Goal: Task Accomplishment & Management: Complete application form

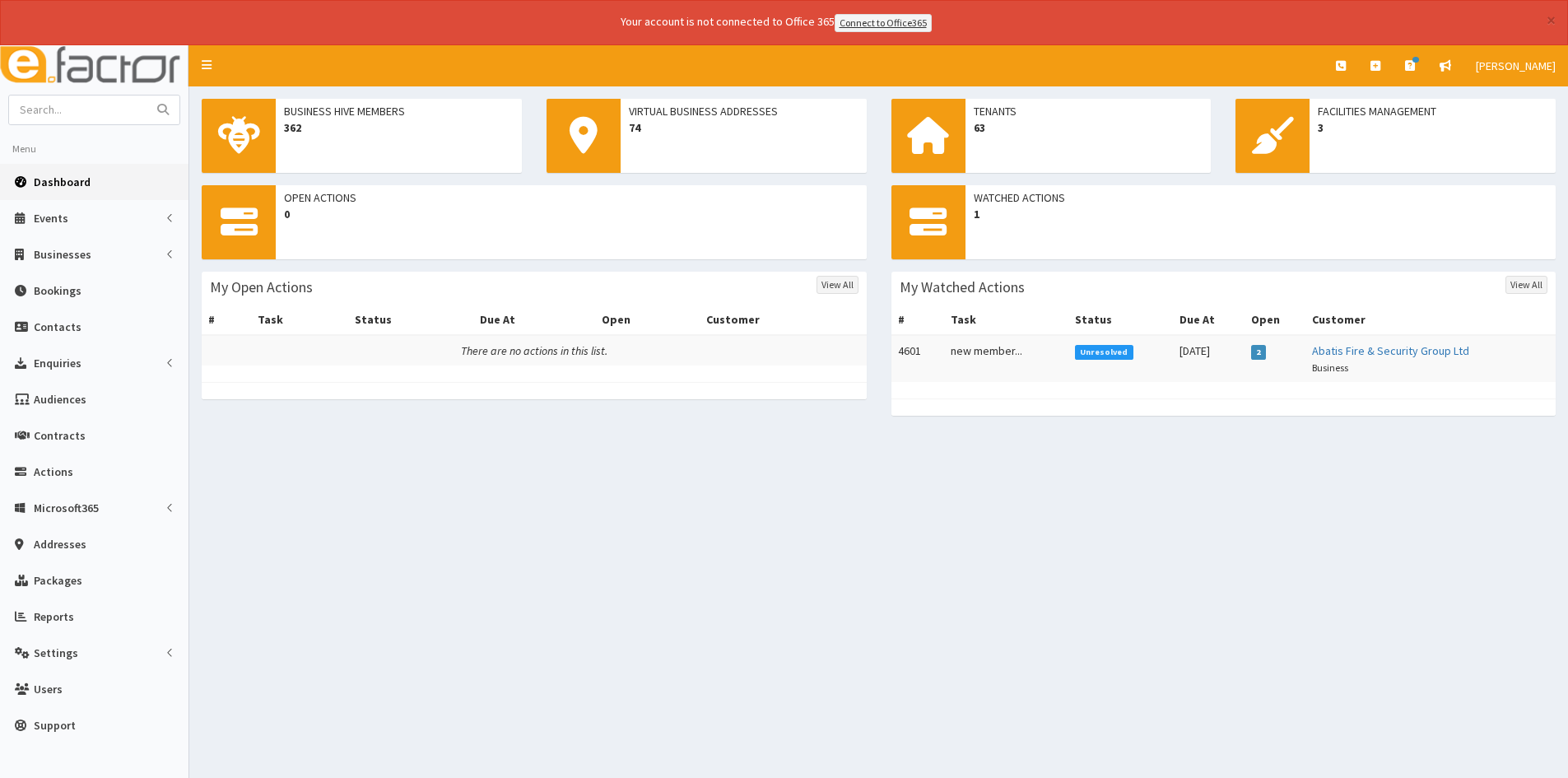
scroll to position [45, 0]
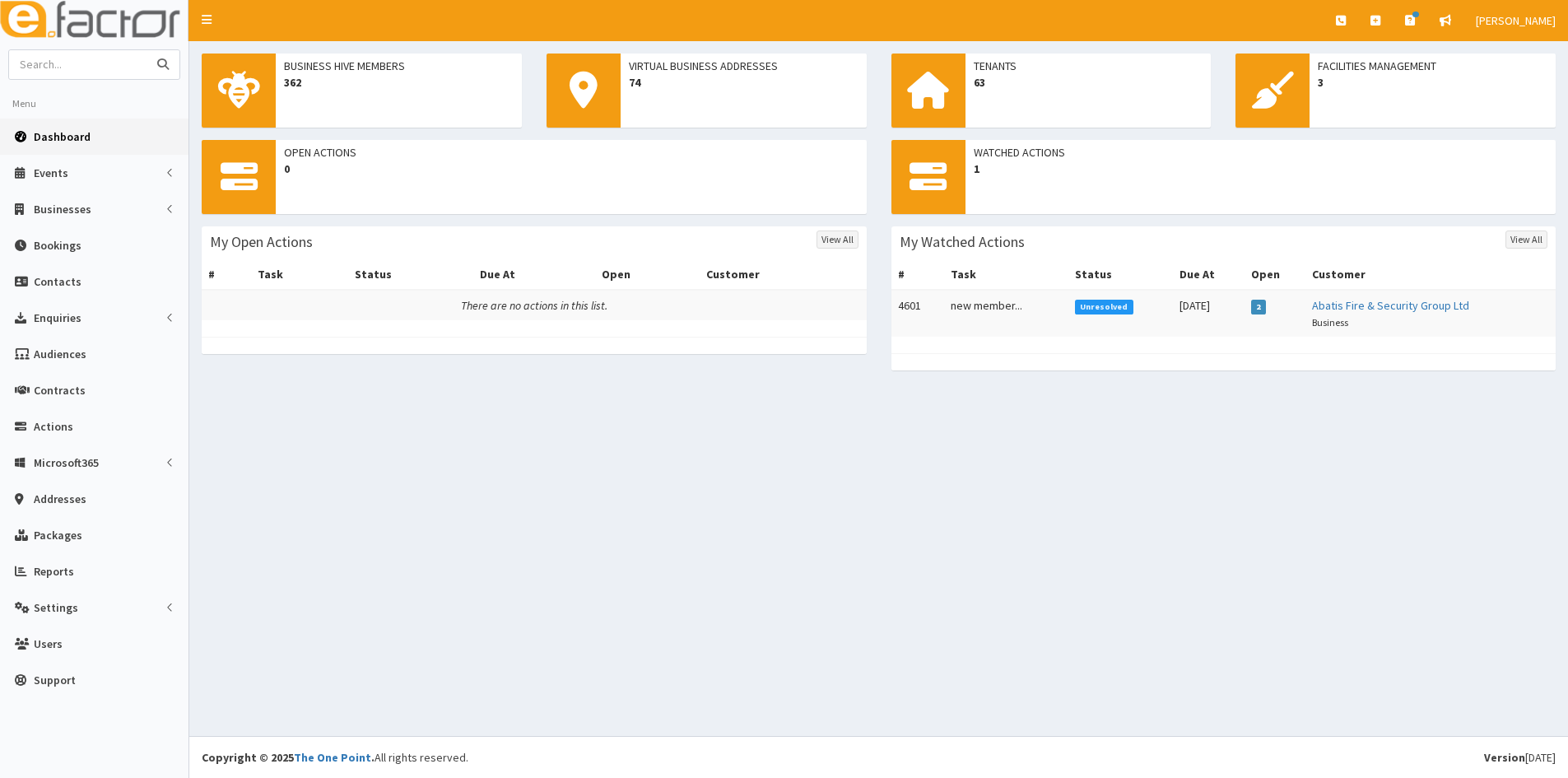
click at [98, 53] on input "text" at bounding box center [78, 64] width 138 height 29
type input "darren misiak"
click at [147, 50] on button "submit" at bounding box center [163, 64] width 33 height 29
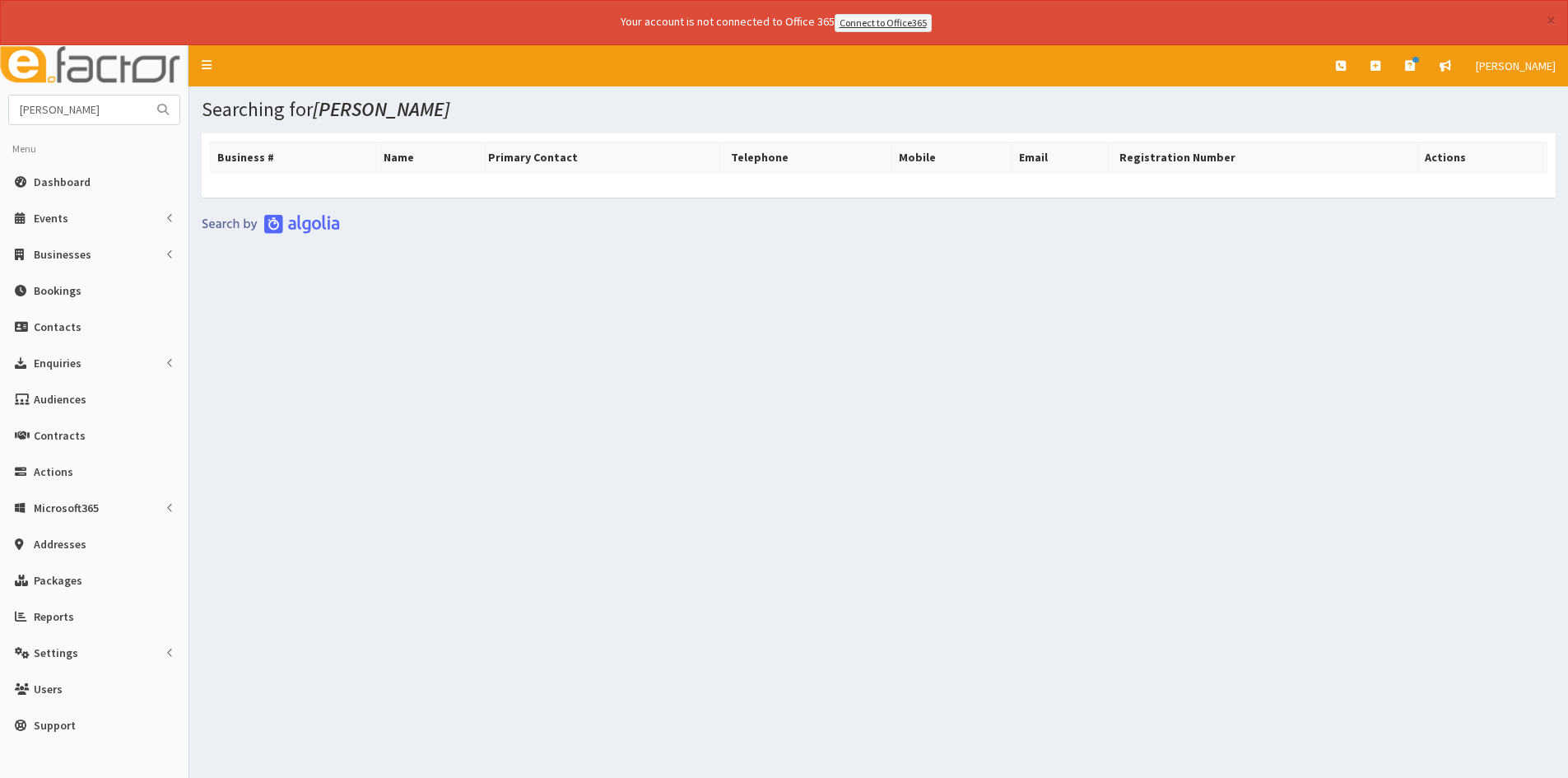
click at [1556, 19] on div "× Your account is not connected to Office 365 Connect to Office365" at bounding box center [784, 22] width 1568 height 45
click at [1547, 16] on button "×" at bounding box center [1551, 19] width 9 height 18
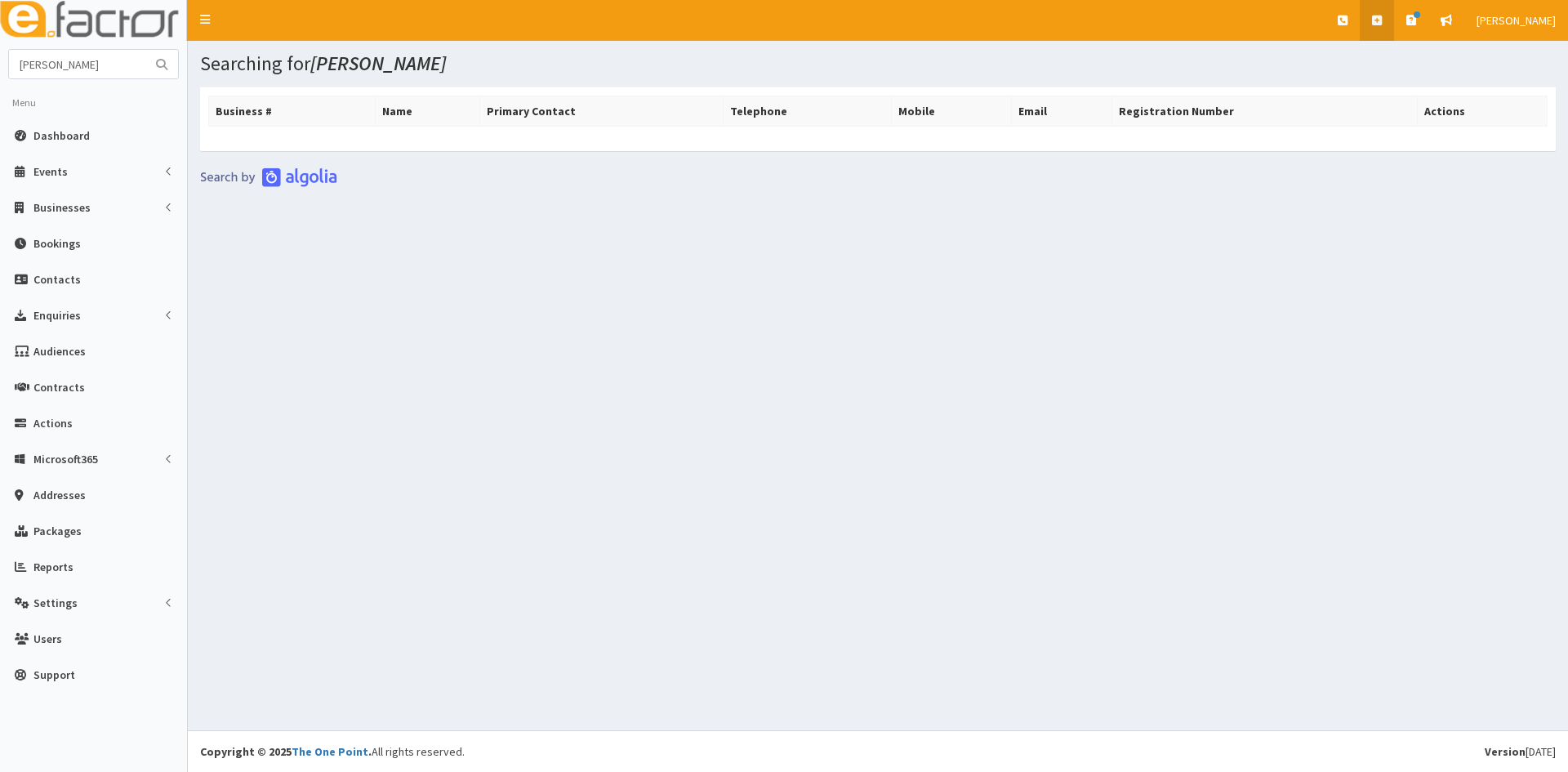
click at [1394, 12] on link at bounding box center [1376, 20] width 34 height 41
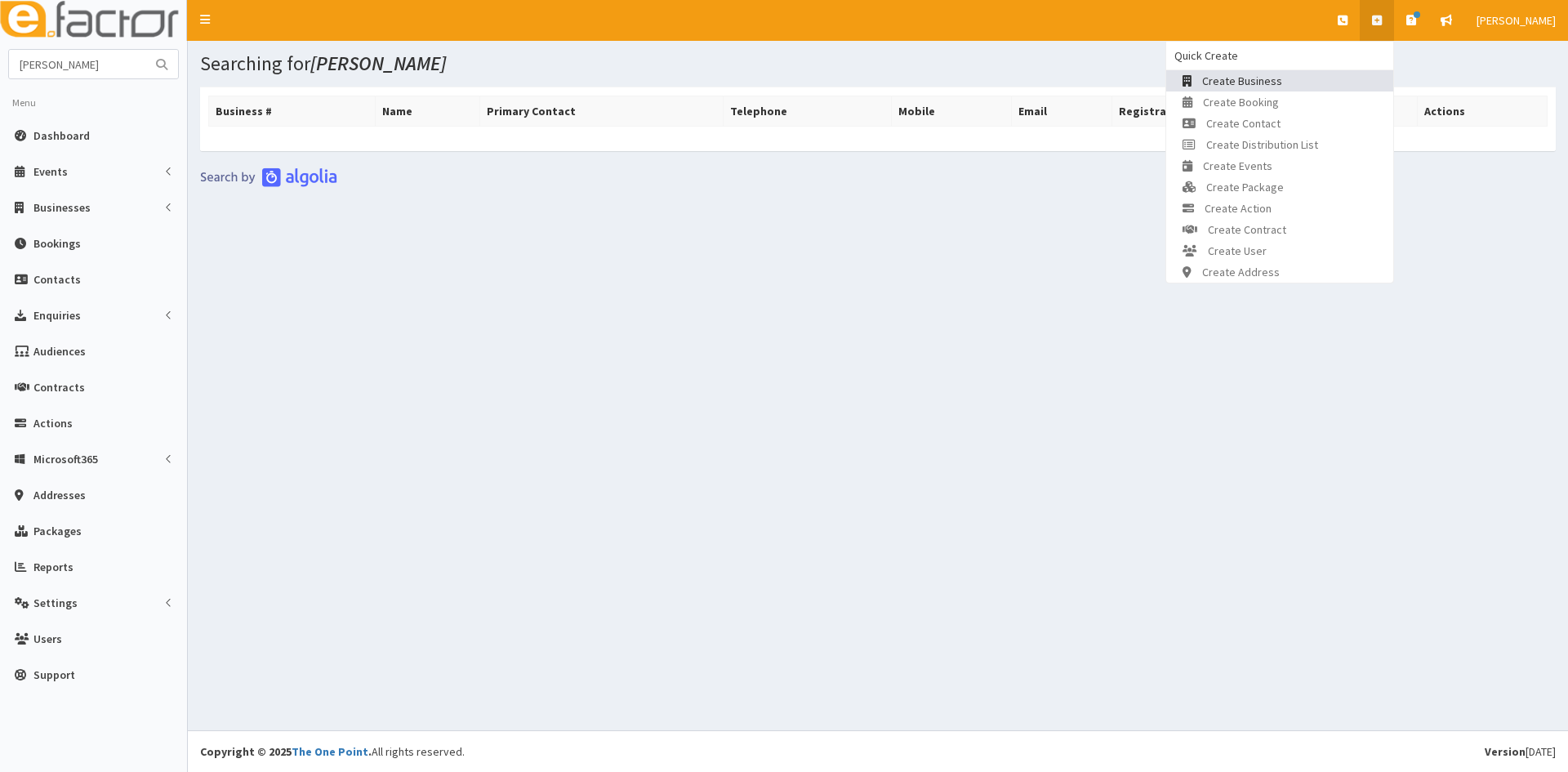
click at [1305, 80] on link "Create Business" at bounding box center [1280, 80] width 227 height 21
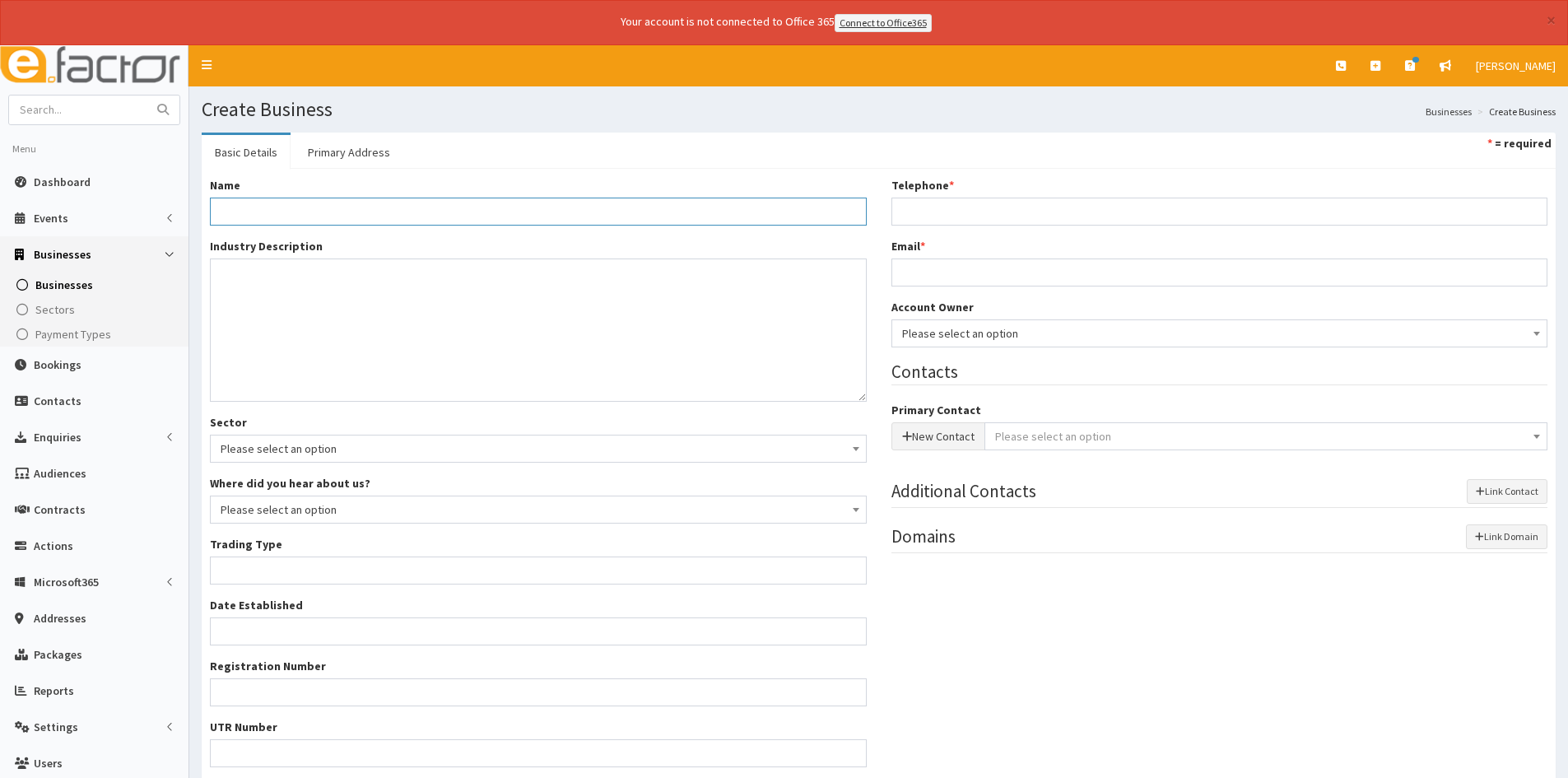
click at [594, 201] on input "Name *" at bounding box center [539, 211] width 657 height 28
click at [592, 204] on input "Name *" at bounding box center [539, 211] width 657 height 28
paste input "Brook and Mayo Limited"
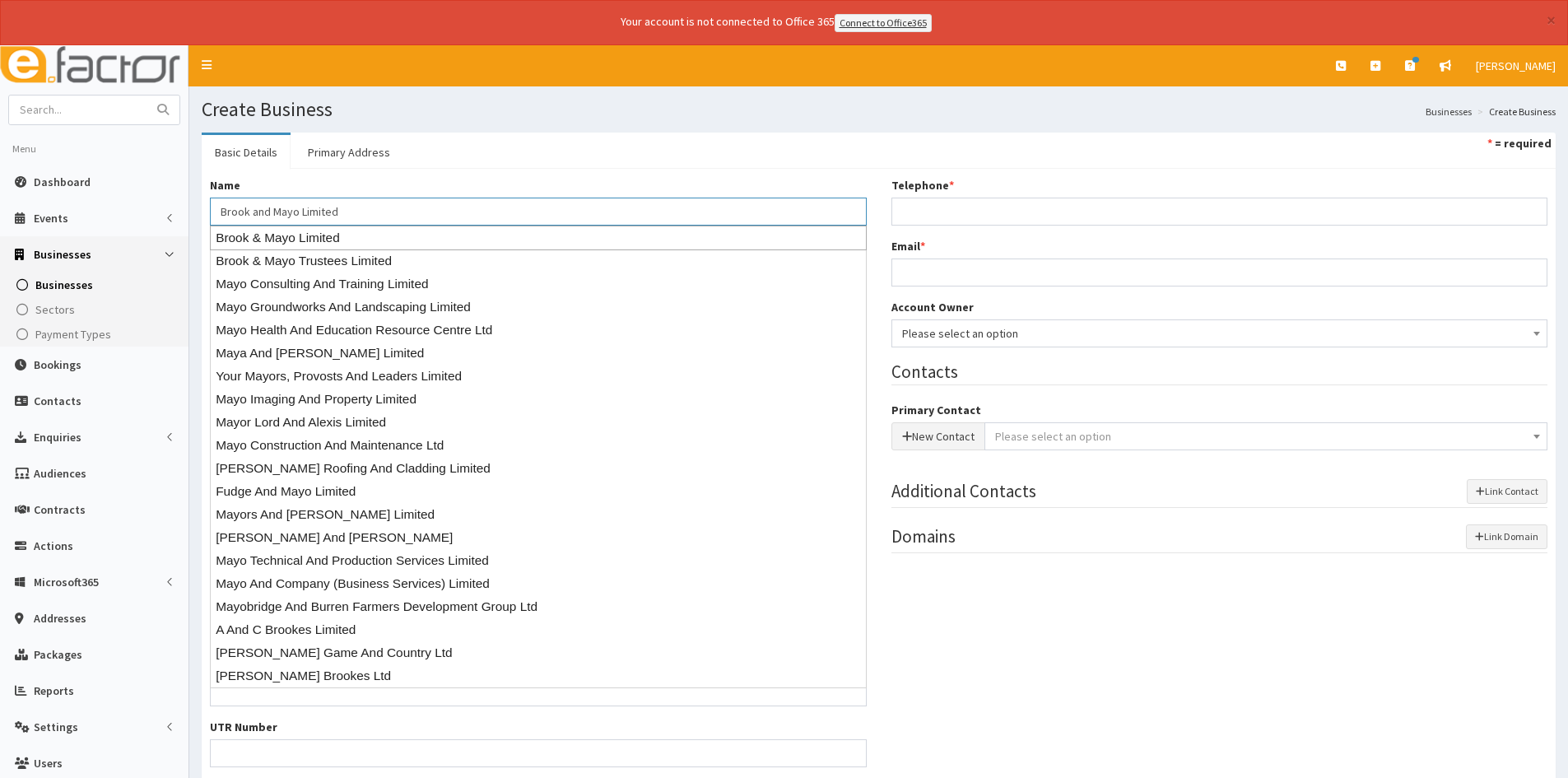
type input "Brook and Mayo Limited"
click at [568, 177] on div "Name * Brook and Mayo Limited" at bounding box center [539, 201] width 657 height 49
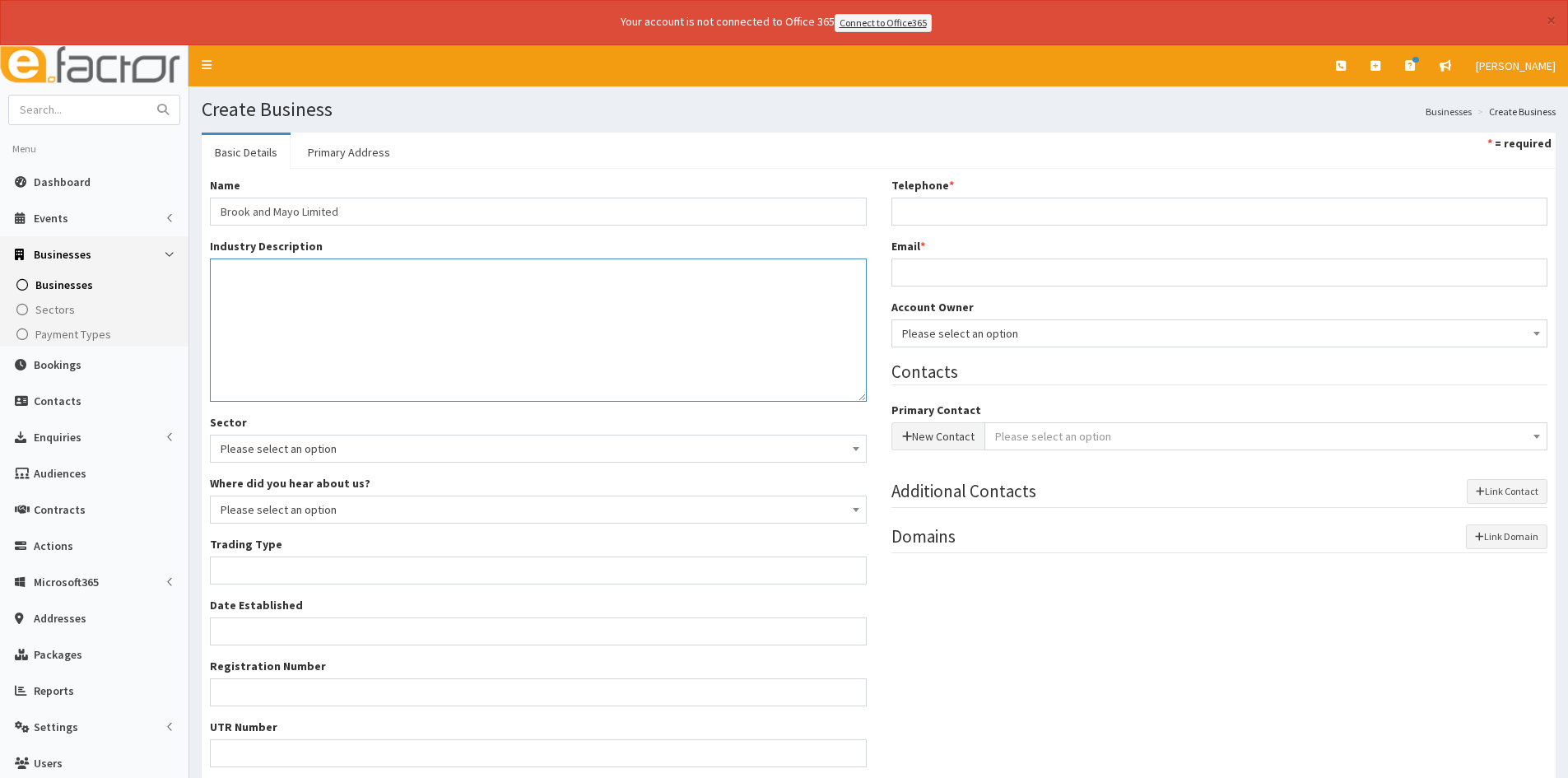
click at [478, 290] on textarea "Industry Description *" at bounding box center [539, 329] width 657 height 143
click at [427, 212] on input "Brook and Mayo Limited" at bounding box center [539, 211] width 657 height 28
click at [405, 270] on textarea "Industry Description *" at bounding box center [539, 329] width 657 height 143
click at [418, 302] on textarea "Industry Description *" at bounding box center [539, 329] width 657 height 143
paste textarea "Electrical Contractors and Maintenance Engineers operating across [GEOGRAPHIC_D…"
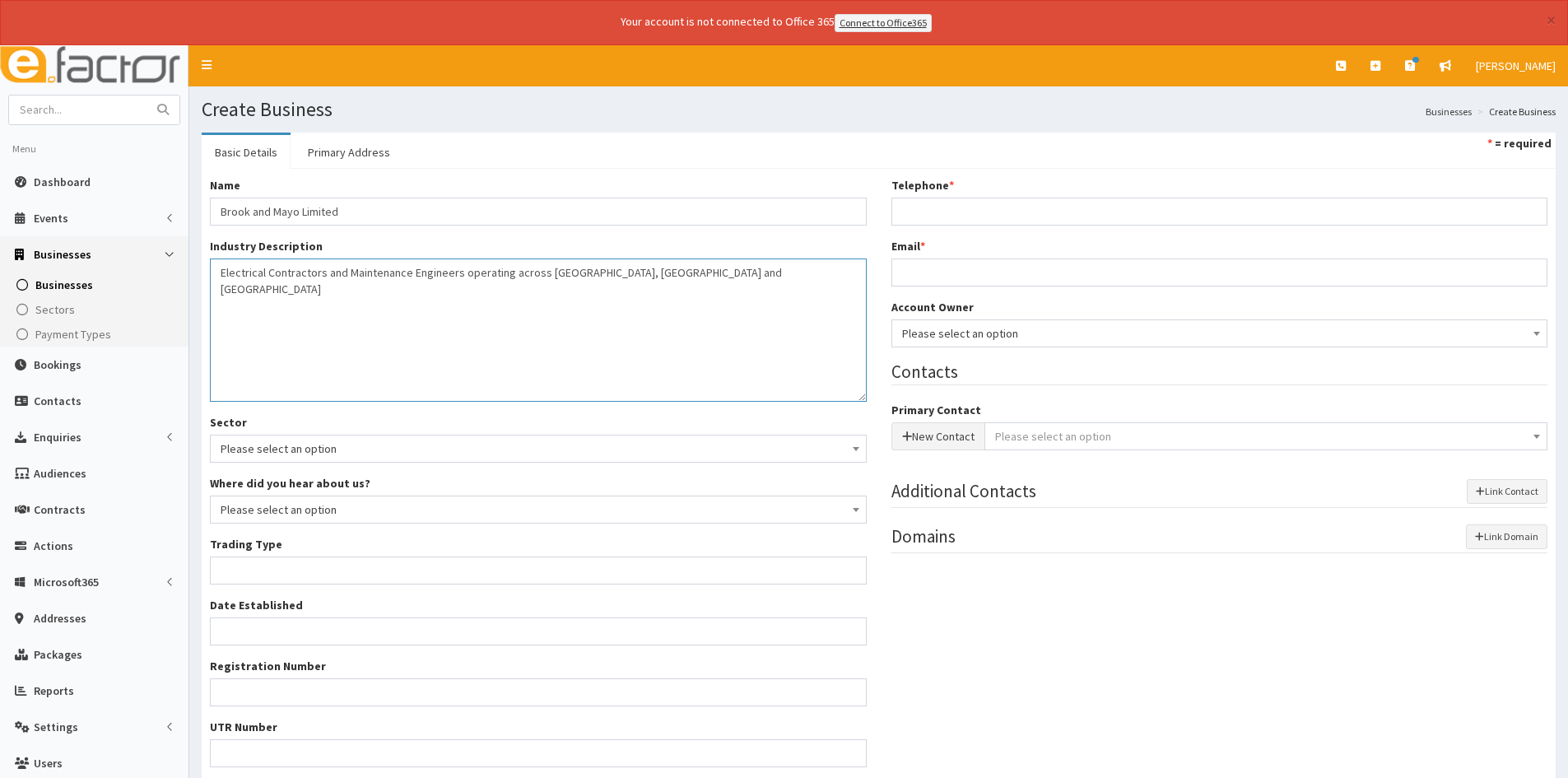
type textarea "Electrical Contractors and Maintenance Engineers operating across [GEOGRAPHIC_D…"
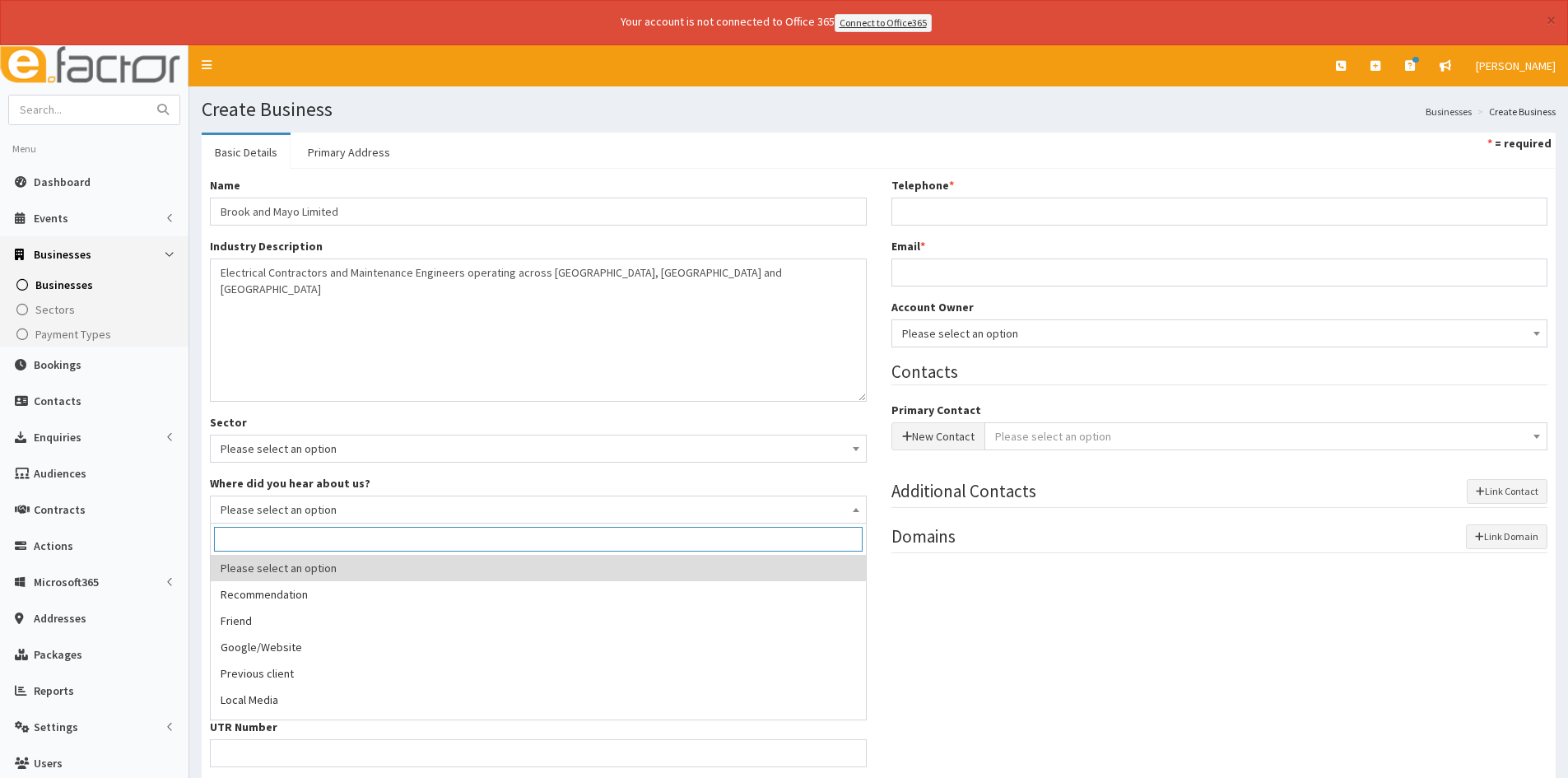
click at [398, 505] on span "Please select an option" at bounding box center [538, 509] width 636 height 23
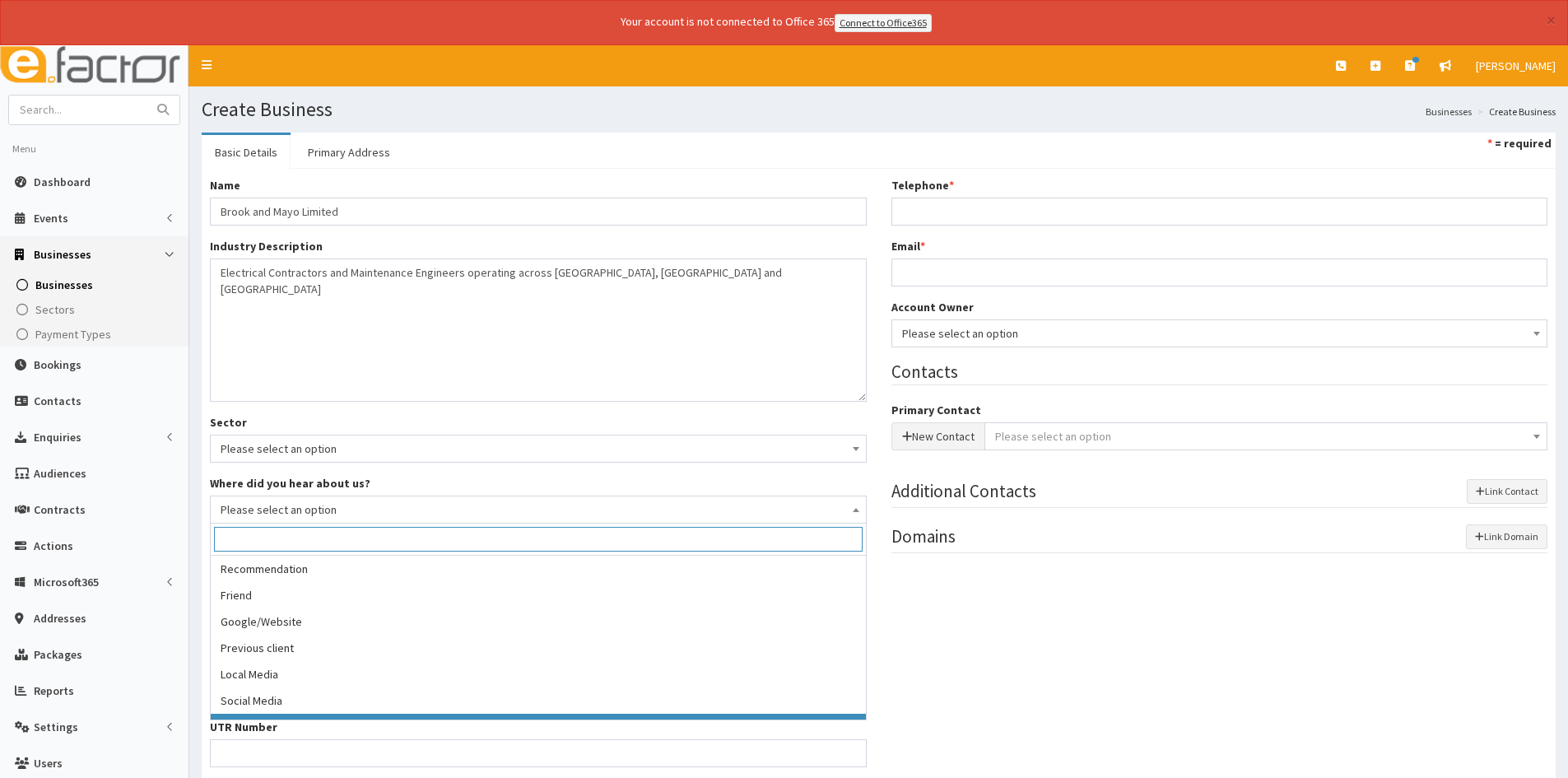
scroll to position [46, 0]
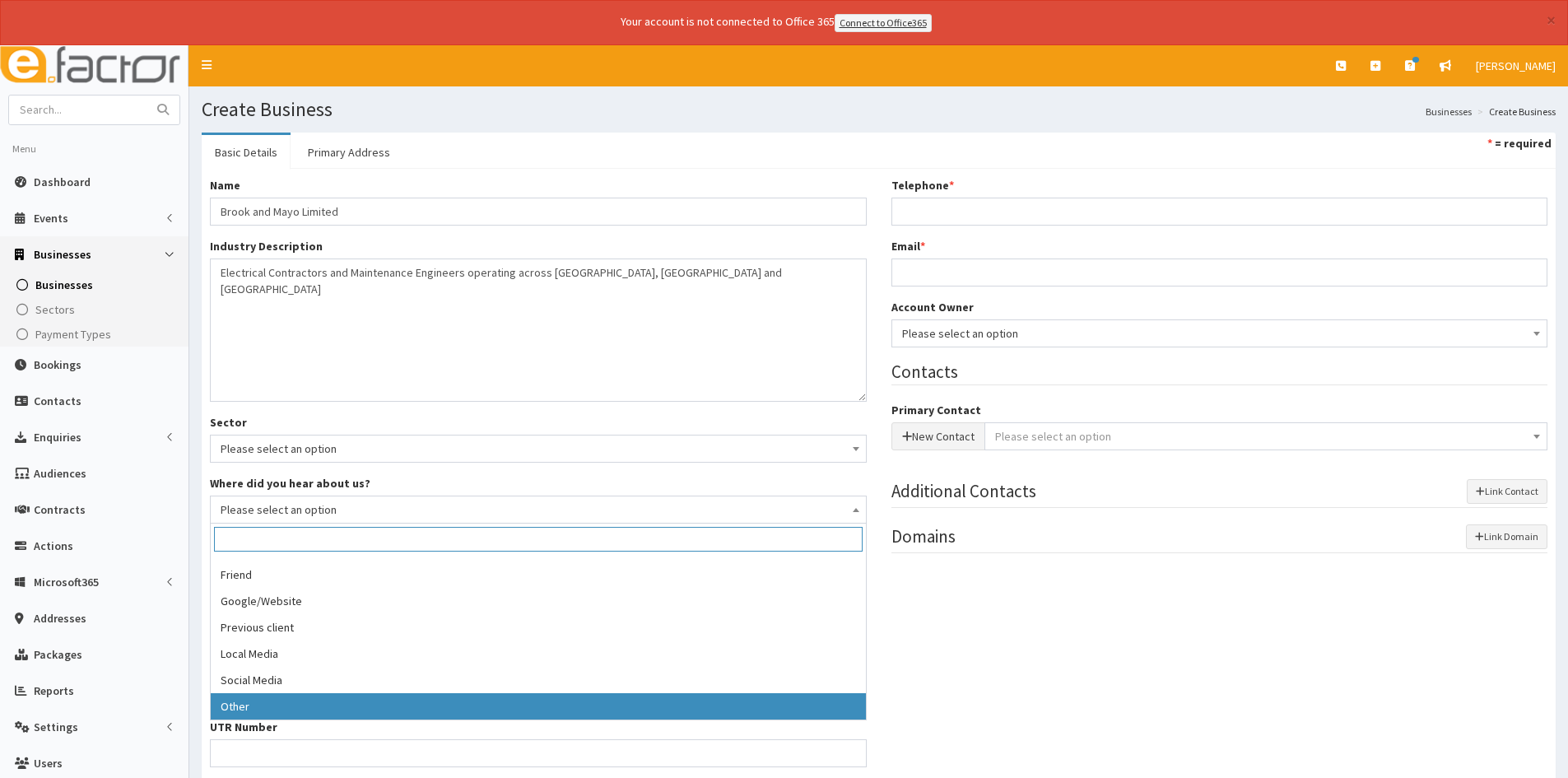
select select "7"
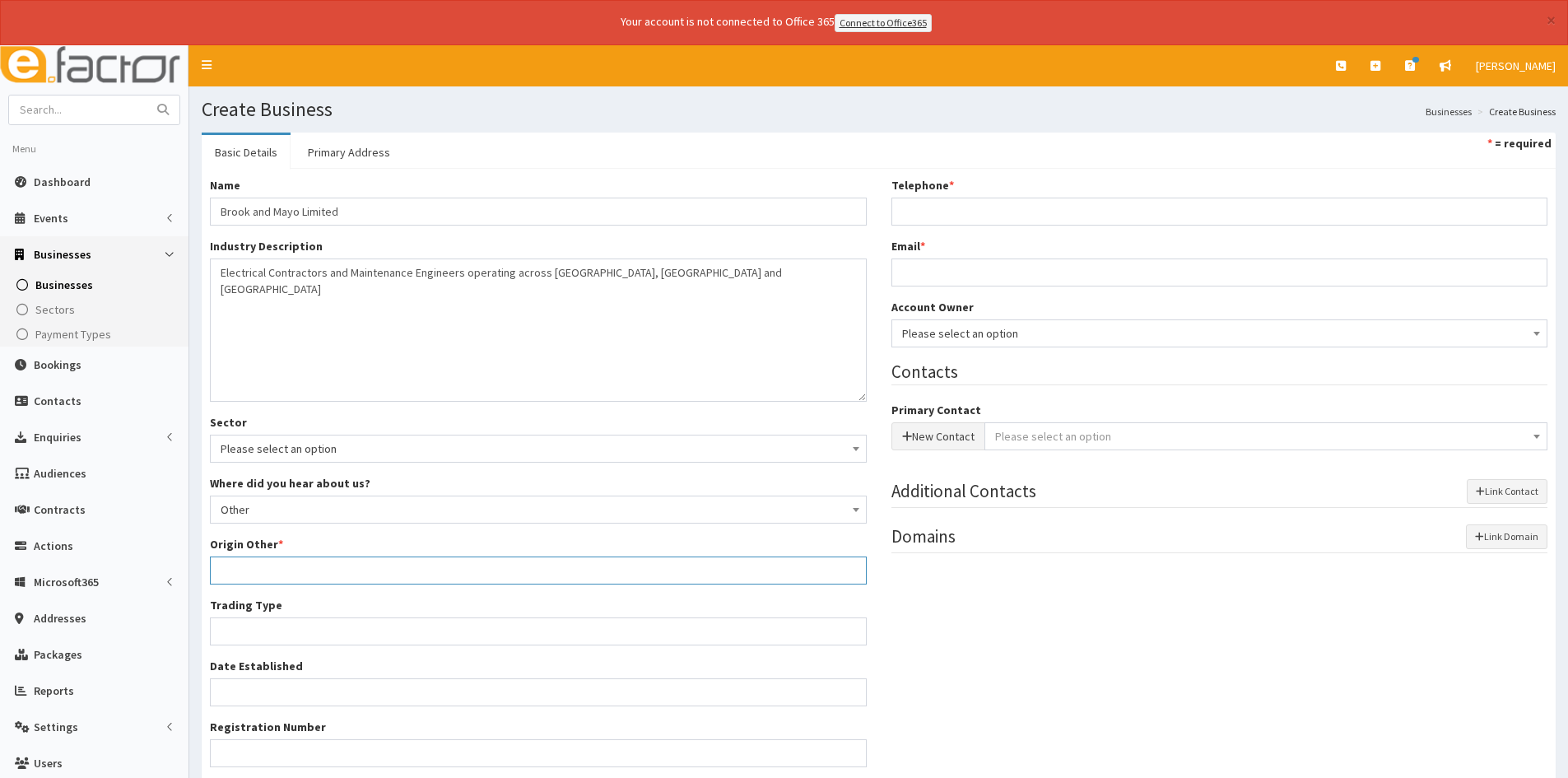
click at [334, 571] on input "Origin Other *" at bounding box center [539, 570] width 657 height 28
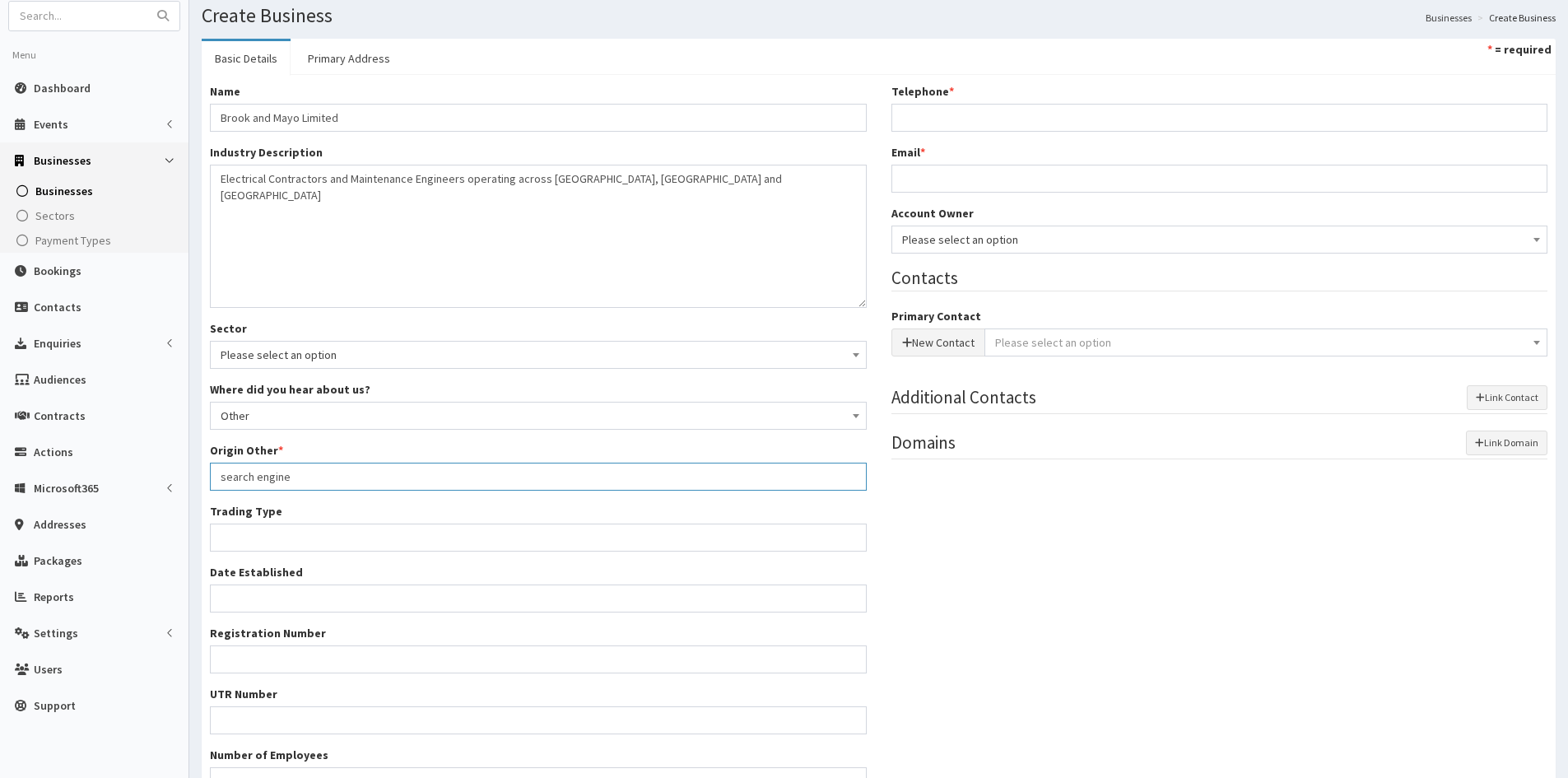
scroll to position [0, 0]
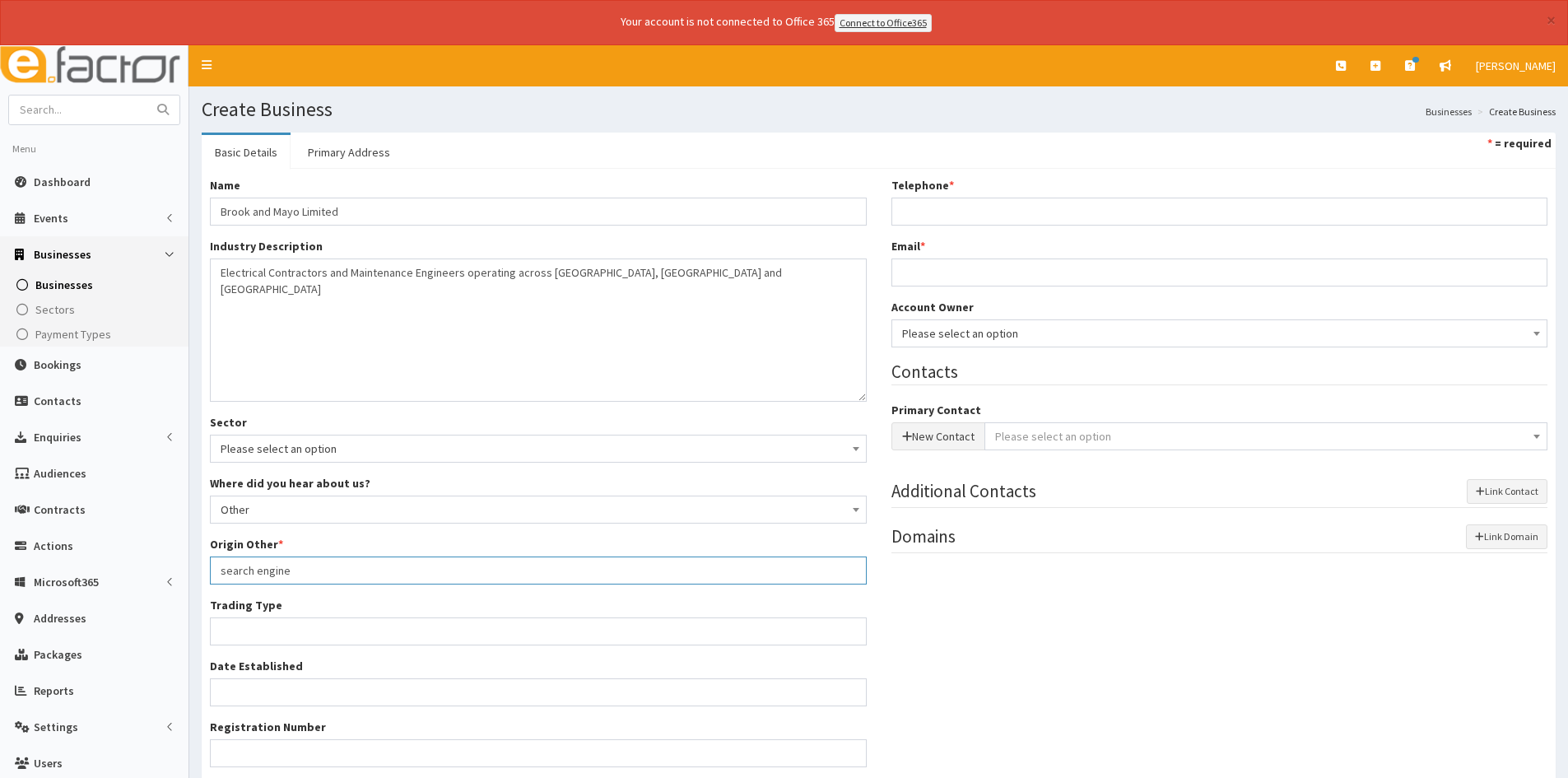
type input "search engine"
click at [1016, 199] on input "Telephone *" at bounding box center [1220, 211] width 657 height 28
click at [1204, 214] on input "Telephone *" at bounding box center [1220, 211] width 657 height 28
paste input "07917203601"
type input "07917203601"
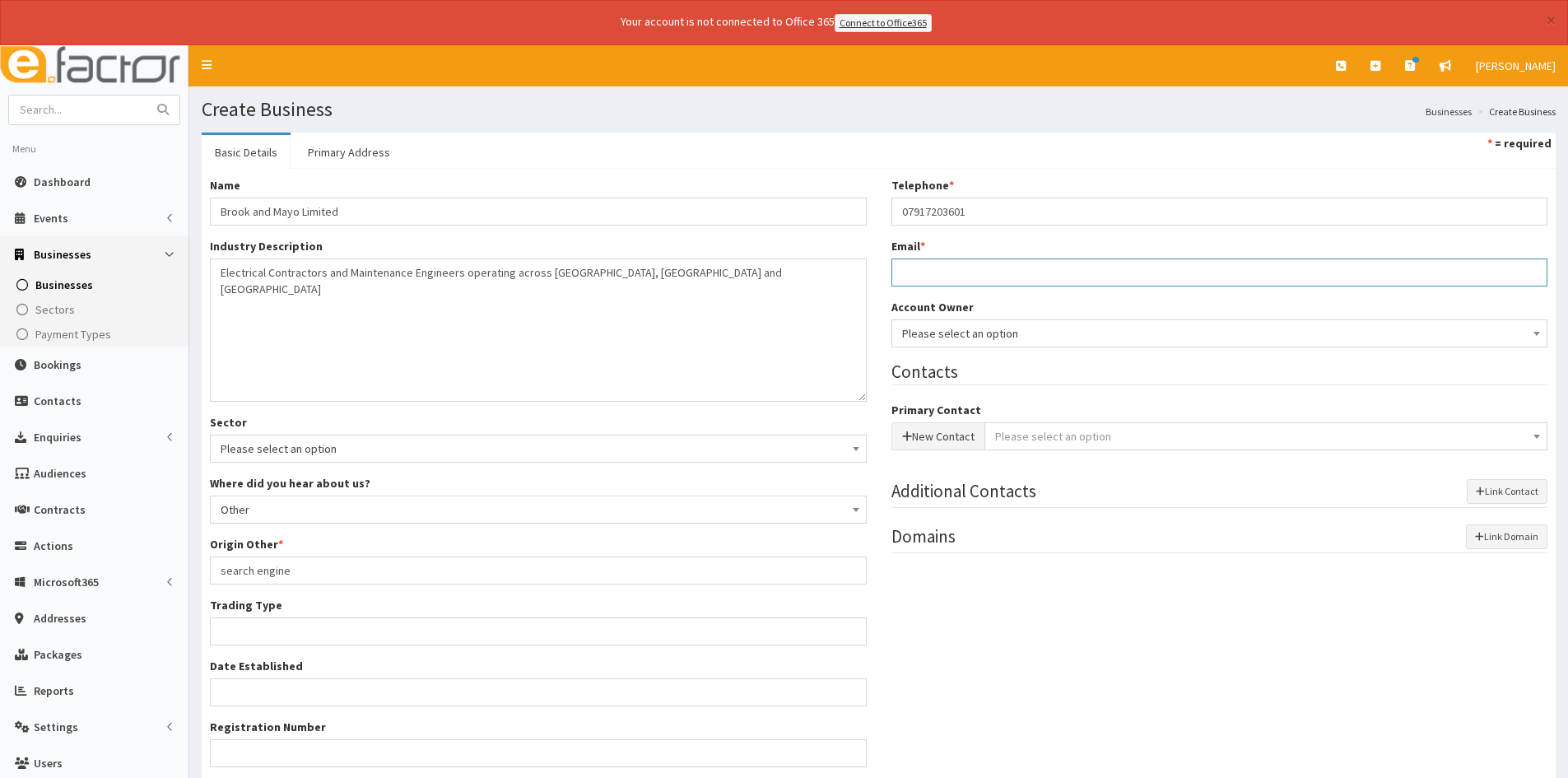
drag, startPoint x: 1048, startPoint y: 271, endPoint x: 1254, endPoint y: 288, distance: 206.7
click at [1048, 271] on input "Email *" at bounding box center [1220, 272] width 657 height 28
click at [950, 263] on input "Email *" at bounding box center [1220, 272] width 657 height 28
paste input "darren.misiak@brookandmayo.co.uk"
type input "darren.misiak@brookandmayo.co.uk"
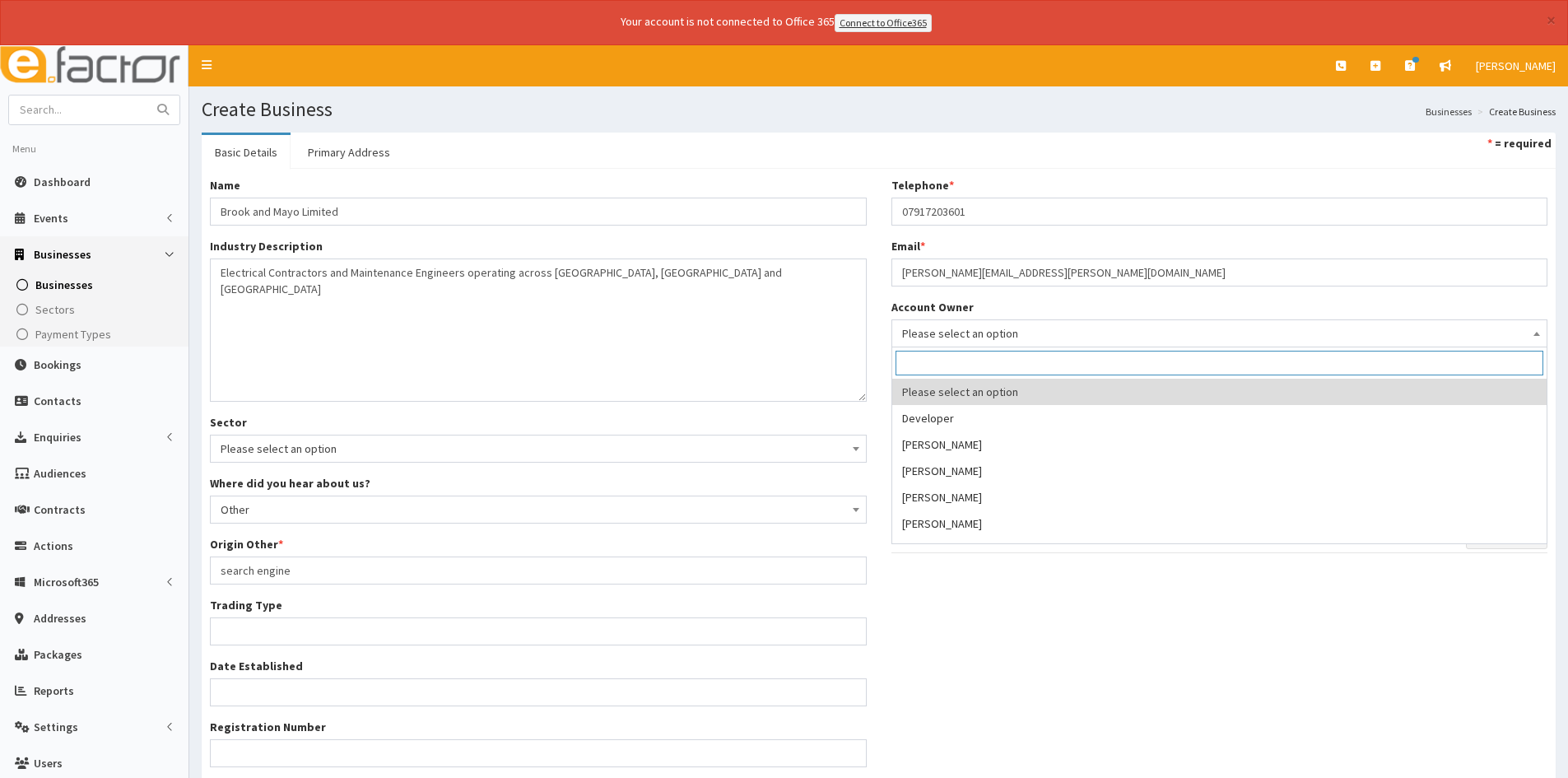
click at [992, 326] on span "Please select an option" at bounding box center [1219, 333] width 636 height 23
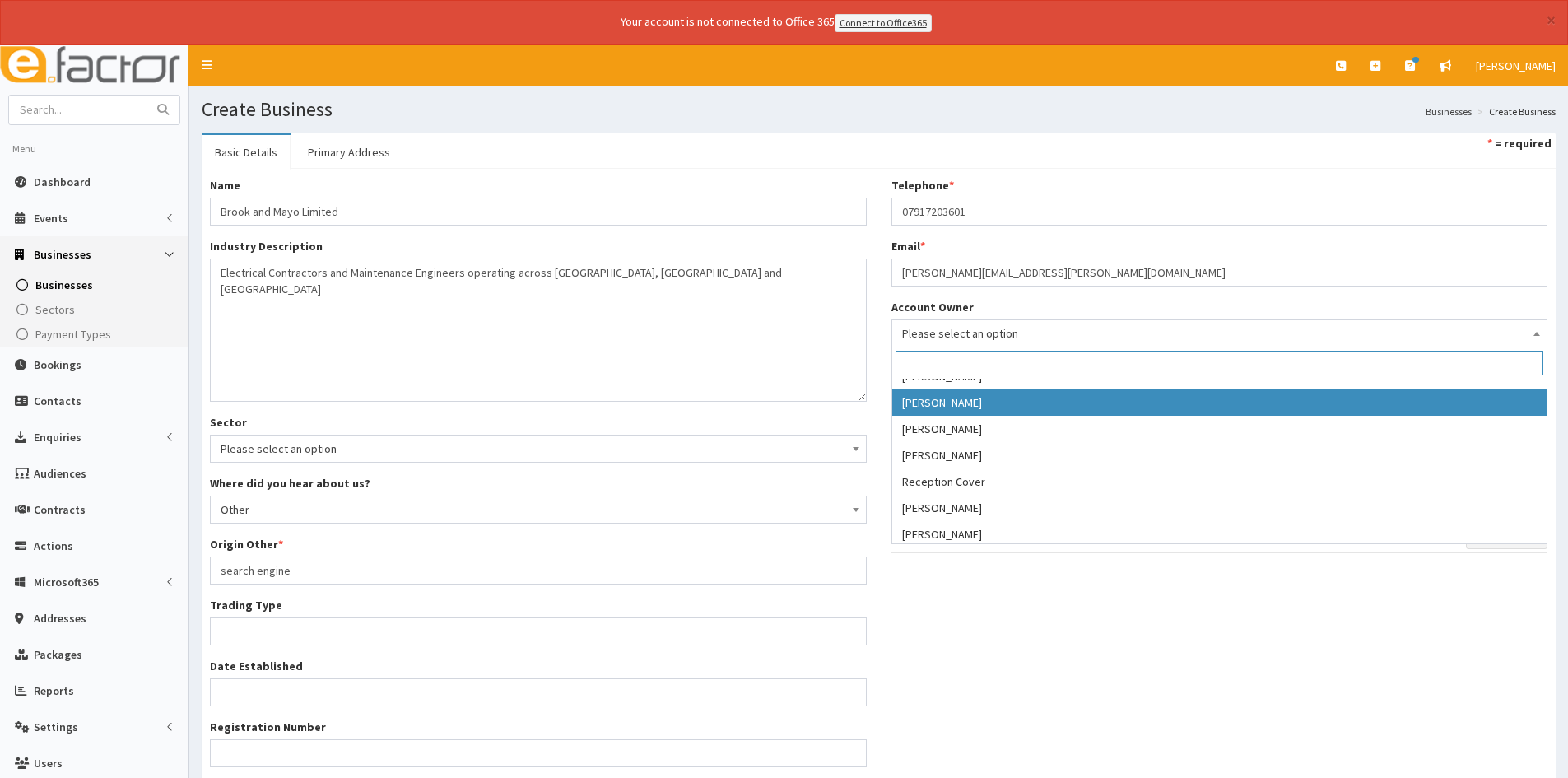
scroll to position [362, 0]
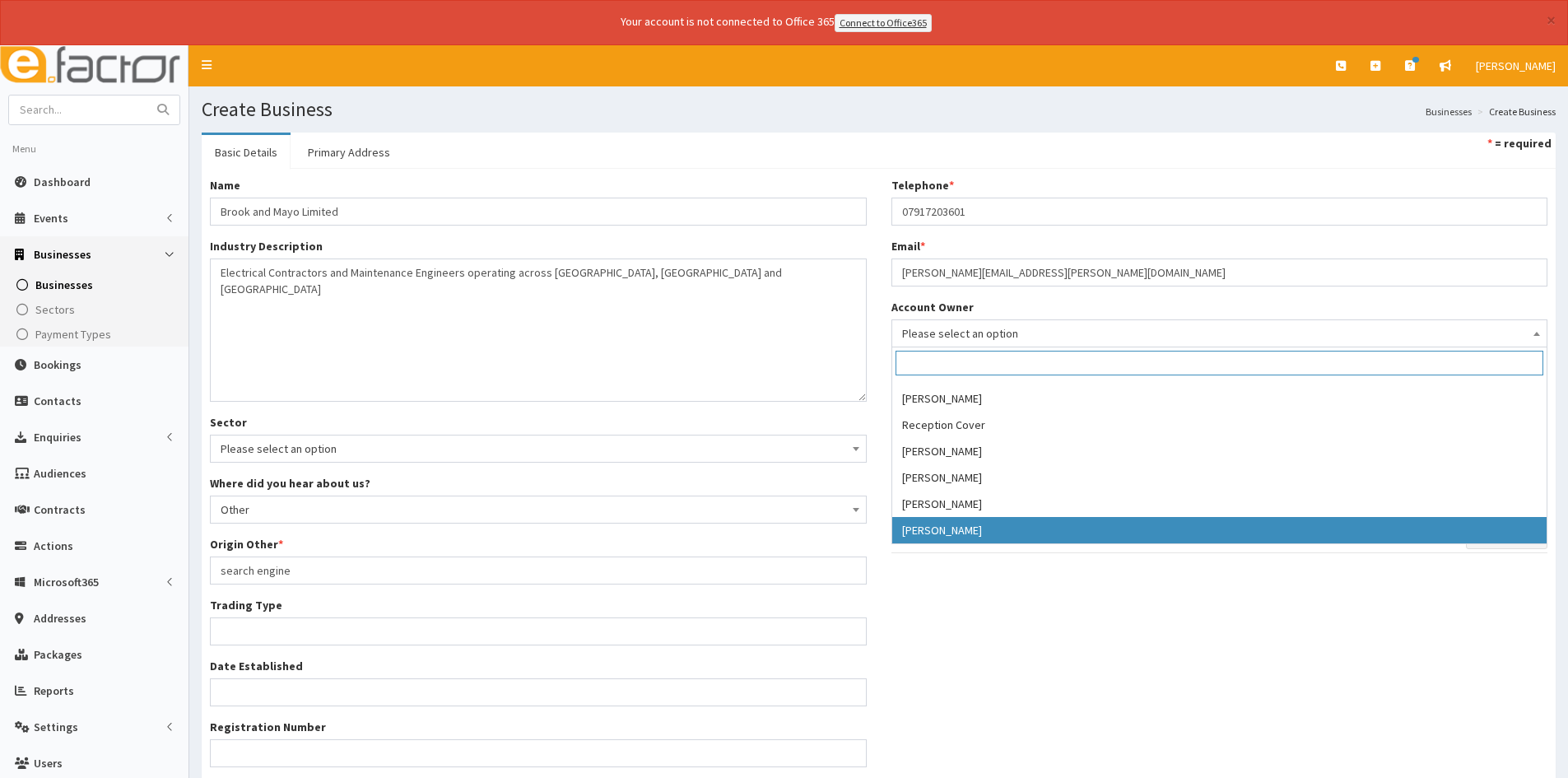
select select "46"
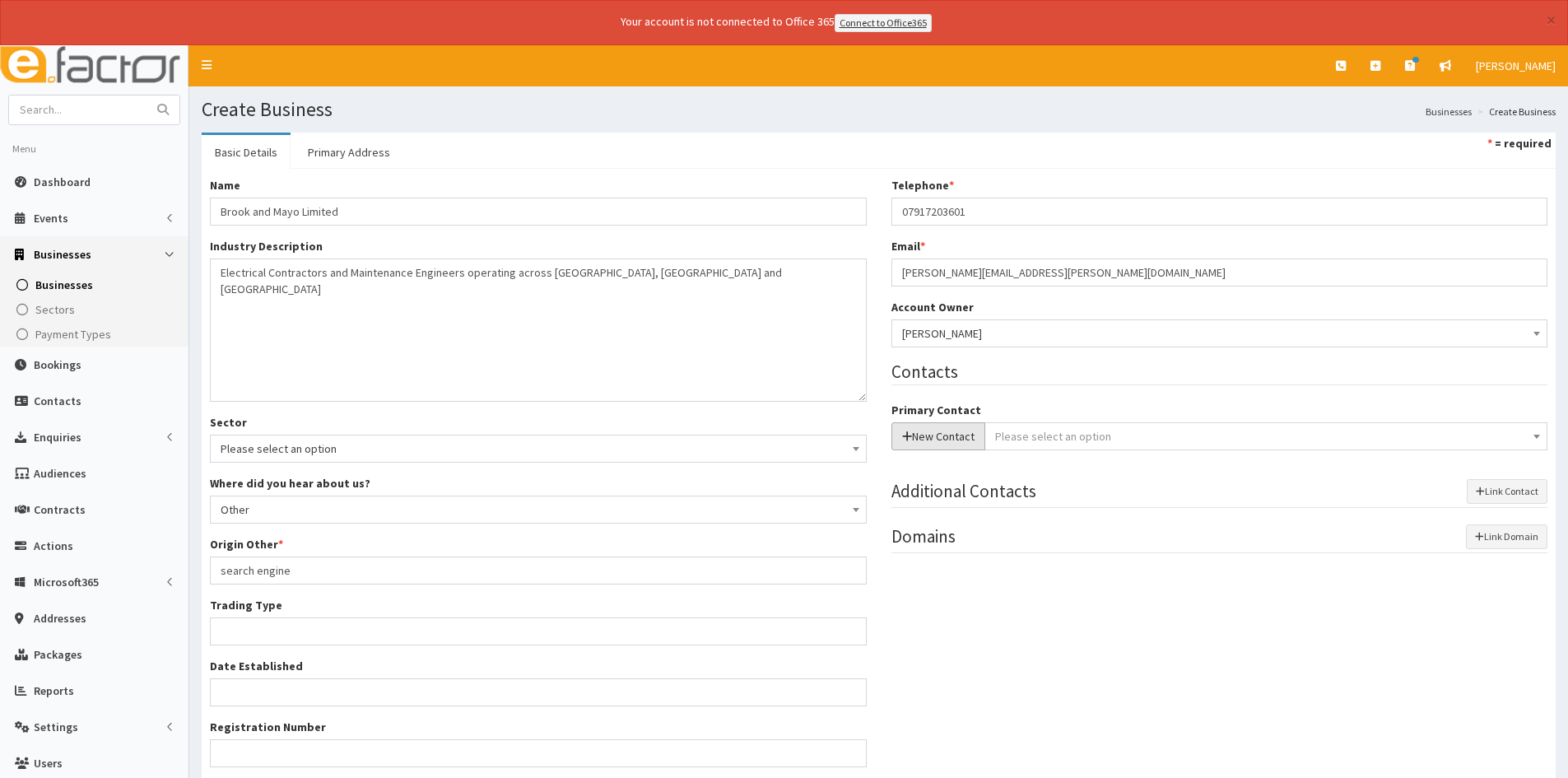
click at [951, 428] on button "New Contact" at bounding box center [939, 436] width 94 height 28
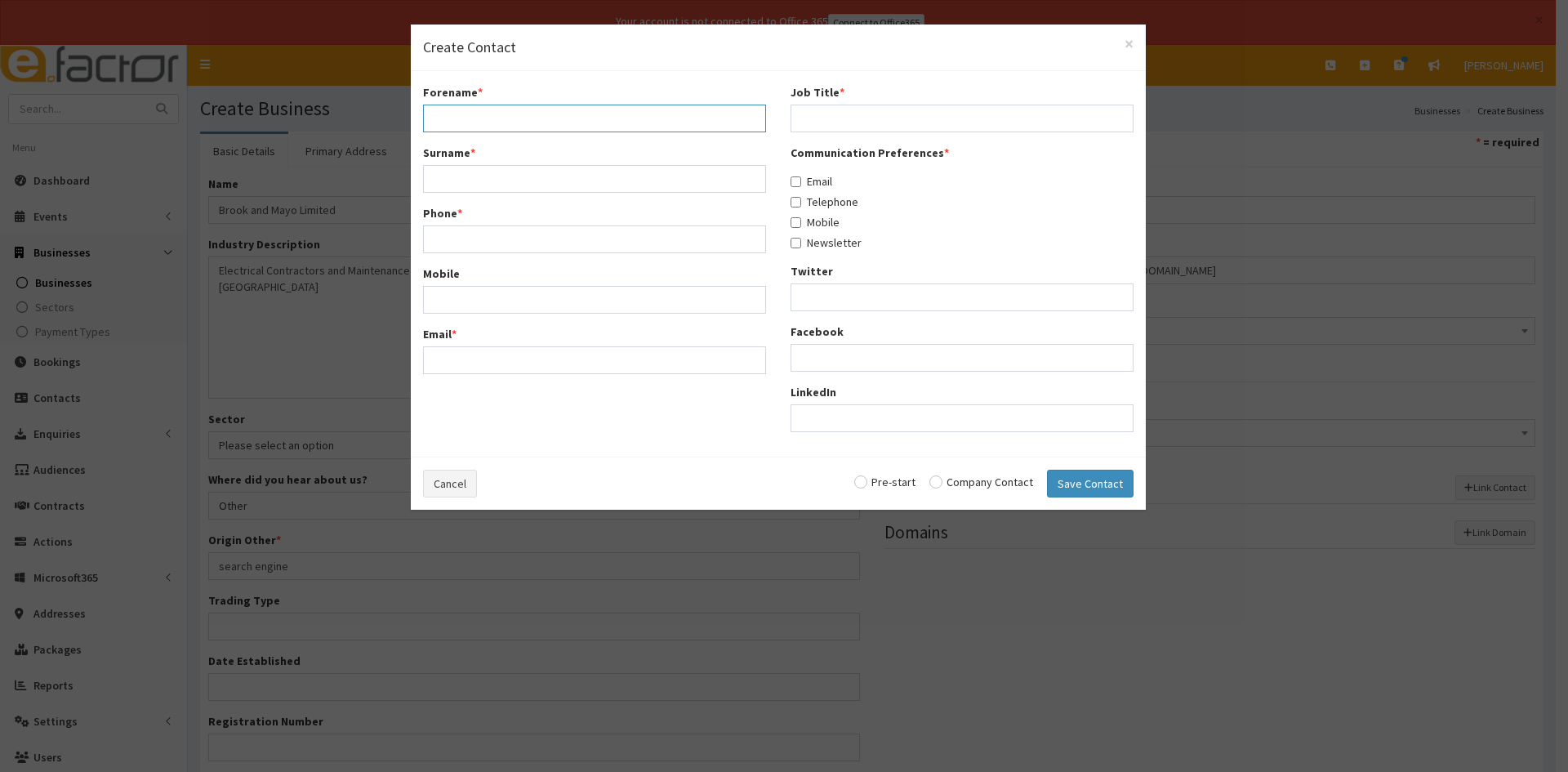
click at [616, 120] on input "Forename *" at bounding box center [594, 118] width 343 height 27
type input "d"
type input "Darren"
drag, startPoint x: 456, startPoint y: 183, endPoint x: 673, endPoint y: 187, distance: 217.0
click at [673, 187] on input "Misiak" at bounding box center [594, 178] width 343 height 27
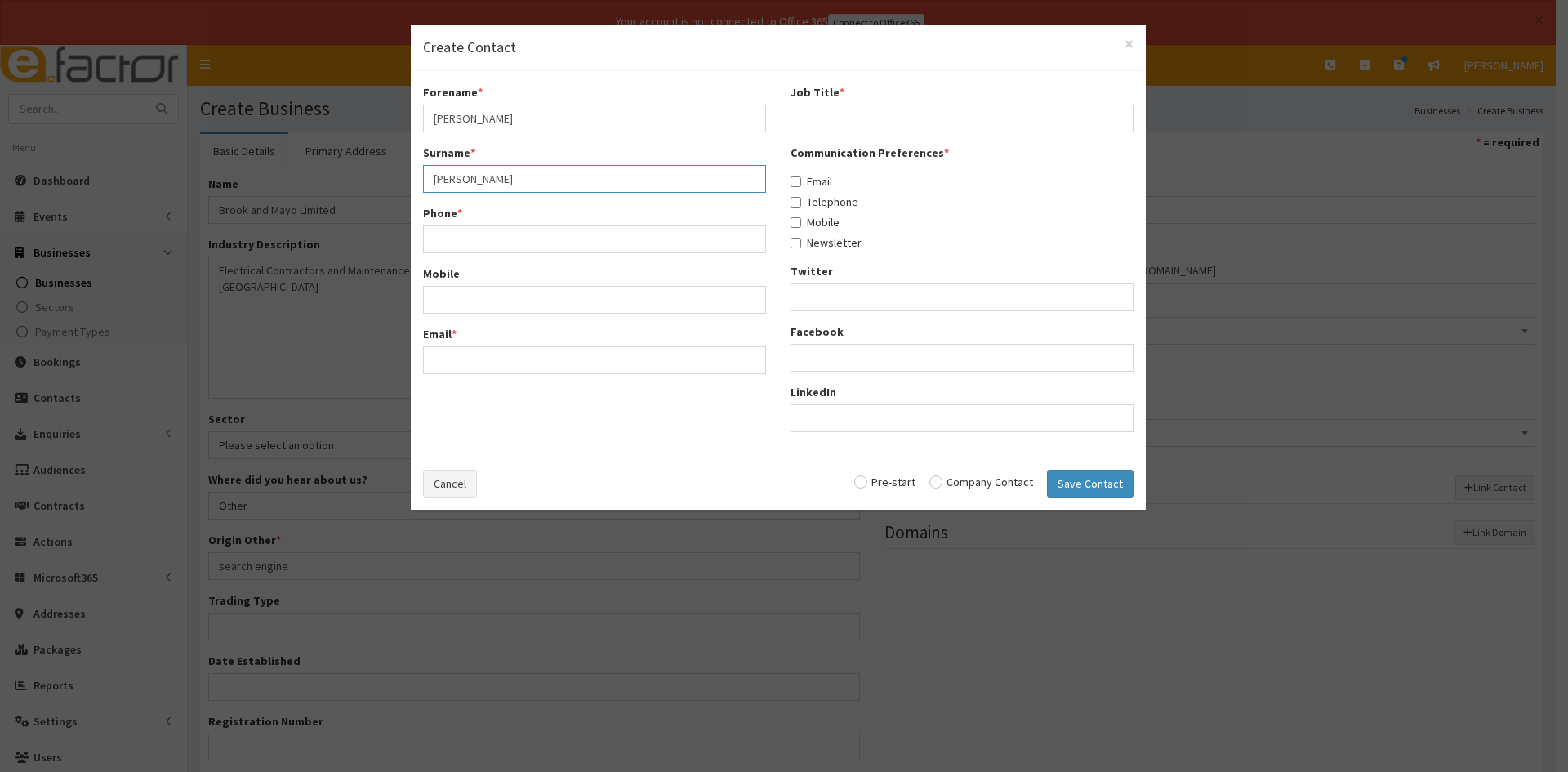
click at [673, 182] on input "Misiak" at bounding box center [594, 178] width 343 height 27
type input "Misiak"
type input "0"
click at [551, 228] on input "Phone *" at bounding box center [594, 239] width 343 height 27
paste input "07917203601"
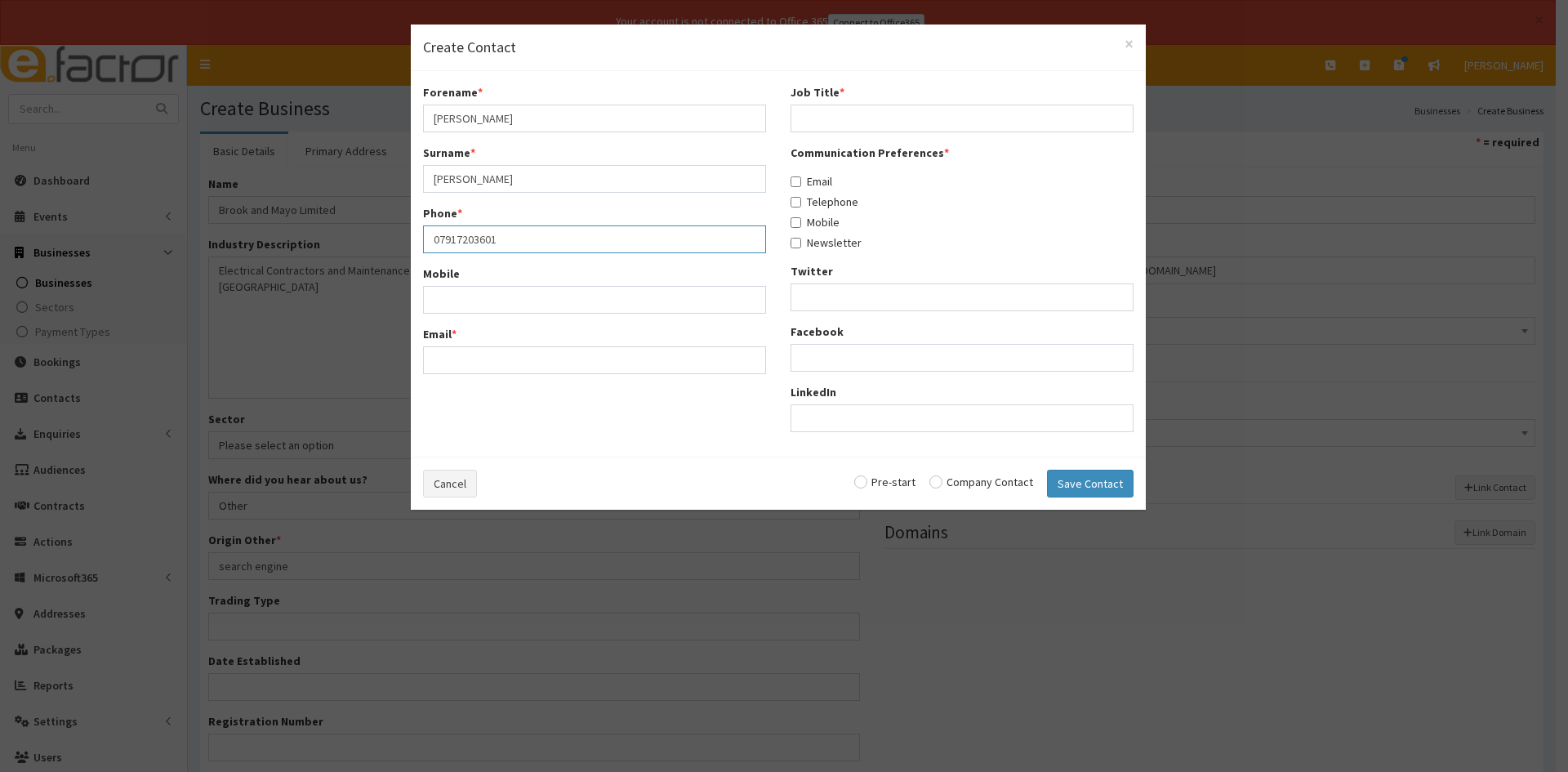
type input "07917203601"
drag, startPoint x: 569, startPoint y: 358, endPoint x: 646, endPoint y: 372, distance: 78.3
click at [569, 358] on input "Email *" at bounding box center [594, 359] width 343 height 27
click at [586, 365] on input "Email *" at bounding box center [594, 359] width 343 height 27
paste input "darren.misiak@brookandmayo.co.uk"
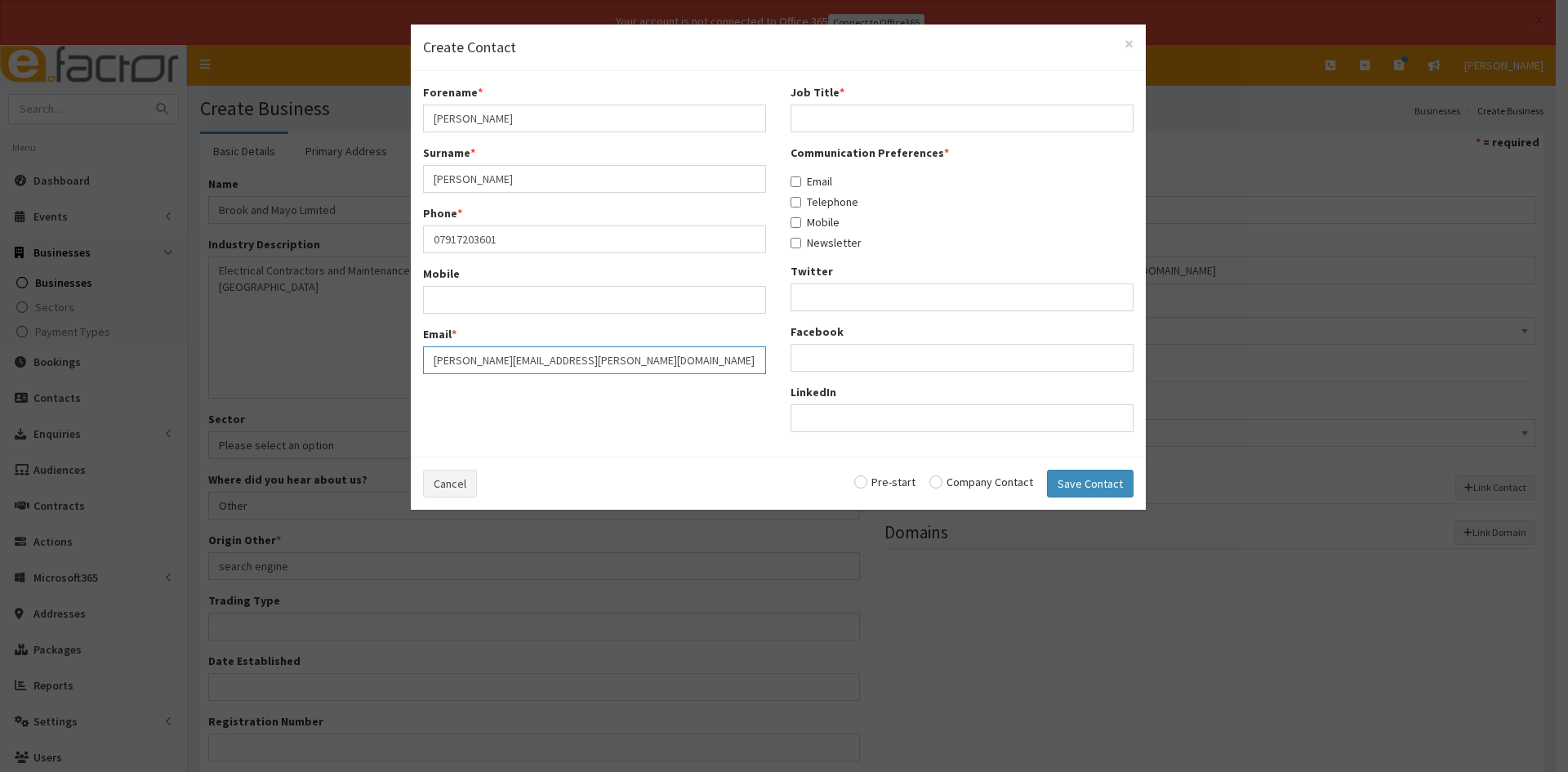
type input "darren.misiak@brookandmayo.co.uk"
click at [845, 118] on input "Job Title *" at bounding box center [961, 118] width 343 height 27
click at [866, 123] on input "Job Title *" at bounding box center [961, 118] width 343 height 27
paste input "Business Development Manager"
type input "Business Development Manager"
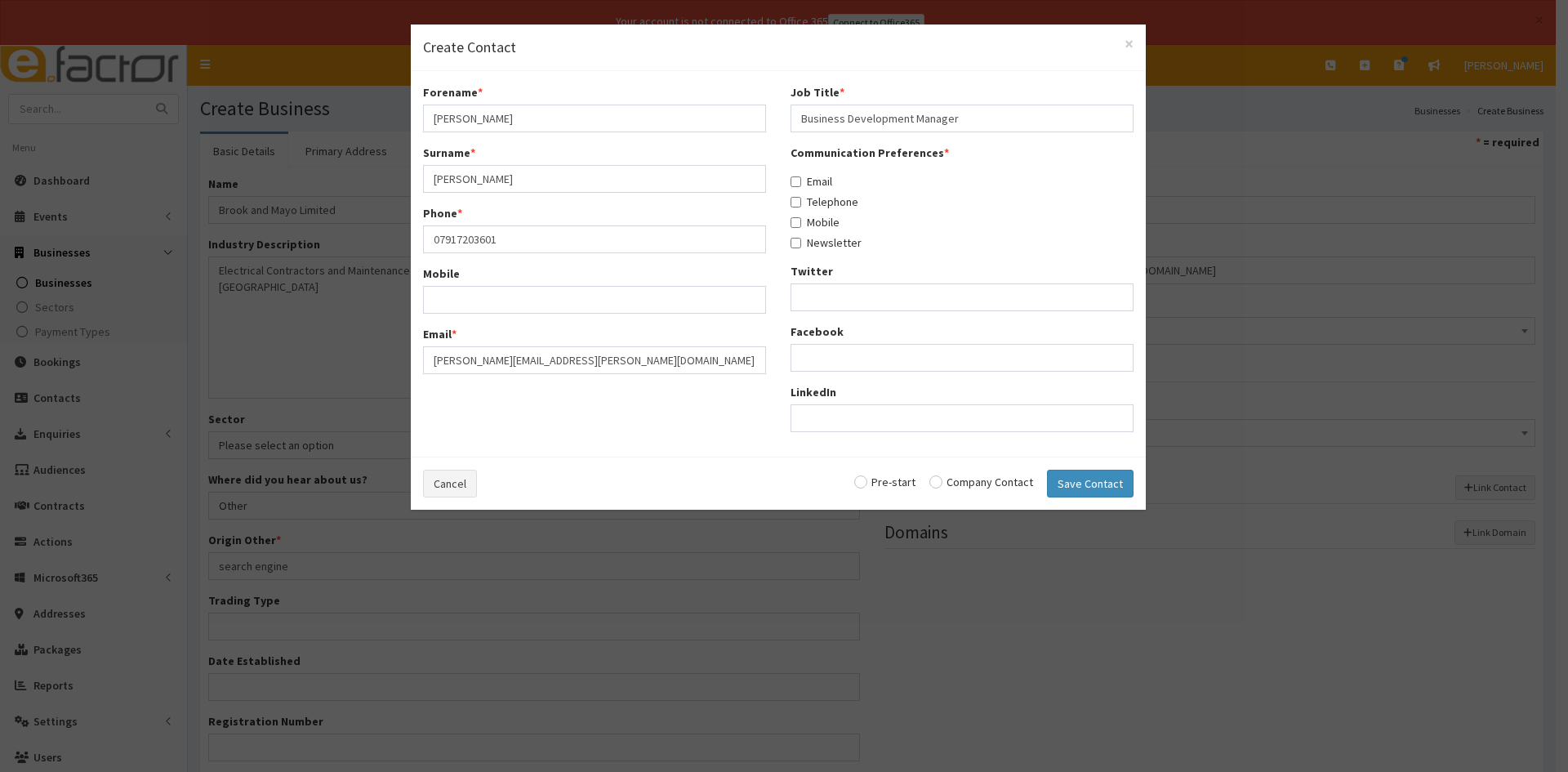
click at [790, 187] on label "Email" at bounding box center [811, 181] width 42 height 16
click at [790, 187] on input "Email" at bounding box center [796, 182] width 11 height 11
checkbox input "true"
click at [799, 205] on input "Telephone" at bounding box center [796, 202] width 11 height 11
checkbox input "true"
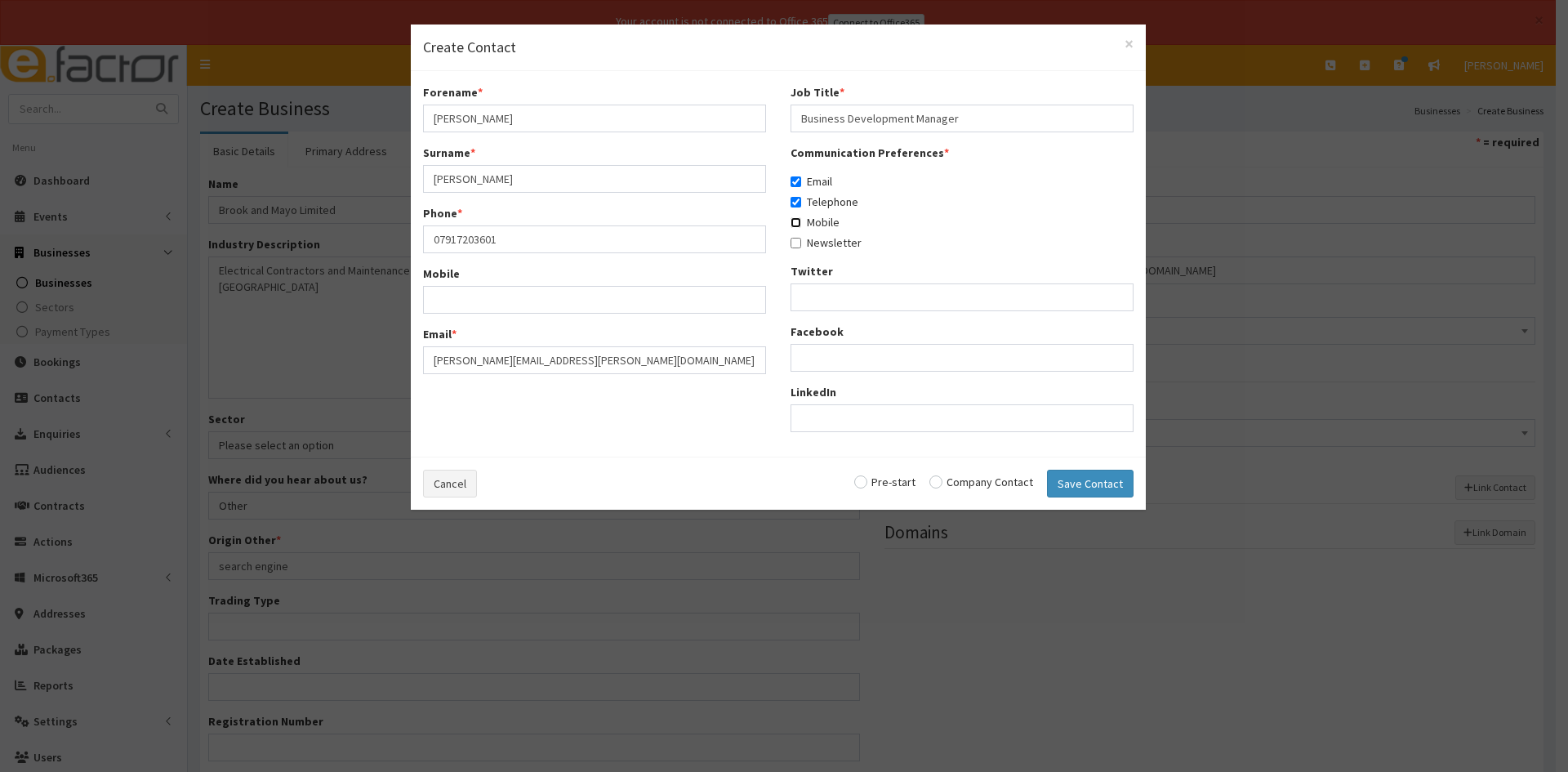
click at [795, 226] on input "Mobile" at bounding box center [796, 222] width 11 height 11
checkbox input "true"
click at [798, 244] on input "Newsletter" at bounding box center [796, 243] width 11 height 11
checkbox input "true"
click at [892, 488] on input "radio" at bounding box center [885, 481] width 61 height 11
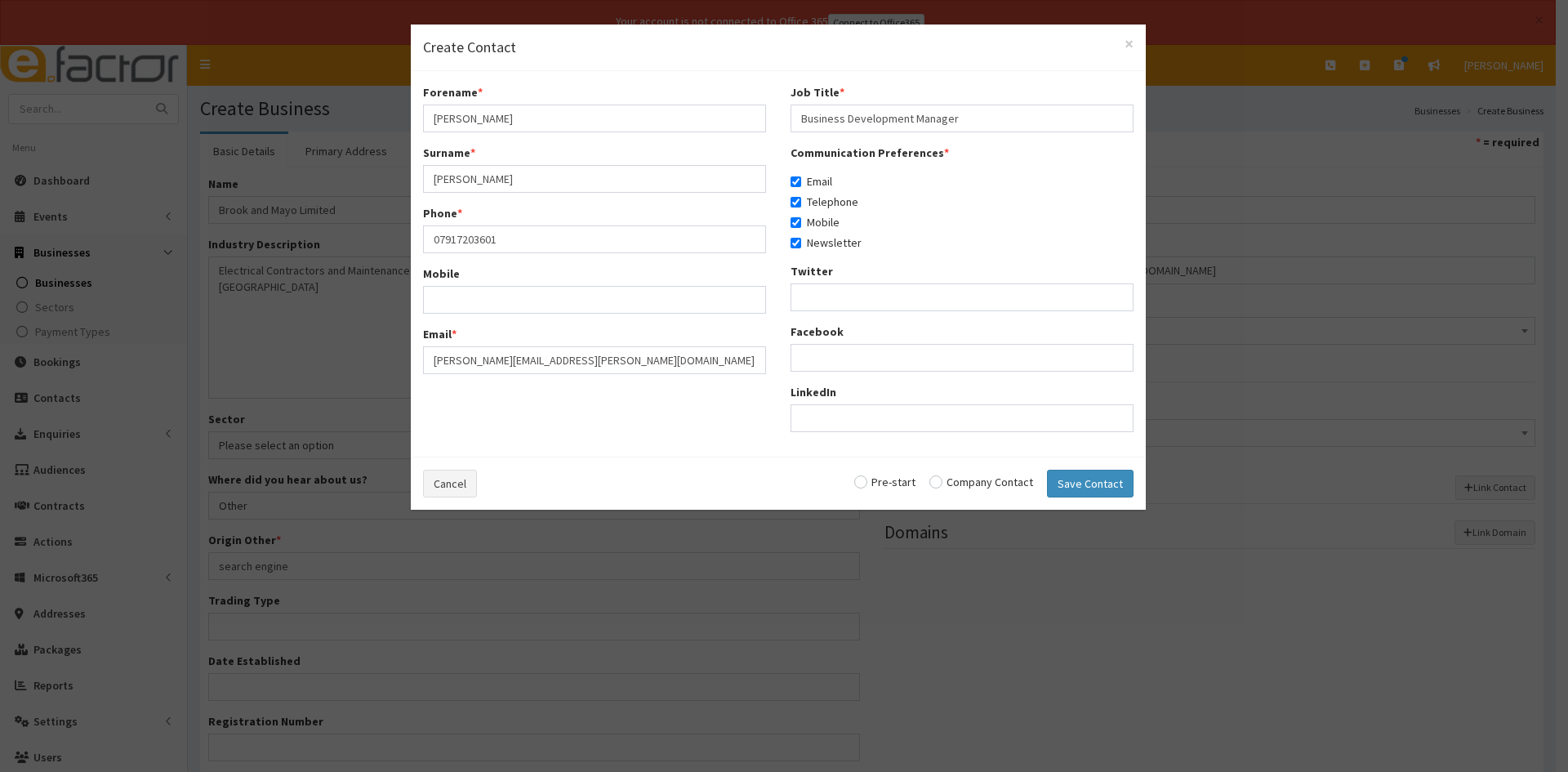
radio input "true"
click at [1069, 483] on button "Save Contact" at bounding box center [1090, 483] width 87 height 27
checkbox input "false"
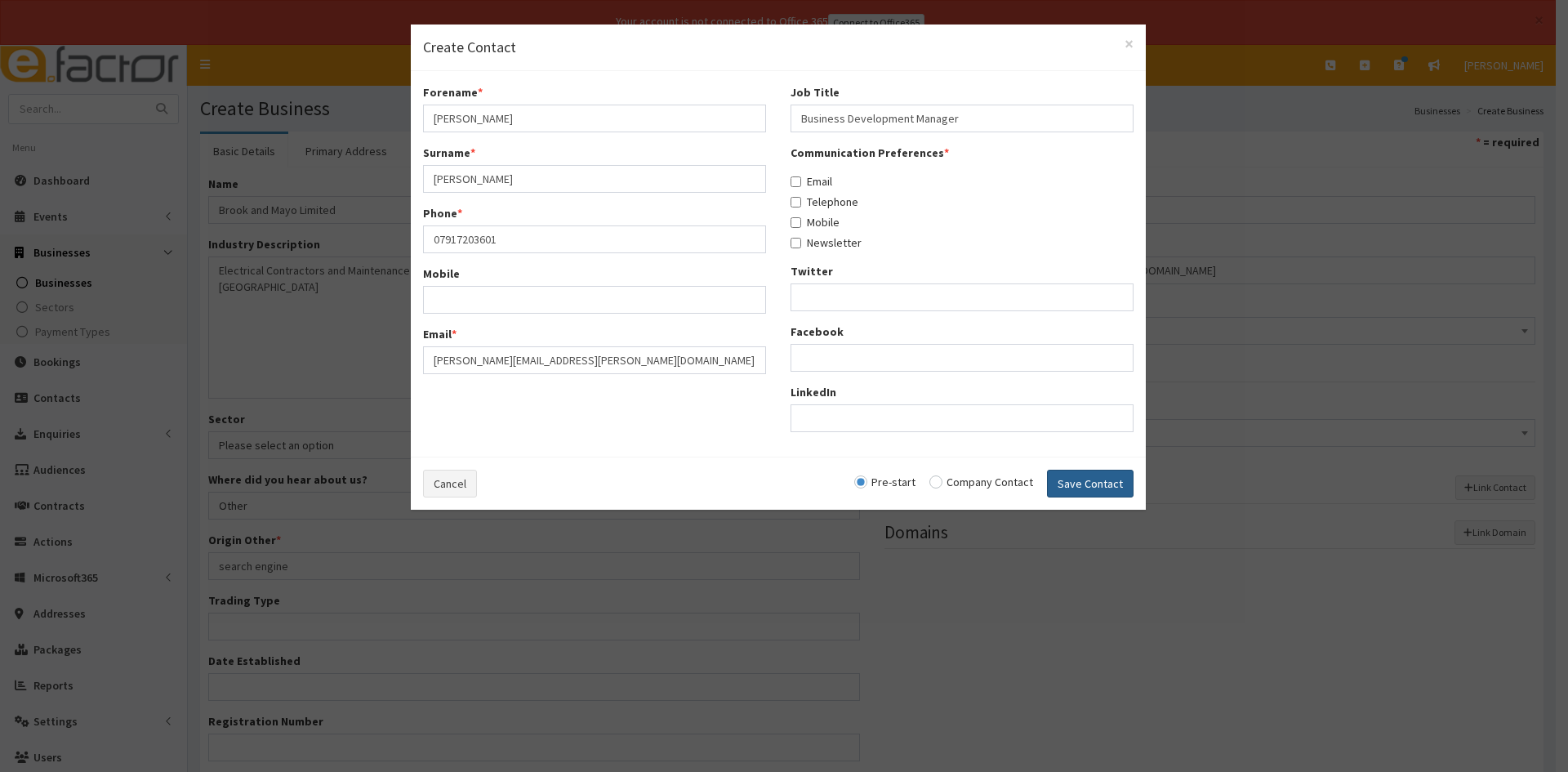
checkbox input "false"
radio input "false"
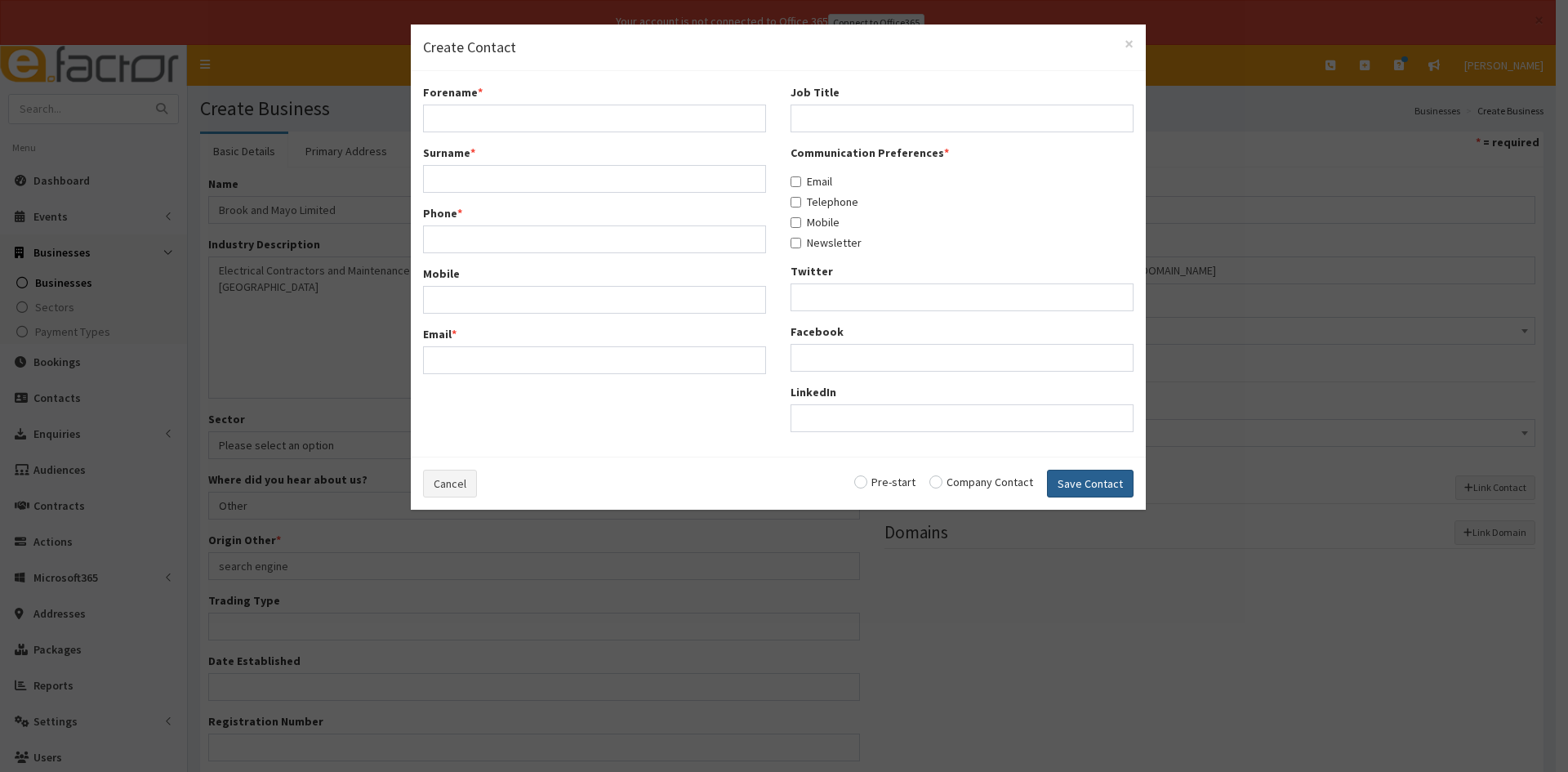
select select "5306"
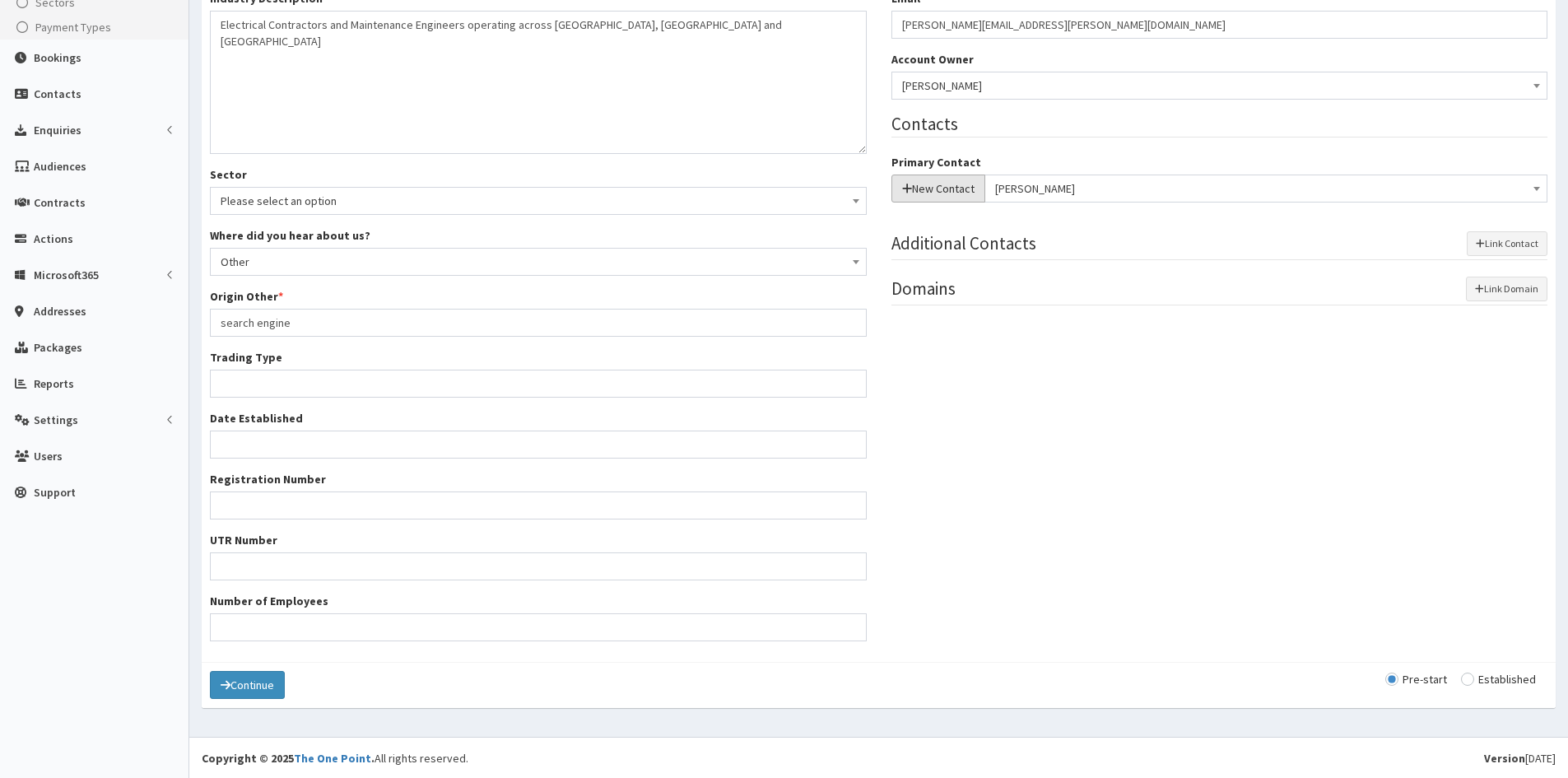
scroll to position [308, 0]
click at [254, 678] on button "Continue" at bounding box center [247, 684] width 75 height 28
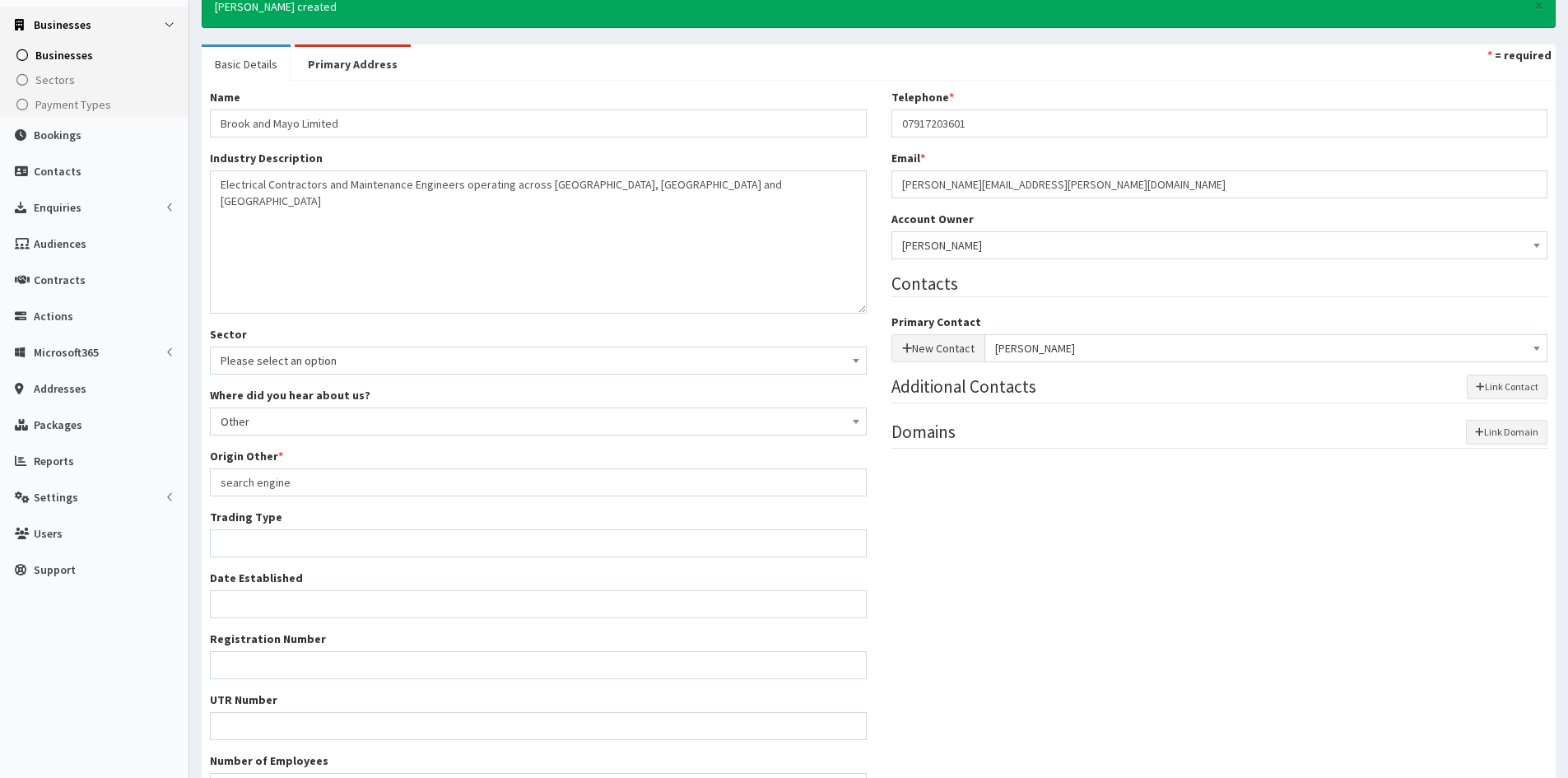
scroll to position [61, 0]
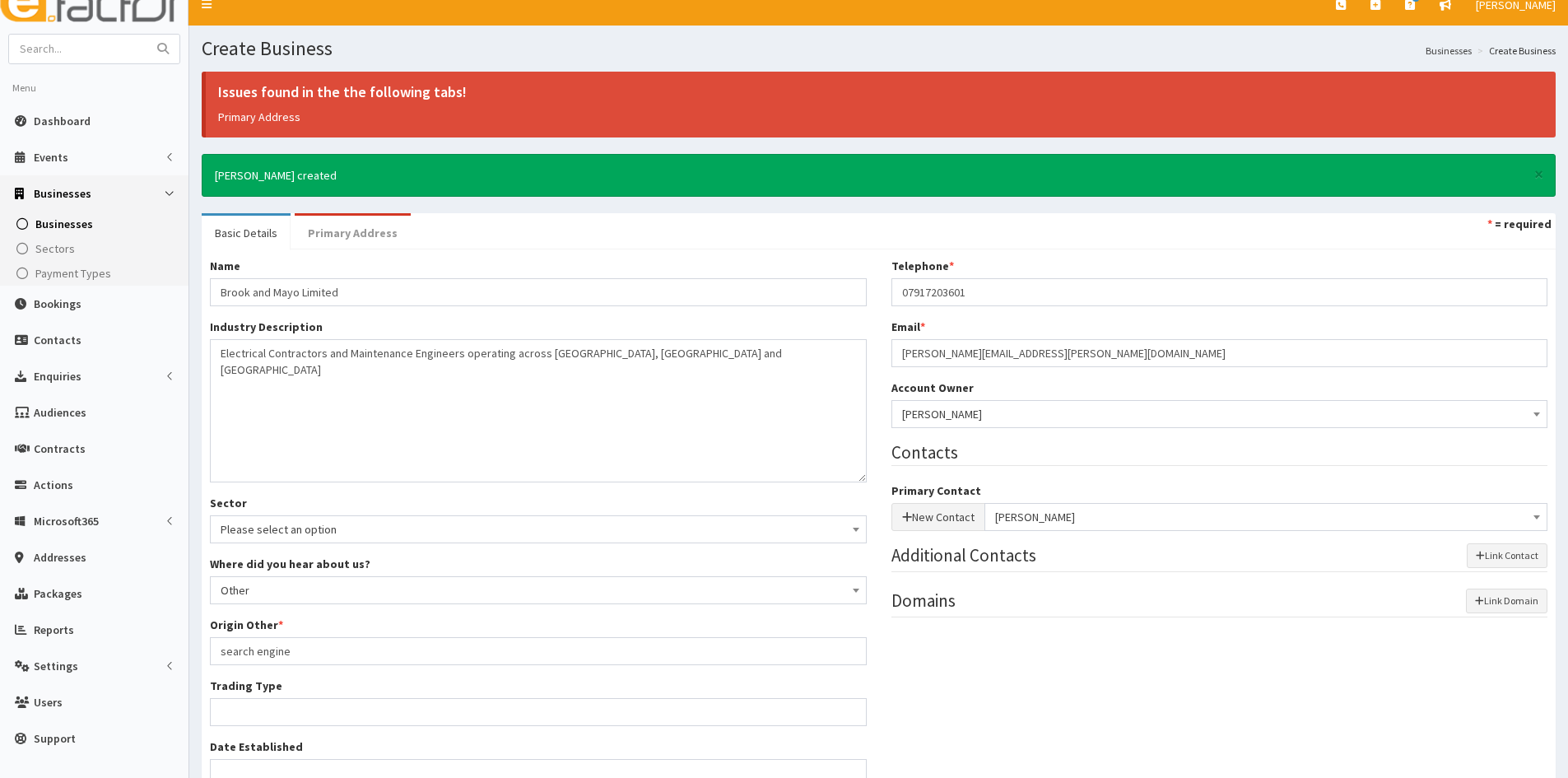
click at [358, 228] on link "Primary Address" at bounding box center [353, 232] width 116 height 34
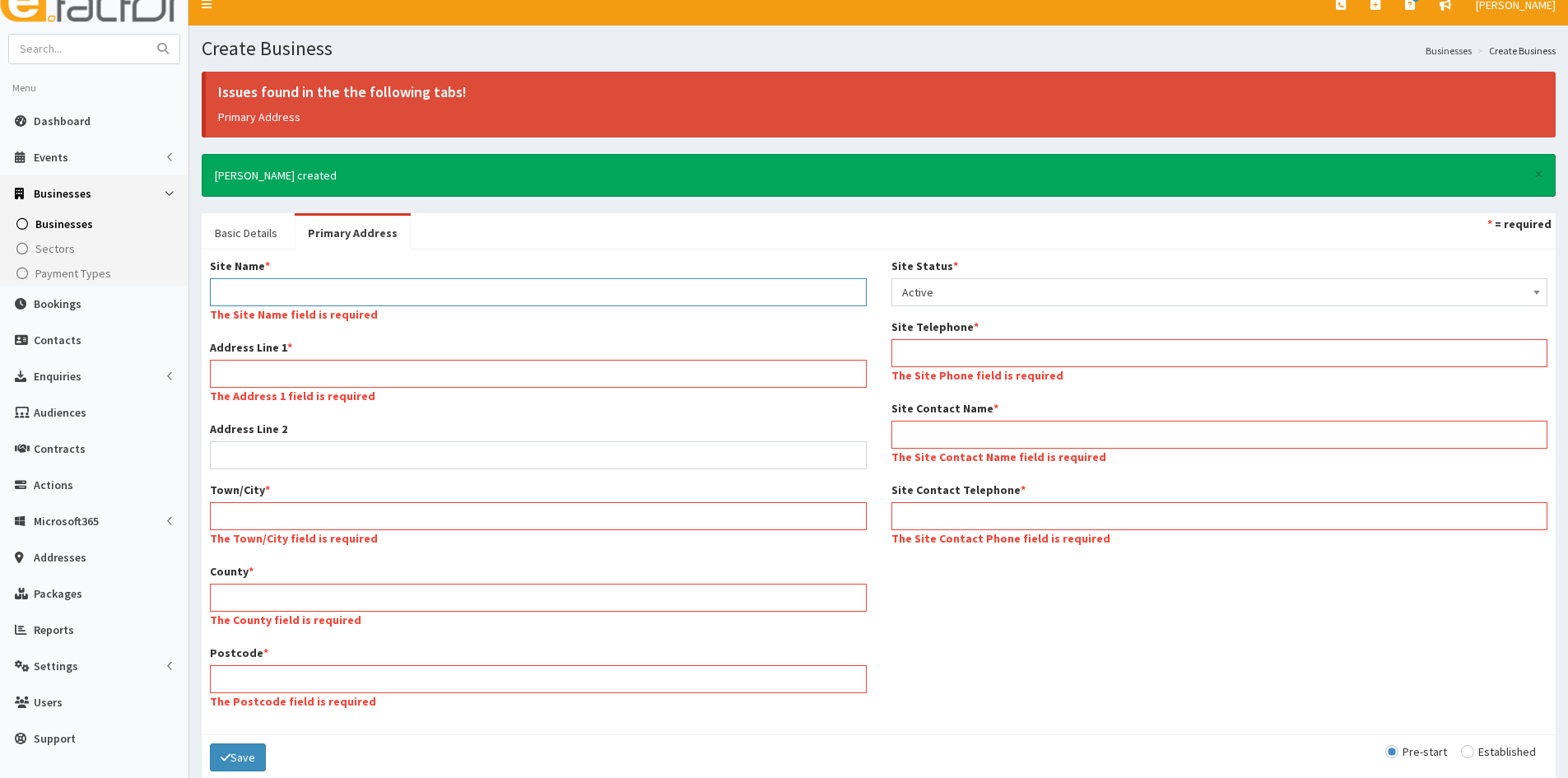
drag, startPoint x: 407, startPoint y: 289, endPoint x: 464, endPoint y: 289, distance: 57.0
click at [407, 289] on input "Site Name *" at bounding box center [539, 292] width 657 height 28
click at [528, 288] on input "Site Name *" at bounding box center [539, 292] width 657 height 28
paste input "Brook and Mayo Limited"
type input "Brook and Mayo Limited"
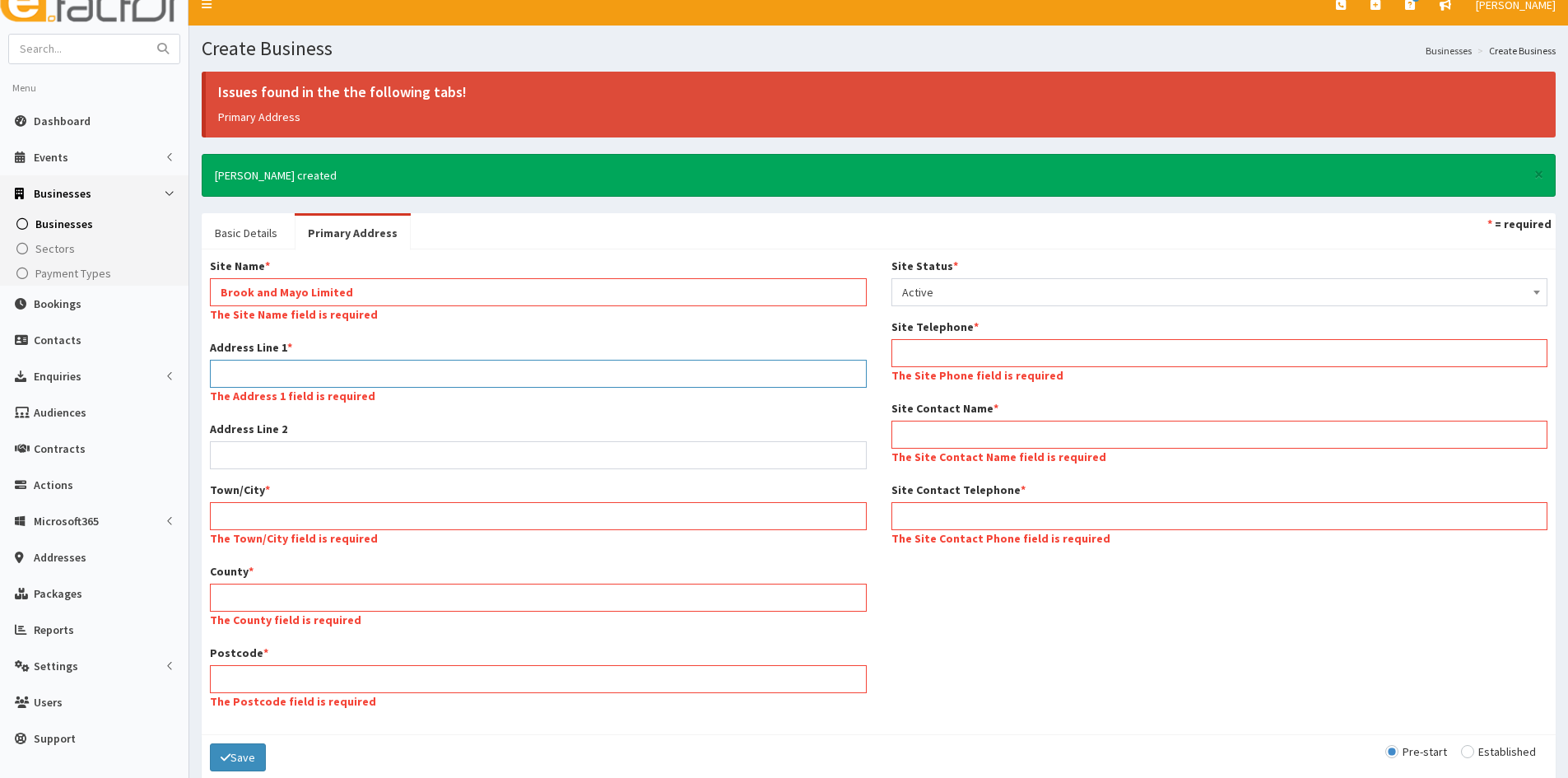
click at [395, 371] on div "Site Name * Brook and Mayo Limited The Site Name field is required Address Line…" at bounding box center [538, 491] width 682 height 468
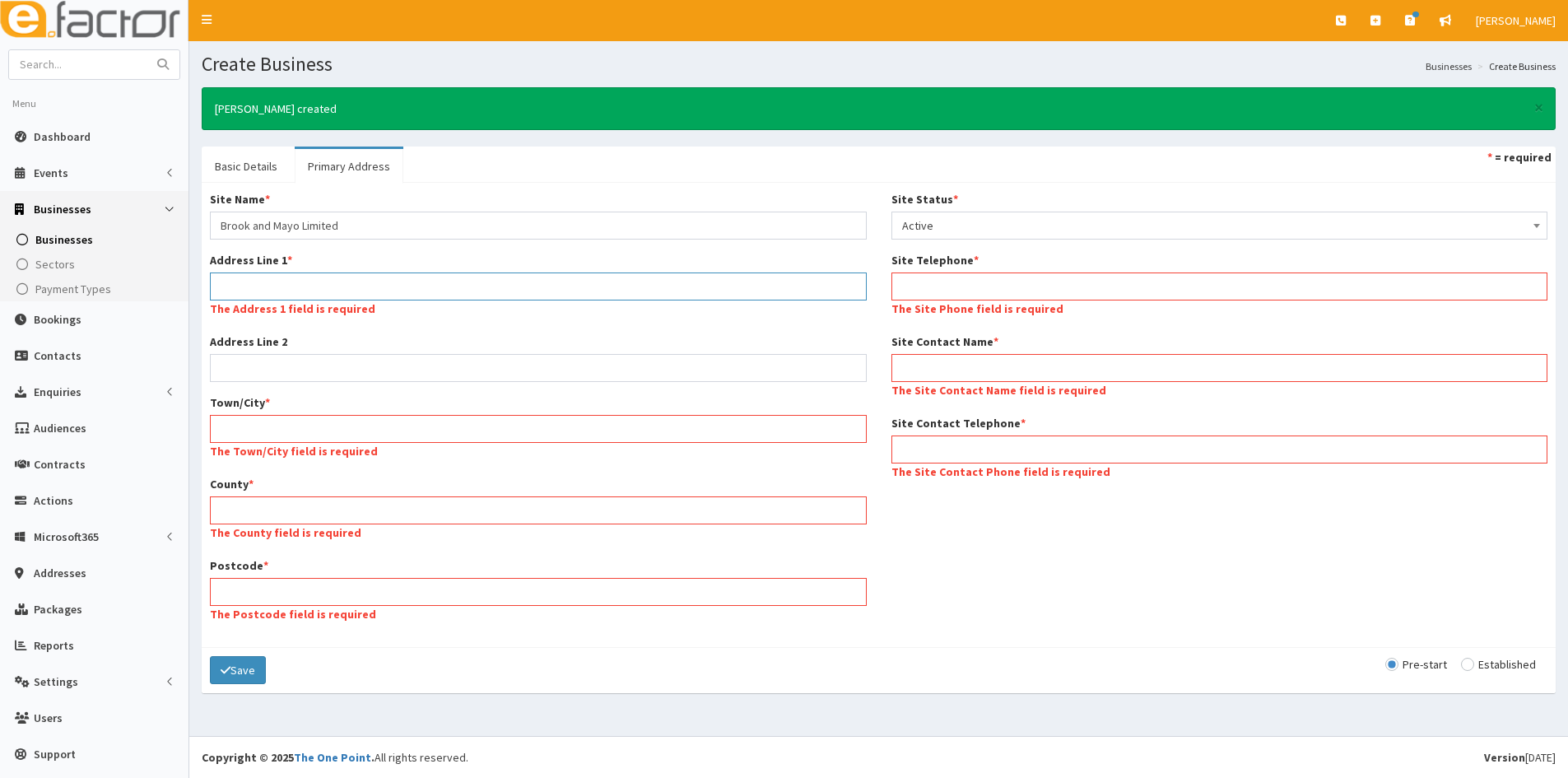
click at [442, 280] on input "Address Line 1 *" at bounding box center [539, 286] width 657 height 28
paste input "Unit 5, Deepdale Enterprise park, Deepdale Lane,"
type input "Unit 5, Deepdale Enterprise park, Deepdale Lane,"
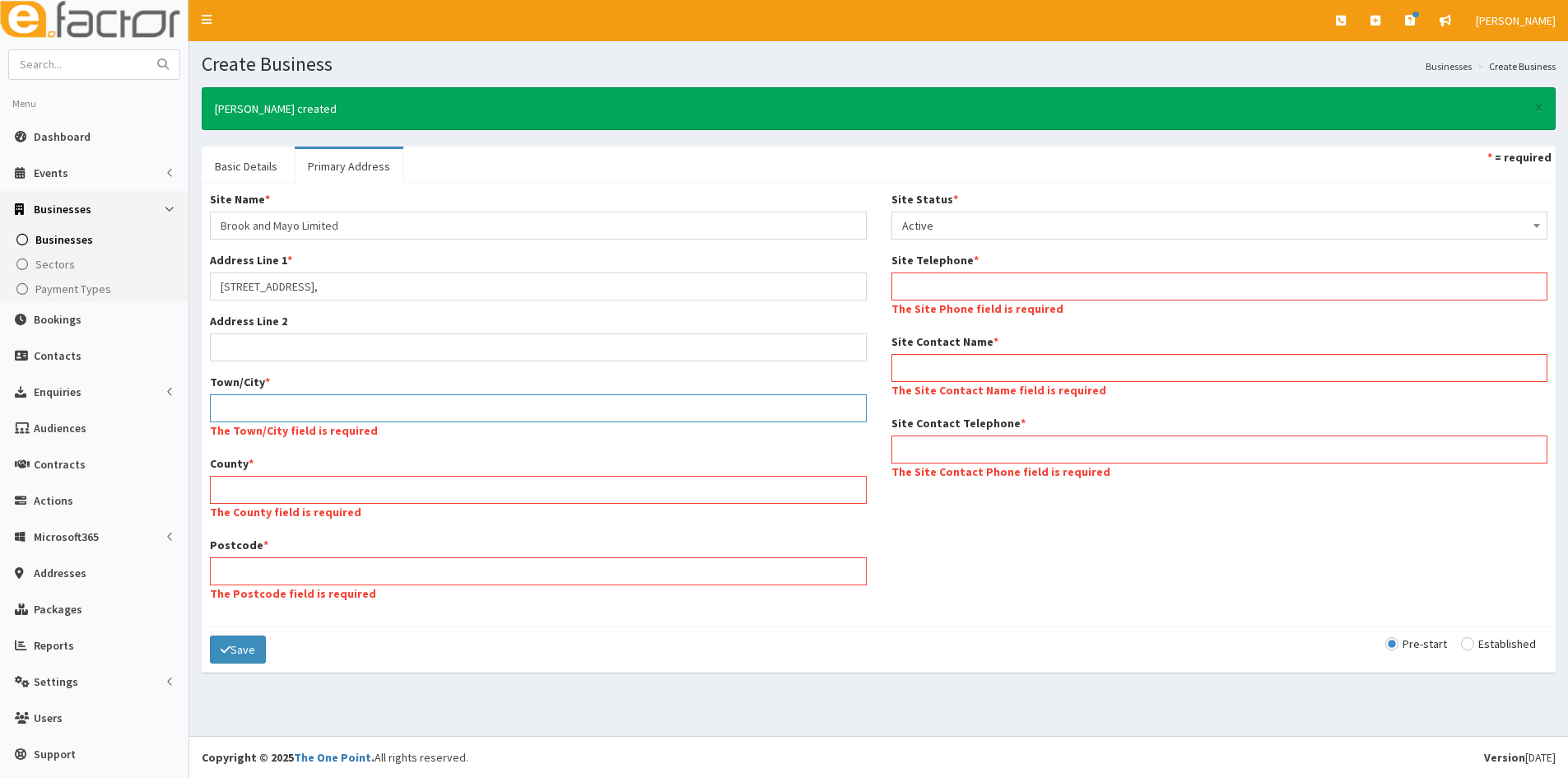
drag, startPoint x: 356, startPoint y: 433, endPoint x: 446, endPoint y: 438, distance: 90.1
click at [356, 433] on div "Town/City * The Town/City field is required" at bounding box center [539, 407] width 657 height 69
click at [369, 397] on input "Town/City *" at bounding box center [539, 408] width 657 height 28
paste input "Lincoln"
type input "Lincoln"
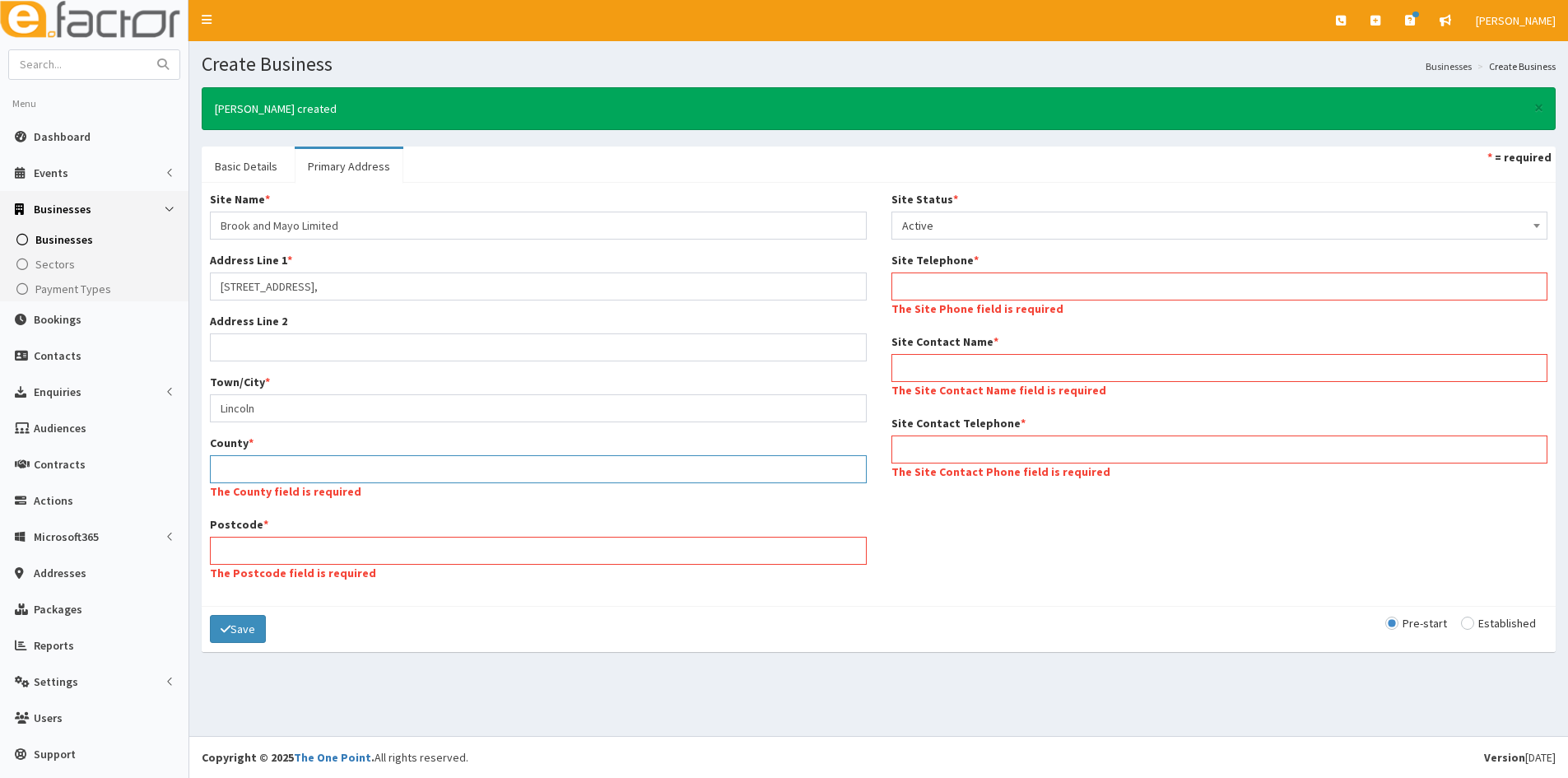
drag, startPoint x: 347, startPoint y: 491, endPoint x: 474, endPoint y: 474, distance: 128.1
click at [347, 491] on div "County * The County field is required" at bounding box center [539, 468] width 657 height 69
click at [299, 471] on input "County *" at bounding box center [539, 469] width 657 height 28
paste input "Lincolnshire"
type input "Lincolnshire"
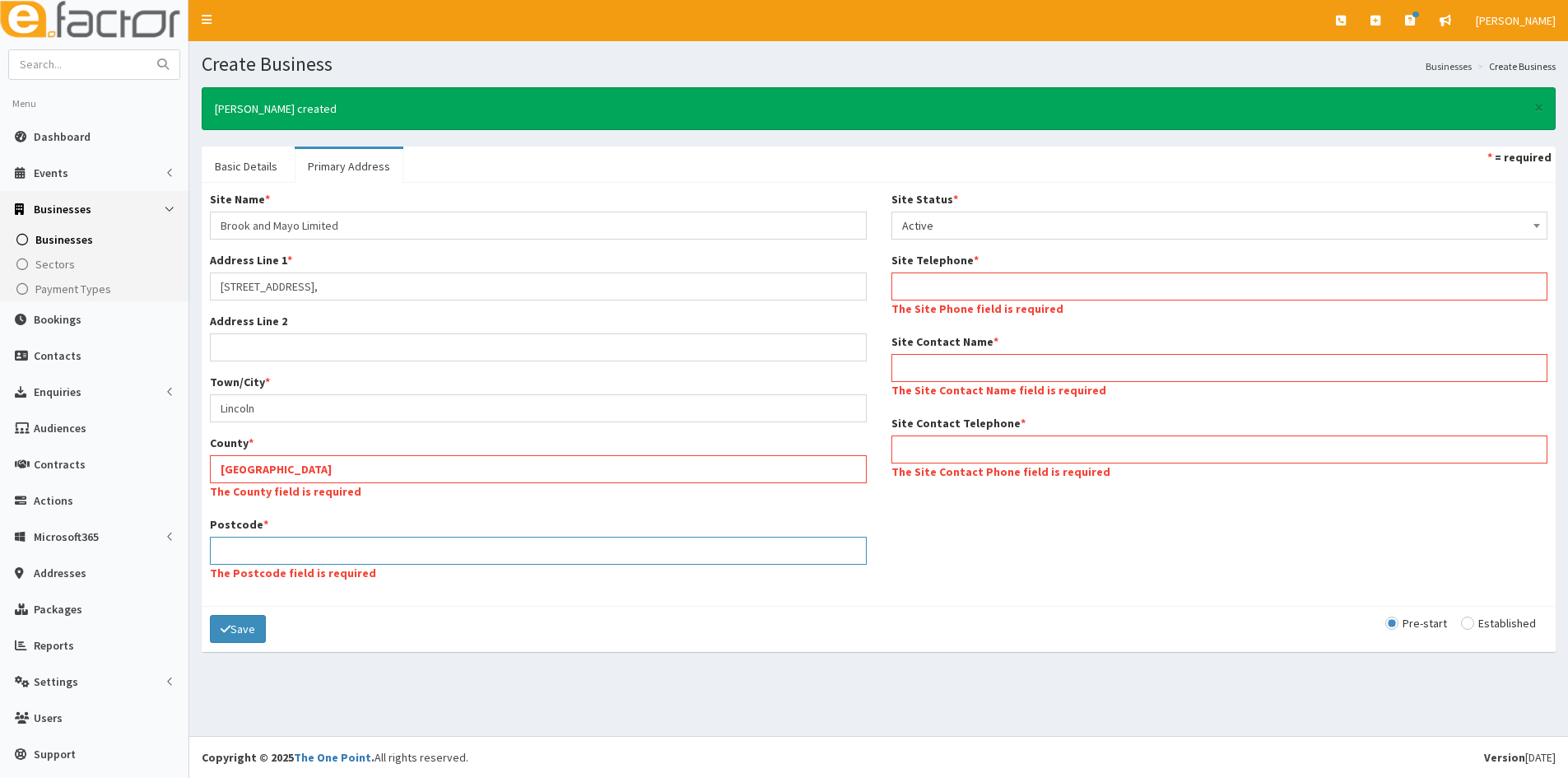
click at [356, 560] on div "Postcode * The Postcode field is required" at bounding box center [539, 550] width 657 height 69
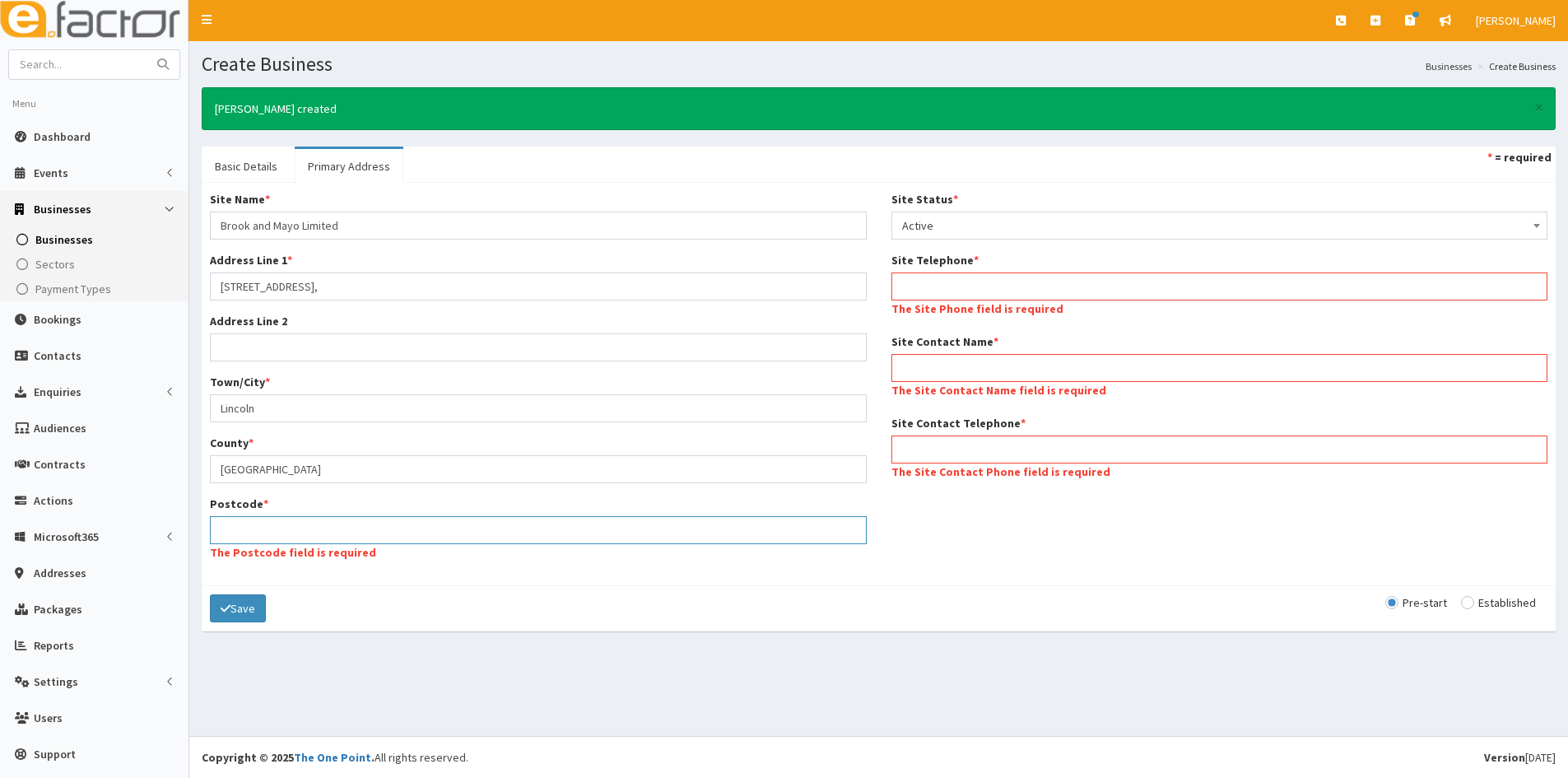
click at [363, 525] on input "Postcode *" at bounding box center [539, 530] width 657 height 28
drag, startPoint x: 363, startPoint y: 525, endPoint x: 343, endPoint y: 540, distance: 25.0
paste input "LN22LL"
type input "LN22LL"
click at [551, 593] on div "Save Pre-start Established" at bounding box center [879, 608] width 1354 height 46
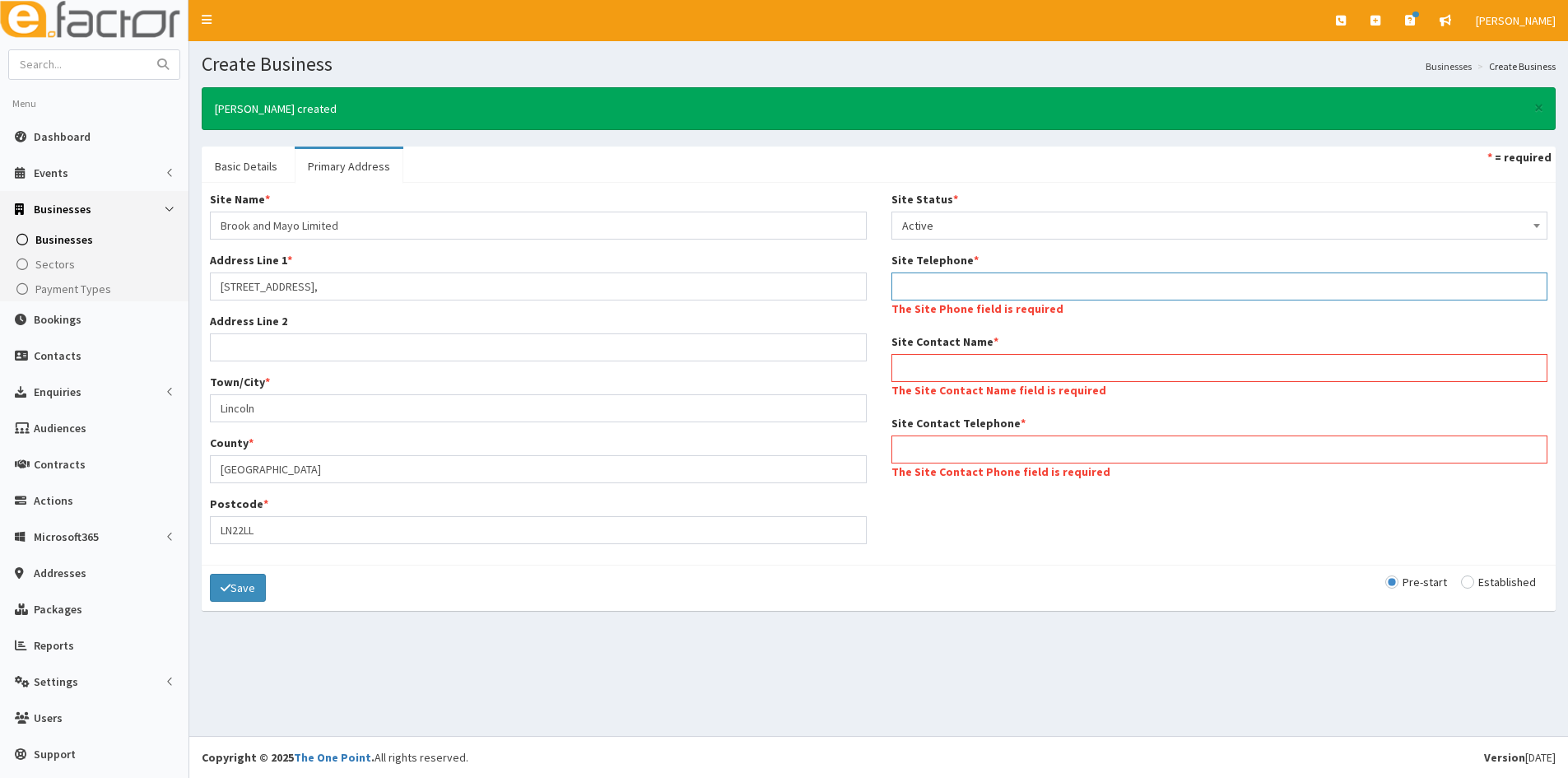
click at [1076, 286] on input "Site Telephone *" at bounding box center [1220, 286] width 657 height 28
click at [946, 284] on input "Site Telephone *" at bounding box center [1220, 286] width 657 height 28
paste input "07917203601"
type input "07917203601"
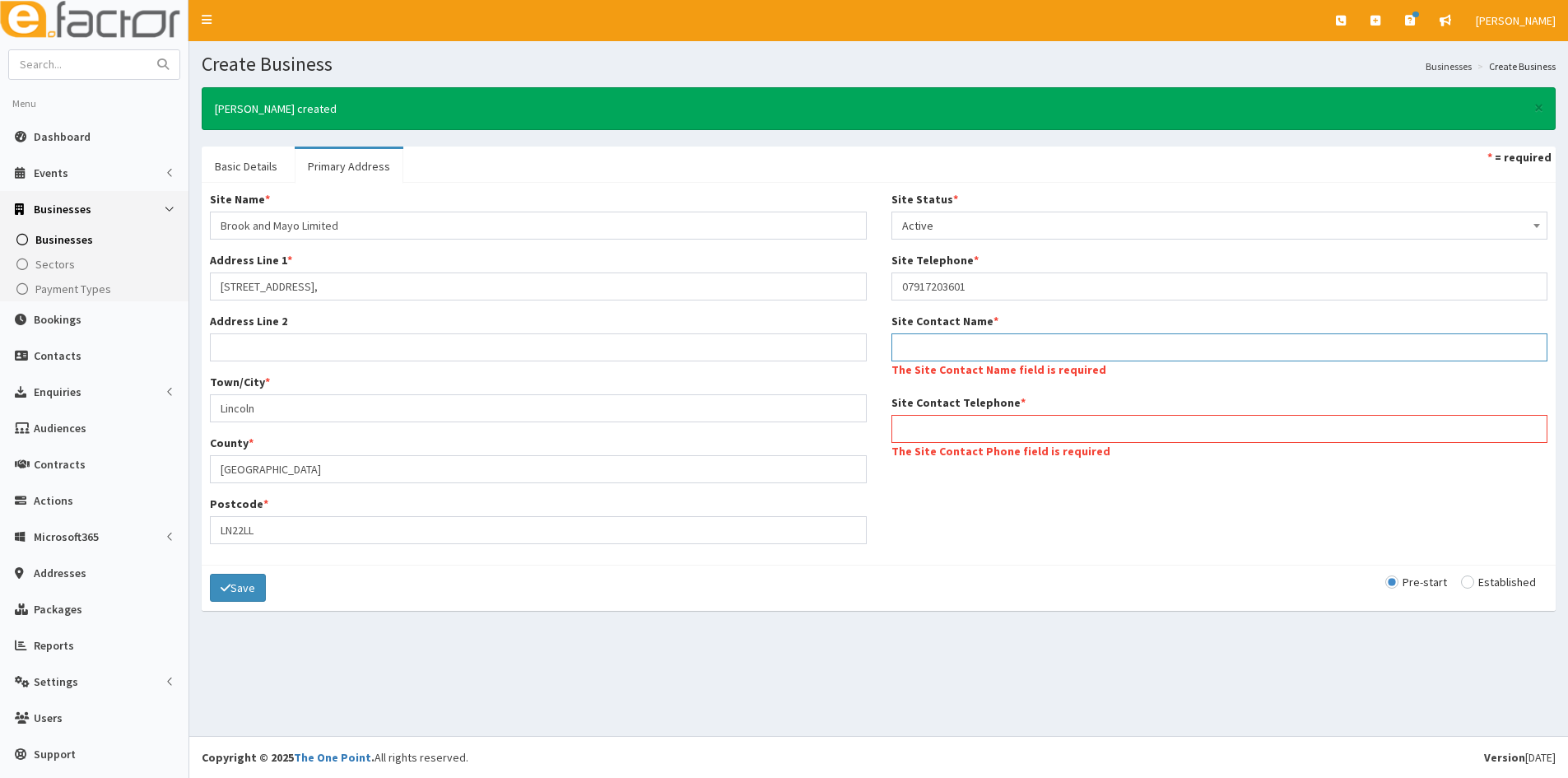
click at [950, 359] on input "Site Contact Name *" at bounding box center [1220, 348] width 657 height 28
click at [950, 478] on div "Site Name * Brook and Mayo Limited Address Line 1 * Unit 5, Deepdale Enterprise…" at bounding box center [878, 373] width 1362 height 365
click at [970, 440] on input "Site Contact Telephone *" at bounding box center [1220, 429] width 657 height 28
paste input "07917203601"
type input "07917203601"
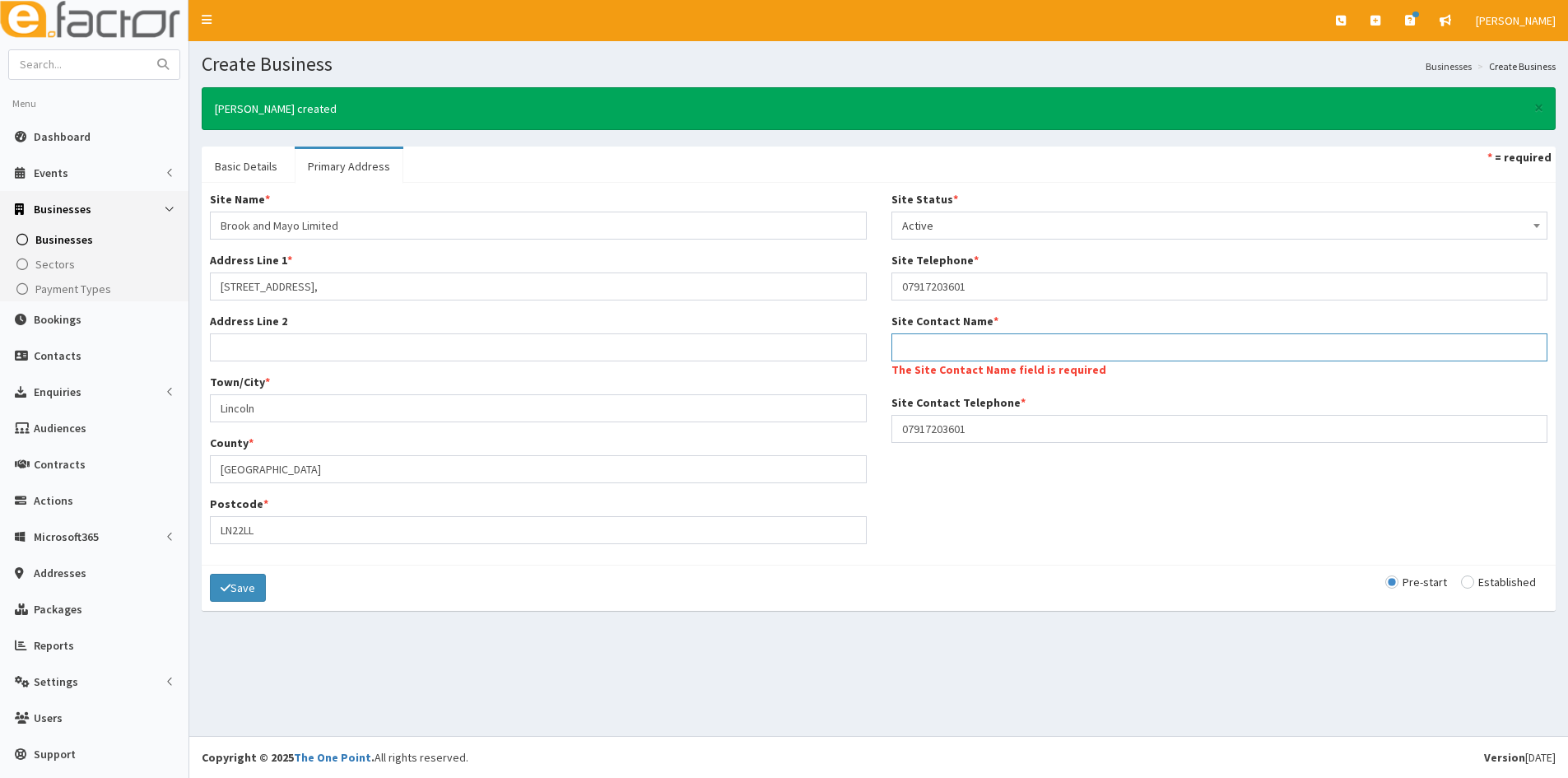
click at [1027, 334] on input "Site Contact Name *" at bounding box center [1220, 348] width 657 height 28
click at [1034, 327] on div "Site Contact Name * The Site Contact Name field is required" at bounding box center [1220, 347] width 657 height 69
click at [1034, 339] on input "Site Contact Name *" at bounding box center [1220, 348] width 657 height 28
paste input "Brook and Mayo Limited"
type input "Brook and Mayo Limited"
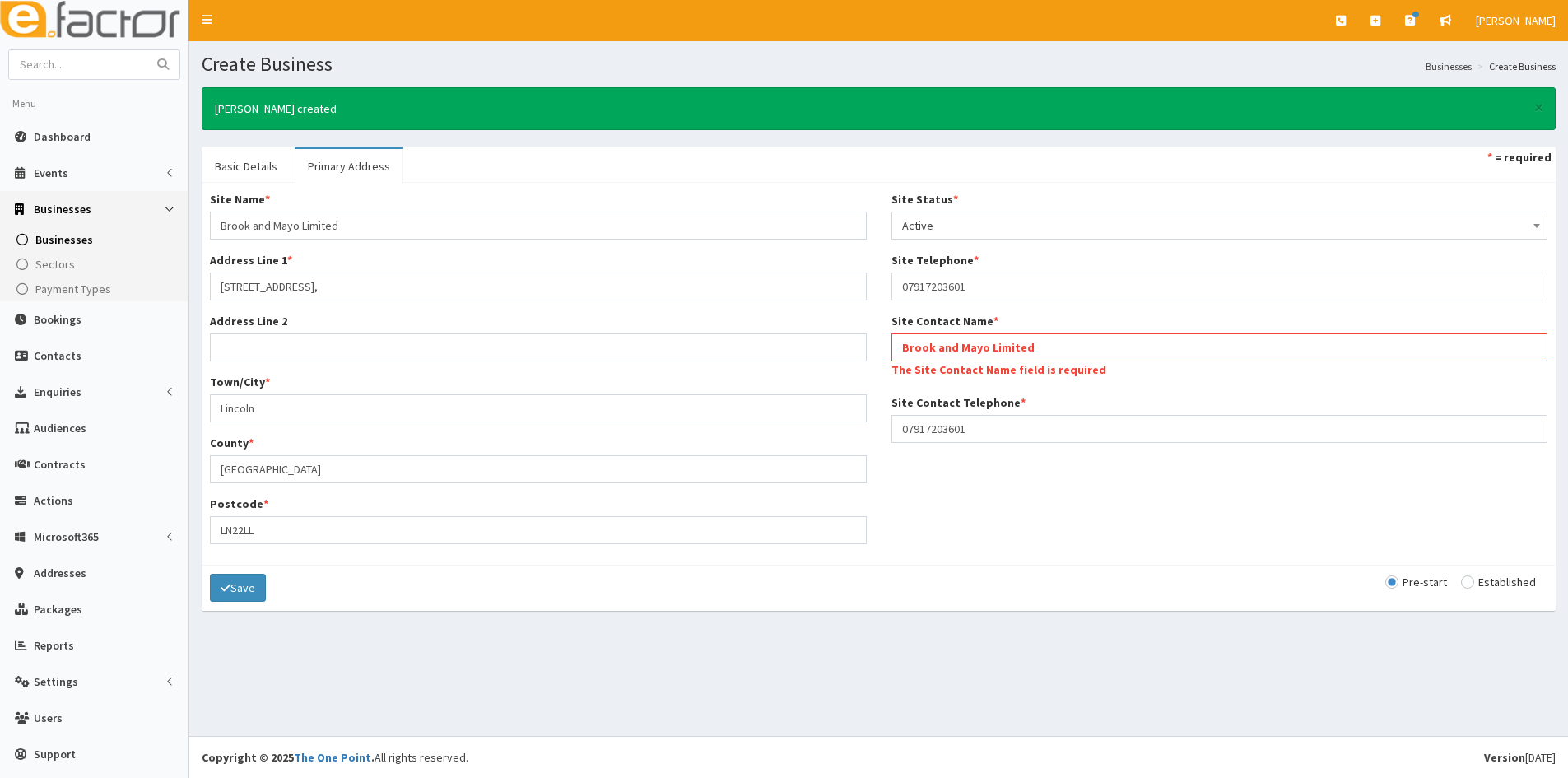
click at [1015, 471] on div "Site Name * Brook and Mayo Limited Address Line 1 * Unit 5, Deepdale Enterprise…" at bounding box center [878, 373] width 1362 height 365
click at [231, 591] on button "Save" at bounding box center [238, 587] width 56 height 28
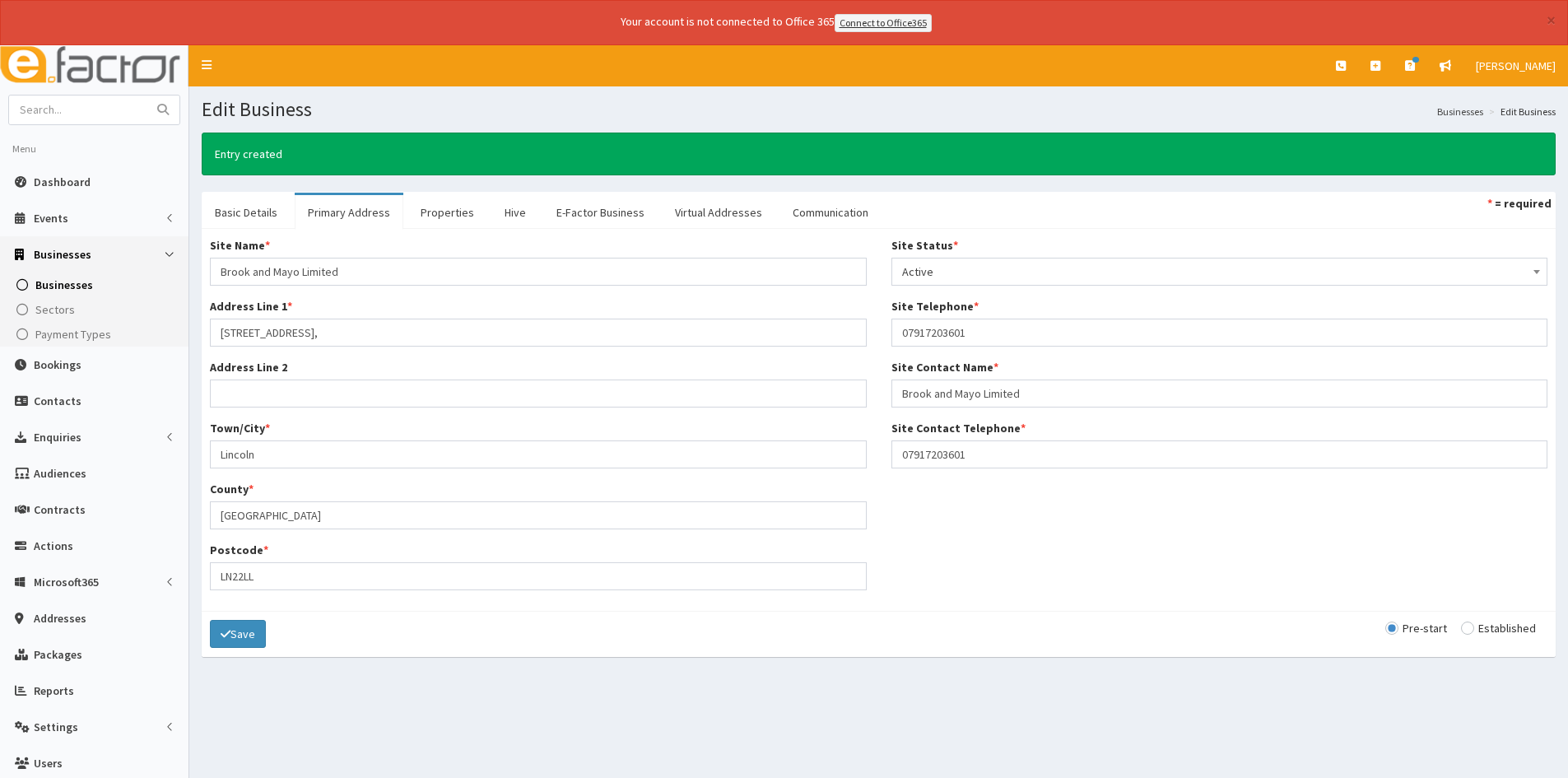
click at [1461, 626] on input "radio" at bounding box center [1498, 628] width 75 height 11
radio input "true"
click at [1401, 635] on div "Pre-start Established" at bounding box center [1467, 628] width 162 height 17
click at [1423, 632] on input "radio" at bounding box center [1416, 628] width 62 height 11
radio input "true"
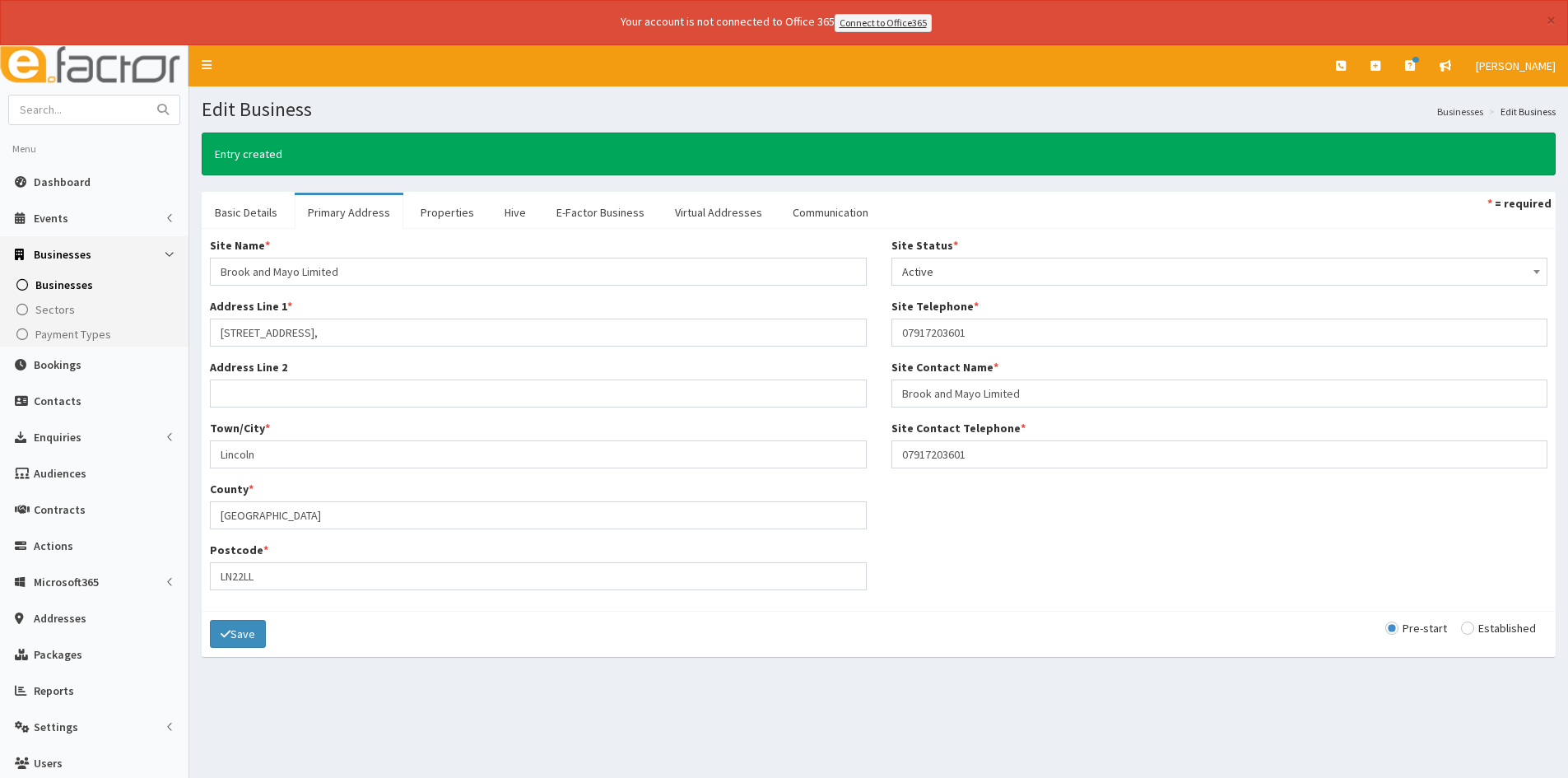
click at [1461, 625] on input "radio" at bounding box center [1498, 628] width 75 height 11
radio input "true"
click at [1461, 625] on input "radio" at bounding box center [1498, 628] width 75 height 11
click at [228, 641] on button "Save" at bounding box center [238, 633] width 56 height 28
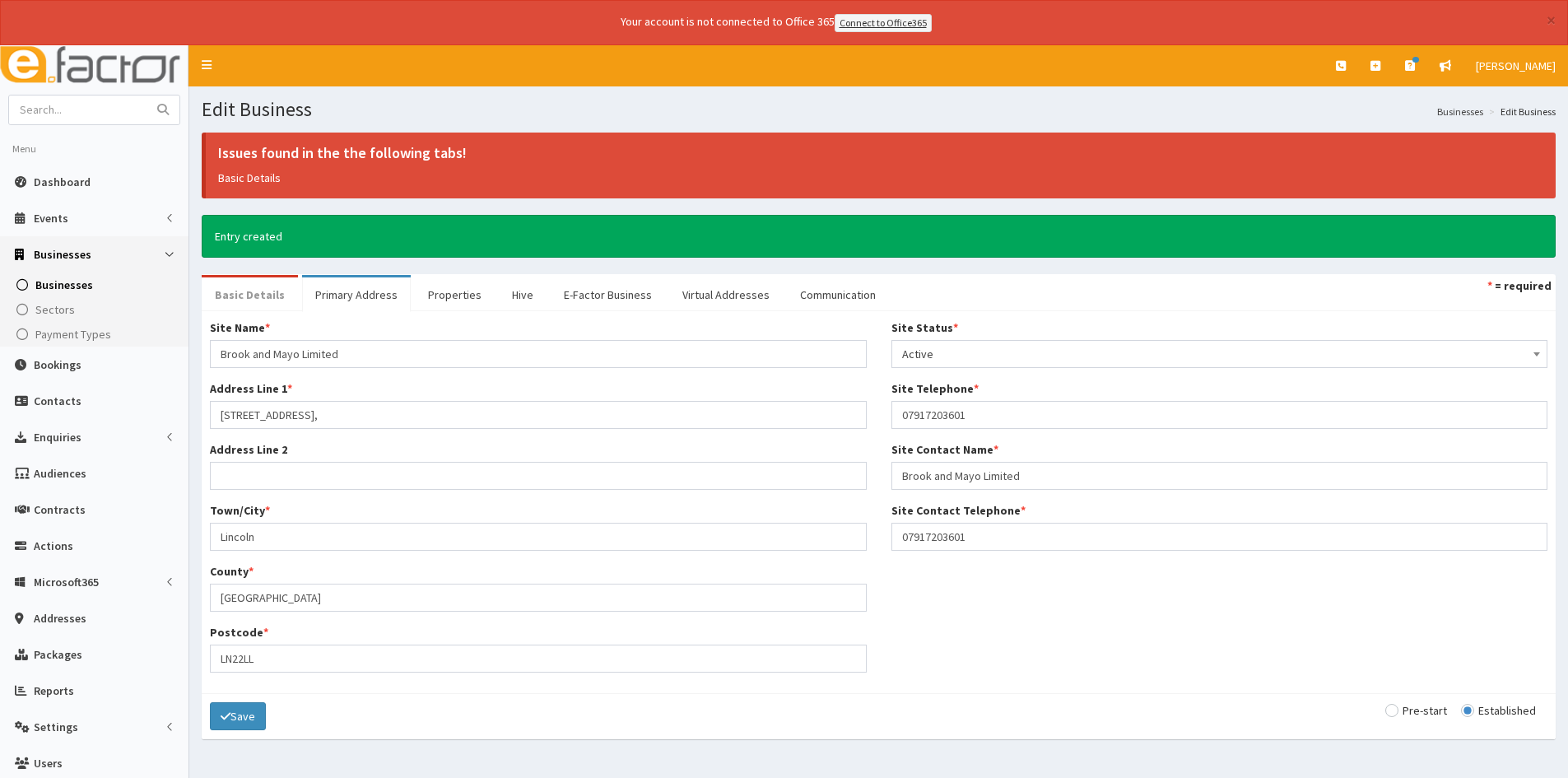
click at [251, 291] on link "Basic Details" at bounding box center [250, 294] width 96 height 34
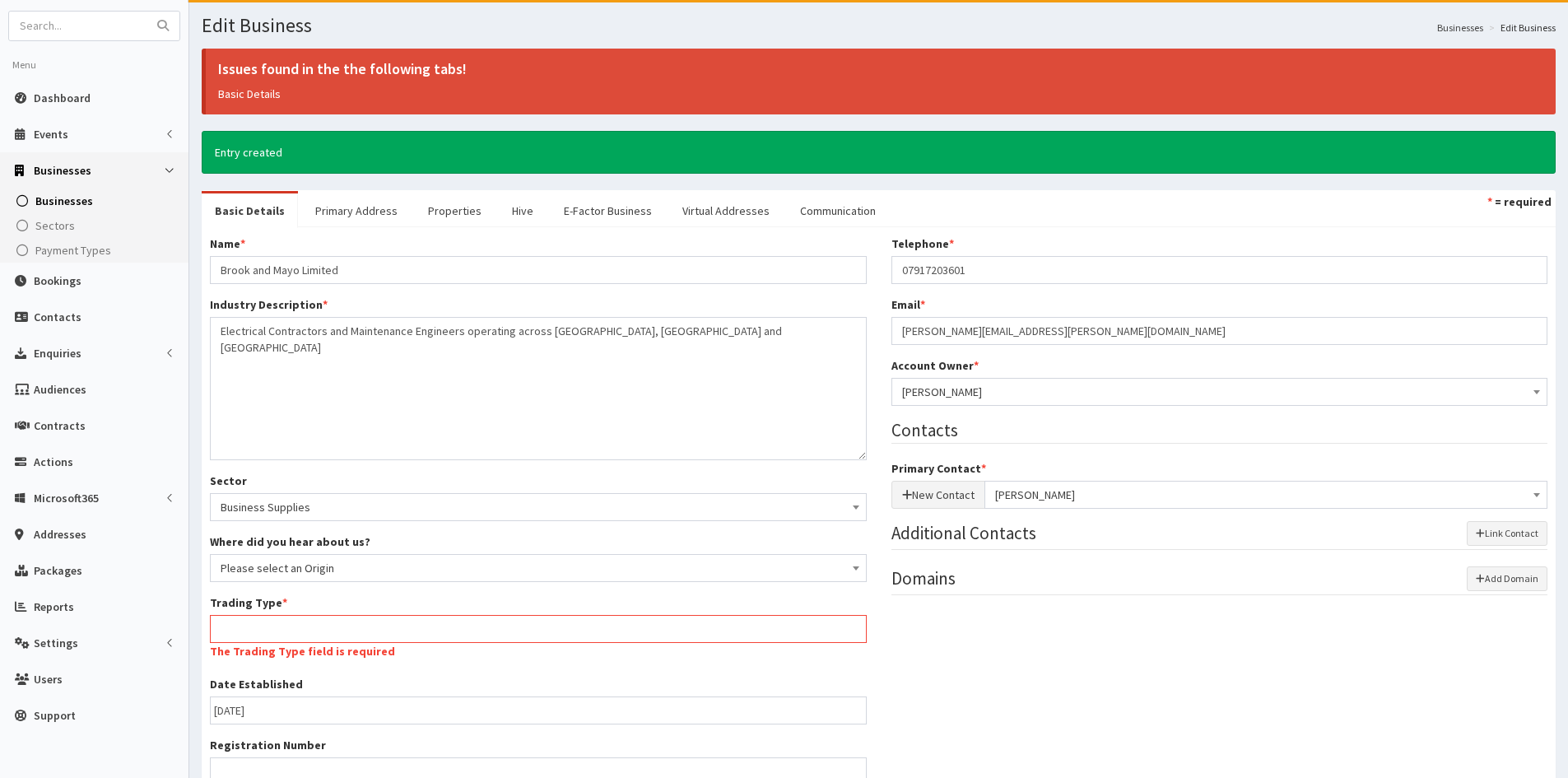
scroll to position [165, 0]
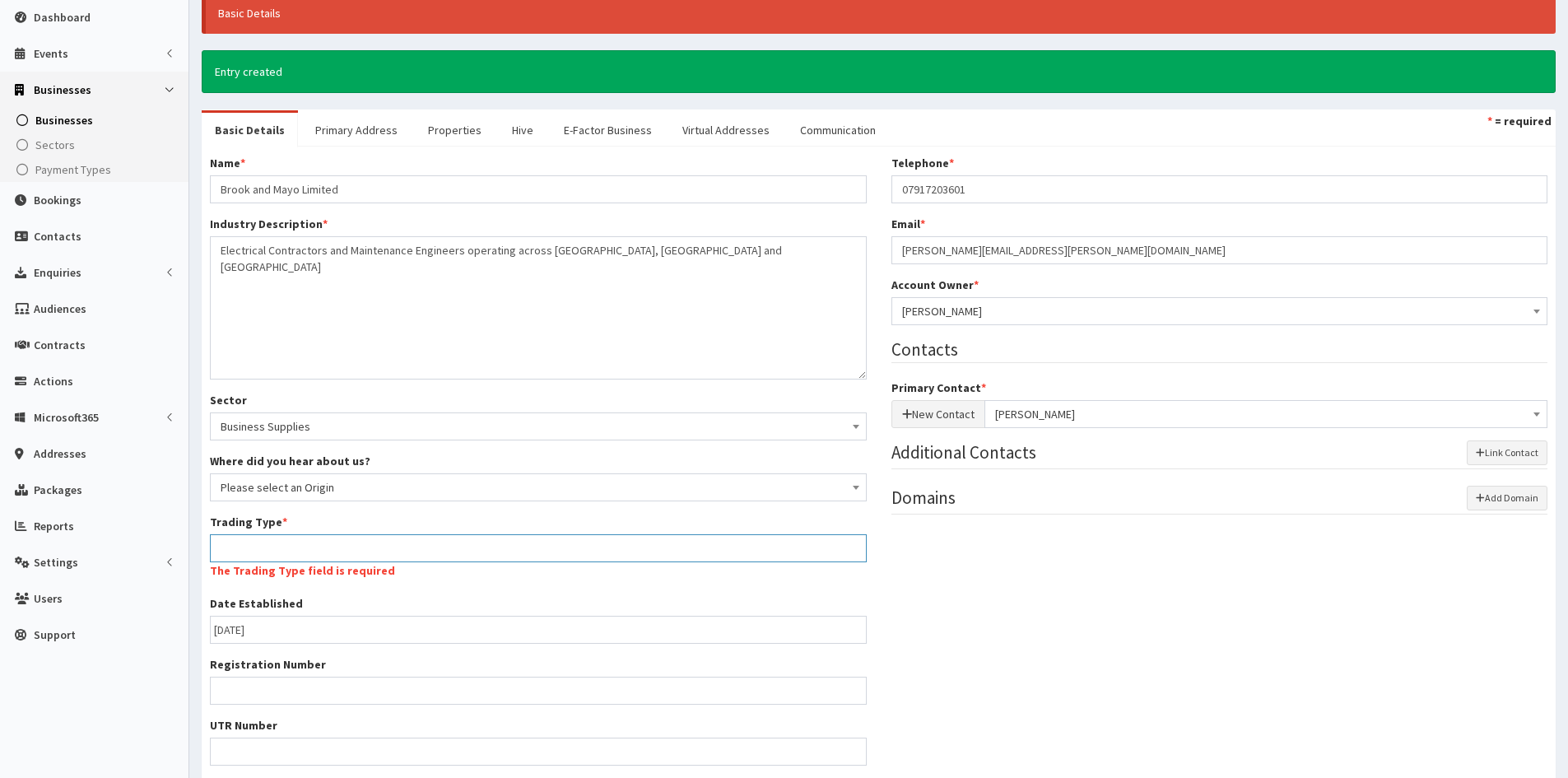
click at [378, 547] on input "Trading Type *" at bounding box center [539, 548] width 657 height 28
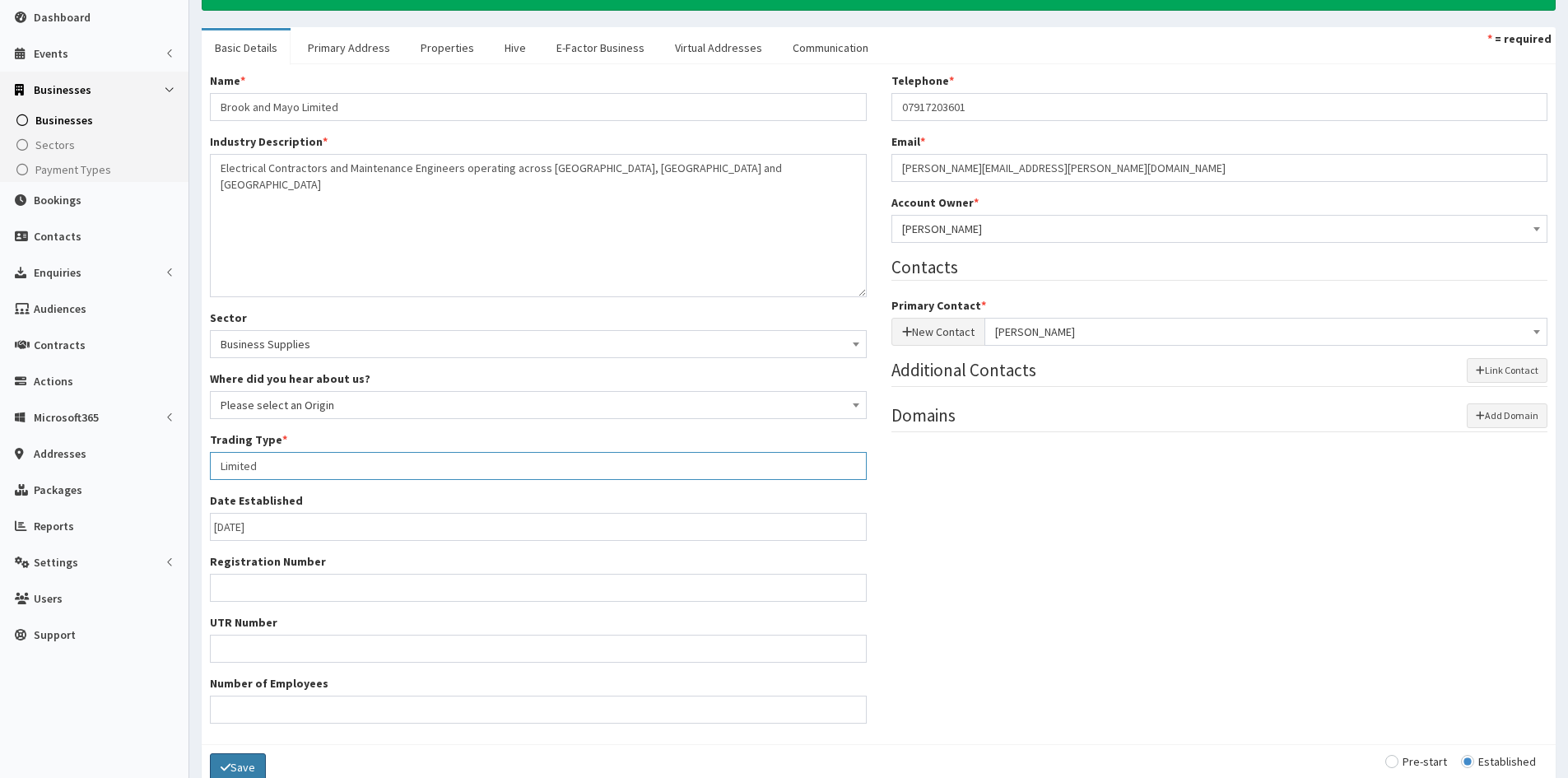
type input "Limited"
click at [247, 772] on button "Save" at bounding box center [238, 767] width 56 height 28
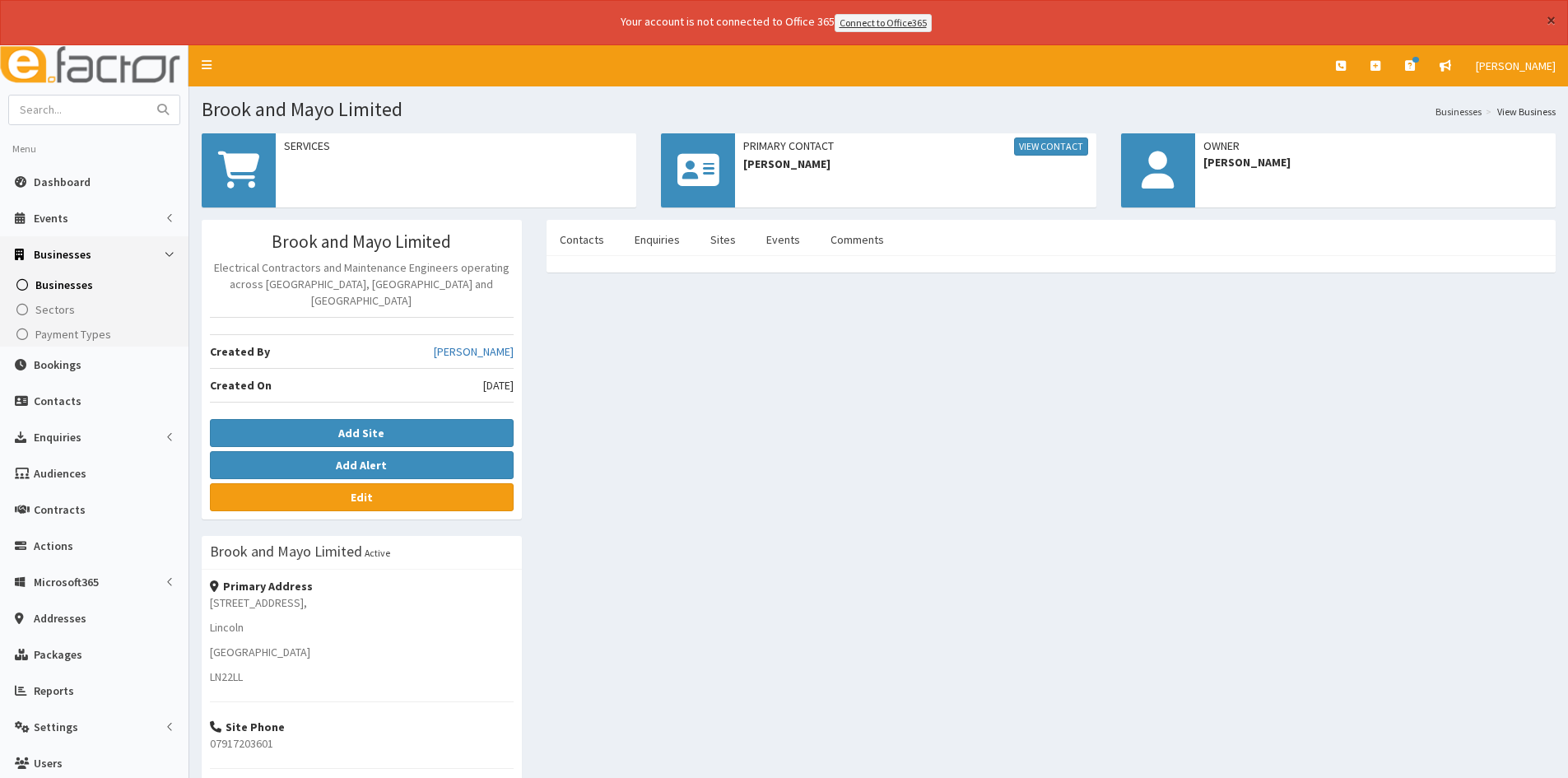
click at [1552, 29] on button "×" at bounding box center [1551, 19] width 9 height 18
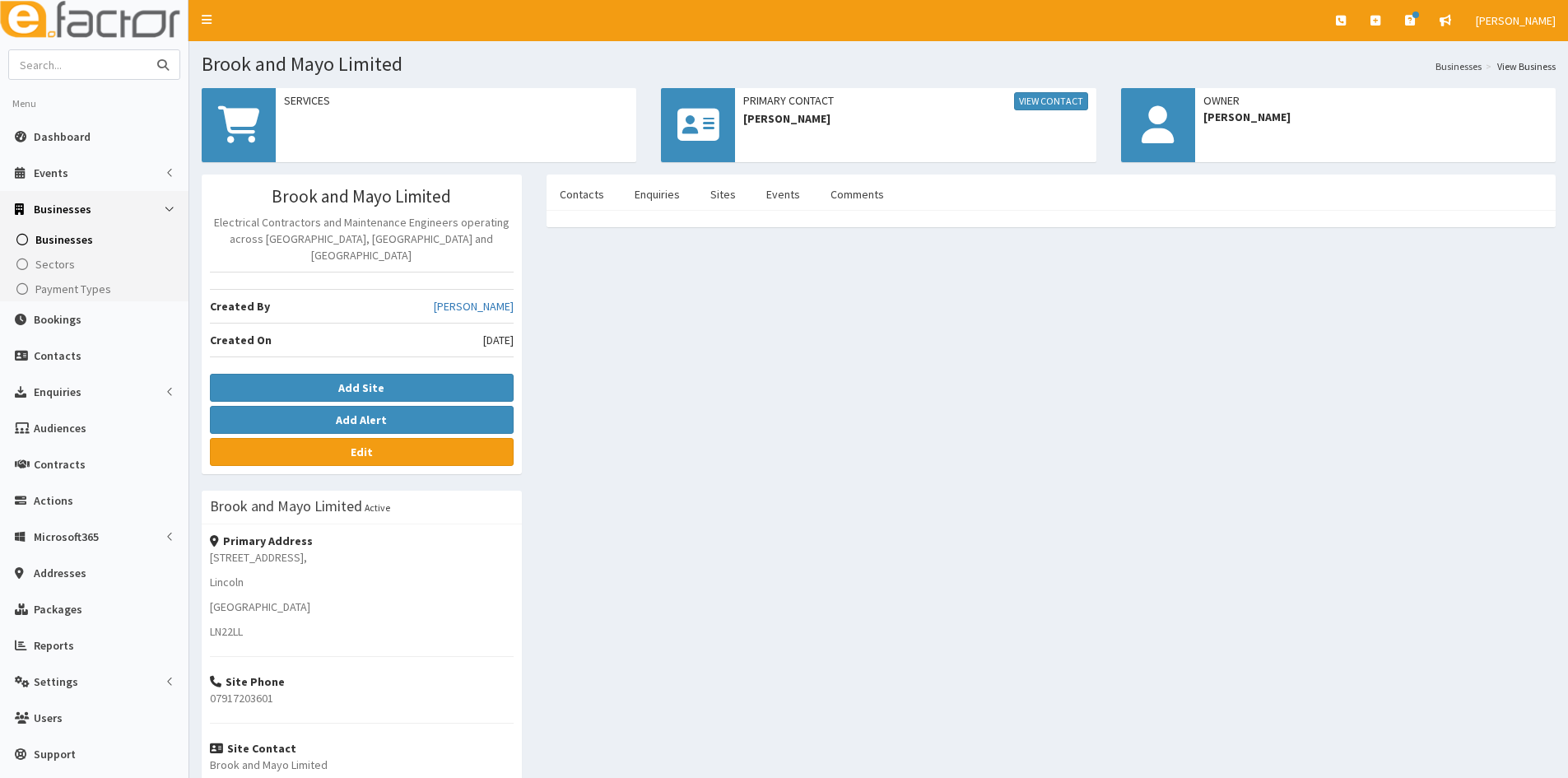
click at [79, 59] on input "text" at bounding box center [78, 64] width 138 height 29
drag, startPoint x: 51, startPoint y: 50, endPoint x: 54, endPoint y: 58, distance: 8.5
click at [53, 55] on form at bounding box center [94, 65] width 172 height 30
click at [54, 67] on input "text" at bounding box center [78, 64] width 138 height 29
type input "[PERSON_NAME] rooms"
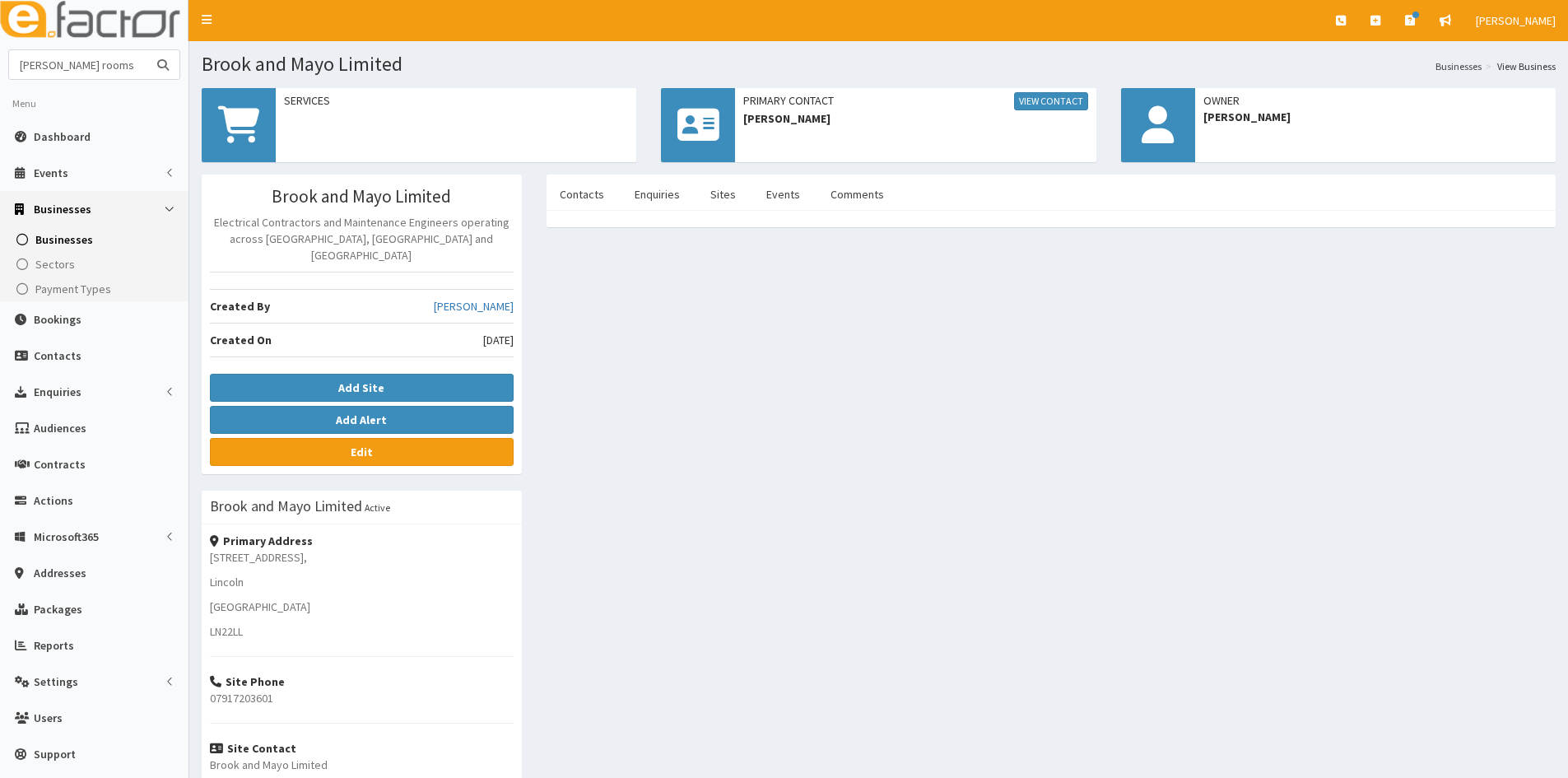
click at [147, 50] on button "submit" at bounding box center [163, 64] width 33 height 29
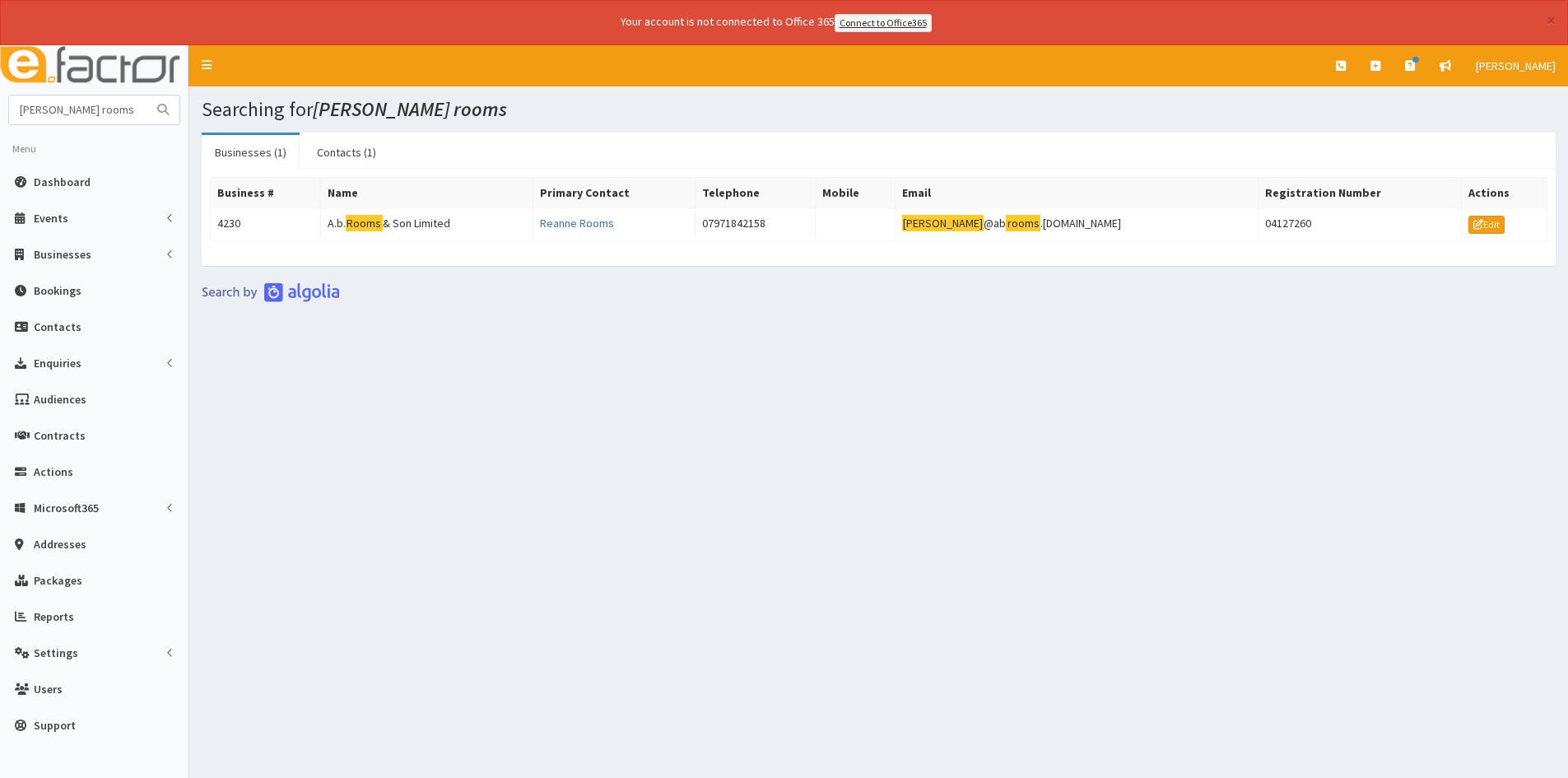
click at [154, 112] on button "submit" at bounding box center [163, 110] width 33 height 29
click at [145, 112] on input "[PERSON_NAME] rooms" at bounding box center [78, 110] width 138 height 29
type input "r"
type input "[PERSON_NAME]"
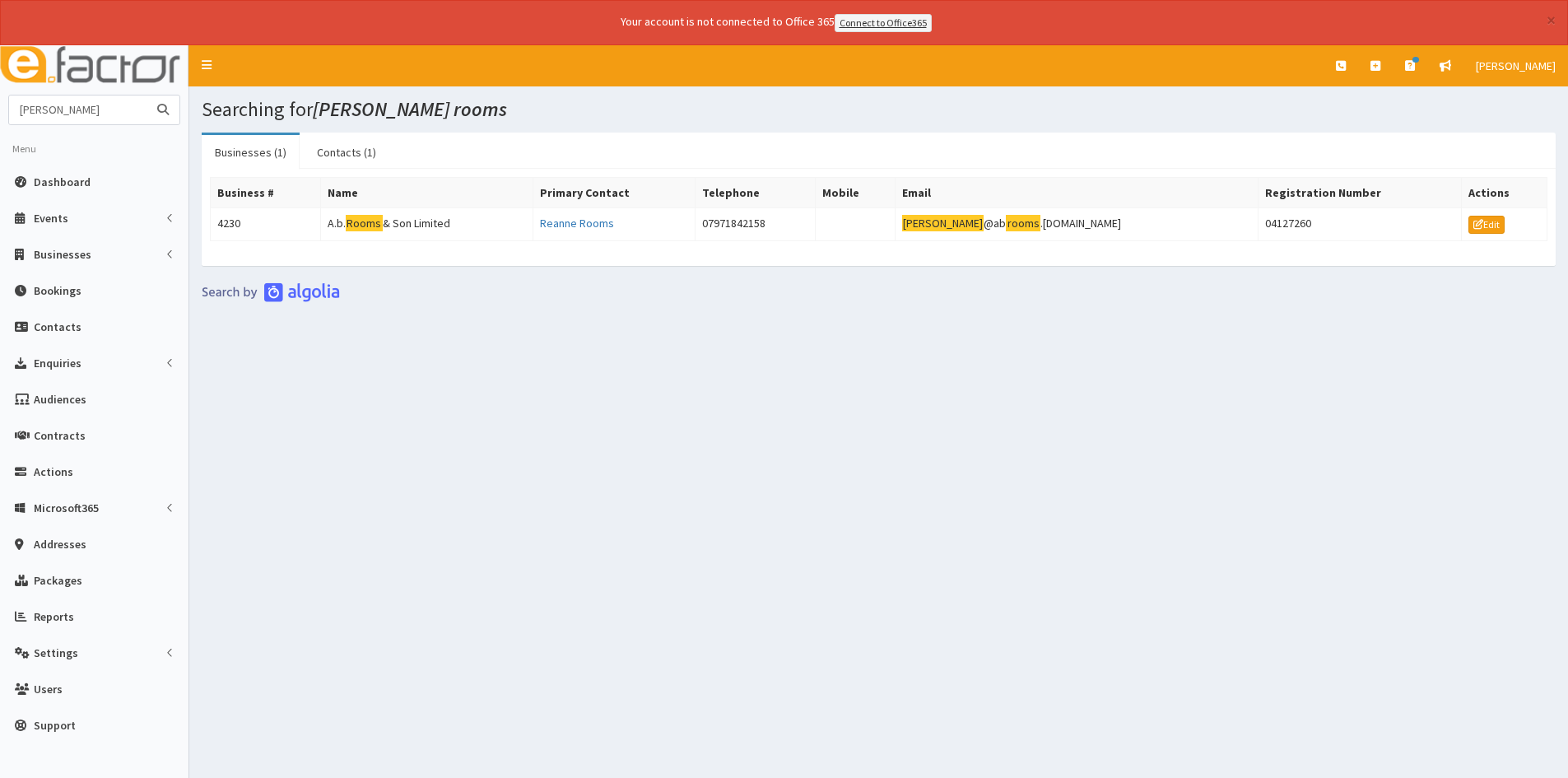
click at [147, 96] on button "submit" at bounding box center [163, 110] width 33 height 29
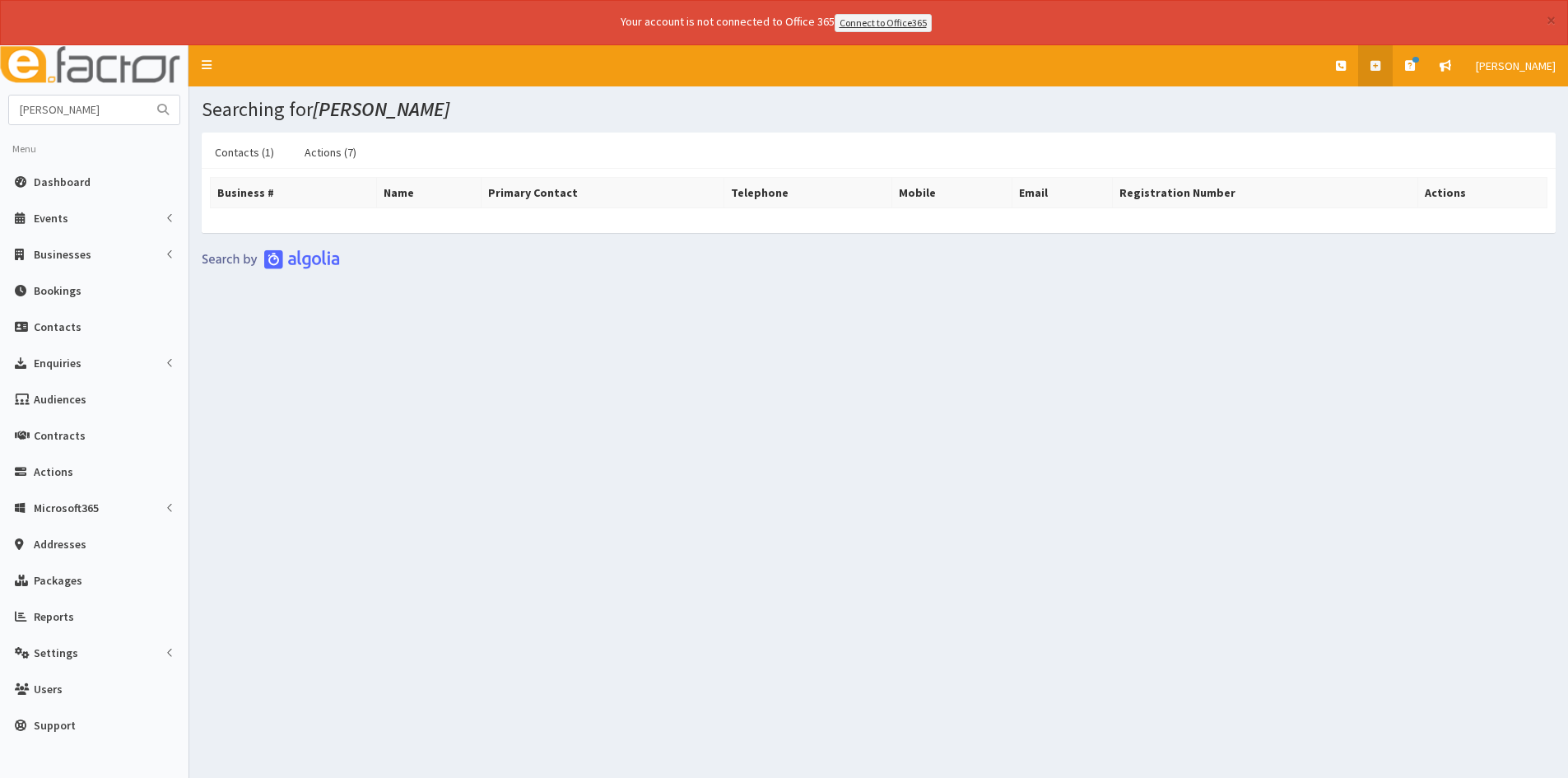
drag, startPoint x: 1406, startPoint y: 68, endPoint x: 1413, endPoint y: 99, distance: 31.8
click at [1393, 68] on link at bounding box center [1375, 65] width 34 height 41
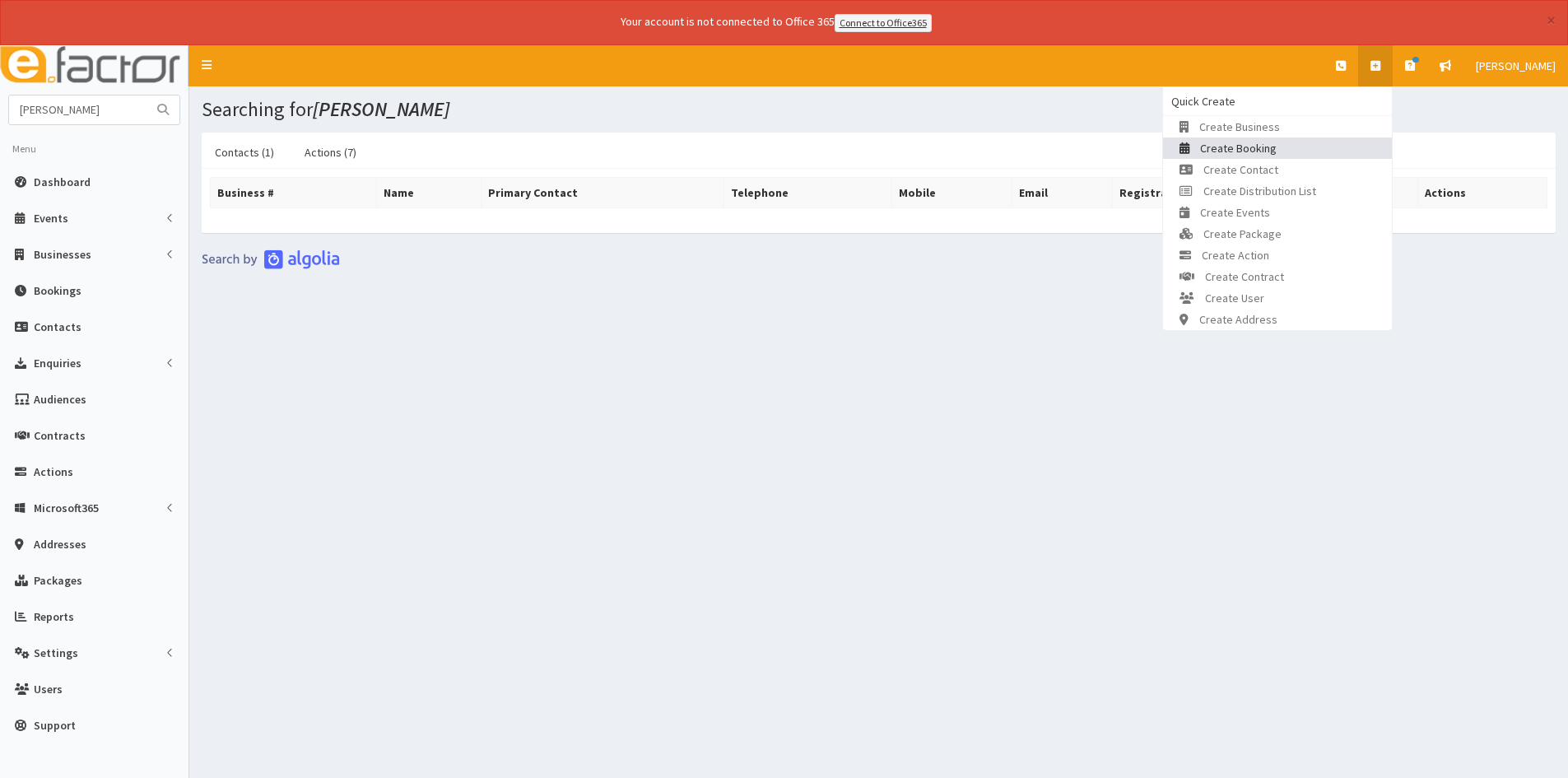
click at [1253, 147] on span "Create Booking" at bounding box center [1238, 148] width 77 height 15
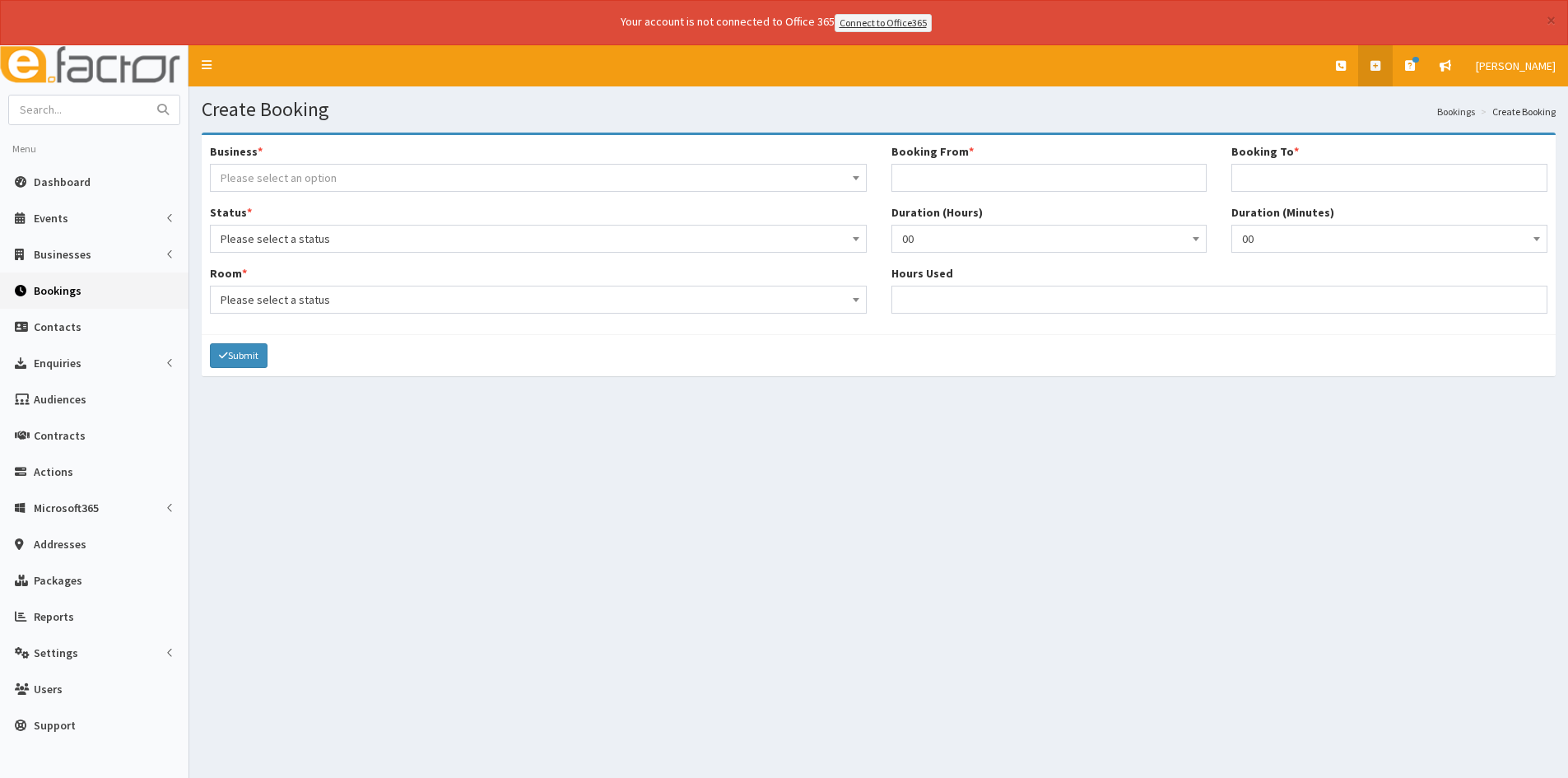
click at [1393, 65] on link at bounding box center [1375, 65] width 34 height 41
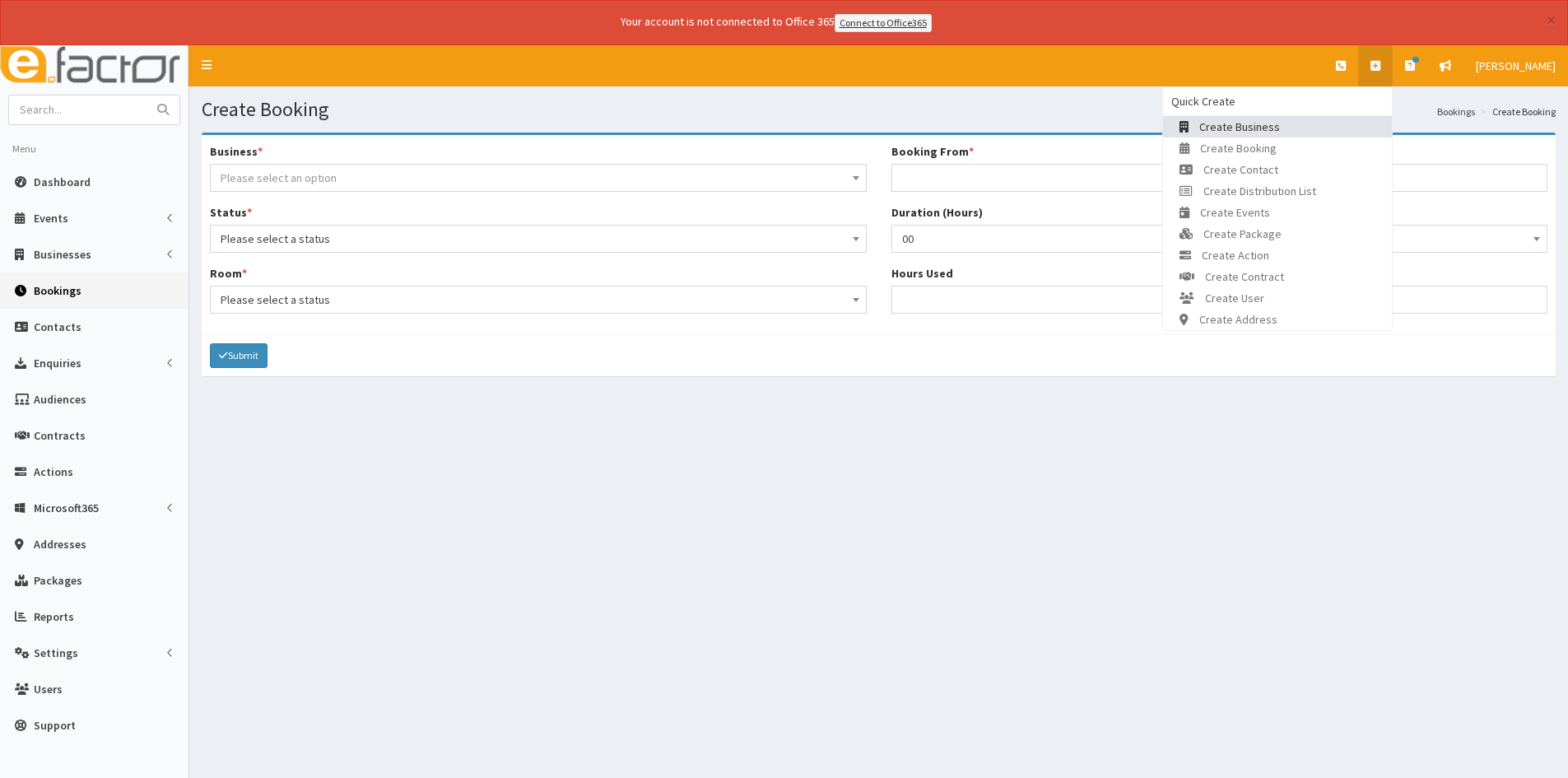
click at [1277, 120] on span "Create Business" at bounding box center [1240, 126] width 80 height 15
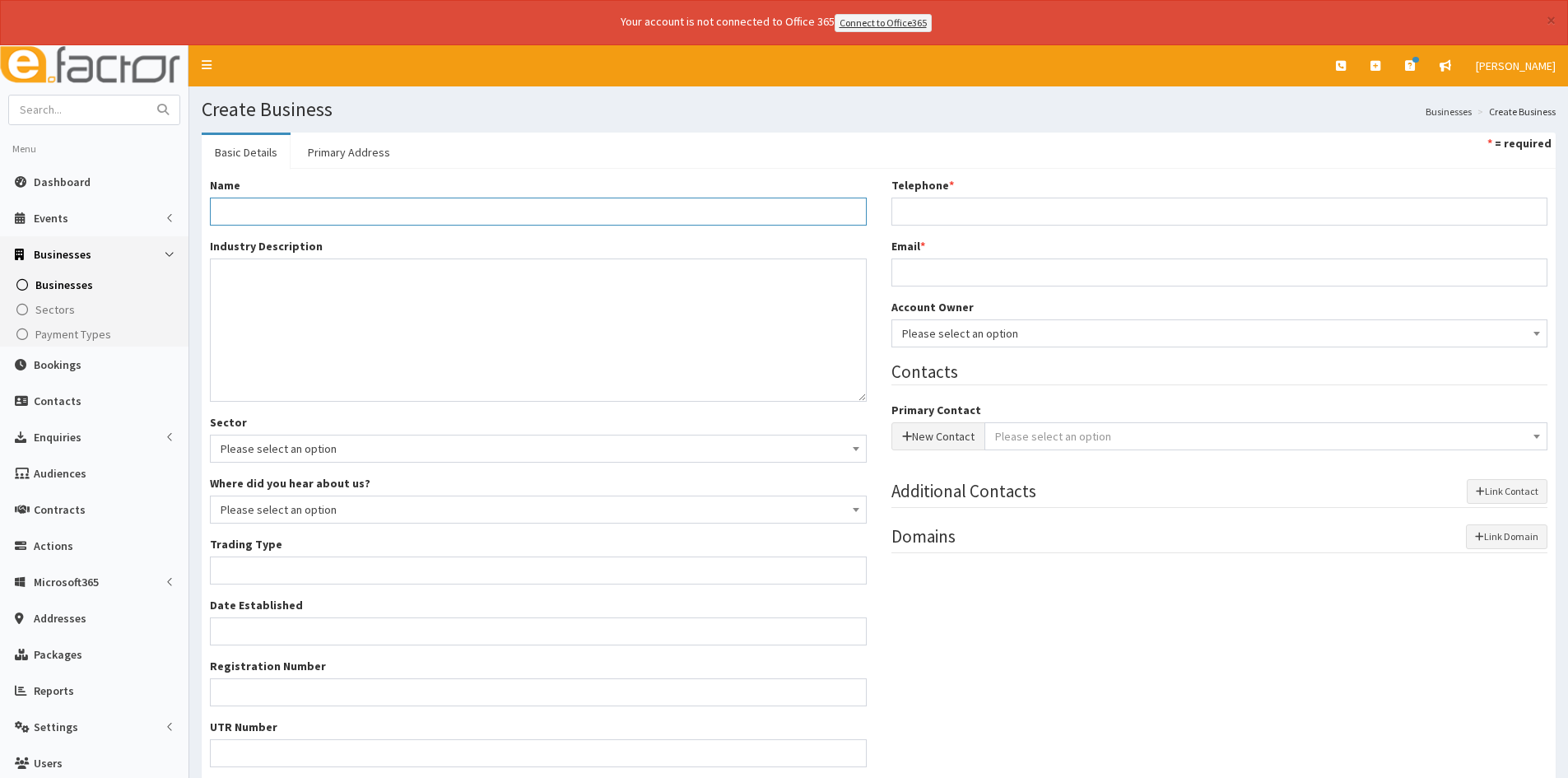
drag, startPoint x: 386, startPoint y: 208, endPoint x: 407, endPoint y: 196, distance: 24.2
click at [398, 197] on input "Name *" at bounding box center [539, 211] width 657 height 28
click at [96, 105] on input "text" at bounding box center [78, 110] width 138 height 29
type input "Gill Hardy"
click at [147, 96] on button "submit" at bounding box center [163, 110] width 33 height 29
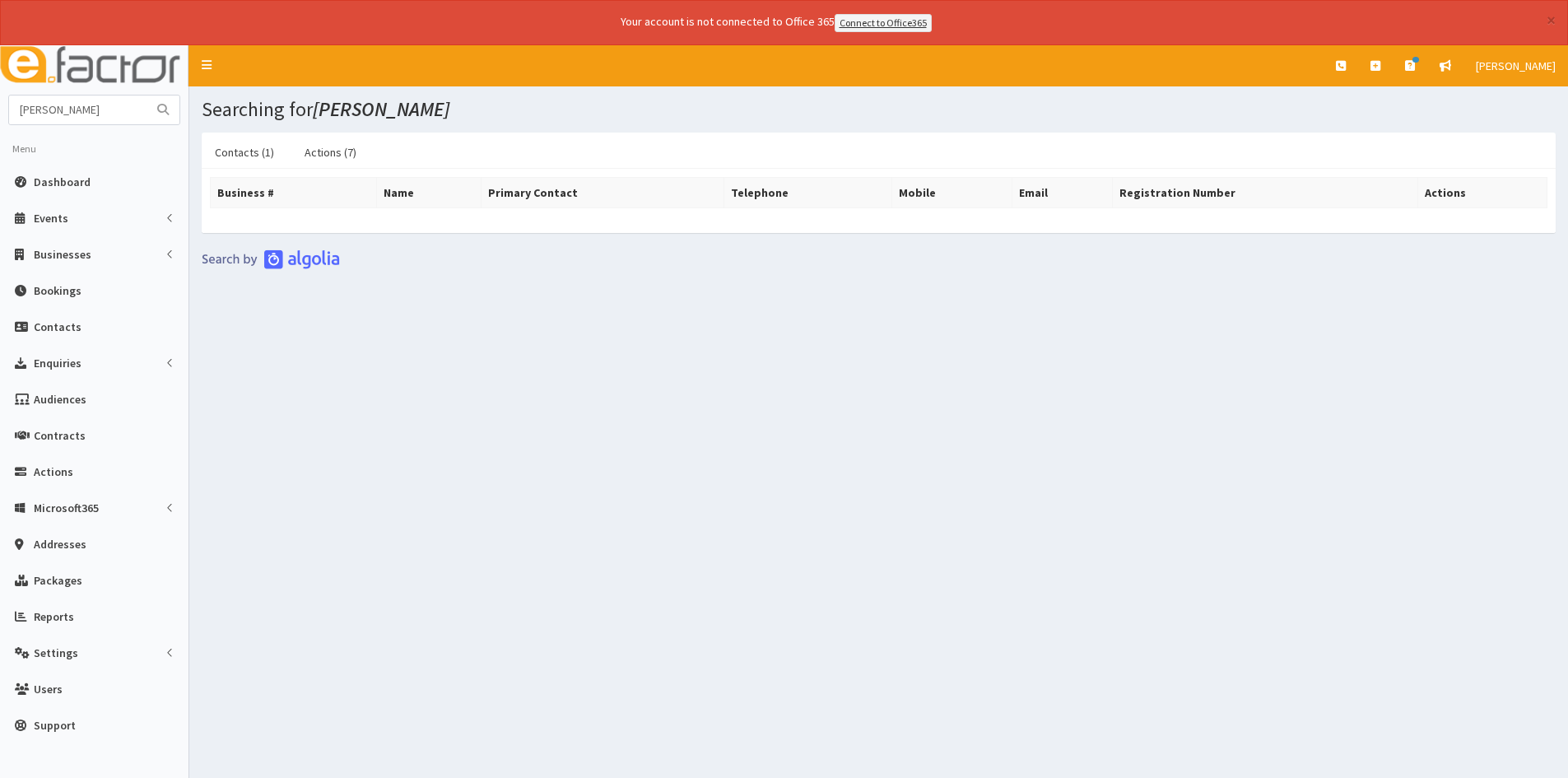
drag, startPoint x: 1554, startPoint y: 18, endPoint x: 1060, endPoint y: 22, distance: 494.0
click at [1555, 18] on button "×" at bounding box center [1551, 19] width 9 height 18
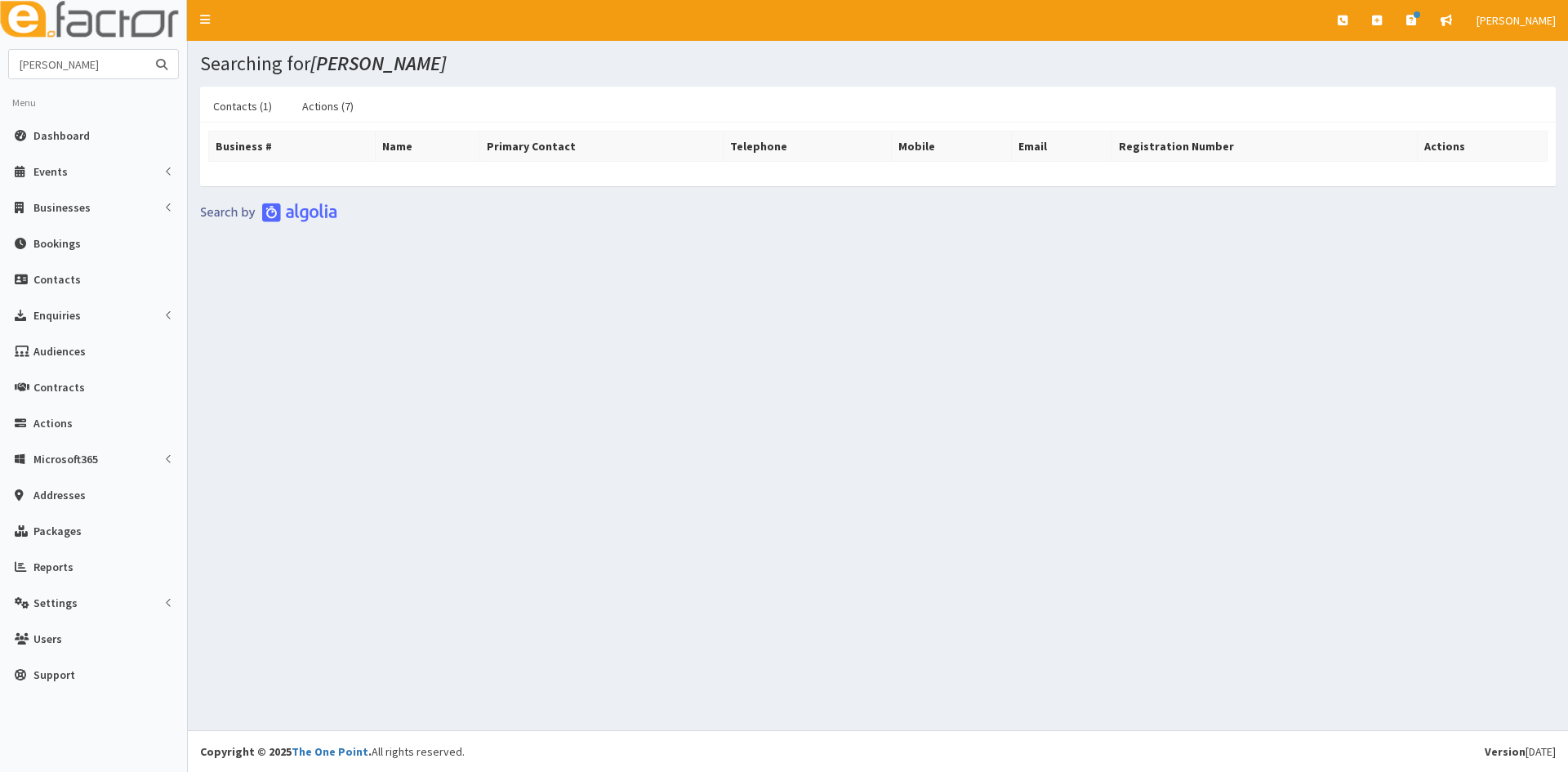
drag, startPoint x: 103, startPoint y: 63, endPoint x: -65, endPoint y: 68, distance: 168.1
click at [0, 68] on html "E Toggle navigation Quick Create Create Business" at bounding box center [784, 386] width 1568 height 772
type input "crystal pyramid"
click at [145, 49] on button "submit" at bounding box center [162, 63] width 33 height 28
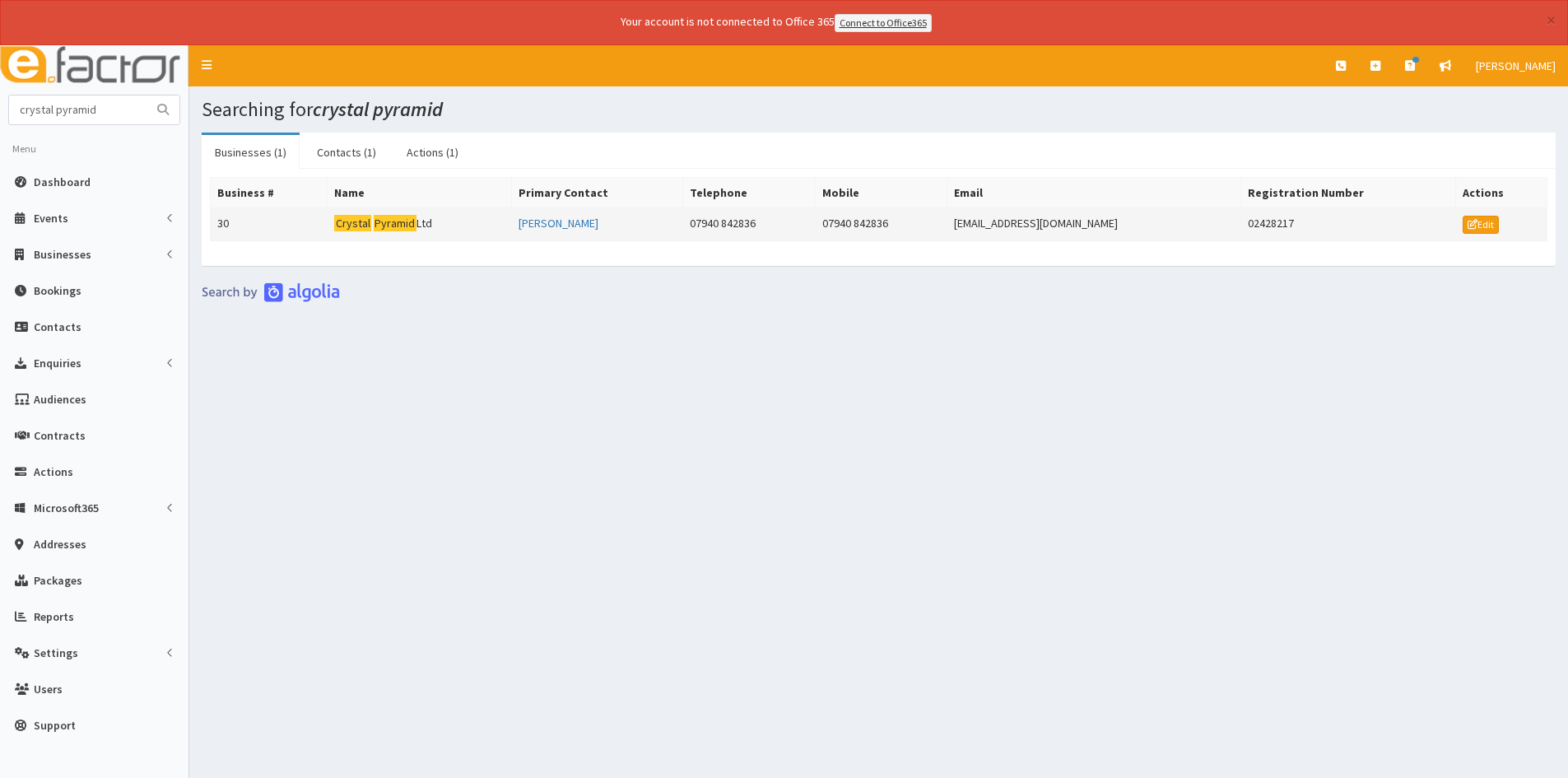
click at [1472, 213] on td "Edit" at bounding box center [1502, 224] width 91 height 33
click at [1472, 220] on icon at bounding box center [1473, 224] width 10 height 10
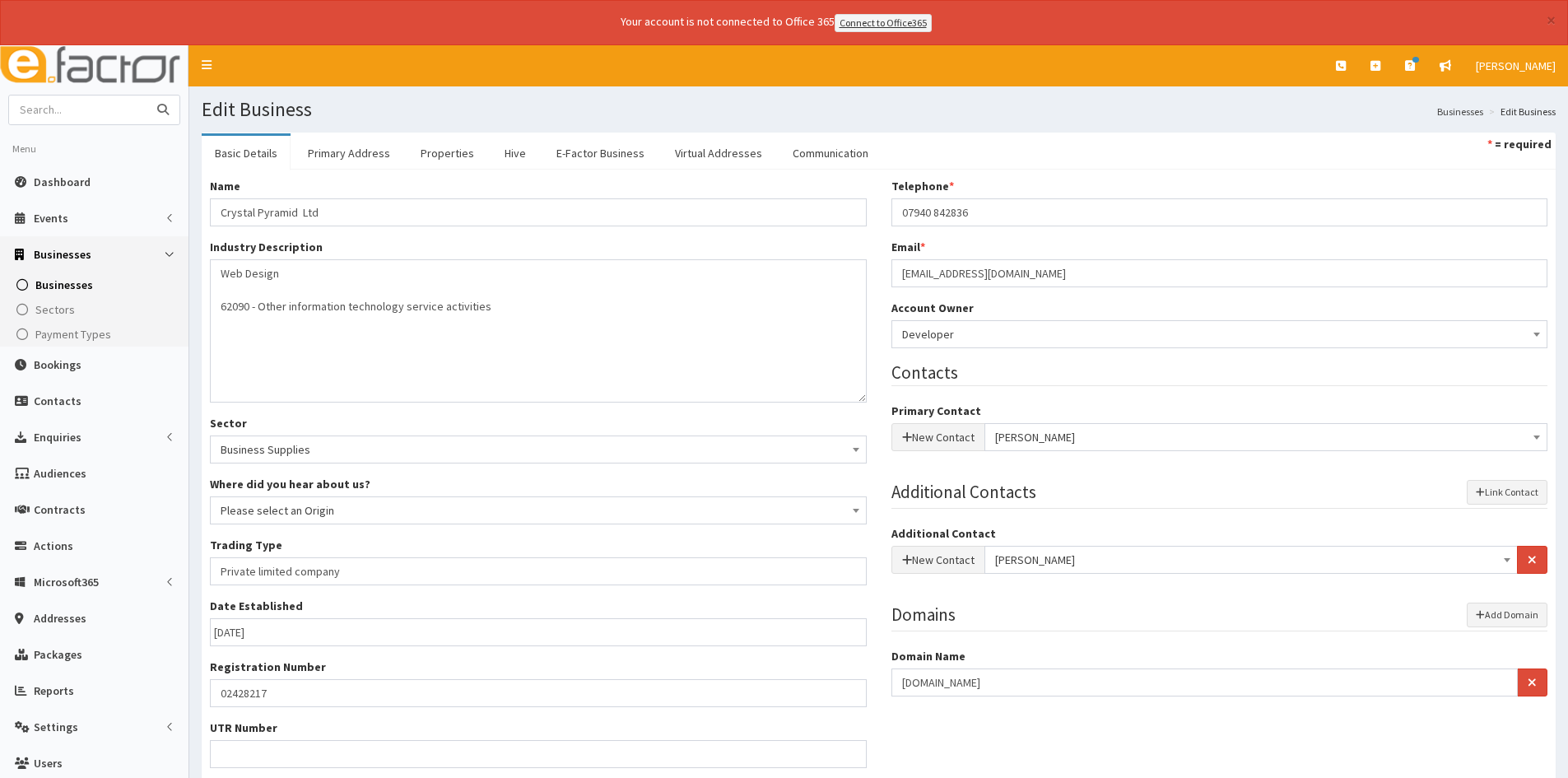
click at [65, 111] on input "text" at bounding box center [78, 110] width 138 height 29
drag, startPoint x: 121, startPoint y: 112, endPoint x: 138, endPoint y: 116, distance: 17.5
click at [121, 112] on input "text" at bounding box center [78, 110] width 138 height 29
type input "sue farr"
click at [147, 96] on button "submit" at bounding box center [163, 110] width 33 height 29
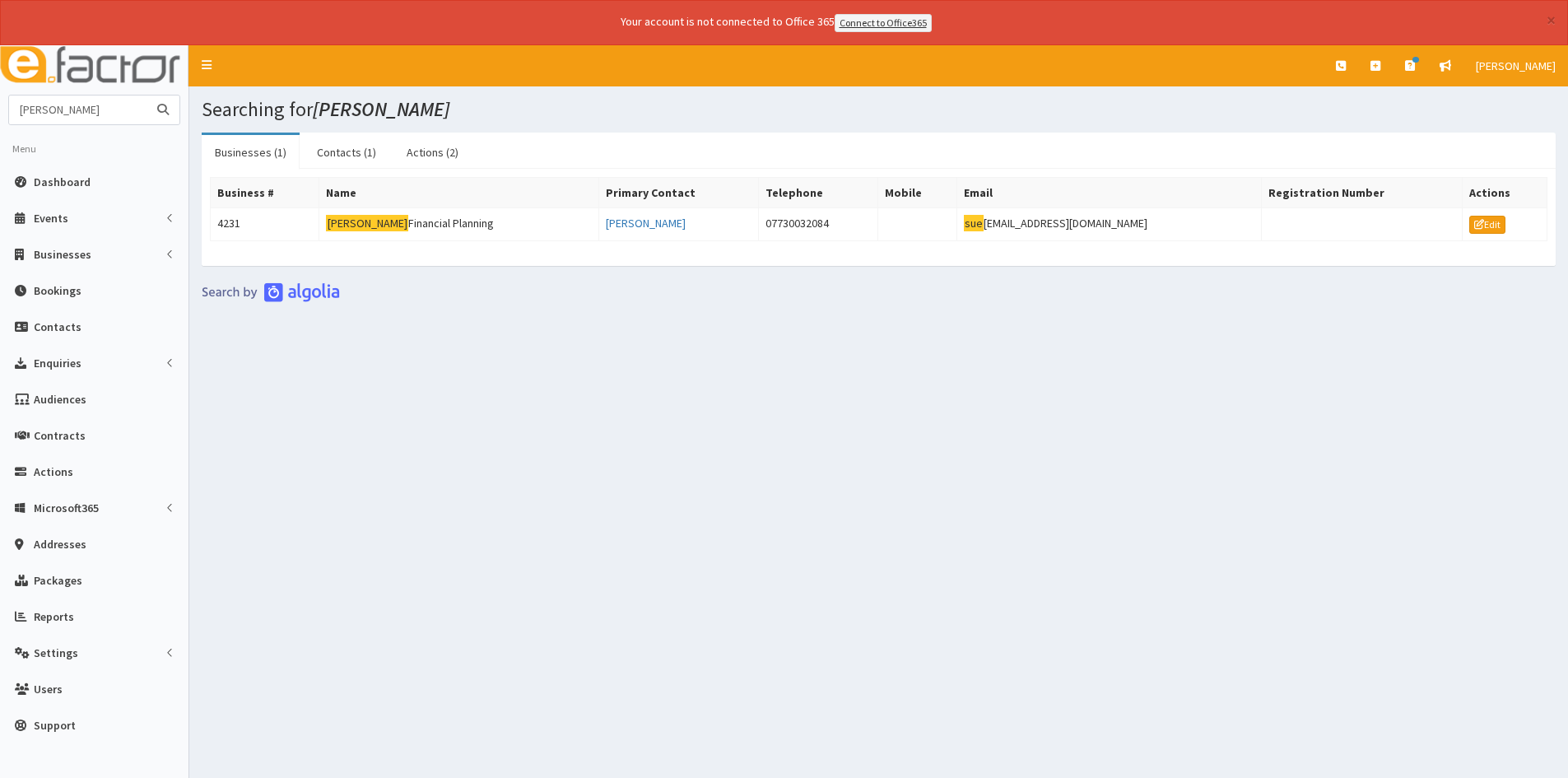
click at [77, 113] on input "[PERSON_NAME]" at bounding box center [78, 110] width 138 height 29
type input "s"
type input "[PERSON_NAME]"
click at [147, 96] on button "submit" at bounding box center [163, 110] width 33 height 29
click at [107, 146] on li "Menu" at bounding box center [94, 148] width 188 height 30
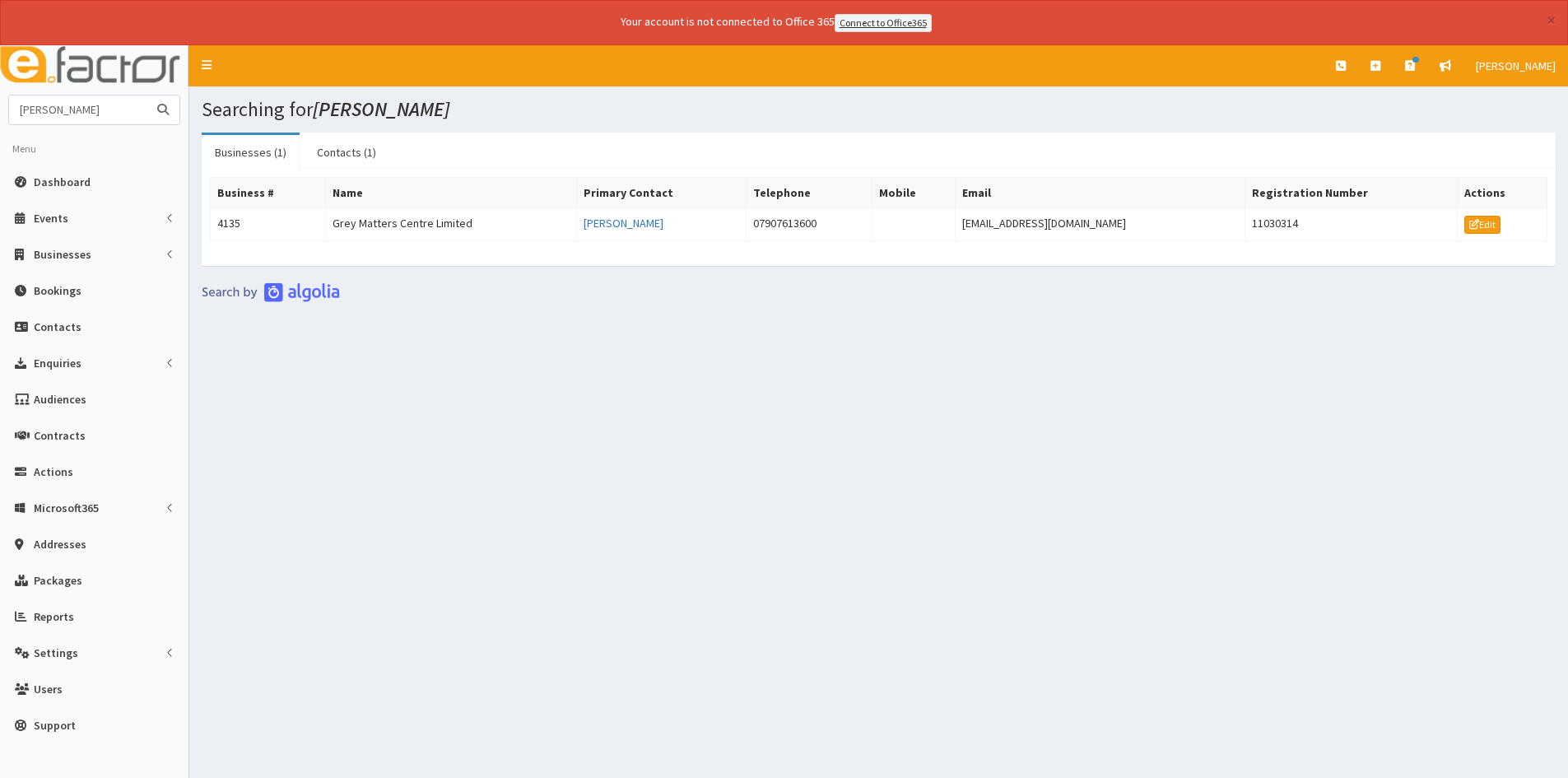
click at [111, 107] on input "louise fenton" at bounding box center [78, 110] width 138 height 29
type input "l"
type input "[PERSON_NAME]"
click at [147, 96] on button "submit" at bounding box center [163, 110] width 33 height 29
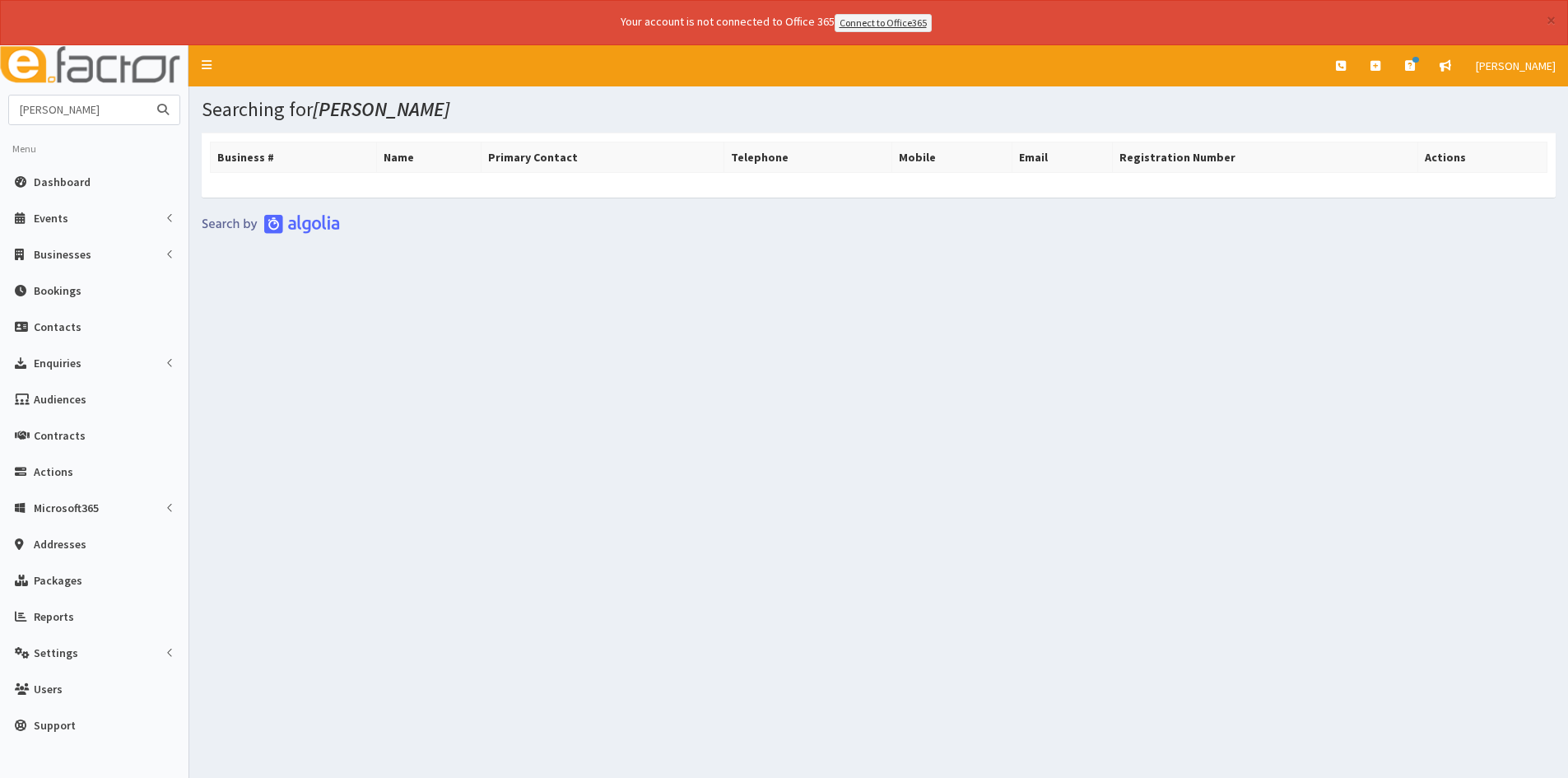
drag, startPoint x: 111, startPoint y: 119, endPoint x: 119, endPoint y: 119, distance: 8.0
click at [112, 119] on input "[PERSON_NAME]" at bounding box center [78, 110] width 138 height 29
type input "[PERSON_NAME]"
click at [147, 96] on button "submit" at bounding box center [163, 110] width 33 height 29
click at [142, 109] on input "Glenn fletcher" at bounding box center [78, 110] width 138 height 29
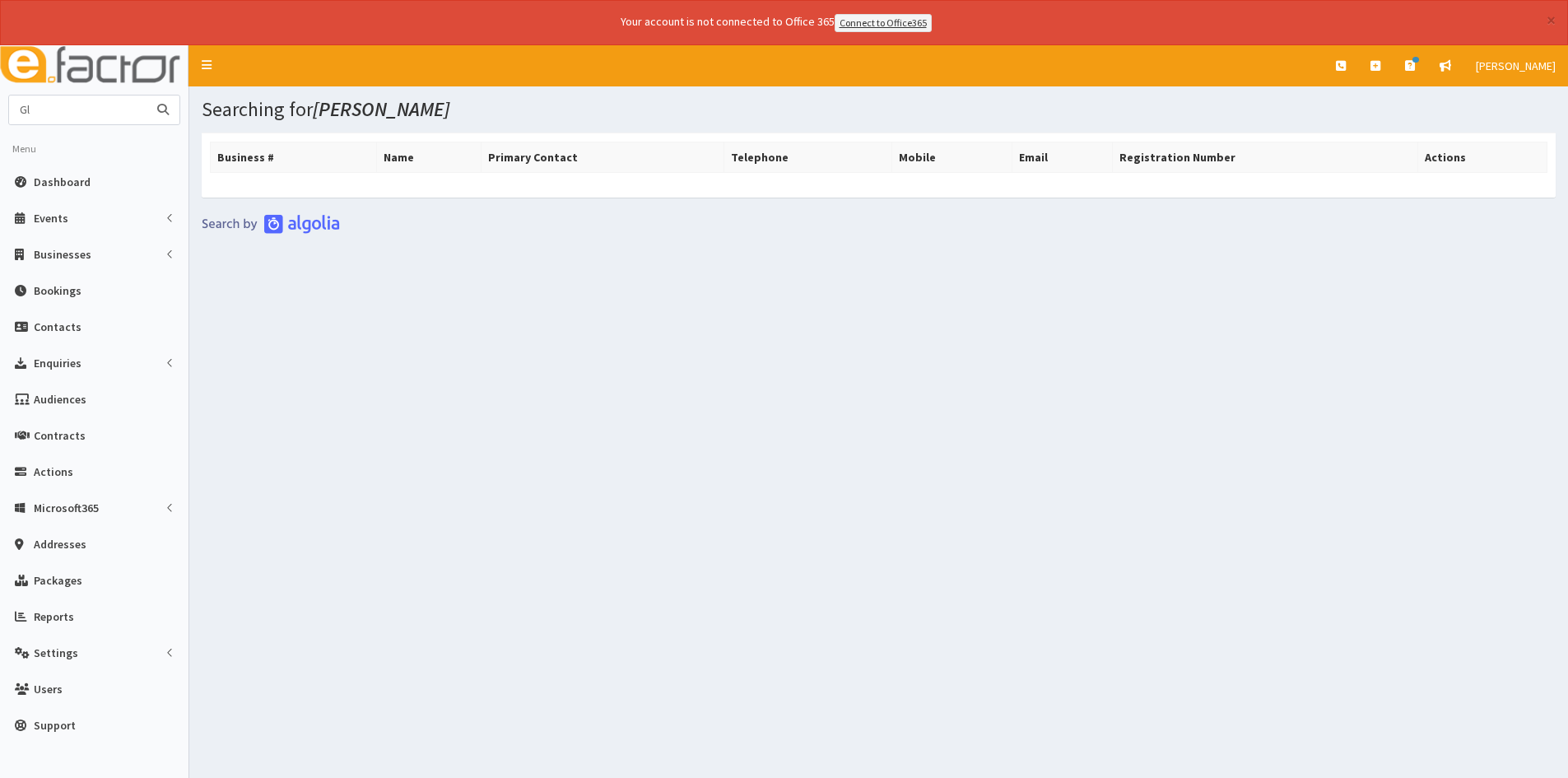
type input "G"
type input "private consultancy company"
click at [147, 96] on button "submit" at bounding box center [163, 110] width 33 height 29
click at [1381, 69] on icon at bounding box center [1375, 65] width 10 height 11
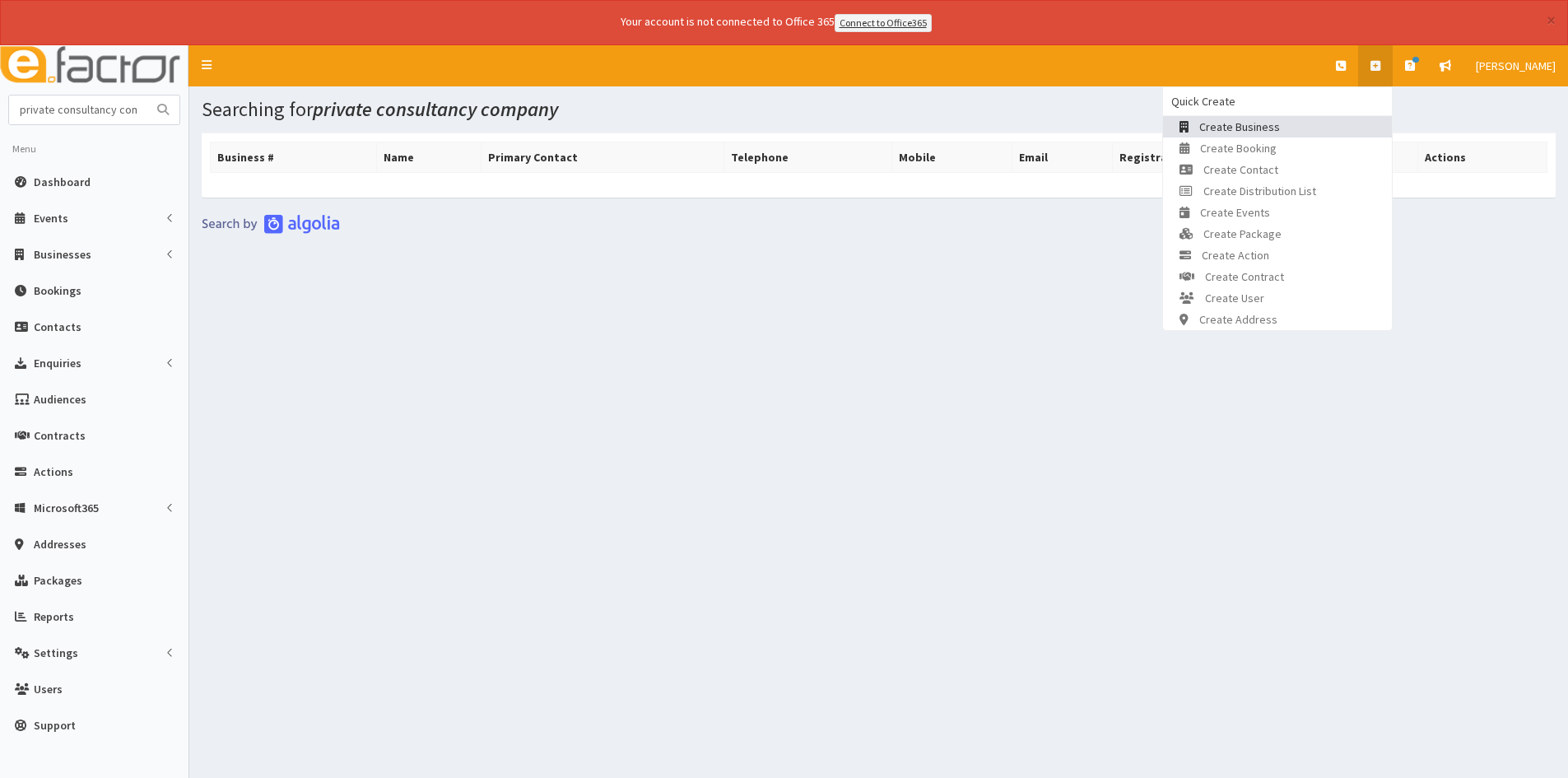
click at [1257, 126] on span "Create Business" at bounding box center [1240, 126] width 80 height 15
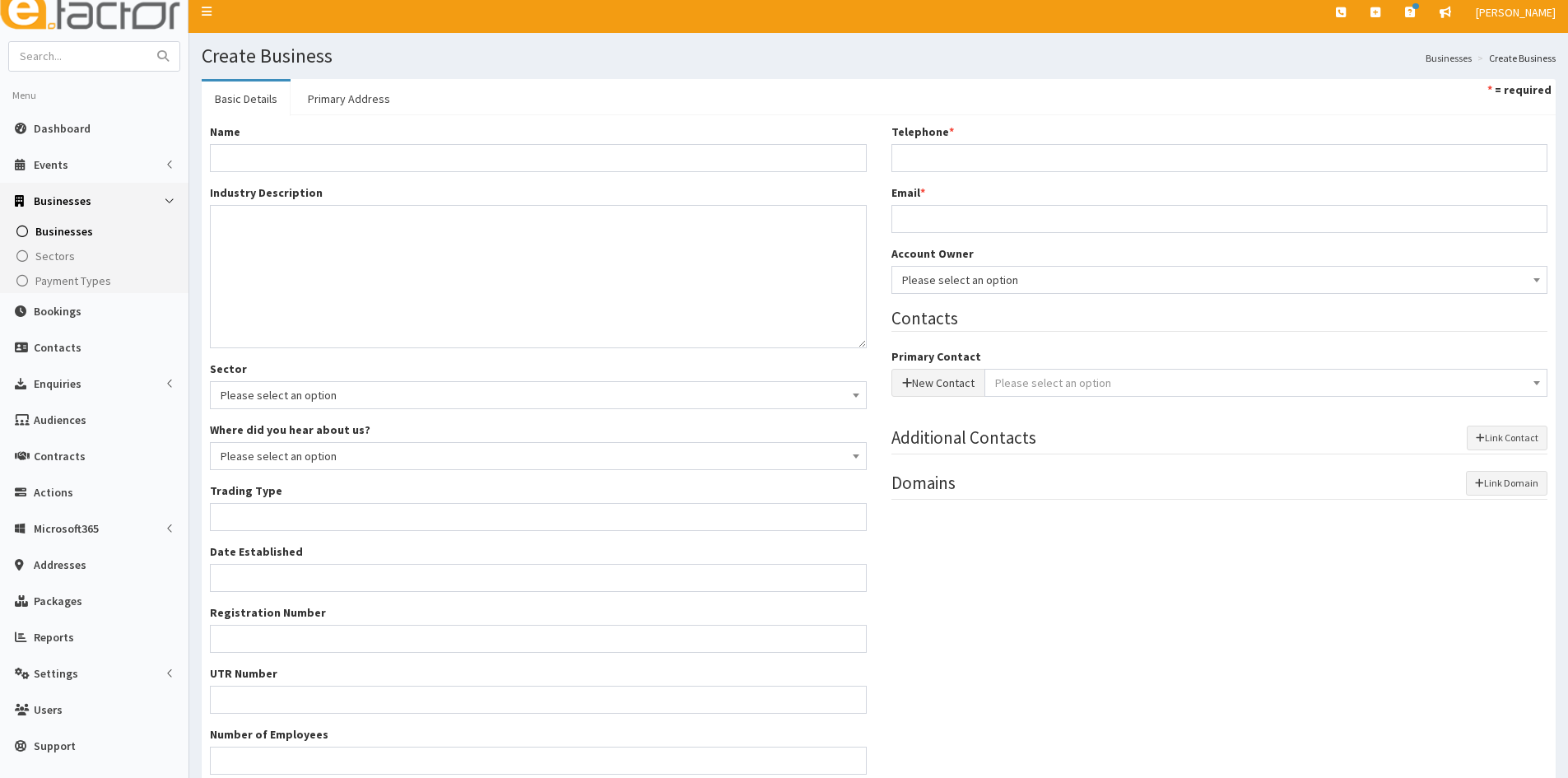
scroll to position [82, 0]
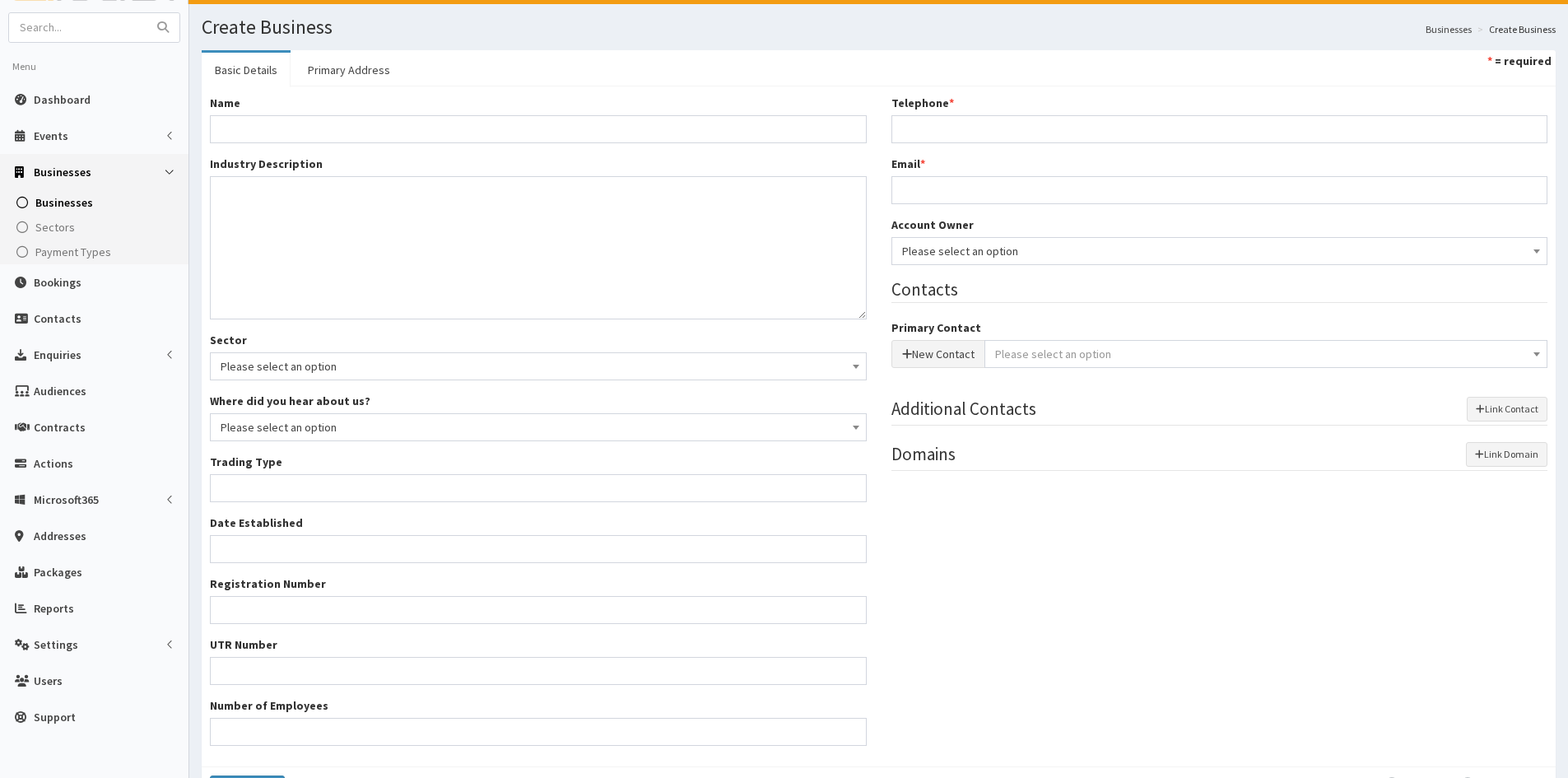
click at [347, 112] on div "Name *" at bounding box center [539, 119] width 657 height 49
click at [341, 124] on input "Name *" at bounding box center [539, 129] width 657 height 28
paste input "Private Consultancy Company"
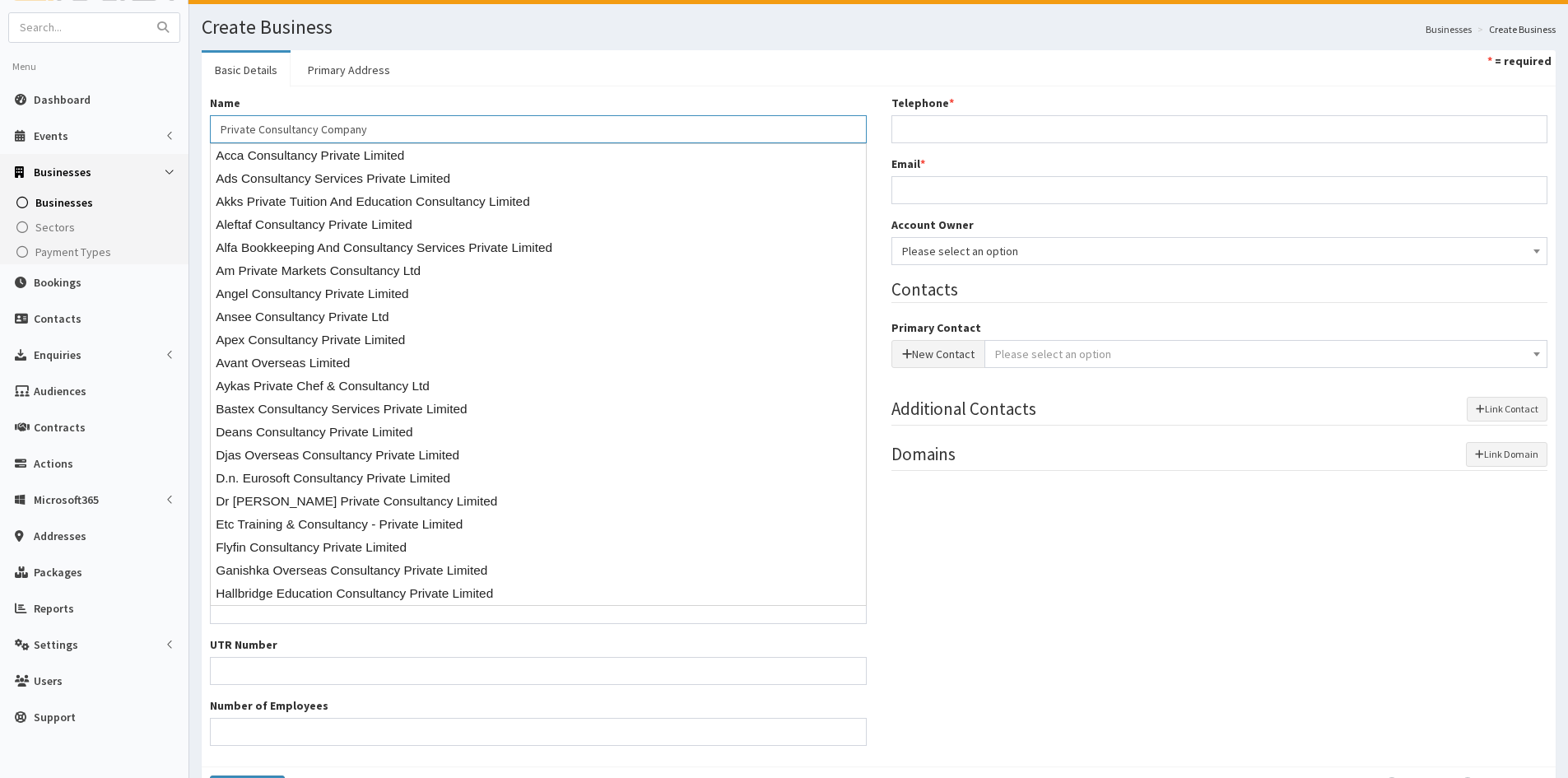
type input "Private Consultancy Company"
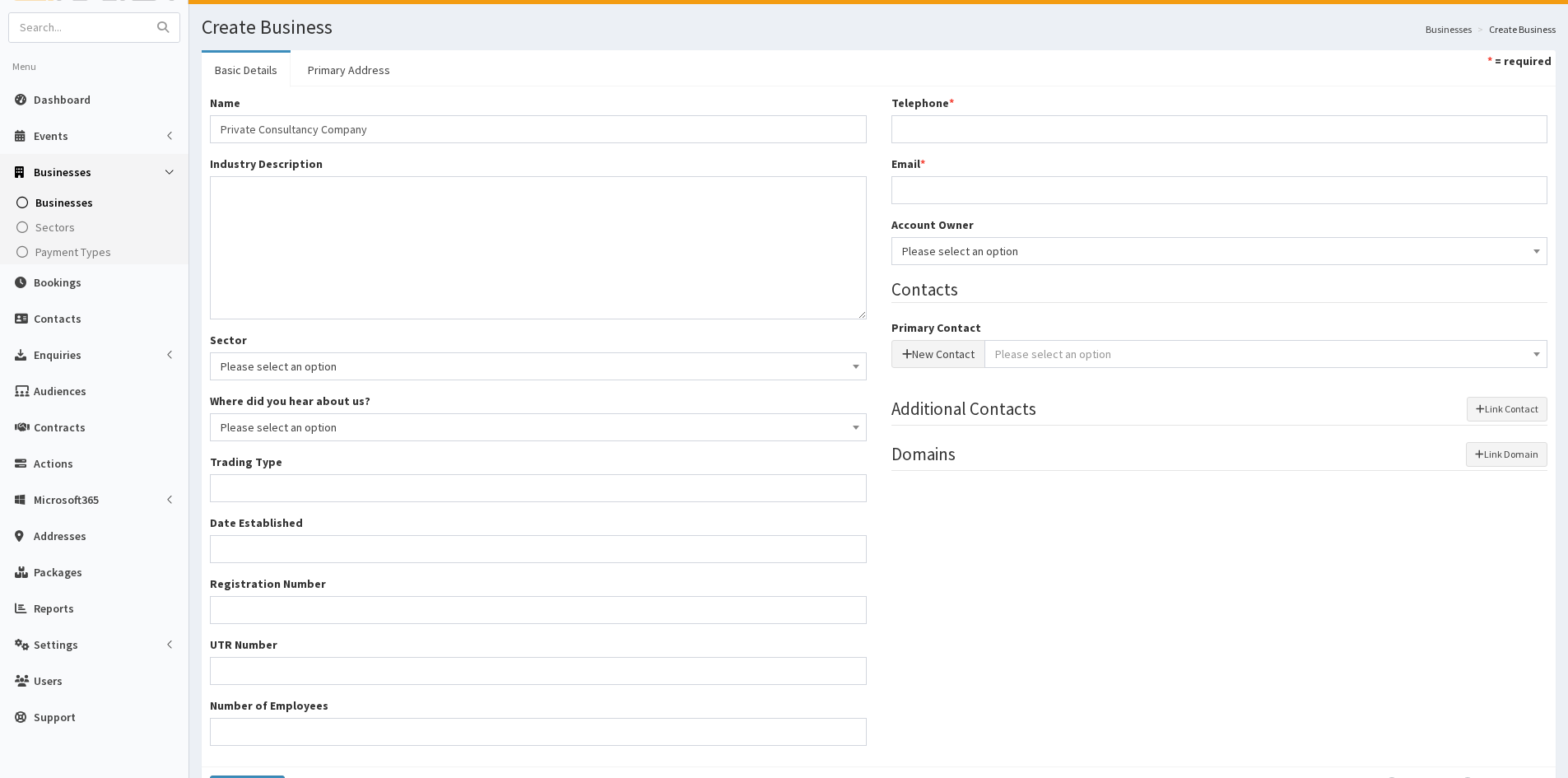
drag, startPoint x: 1007, startPoint y: 521, endPoint x: 664, endPoint y: 425, distance: 356.2
click at [1006, 521] on div "Name * Private Consultancy Company Industry Description * Sector Please select …" at bounding box center [878, 426] width 1362 height 663
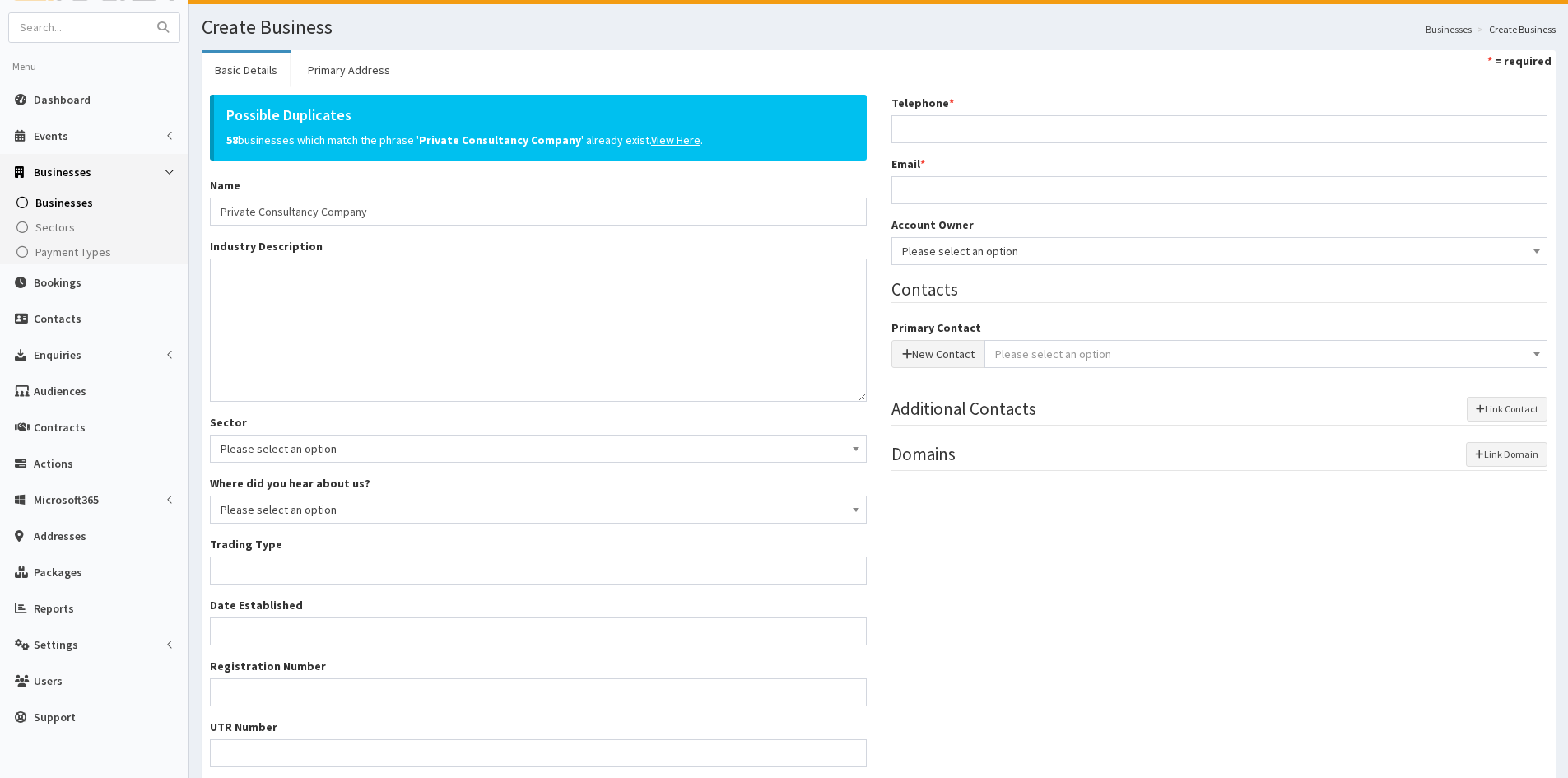
click at [445, 230] on div "Possible Duplicates 58 businesses which match the phrase ' Private Consultancy …" at bounding box center [538, 467] width 682 height 746
click at [420, 285] on textarea "Industry Description *" at bounding box center [539, 329] width 657 height 143
drag, startPoint x: 388, startPoint y: 309, endPoint x: 376, endPoint y: 309, distance: 12.0
click at [387, 309] on textarea "Industry Description *" at bounding box center [539, 329] width 657 height 143
paste textarea "Business advisory"
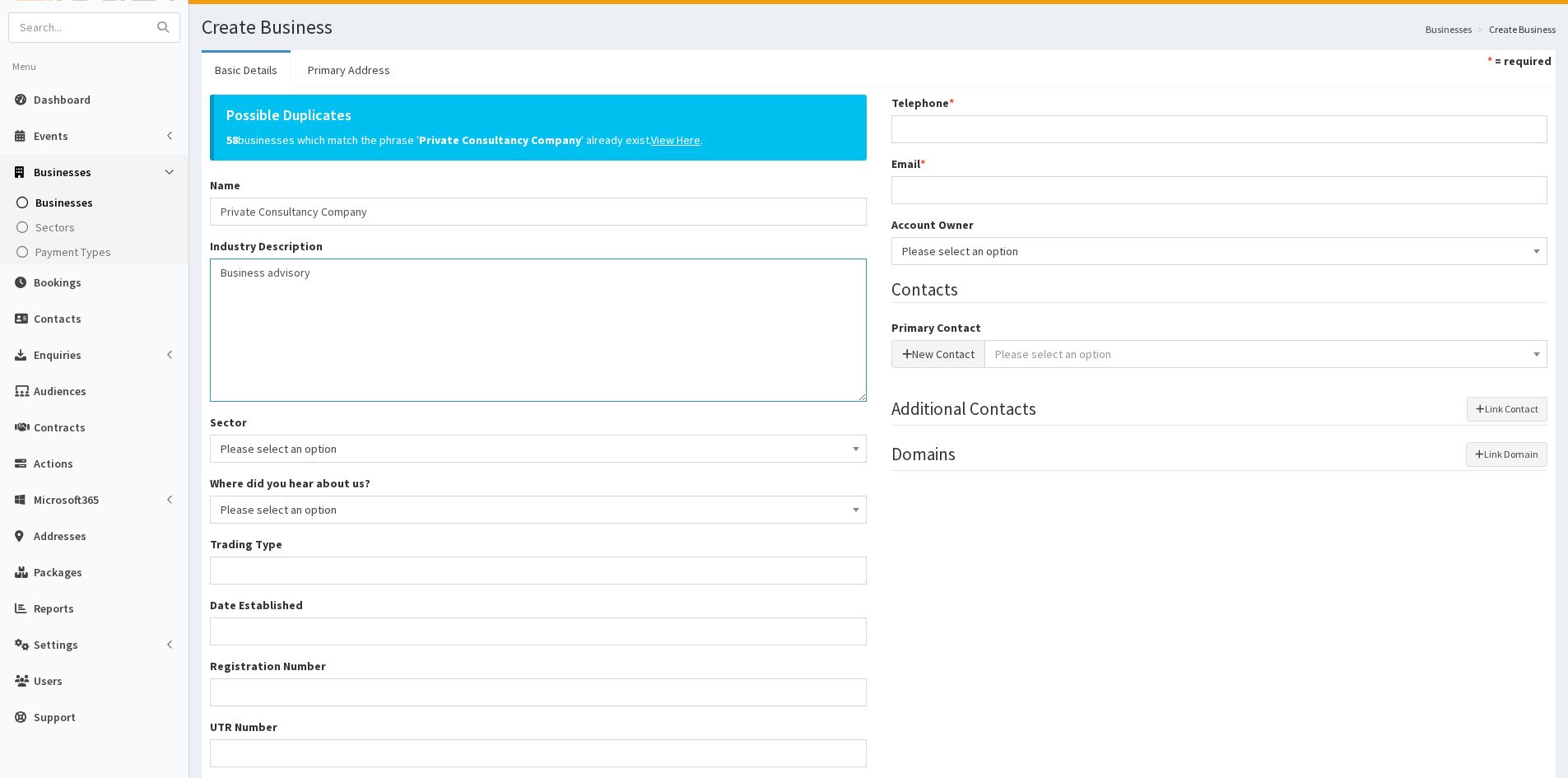
type textarea "Business advisory"
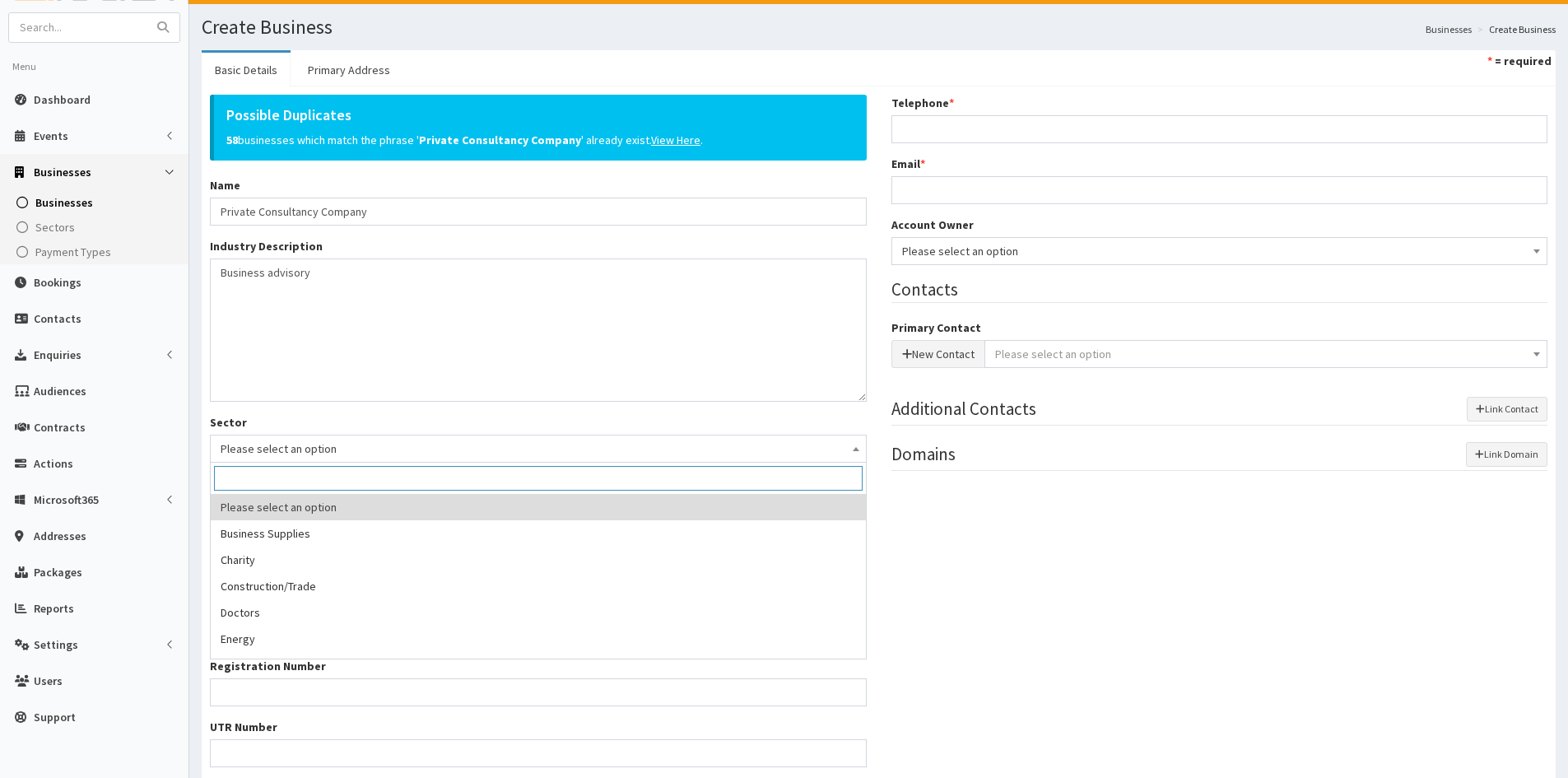
click at [289, 442] on span "Please select an option" at bounding box center [538, 448] width 636 height 23
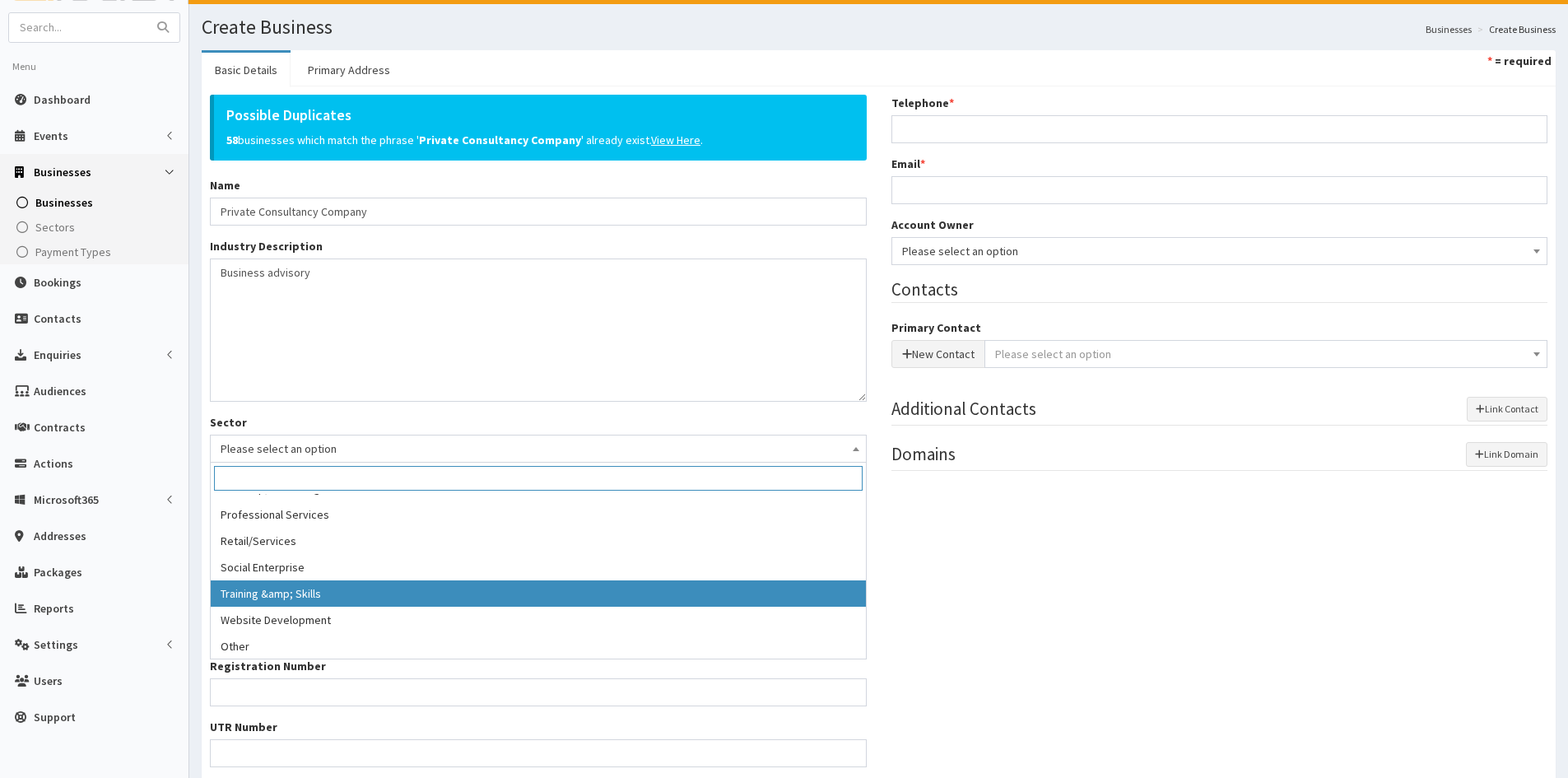
scroll to position [336, 0]
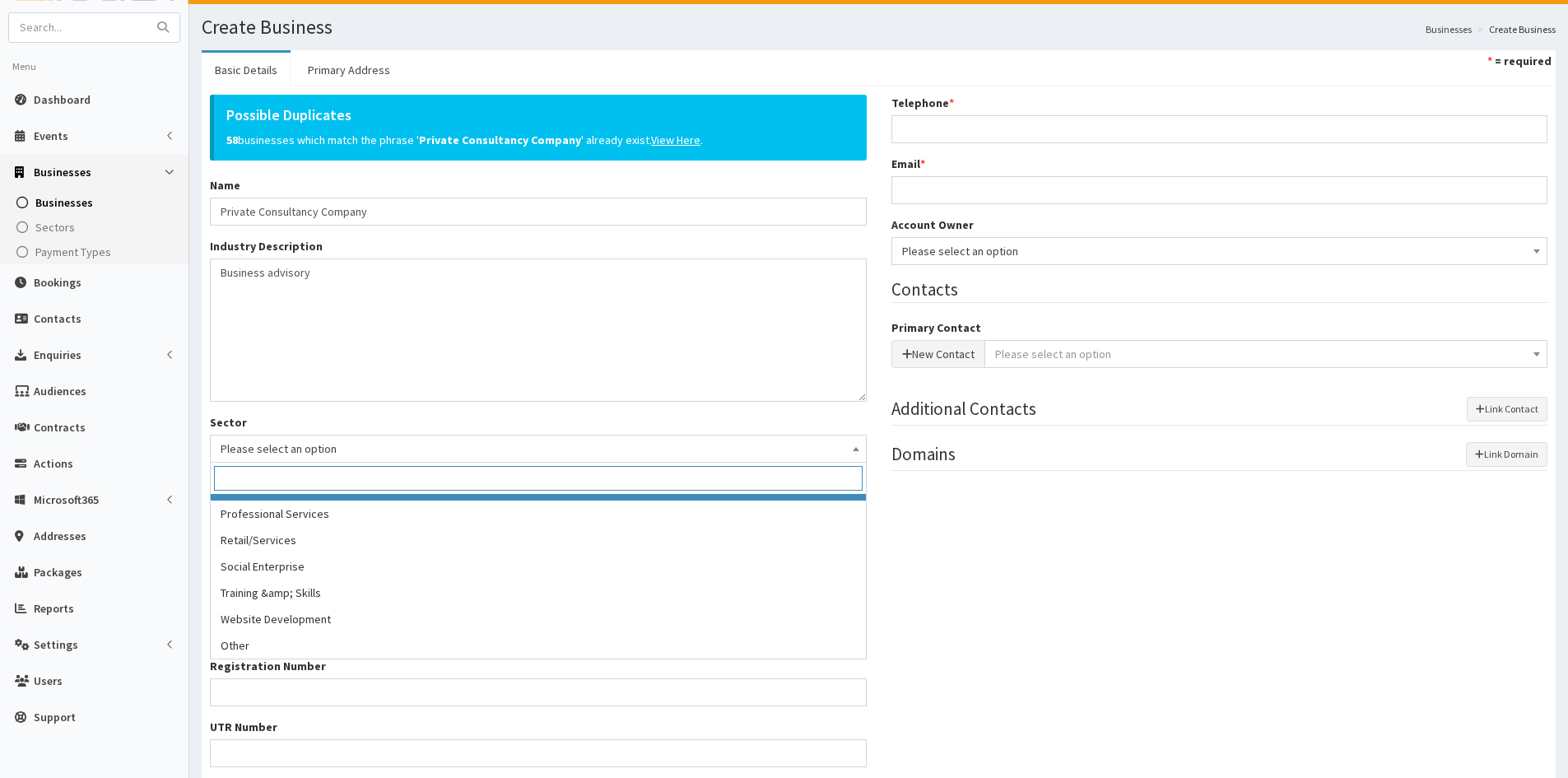
click at [427, 437] on span "Please select an option" at bounding box center [538, 448] width 636 height 23
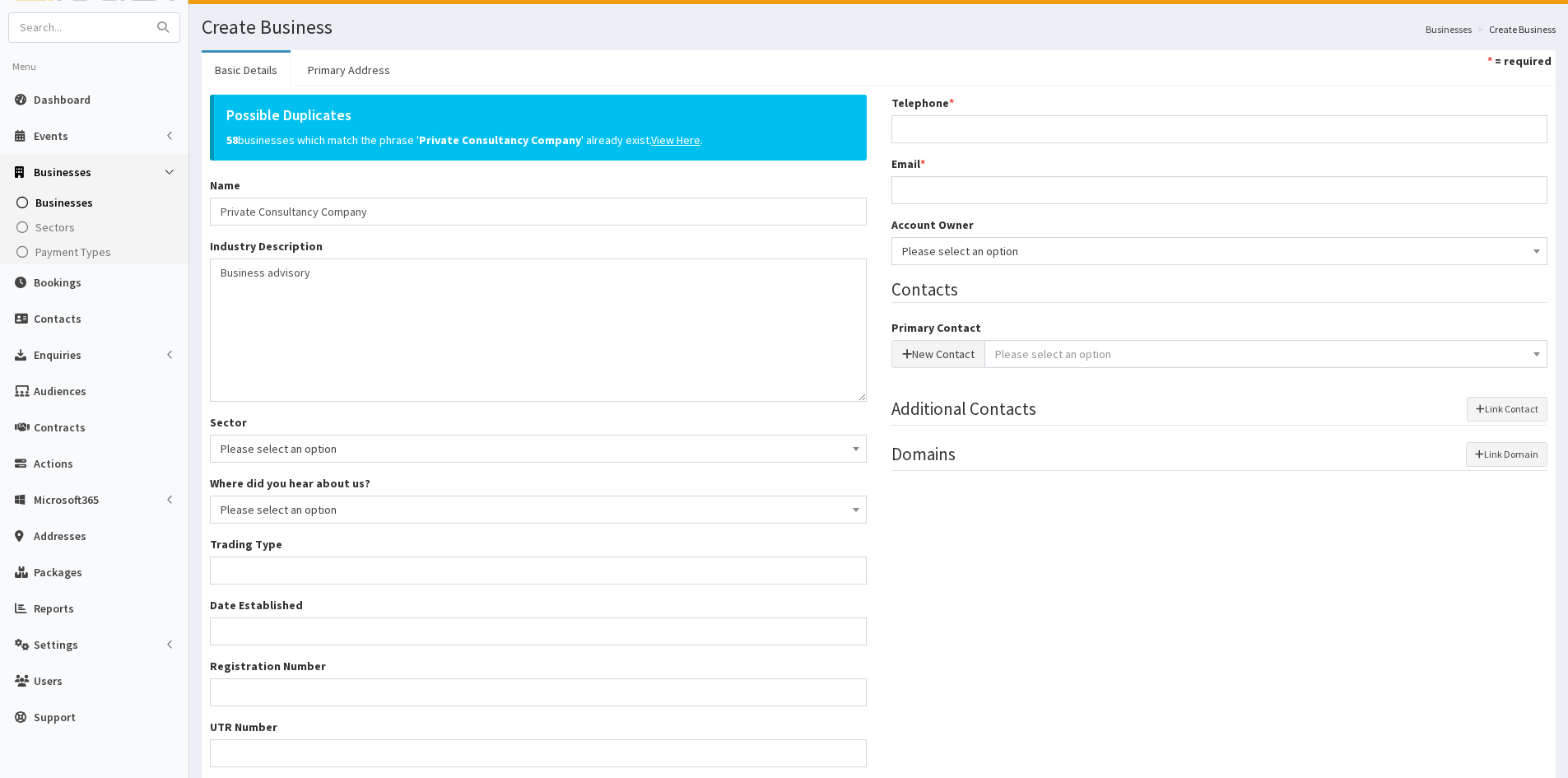
click at [395, 515] on span "Please select an option" at bounding box center [538, 509] width 636 height 23
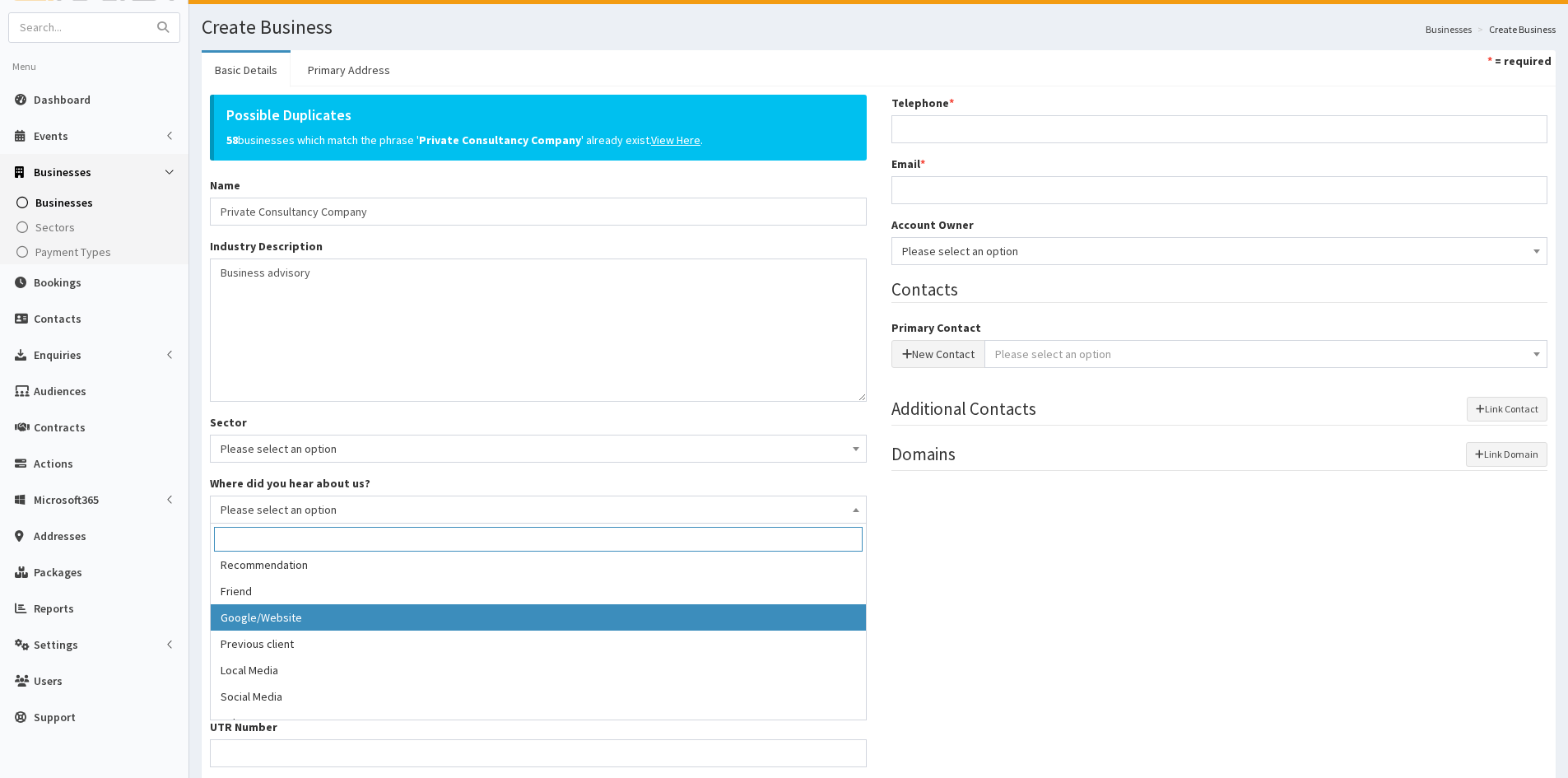
scroll to position [46, 0]
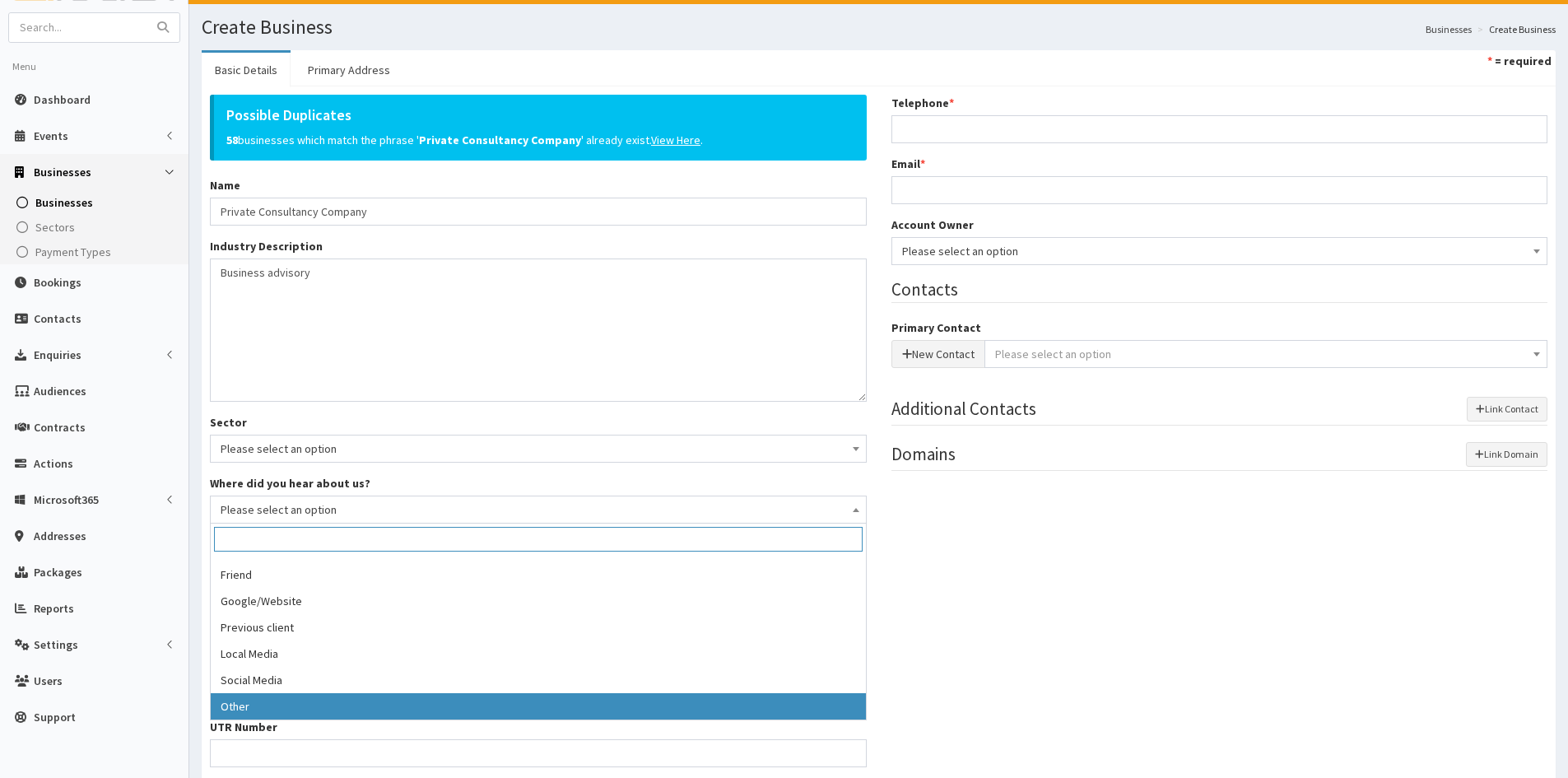
select select "7"
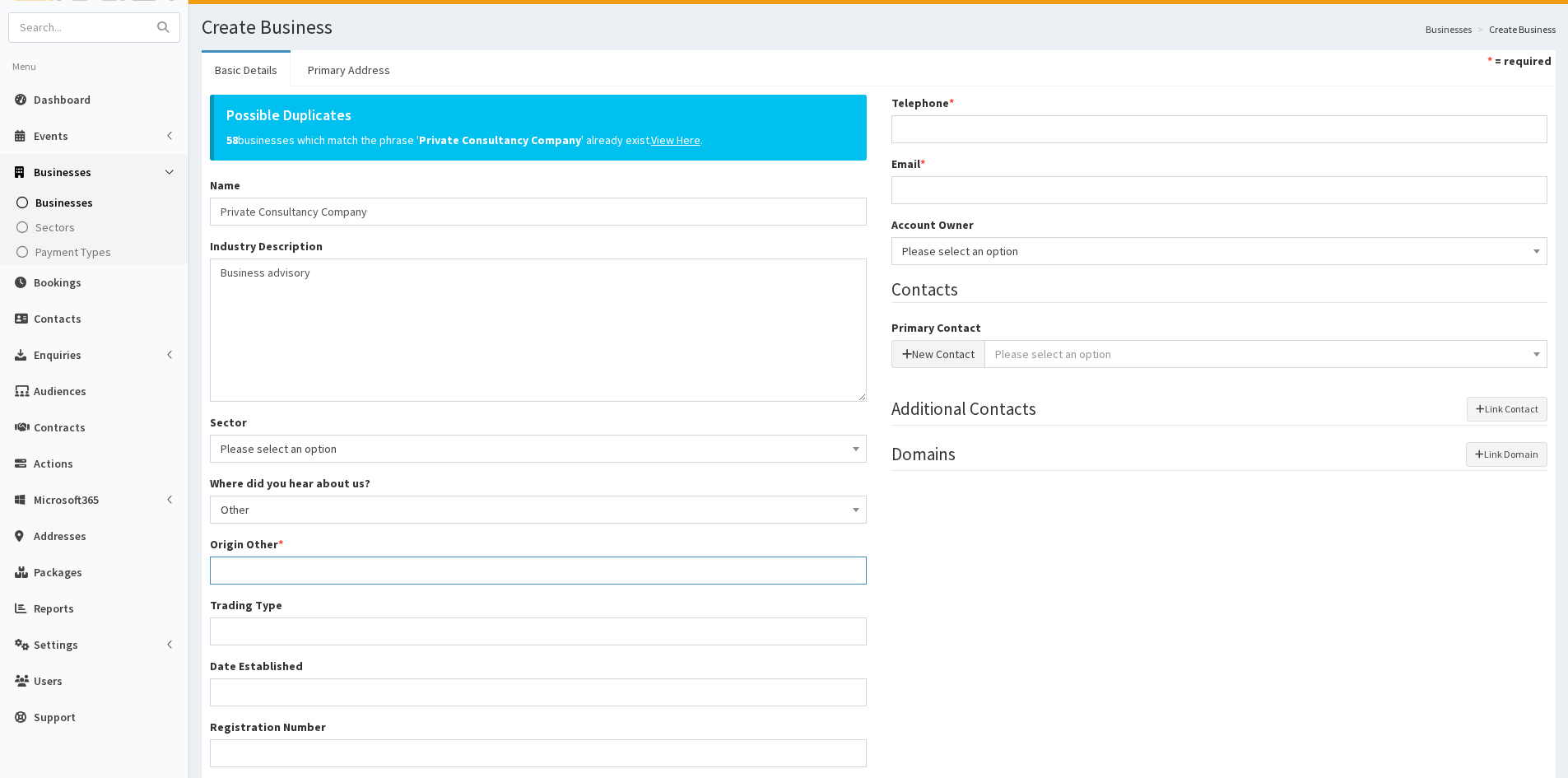
click at [307, 572] on input "Origin Other *" at bounding box center [539, 570] width 657 height 28
type input "email invite"
click at [307, 639] on input "Trading Type *" at bounding box center [539, 631] width 657 height 28
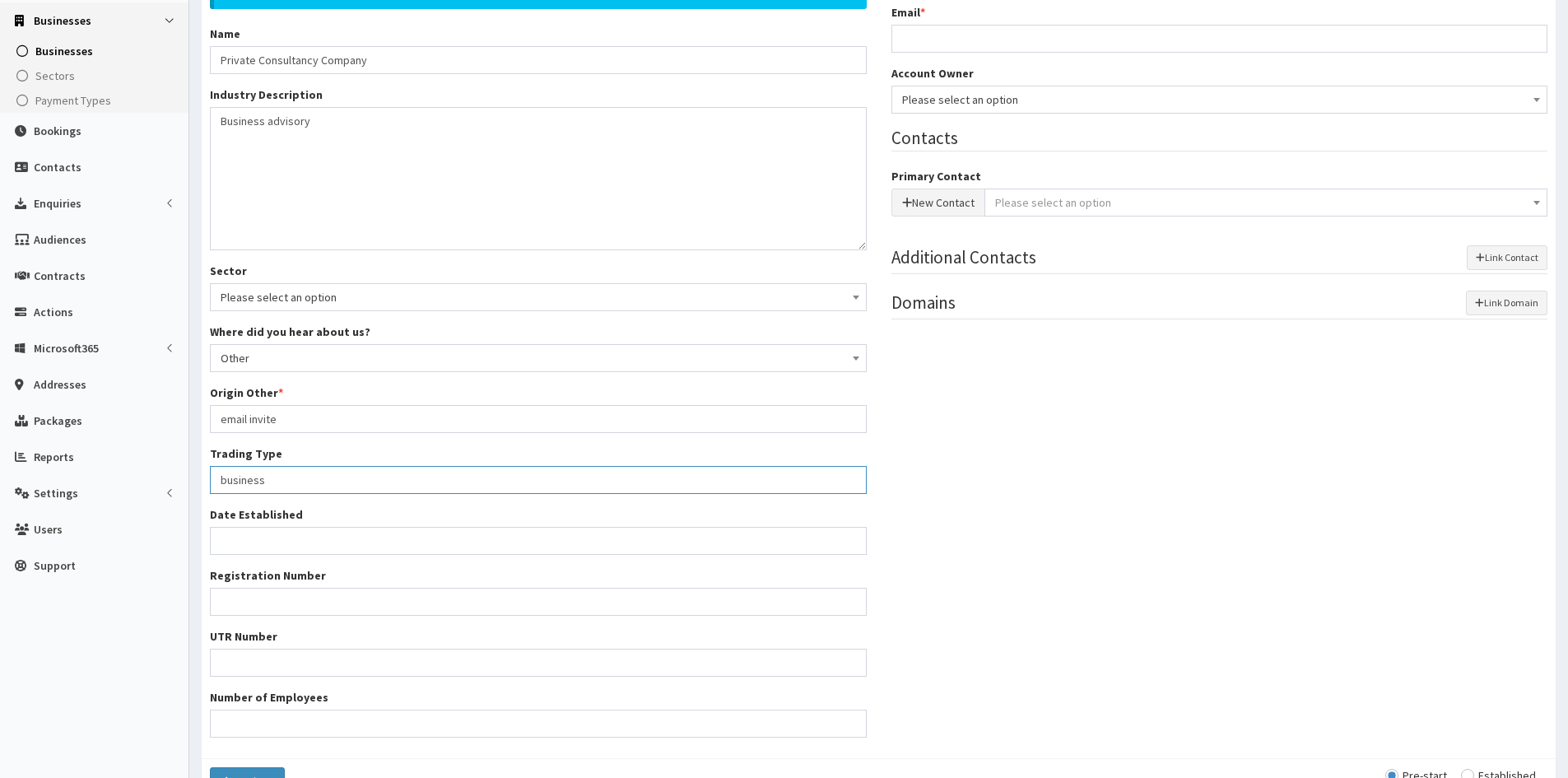
scroll to position [82, 0]
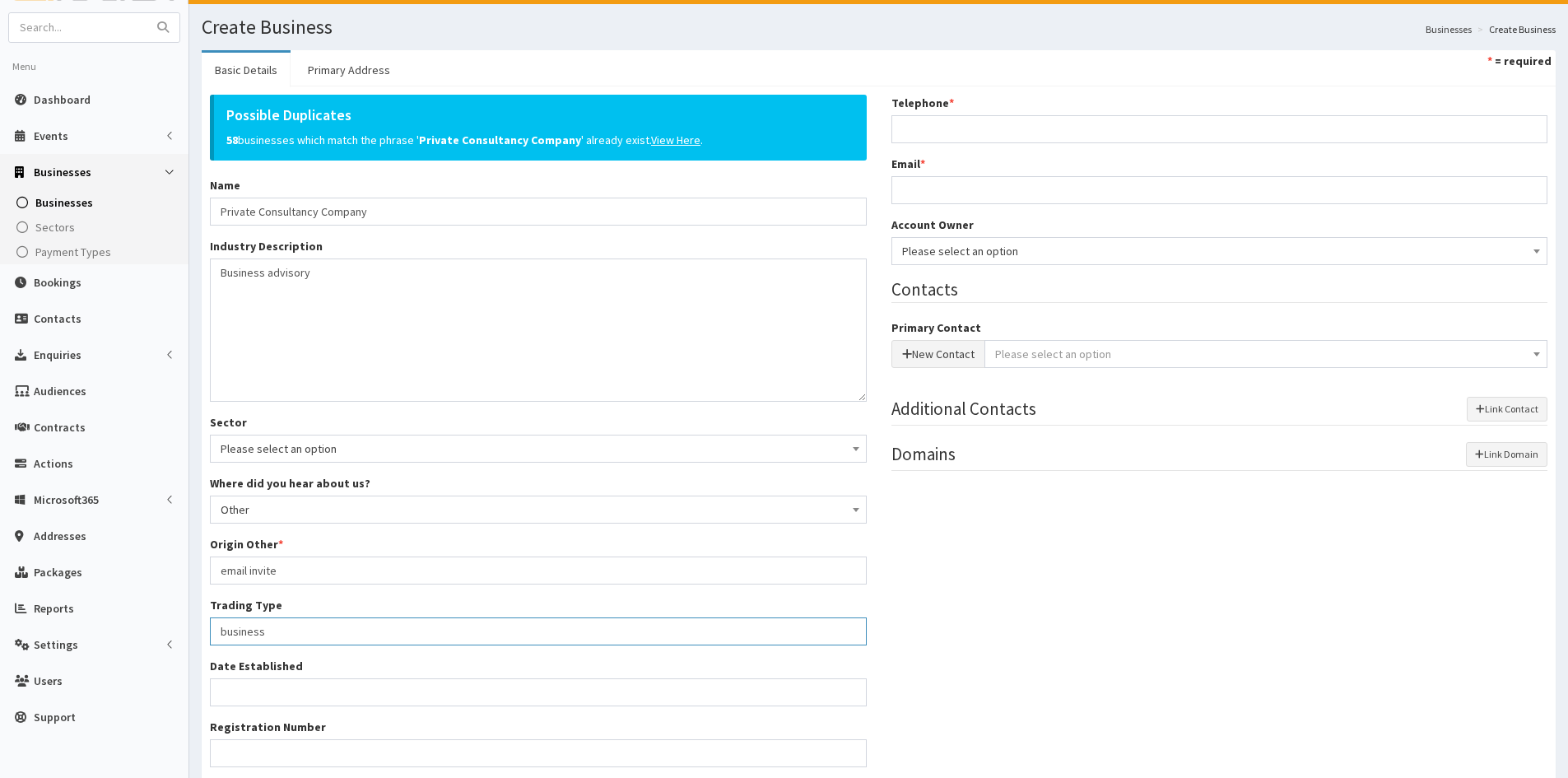
type input "business"
click at [950, 114] on div "Telephone *" at bounding box center [1220, 119] width 657 height 49
click at [1051, 130] on input "Telephone *" at bounding box center [1220, 129] width 657 height 28
click at [1039, 129] on input "Telephone *" at bounding box center [1220, 129] width 657 height 28
paste input "07872908232"
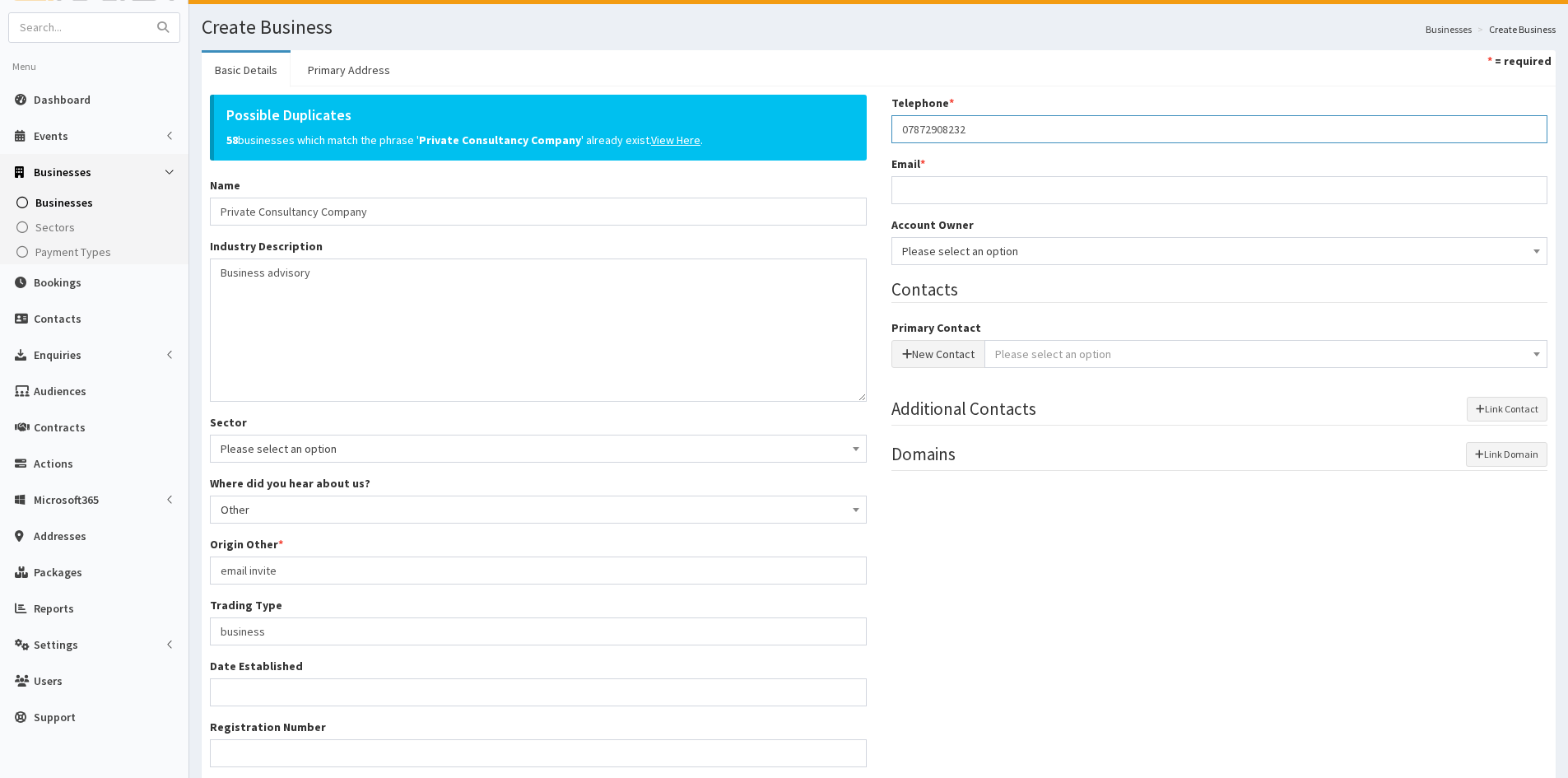
type input "07872908232"
drag, startPoint x: 978, startPoint y: 178, endPoint x: 987, endPoint y: 185, distance: 11.4
click at [978, 180] on input "Email *" at bounding box center [1220, 190] width 657 height 28
click at [967, 188] on input "Email *" at bounding box center [1220, 190] width 657 height 28
paste input "glenn.fletcher@outlook.com"
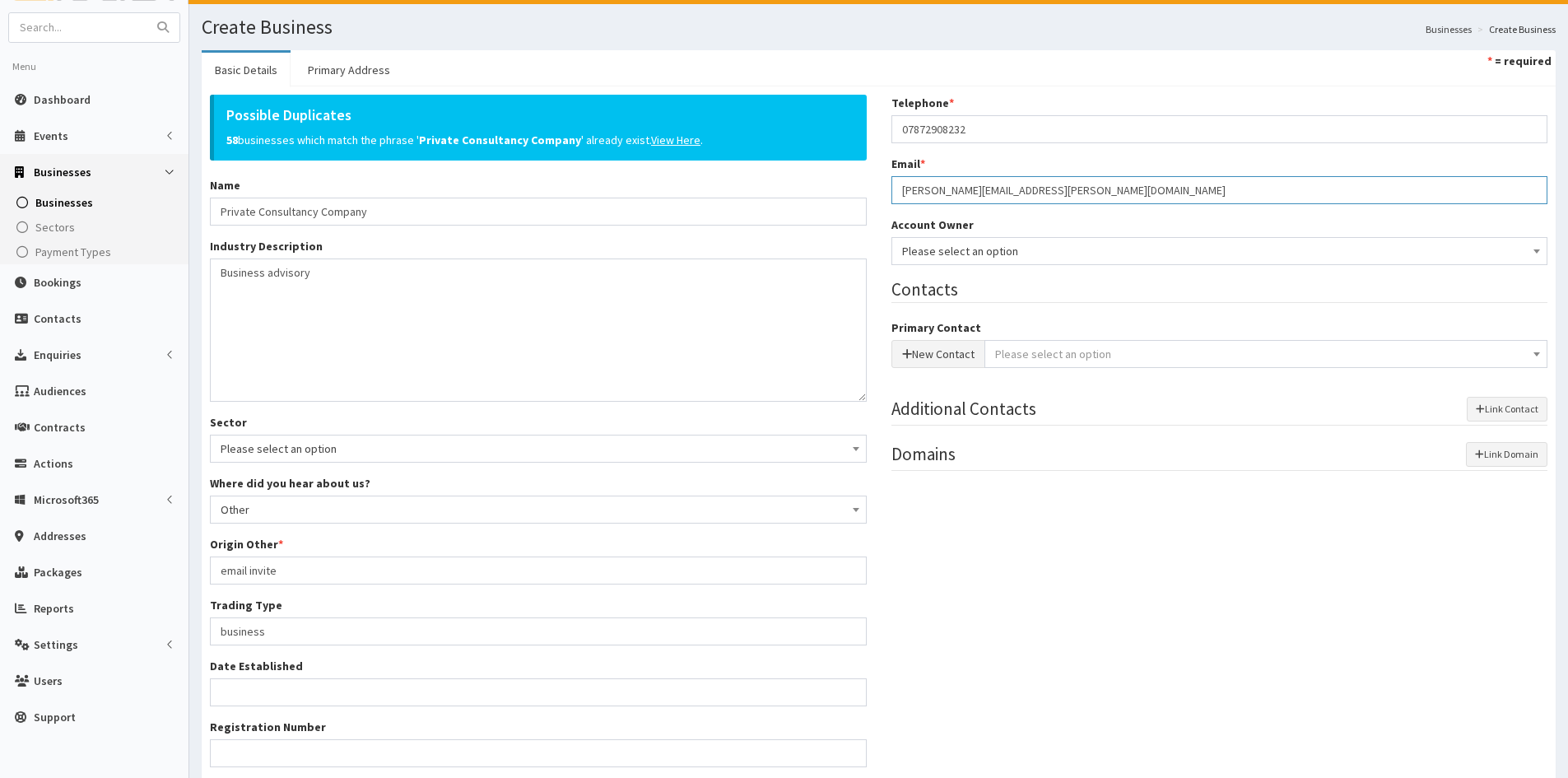
type input "glenn.fletcher@outlook.com"
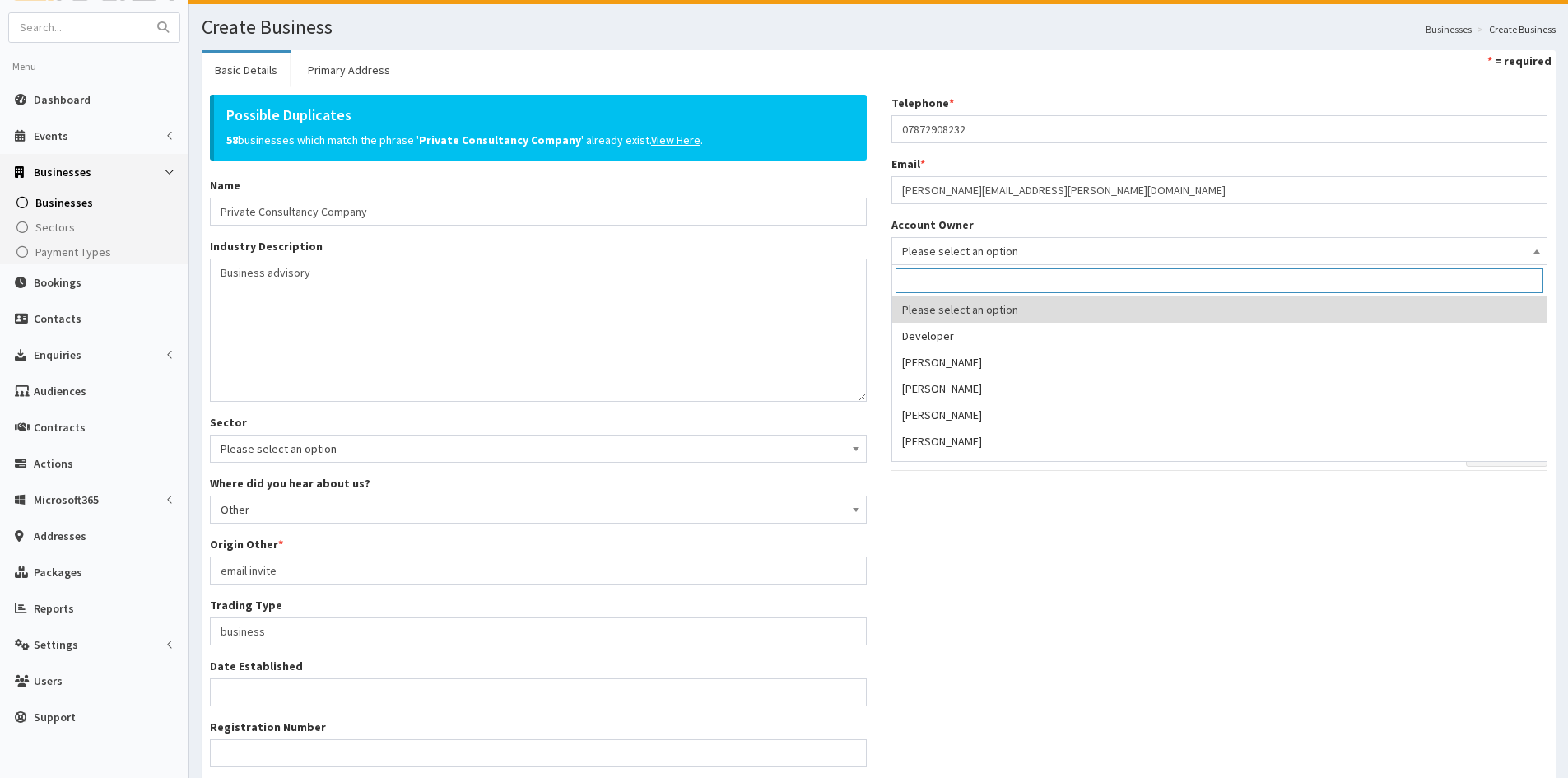
click at [1019, 246] on span "Please select an option" at bounding box center [1219, 251] width 636 height 23
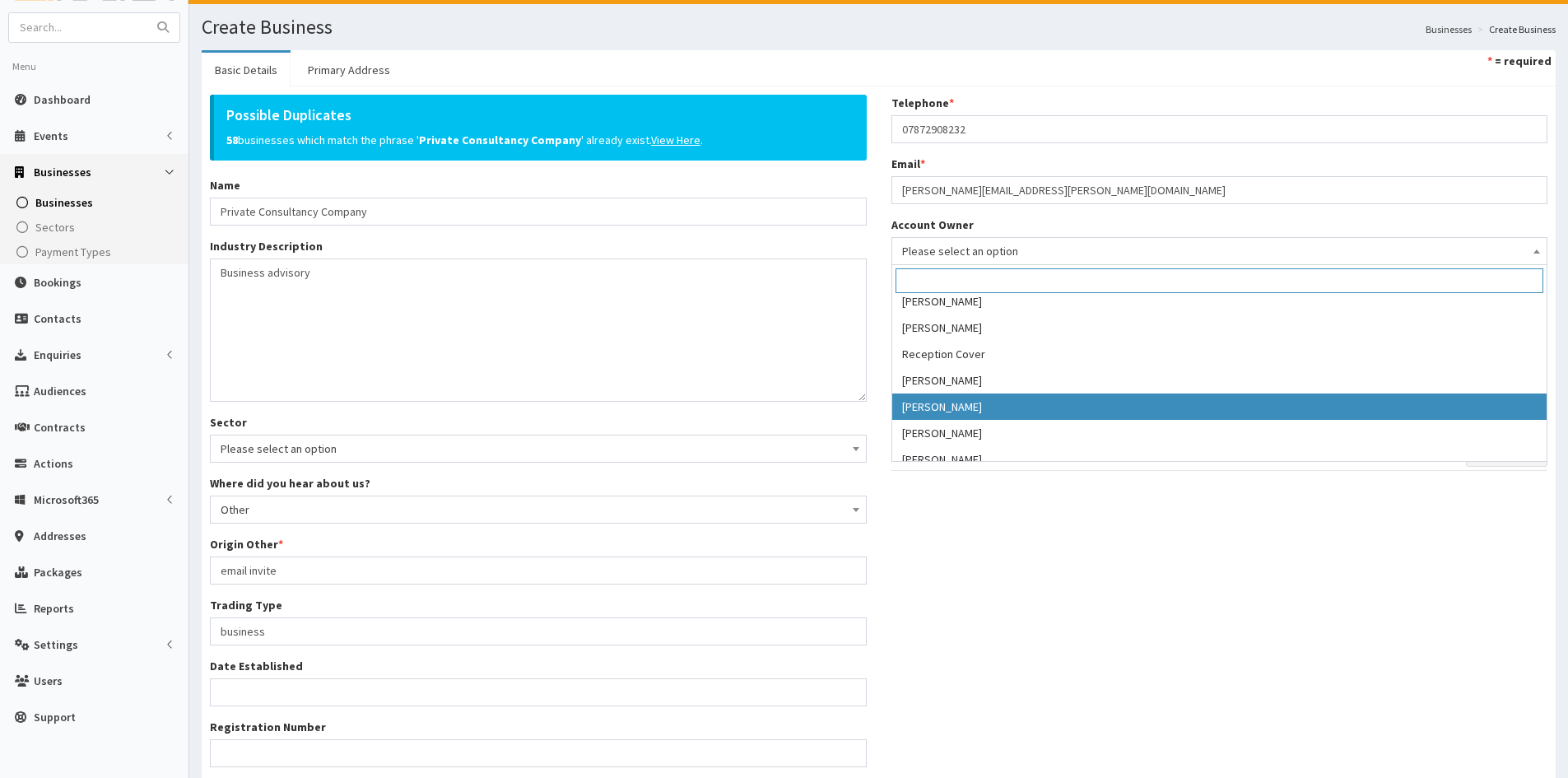
scroll to position [362, 0]
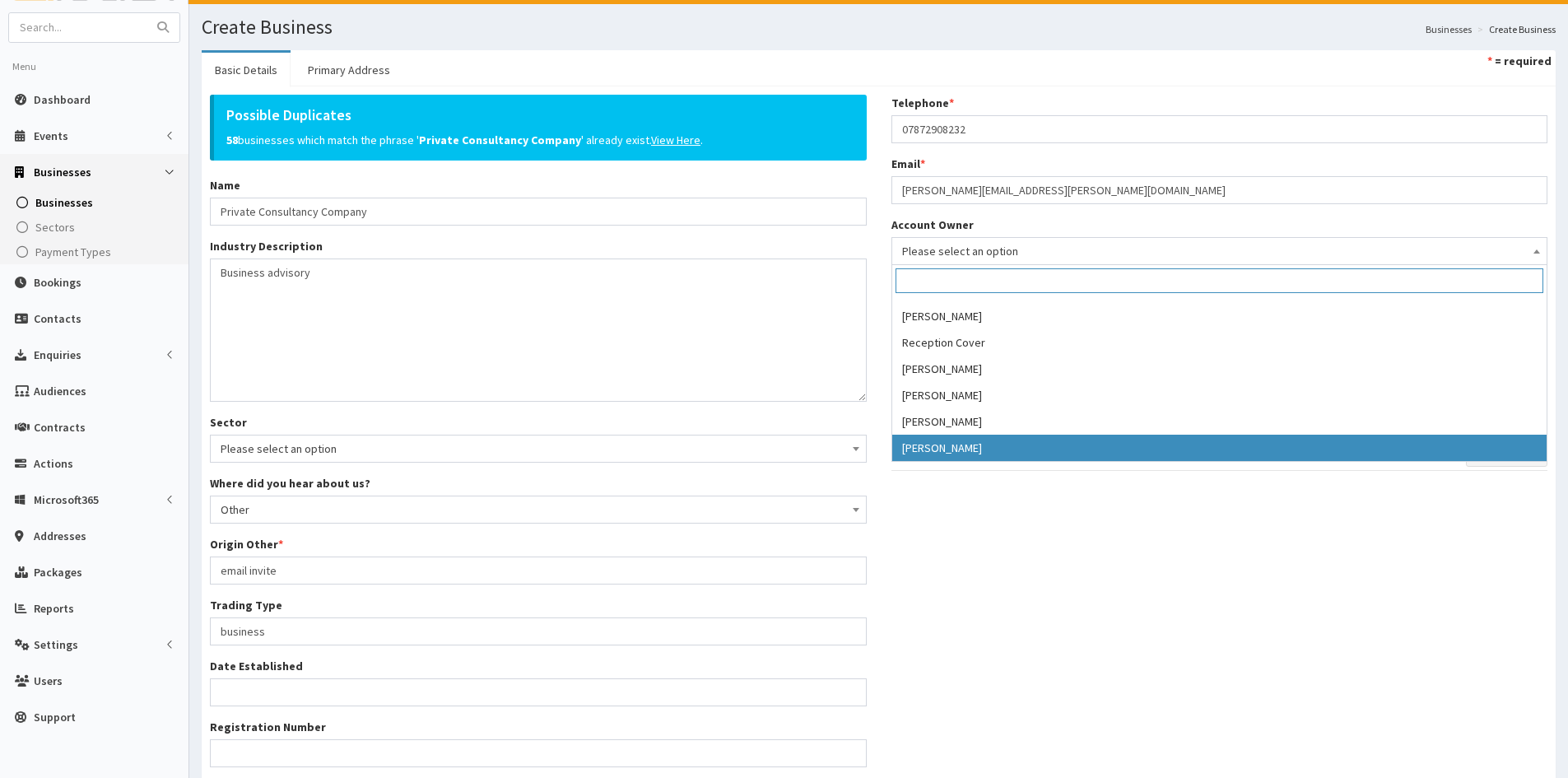
select select "46"
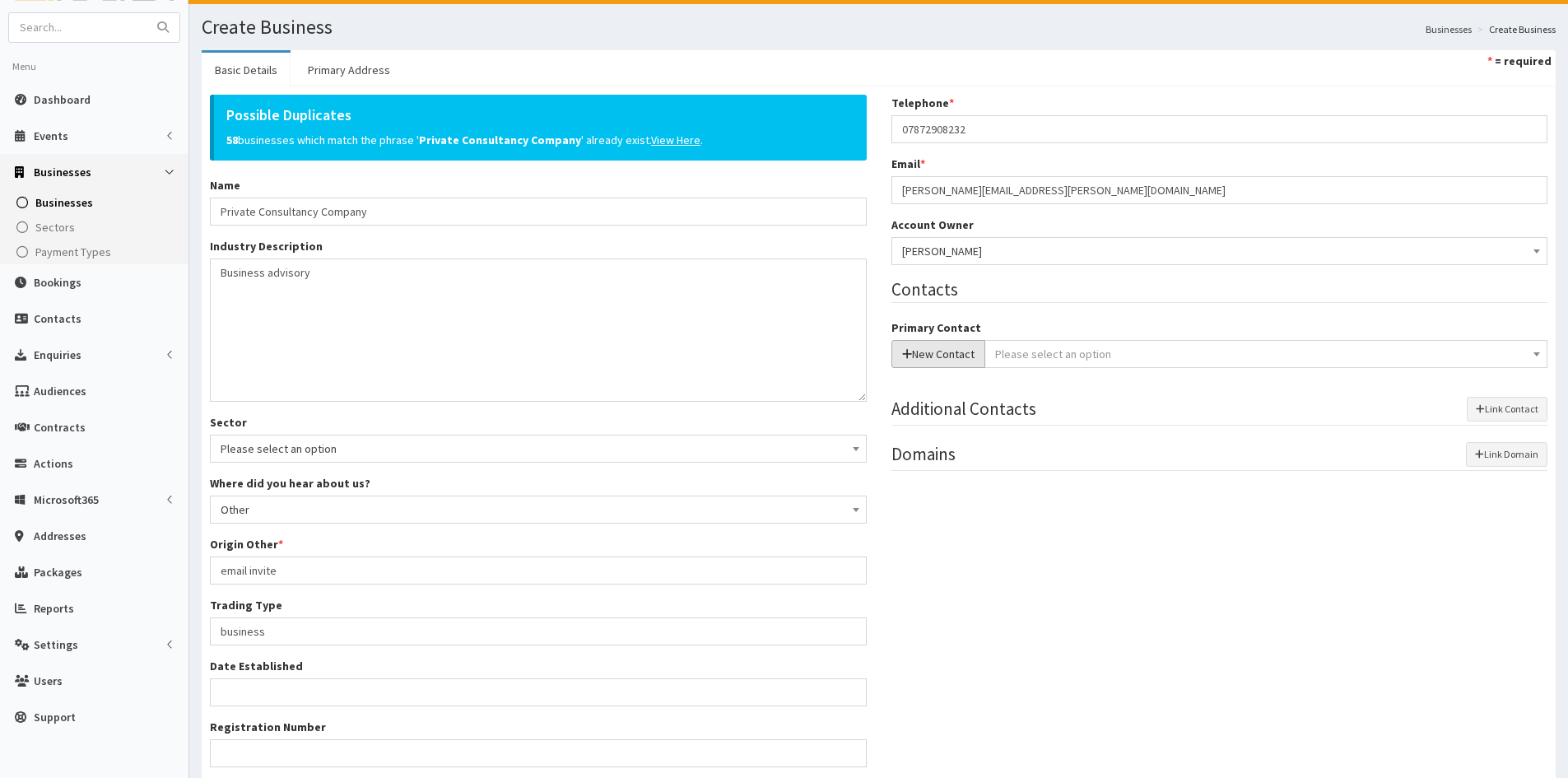
click at [968, 359] on button "New Contact" at bounding box center [939, 354] width 94 height 28
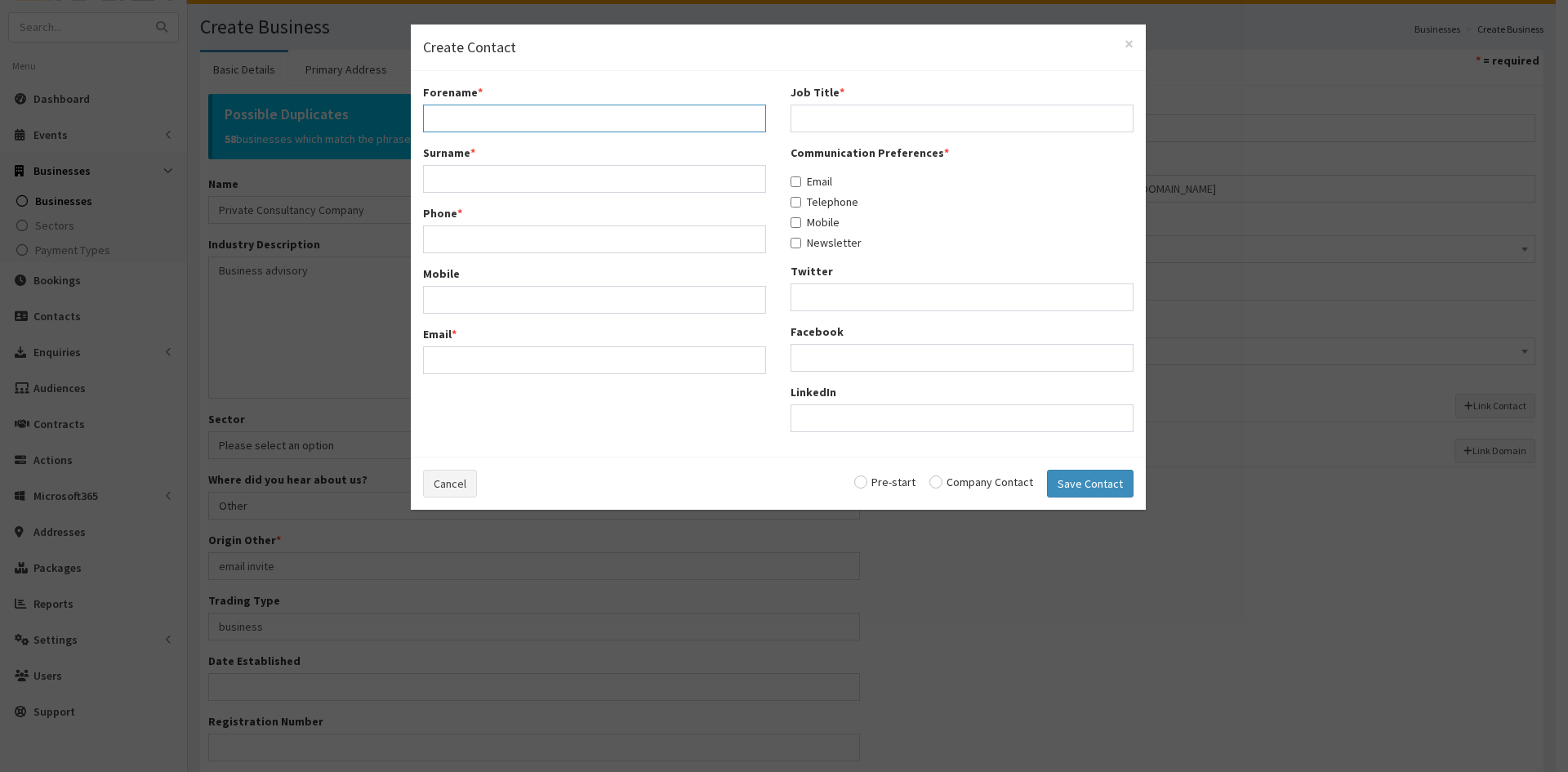
click at [615, 122] on input "Forename *" at bounding box center [594, 118] width 343 height 27
type input "Glenn"
type input "Fletcher"
paste input "glenn.fletcher@outlook.com"
type input "glenn.fletcher@outlook.com"
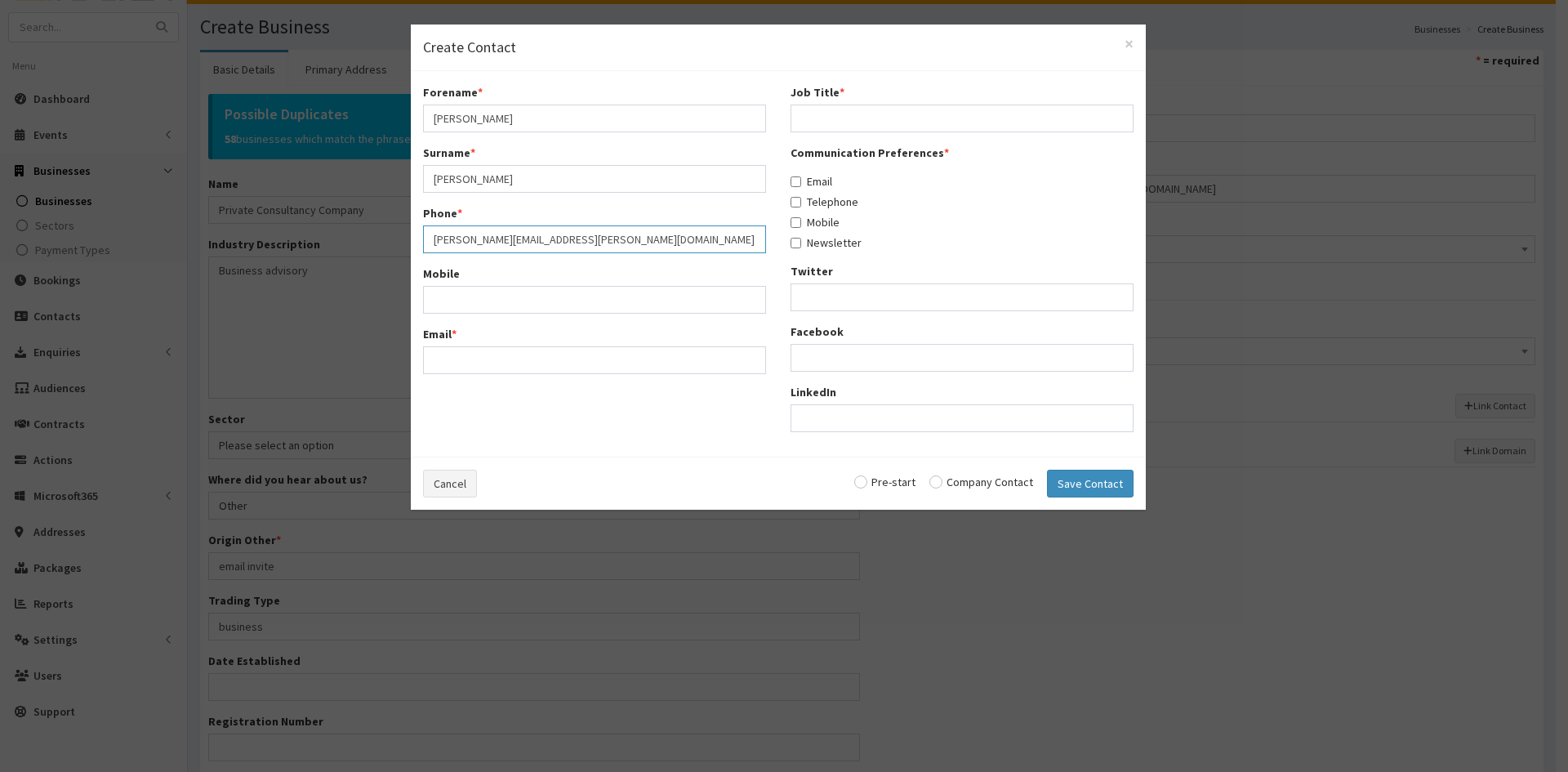
drag, startPoint x: 579, startPoint y: 232, endPoint x: 407, endPoint y: 251, distance: 173.0
click at [407, 251] on div "× Create Contact Forename * Glenn Surname * Fletcher Phone * glenn.fletcher@out…" at bounding box center [784, 386] width 1568 height 772
click at [491, 369] on input "Email *" at bounding box center [594, 359] width 343 height 27
paste input "glenn.fletcher@outlook.com"
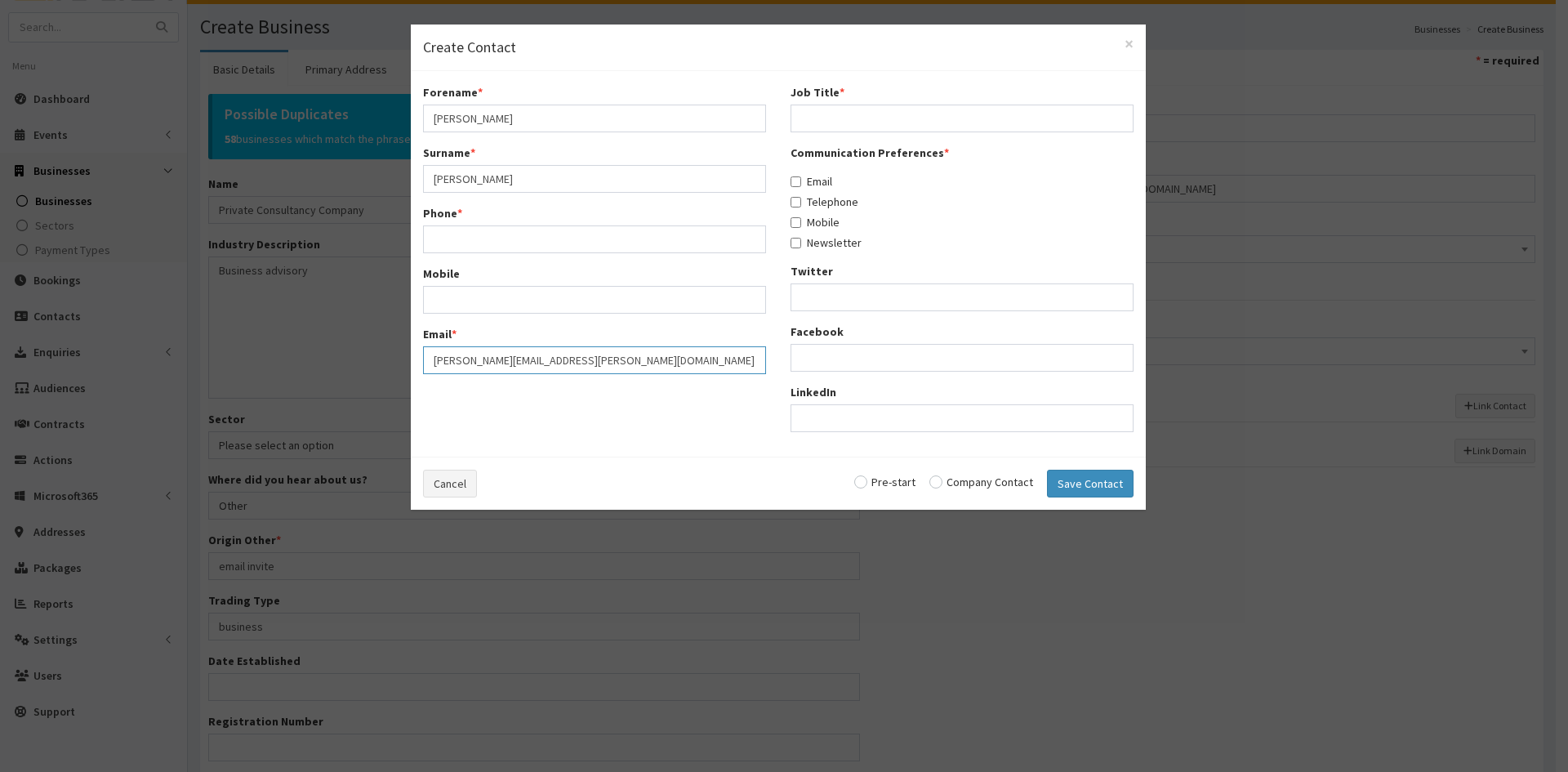
type input "glenn.fletcher@outlook.com"
click at [531, 235] on input "Phone *" at bounding box center [594, 239] width 343 height 27
click at [496, 236] on input "Phone *" at bounding box center [594, 239] width 343 height 27
paste input "07872908232"
type input "07872908232"
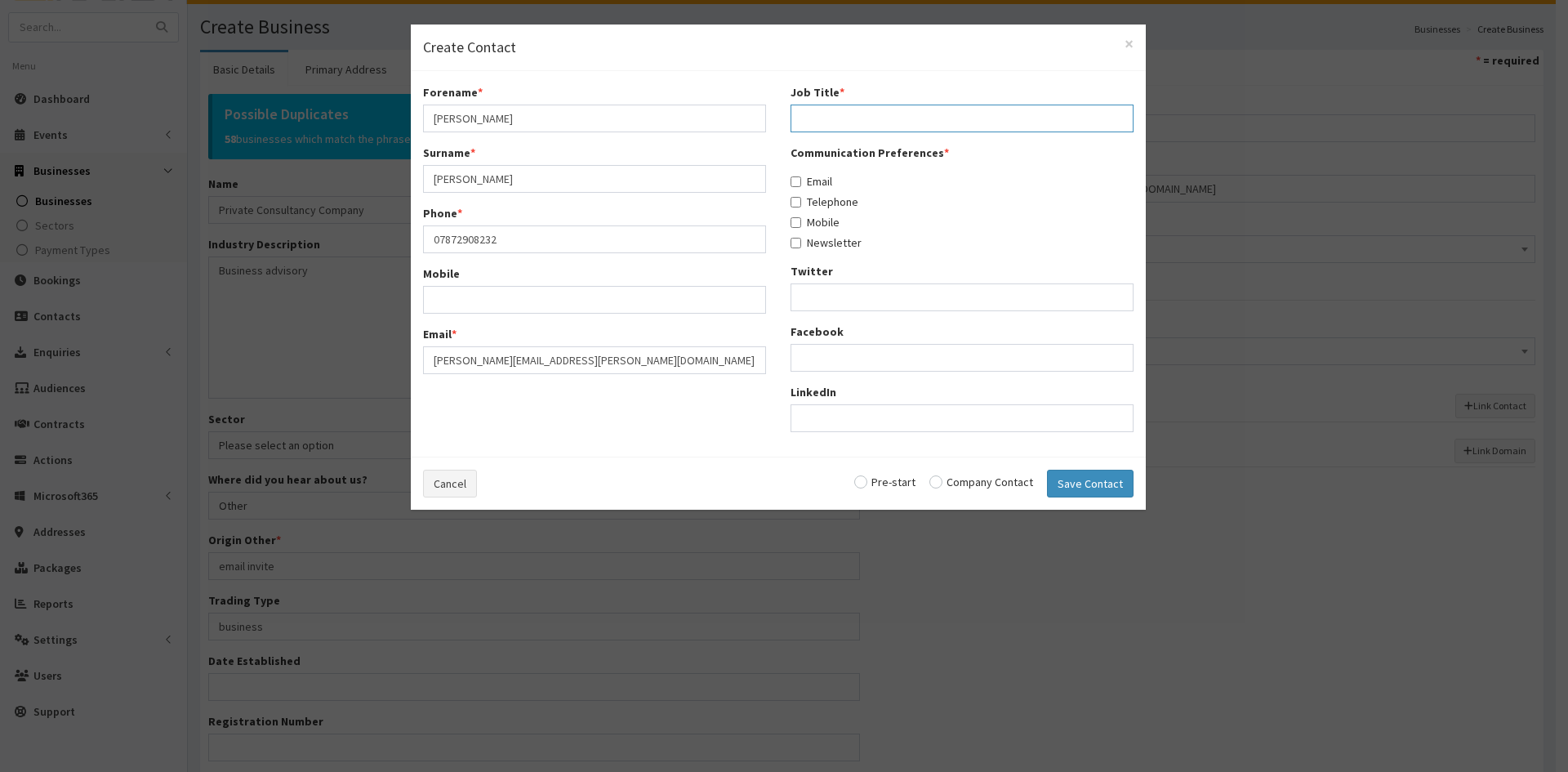
drag, startPoint x: 840, startPoint y: 116, endPoint x: 883, endPoint y: 125, distance: 43.9
click at [840, 116] on input "Job Title *" at bounding box center [961, 118] width 343 height 27
click at [894, 120] on input "Job Title *" at bounding box center [961, 118] width 343 height 27
paste input "CEO NED ADVISOR MENTOR"
type input "CEO NED ADVISOR MENTOR"
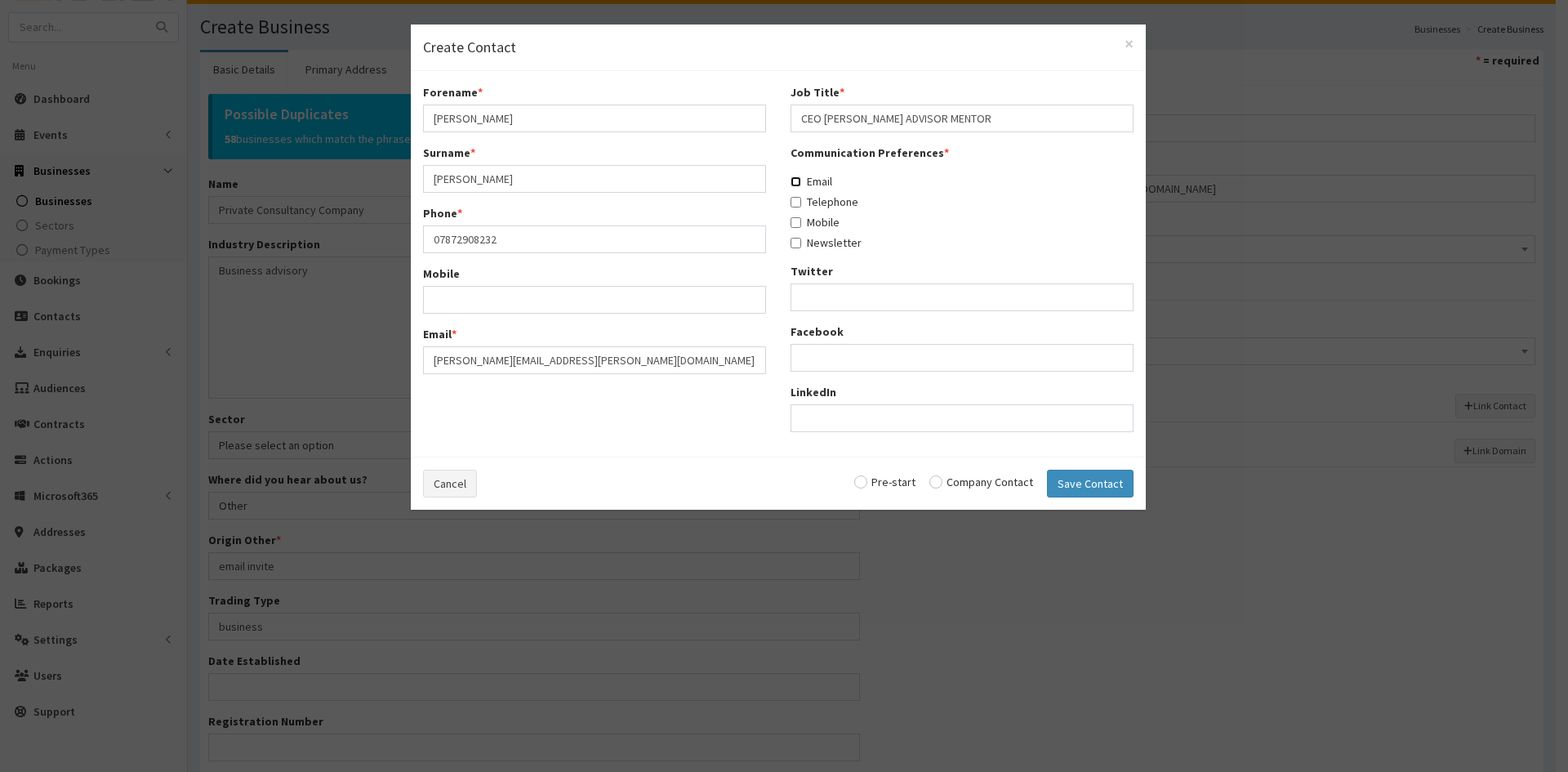
click at [797, 182] on input "Email" at bounding box center [796, 182] width 11 height 11
checkbox input "true"
click at [808, 209] on label "Telephone" at bounding box center [824, 202] width 68 height 16
click at [801, 208] on input "Telephone" at bounding box center [796, 202] width 11 height 11
checkbox input "true"
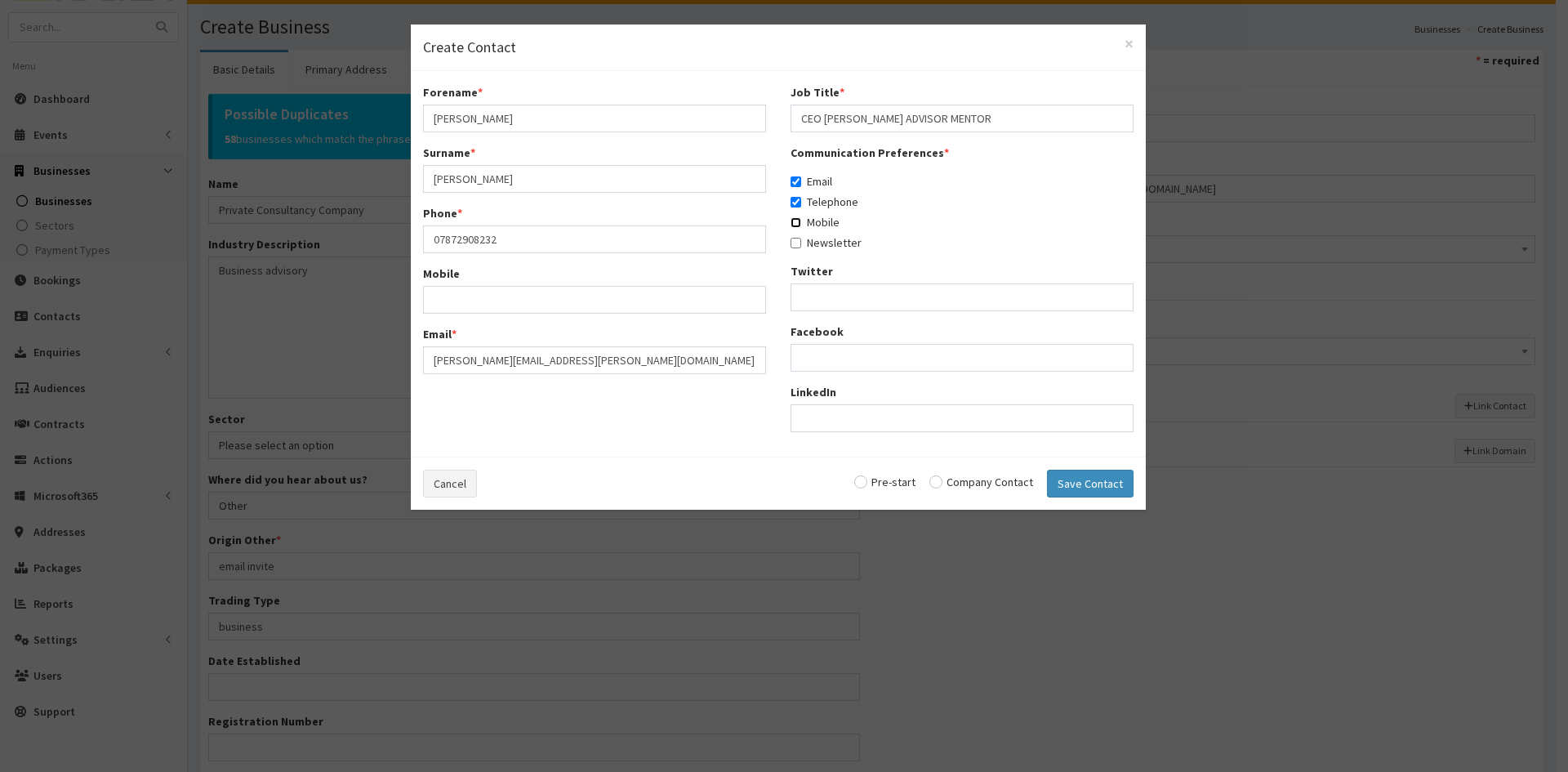
drag, startPoint x: 798, startPoint y: 224, endPoint x: 792, endPoint y: 235, distance: 12.5
click at [795, 230] on label "Mobile" at bounding box center [815, 222] width 49 height 16
click at [795, 228] on input "Mobile" at bounding box center [796, 222] width 11 height 11
checkbox input "true"
click at [790, 242] on input "Newsletter" at bounding box center [796, 243] width 11 height 11
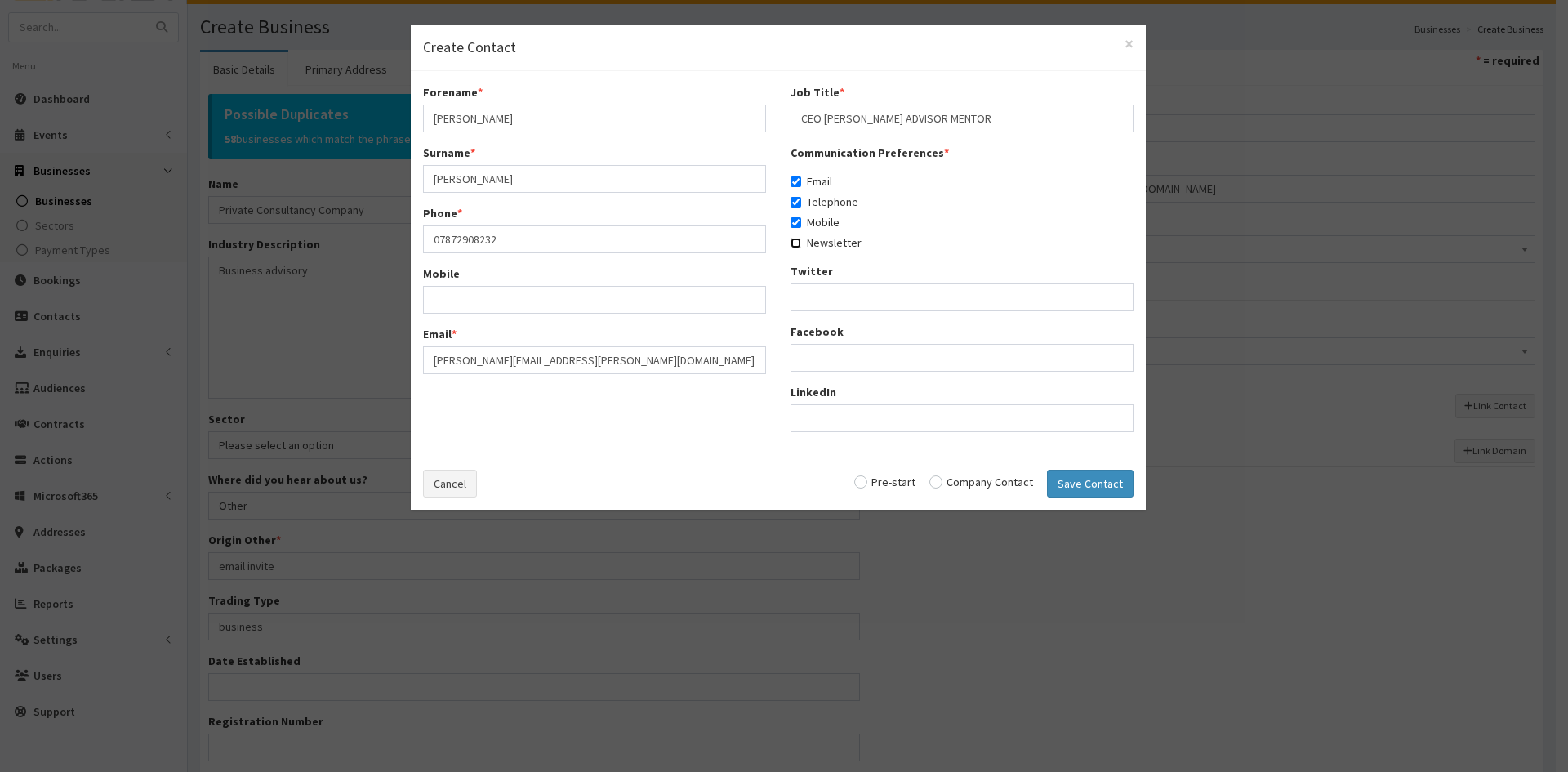
checkbox input "true"
click at [940, 480] on input "radio" at bounding box center [981, 481] width 103 height 11
radio input "true"
click at [1077, 485] on button "Save Contact" at bounding box center [1090, 483] width 87 height 27
checkbox input "false"
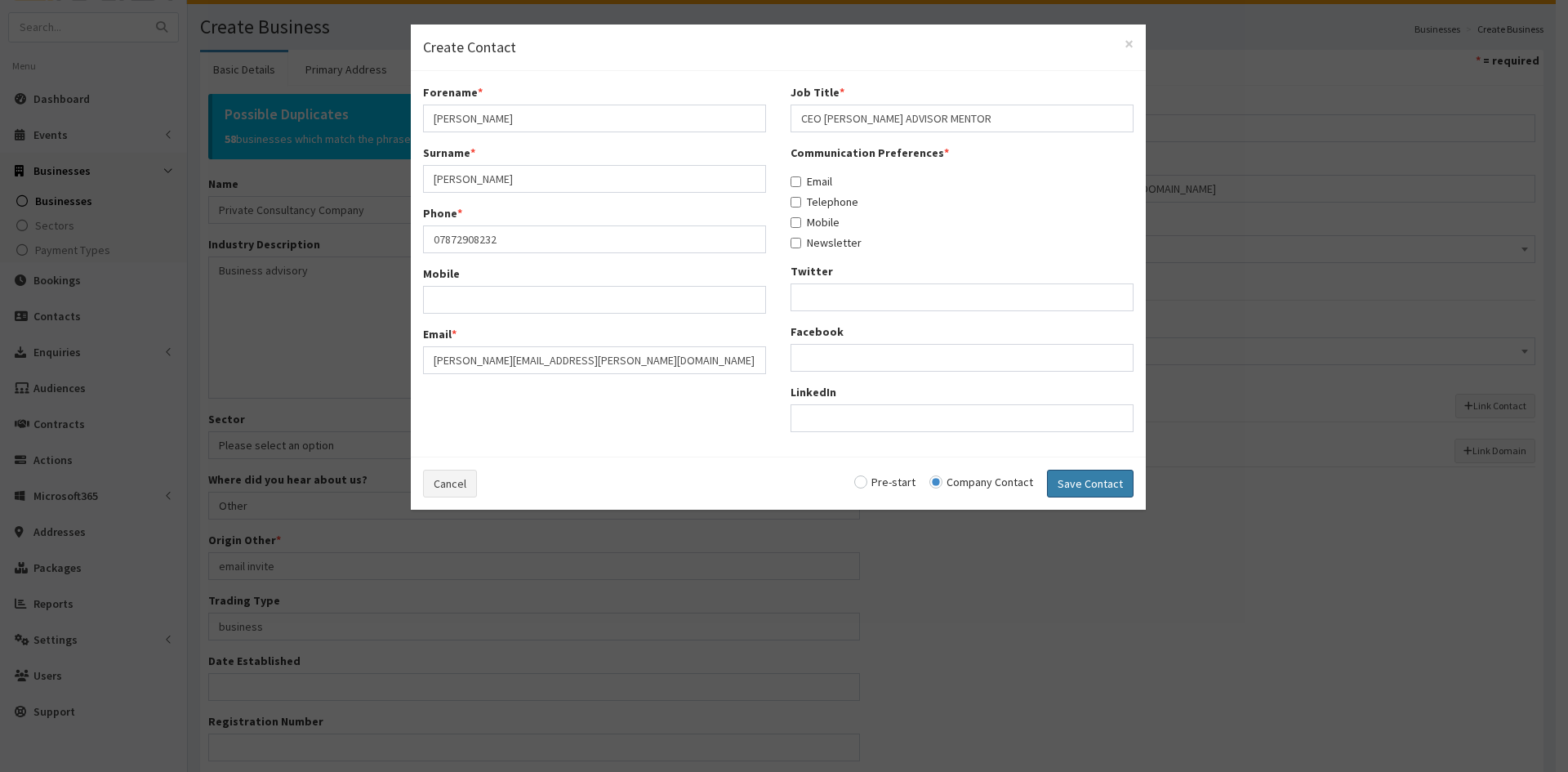
checkbox input "false"
radio input "false"
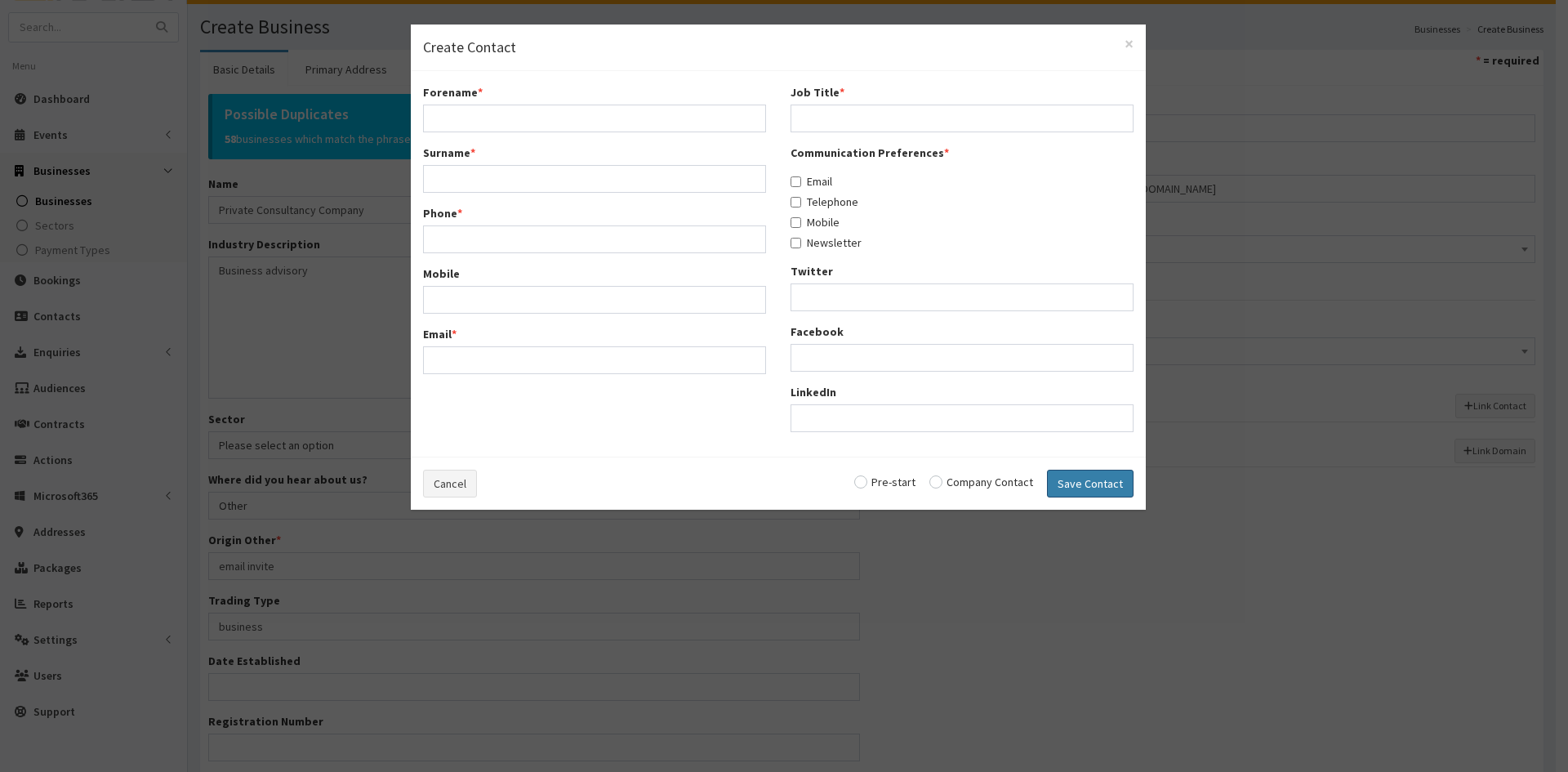
select select "5307"
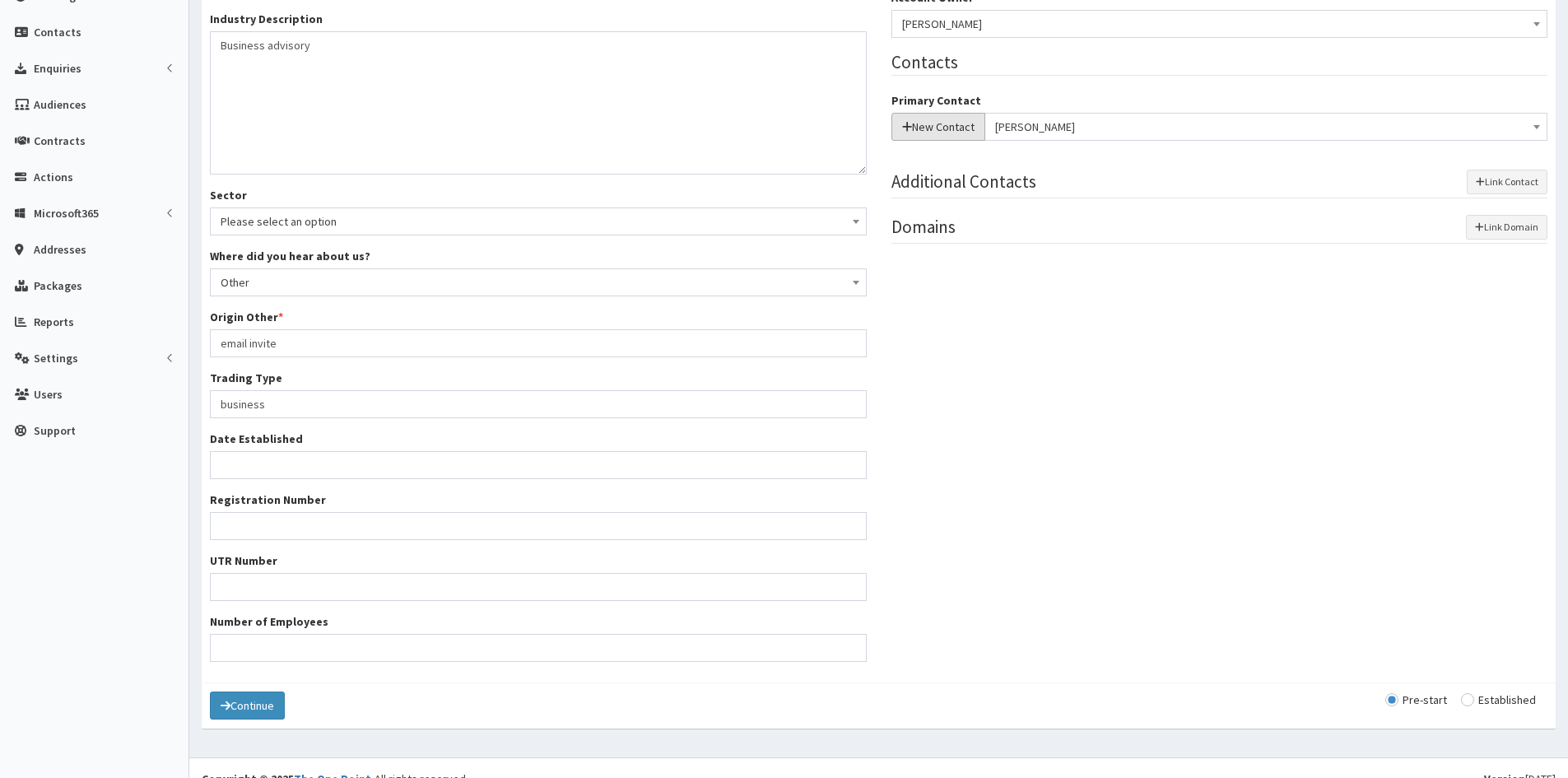
scroll to position [390, 0]
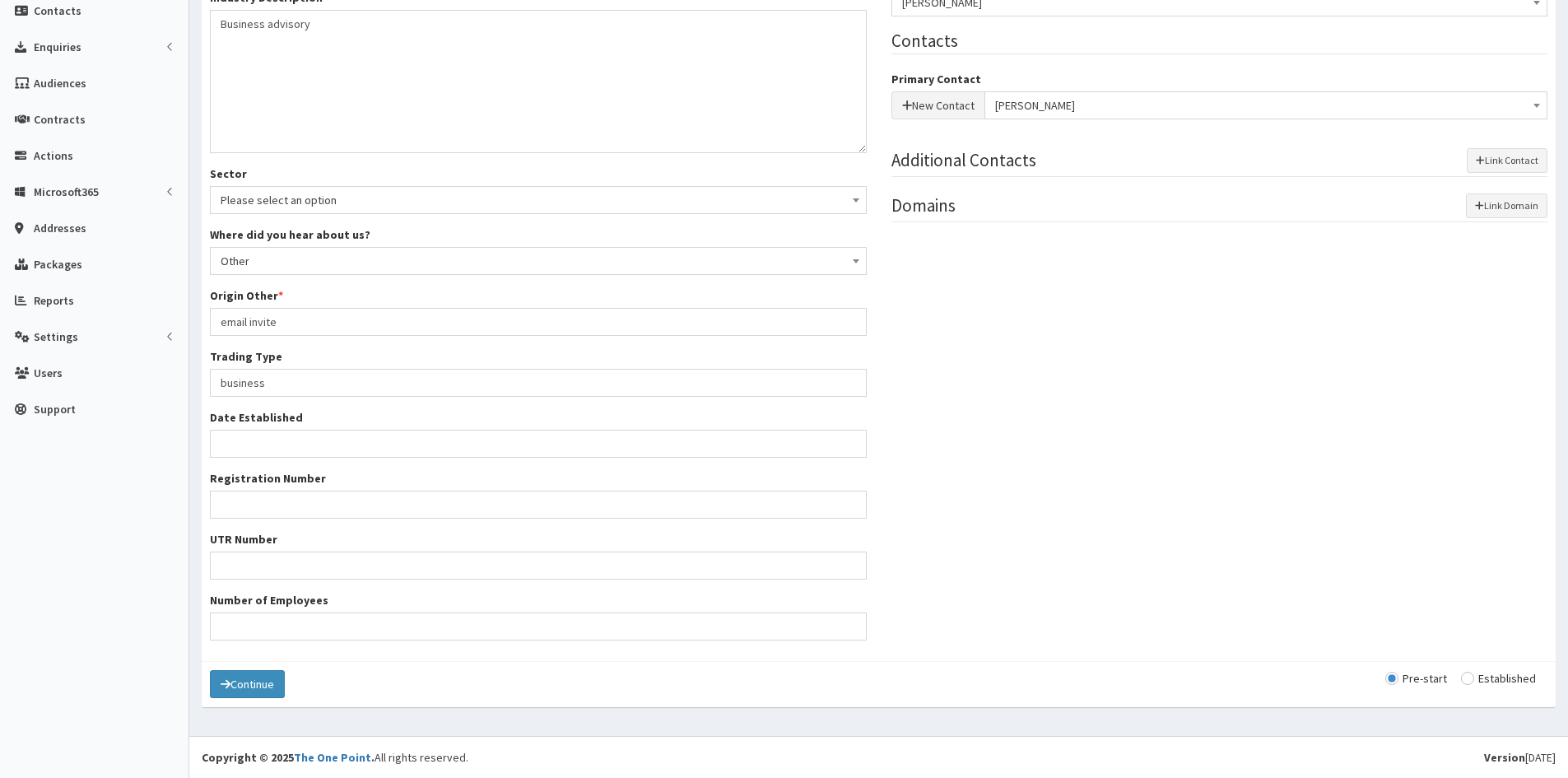
click at [1475, 686] on div "Pre-start Established" at bounding box center [1467, 678] width 162 height 17
click at [1475, 679] on input "radio" at bounding box center [1498, 678] width 75 height 11
radio input "true"
click at [227, 678] on button "Continue" at bounding box center [247, 684] width 75 height 28
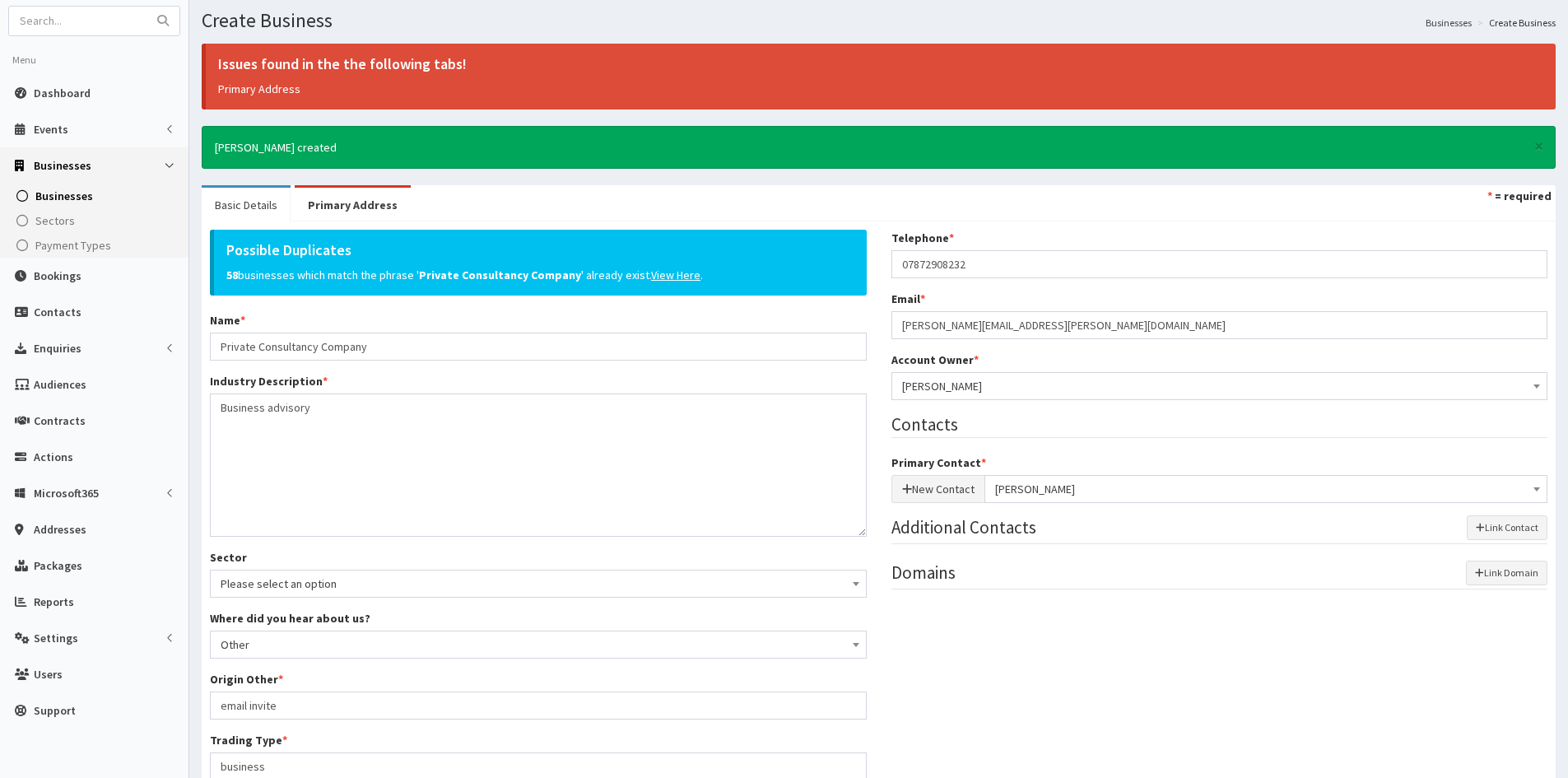
scroll to position [61, 0]
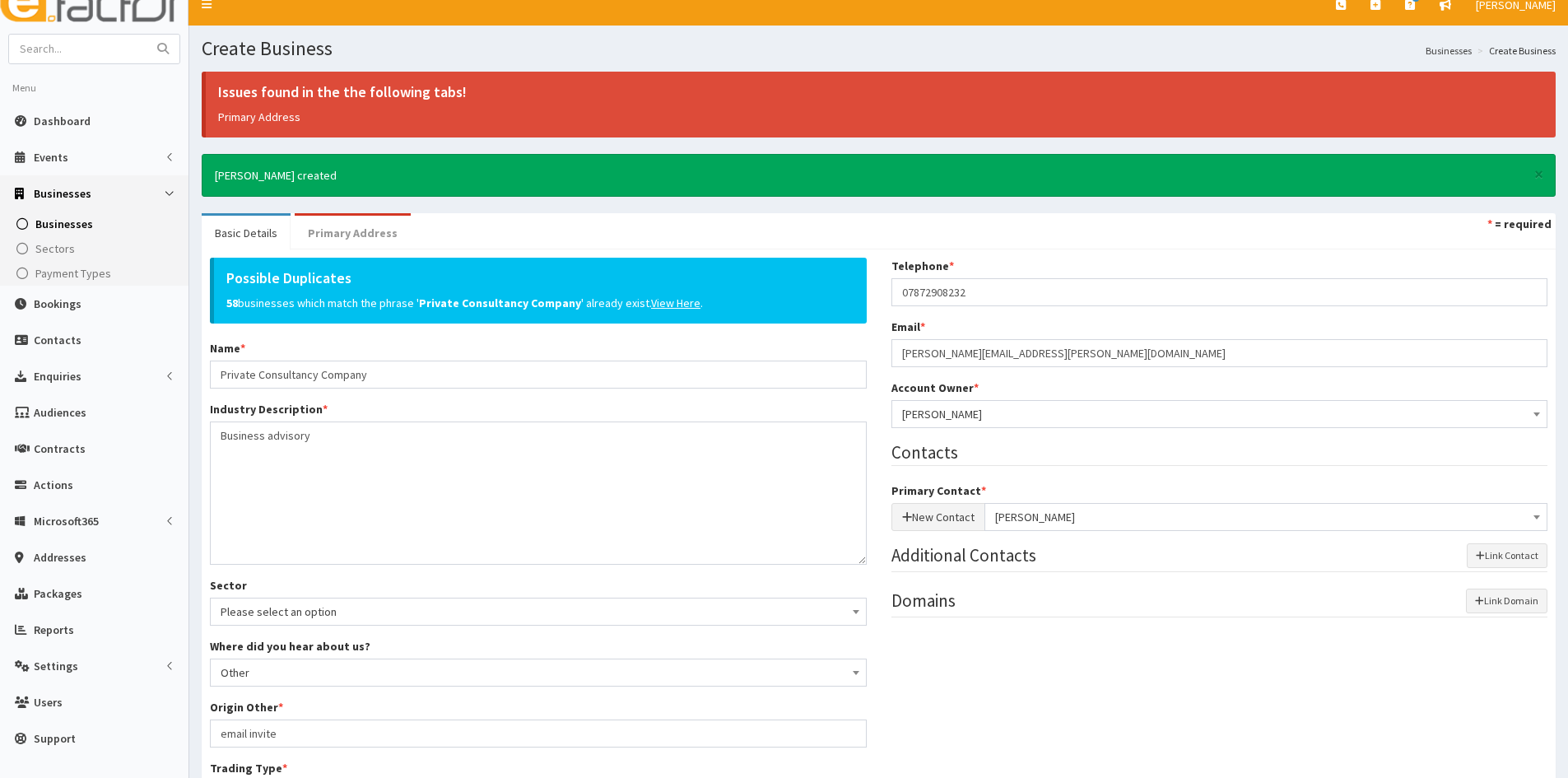
click at [332, 218] on link "Primary Address" at bounding box center [353, 232] width 116 height 34
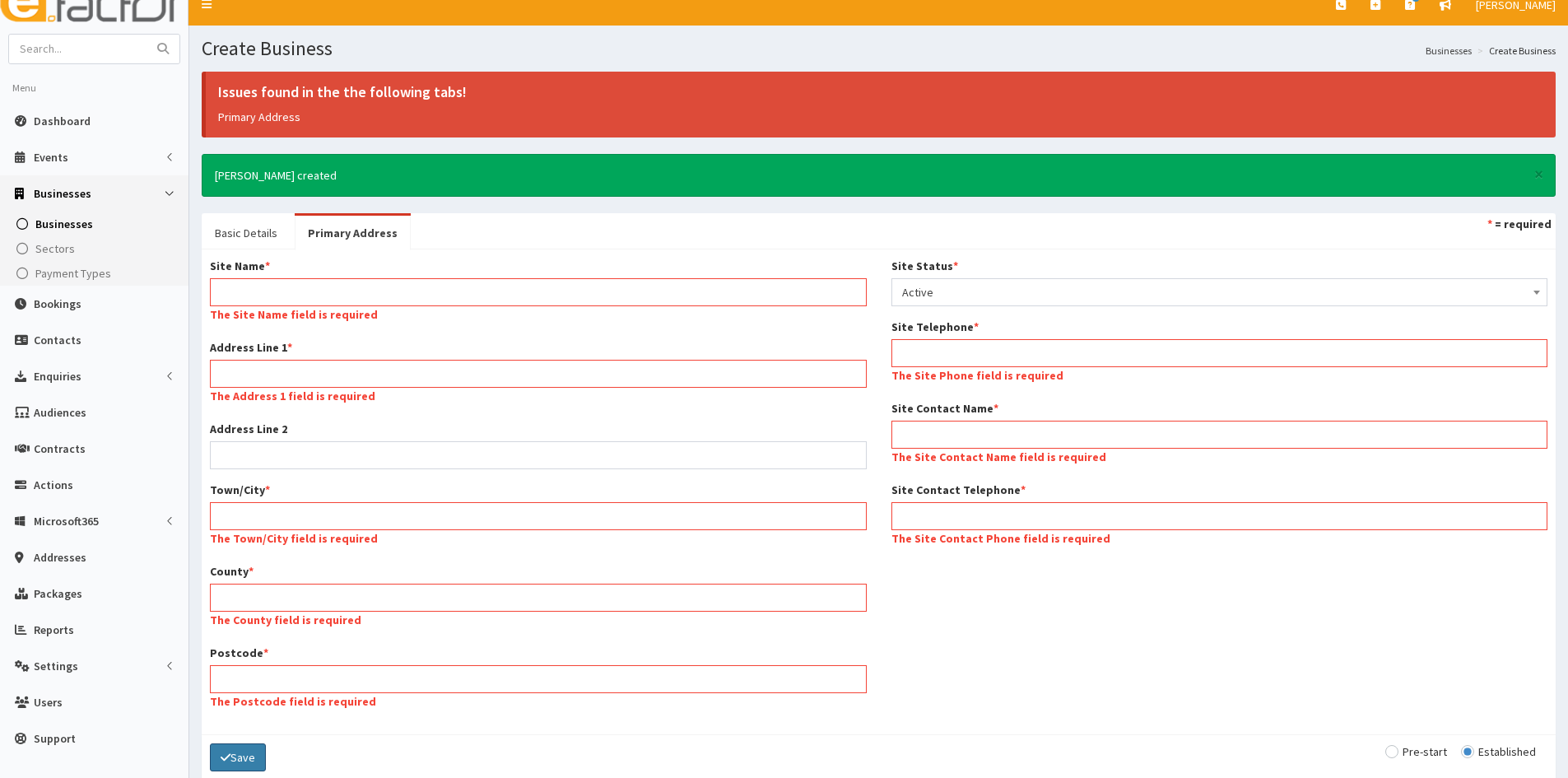
click at [457, 307] on div "Site Name * The Site Name field is required" at bounding box center [539, 291] width 657 height 69
click at [457, 289] on input "Site Name *" at bounding box center [539, 292] width 657 height 28
click at [563, 295] on input "Site Name *" at bounding box center [539, 292] width 657 height 28
paste input "Private Consultancy Company"
type input "Private Consultancy Company"
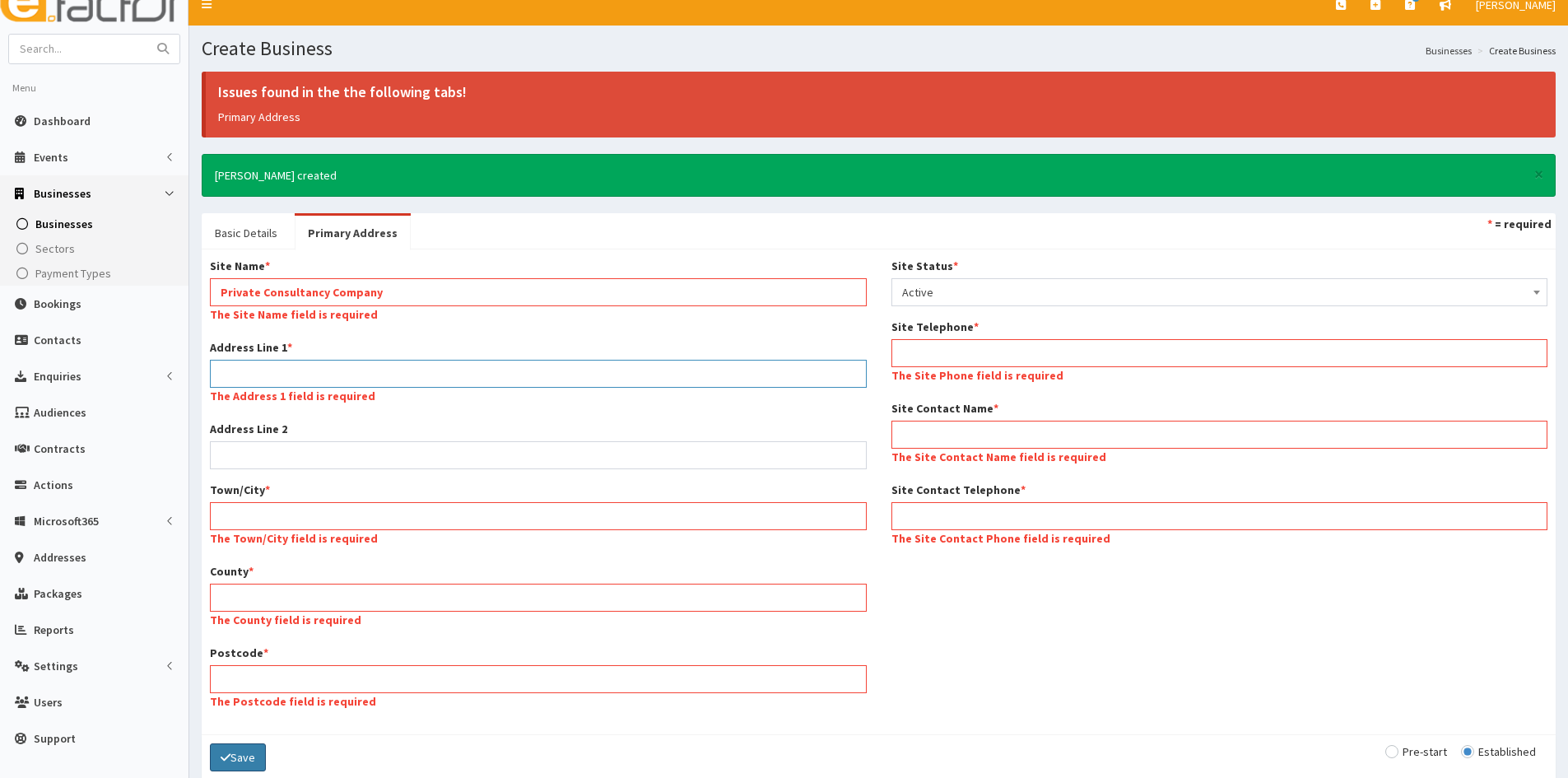
click at [336, 366] on div "Site Name * Private Consultancy Company The Site Name field is required Address…" at bounding box center [538, 491] width 682 height 468
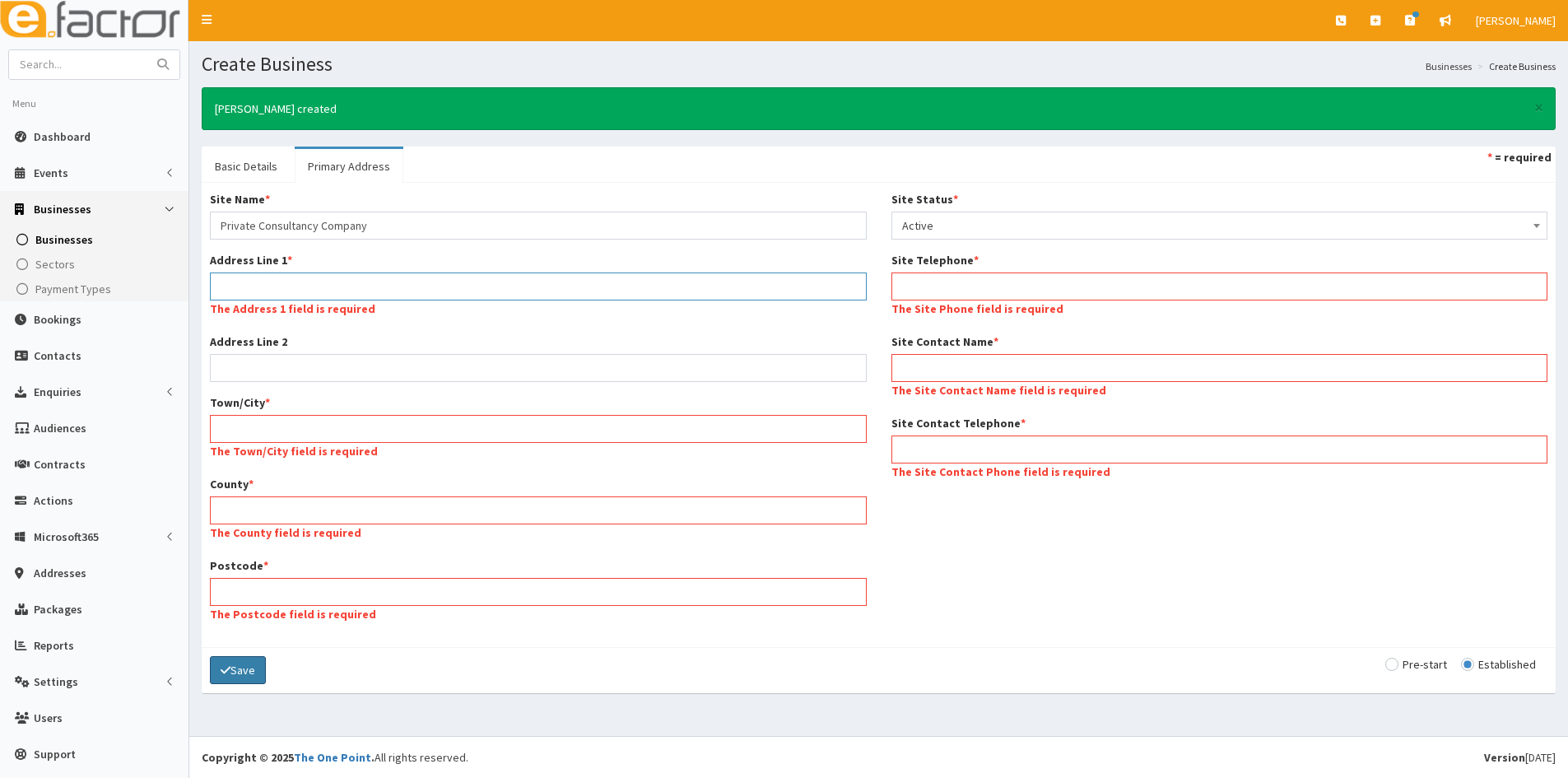
click at [521, 279] on input "Address Line 1 *" at bounding box center [539, 286] width 657 height 28
paste input "The Rectory"
type input "The Rectory"
click at [429, 375] on div "Site Name * Private Consultancy Company Address Line 1 * The Rectory The Addres…" at bounding box center [538, 415] width 682 height 448
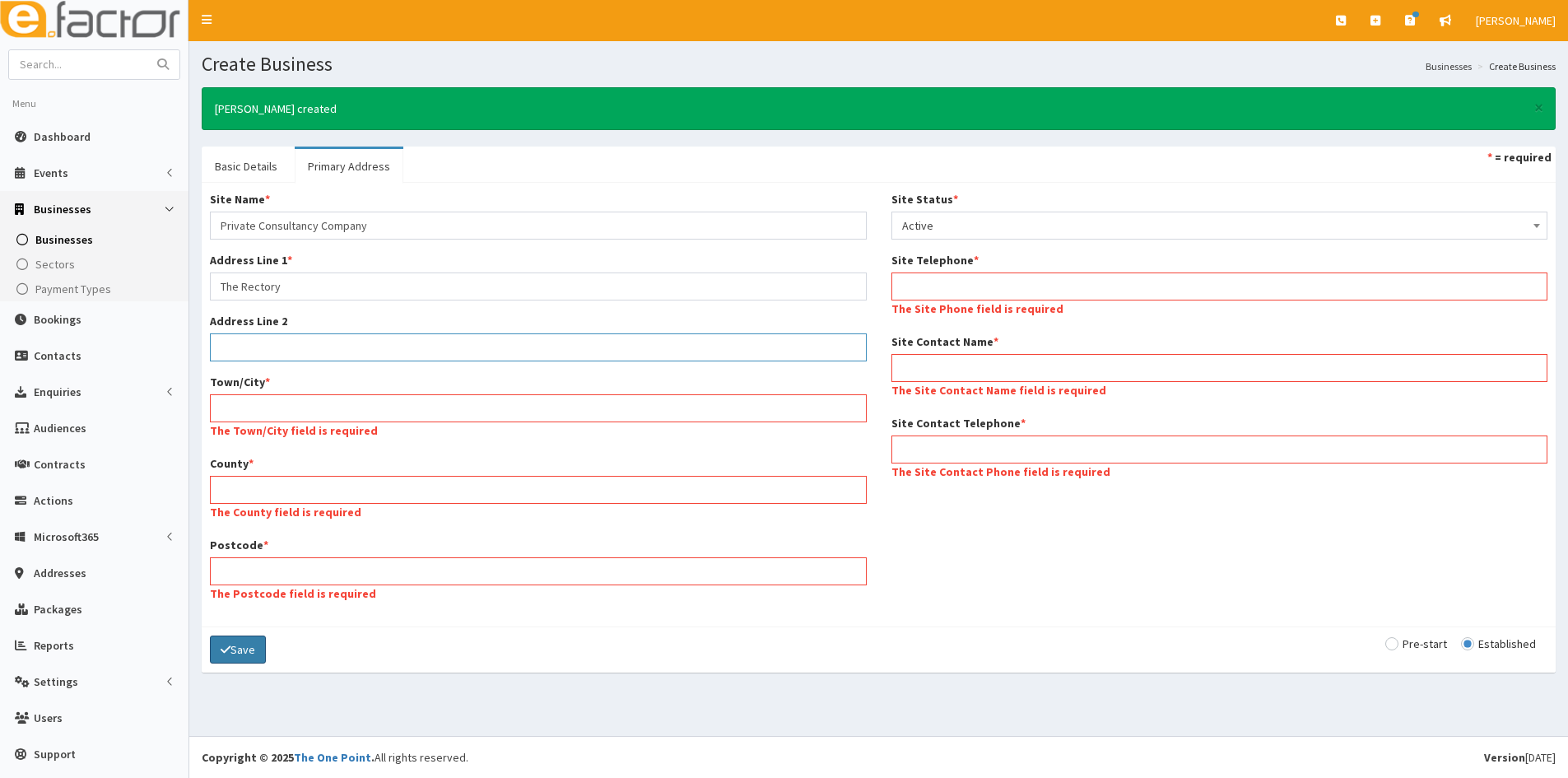
click at [320, 348] on input "Address Line 2" at bounding box center [539, 348] width 657 height 28
paste input "Snelland"
type input "Snelland"
click at [286, 393] on div "Town/City * The Town/City field is required" at bounding box center [539, 407] width 657 height 69
click at [295, 405] on input "Town/City *" at bounding box center [539, 408] width 657 height 28
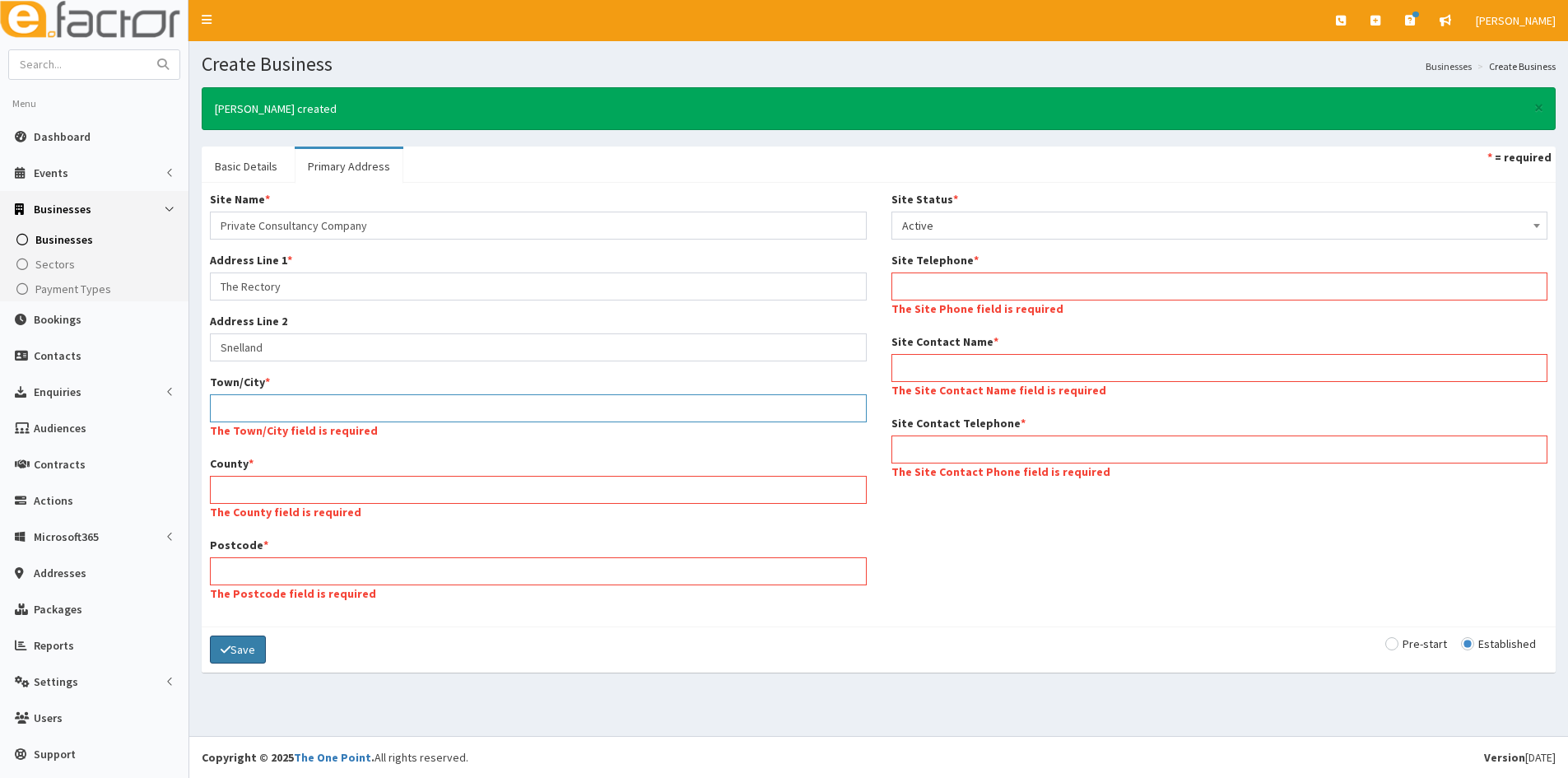
click at [407, 415] on input "Town/City *" at bounding box center [539, 408] width 657 height 28
paste input "Lincoln"
type input "Lincoln"
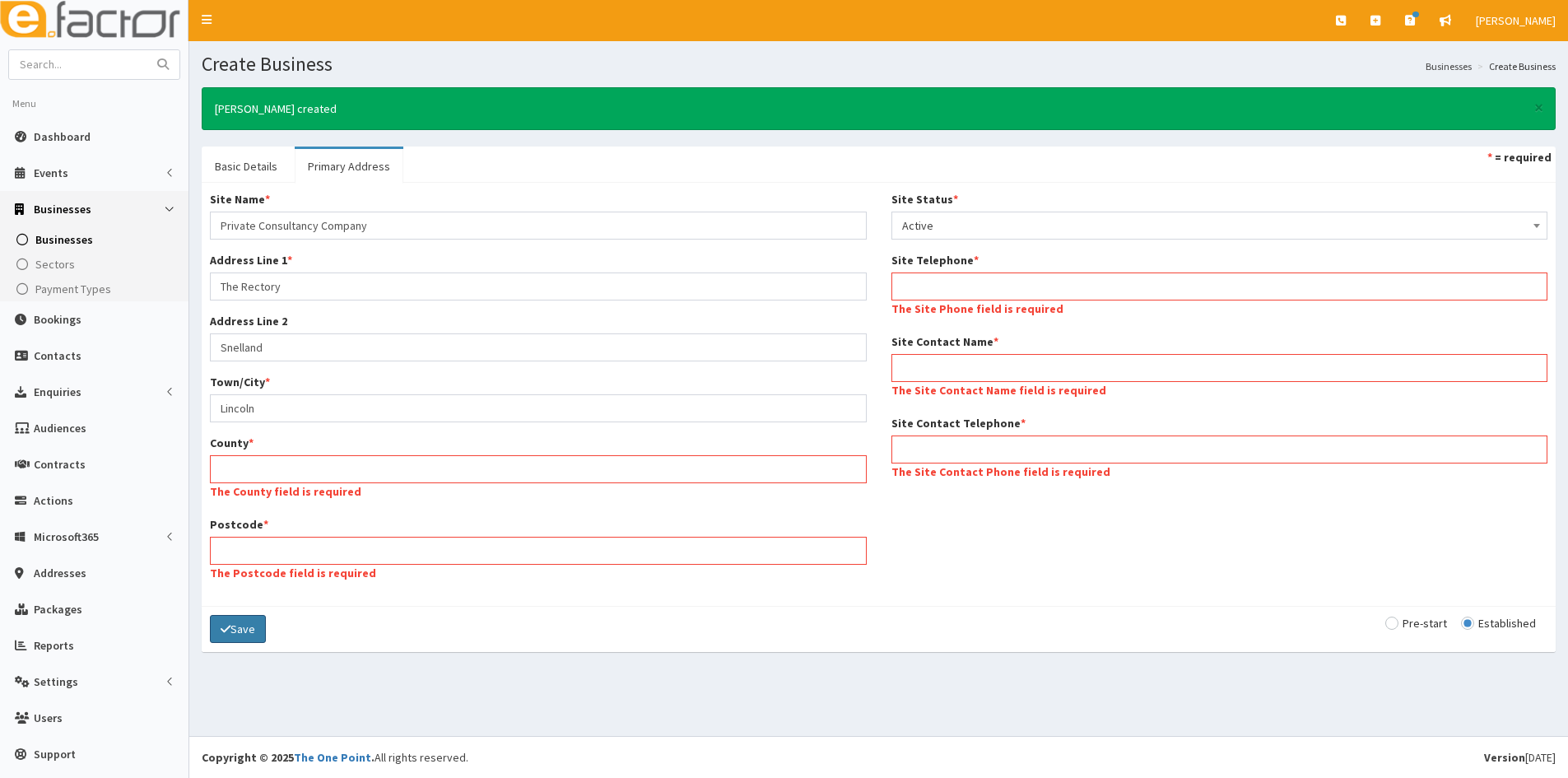
click at [291, 505] on div "Site Name * Private Consultancy Company Address Line 1 * The Rectory Address Li…" at bounding box center [538, 394] width 682 height 407
click at [305, 483] on label "The County field is required" at bounding box center [286, 491] width 151 height 17
click at [305, 482] on input "County *" at bounding box center [539, 469] width 657 height 28
click at [325, 467] on input "County *" at bounding box center [539, 469] width 657 height 28
type input "Lincolnshire"
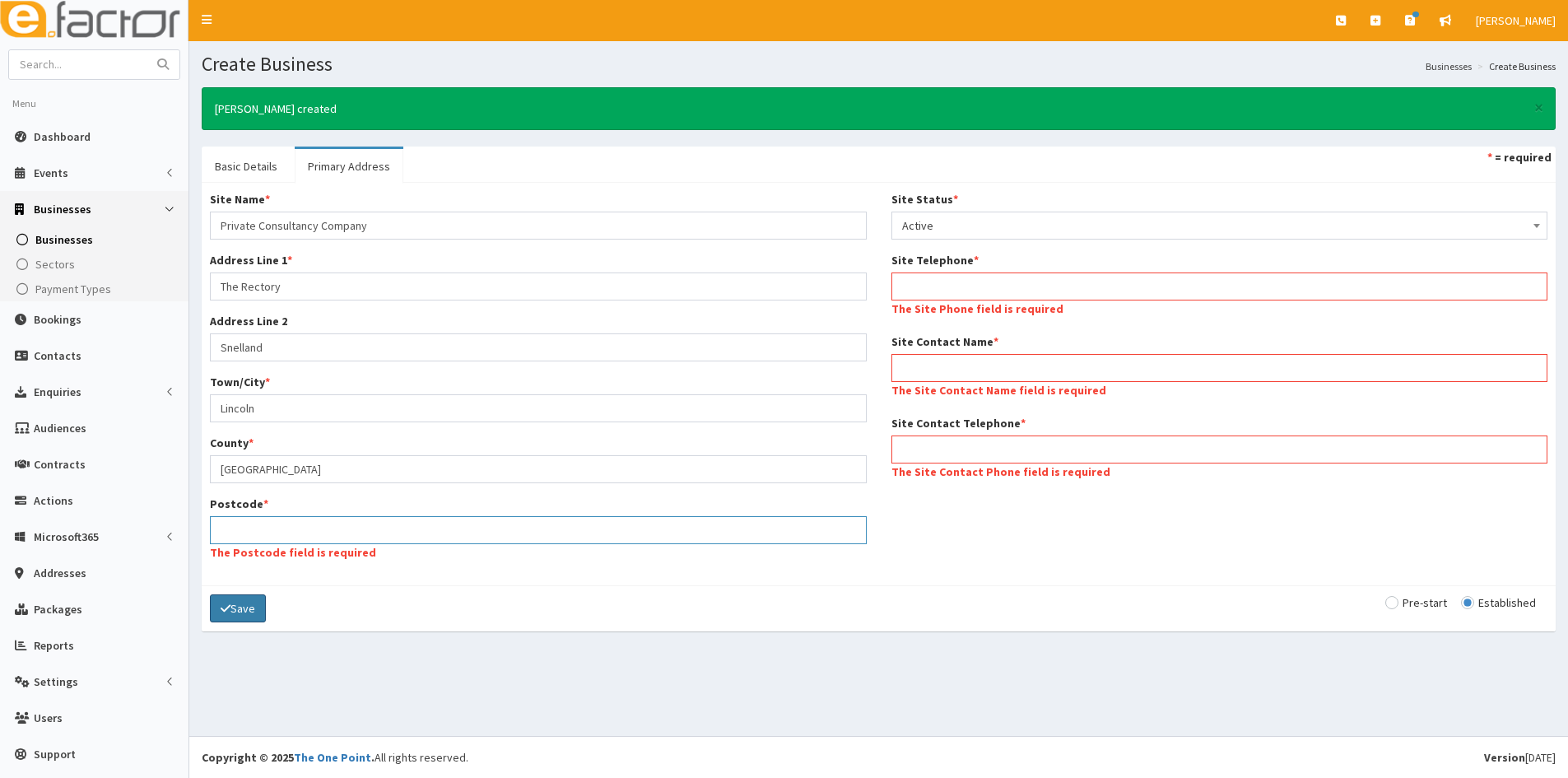
click at [299, 537] on input "Postcode *" at bounding box center [539, 530] width 657 height 28
click at [396, 538] on input "Postcode *" at bounding box center [539, 530] width 657 height 28
paste input "LN3 5AA"
type input "LN3 5AA"
click at [493, 579] on div "Basic Details Primary Address * = required Possible Duplicates 58 businesses wh…" at bounding box center [879, 389] width 1354 height 485
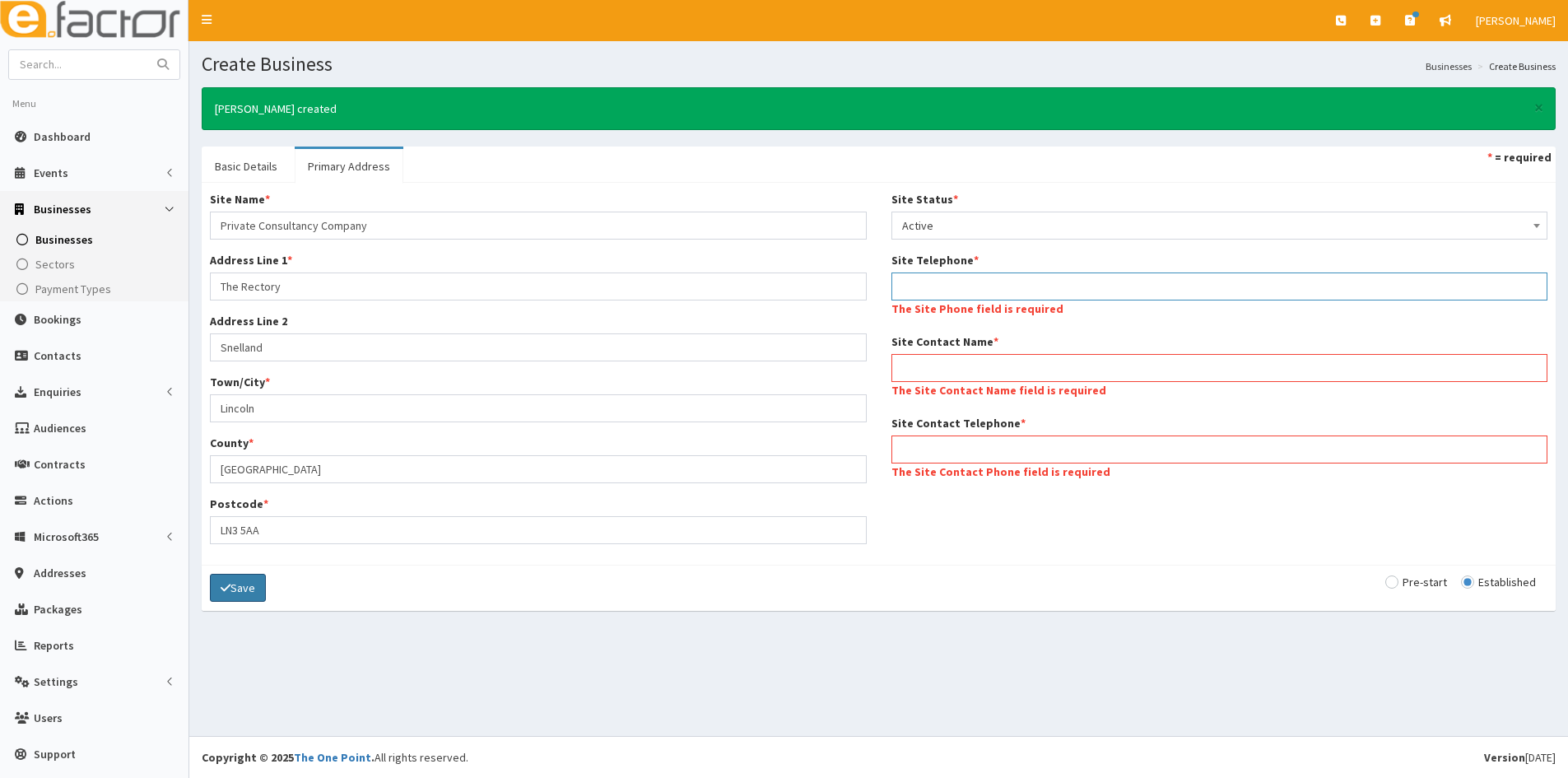
click at [999, 295] on input "Site Telephone *" at bounding box center [1220, 286] width 657 height 28
click at [996, 293] on input "Site Telephone *" at bounding box center [1220, 286] width 657 height 28
drag, startPoint x: 1000, startPoint y: 291, endPoint x: 1001, endPoint y: 302, distance: 11.0
drag, startPoint x: 1001, startPoint y: 302, endPoint x: 925, endPoint y: 282, distance: 78.6
click at [925, 282] on input "Site Telephone *" at bounding box center [1220, 286] width 657 height 28
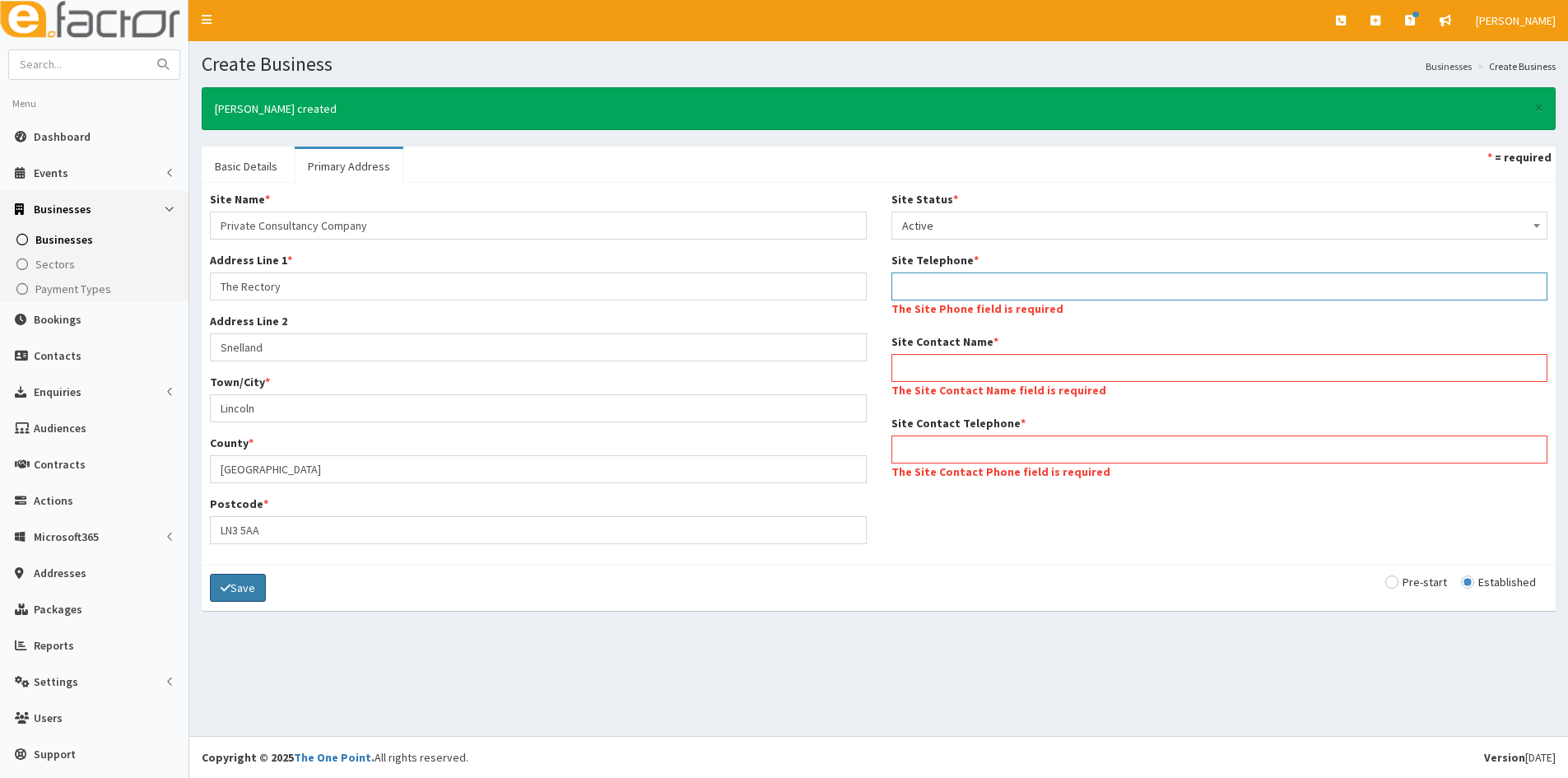
paste input "07872908232"
type input "07872908232"
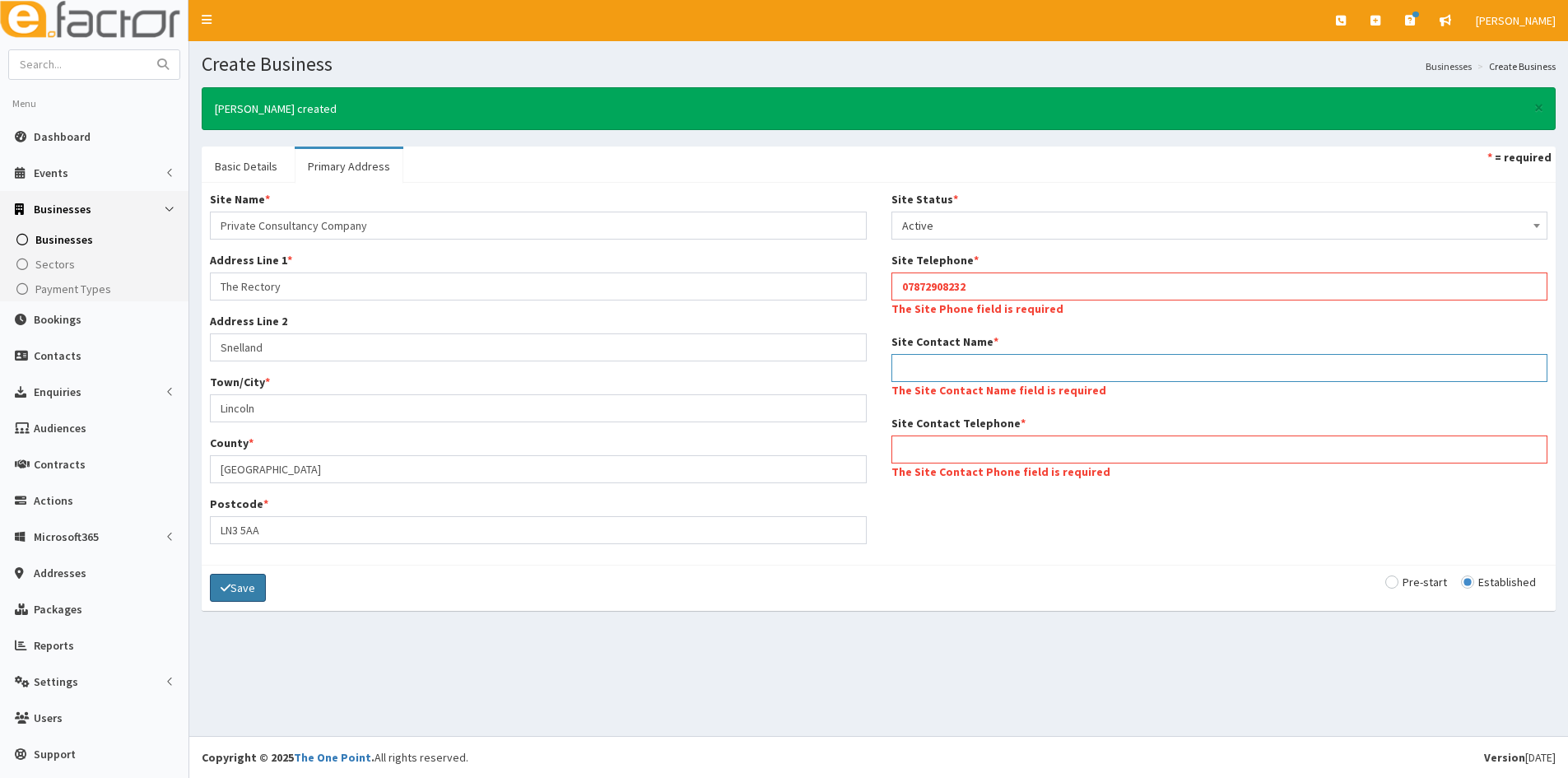
click at [921, 372] on div "Site Contact Name * The Site Contact Name field is required" at bounding box center [1220, 368] width 657 height 69
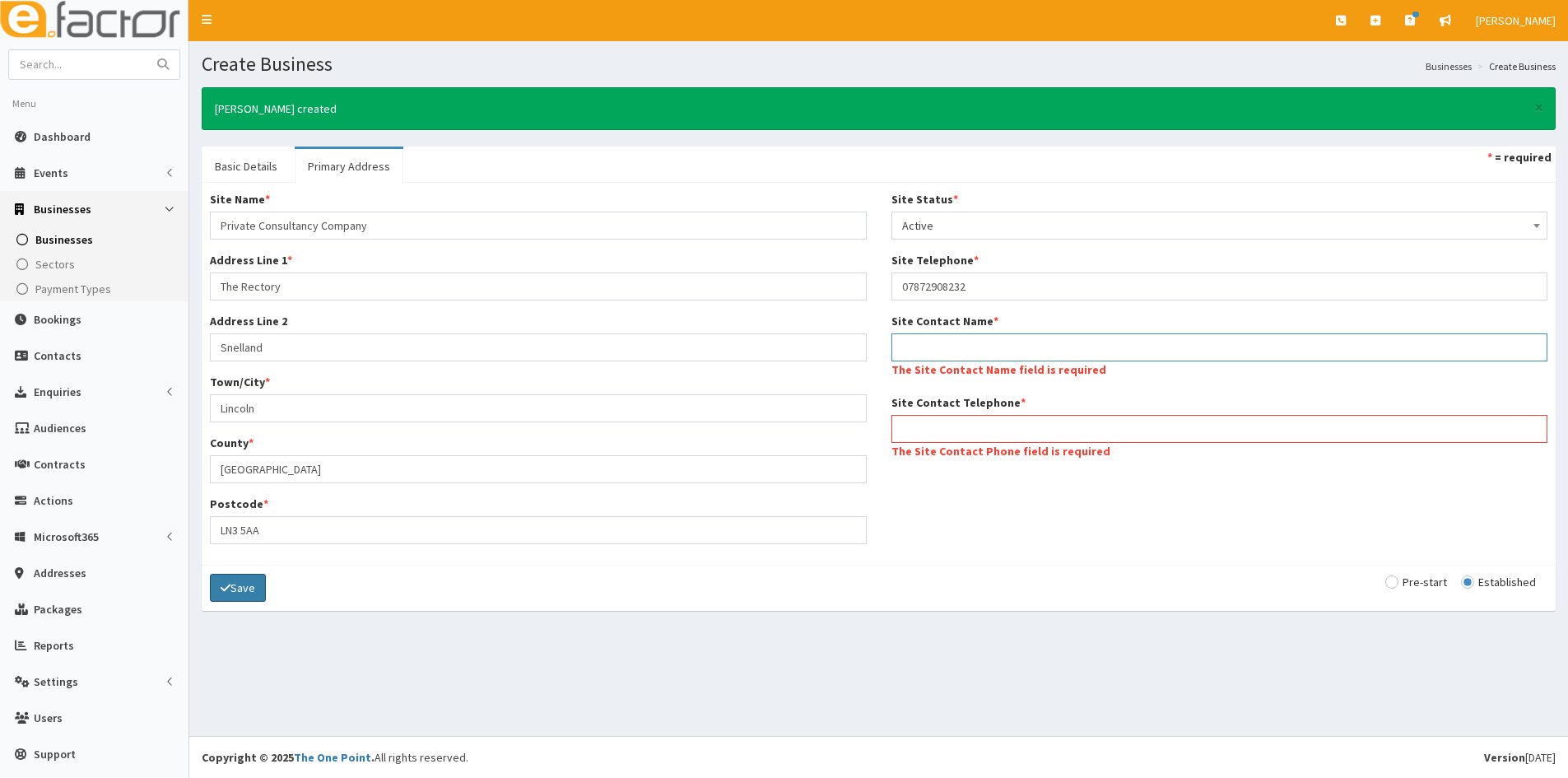
click at [934, 348] on input "Site Contact Name *" at bounding box center [1220, 348] width 657 height 28
paste input "Private Consultancy Company"
type input "Private Consultancy Company"
click at [924, 425] on div "Site Contact Telephone * The Site Contact Phone field is required" at bounding box center [1220, 429] width 657 height 69
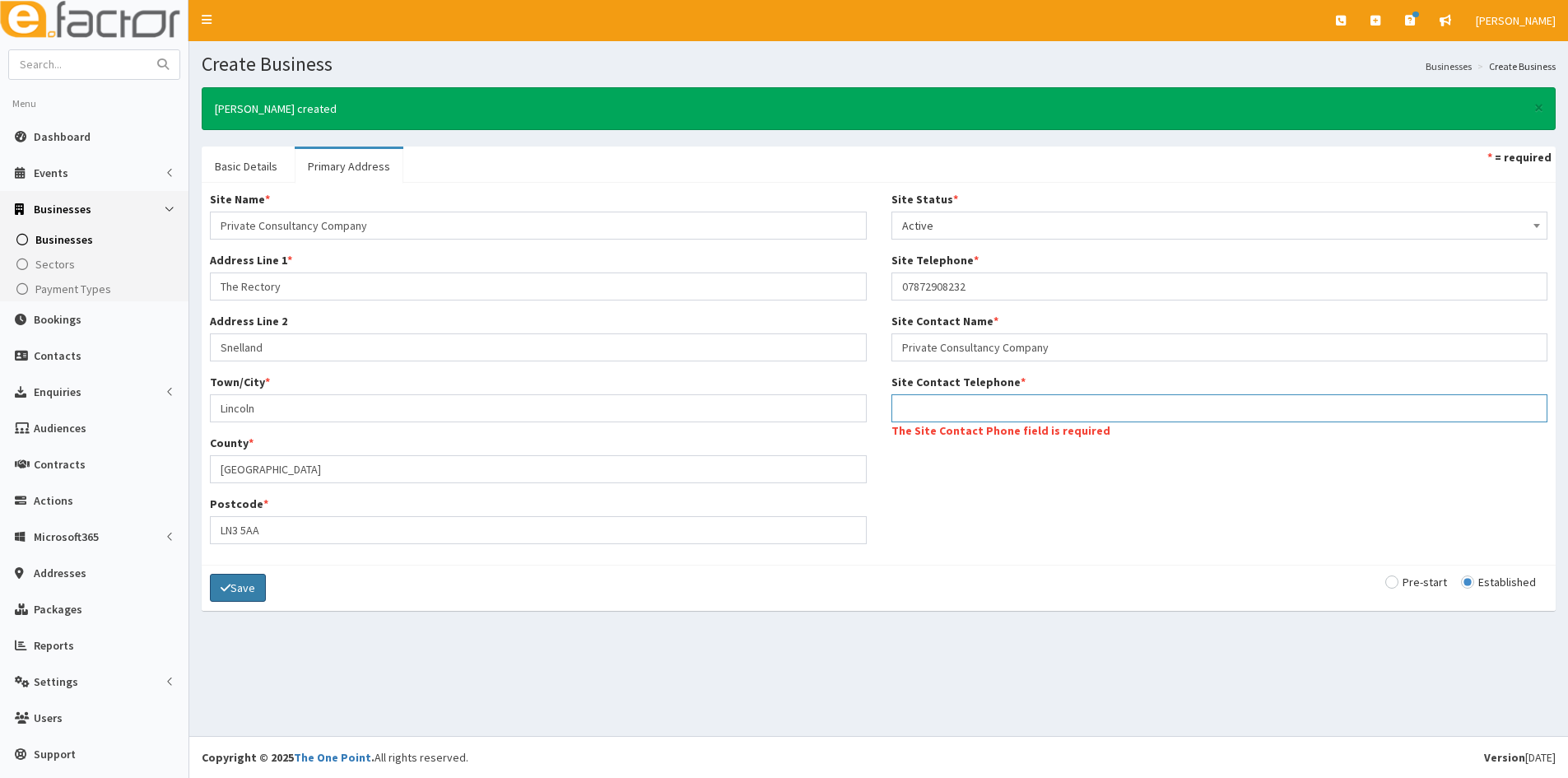
click at [945, 413] on input "Site Contact Telephone *" at bounding box center [1220, 408] width 657 height 28
paste input "07872908232"
type input "07872908232"
click at [1079, 570] on div "Save Pre-start Established" at bounding box center [879, 587] width 1354 height 46
click at [264, 587] on button "Save" at bounding box center [238, 587] width 56 height 28
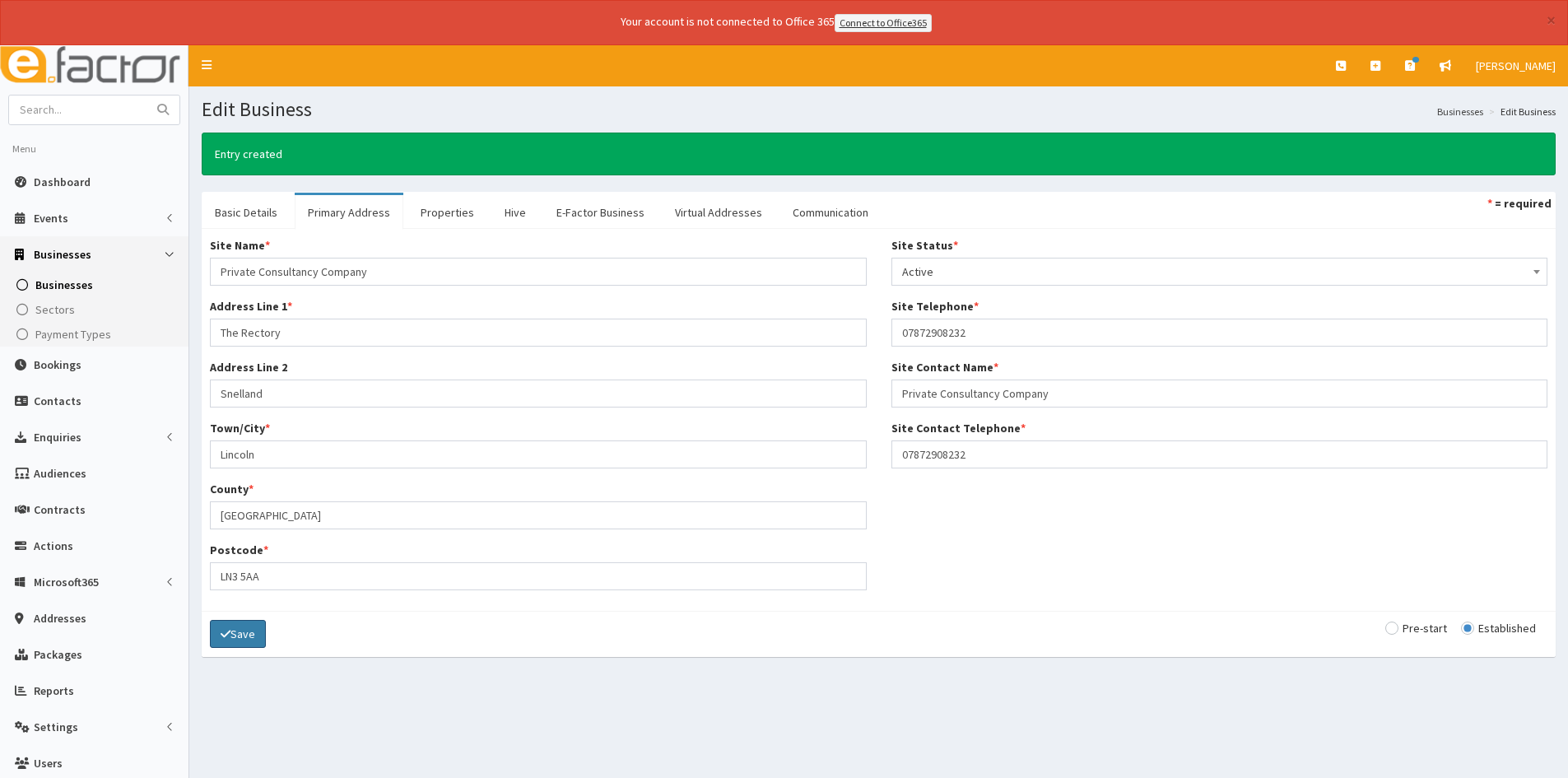
click at [248, 631] on button "Save" at bounding box center [238, 633] width 56 height 28
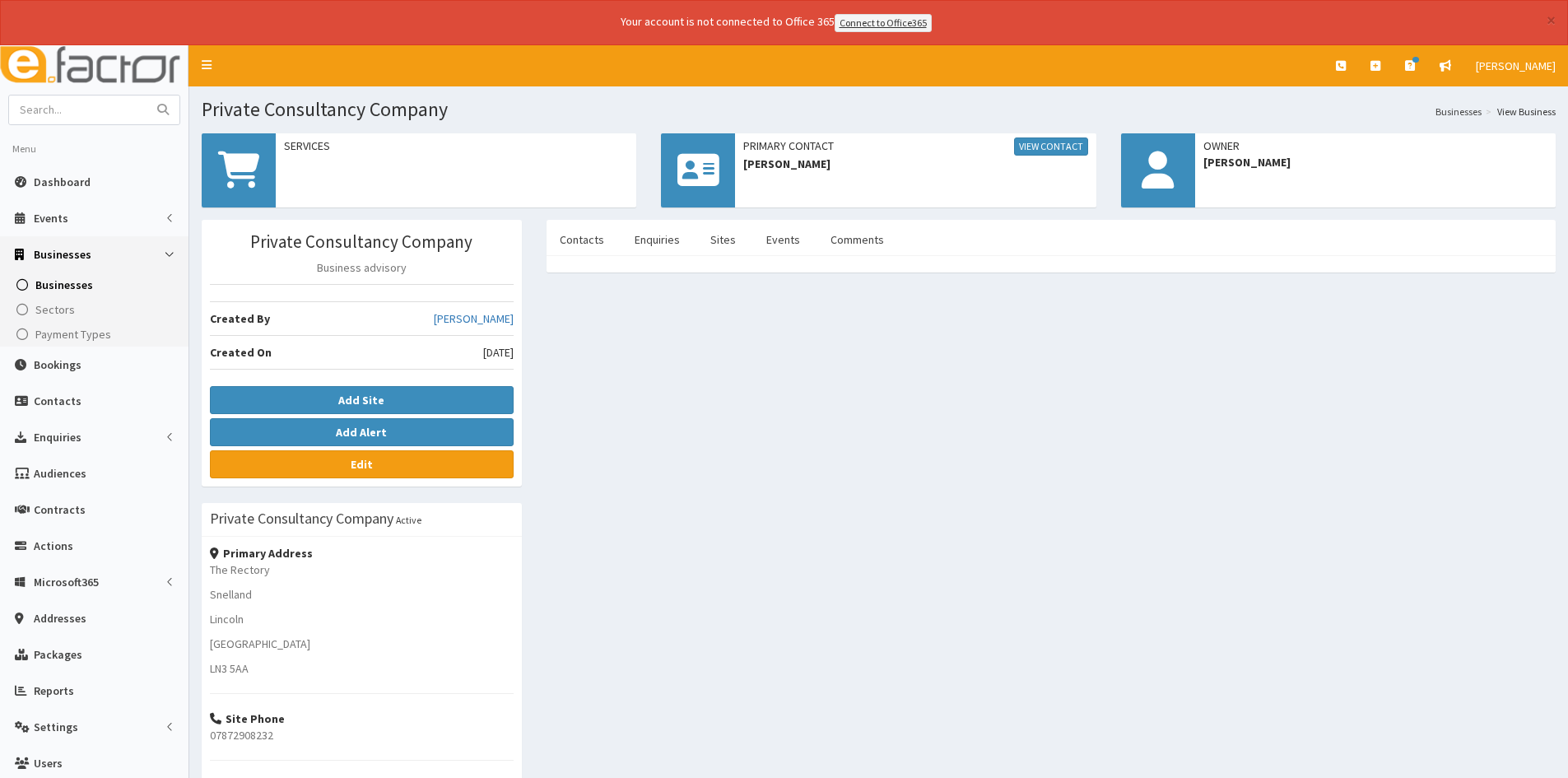
drag, startPoint x: 1554, startPoint y: 23, endPoint x: 1559, endPoint y: 35, distance: 13.0
click at [1560, 27] on div "× Your account is not connected to Office 365 Connect to Office365" at bounding box center [784, 22] width 1568 height 45
click at [90, 97] on input "text" at bounding box center [78, 110] width 138 height 29
type input "riach financial"
click at [147, 96] on button "submit" at bounding box center [163, 110] width 33 height 29
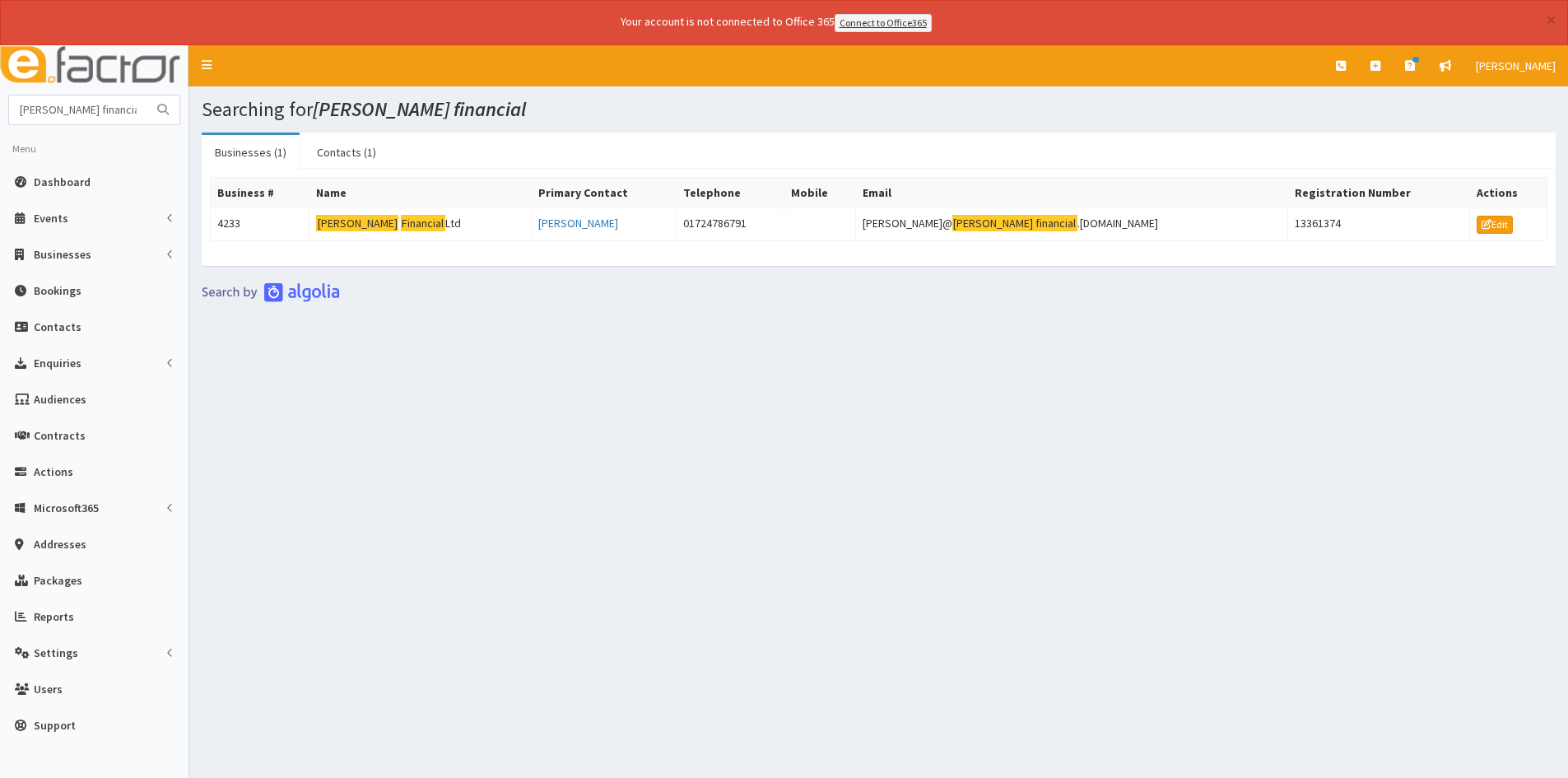
click at [1543, 26] on div "× Your account is not connected to Office 365 Connect to Office365" at bounding box center [784, 22] width 1568 height 45
click at [1550, 22] on button "×" at bounding box center [1551, 19] width 9 height 18
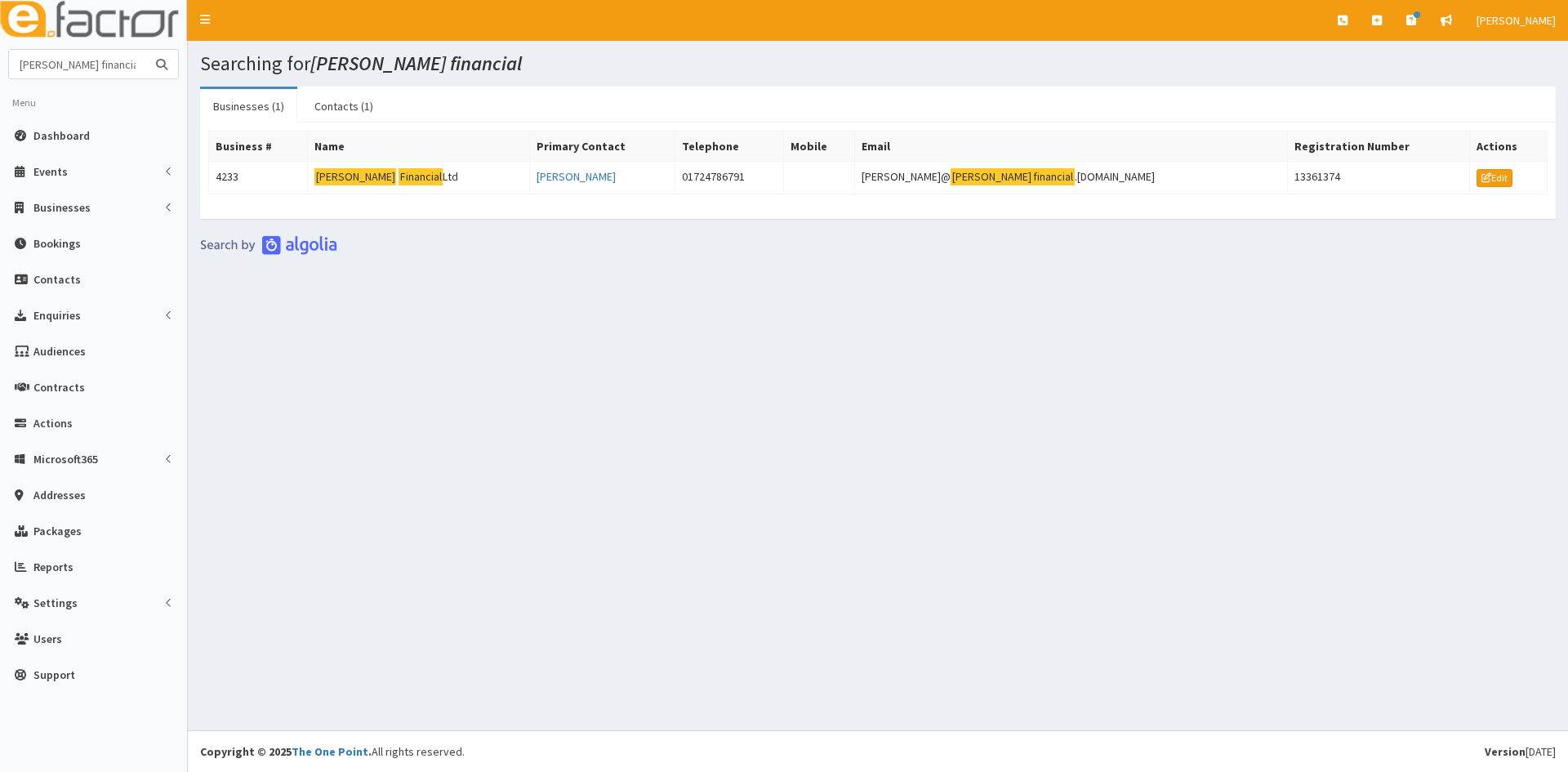
click at [128, 70] on input "riach financial" at bounding box center [78, 63] width 137 height 28
type input "r"
click at [120, 72] on input "text" at bounding box center [78, 63] width 137 height 28
type input "sarah holt"
click at [145, 49] on button "submit" at bounding box center [162, 63] width 33 height 28
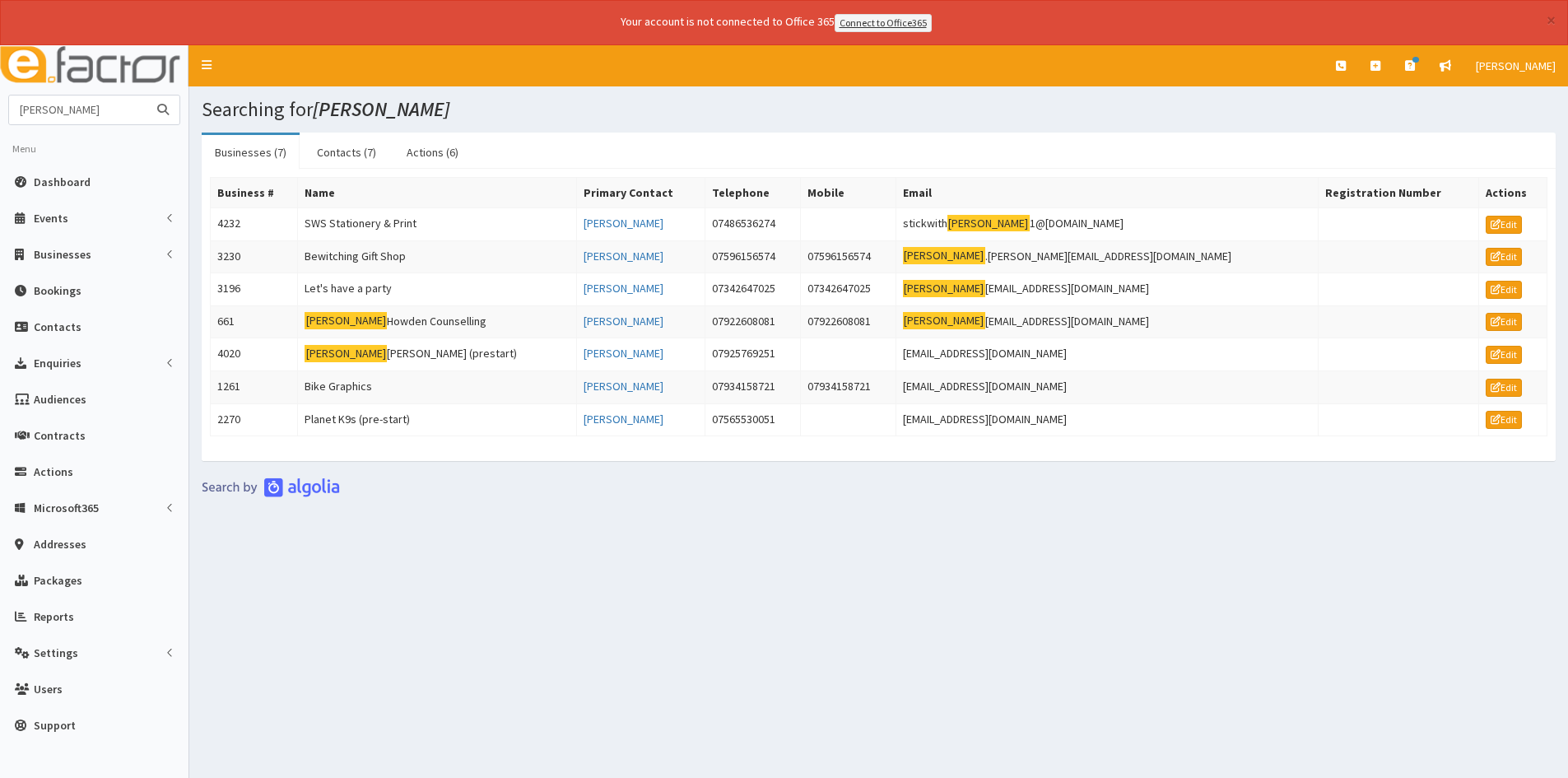
drag, startPoint x: 96, startPoint y: 113, endPoint x: -15, endPoint y: 113, distance: 111.0
click at [0, 113] on html "× Your account is not connected to Office 365 Connect to Office365 E Toggle nav…" at bounding box center [784, 411] width 1568 height 823
type input "[PERSON_NAME]"
click at [147, 96] on button "submit" at bounding box center [163, 110] width 33 height 29
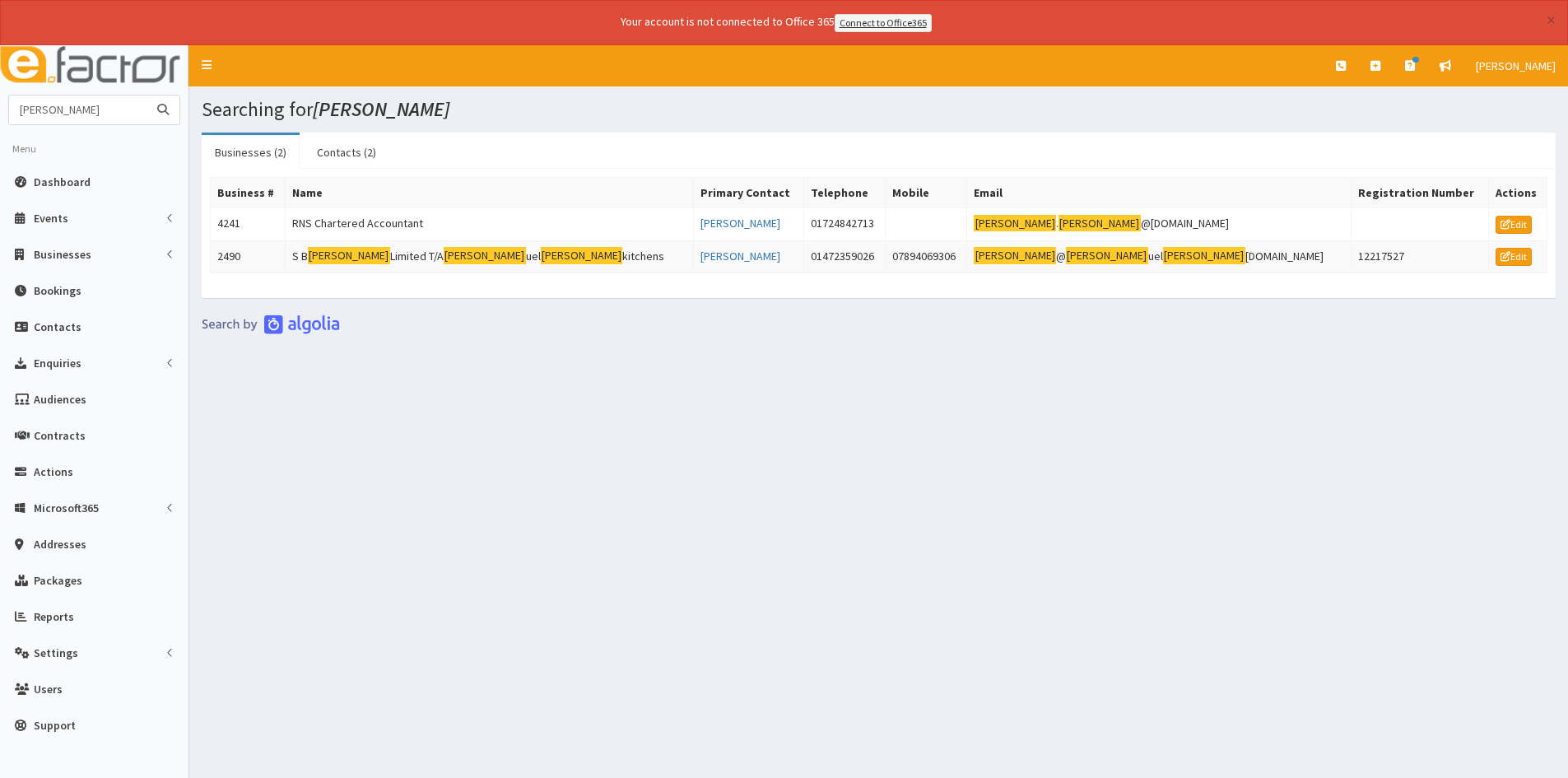
click at [112, 110] on input "sam neal" at bounding box center [78, 110] width 138 height 29
type input "s"
type input "[PERSON_NAME]"
click at [147, 96] on button "submit" at bounding box center [163, 110] width 33 height 29
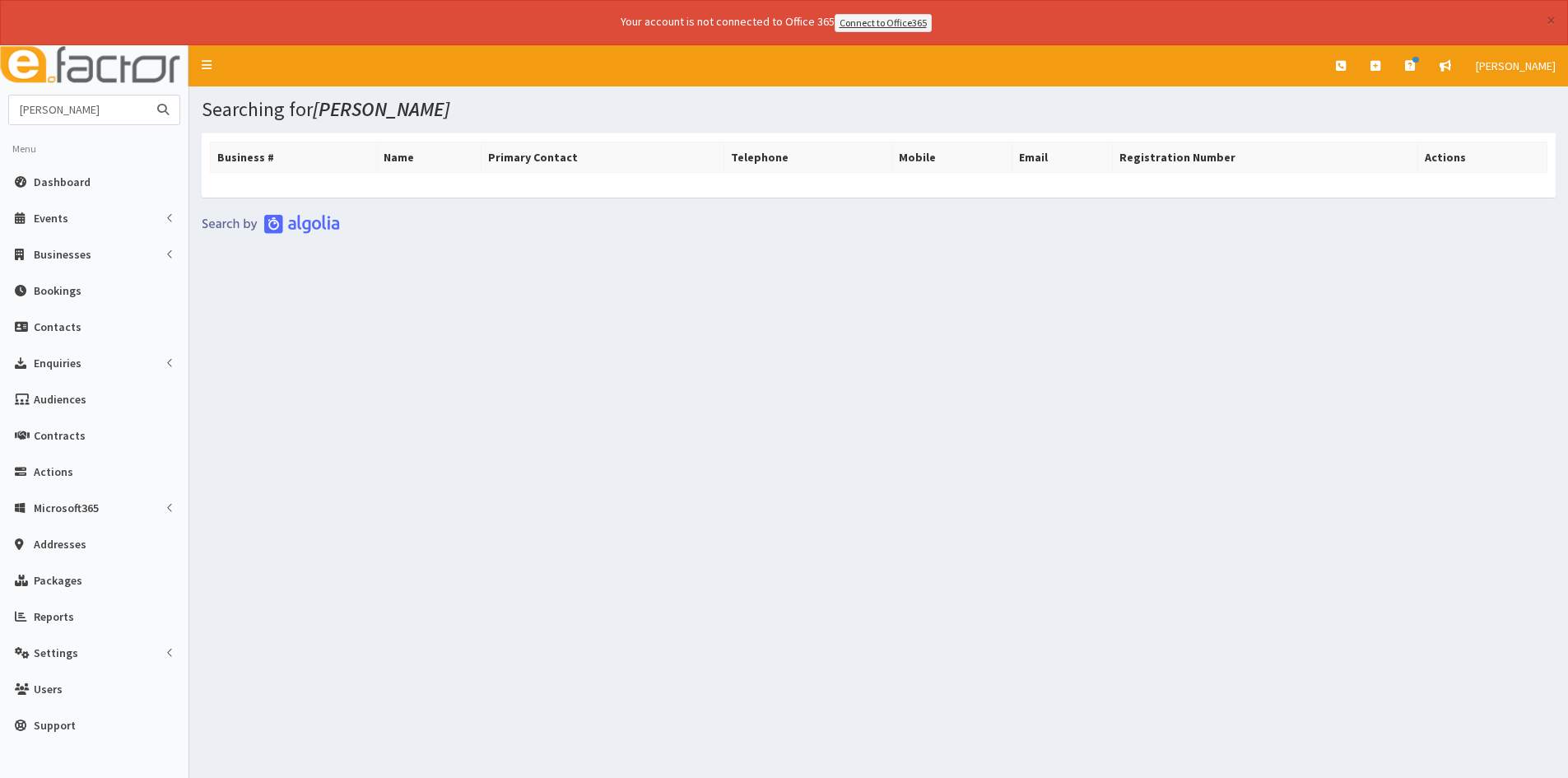
drag, startPoint x: 108, startPoint y: 112, endPoint x: -21, endPoint y: 126, distance: 129.8
click at [0, 126] on html "× Your account is not connected to Office 365 Connect to Office365 E Toggle nav…" at bounding box center [784, 411] width 1568 height 823
type input "[PERSON_NAME]"
click at [147, 96] on button "submit" at bounding box center [163, 110] width 33 height 29
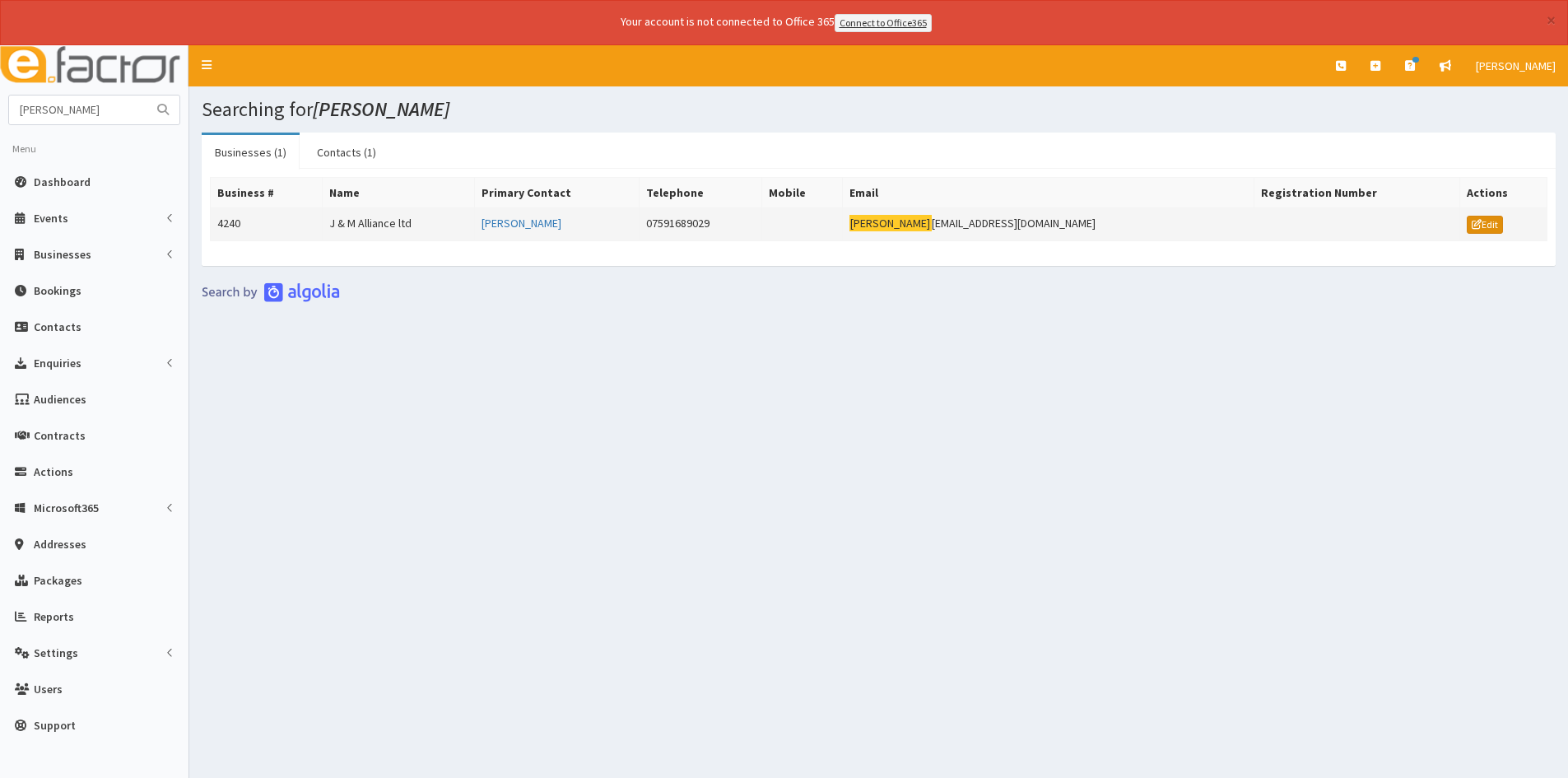
click at [1490, 230] on link "Edit" at bounding box center [1485, 225] width 36 height 18
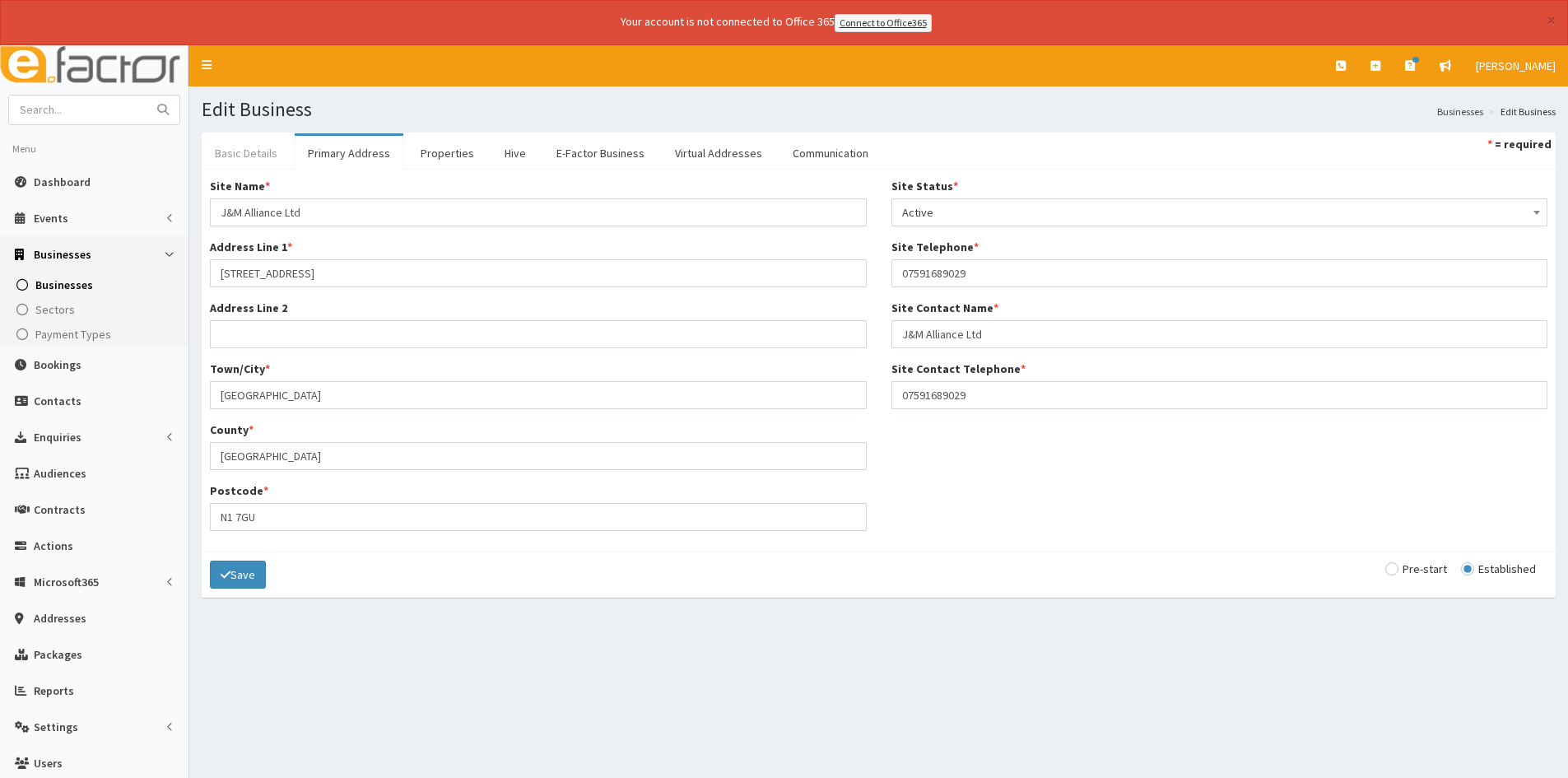
click at [279, 139] on link "Basic Details" at bounding box center [246, 152] width 89 height 34
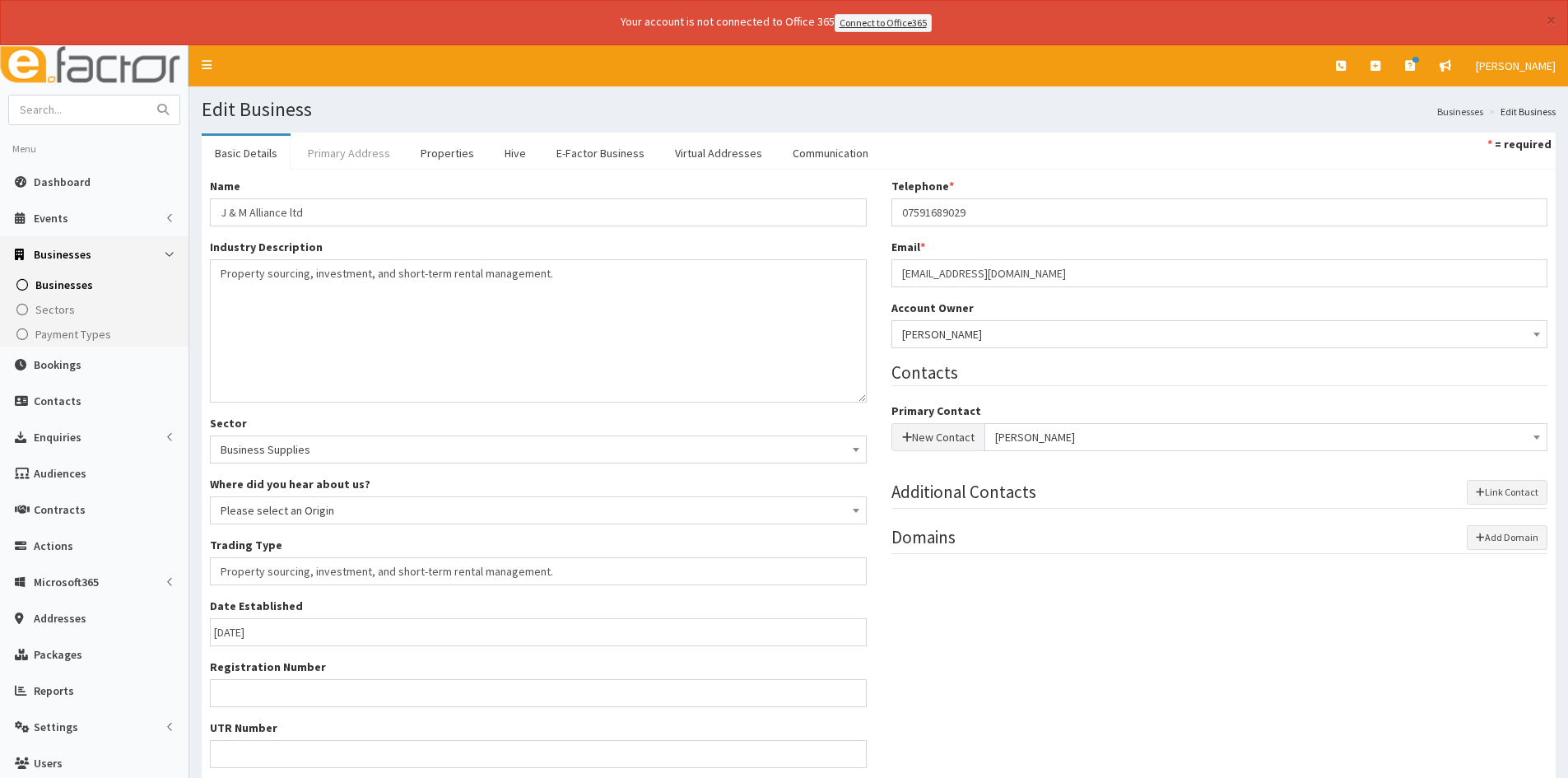
click at [374, 163] on link "Primary Address" at bounding box center [350, 152] width 109 height 34
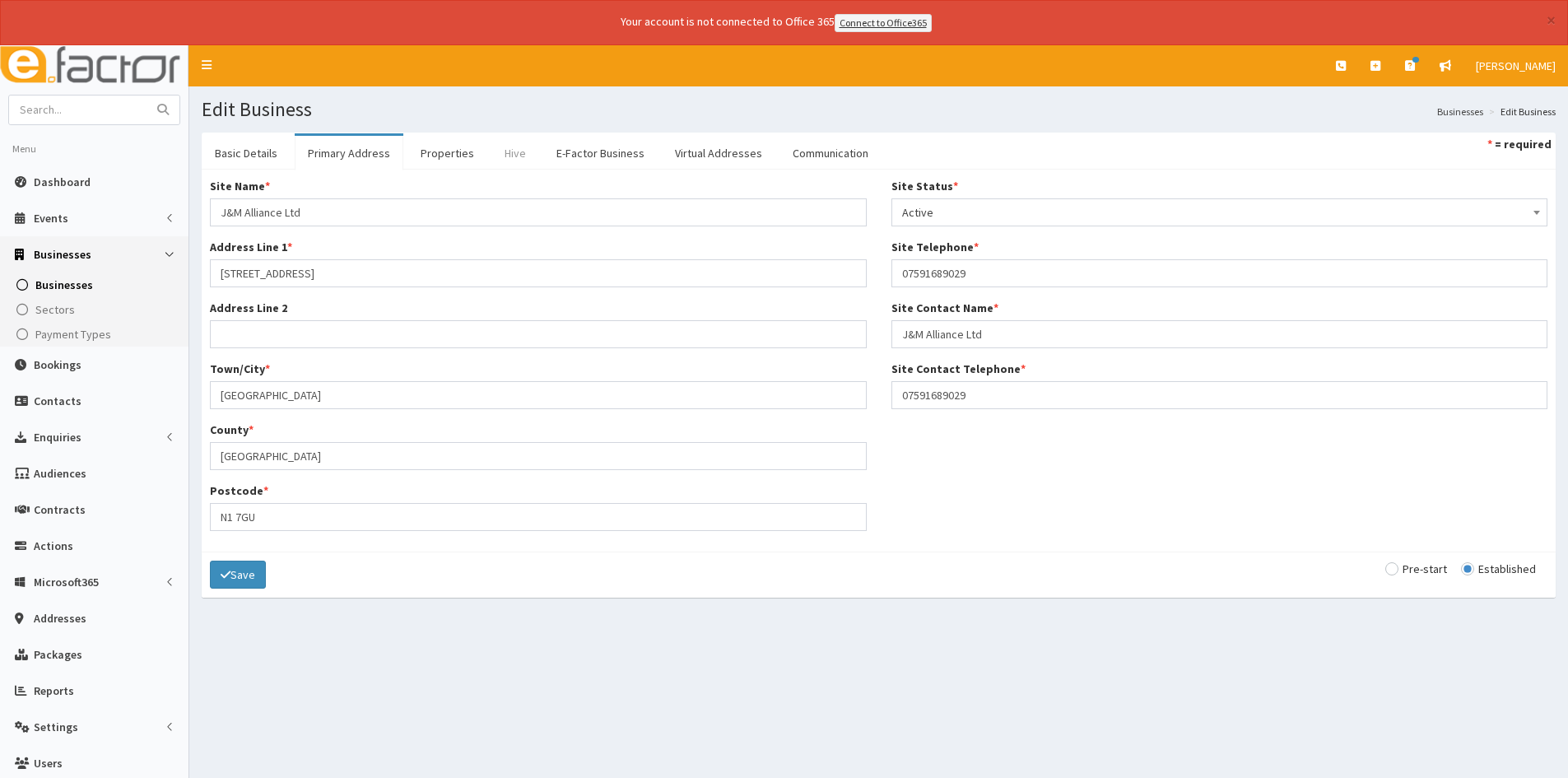
click at [492, 168] on link "Hive" at bounding box center [516, 152] width 48 height 34
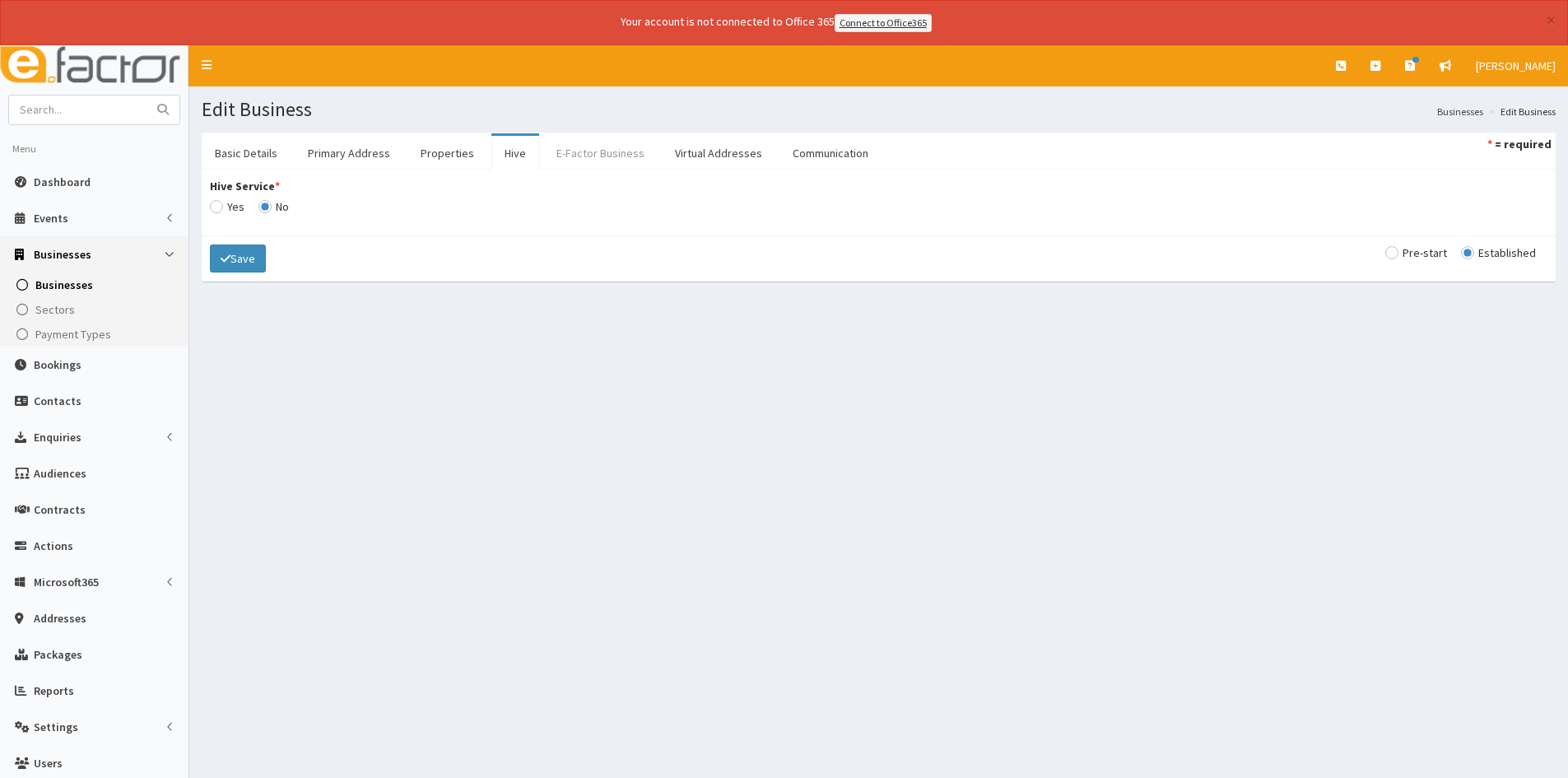
click at [582, 157] on link "E-Factor Business" at bounding box center [600, 152] width 114 height 34
click at [1553, 25] on button "×" at bounding box center [1551, 19] width 9 height 18
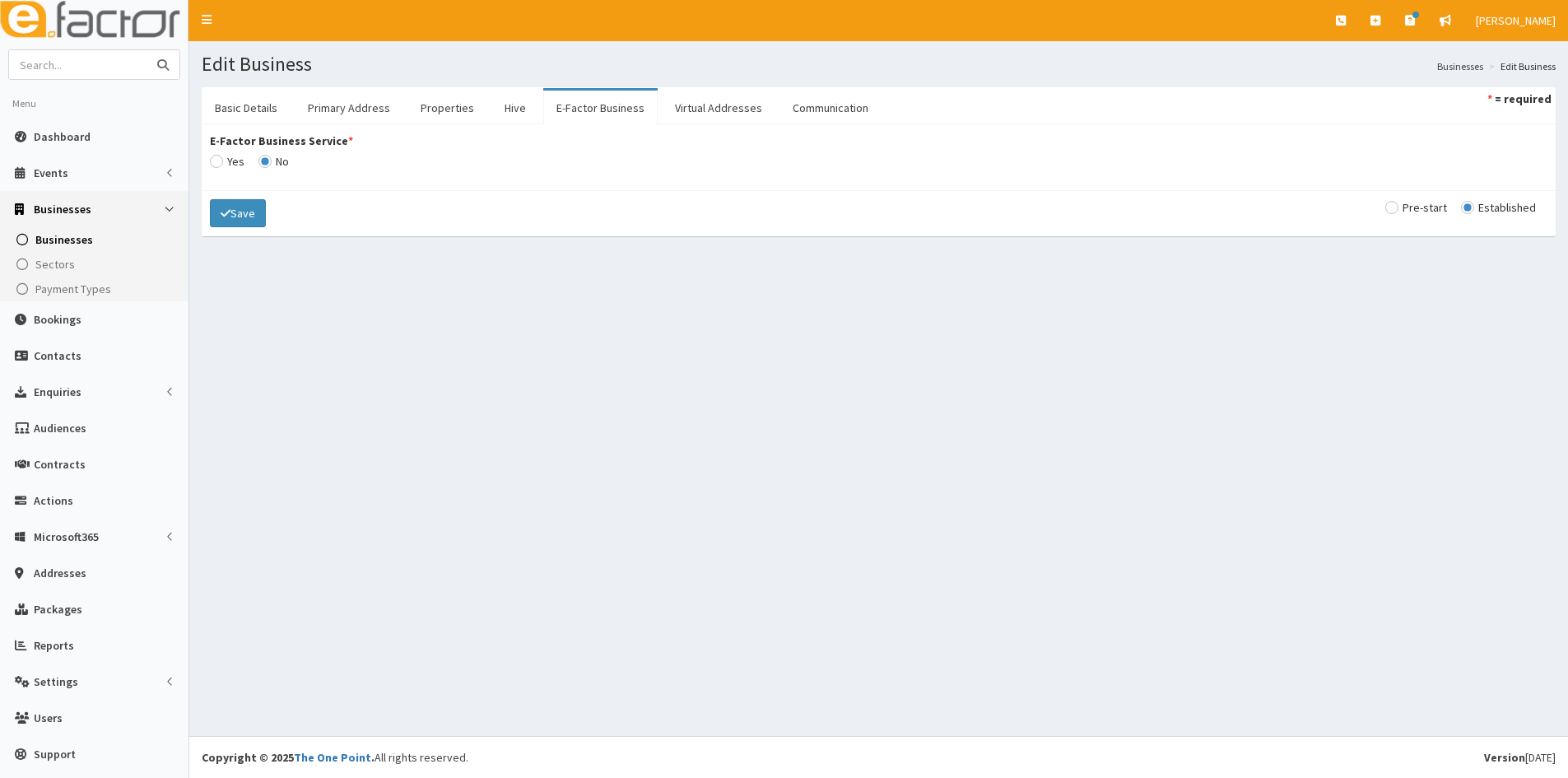
click at [85, 73] on input "text" at bounding box center [78, 64] width 138 height 29
click at [240, 104] on link "Basic Details" at bounding box center [246, 107] width 89 height 34
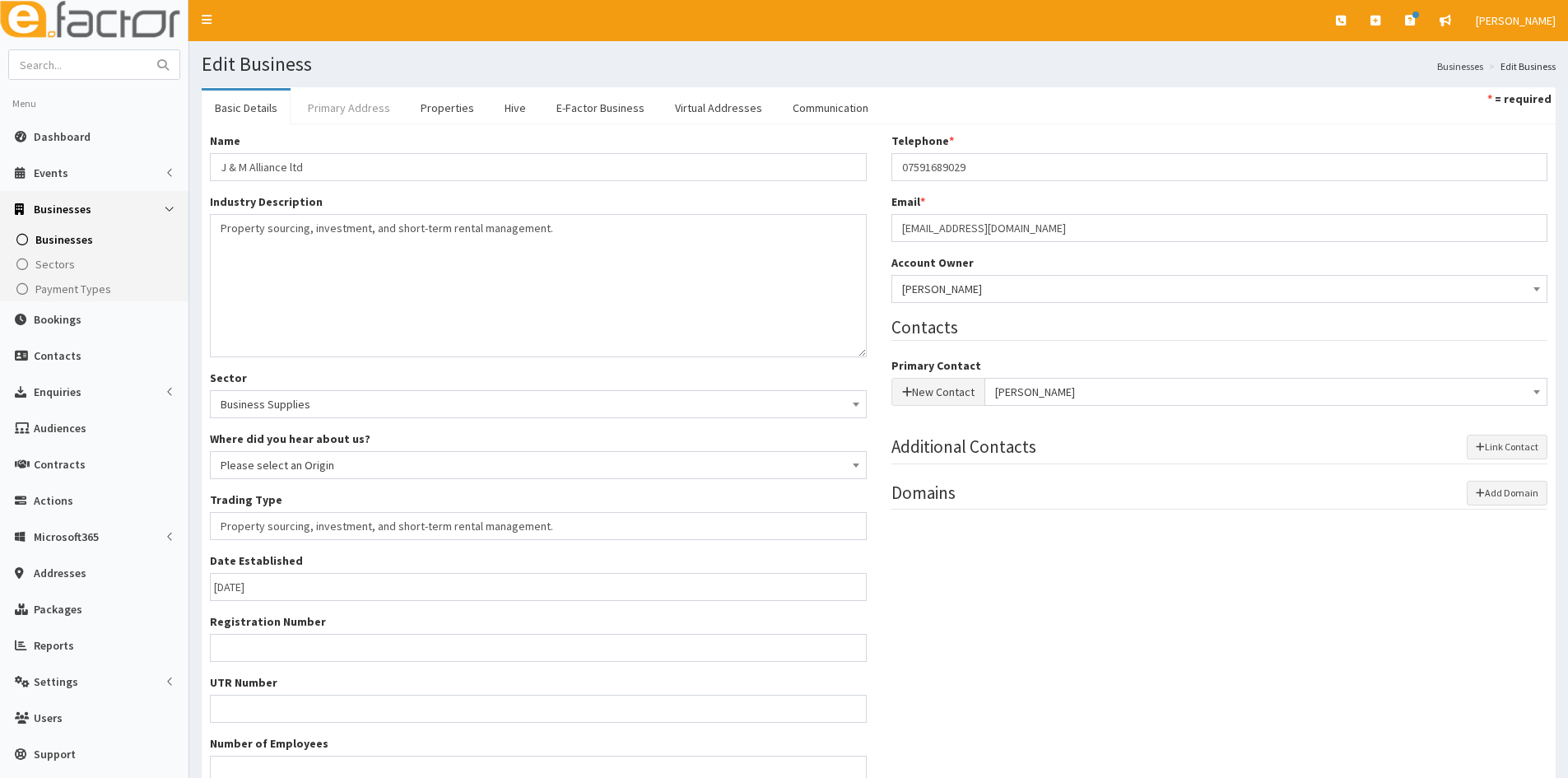
click at [386, 94] on link "Primary Address" at bounding box center [350, 107] width 109 height 34
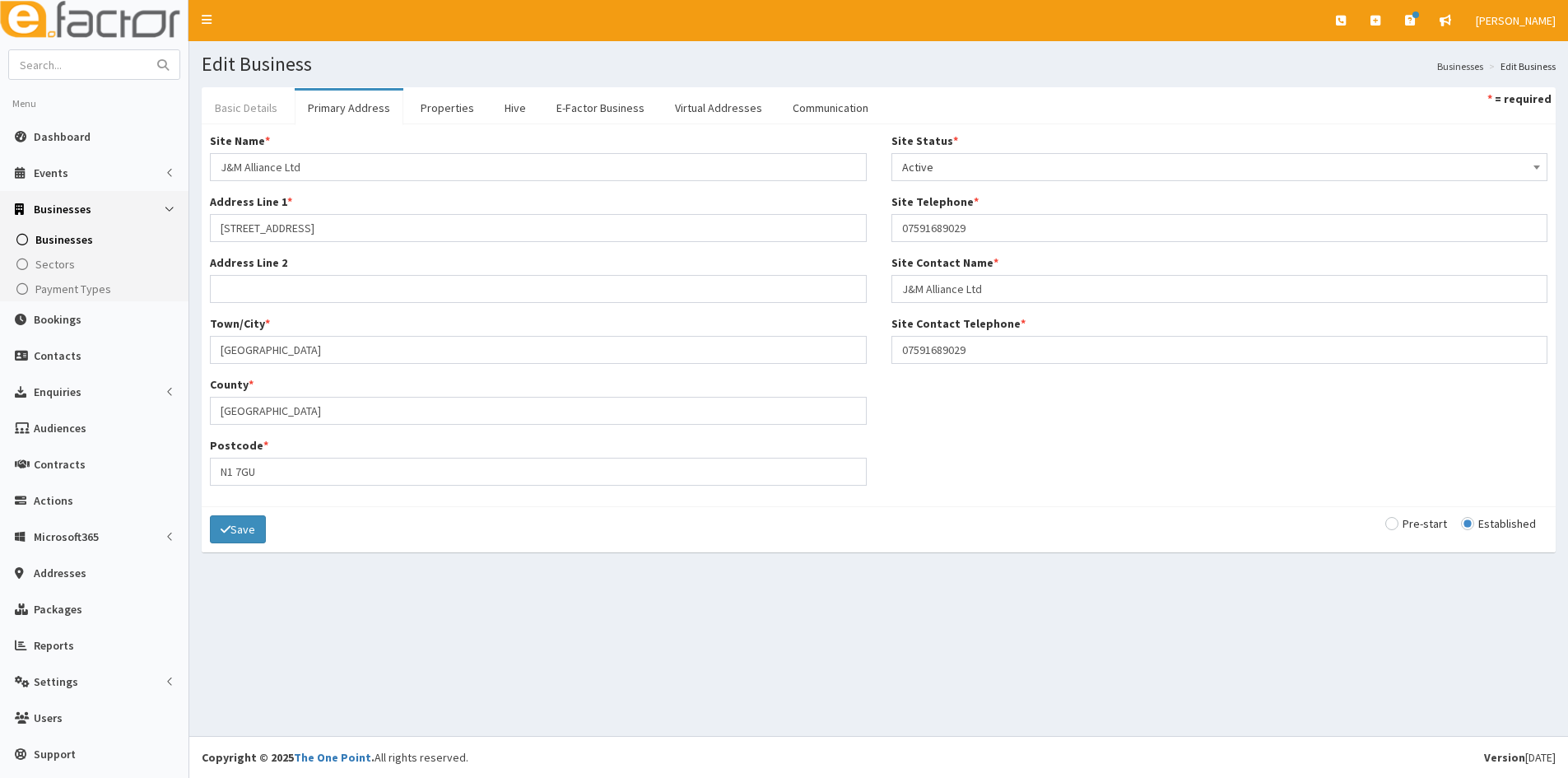
click at [220, 118] on link "Basic Details" at bounding box center [246, 107] width 89 height 34
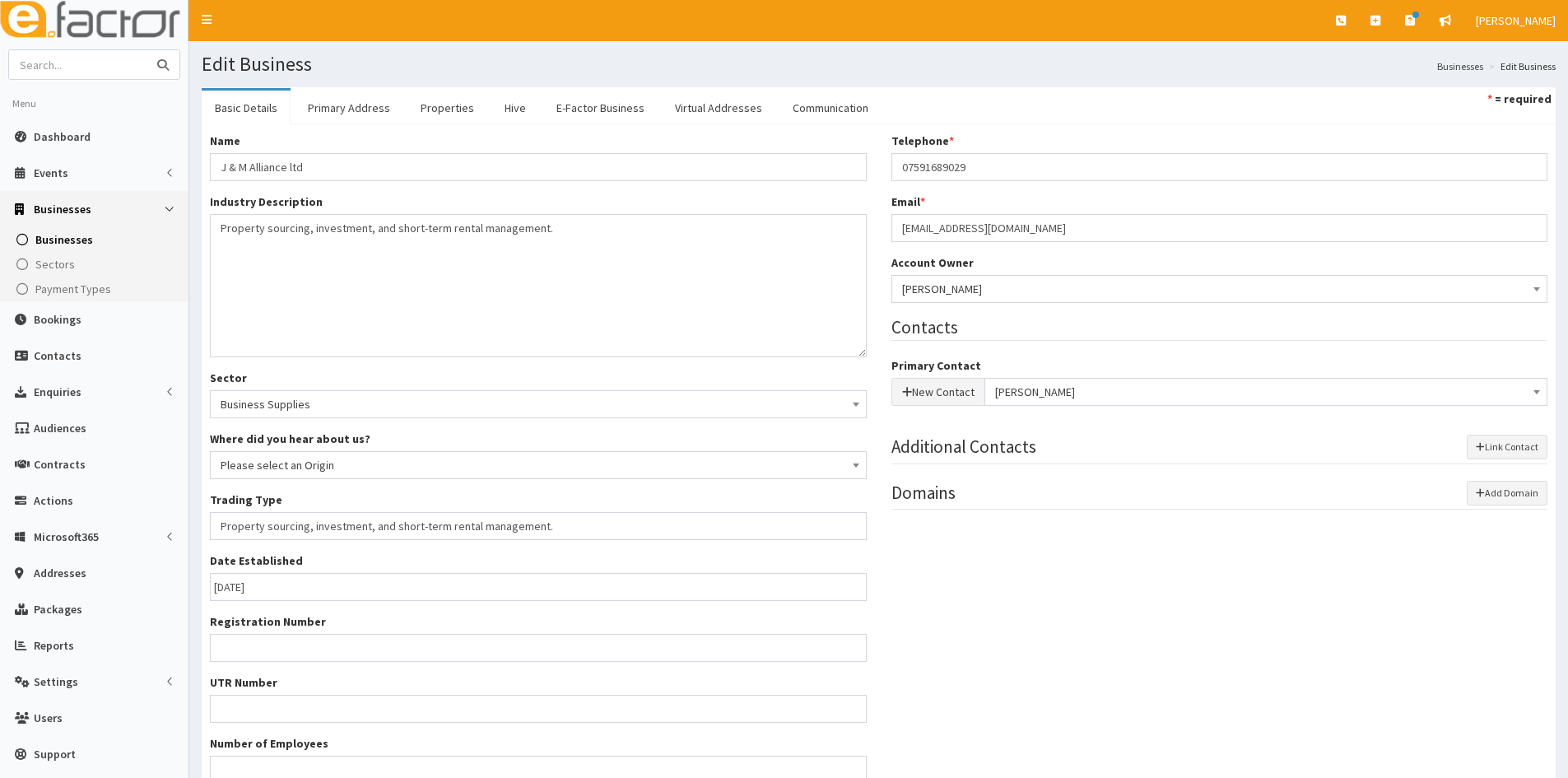
click at [71, 65] on input "text" at bounding box center [78, 64] width 138 height 29
type input "chloe westrerman#"
click at [147, 50] on button "submit" at bounding box center [163, 64] width 33 height 29
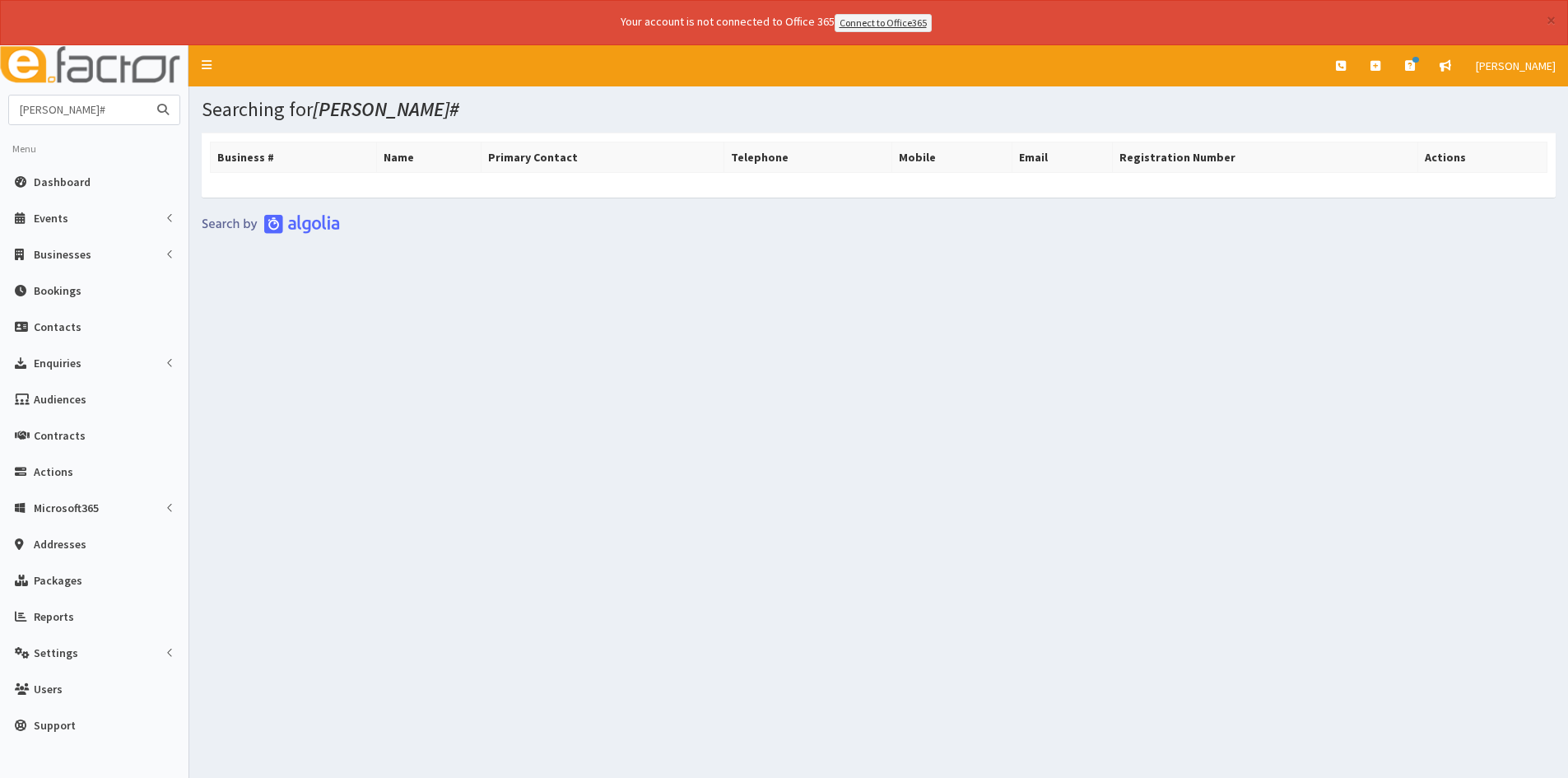
click at [125, 101] on input "[PERSON_NAME]#" at bounding box center [78, 110] width 138 height 29
type input "[PERSON_NAME]"
click at [147, 96] on button "submit" at bounding box center [163, 110] width 33 height 29
drag, startPoint x: 113, startPoint y: 111, endPoint x: -13, endPoint y: 109, distance: 126.0
click at [0, 109] on html "× Your account is not connected to Office 365 Connect to Office365 E Toggle nav…" at bounding box center [784, 411] width 1568 height 823
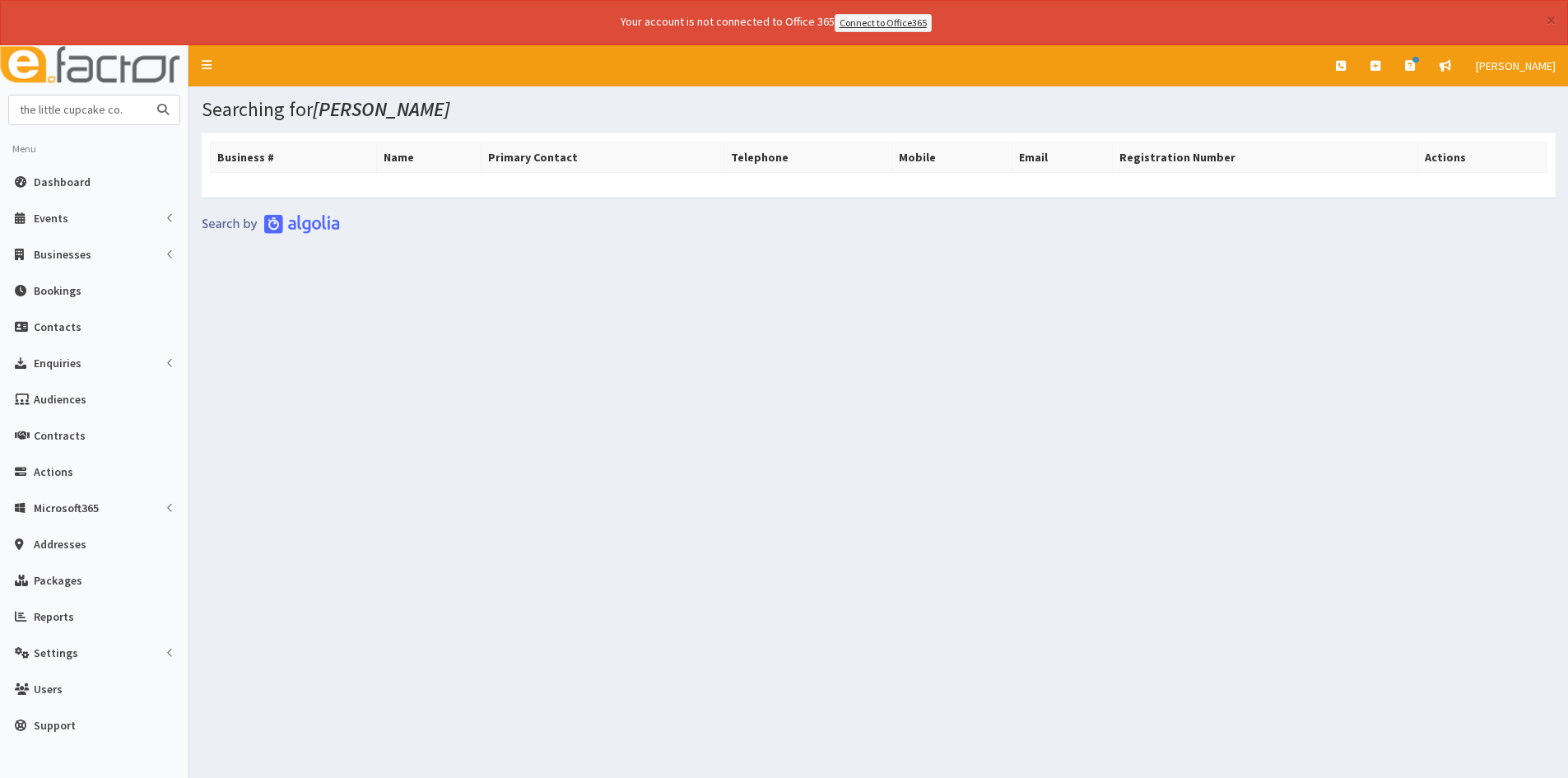
type input "the little cupcake co."
click at [147, 96] on button "submit" at bounding box center [163, 110] width 33 height 29
click at [1384, 67] on link at bounding box center [1375, 65] width 34 height 41
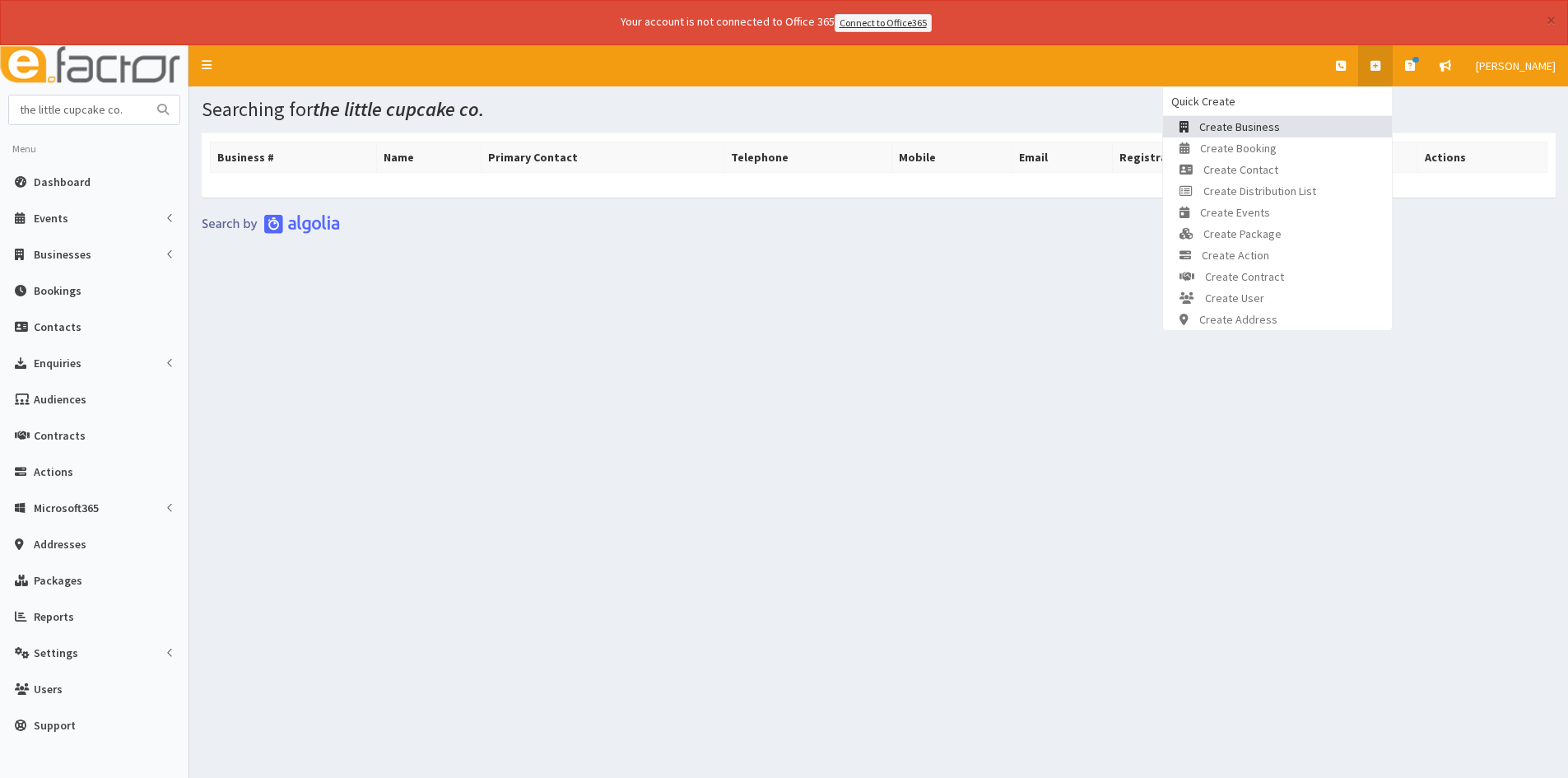
drag, startPoint x: 1263, startPoint y: 129, endPoint x: 1252, endPoint y: 132, distance: 11.4
click at [1262, 129] on span "Create Business" at bounding box center [1240, 126] width 80 height 15
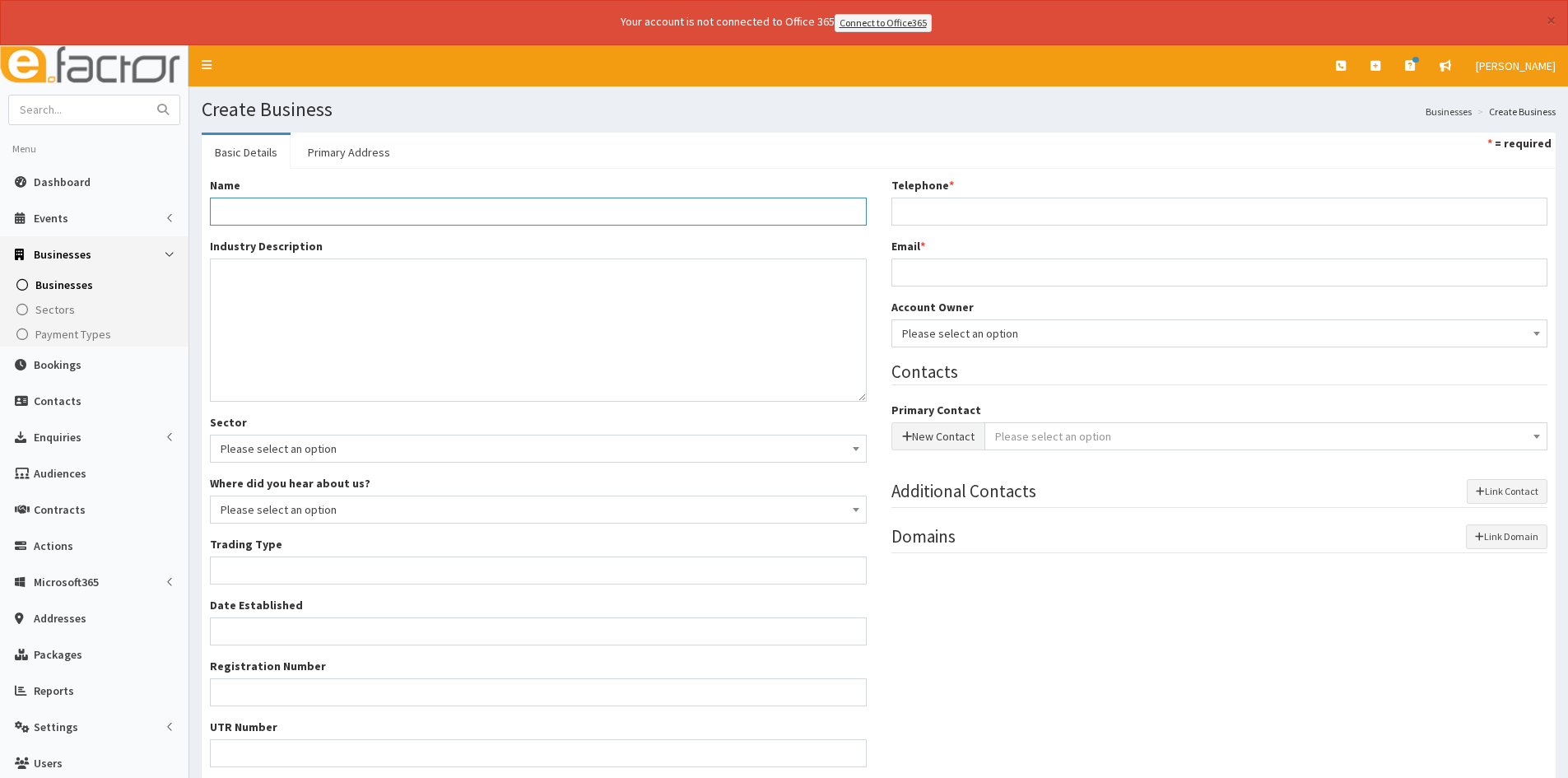
click at [354, 212] on input "Name *" at bounding box center [539, 211] width 657 height 28
type input "t"
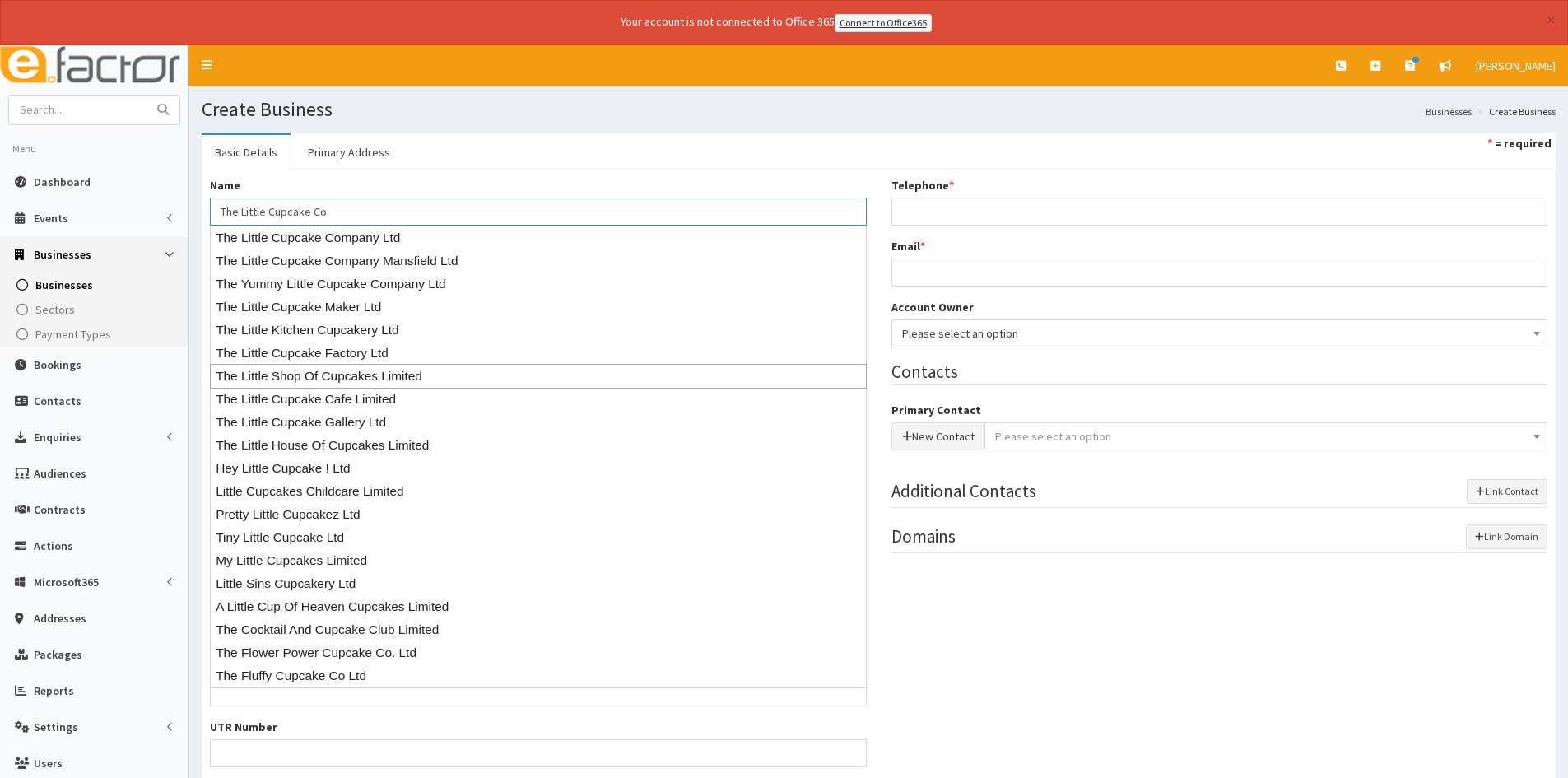
type input "The Little Cupcake Co."
click at [1123, 605] on div "Name * The Little Cupcake Co. Industry Description * Sector Please select an op…" at bounding box center [878, 508] width 1362 height 663
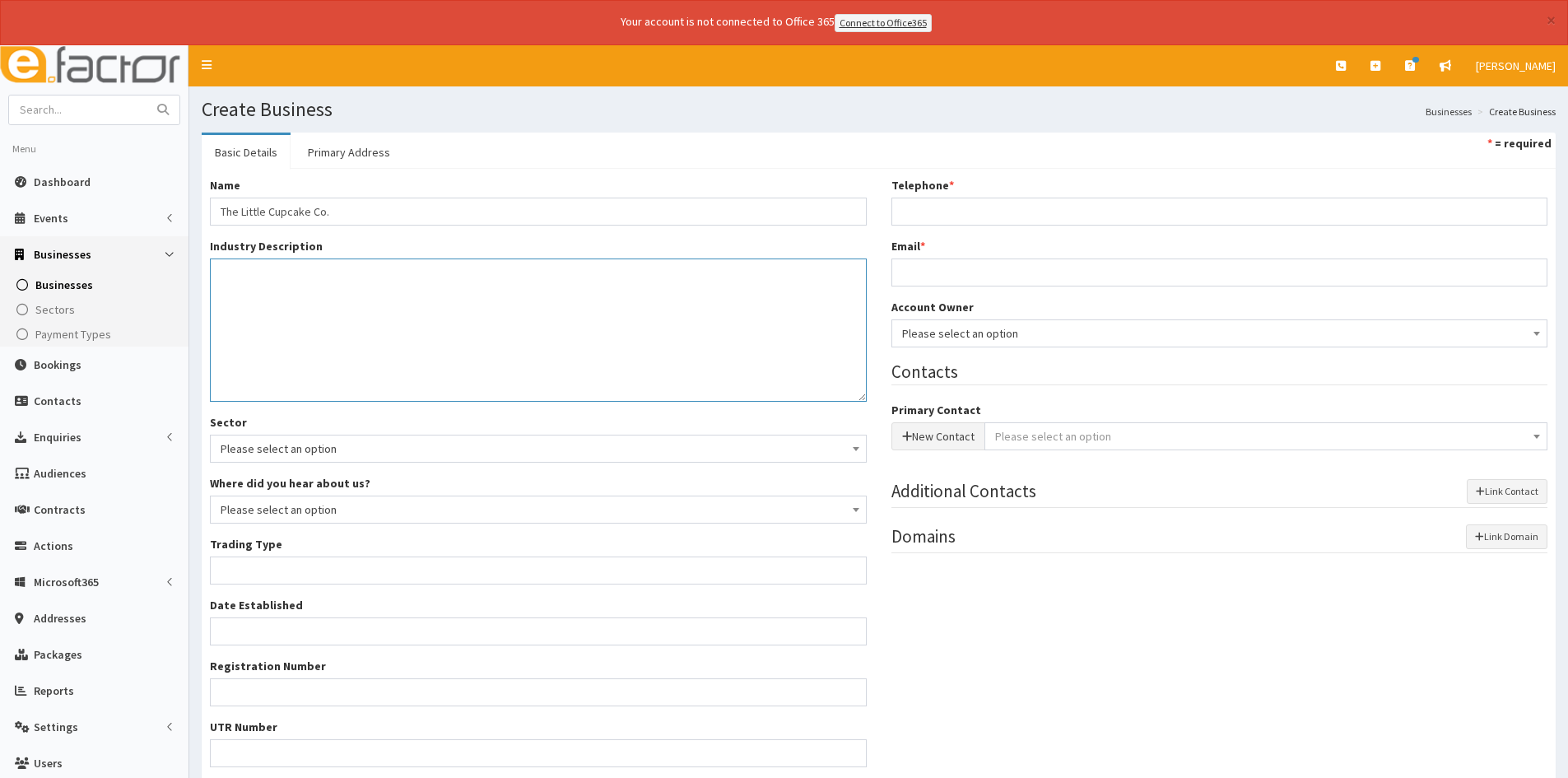
click at [311, 288] on textarea "Industry Description *" at bounding box center [539, 329] width 657 height 143
click at [442, 303] on textarea "Industry Description *" at bounding box center [539, 329] width 657 height 143
paste textarea "Bakery business covering markets, wholesale, vintage coffee and cake horsebox t…"
type textarea "Bakery business covering markets, wholesale, vintage coffee and cake horsebox t…"
click at [488, 464] on div "Name * The Little Cupcake Co. Industry Description * Bakery business covering m…" at bounding box center [538, 508] width 682 height 663
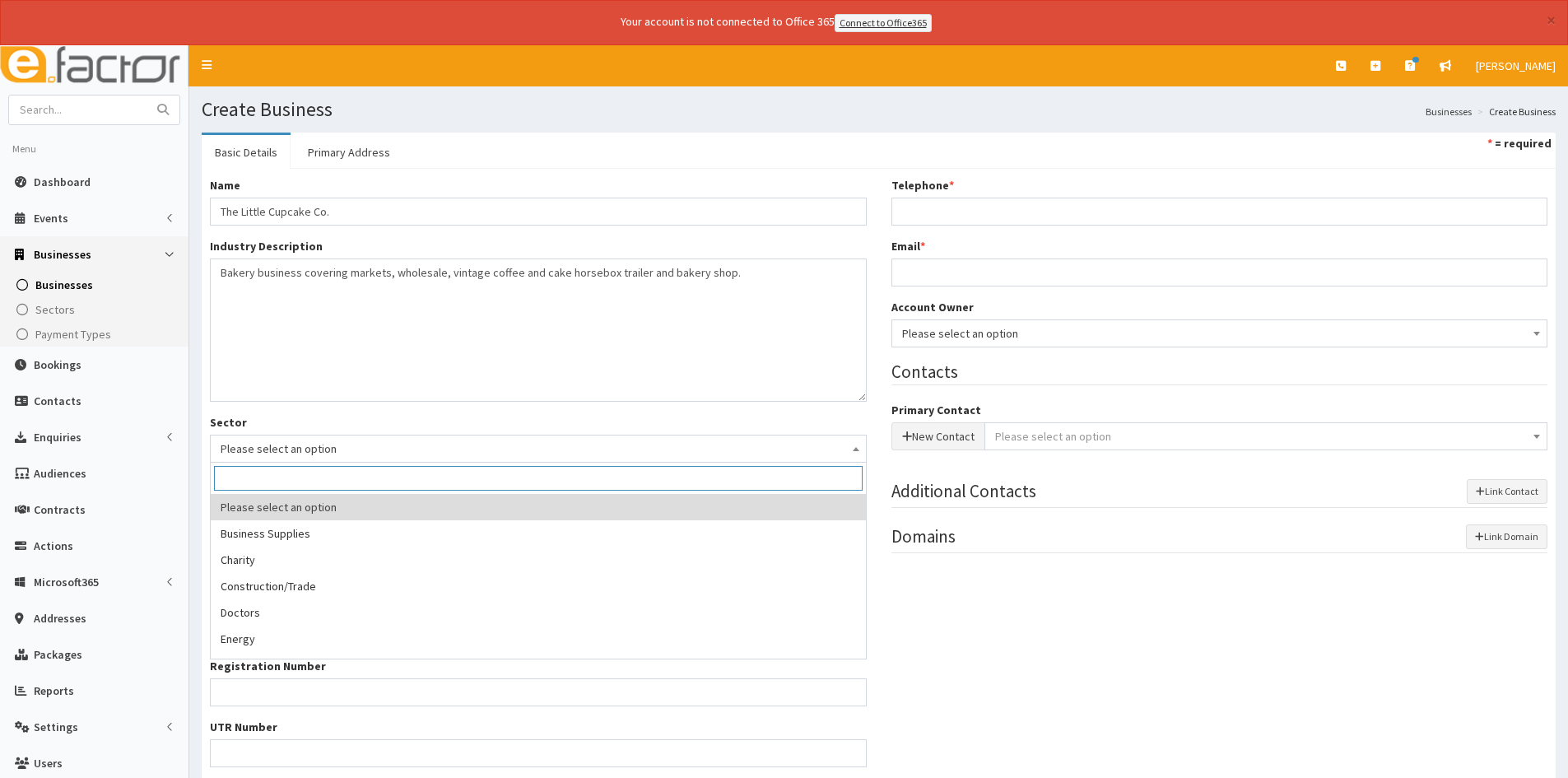
click at [422, 439] on span "Please select an option" at bounding box center [538, 448] width 636 height 23
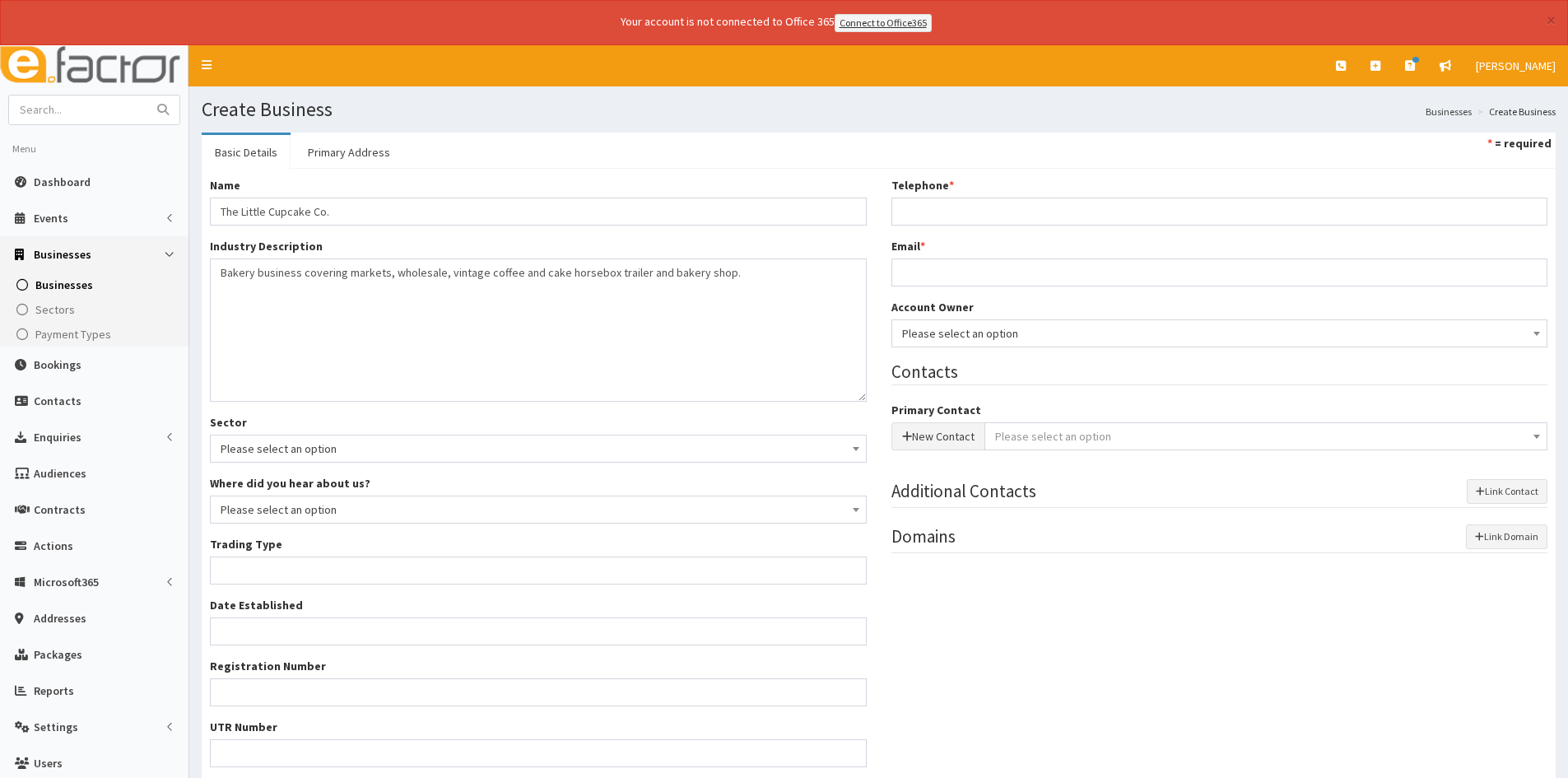
drag, startPoint x: 1109, startPoint y: 597, endPoint x: 707, endPoint y: 558, distance: 403.9
click at [1110, 602] on div "Name * The Little Cupcake Co. Industry Description * Bakery business covering m…" at bounding box center [878, 508] width 1362 height 663
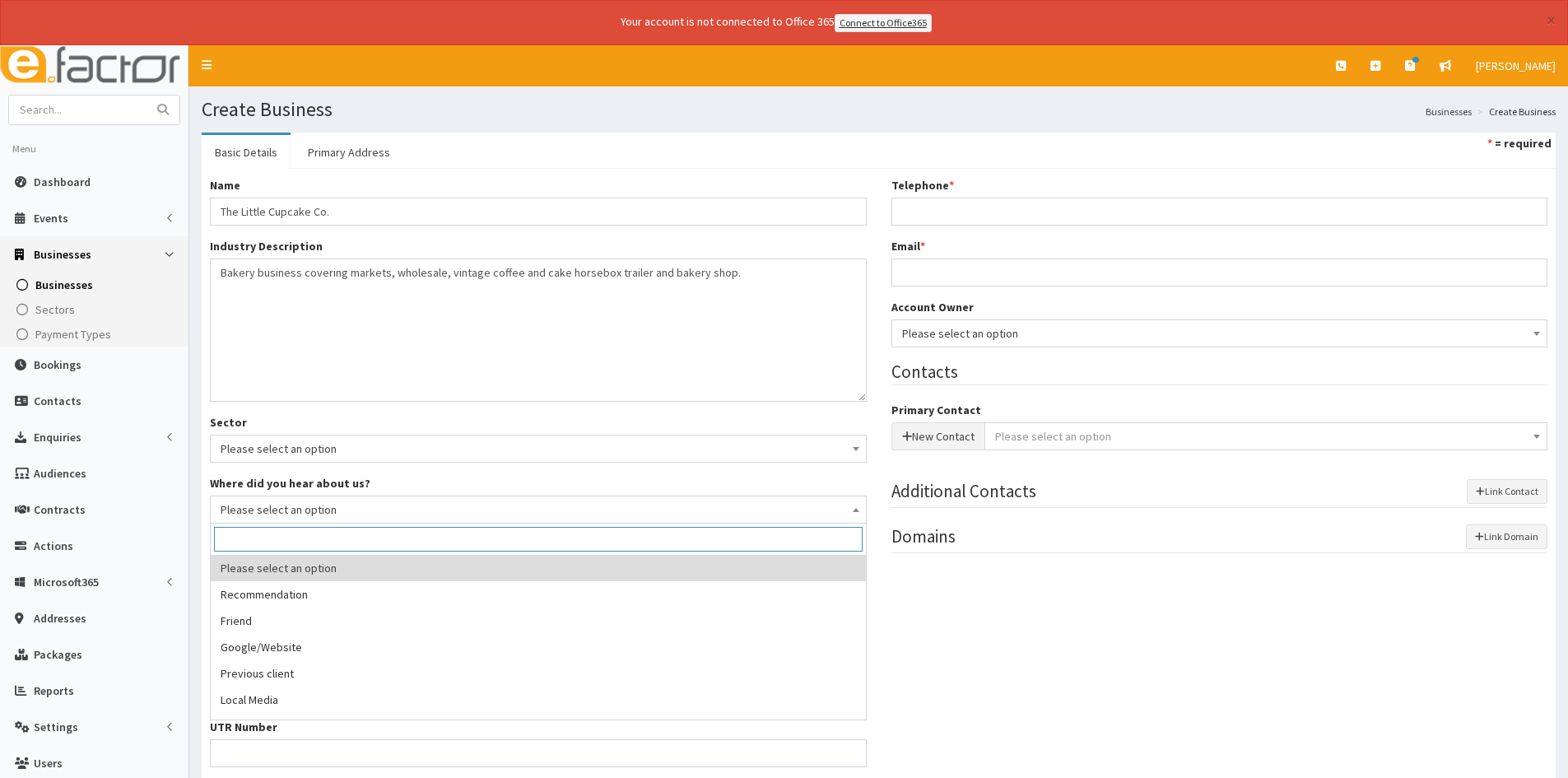
click at [439, 512] on span "Please select an option" at bounding box center [538, 509] width 636 height 23
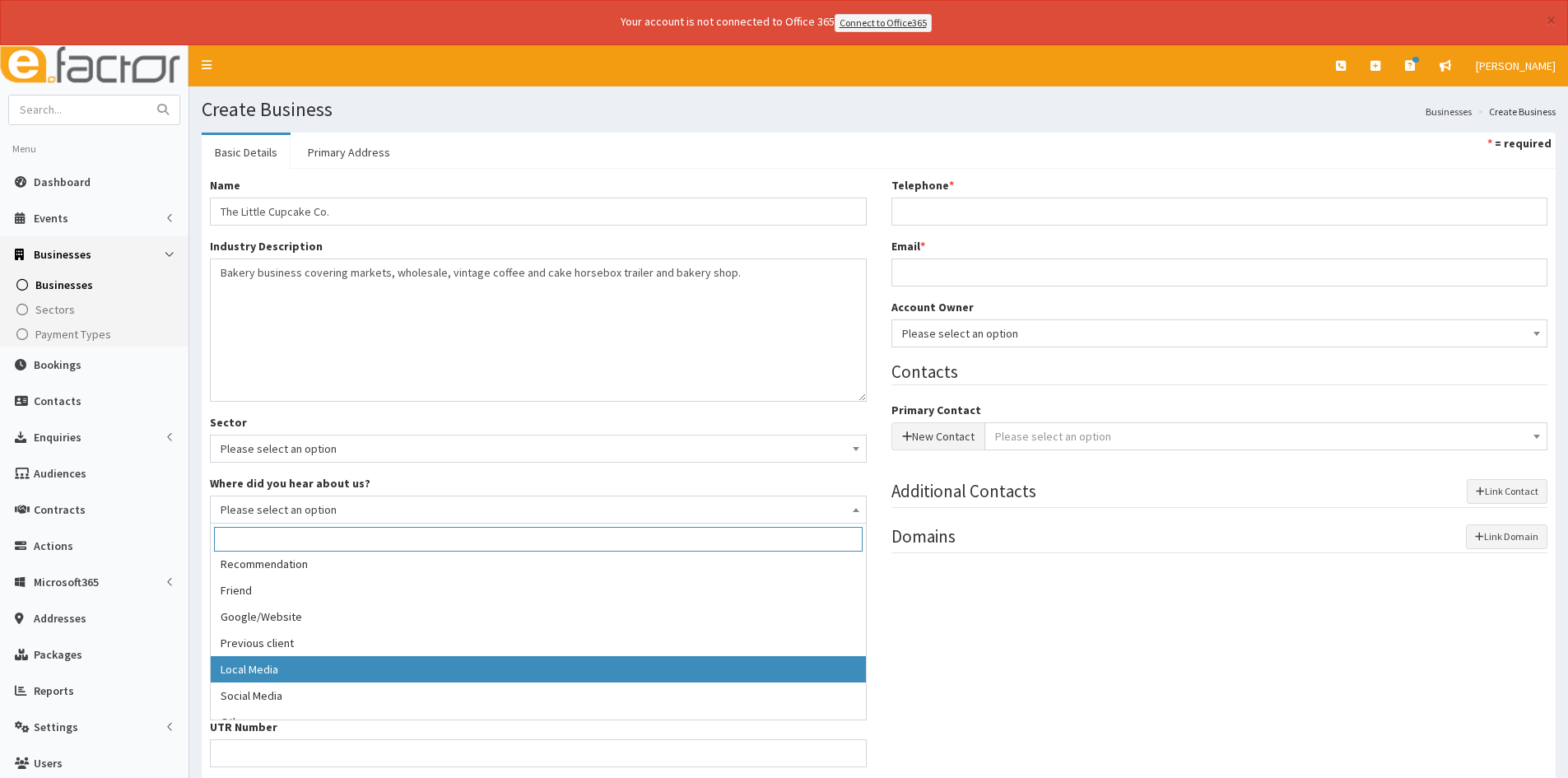
scroll to position [46, 0]
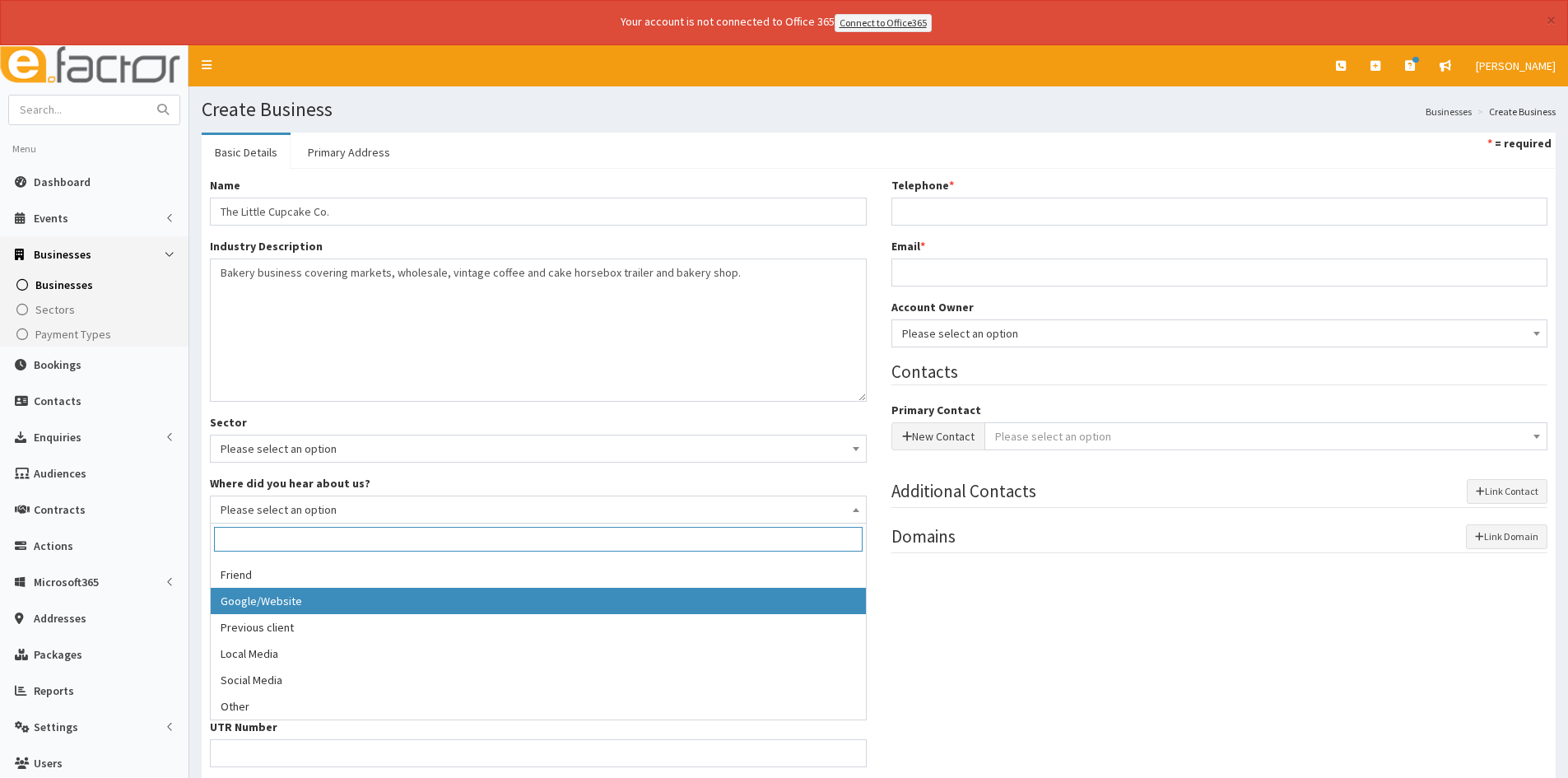
select select "3"
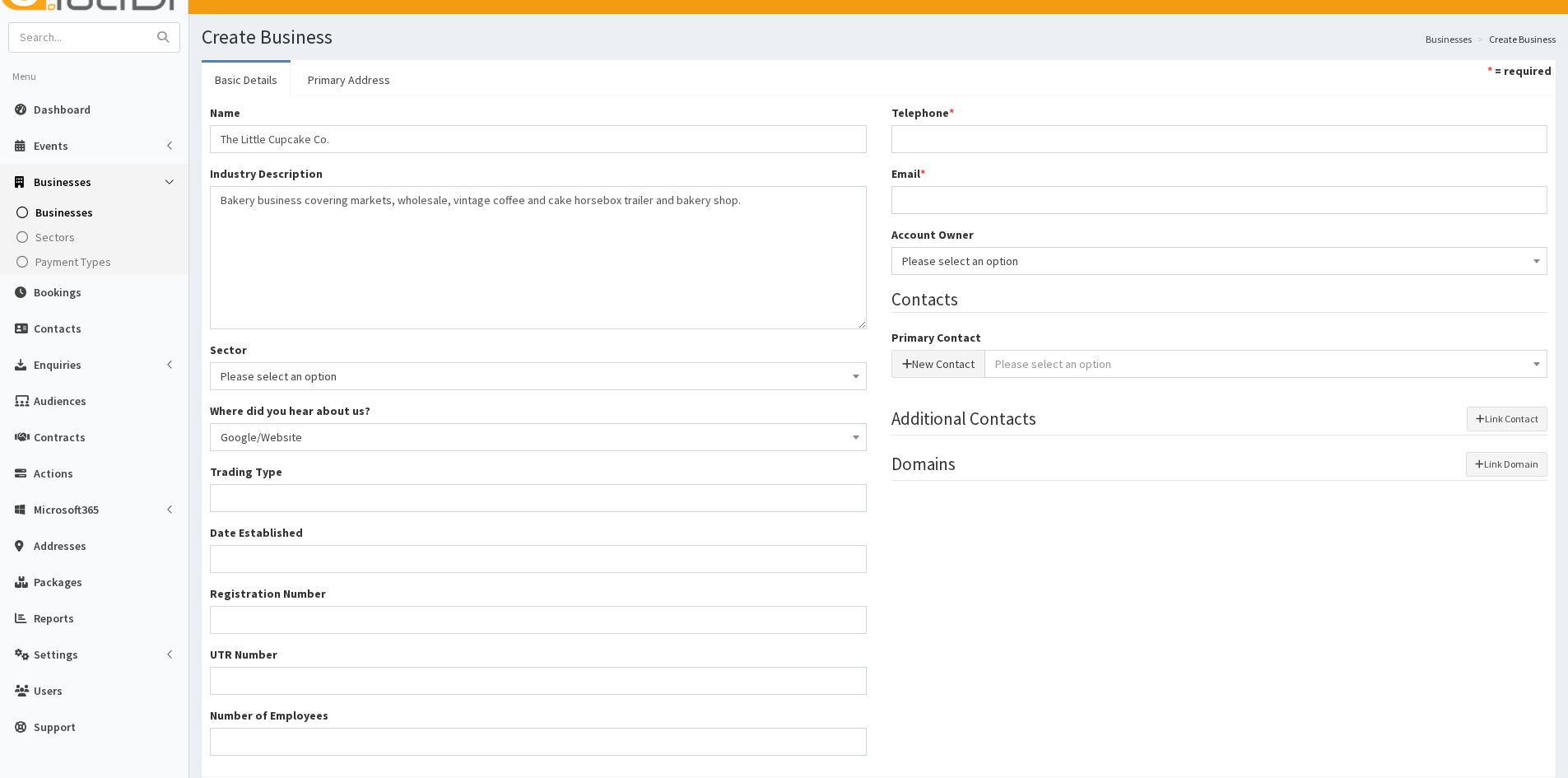
scroll to position [165, 0]
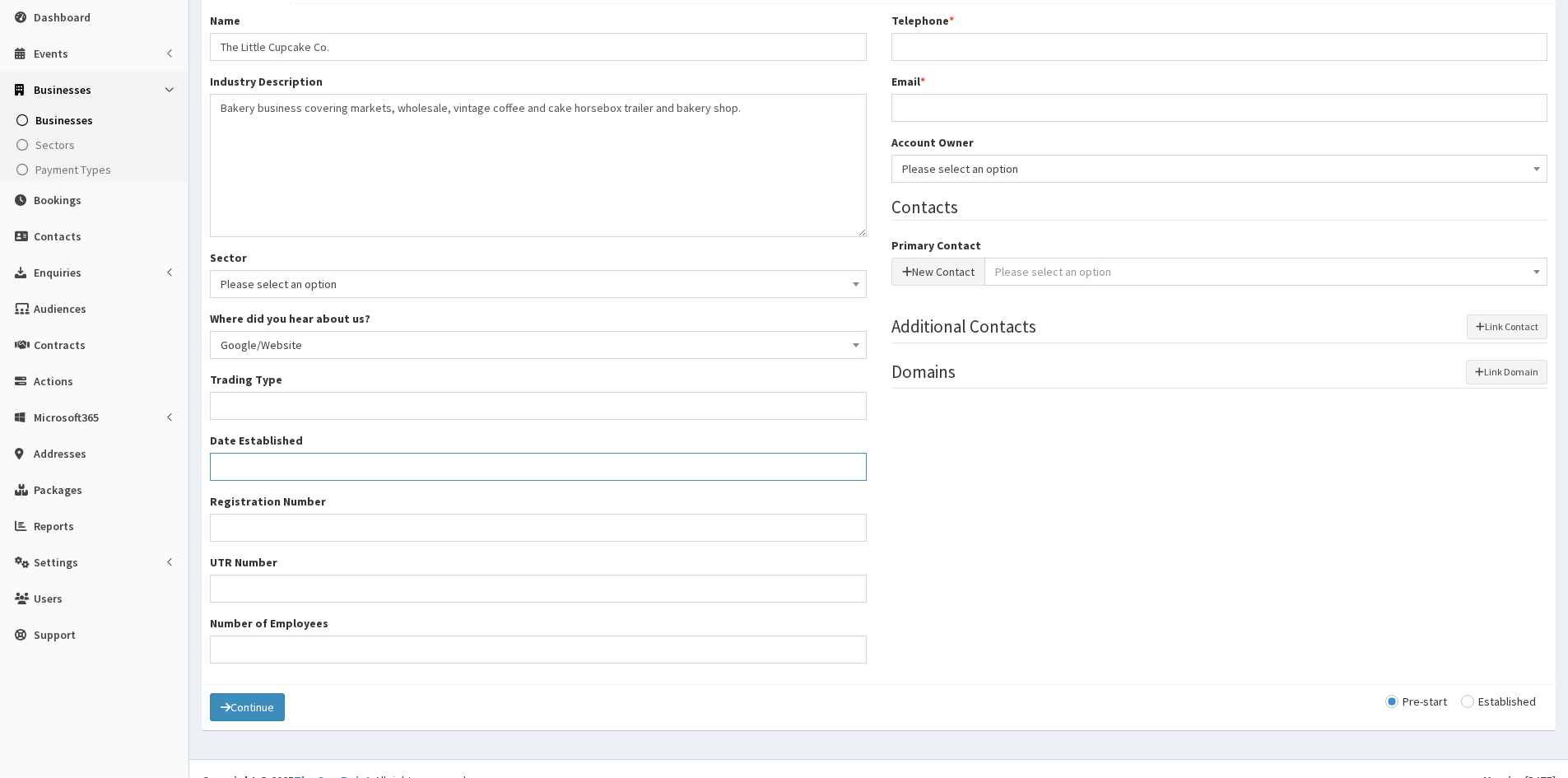
click at [386, 468] on input "Date Established" at bounding box center [539, 466] width 657 height 28
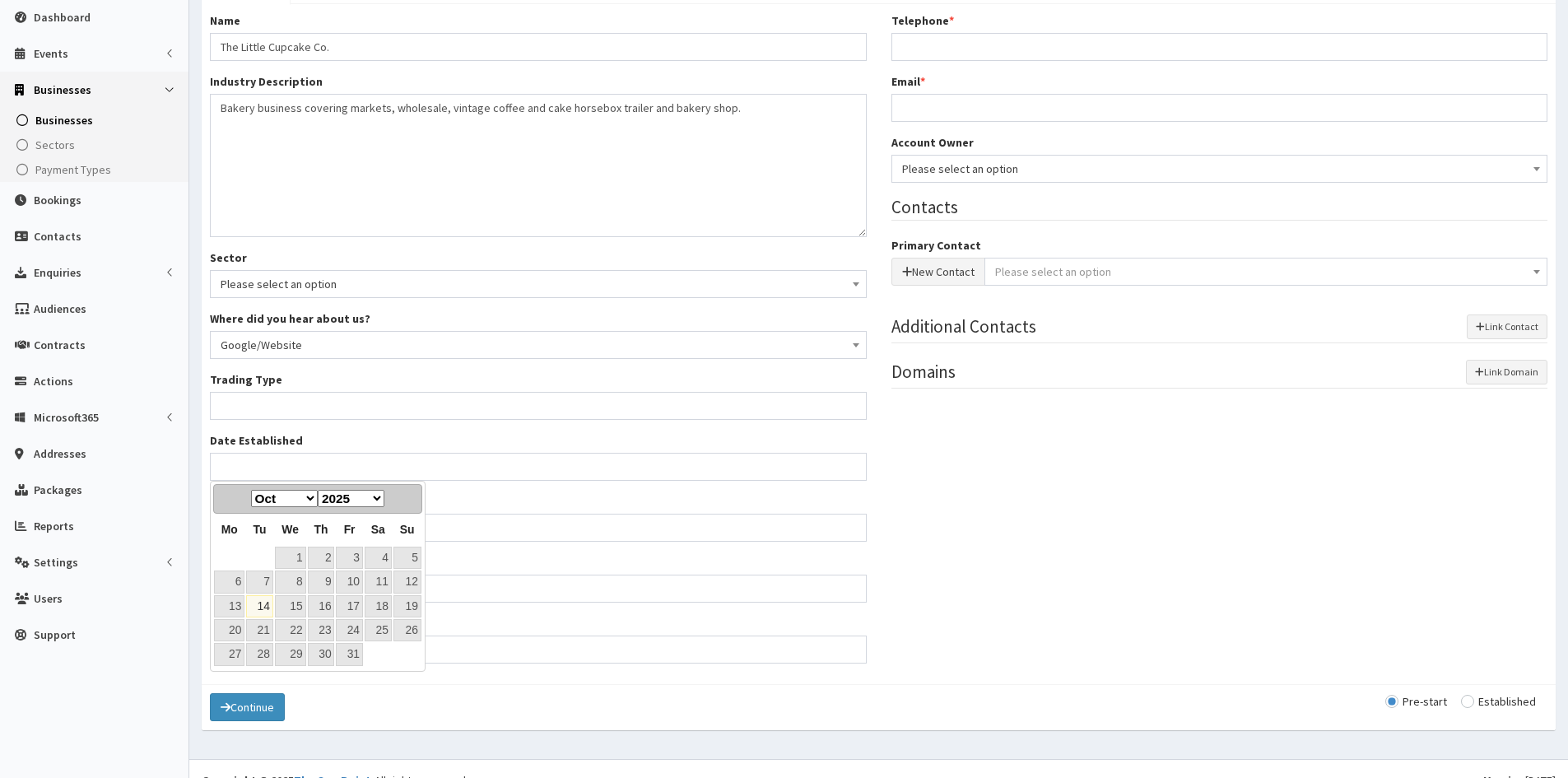
click at [255, 608] on link "14" at bounding box center [259, 606] width 27 height 22
type input "14-10-2025"
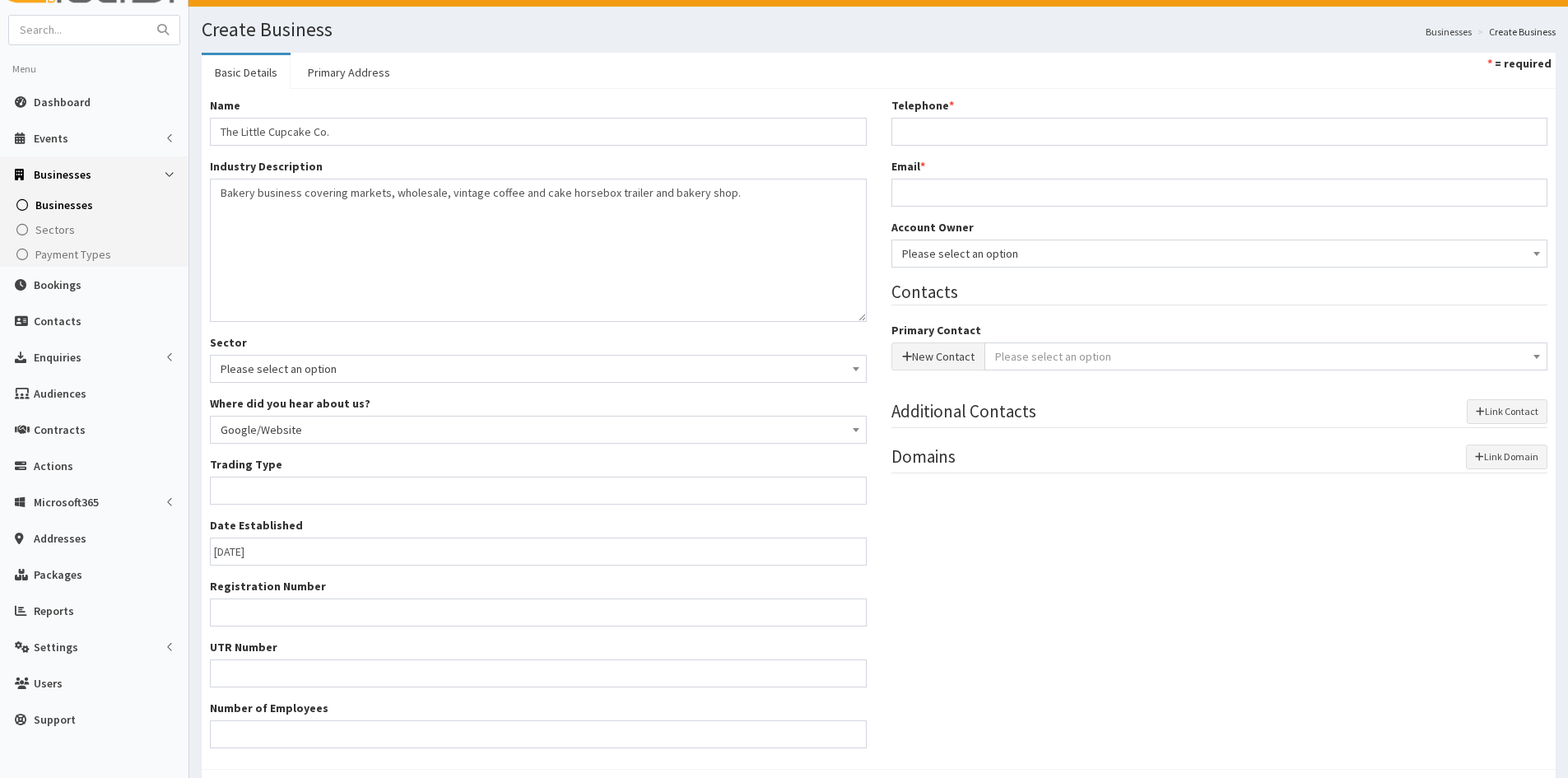
scroll to position [0, 0]
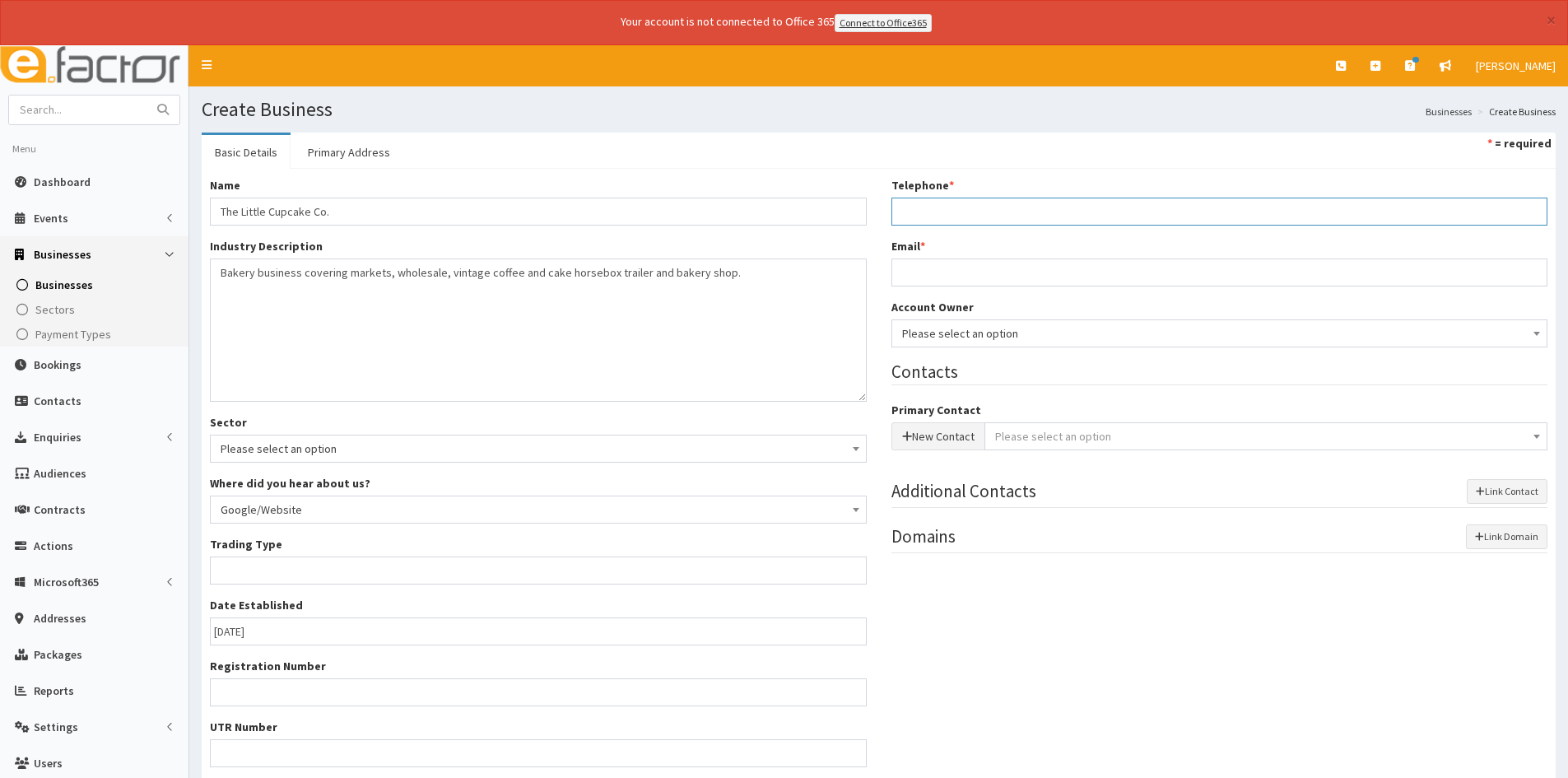
click at [968, 210] on input "Telephone *" at bounding box center [1220, 211] width 657 height 28
click at [1008, 215] on input "Telephone *" at bounding box center [1220, 211] width 657 height 28
paste input "07737754302"
type input "07737754302"
click at [956, 279] on input "Email *" at bounding box center [1220, 272] width 657 height 28
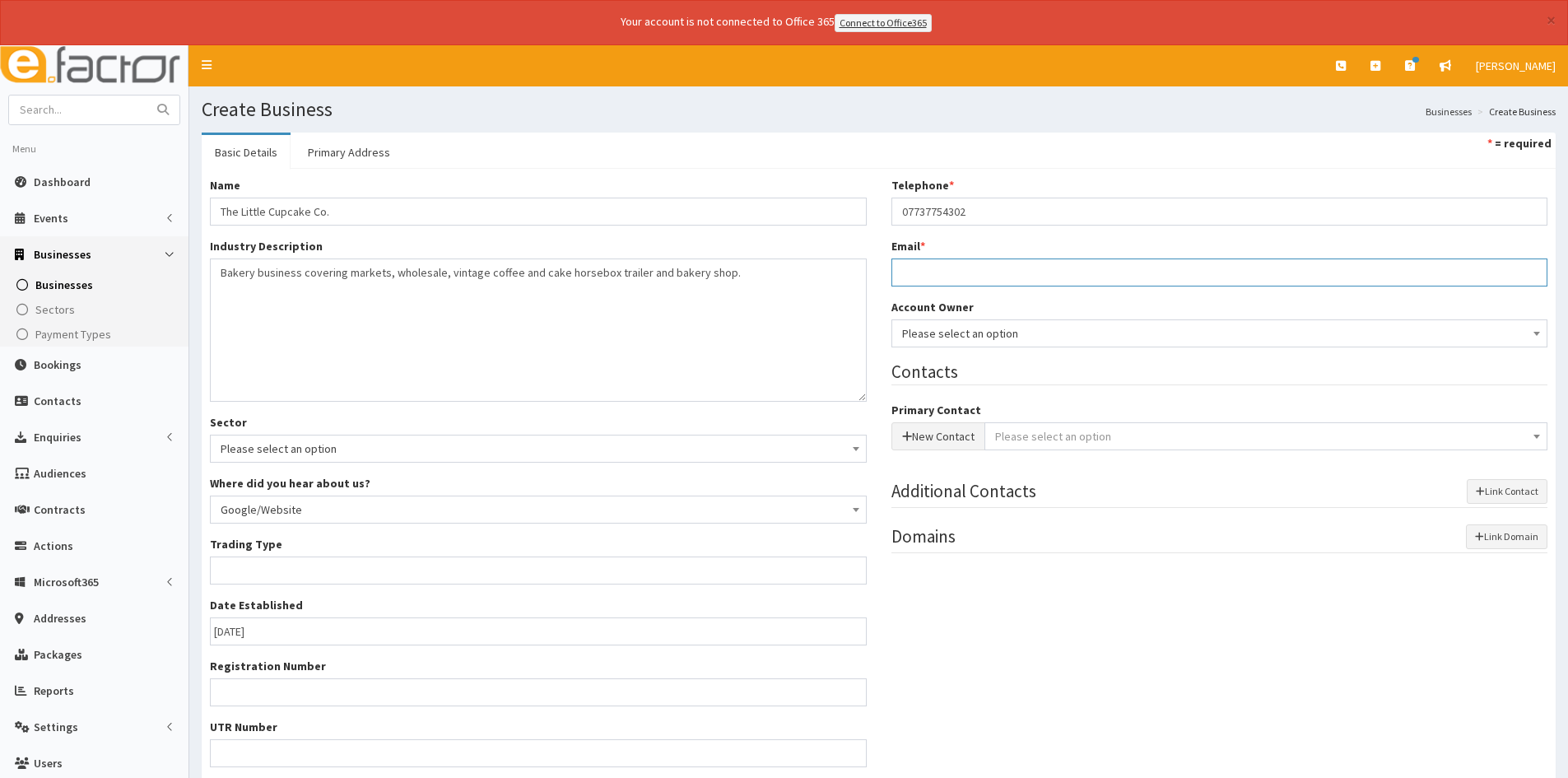
click at [947, 262] on input "Email *" at bounding box center [1220, 272] width 657 height 28
paste input "chloe.westerman75@gmail.com"
type input "chloe.westerman75@gmail.com"
click at [972, 446] on button "New Contact" at bounding box center [939, 436] width 94 height 28
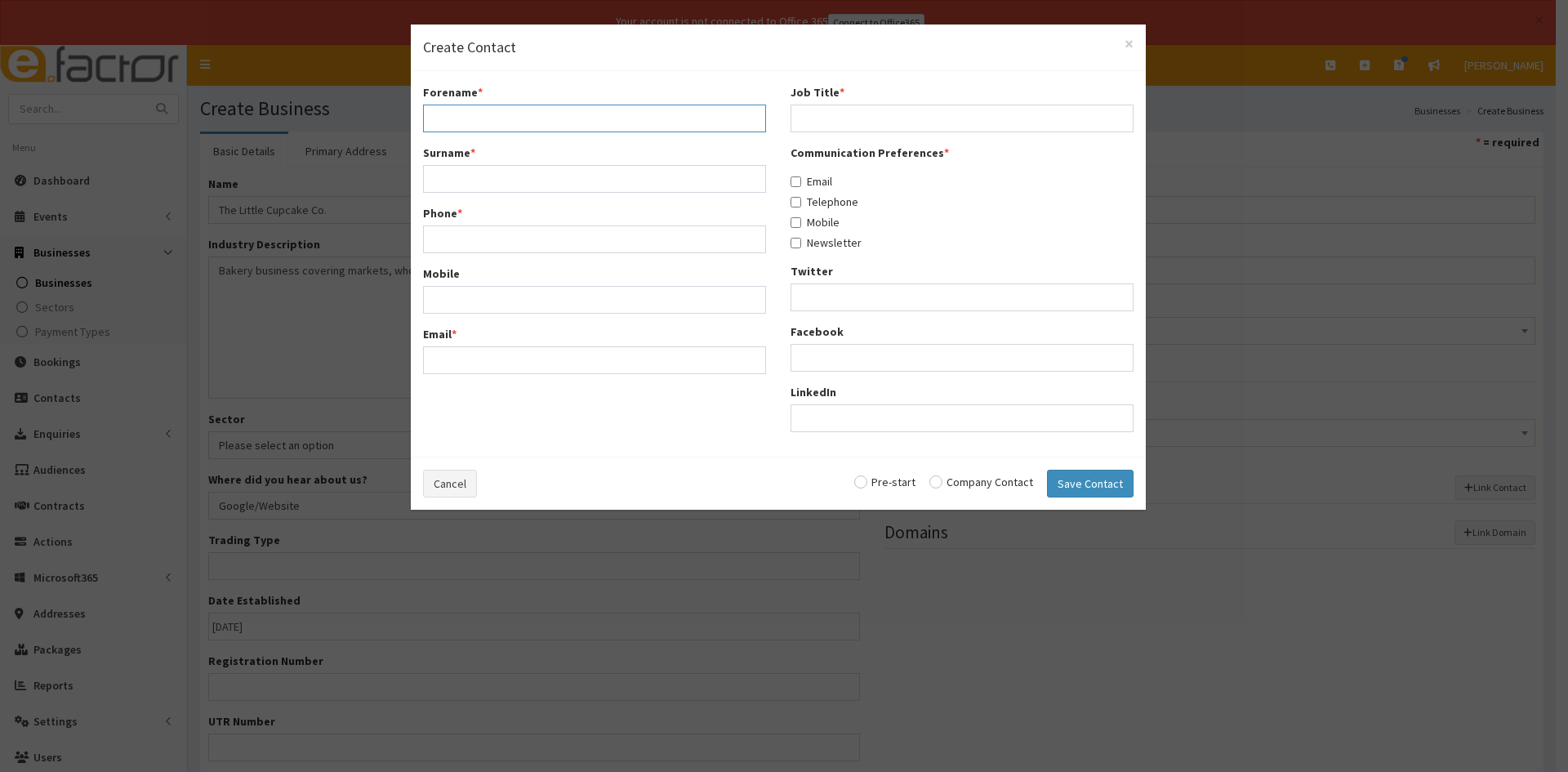
click at [625, 123] on input "Forename *" at bounding box center [594, 118] width 343 height 27
type input "Chloe"
click at [467, 194] on div "Forename * Chloe Surname * Phone * Mobile Email *" at bounding box center [595, 235] width 368 height 302
click at [476, 179] on input "Surname *" at bounding box center [594, 178] width 343 height 27
type input "Westerman"
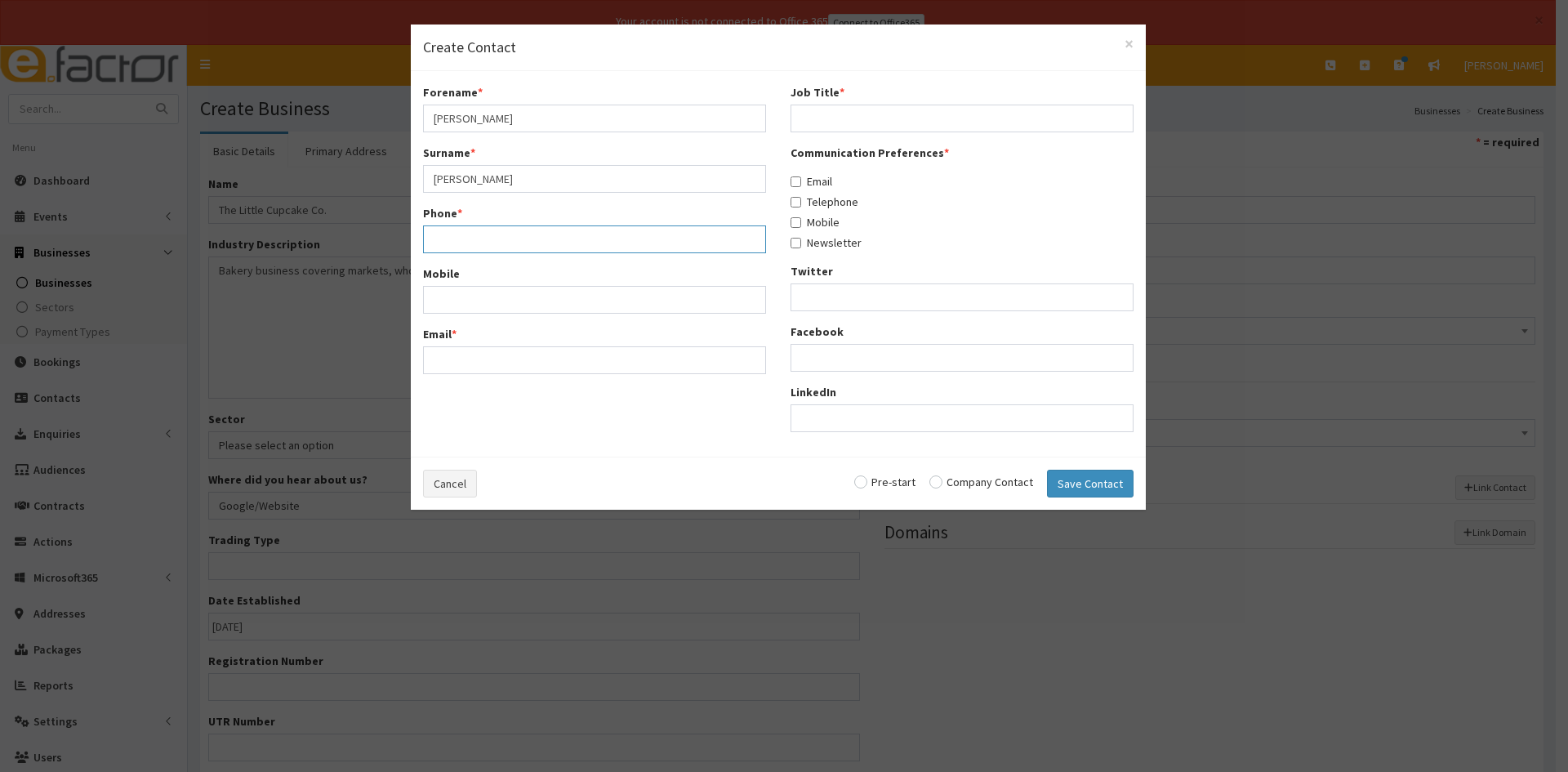
click at [505, 227] on input "Phone *" at bounding box center [594, 239] width 343 height 27
click at [635, 241] on input "Phone *" at bounding box center [594, 239] width 343 height 27
paste input "07737754302"
type input "07737754302"
click at [567, 369] on input "Email *" at bounding box center [594, 359] width 343 height 27
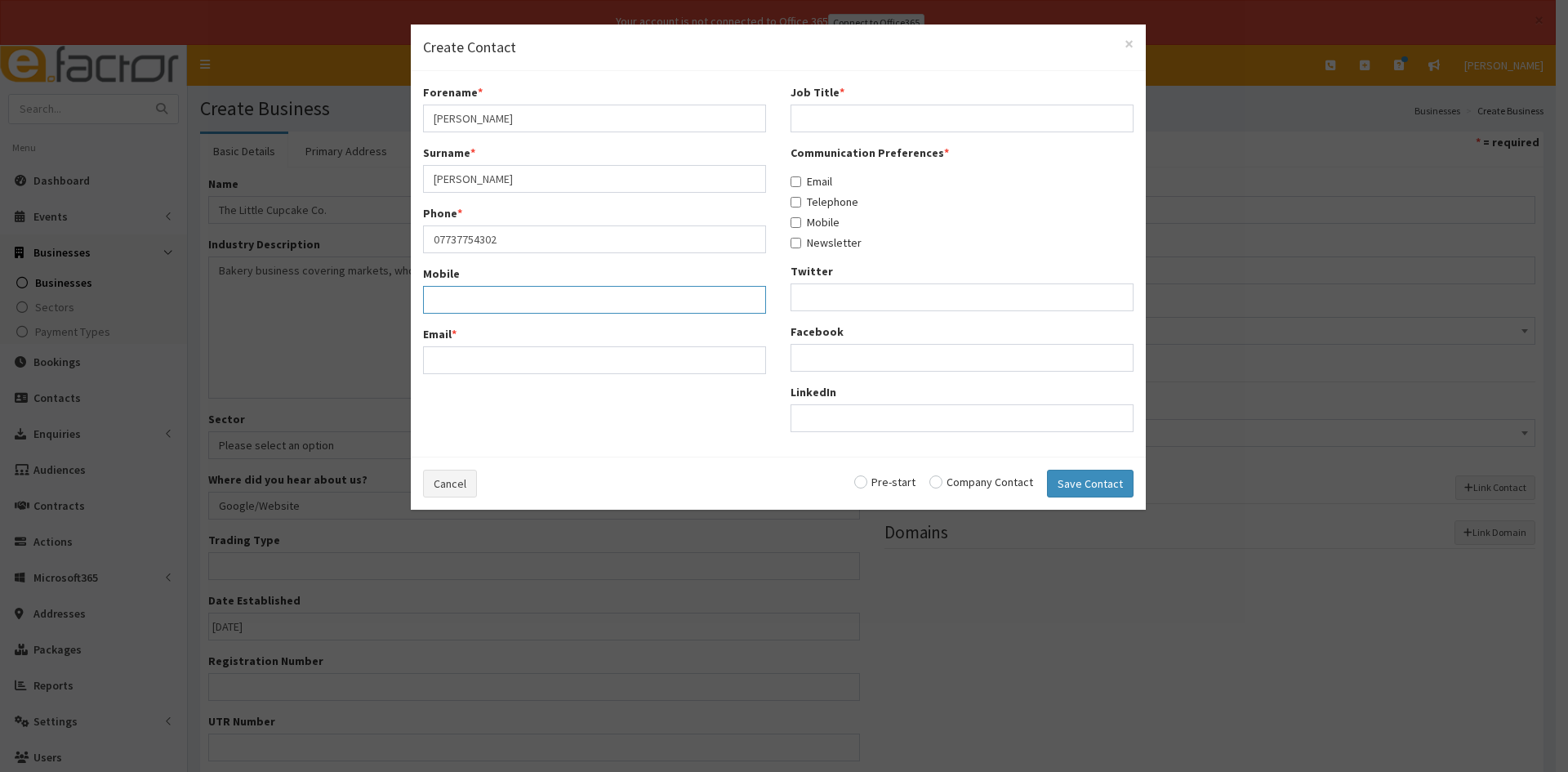
click at [572, 306] on input "Mobile" at bounding box center [594, 299] width 343 height 27
drag, startPoint x: 570, startPoint y: 306, endPoint x: 531, endPoint y: 369, distance: 74.1
click at [531, 369] on input "Email *" at bounding box center [594, 359] width 343 height 27
drag, startPoint x: 534, startPoint y: 375, endPoint x: 763, endPoint y: 477, distance: 250.7
click at [875, 551] on div "× Create Contact Forename * Chloe Surname * Westerman Phone * 07737754302 Mobil…" at bounding box center [784, 386] width 1568 height 772
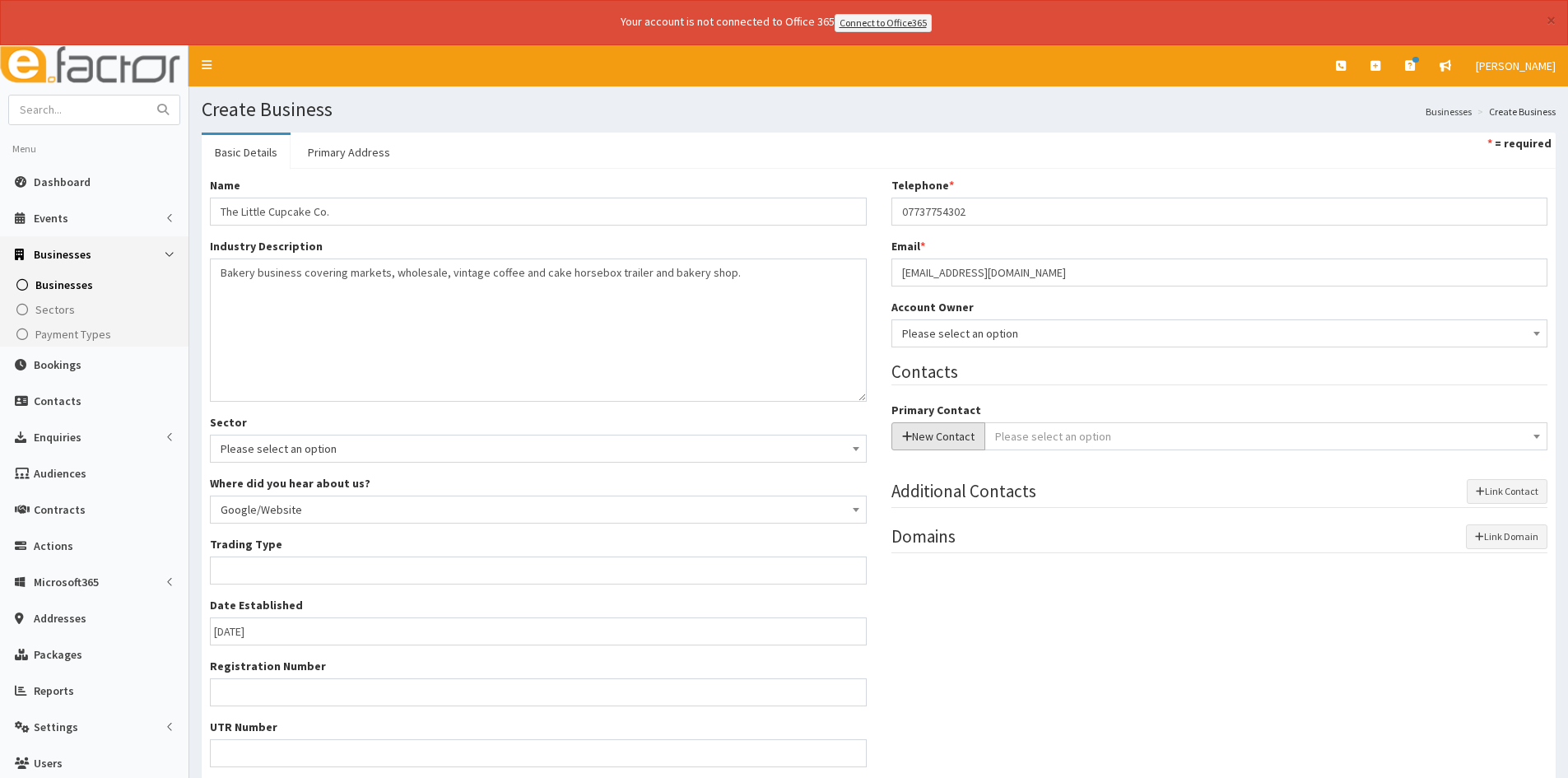
click at [939, 431] on button "New Contact" at bounding box center [939, 436] width 94 height 28
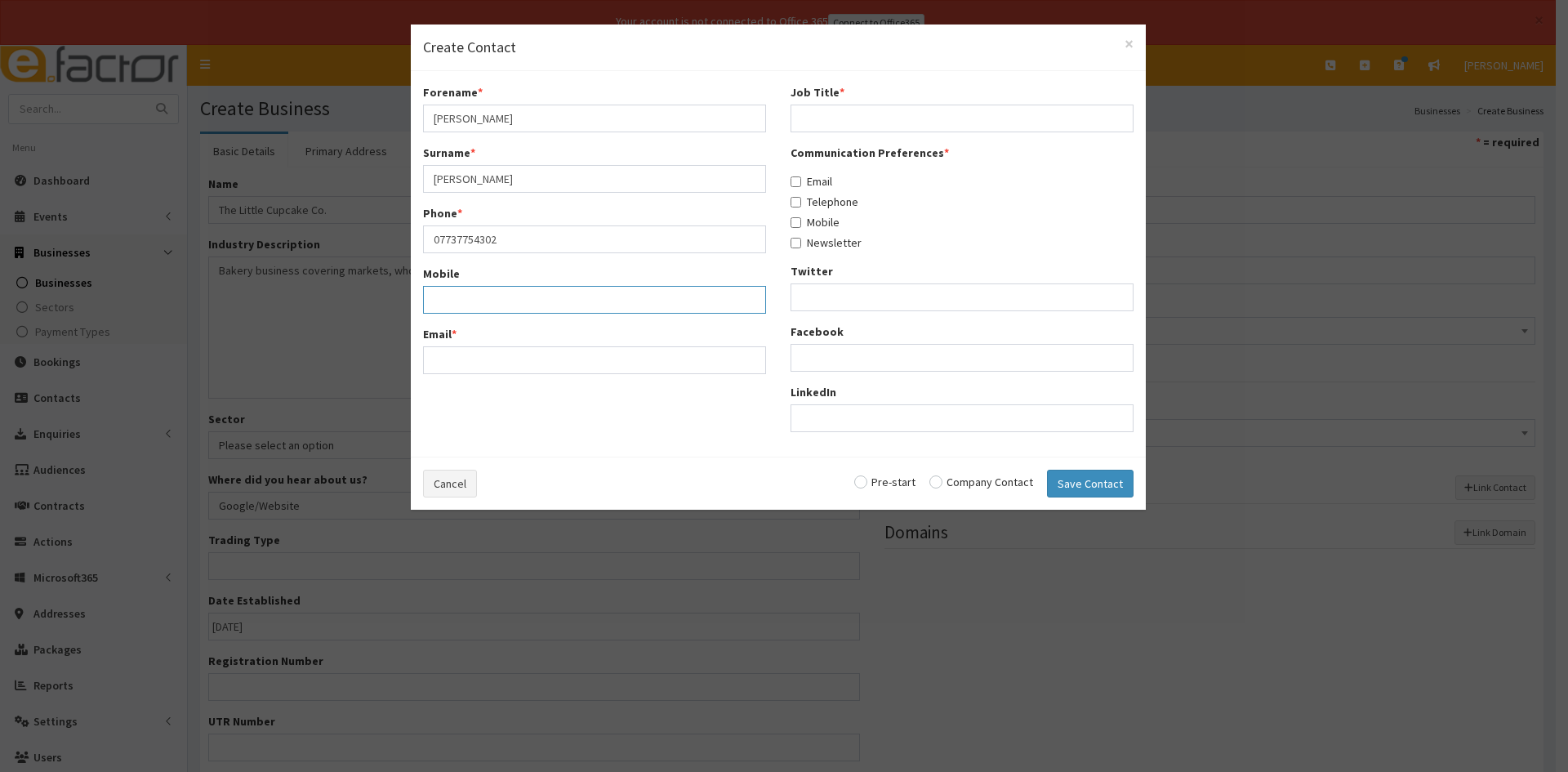
click at [512, 292] on input "Mobile" at bounding box center [594, 299] width 343 height 27
drag, startPoint x: 512, startPoint y: 292, endPoint x: 446, endPoint y: 371, distance: 102.9
click at [446, 371] on input "Email *" at bounding box center [594, 359] width 343 height 27
paste input "chloe.westerman75@gmail.com"
type input "chloe.westerman75@gmail.com"
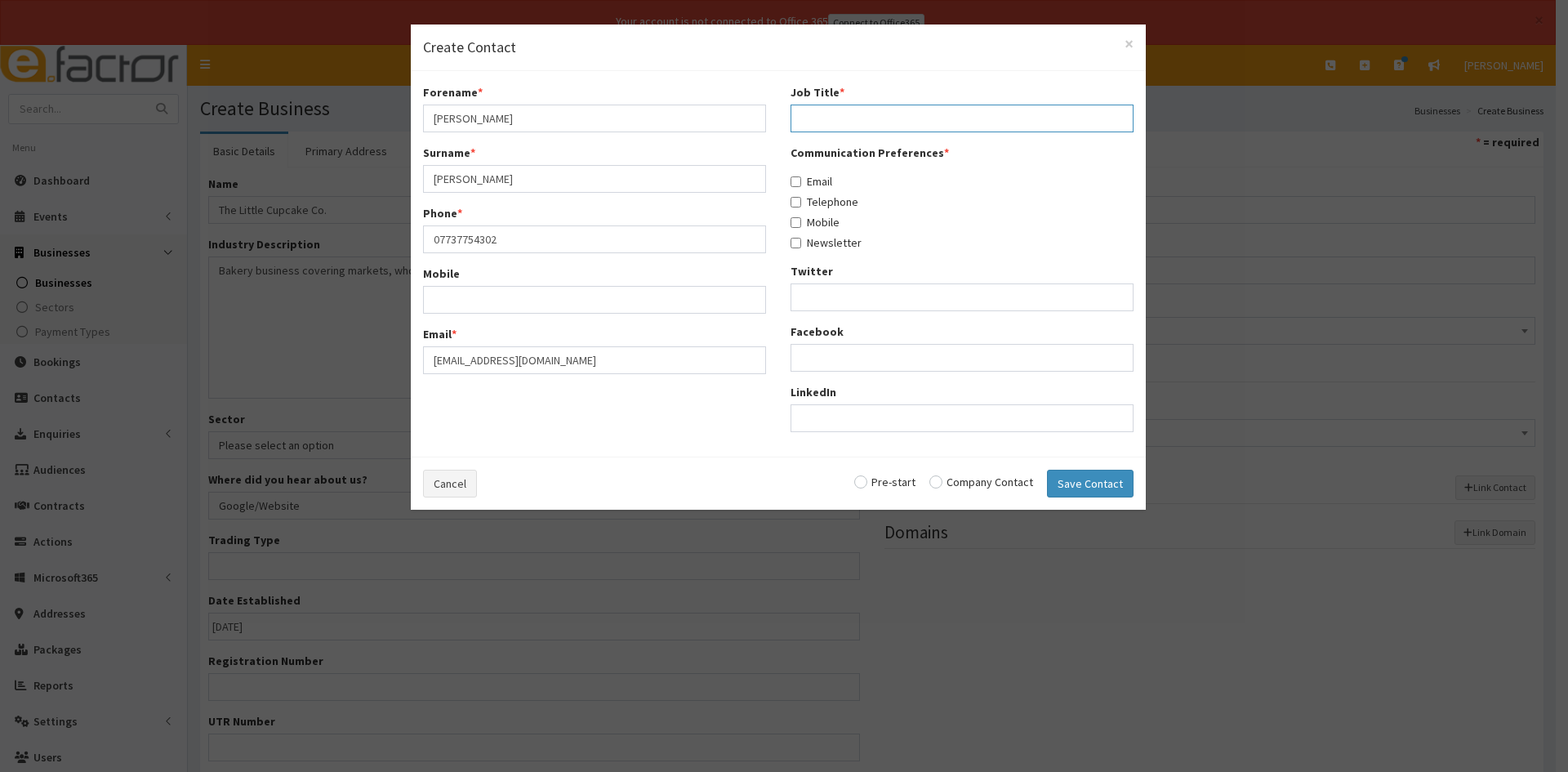
click at [961, 127] on input "Job Title *" at bounding box center [961, 118] width 343 height 27
type input "Owner"
click at [809, 185] on label "Email" at bounding box center [811, 181] width 42 height 16
click at [801, 185] on input "Email" at bounding box center [796, 182] width 11 height 11
checkbox input "true"
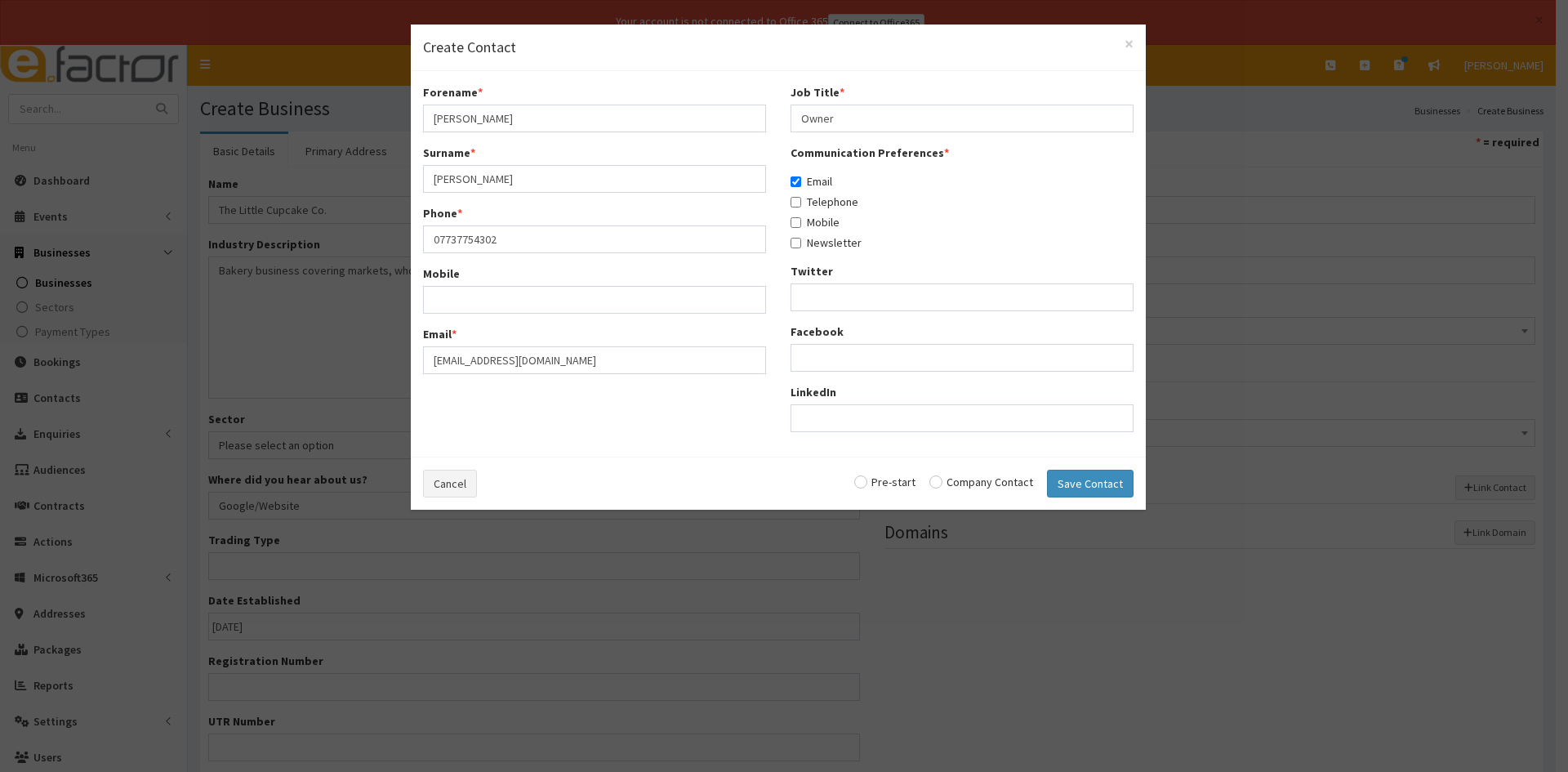
click at [810, 201] on label "Telephone" at bounding box center [824, 202] width 68 height 16
click at [801, 201] on input "Telephone" at bounding box center [796, 202] width 11 height 11
checkbox input "true"
click at [797, 231] on div "Communication Preferences * Email Telephone Mobile Newsletter" at bounding box center [961, 198] width 343 height 106
click at [797, 218] on input "Mobile" at bounding box center [796, 222] width 11 height 11
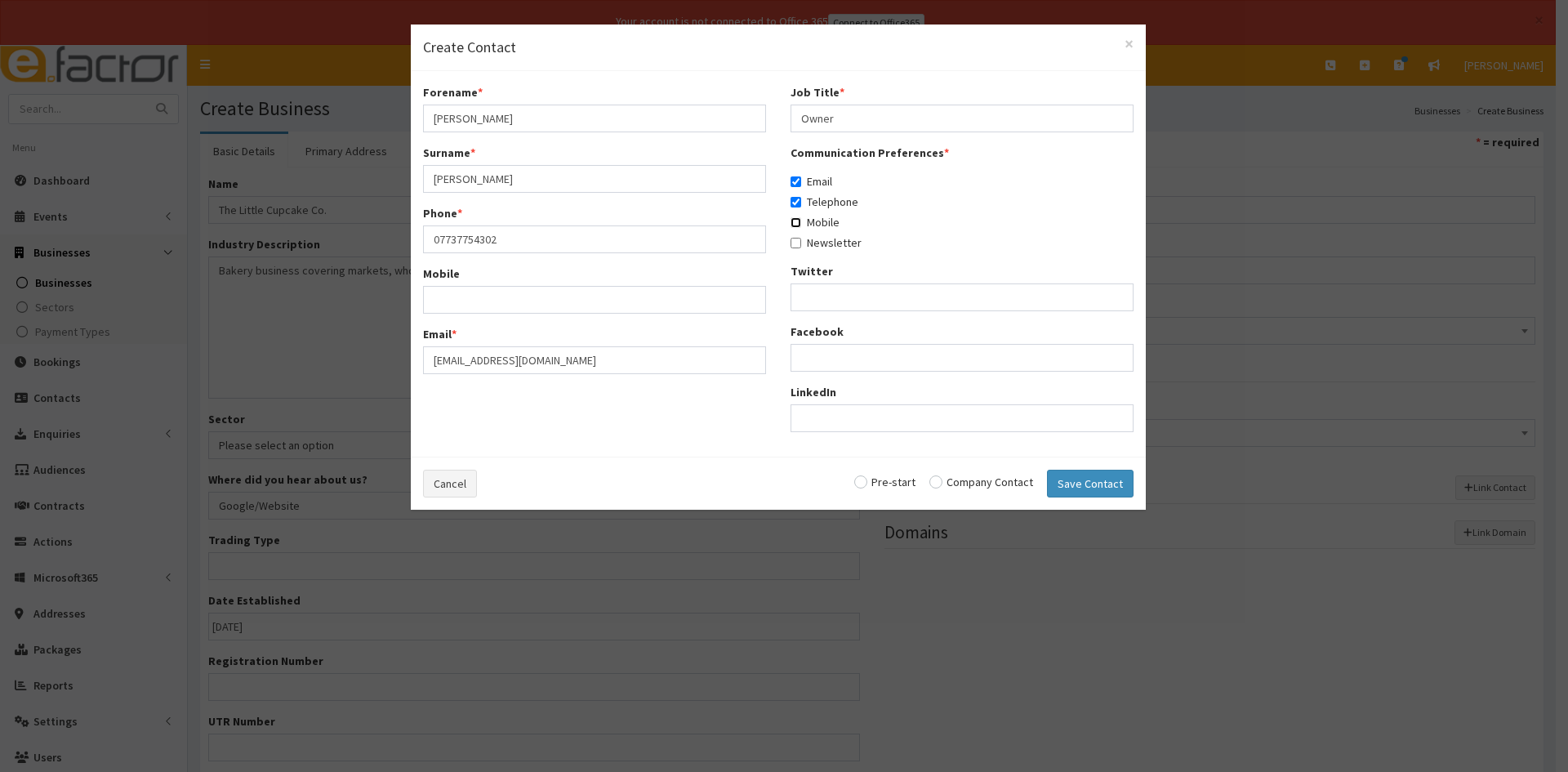
checkbox input "true"
click at [802, 246] on label "Newsletter" at bounding box center [826, 242] width 71 height 16
click at [801, 246] on input "Newsletter" at bounding box center [796, 243] width 11 height 11
checkbox input "true"
click at [938, 481] on input "radio" at bounding box center [981, 481] width 103 height 11
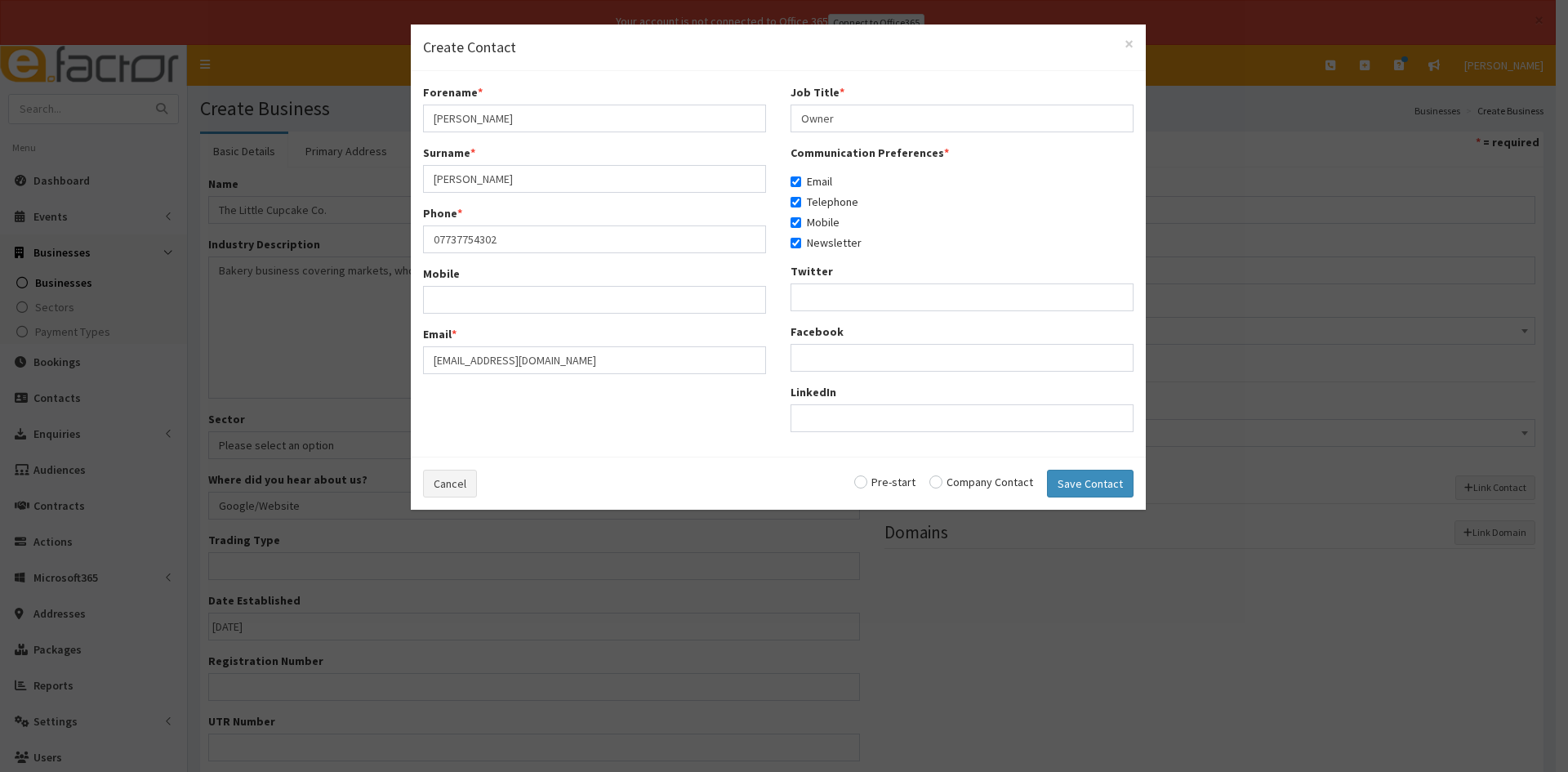
radio input "true"
click at [1058, 477] on button "Save Contact" at bounding box center [1090, 483] width 87 height 27
checkbox input "false"
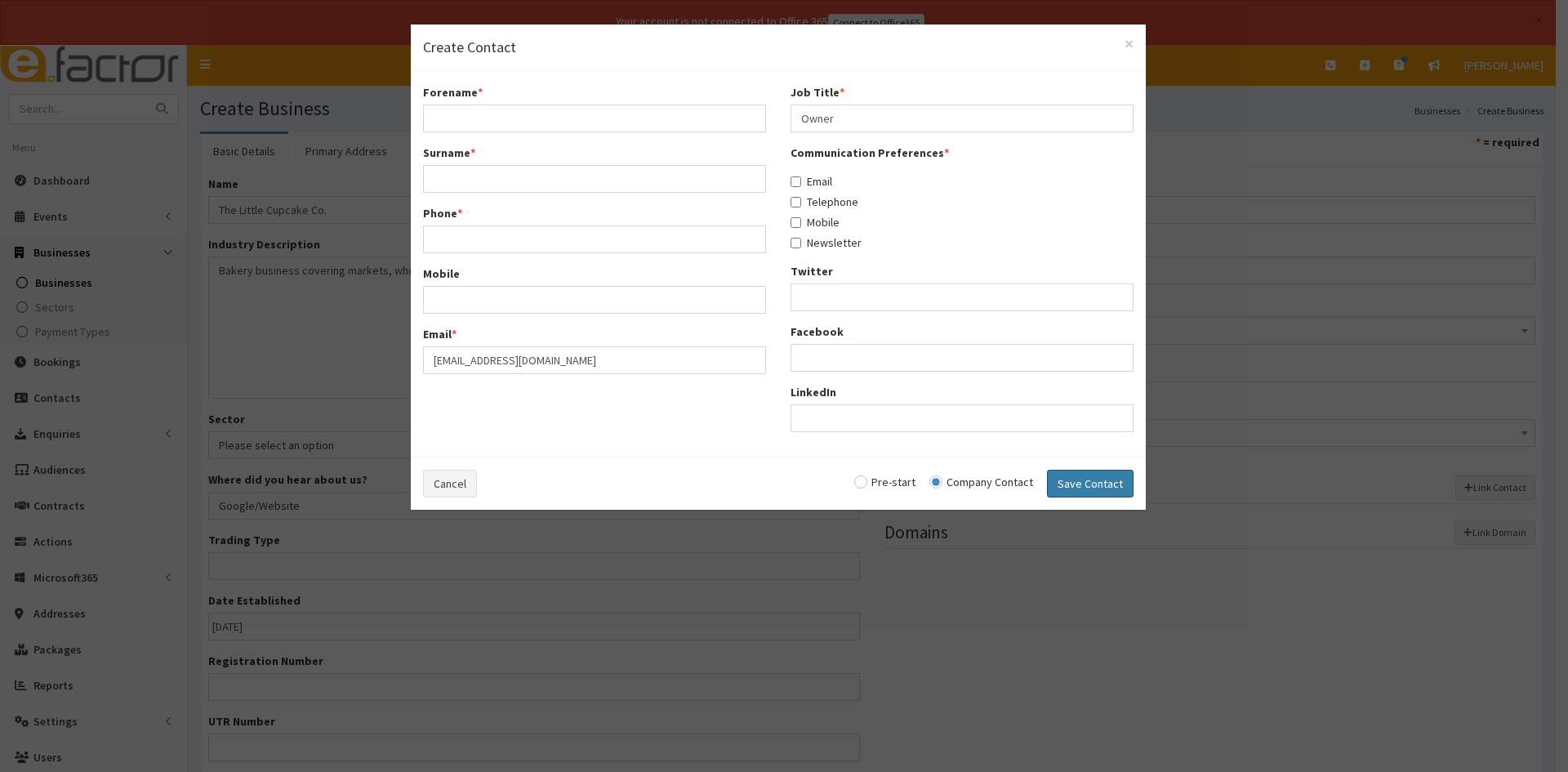
checkbox input "false"
radio input "false"
select select "5308"
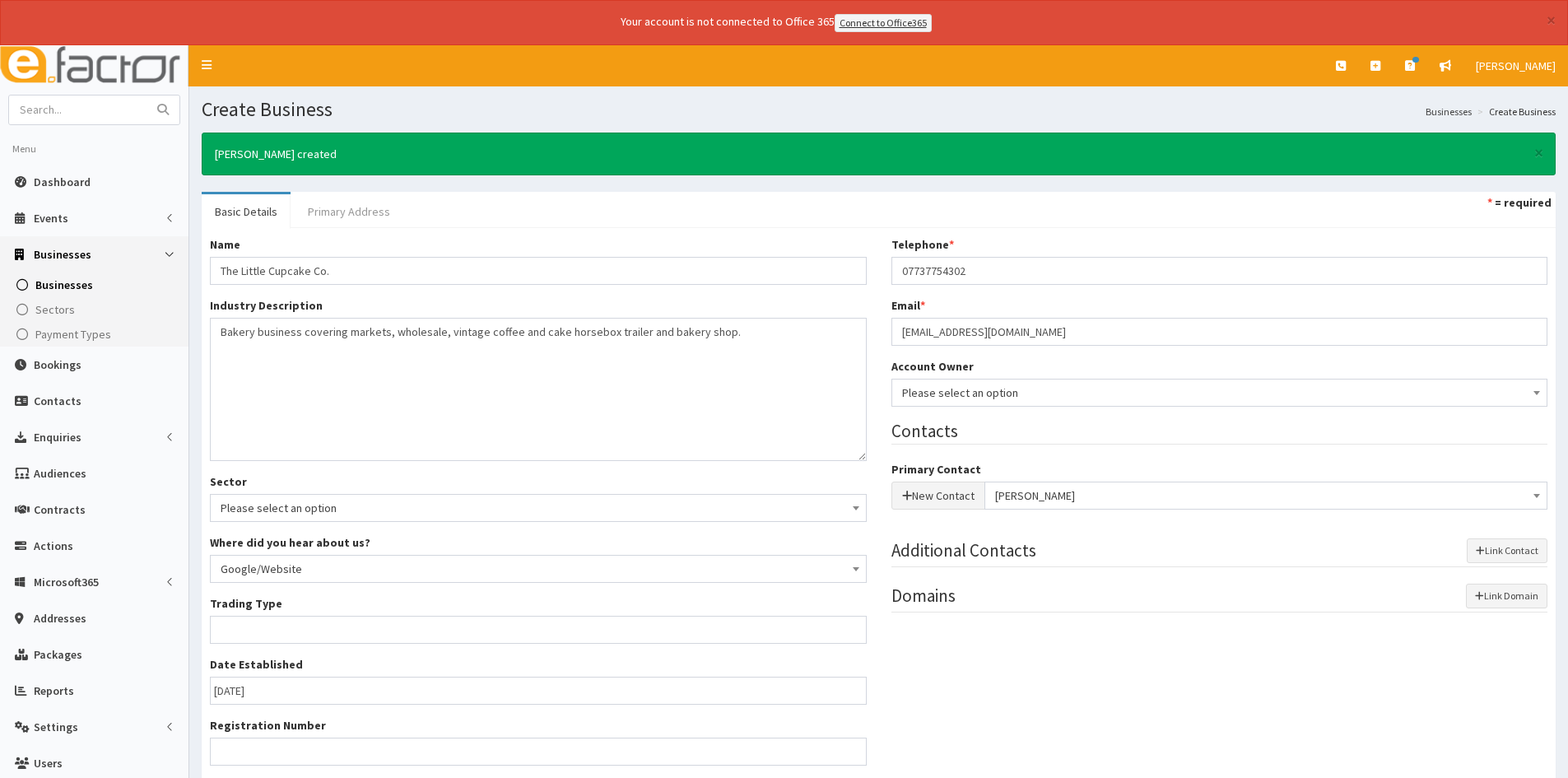
click at [307, 214] on link "Primary Address" at bounding box center [350, 211] width 109 height 34
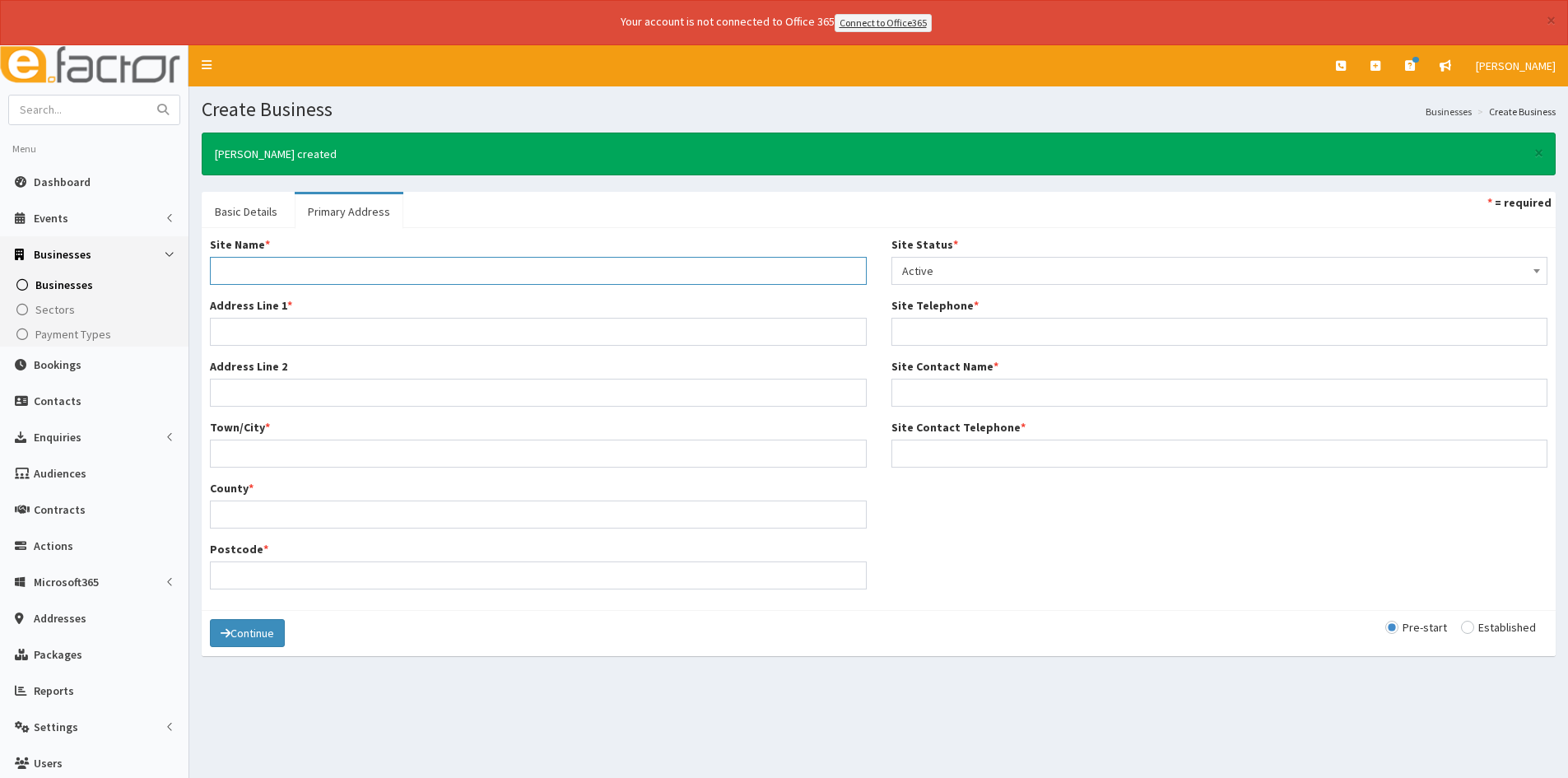
drag, startPoint x: 303, startPoint y: 261, endPoint x: 302, endPoint y: 270, distance: 9.1
click at [301, 263] on input "Site Name *" at bounding box center [539, 271] width 657 height 28
click at [441, 279] on input "Site Name *" at bounding box center [539, 271] width 657 height 28
paste input "The Little Cupcake Co."
type input "The Little Cupcake Co."
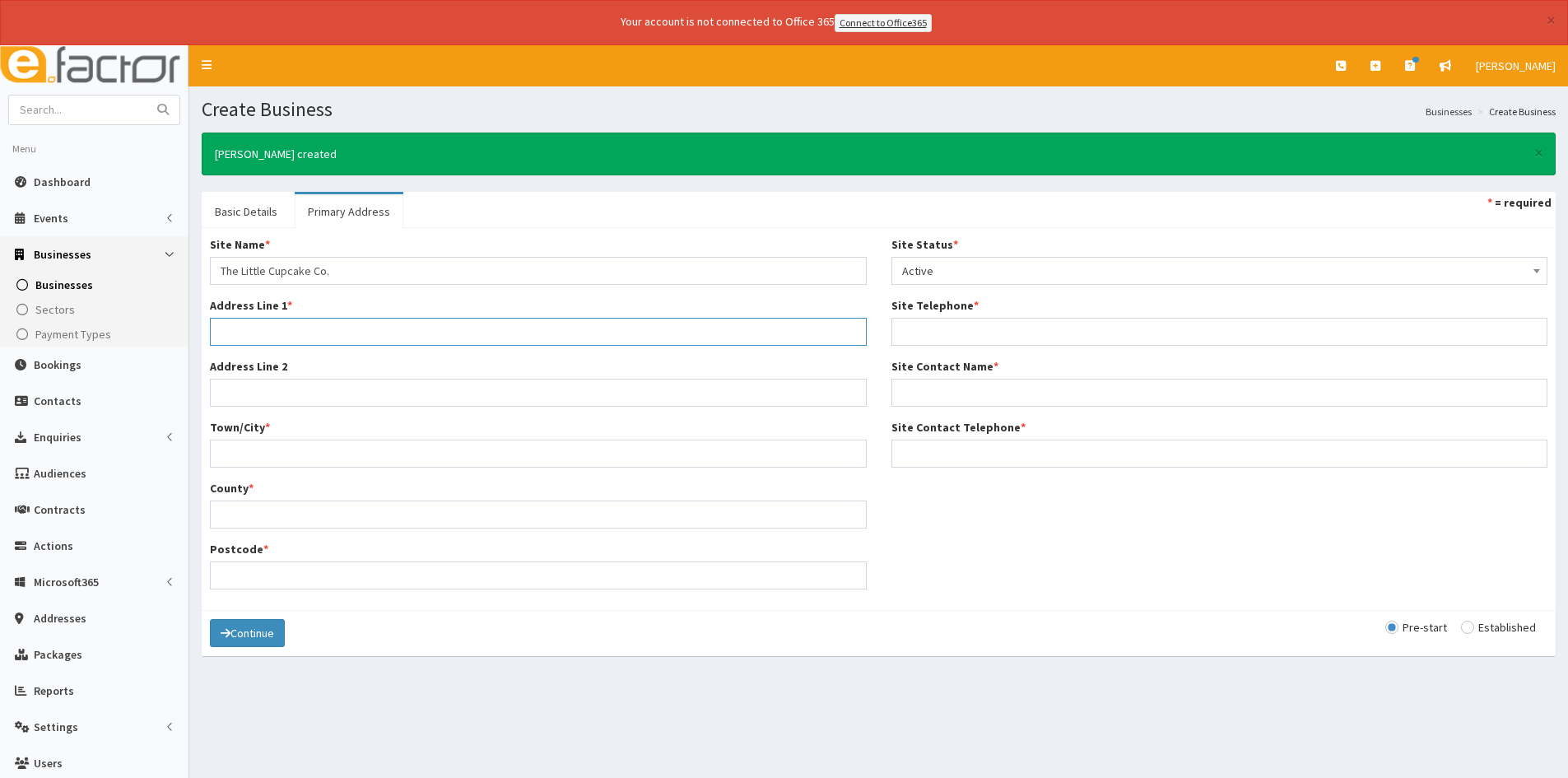
drag, startPoint x: 329, startPoint y: 331, endPoint x: 341, endPoint y: 330, distance: 12.0
click at [329, 331] on input "Address Line 1 *" at bounding box center [539, 332] width 657 height 28
click at [248, 332] on input "Address Line 1 *" at bounding box center [539, 332] width 657 height 28
paste input "Unit 2G"
type input "Unit 2G"
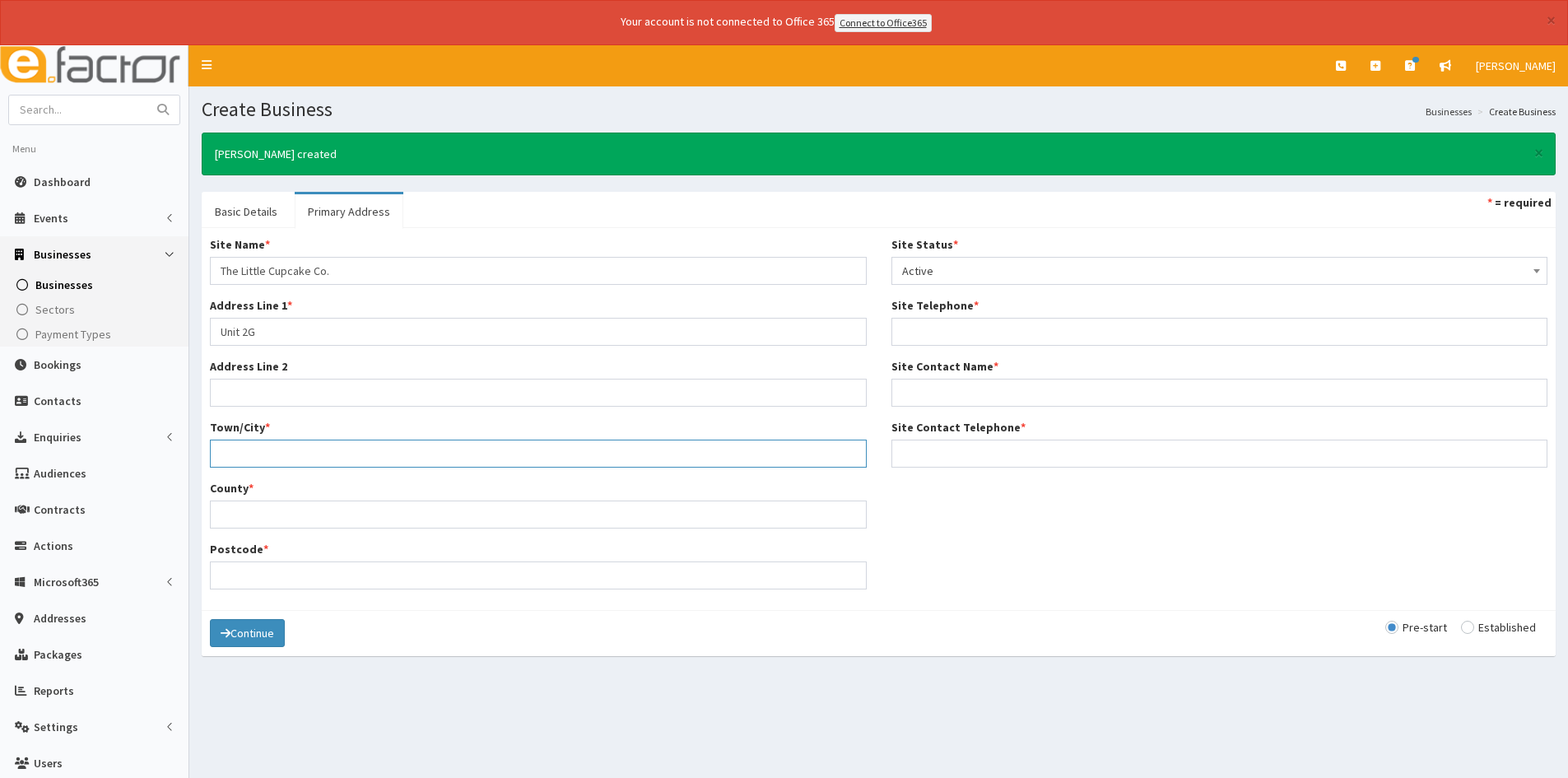
click at [281, 466] on input "Town/City *" at bounding box center [539, 454] width 657 height 28
click at [322, 392] on input "Address Line 2" at bounding box center [539, 393] width 657 height 28
click at [266, 445] on input "Town/City *" at bounding box center [539, 454] width 657 height 28
paste input "Winterton"
type input "Winterton"
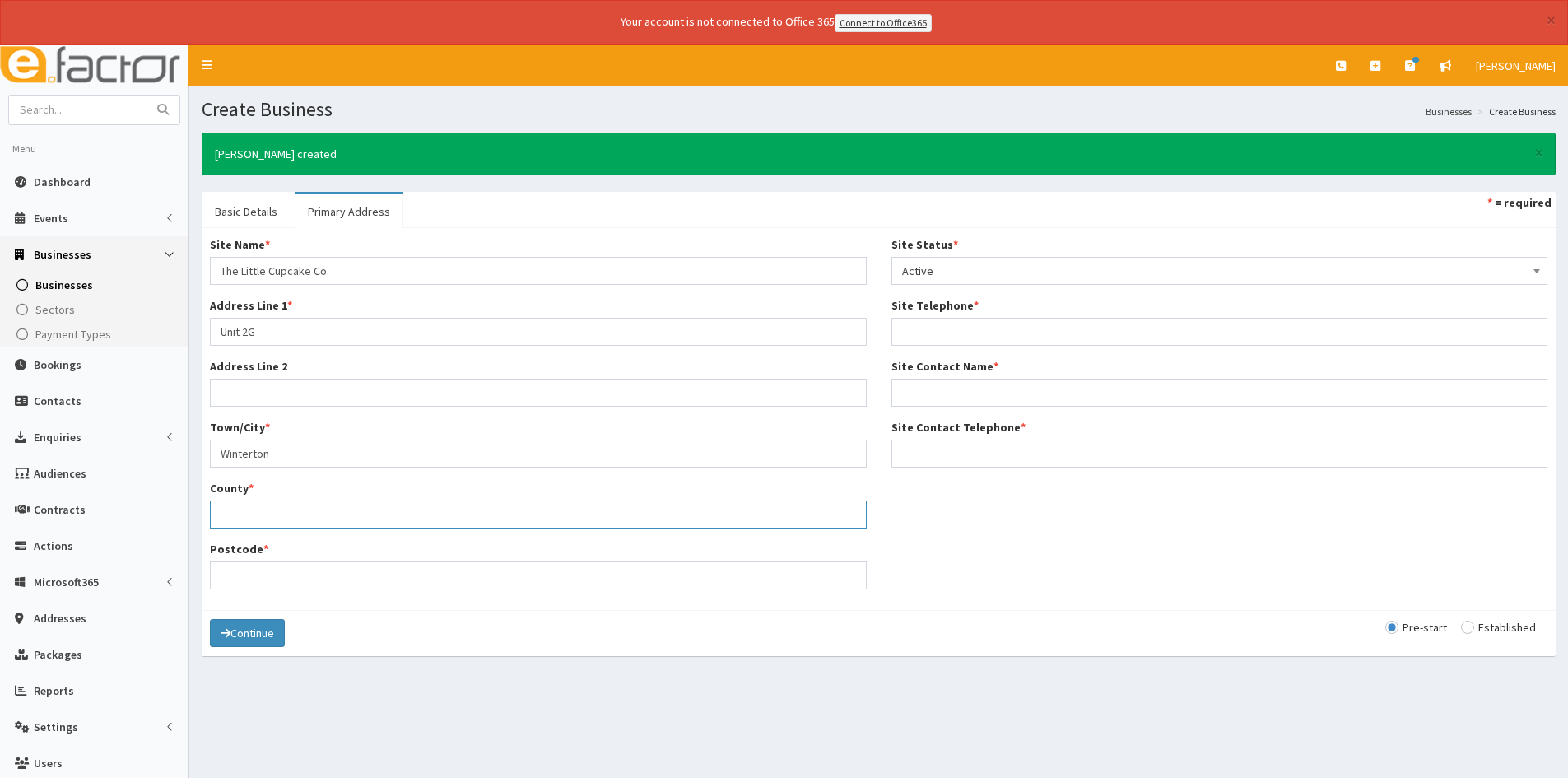
click at [272, 510] on input "County *" at bounding box center [539, 514] width 657 height 28
click at [474, 577] on input "Postcode *" at bounding box center [539, 575] width 657 height 28
click at [344, 565] on input "Postcode *" at bounding box center [539, 575] width 657 height 28
paste input "DN159SU"
type input "DN159SU"
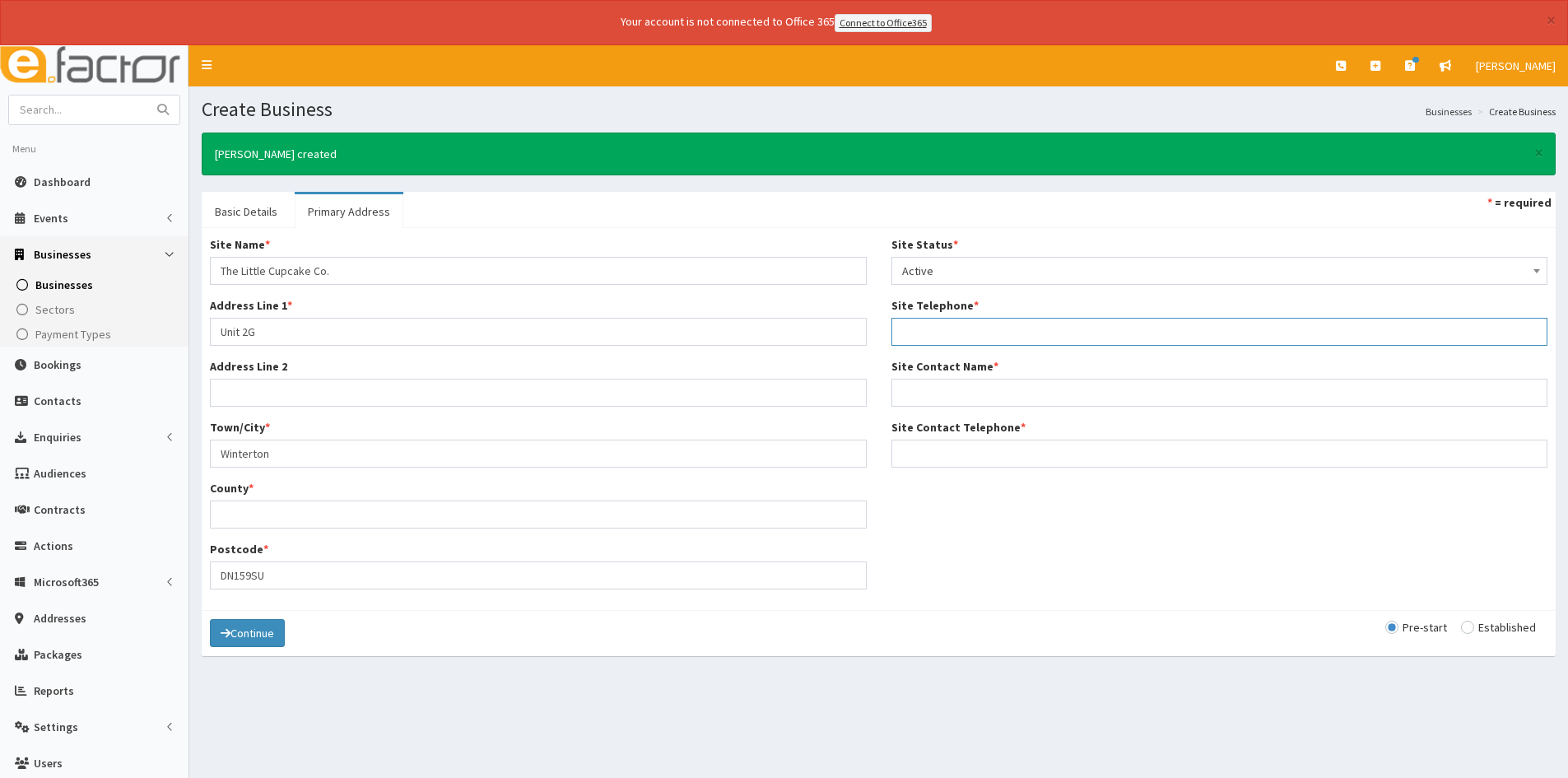
click at [993, 323] on input "Site Telephone *" at bounding box center [1220, 332] width 657 height 28
click at [930, 327] on input "Site Telephone *" at bounding box center [1220, 332] width 657 height 28
paste input "07737754302"
type input "07737754302"
click at [263, 637] on button "Continue" at bounding box center [247, 632] width 75 height 28
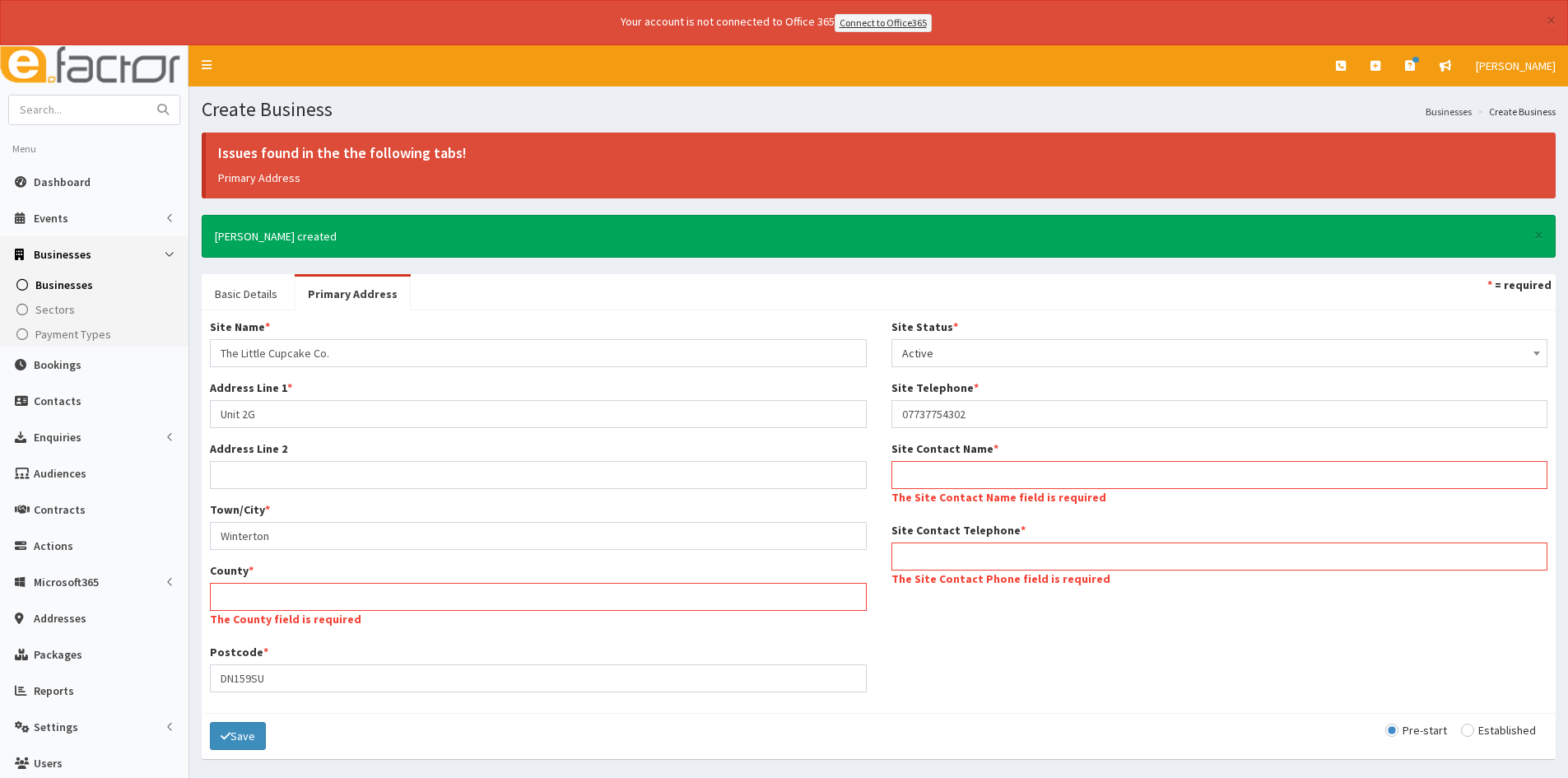
click at [1470, 732] on input "radio" at bounding box center [1498, 730] width 75 height 11
radio input "true"
click at [1001, 472] on input "Site Contact Name *" at bounding box center [1220, 475] width 657 height 28
click at [1123, 463] on input "Site Contact Name *" at bounding box center [1220, 475] width 657 height 28
paste input "The Little Cupcake Co."
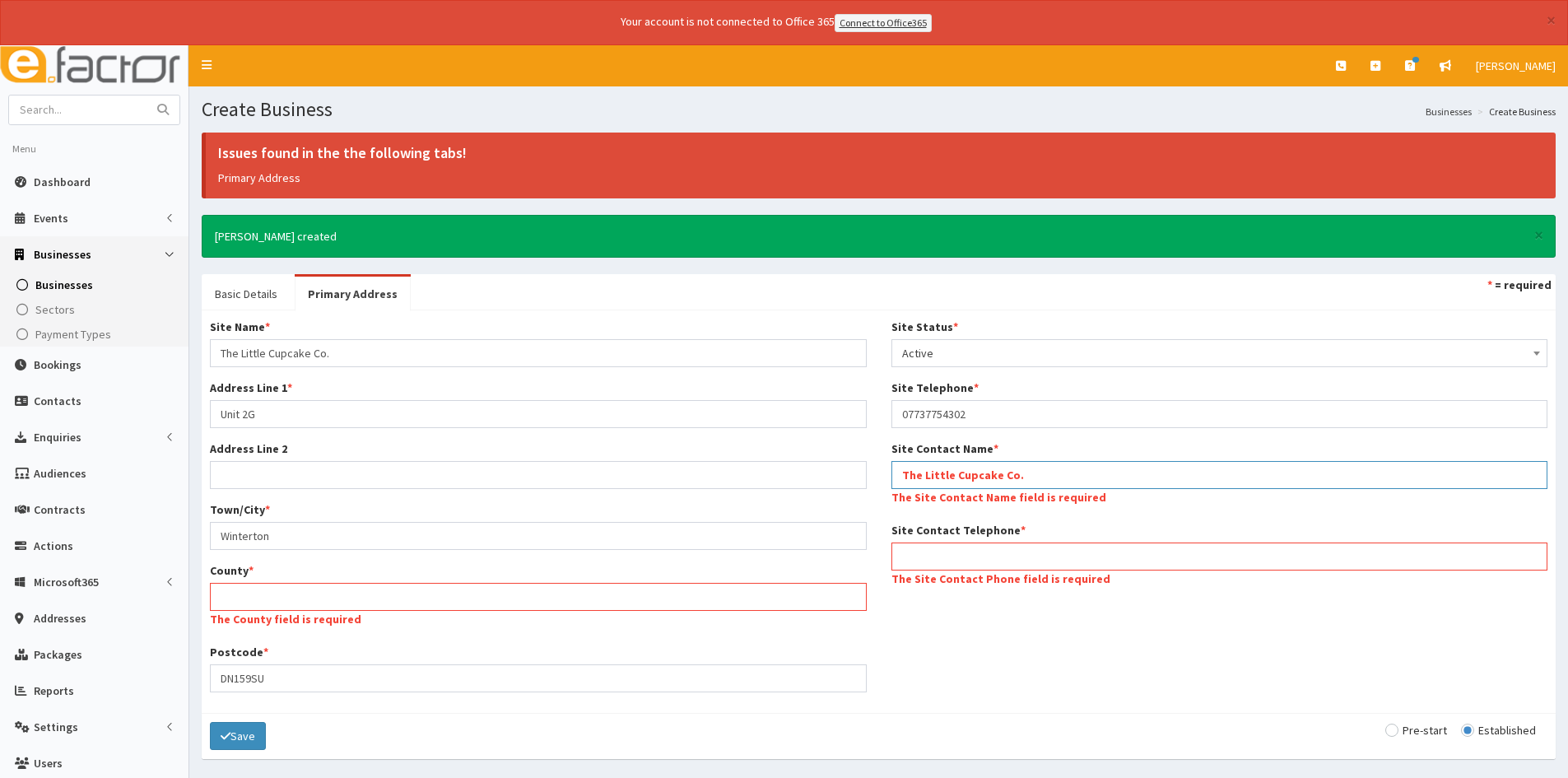
type input "The Little Cupcake Co."
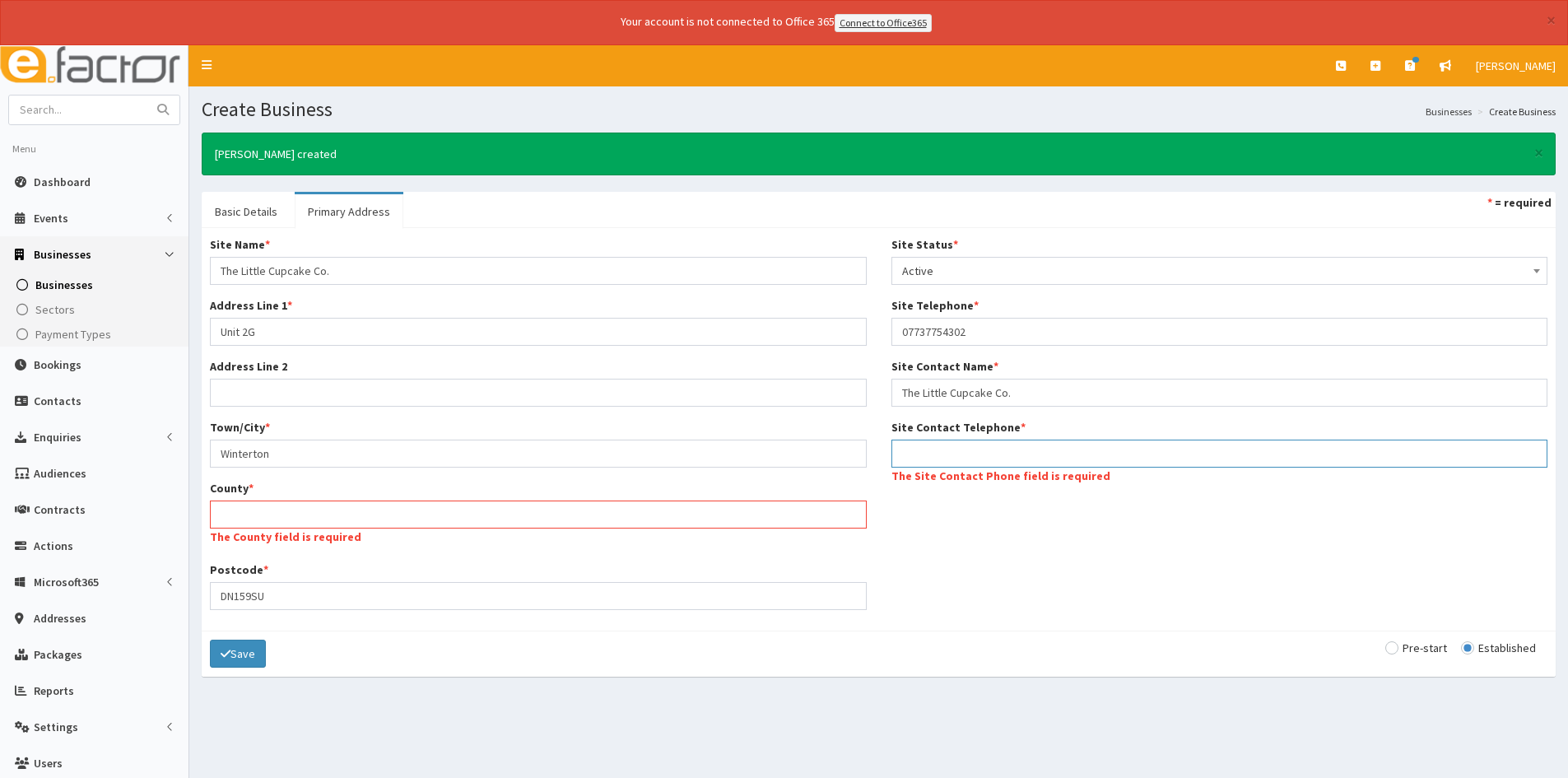
click at [1077, 563] on div "Site Name * The Little Cupcake Co. Address Line 1 * Unit 2G Address Line 2 Town…" at bounding box center [878, 429] width 1362 height 386
click at [1105, 463] on input "Site Contact Telephone *" at bounding box center [1220, 454] width 657 height 28
paste input "07737754302"
type input "07737754302"
click at [581, 502] on input "County *" at bounding box center [539, 514] width 657 height 28
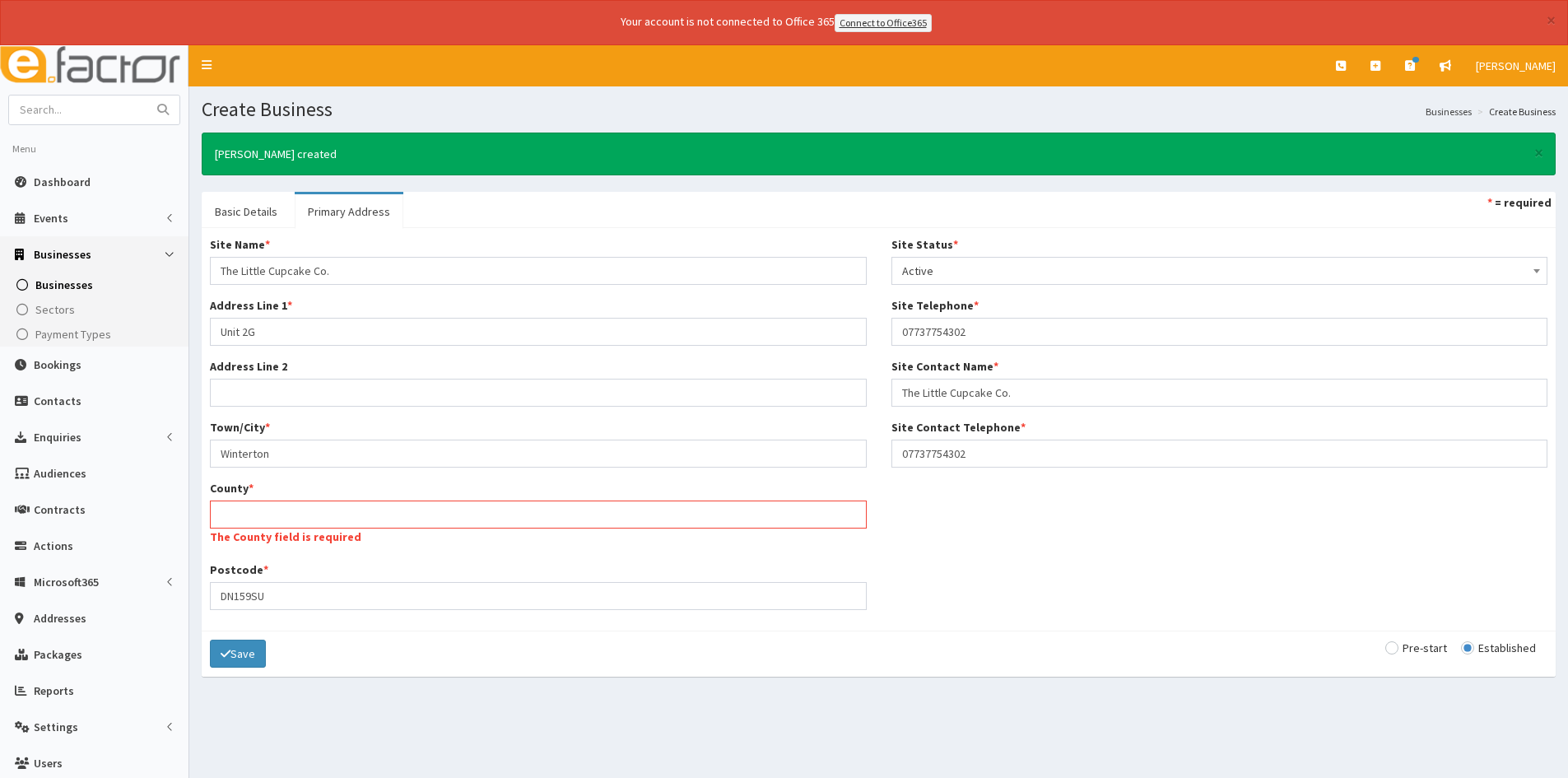
drag, startPoint x: 495, startPoint y: 549, endPoint x: 539, endPoint y: 535, distance: 46.2
click at [496, 549] on div "Site Name * The Little Cupcake Co. Address Line 1 * Unit 2G Address Line 2 Town…" at bounding box center [538, 429] width 682 height 386
drag, startPoint x: 510, startPoint y: 595, endPoint x: 165, endPoint y: 617, distance: 345.7
click at [163, 623] on div "E Toggle navigation Quick Create Create Business Create Booking Create Contact" at bounding box center [784, 434] width 1568 height 778
click at [542, 502] on div "County * The County field is required" at bounding box center [539, 513] width 657 height 69
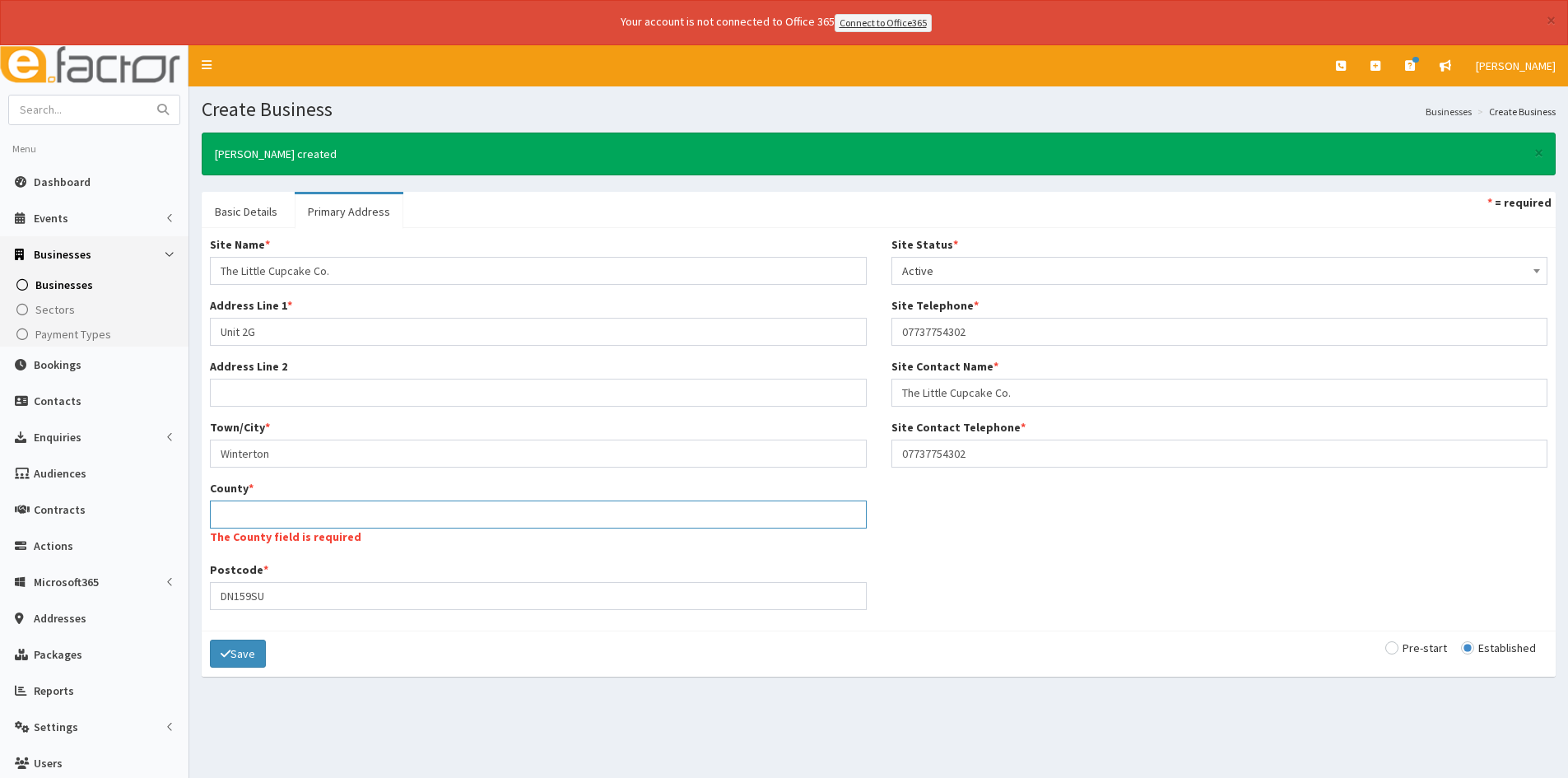
click at [542, 513] on input "County *" at bounding box center [539, 514] width 657 height 28
type input "North Lincolnshire"
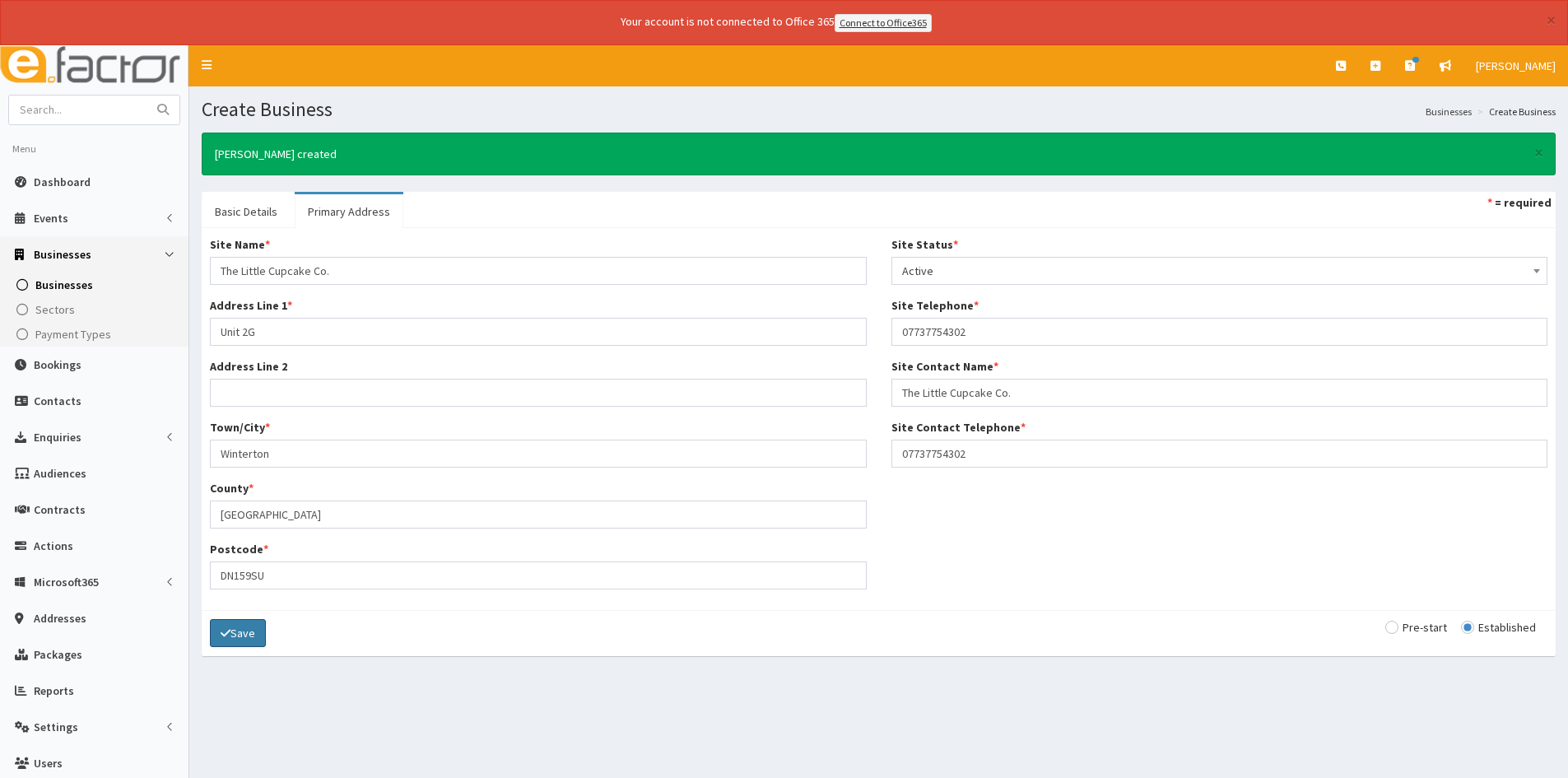
click at [247, 642] on button "Save" at bounding box center [238, 632] width 56 height 28
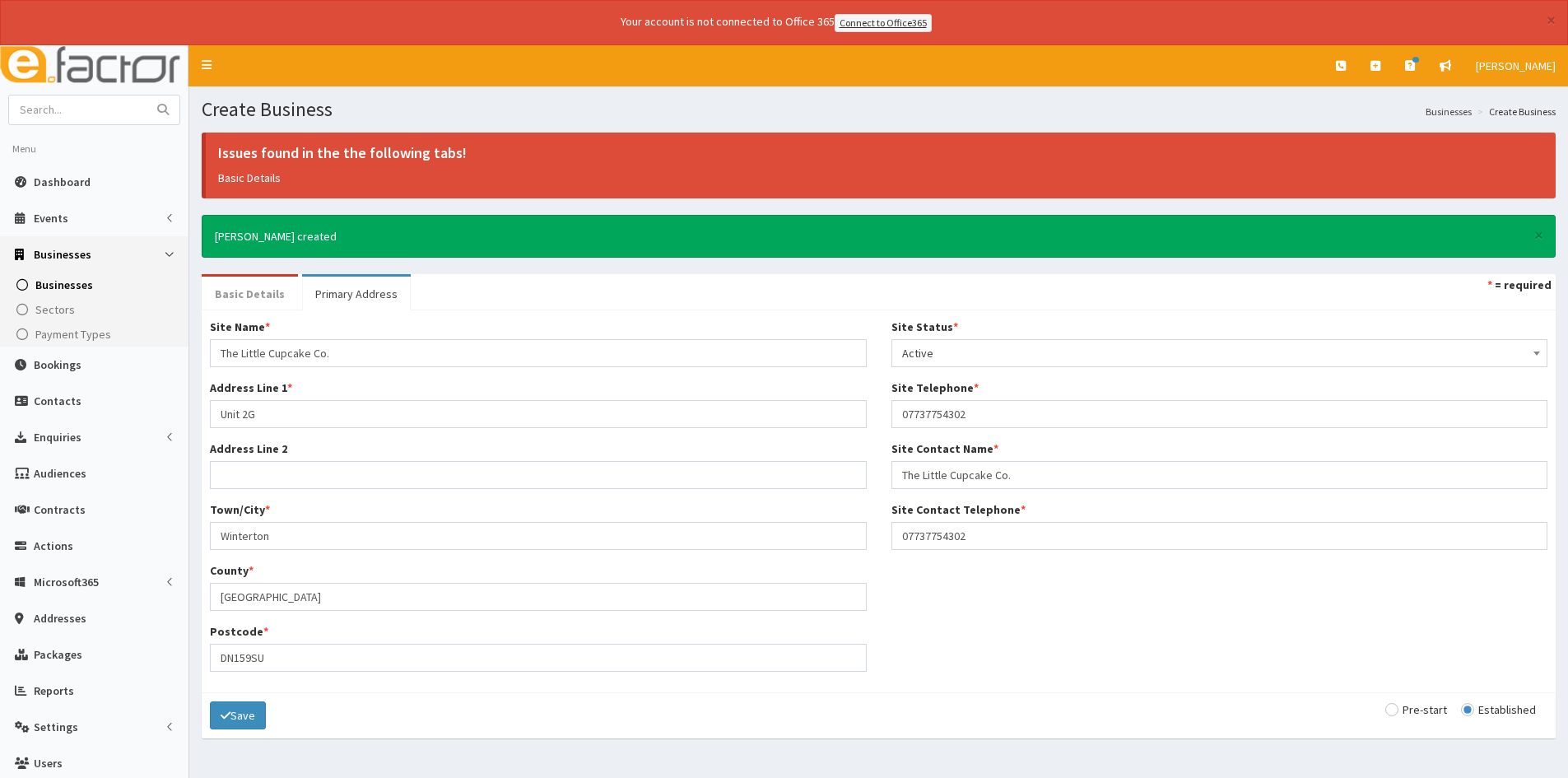
click at [268, 300] on link "Basic Details" at bounding box center [250, 293] width 96 height 34
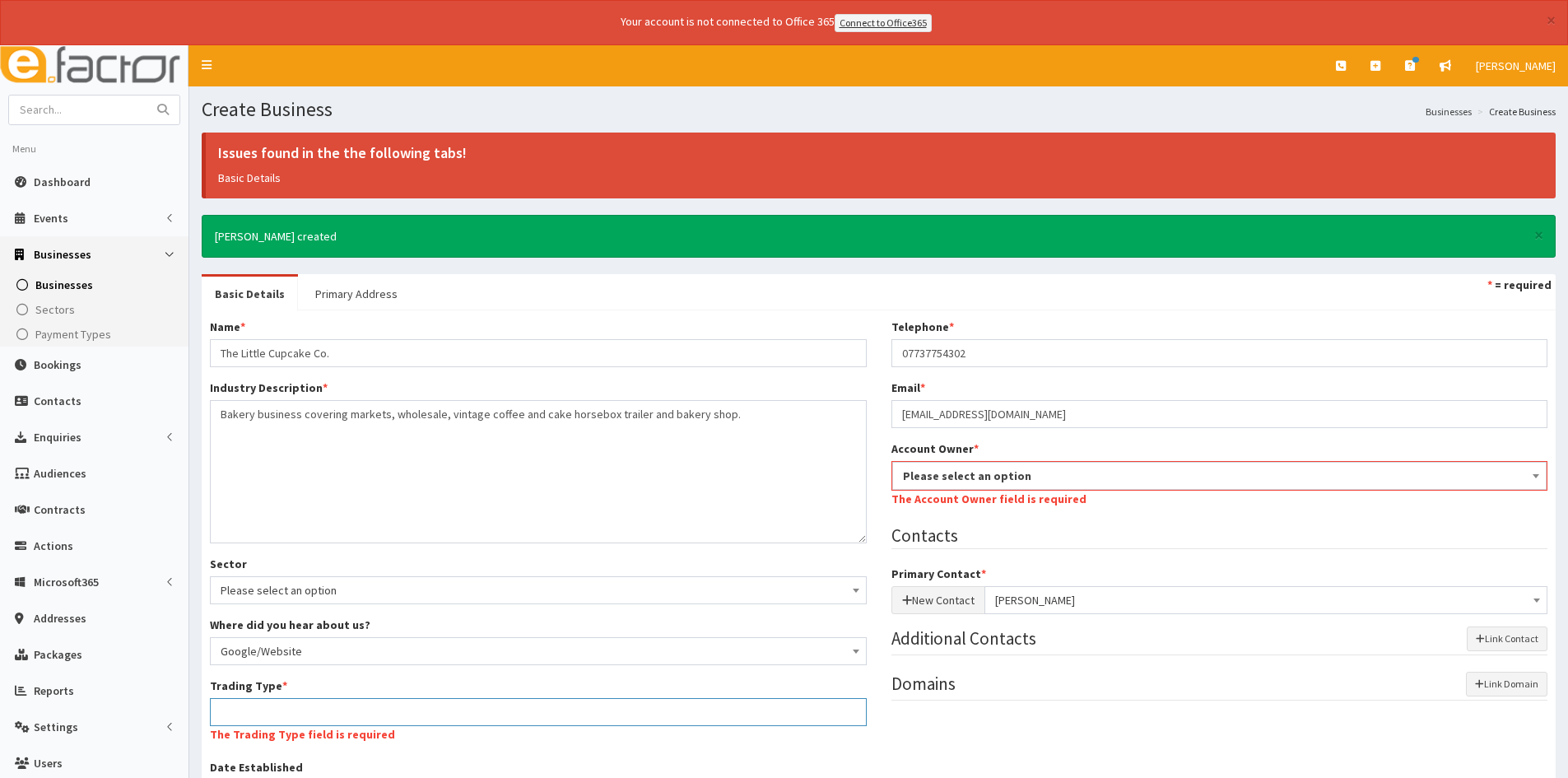
click at [431, 701] on input "Trading Type *" at bounding box center [539, 712] width 657 height 28
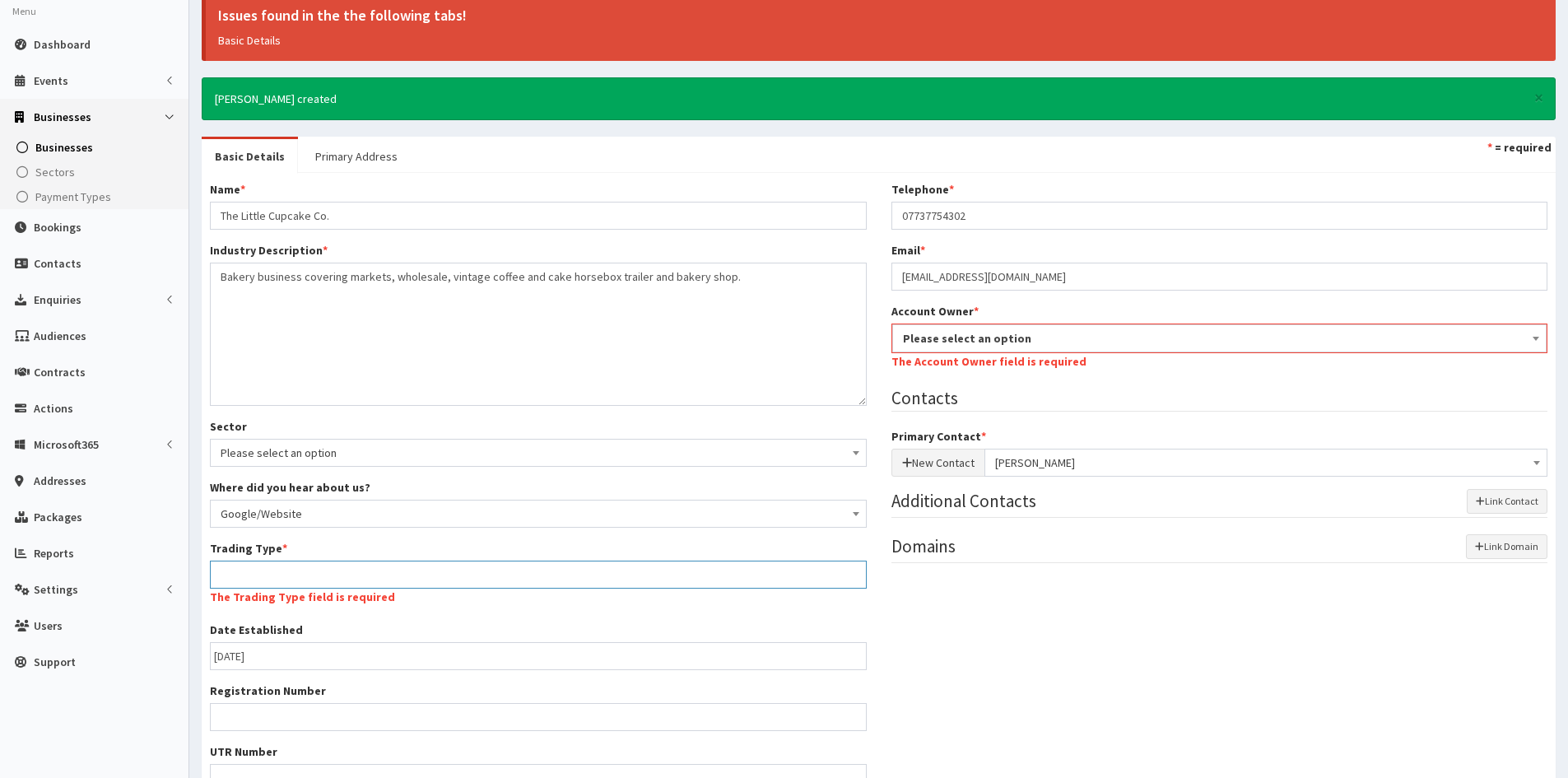
scroll to position [165, 0]
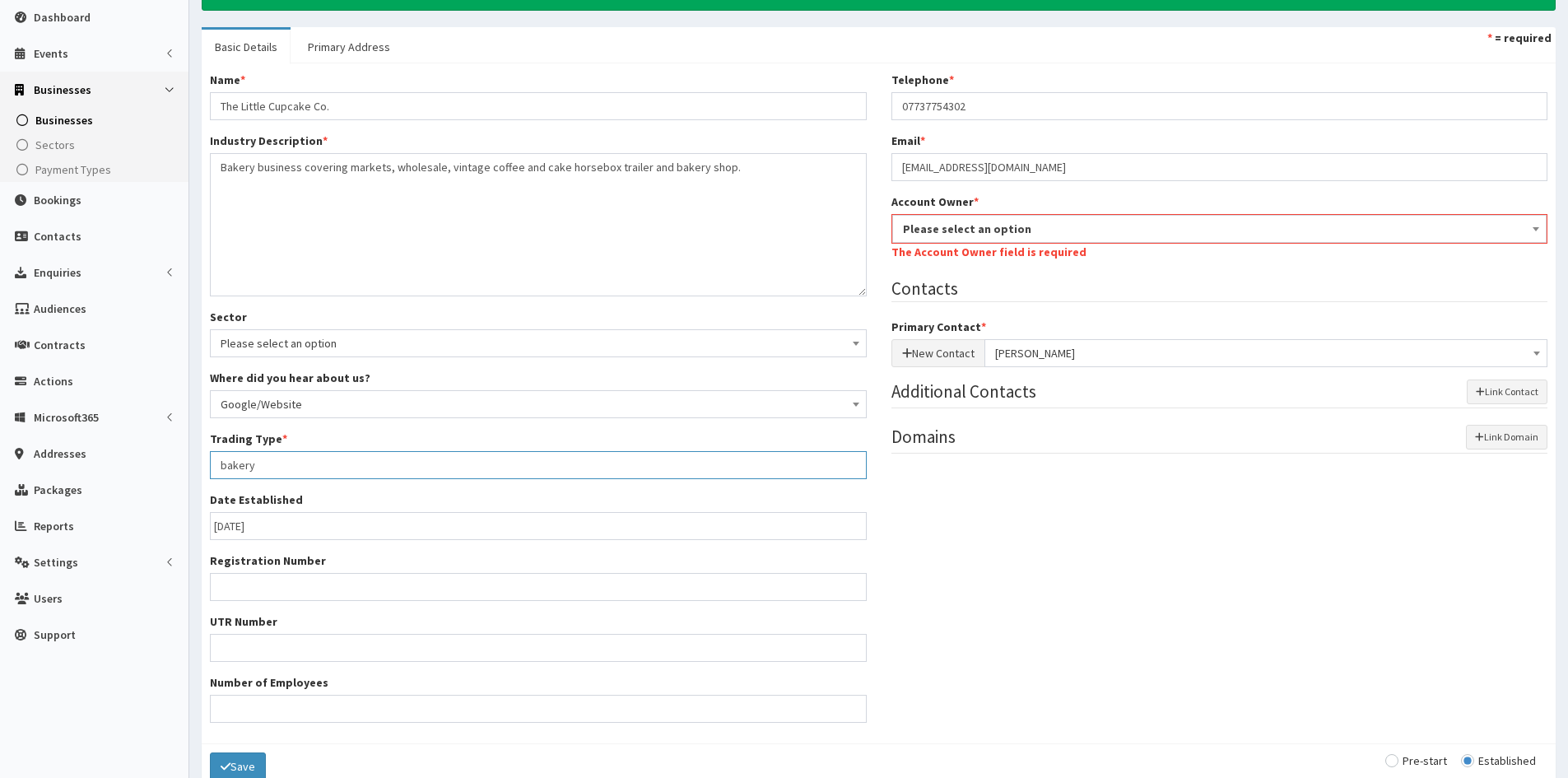
type input "bakery"
click at [1031, 234] on span "Please select an option" at bounding box center [1219, 229] width 634 height 23
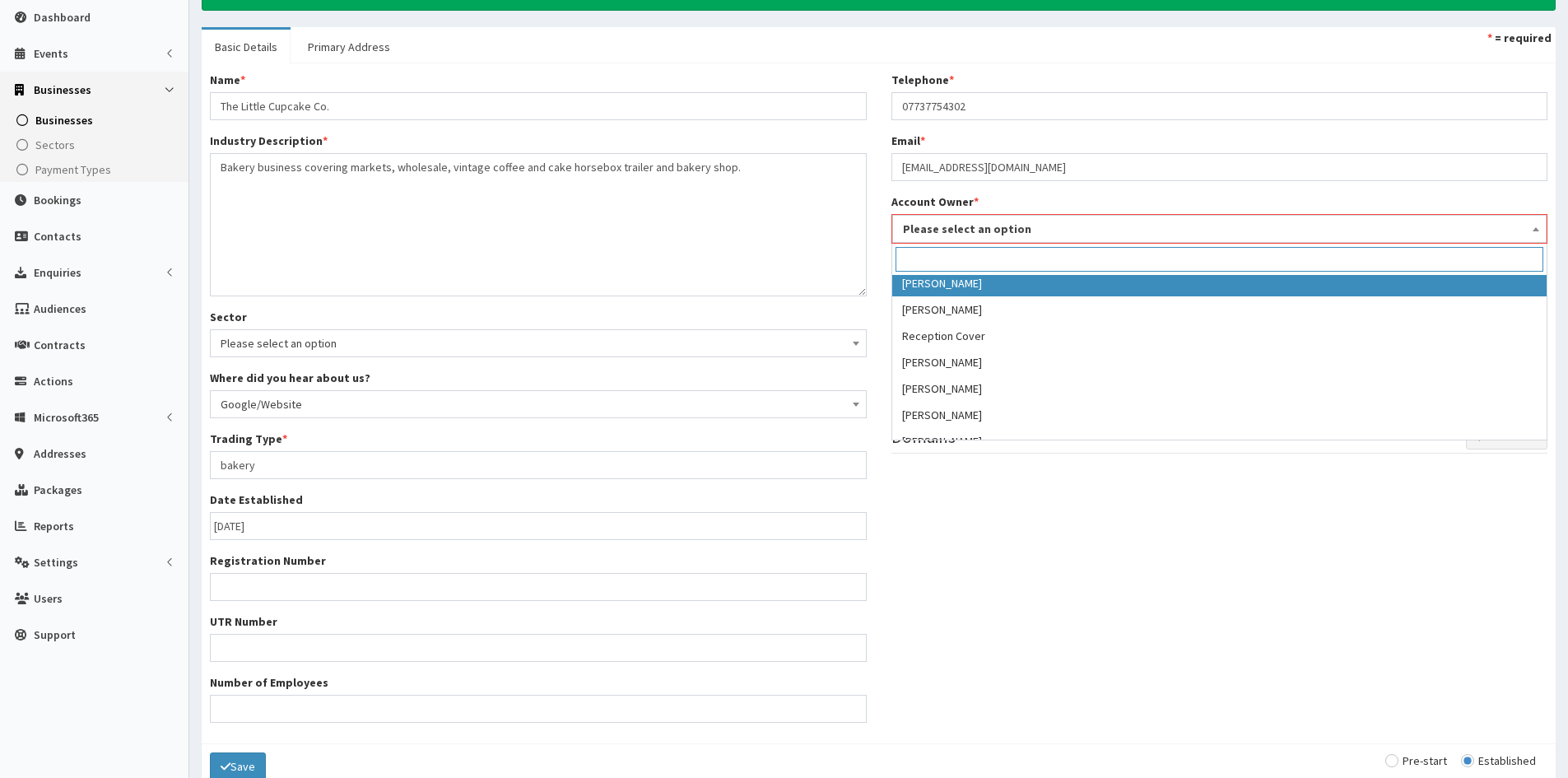
scroll to position [362, 0]
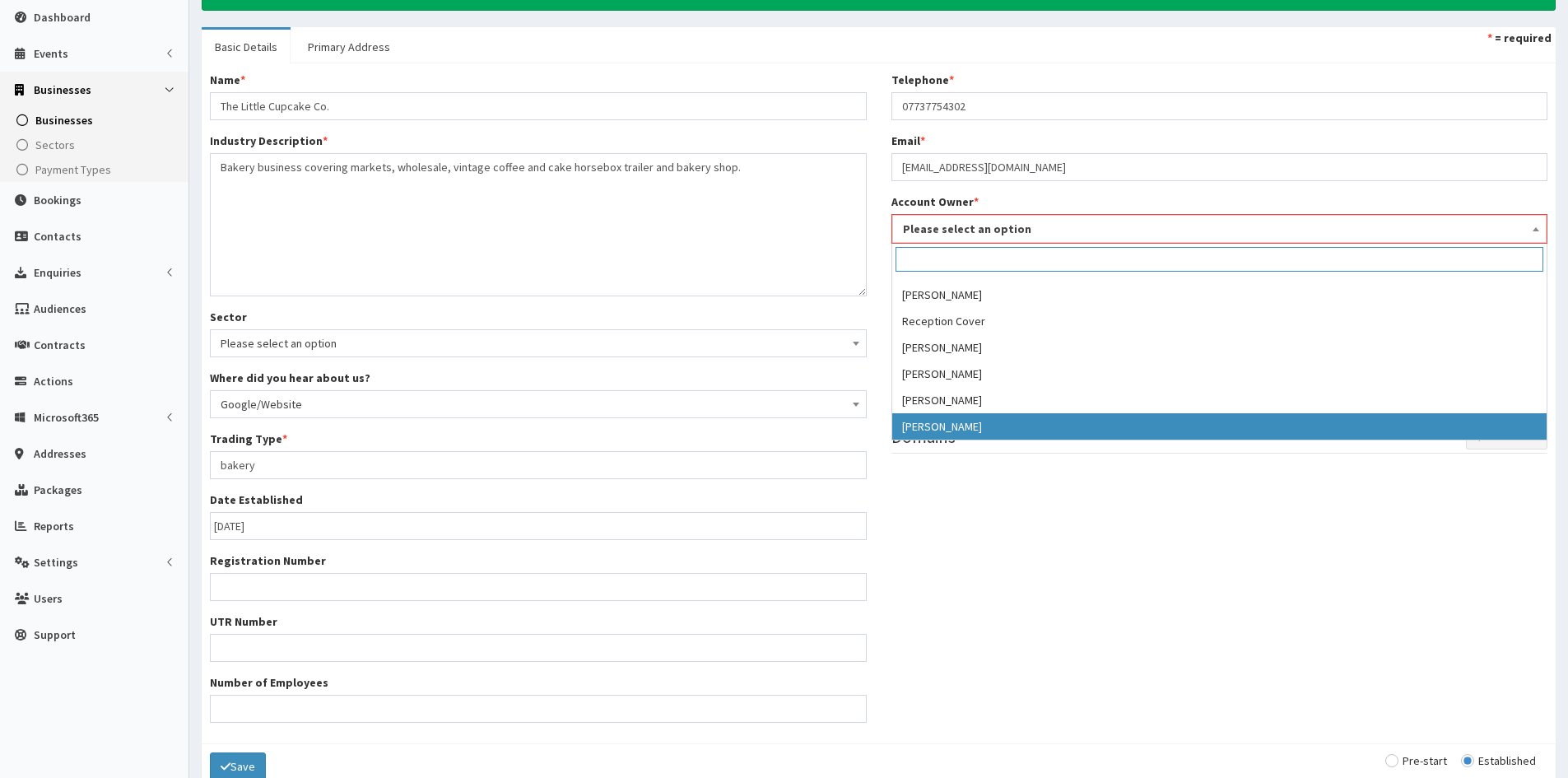
select select "46"
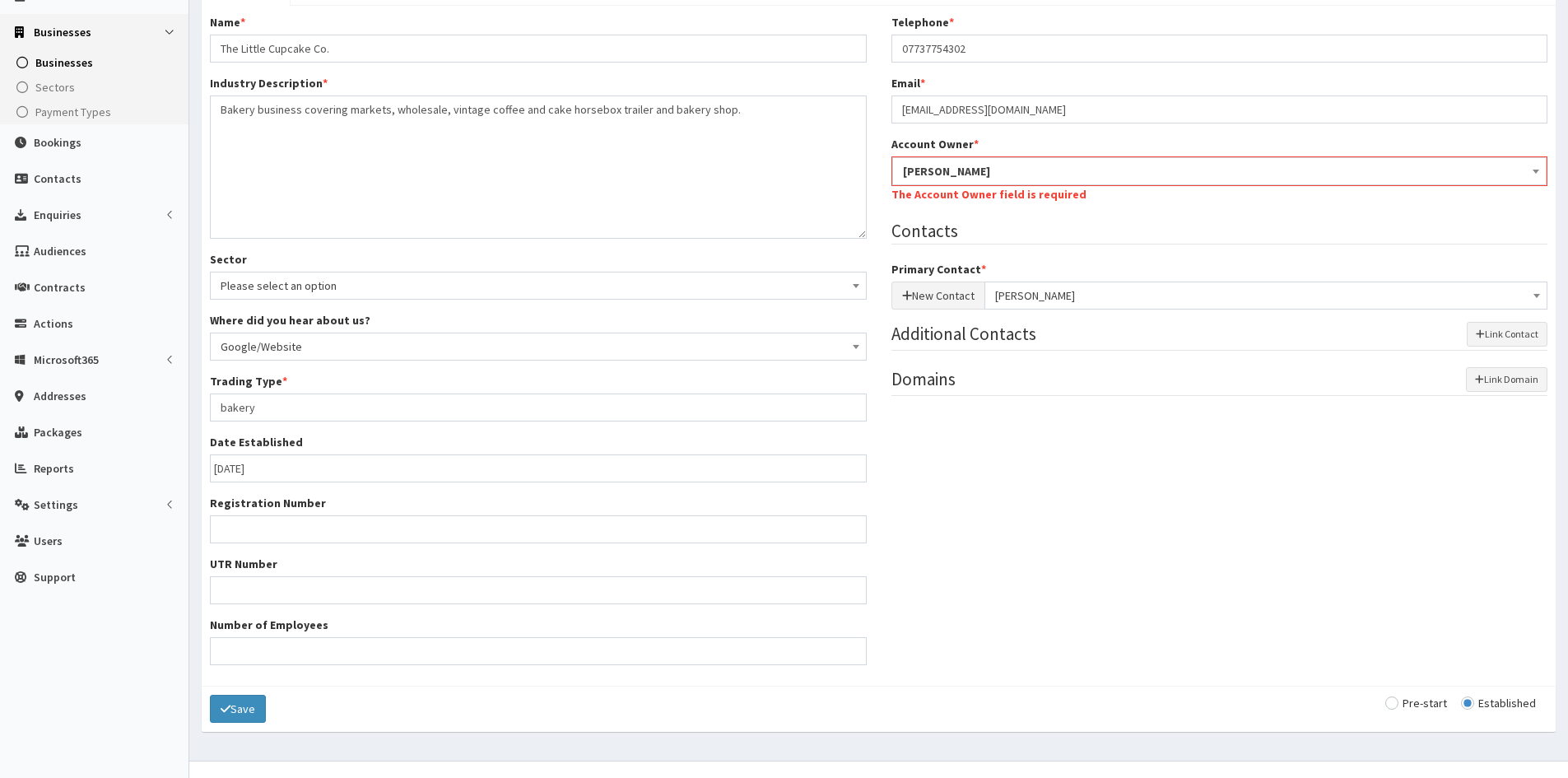
scroll to position [247, 0]
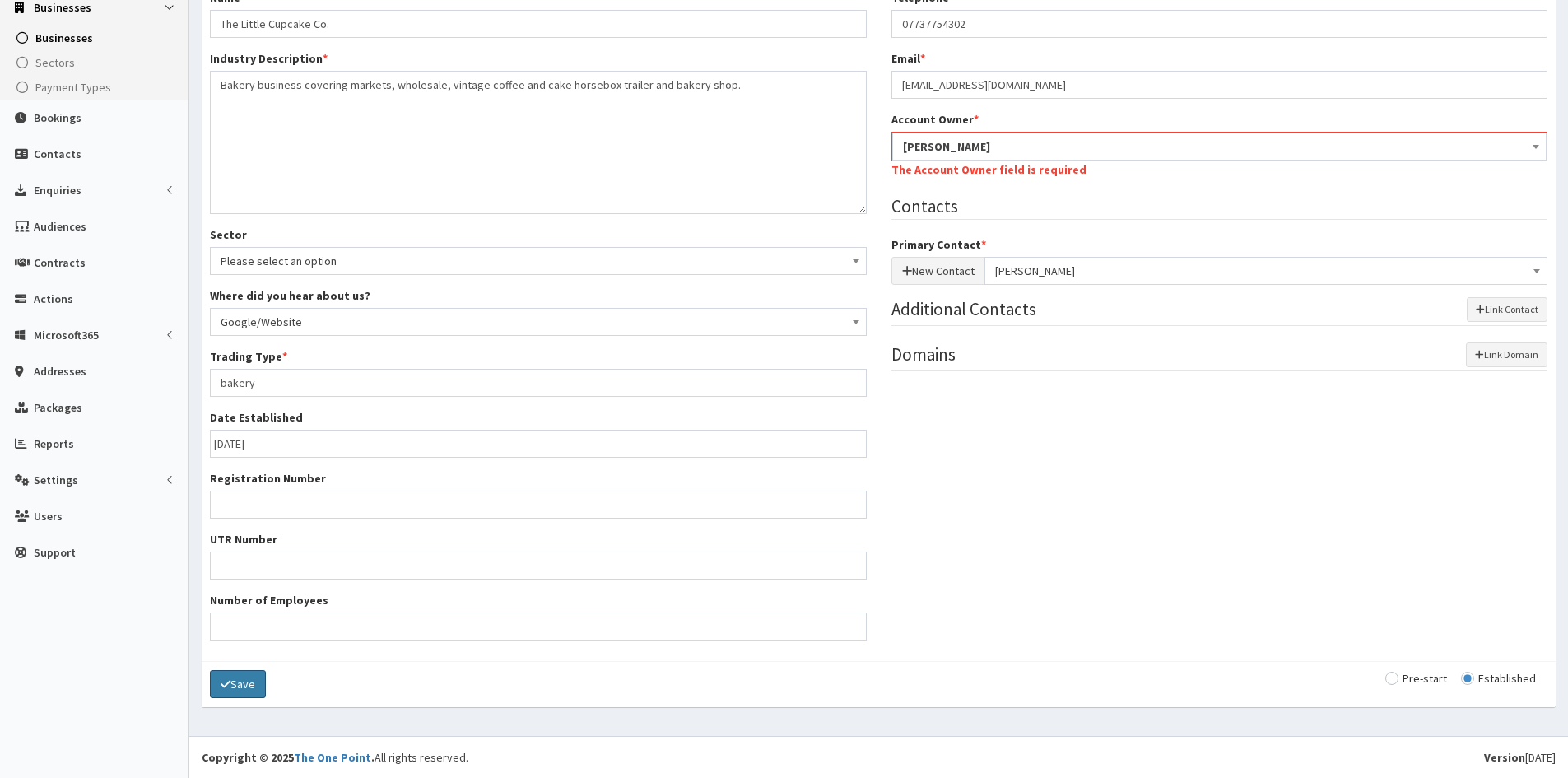
click at [234, 688] on button "Save" at bounding box center [238, 684] width 56 height 28
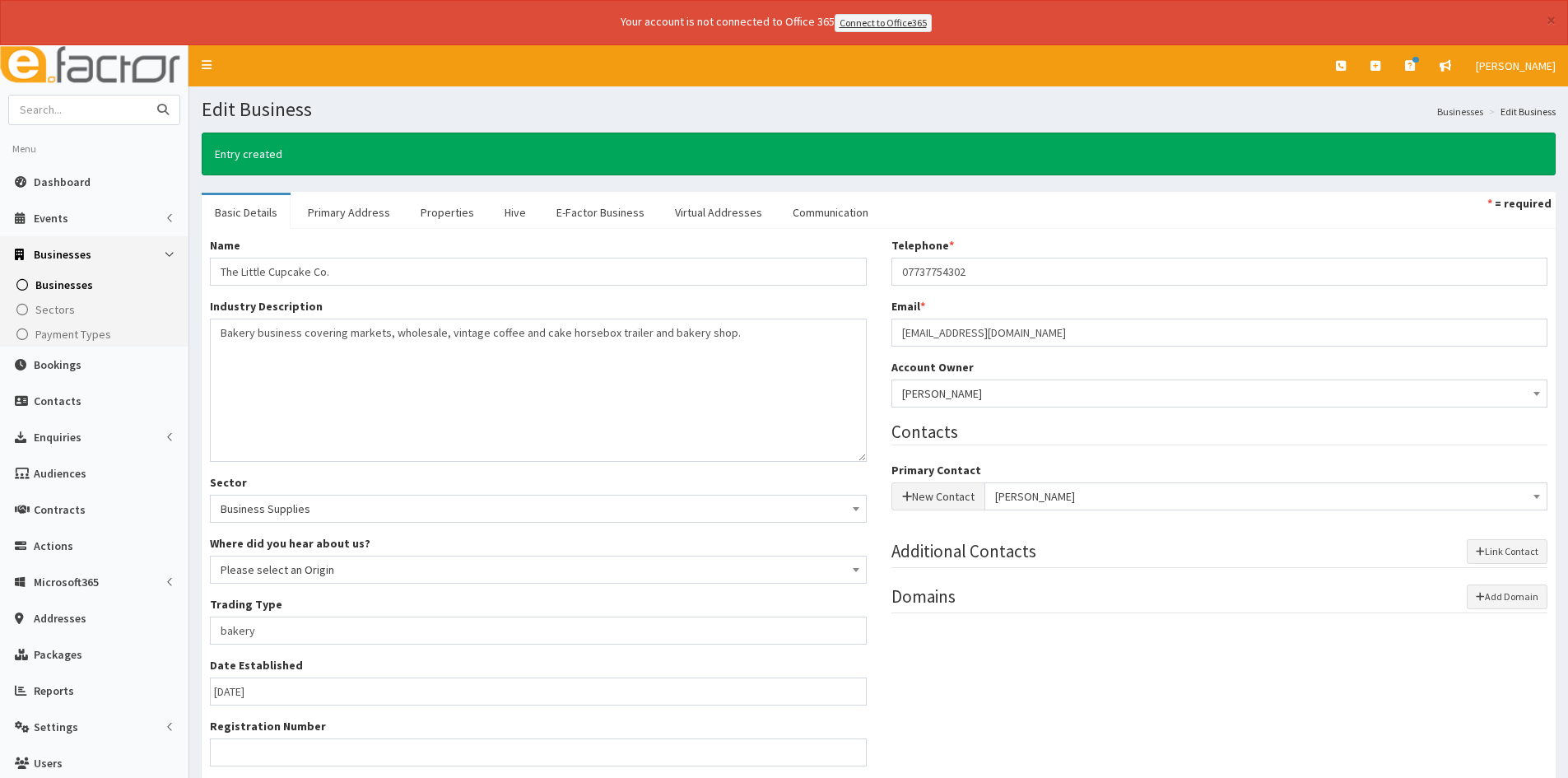
click at [89, 98] on input "text" at bounding box center [78, 110] width 138 height 29
type input "paws n relax sitting"
click at [147, 96] on button "submit" at bounding box center [163, 110] width 33 height 29
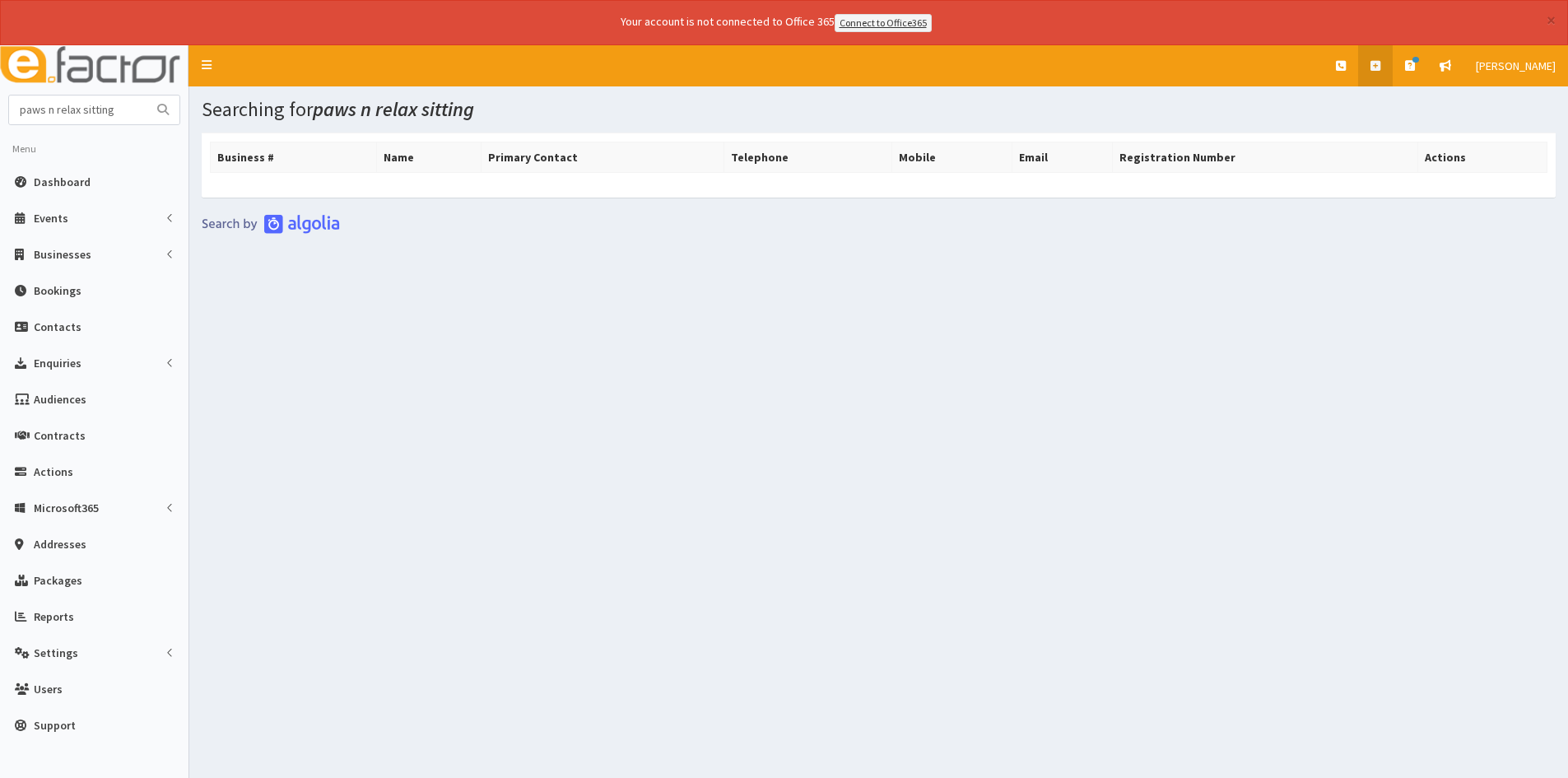
click at [1393, 59] on link at bounding box center [1375, 65] width 34 height 41
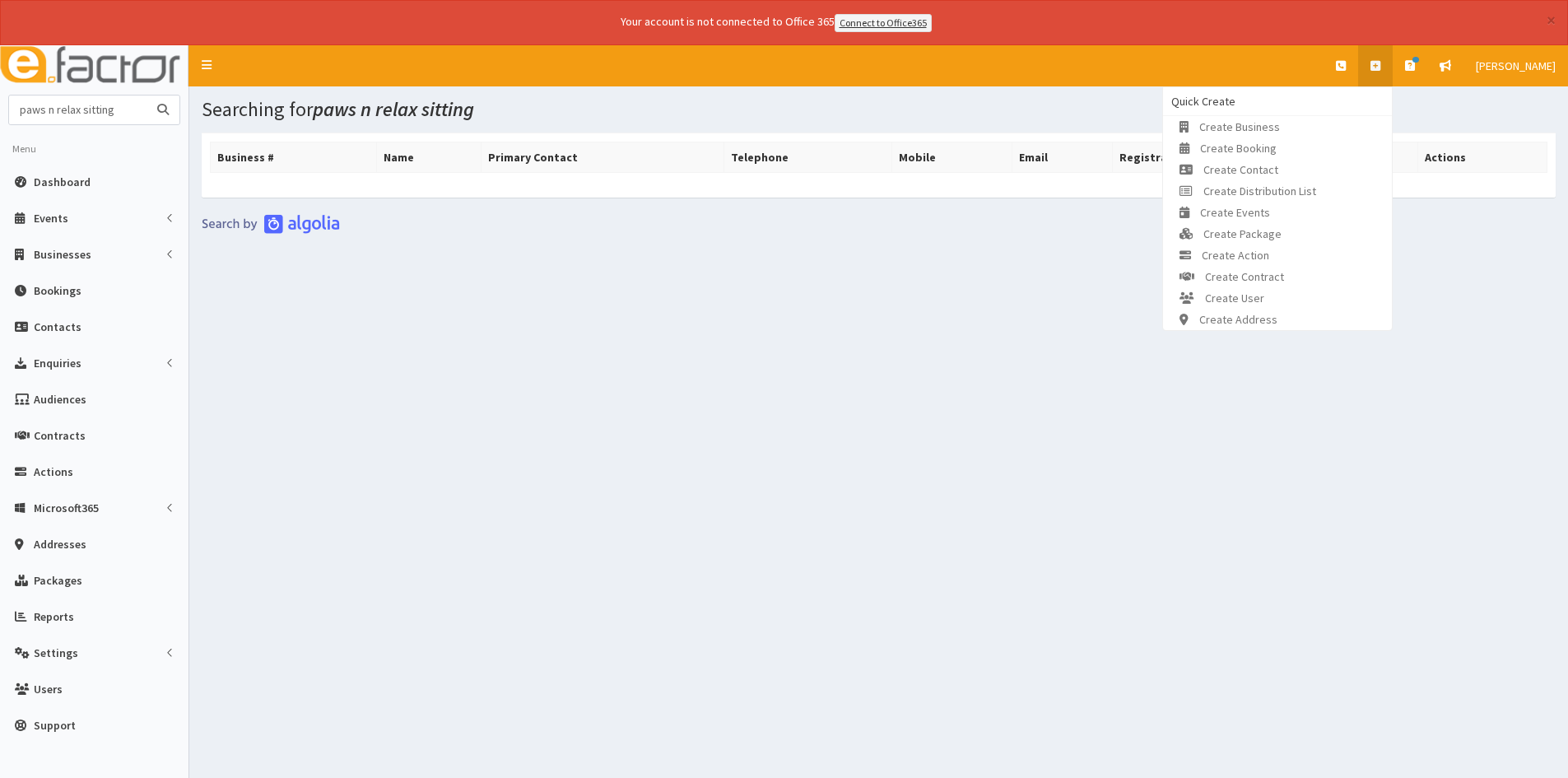
drag, startPoint x: 123, startPoint y: 107, endPoint x: -146, endPoint y: 147, distance: 272.0
click at [0, 147] on html "× Your account is not connected to Office 365 Connect to Office365 E Toggle nav…" at bounding box center [784, 411] width 1568 height 823
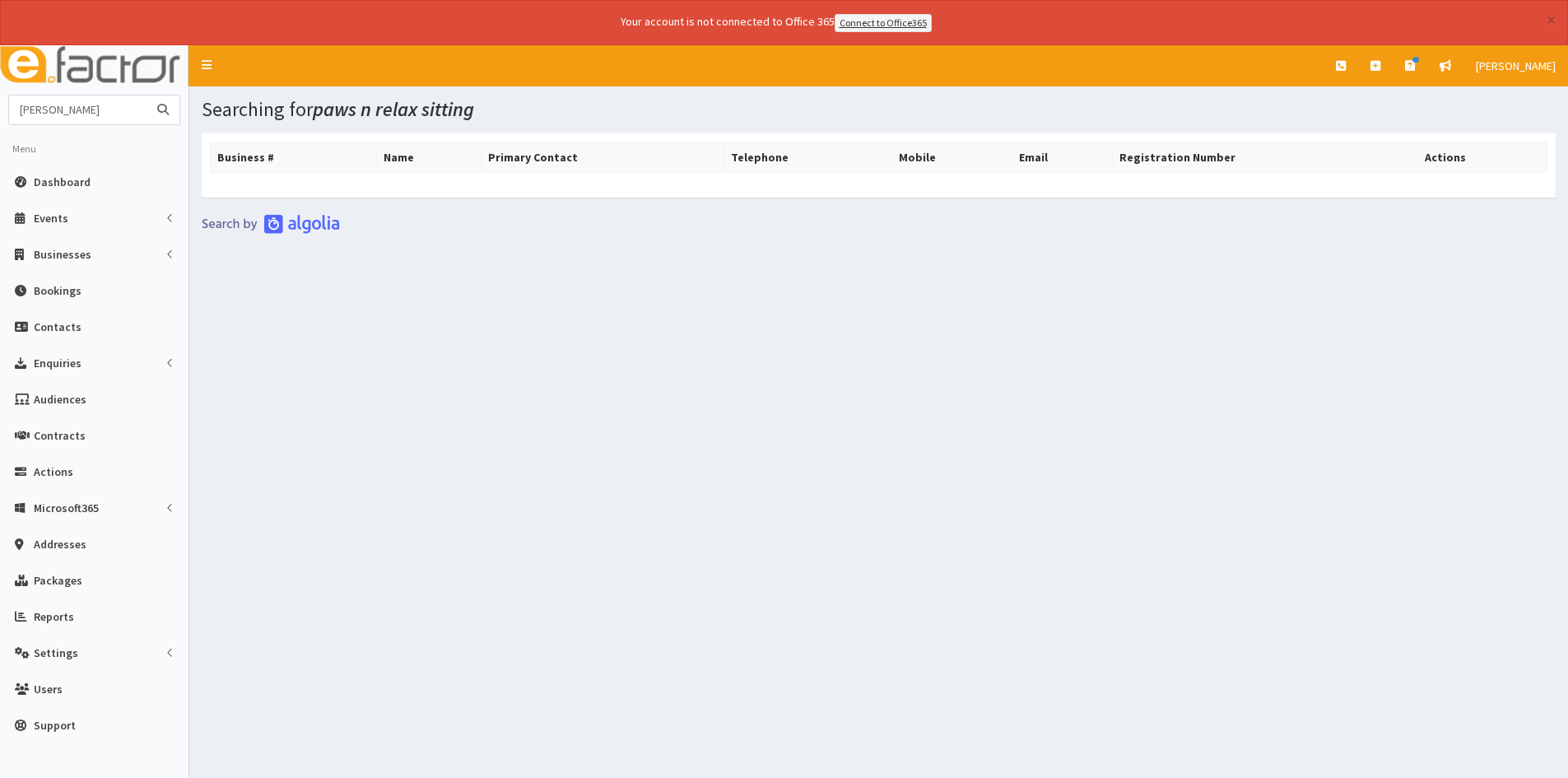
type input "[PERSON_NAME]"
click at [147, 96] on button "submit" at bounding box center [163, 110] width 33 height 29
drag, startPoint x: 101, startPoint y: 122, endPoint x: -209, endPoint y: 135, distance: 310.3
click at [0, 135] on html "× Your account is not connected to Office 365 Connect to Office365 E Toggle nav…" at bounding box center [784, 411] width 1568 height 823
click at [1381, 67] on icon at bounding box center [1375, 65] width 10 height 11
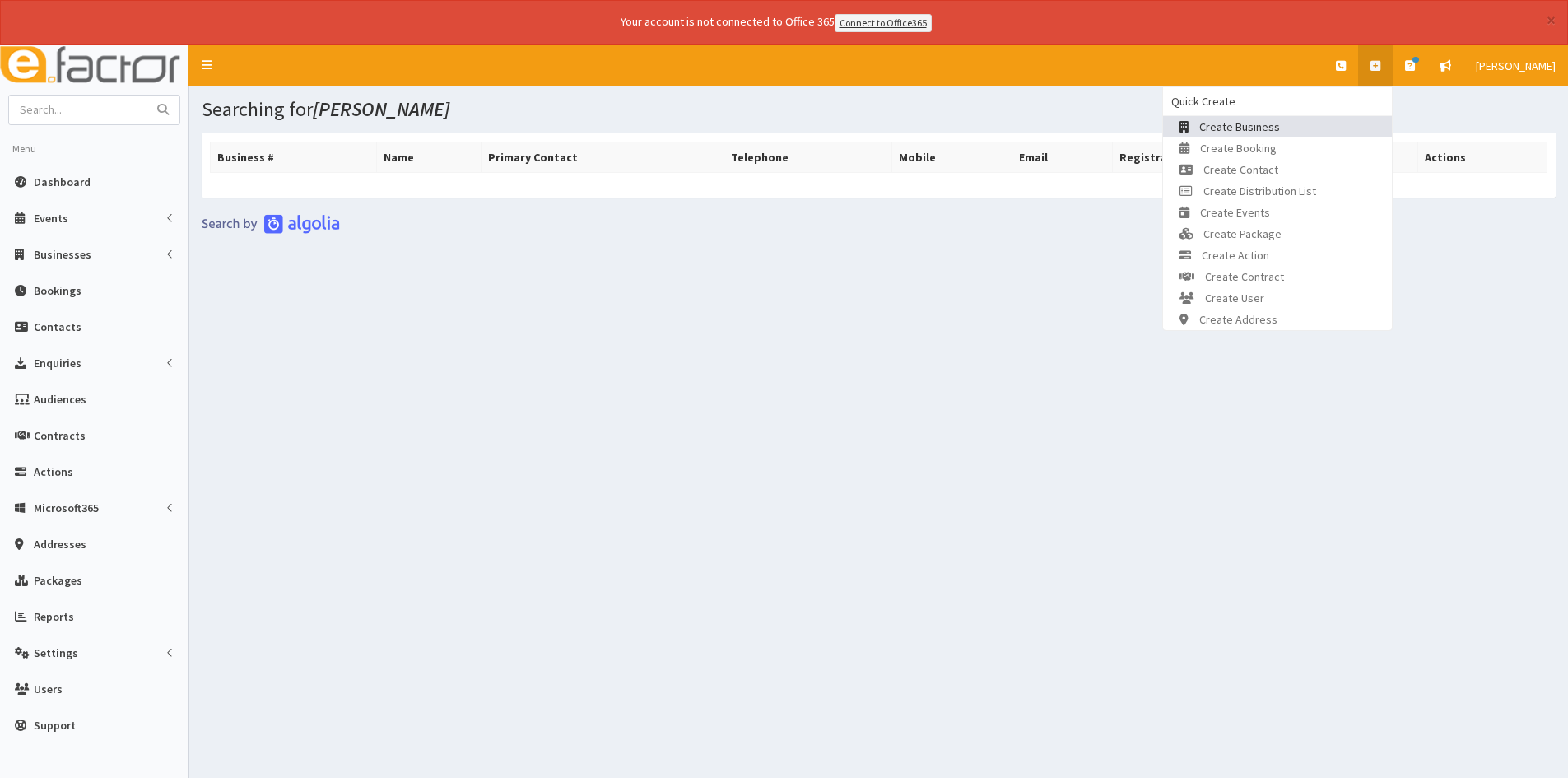
click at [1296, 124] on link "Create Business" at bounding box center [1277, 126] width 229 height 21
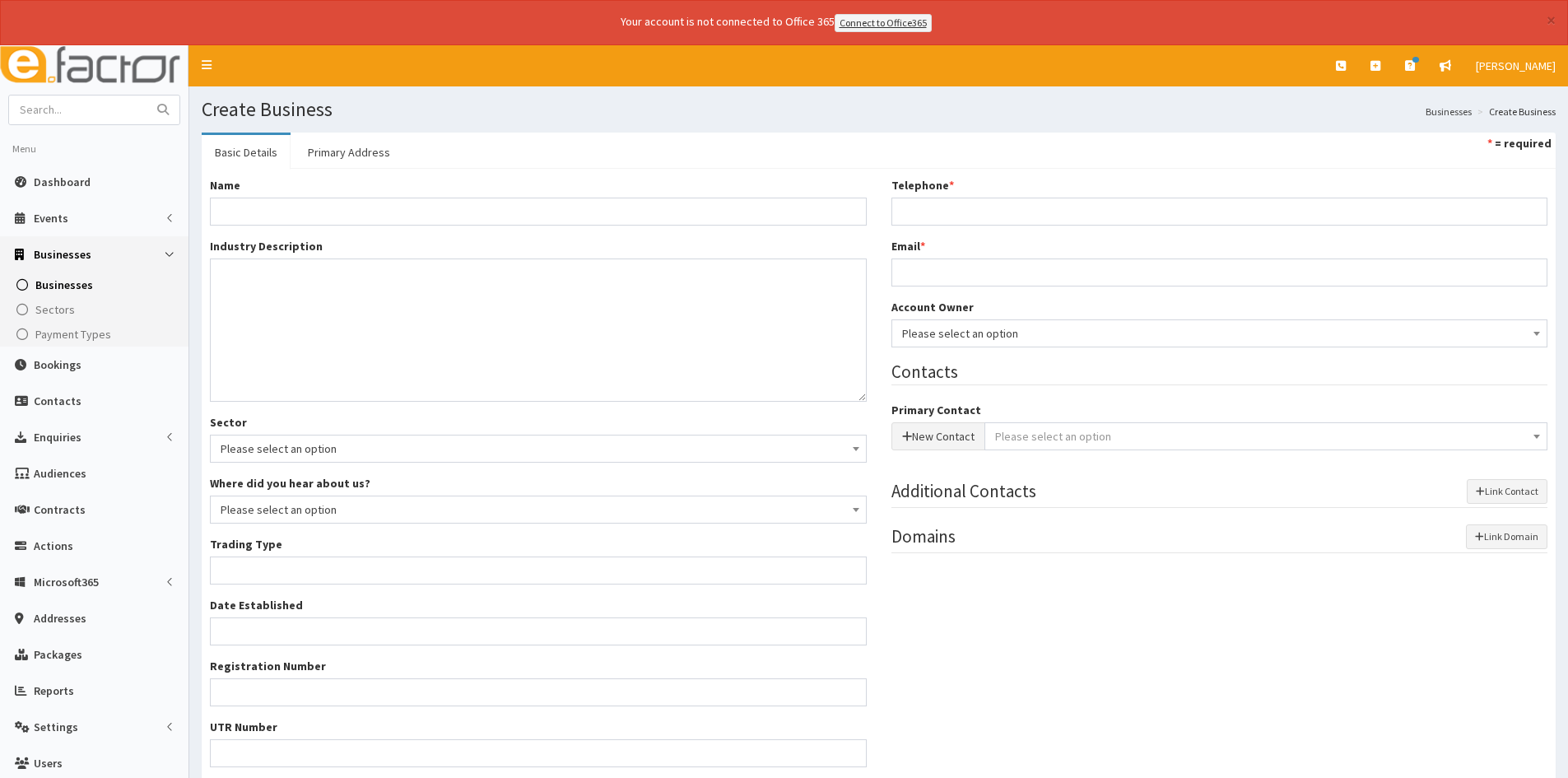
click at [640, 228] on div "Name * Industry Description * Sector Please select an option Business Supplies …" at bounding box center [538, 508] width 682 height 663
click at [646, 218] on input "Name *" at bounding box center [539, 211] width 657 height 28
click at [537, 625] on input "Date Established" at bounding box center [539, 631] width 657 height 28
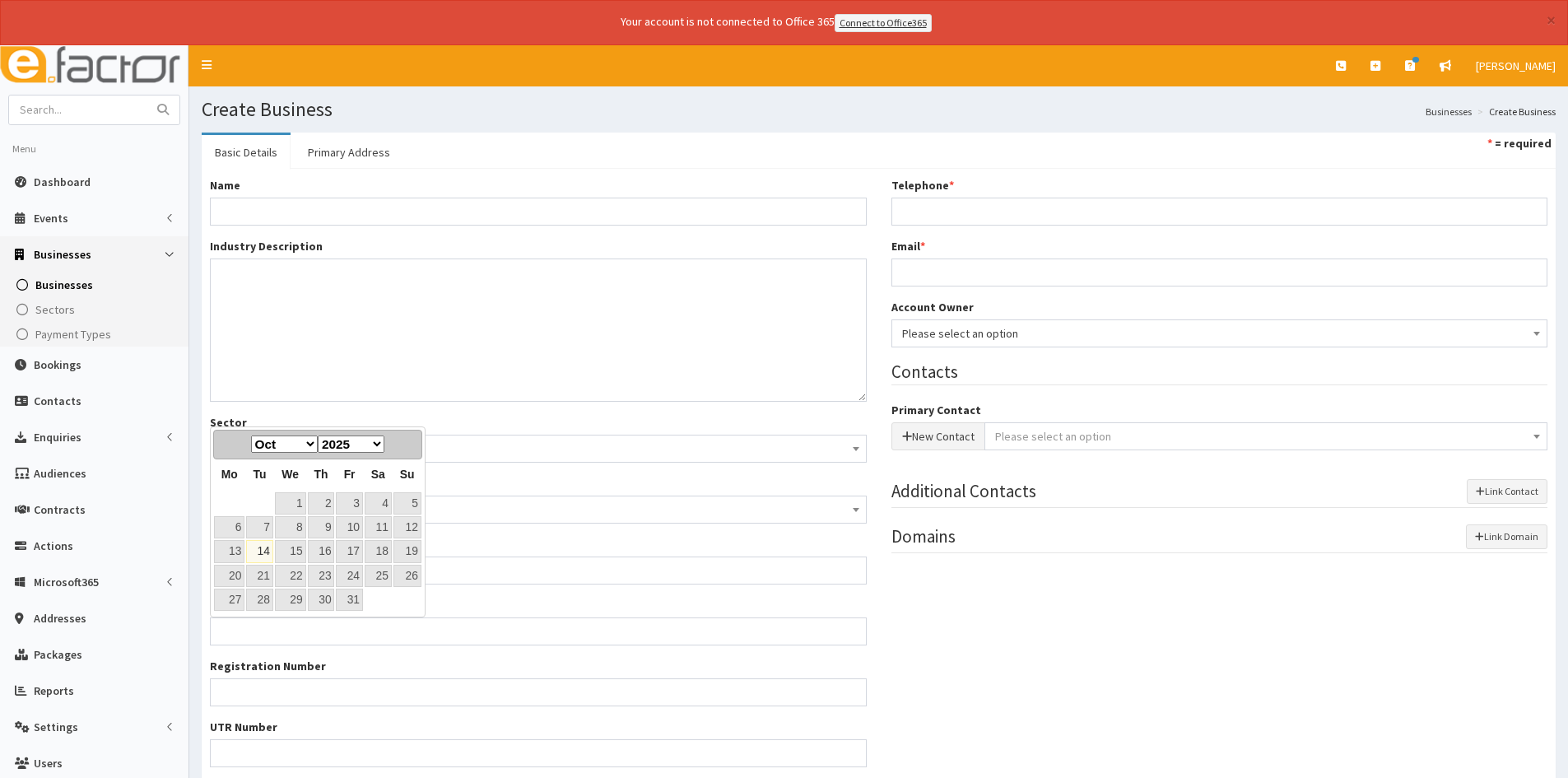
click at [254, 547] on link "14" at bounding box center [259, 551] width 27 height 22
type input "14-10-2025"
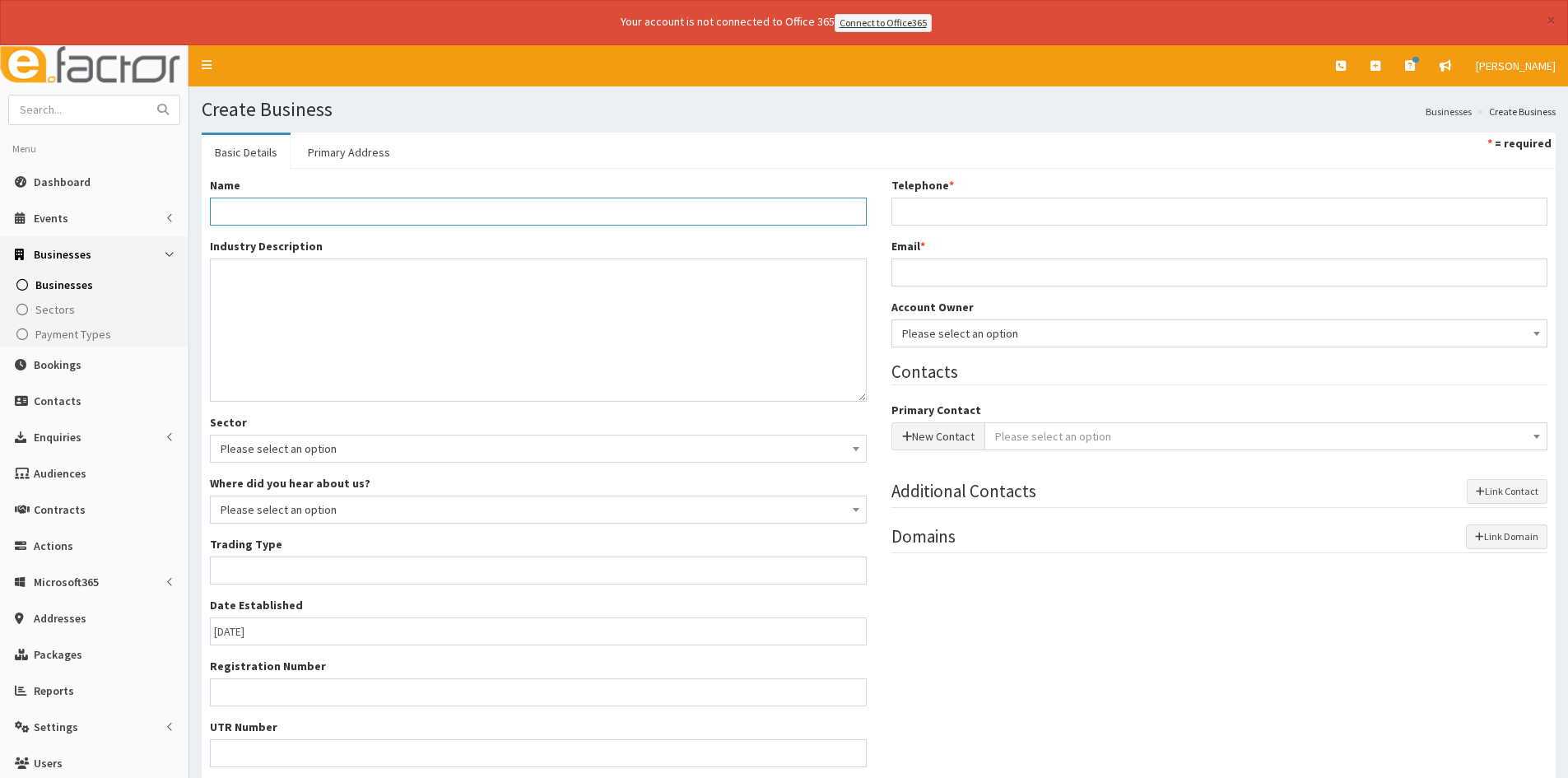
click at [594, 213] on input "Name *" at bounding box center [539, 211] width 657 height 28
paste input "Paws ‘N’ Relax Petsitting"
type input "Paws ‘N’ Relax Petsitting"
click at [339, 285] on textarea "Industry Description *" at bounding box center [539, 329] width 657 height 143
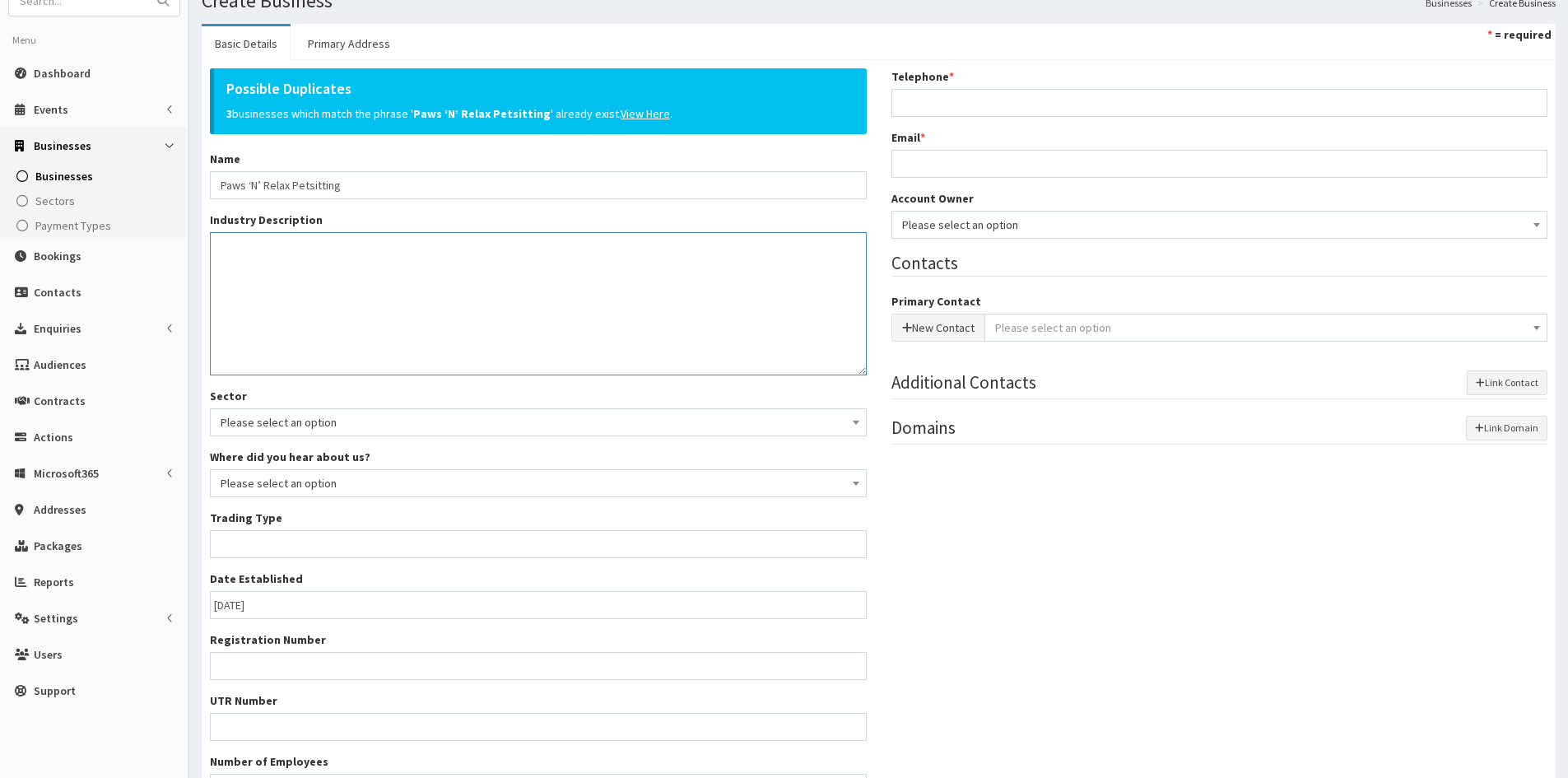
scroll to position [270, 0]
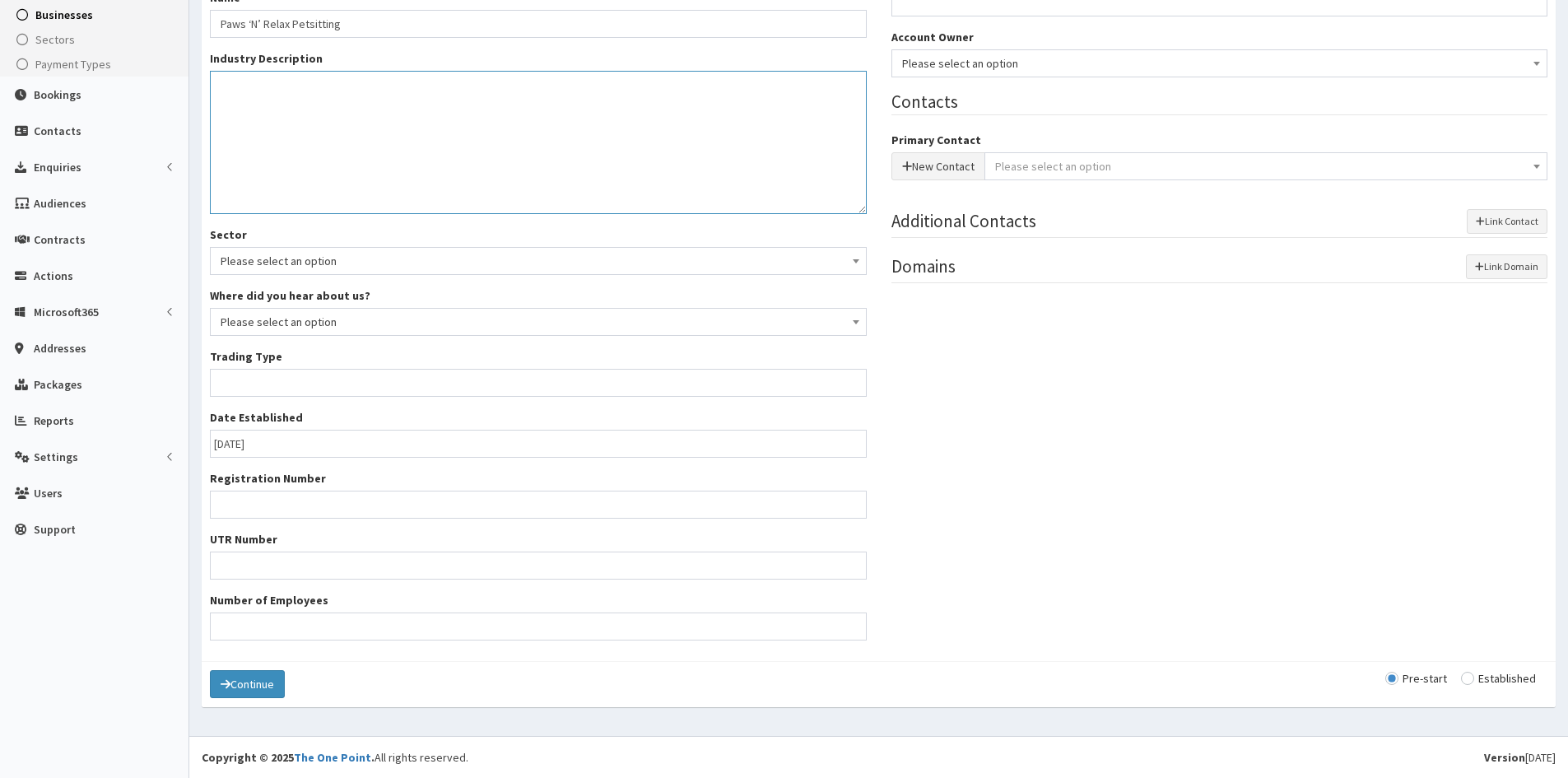
click at [477, 99] on textarea "Industry Description *" at bounding box center [539, 142] width 657 height 143
paste textarea "Paws N Relax is one of North Lincolnshire’s leading pet sitting services, speci…"
type textarea "Paws N Relax is one of North Lincolnshire’s leading pet sitting services, speci…"
click at [298, 312] on span "Please select an option" at bounding box center [538, 322] width 636 height 23
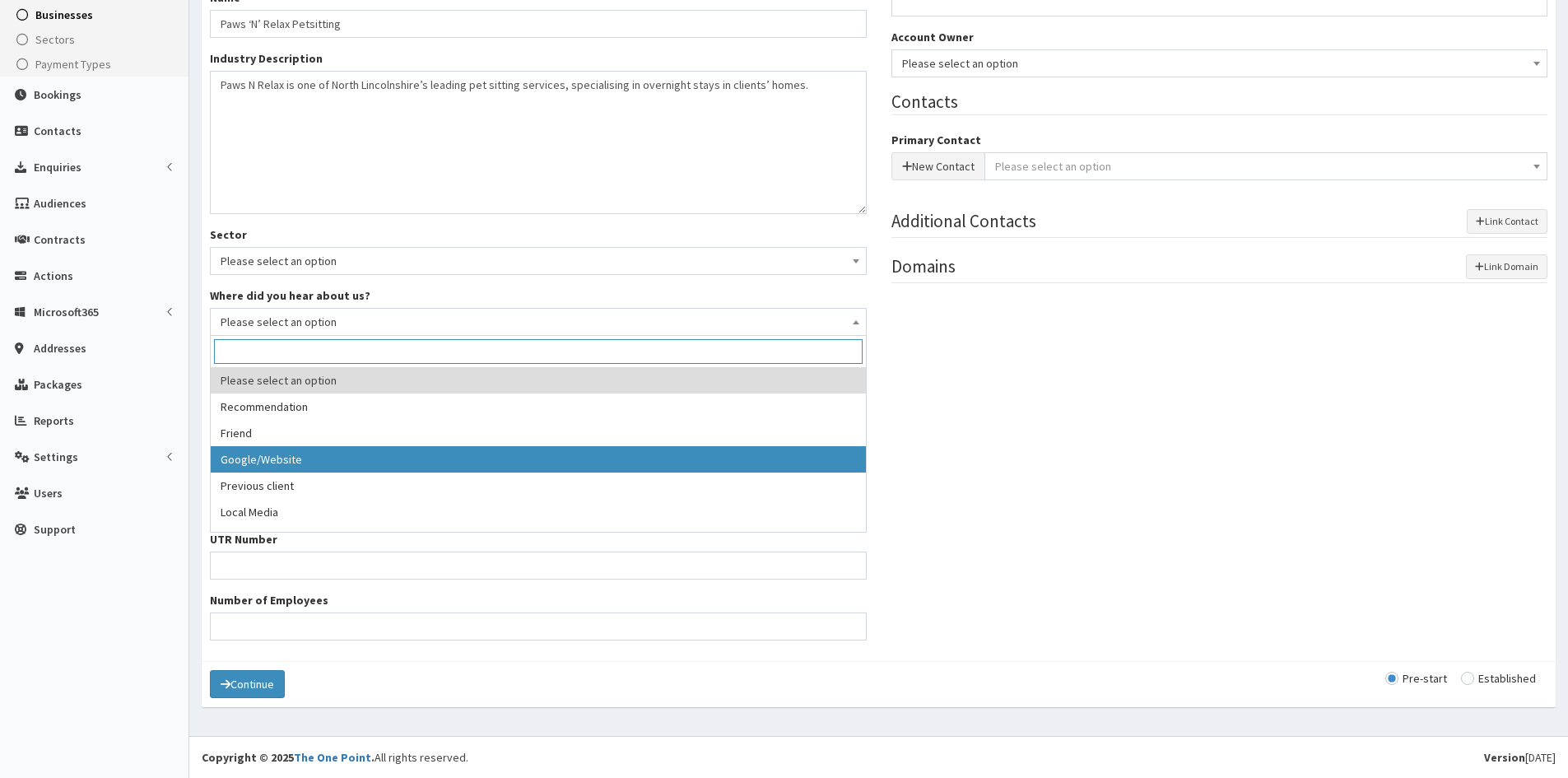
select select "3"
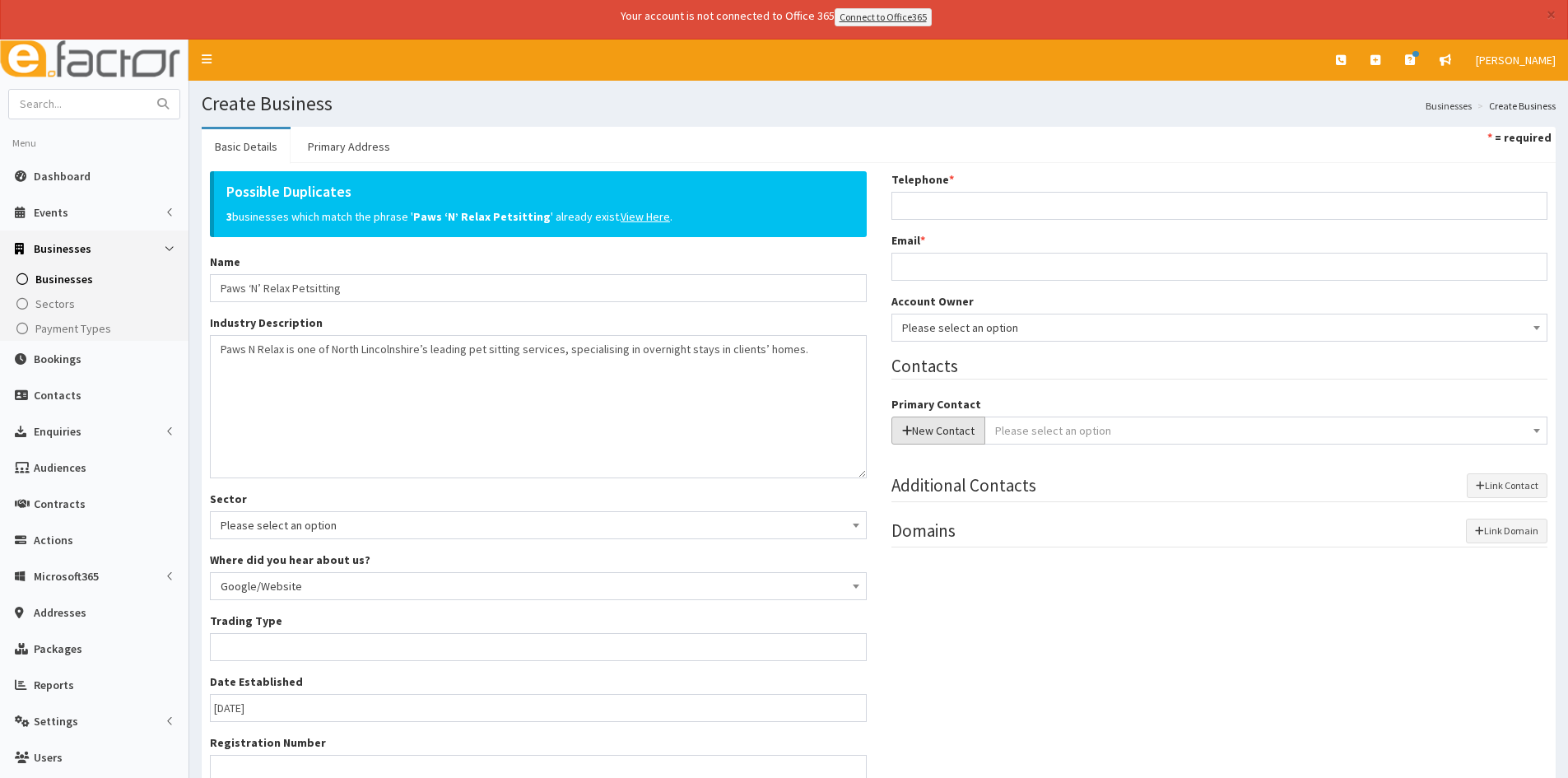
scroll to position [0, 0]
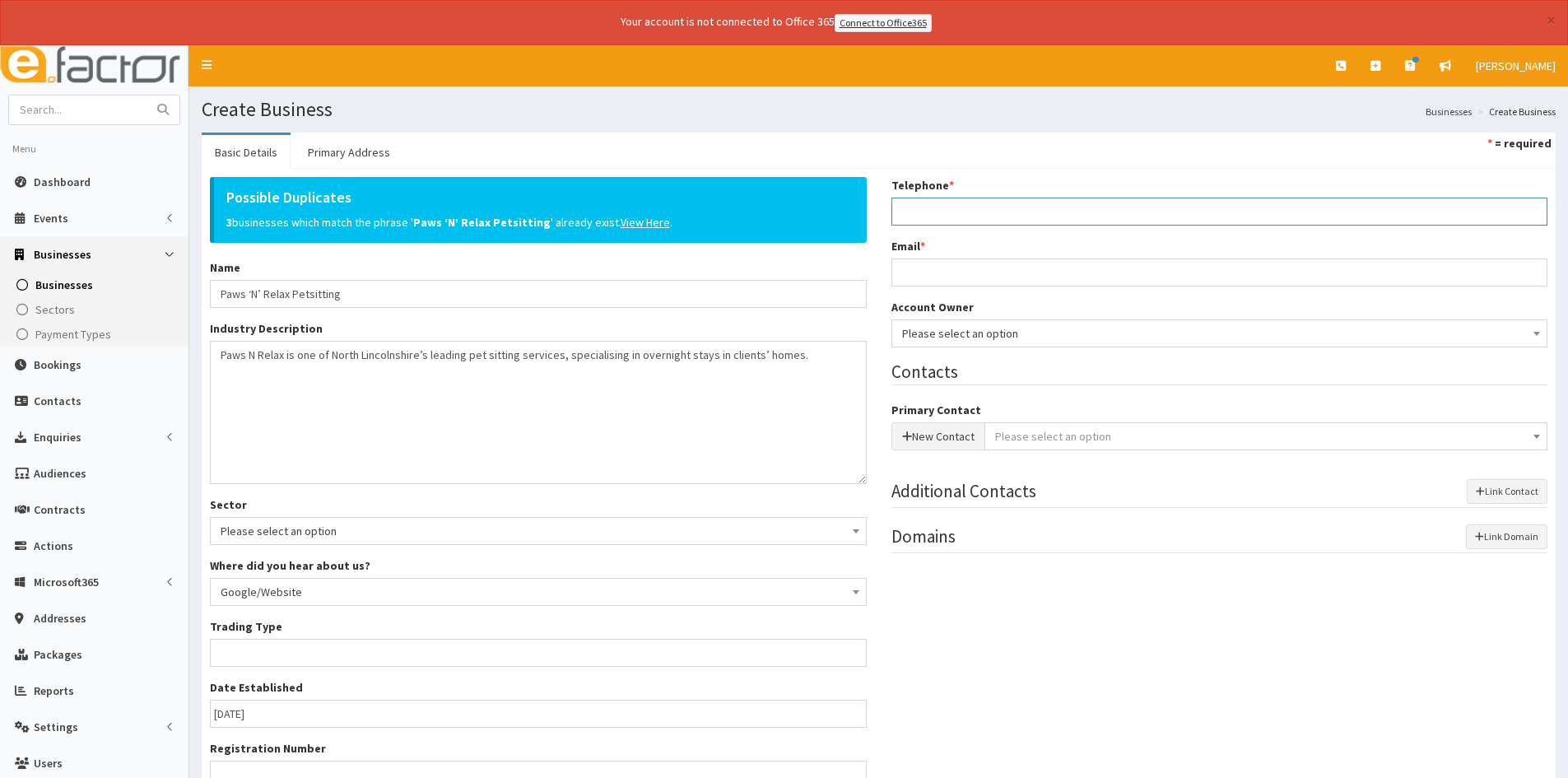
drag, startPoint x: 986, startPoint y: 214, endPoint x: 1009, endPoint y: 213, distance: 23.0
click at [986, 214] on input "Telephone *" at bounding box center [1220, 211] width 657 height 28
click at [939, 201] on input "Telephone *" at bounding box center [1220, 211] width 657 height 28
paste input "+44 7864 780325"
type input "+44 7864 780325"
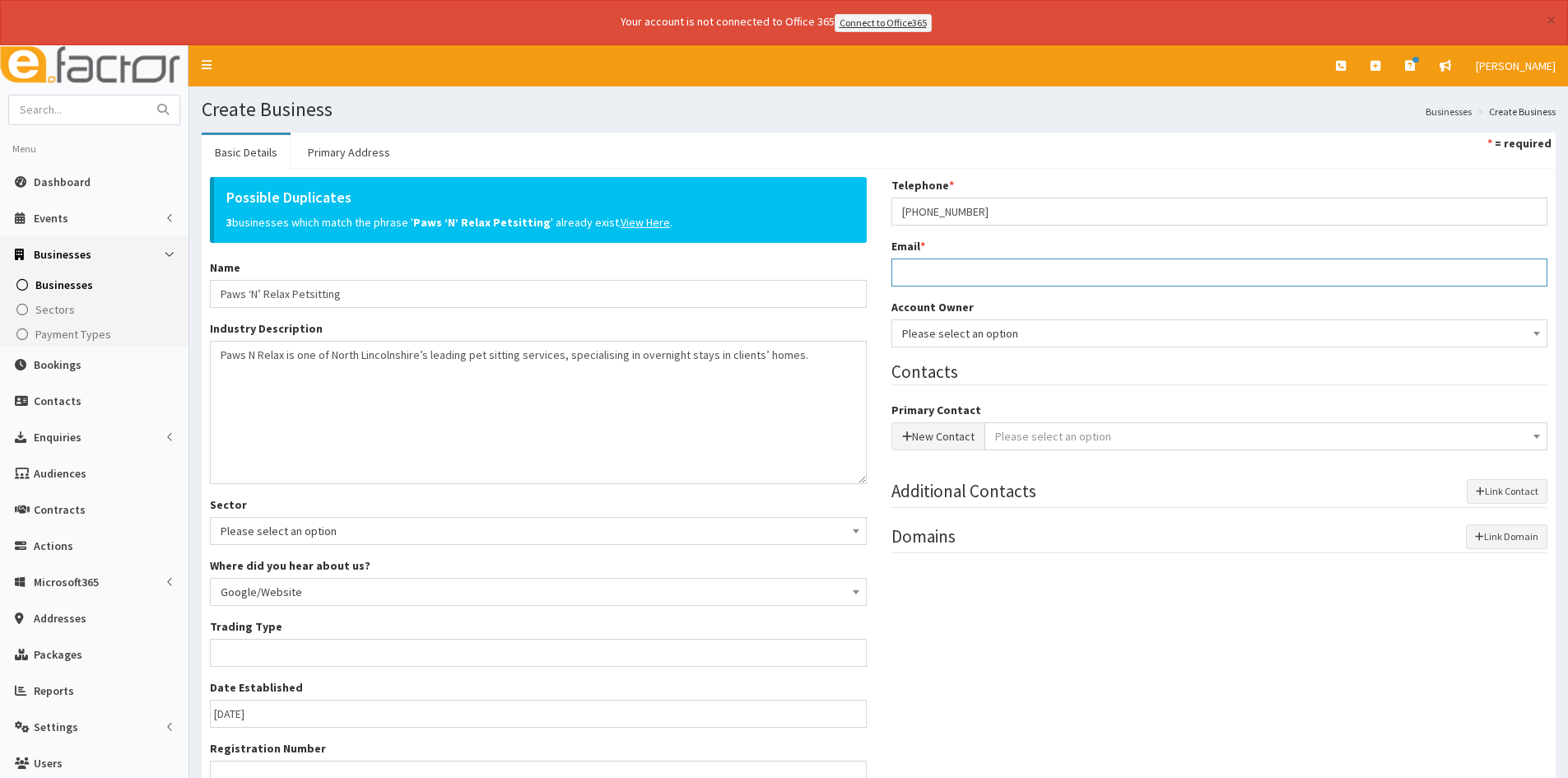
click at [1052, 277] on input "Email *" at bounding box center [1220, 272] width 657 height 28
click at [1054, 281] on input "Email *" at bounding box center [1220, 272] width 657 height 28
paste input "petsitting.lincolnshire@gmail.com"
type input "petsitting.lincolnshire@gmail.com"
click at [1039, 334] on span "Please select an option" at bounding box center [1219, 333] width 636 height 23
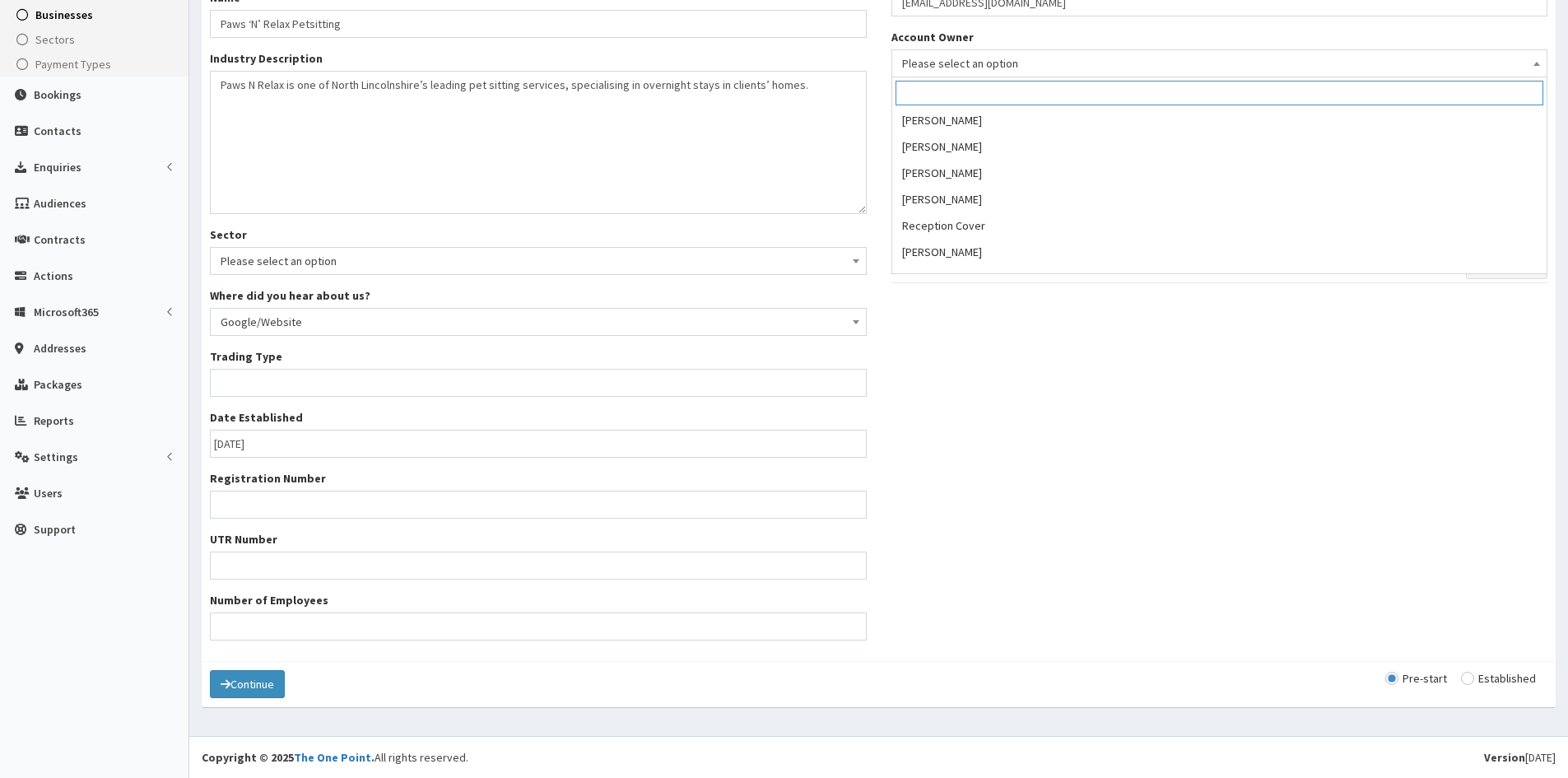
scroll to position [362, 0]
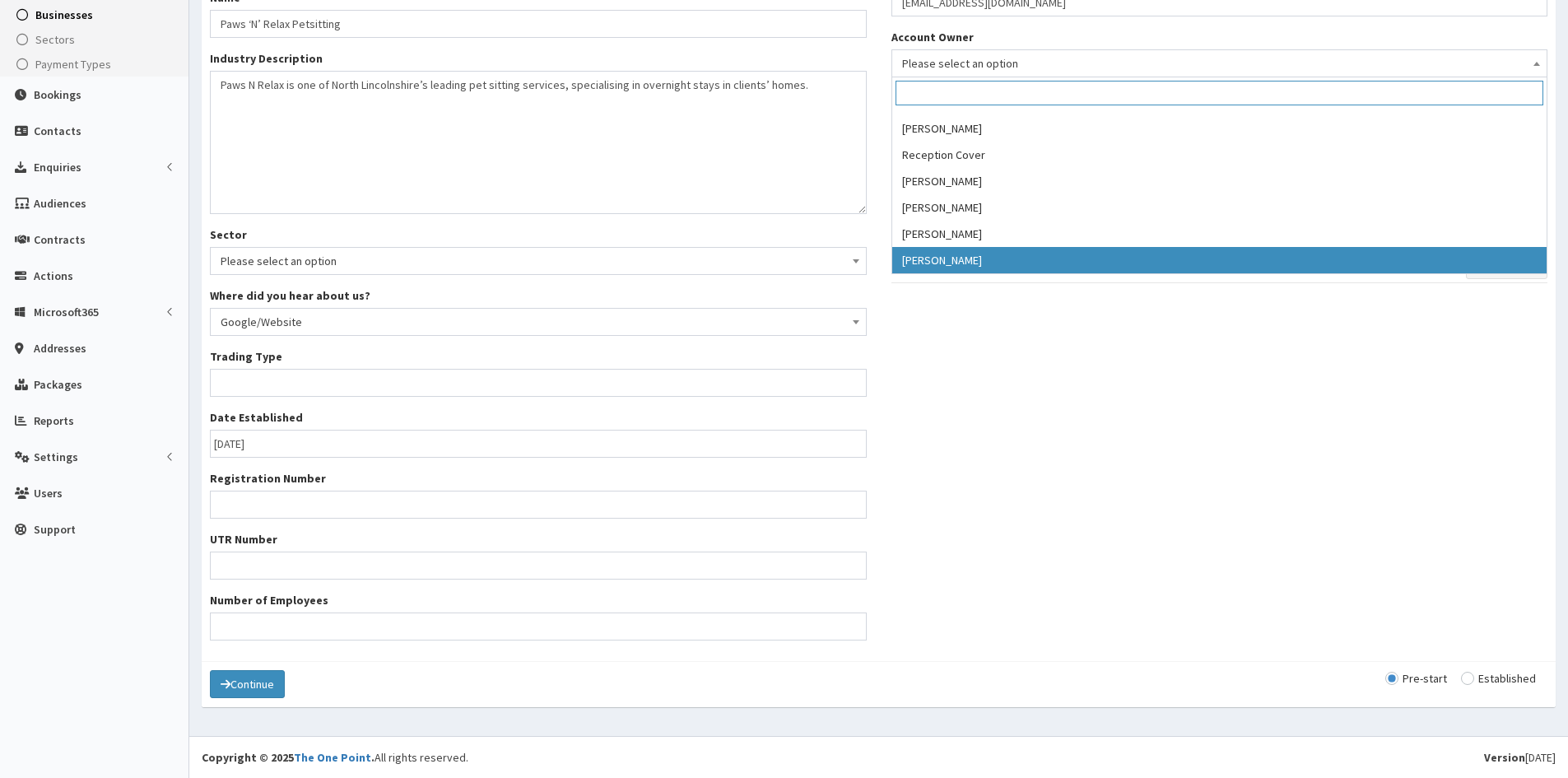
select select "46"
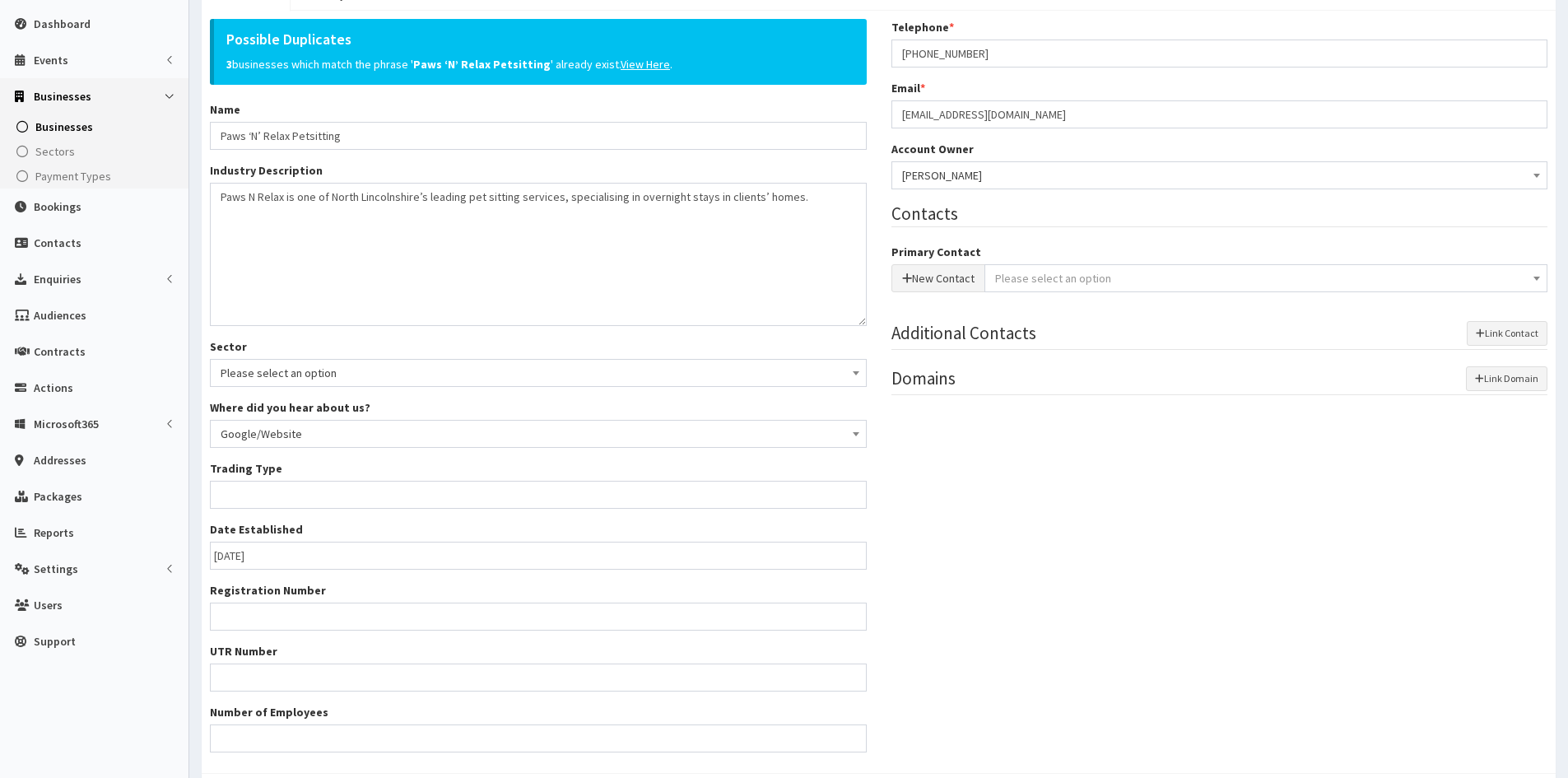
scroll to position [105, 0]
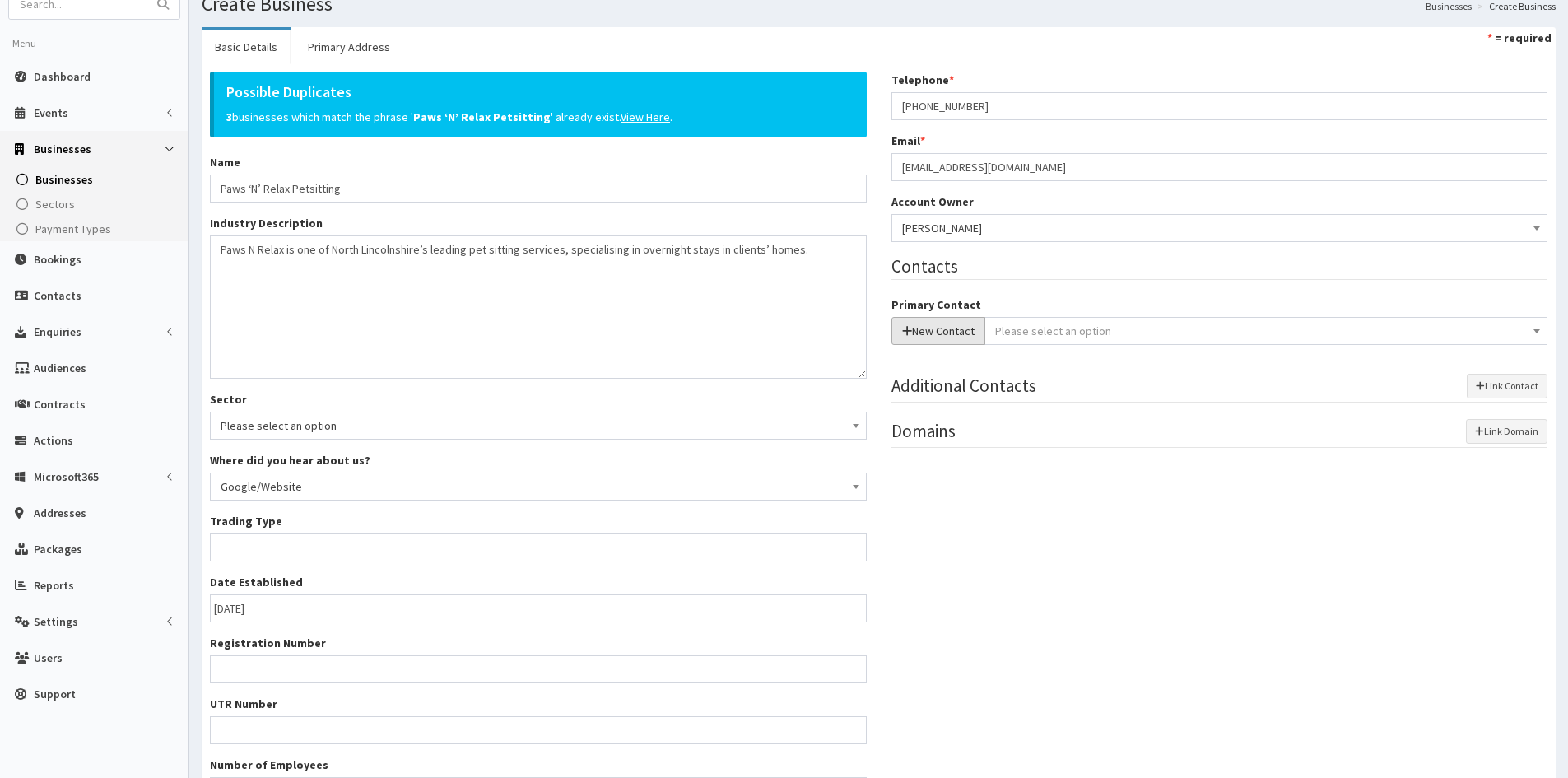
click at [931, 336] on button "New Contact" at bounding box center [939, 331] width 94 height 28
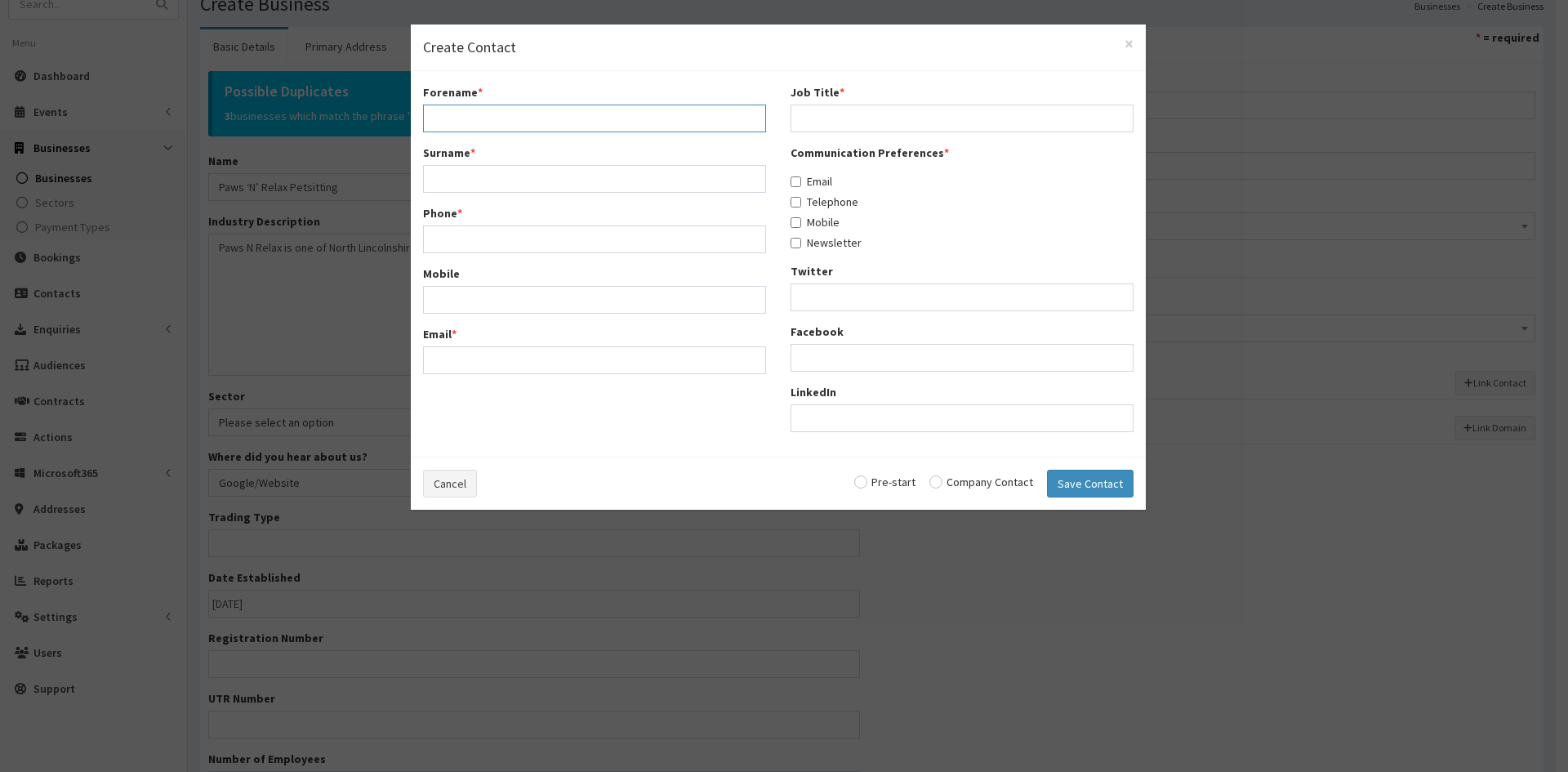
click at [586, 118] on input "Forename *" at bounding box center [594, 118] width 343 height 27
type input "Lauren"
type input "Callaghan"
click at [571, 246] on input "Phone *" at bounding box center [594, 239] width 343 height 27
click at [564, 232] on input "Phone *" at bounding box center [594, 239] width 343 height 27
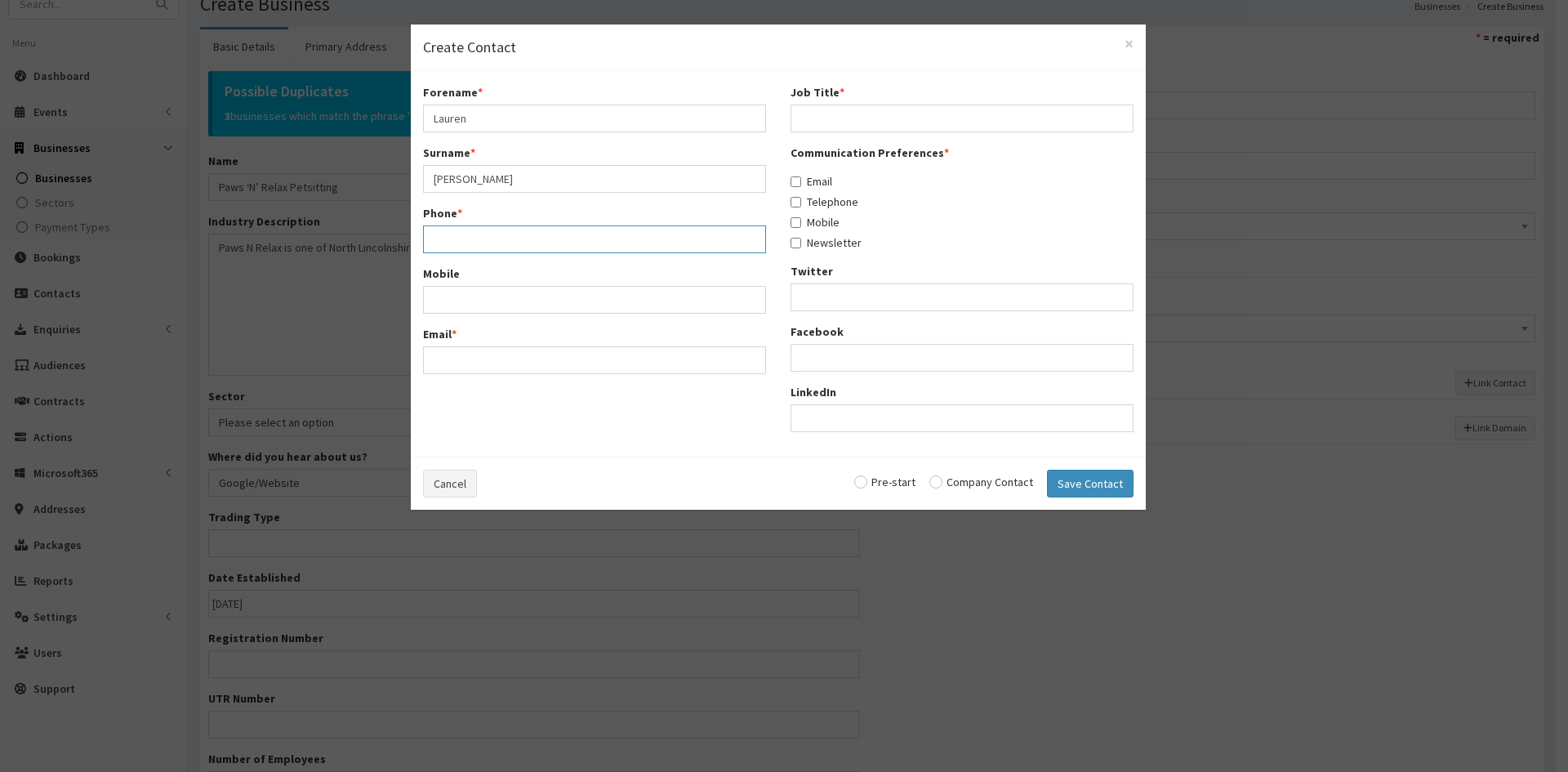
paste input "44 7864 780325"
drag, startPoint x: 508, startPoint y: 361, endPoint x: 985, endPoint y: 394, distance: 478.1
click at [508, 361] on div "Email *" at bounding box center [594, 370] width 343 height 48
click at [447, 243] on input "44 7864 780325" at bounding box center [594, 239] width 343 height 27
click at [476, 240] on input "447864 780325" at bounding box center [594, 239] width 343 height 27
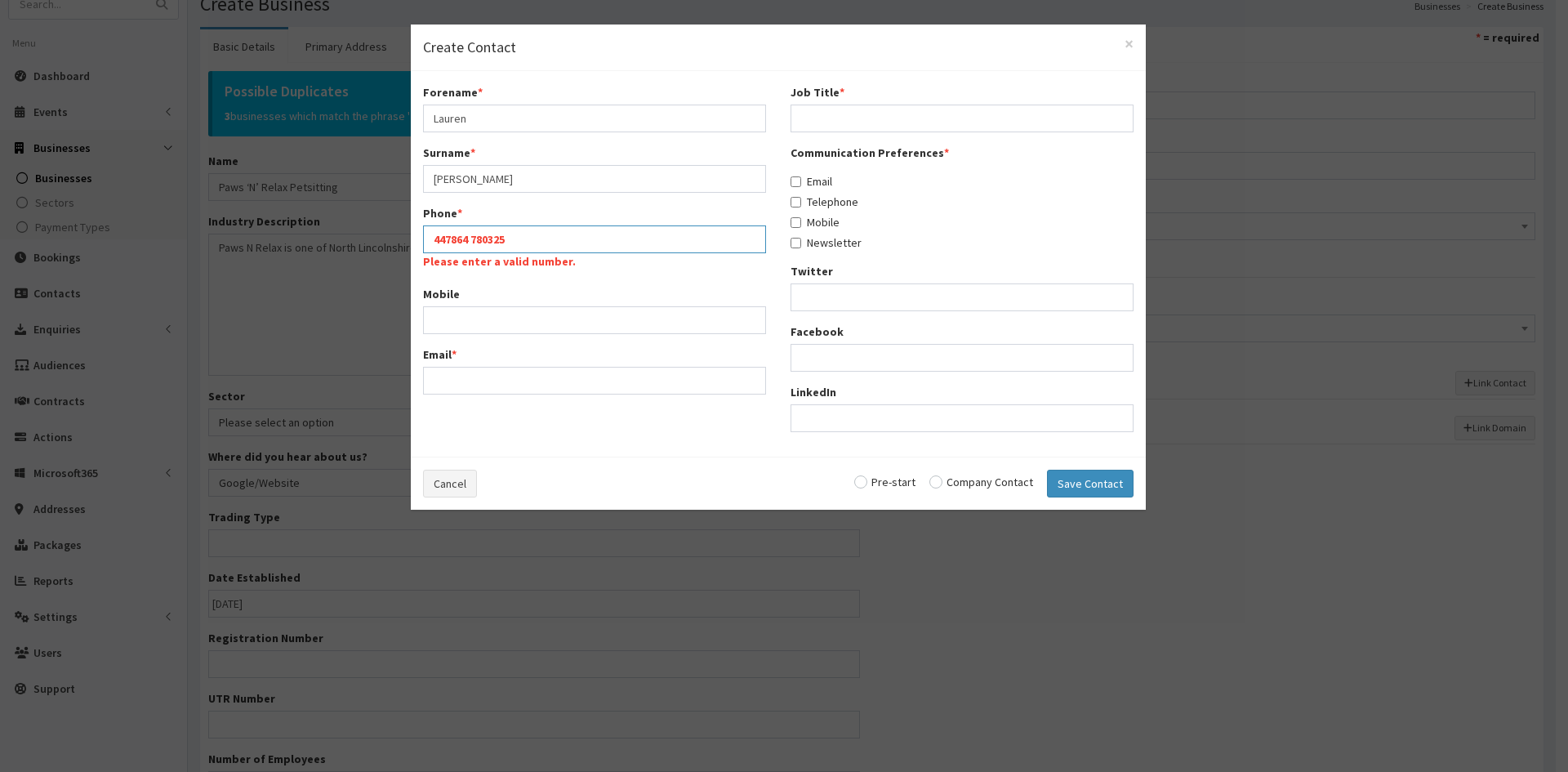
click at [473, 241] on input "447864 780325" at bounding box center [594, 239] width 343 height 27
type input "447864780325"
click at [542, 359] on input "Email *" at bounding box center [594, 359] width 343 height 27
click at [493, 353] on input "Email *" at bounding box center [594, 359] width 343 height 27
paste input "petsitting.lincolnshire@gmail.com"
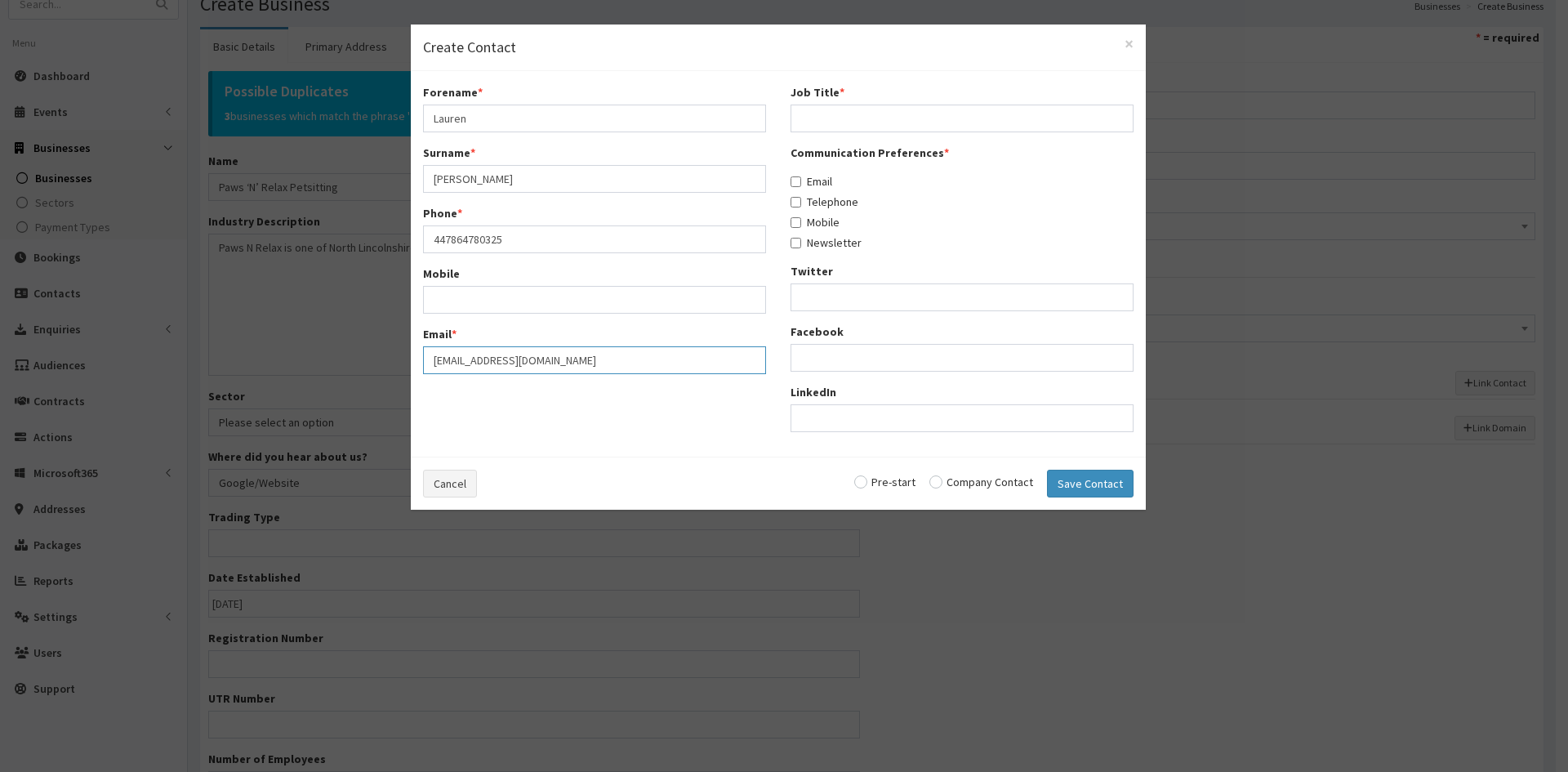
type input "petsitting.lincolnshire@gmail.com"
click at [841, 132] on input "Job Title *" at bounding box center [961, 118] width 343 height 27
type input "Owner"
click at [811, 181] on label "Email" at bounding box center [811, 181] width 42 height 16
click at [801, 181] on input "Email" at bounding box center [796, 182] width 11 height 11
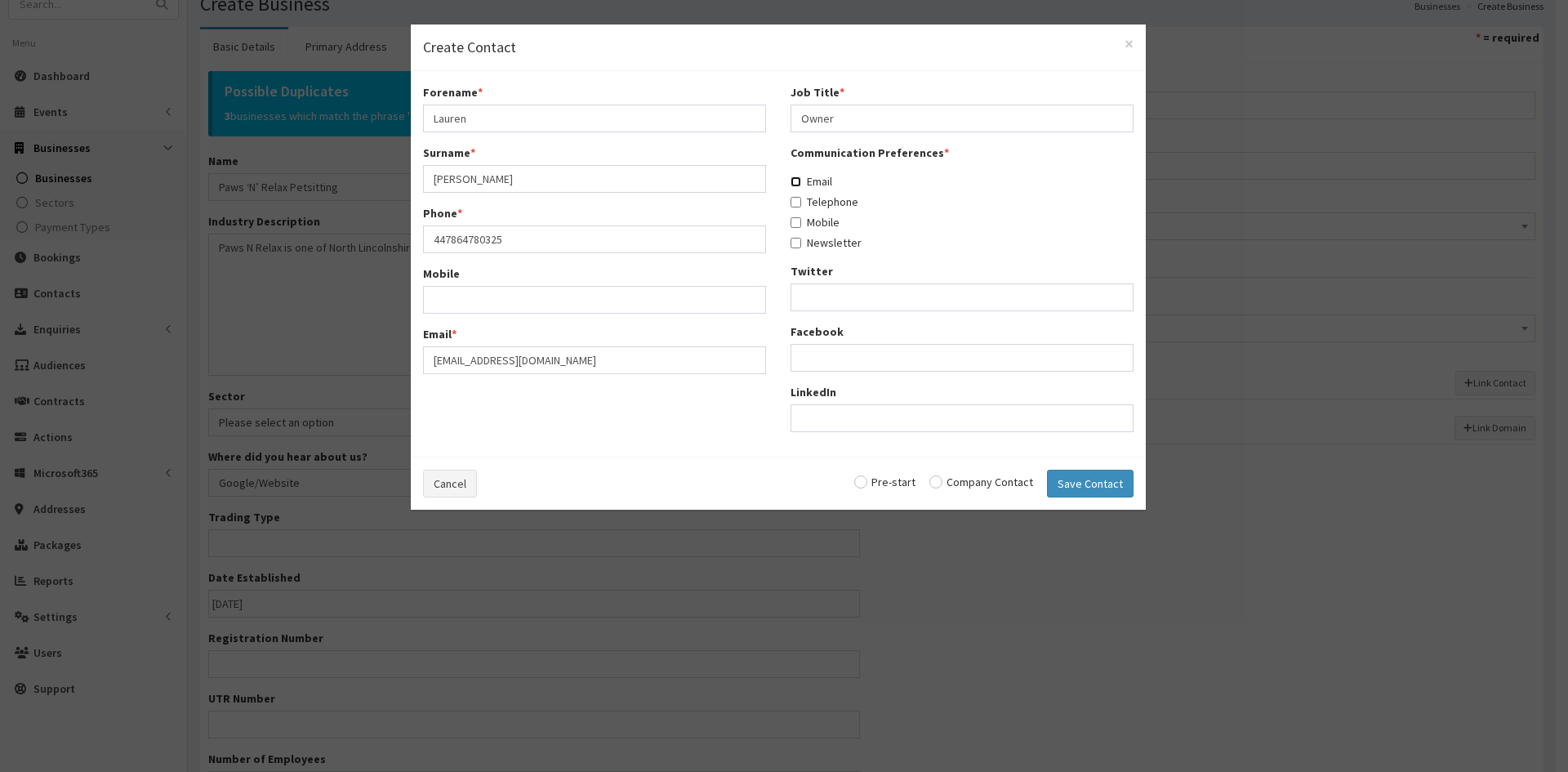
checkbox input "true"
click at [816, 198] on label "Telephone" at bounding box center [824, 202] width 68 height 16
click at [801, 198] on input "Telephone" at bounding box center [796, 202] width 11 height 11
checkbox input "true"
drag, startPoint x: 818, startPoint y: 224, endPoint x: 818, endPoint y: 240, distance: 16.0
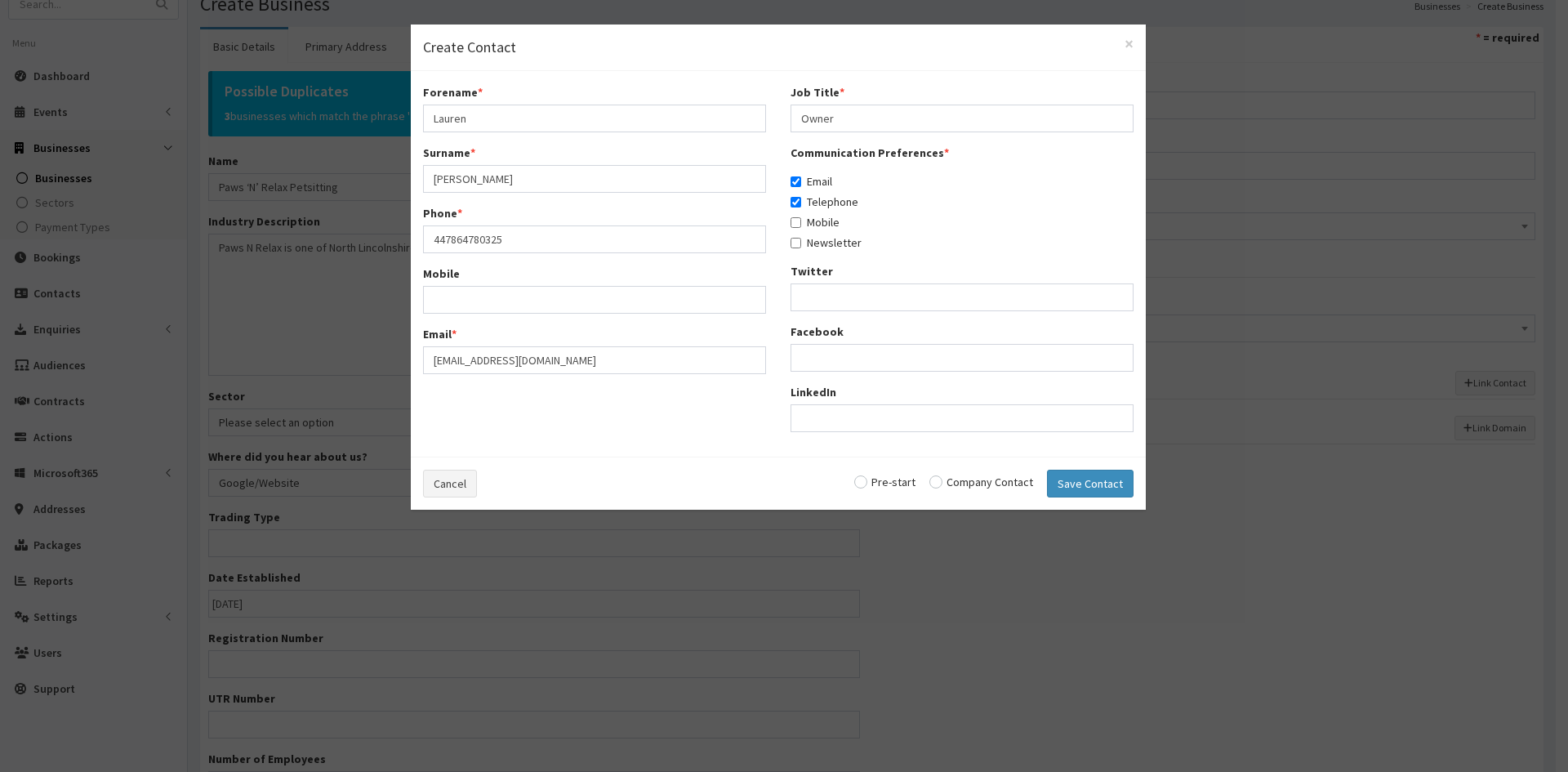
click at [818, 227] on label "Mobile" at bounding box center [815, 222] width 49 height 16
click at [801, 227] on input "Mobile" at bounding box center [796, 222] width 11 height 11
checkbox input "true"
click at [818, 244] on label "Newsletter" at bounding box center [826, 242] width 71 height 16
click at [801, 244] on input "Newsletter" at bounding box center [796, 243] width 11 height 11
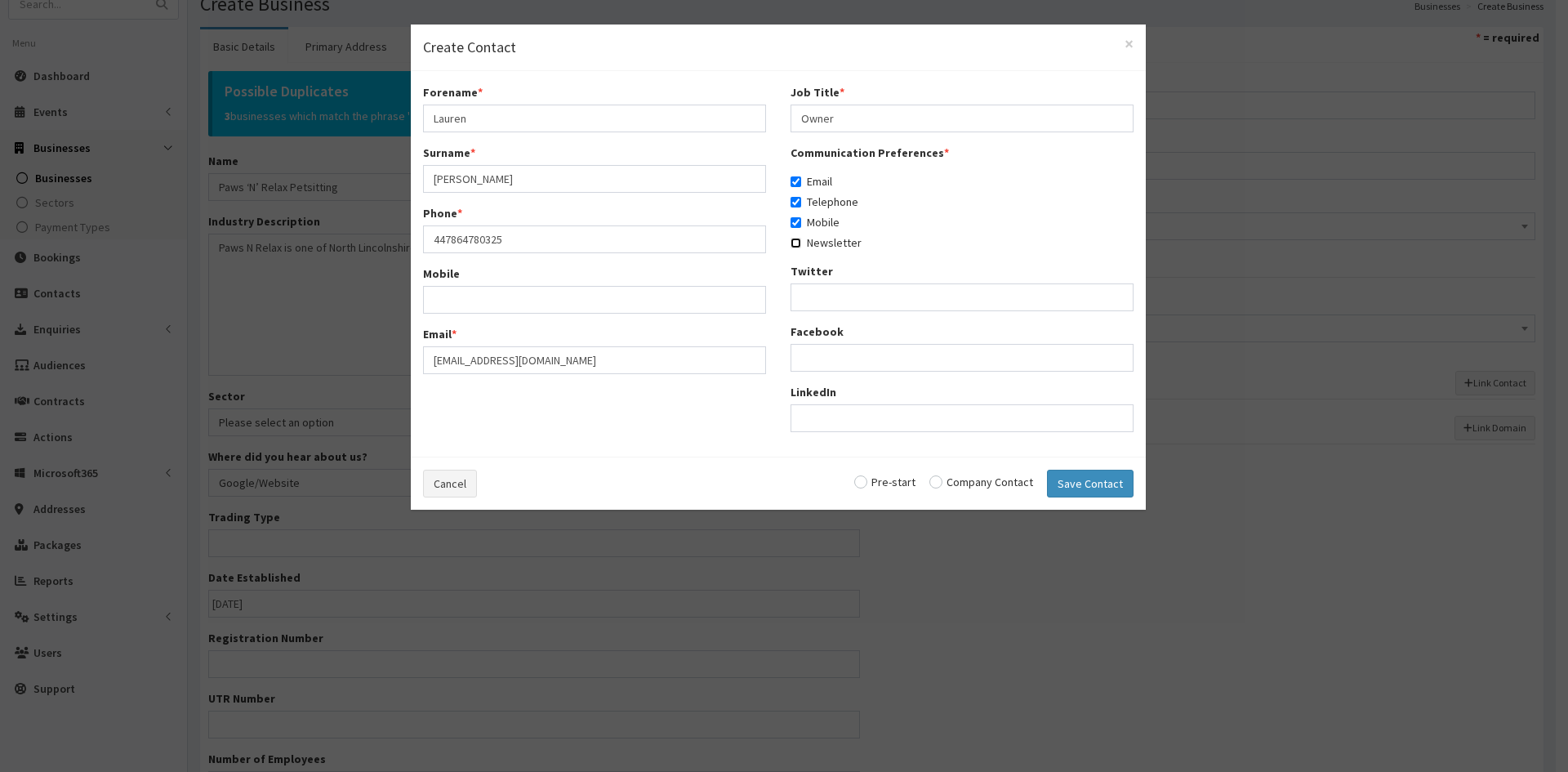
checkbox input "true"
click at [962, 487] on input "radio" at bounding box center [981, 481] width 103 height 11
radio input "true"
click at [1112, 483] on button "Save Contact" at bounding box center [1090, 483] width 87 height 27
checkbox input "false"
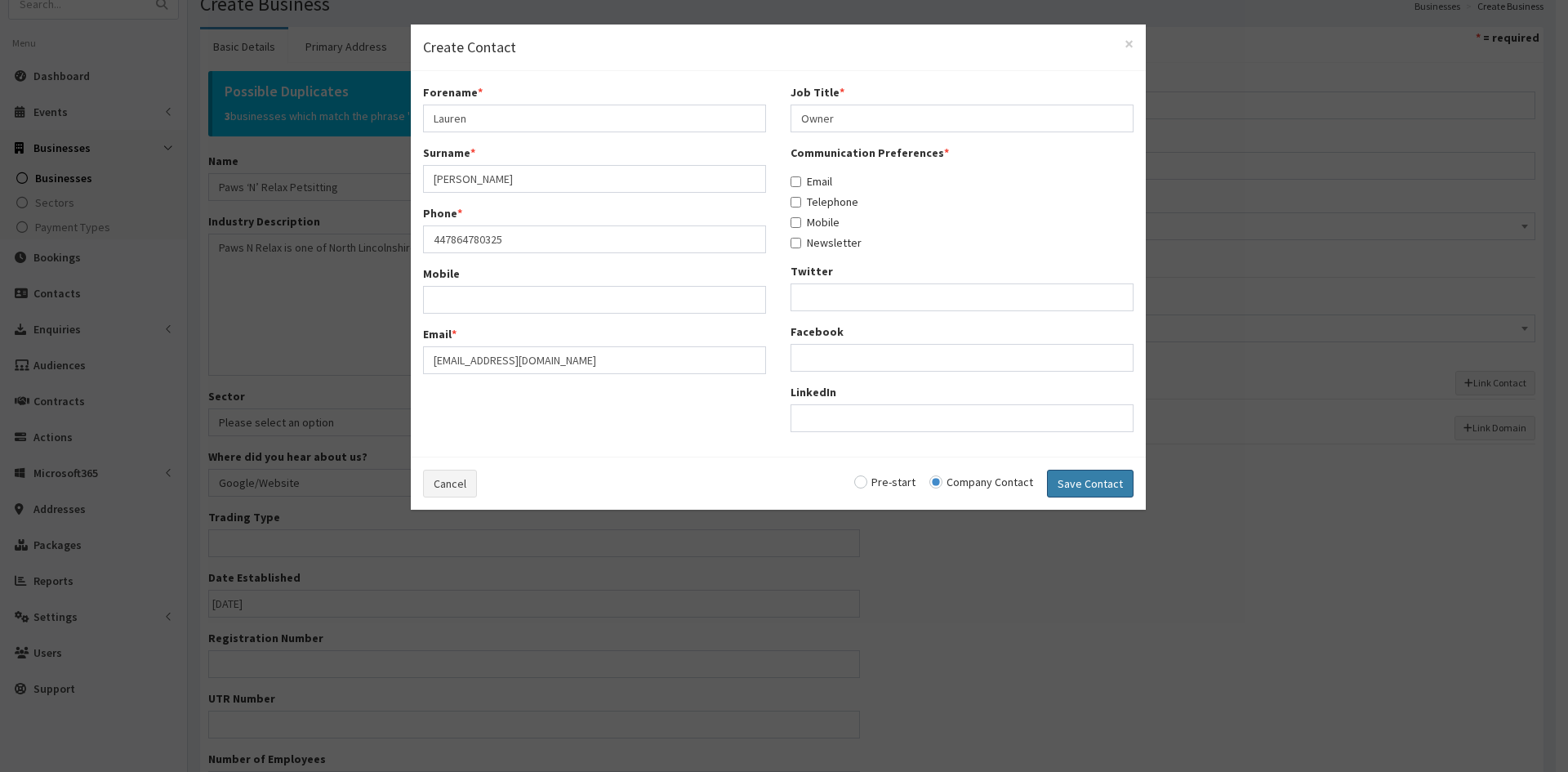
checkbox input "false"
radio input "false"
select select "5309"
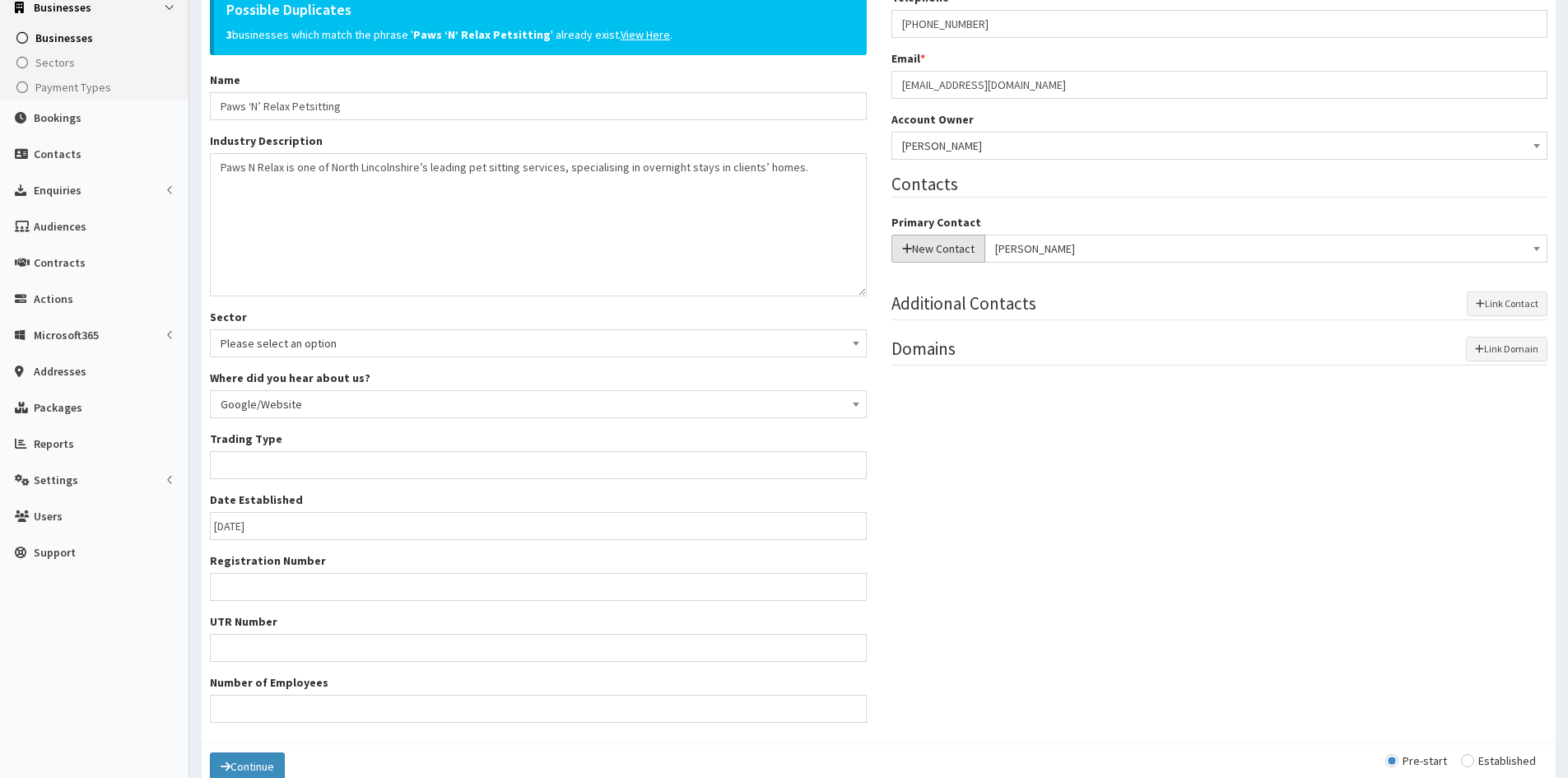
scroll to position [329, 0]
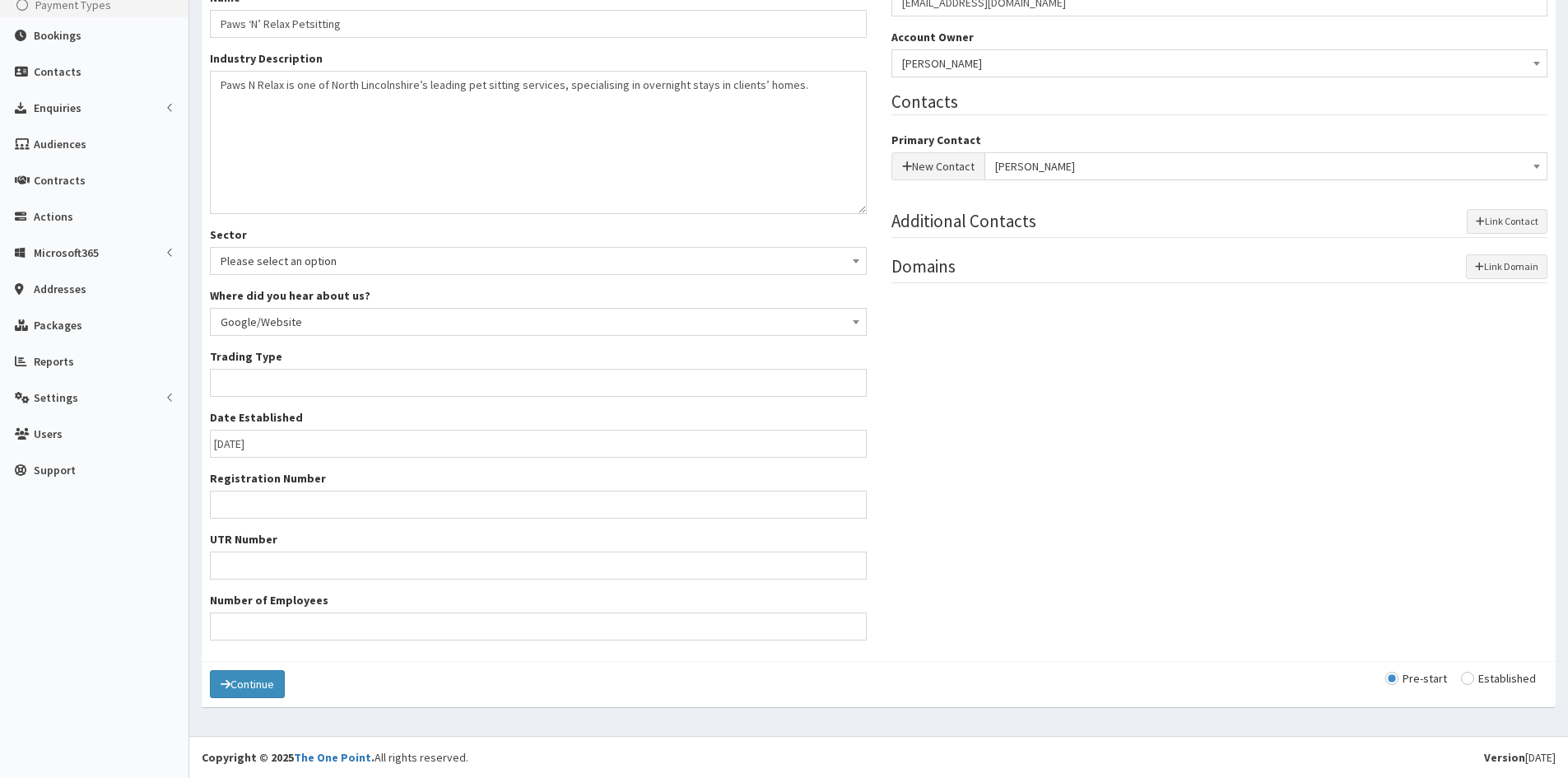
click at [1467, 670] on div "Pre-start Established" at bounding box center [1467, 678] width 162 height 17
click at [1468, 677] on input "radio" at bounding box center [1498, 678] width 75 height 11
radio input "true"
click at [280, 688] on button "Continue" at bounding box center [247, 684] width 75 height 28
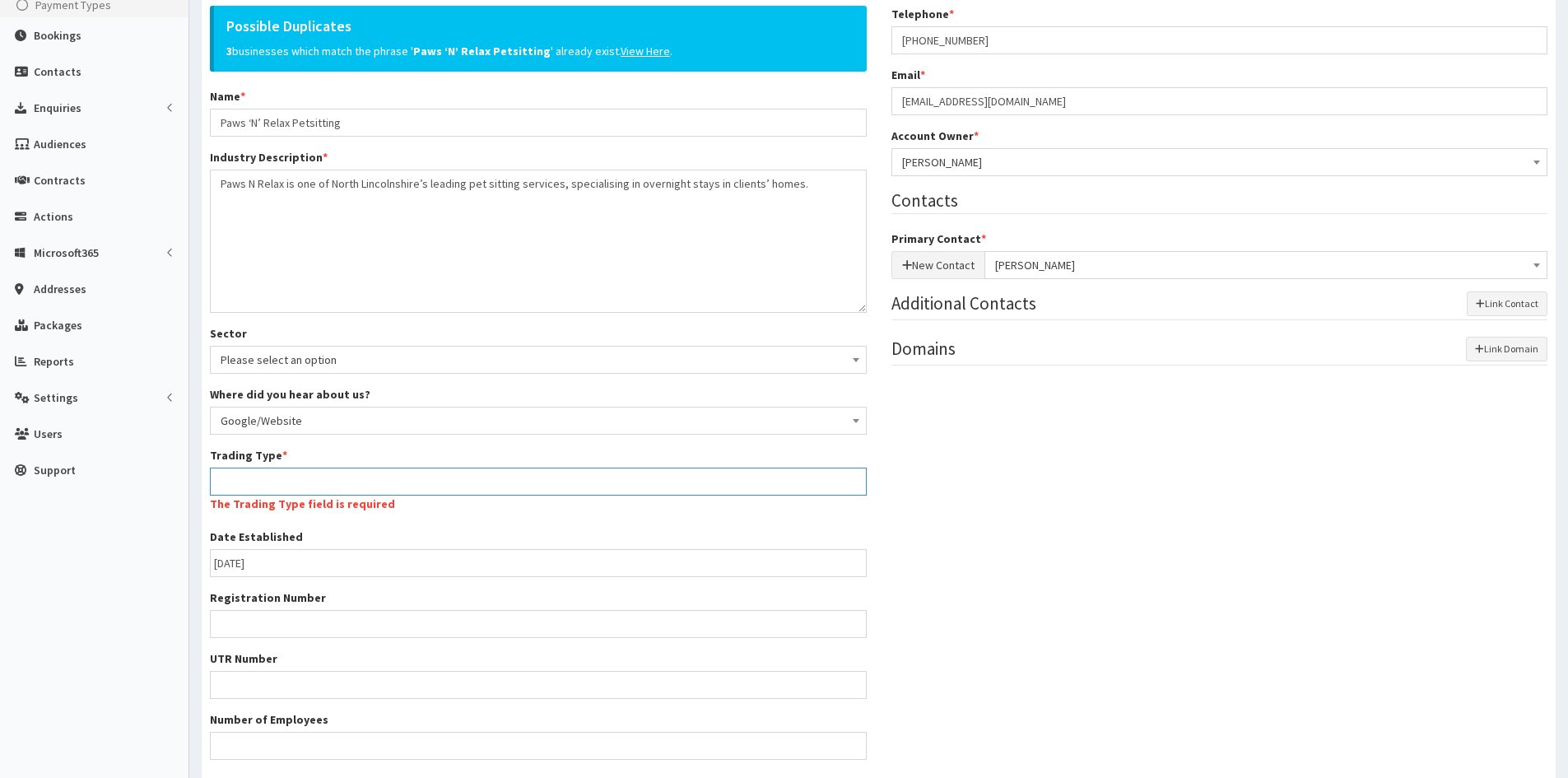
click at [369, 472] on input "Trading Type *" at bounding box center [539, 481] width 657 height 28
type input "business"
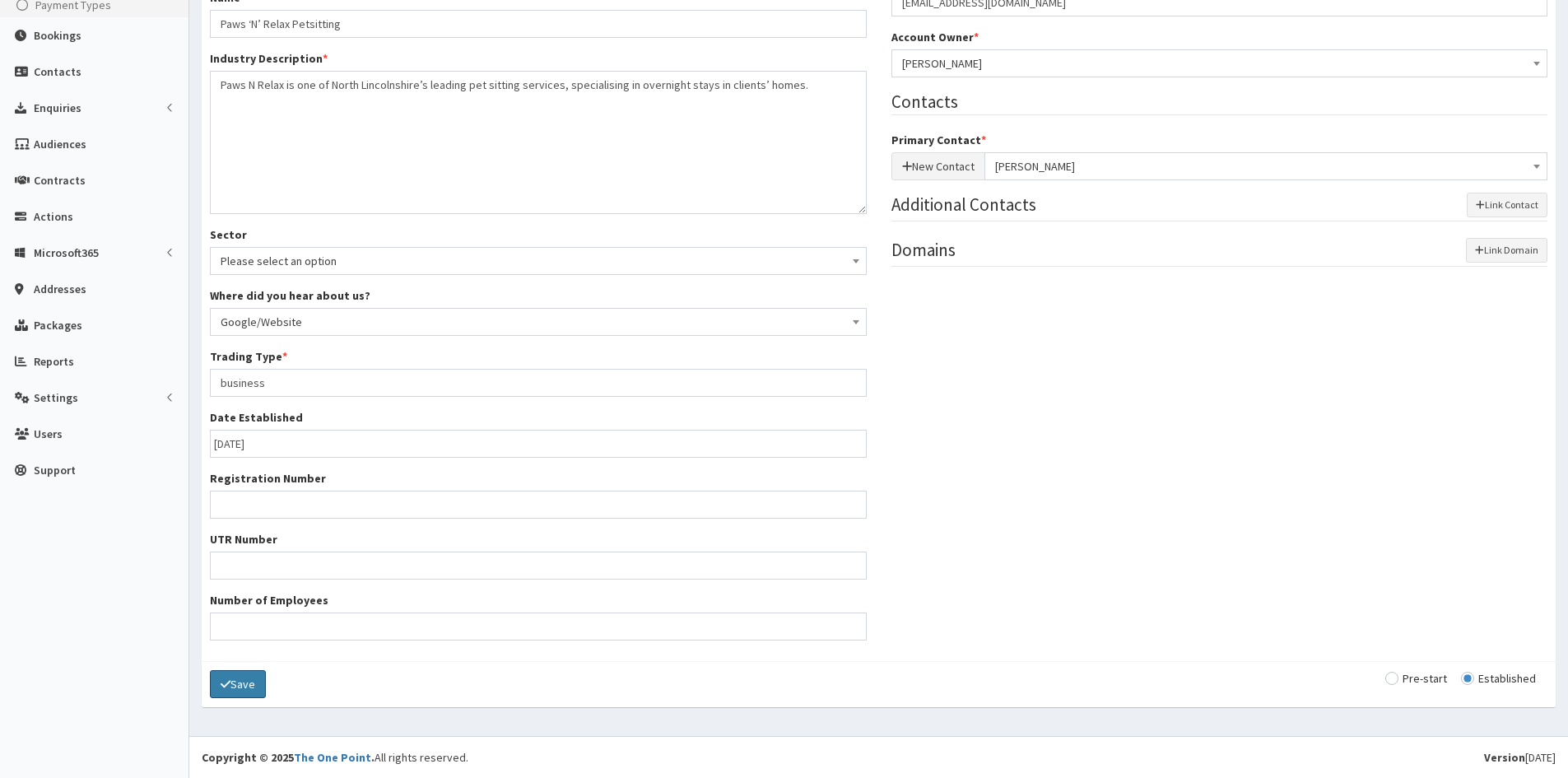
click at [248, 678] on button "Save" at bounding box center [238, 684] width 56 height 28
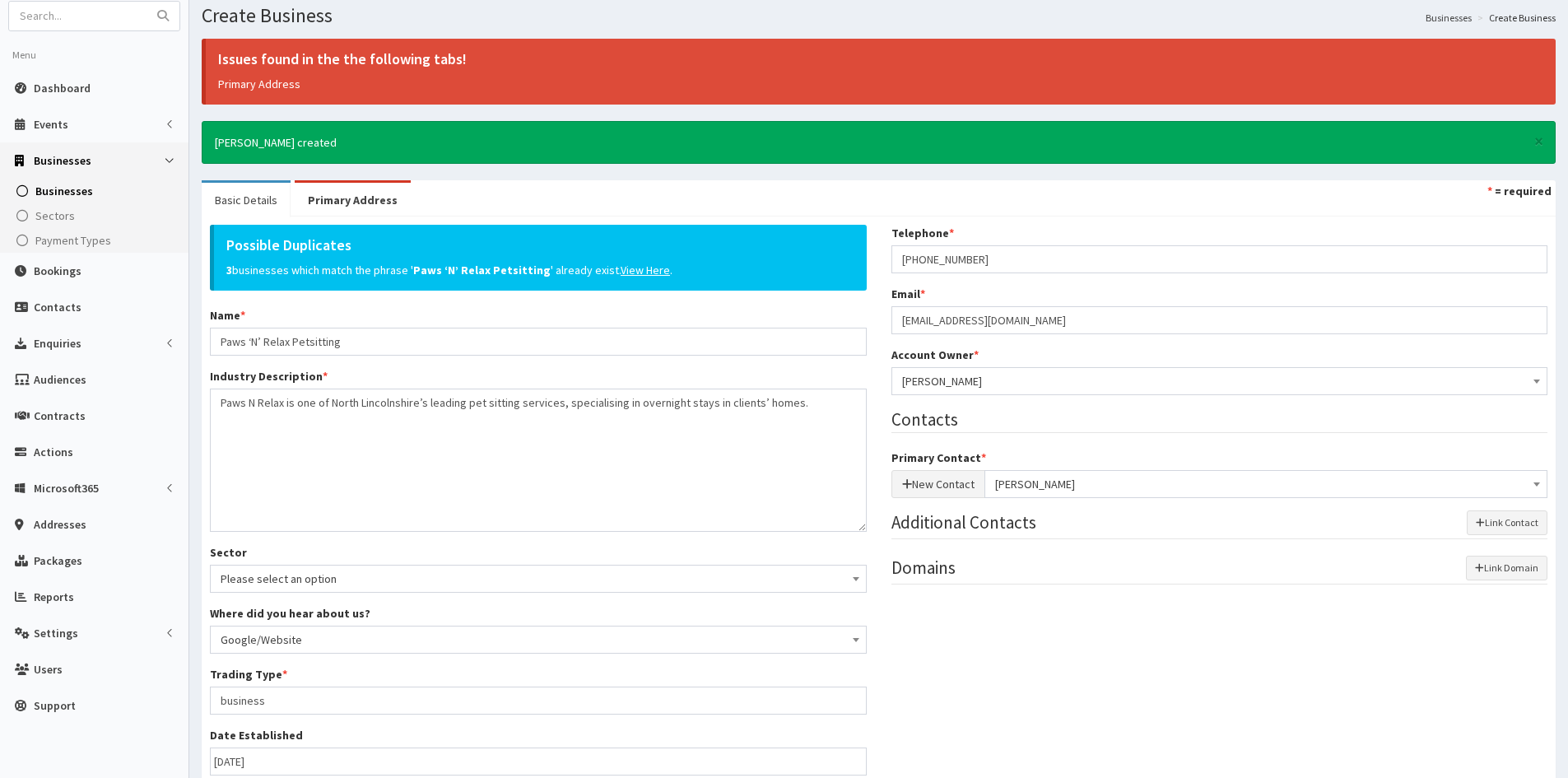
scroll to position [0, 0]
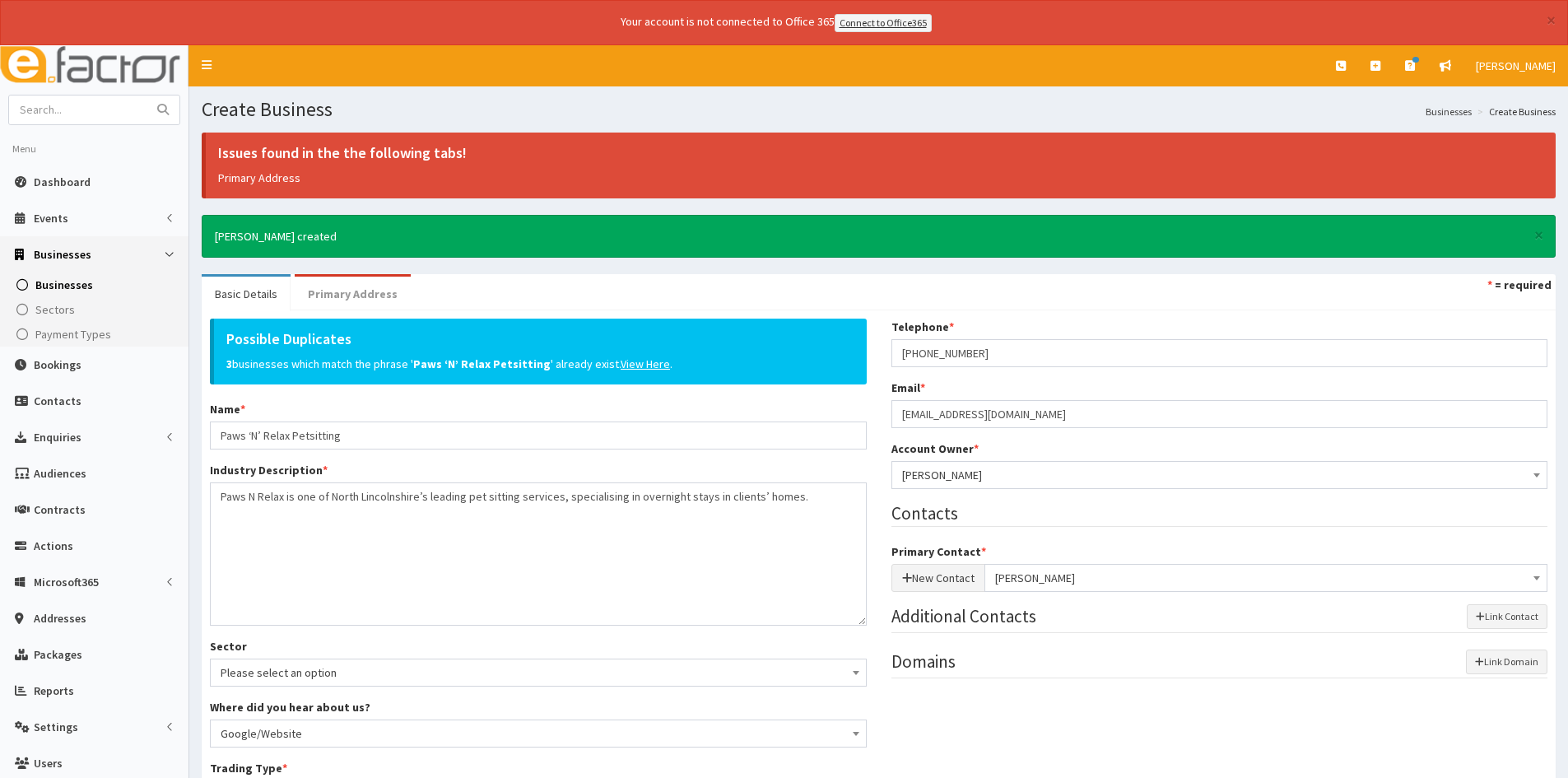
click at [375, 297] on link "Primary Address" at bounding box center [353, 293] width 116 height 34
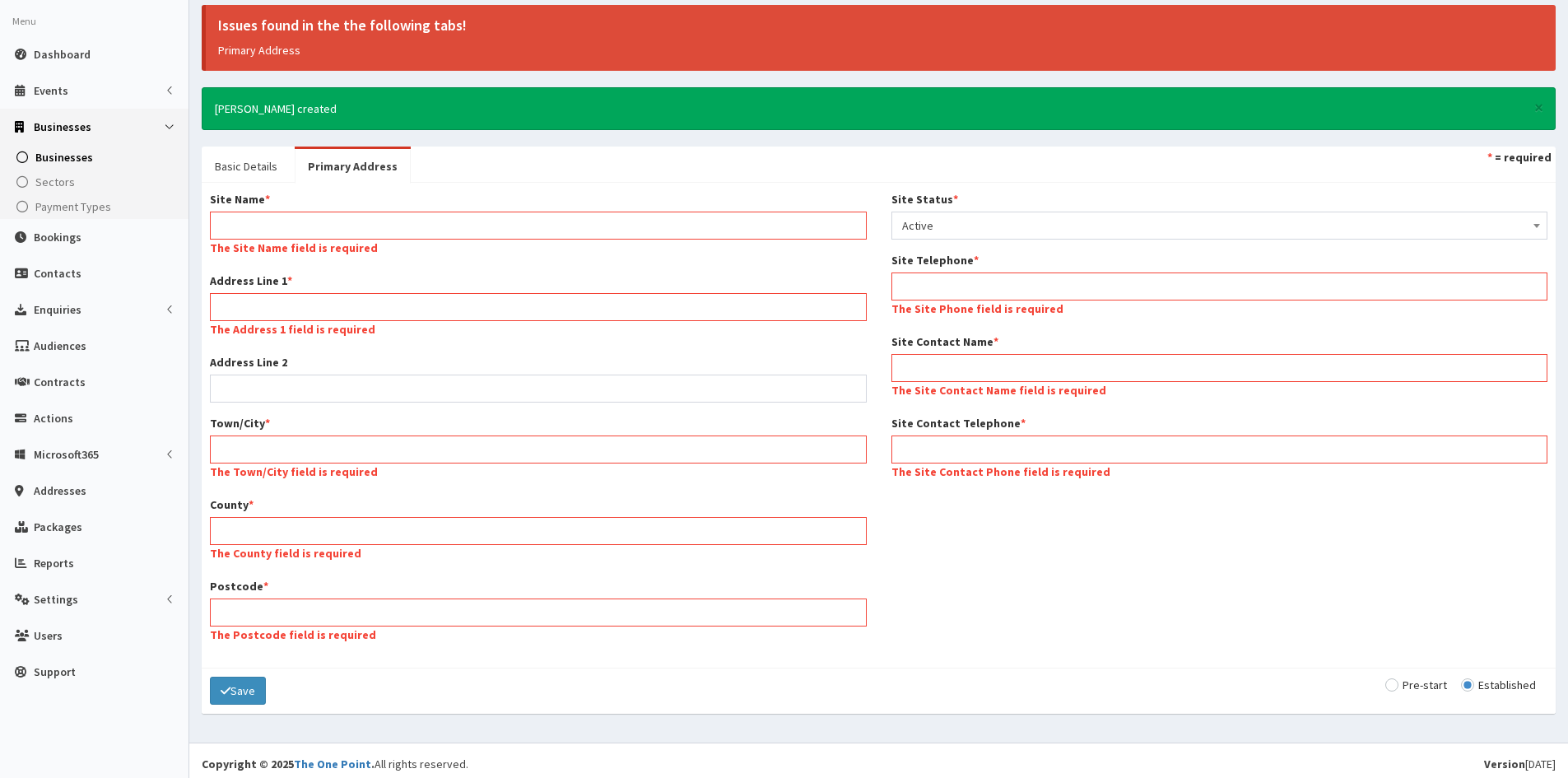
scroll to position [135, 0]
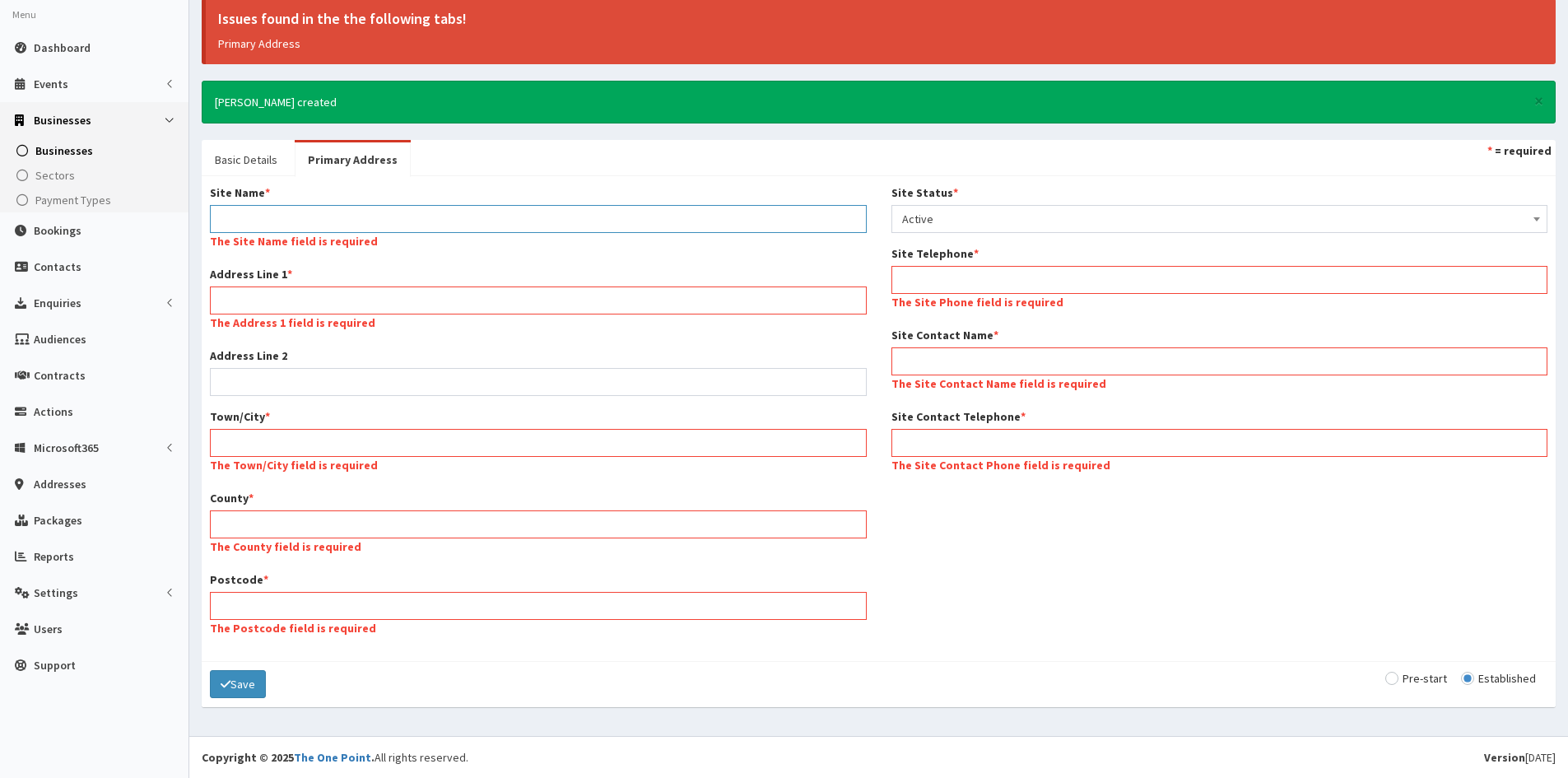
click at [368, 219] on input "Site Name *" at bounding box center [539, 218] width 657 height 28
click at [610, 216] on input "Site Name *" at bounding box center [539, 218] width 657 height 28
paste input "Paws ‘N’ Relax Petsitting"
type input "Paws ‘N’ Relax Petsitting"
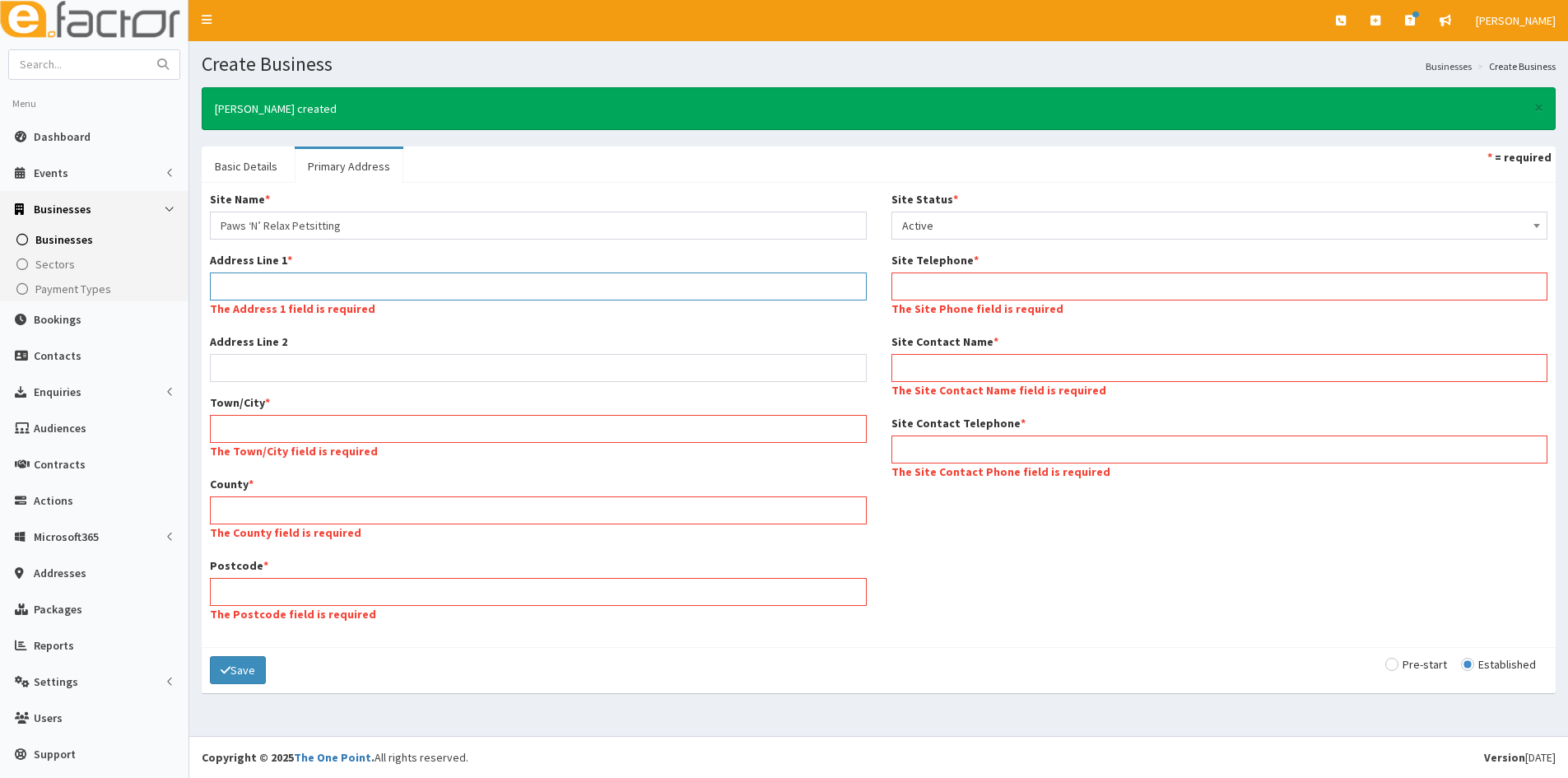
scroll to position [45, 0]
click at [403, 307] on div "Address Line 1 * The Address 1 field is required" at bounding box center [539, 286] width 657 height 69
click at [356, 279] on input "Address Line 1 *" at bounding box center [539, 286] width 657 height 28
paste input "1 Applegarth"
type input "1 Applegarth"
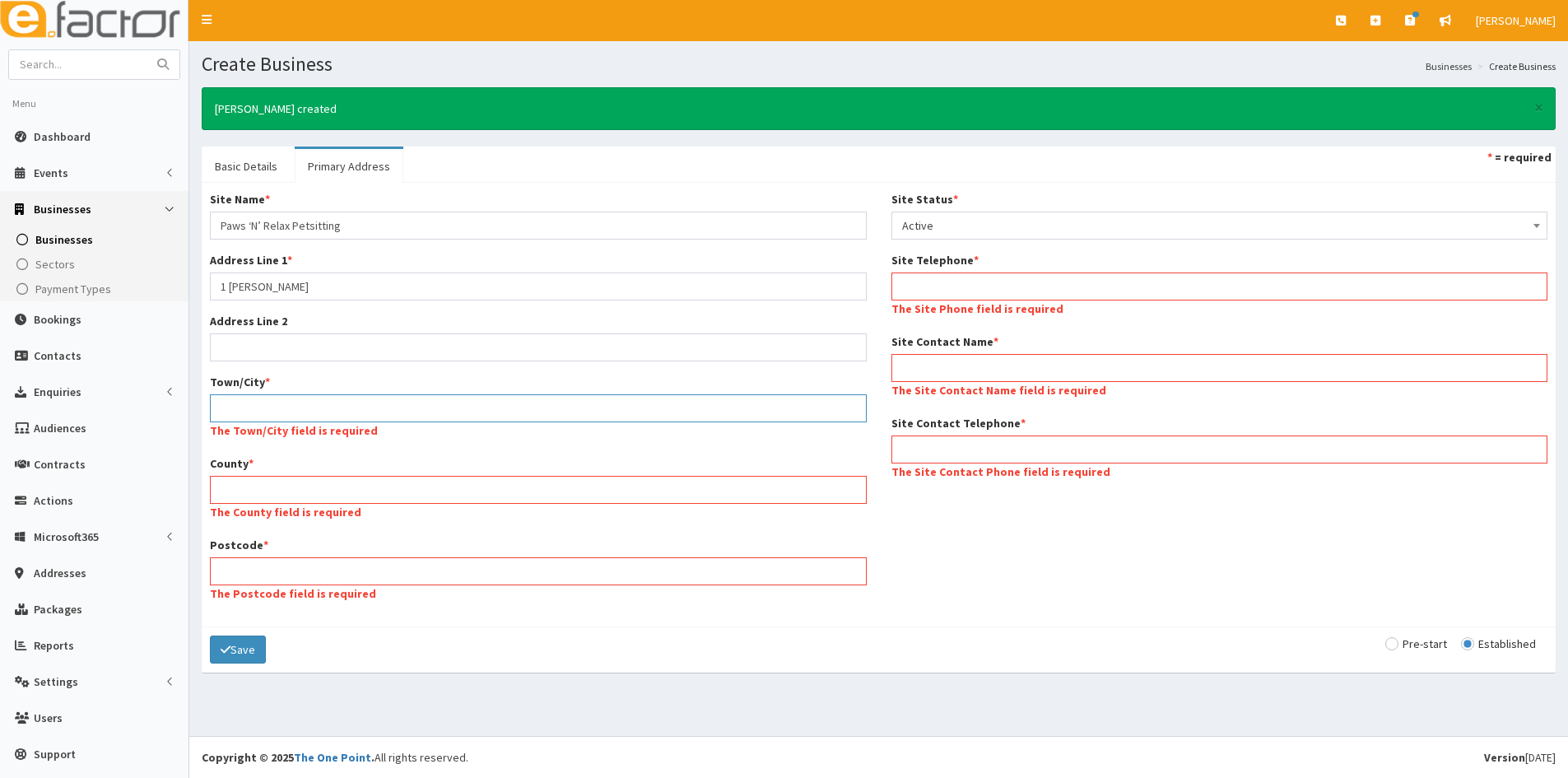
click at [303, 431] on div "Town/City * The Town/City field is required" at bounding box center [539, 407] width 657 height 69
click at [303, 410] on input "Town/City *" at bounding box center [539, 408] width 657 height 28
paste input "Appleby"
type input "Appleby"
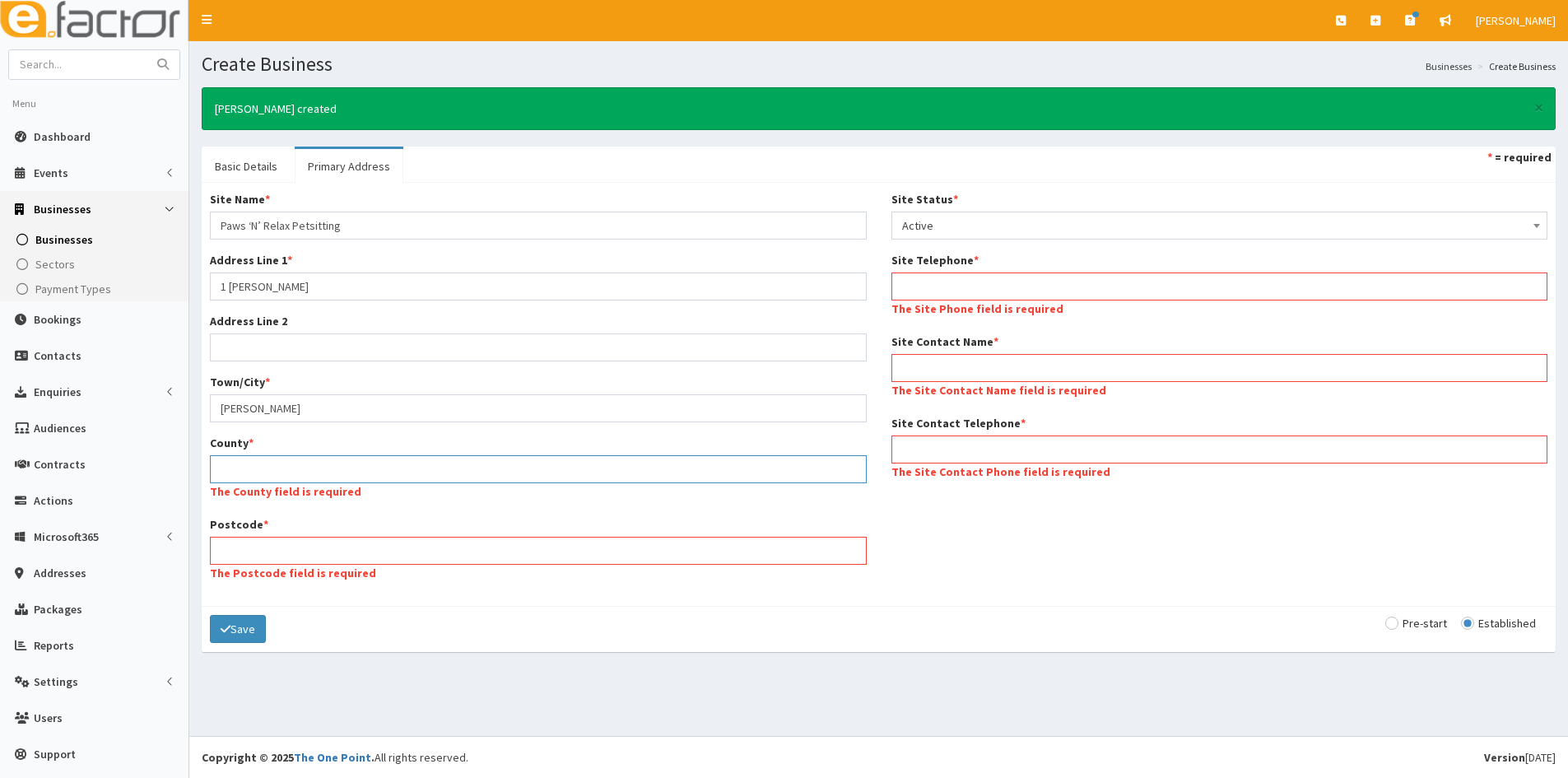
click at [340, 479] on input "County *" at bounding box center [539, 469] width 657 height 28
click at [305, 533] on div "Postcode * The Postcode field is required" at bounding box center [539, 550] width 657 height 69
click at [305, 548] on input "Postcode *" at bounding box center [539, 550] width 657 height 28
drag, startPoint x: 303, startPoint y: 549, endPoint x: 307, endPoint y: 565, distance: 16.5
drag, startPoint x: 307, startPoint y: 565, endPoint x: 244, endPoint y: 553, distance: 64.1
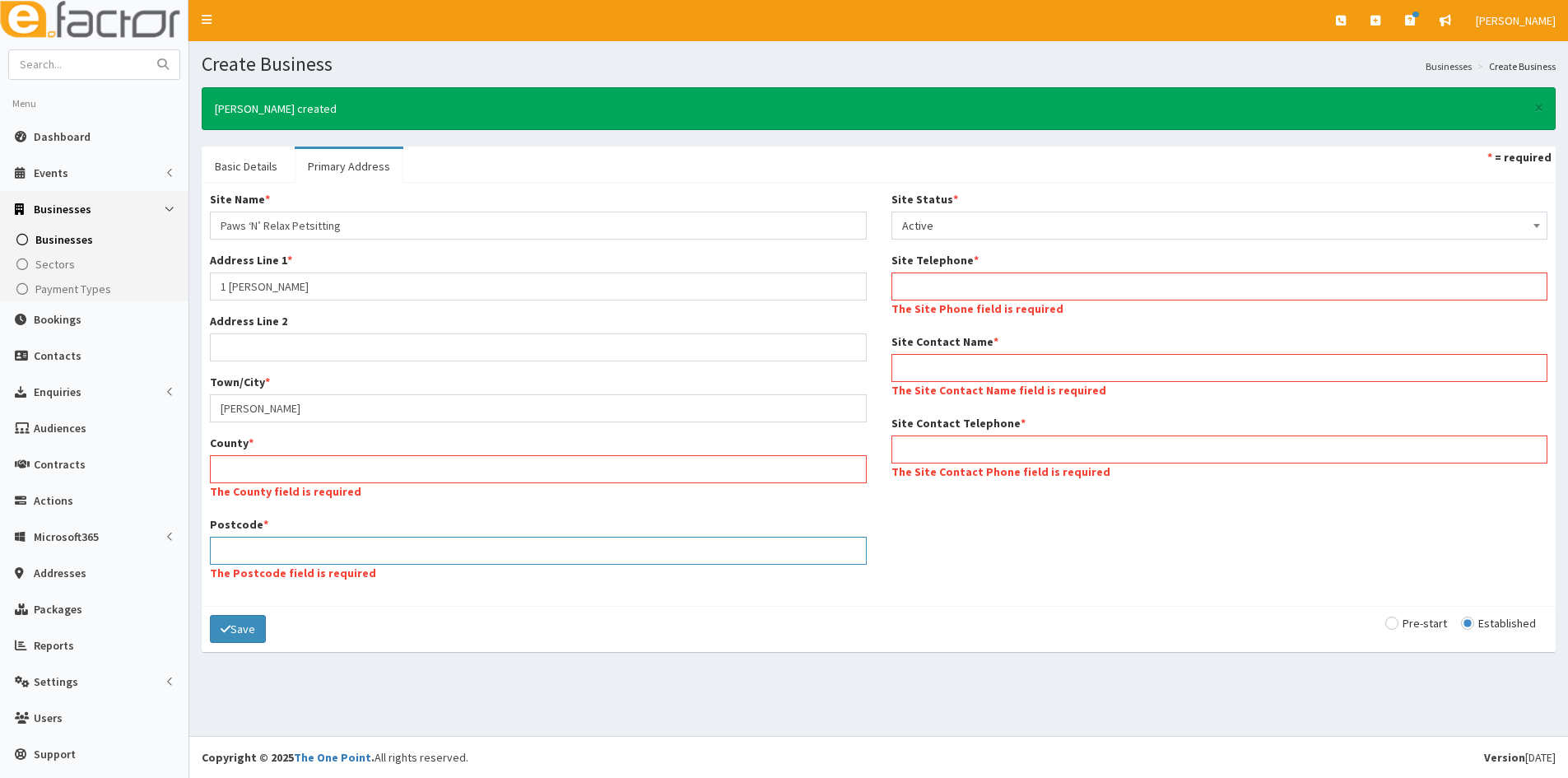
click at [244, 553] on input "Postcode *" at bounding box center [539, 550] width 657 height 28
paste input "DN15 0AT"
type input "DN15 0AT"
click at [392, 623] on div "Save Pre-start Established" at bounding box center [879, 629] width 1354 height 46
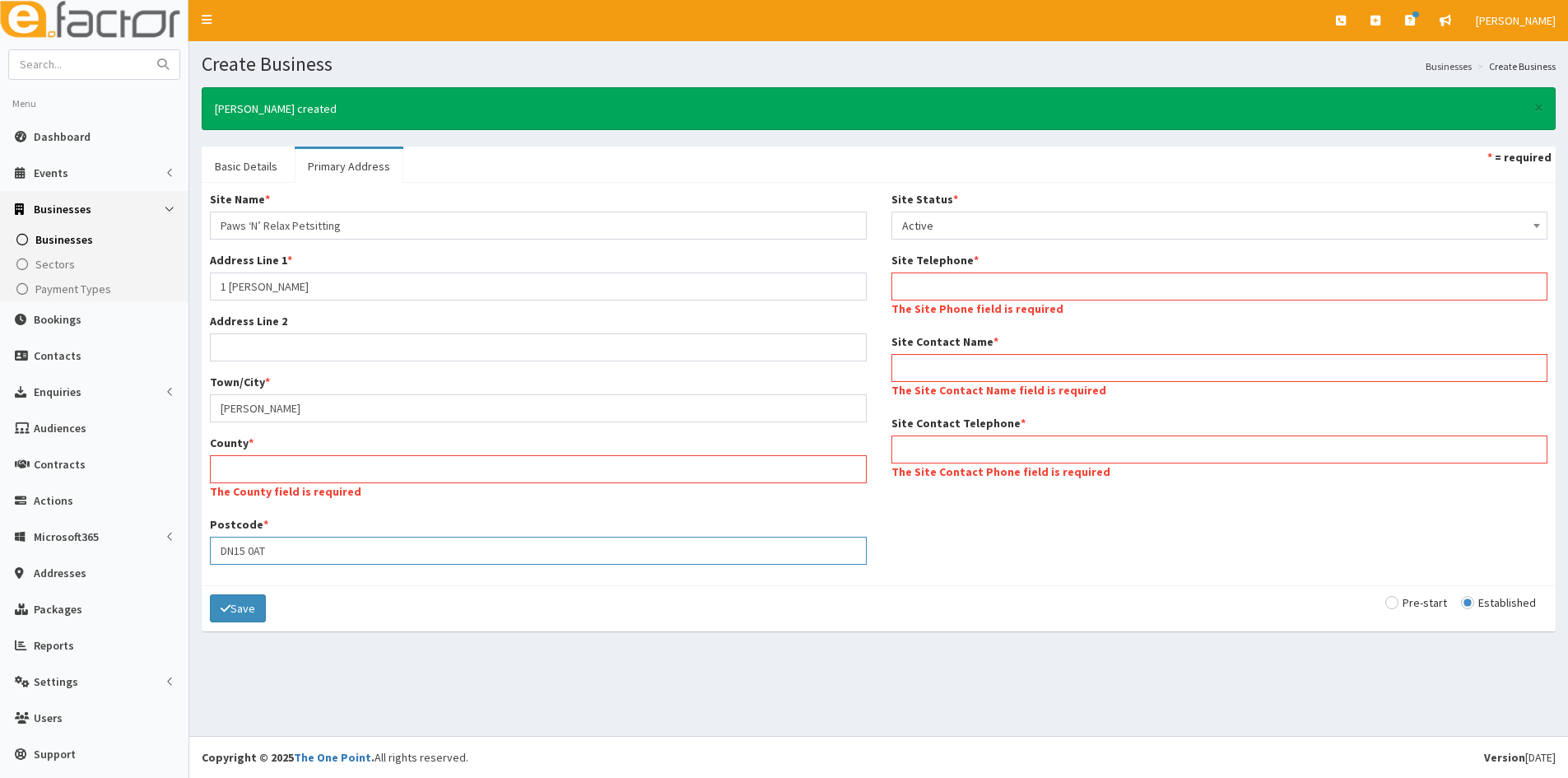
drag, startPoint x: 261, startPoint y: 556, endPoint x: 360, endPoint y: 557, distance: 99.0
click at [360, 557] on input "DN15 0AT" at bounding box center [539, 550] width 657 height 28
click at [420, 642] on section "× Lauren Callaghan created Basic Details Primary Address * = required Possible …" at bounding box center [878, 367] width 1379 height 585
click at [395, 464] on input "County *" at bounding box center [539, 469] width 657 height 28
type input "s"
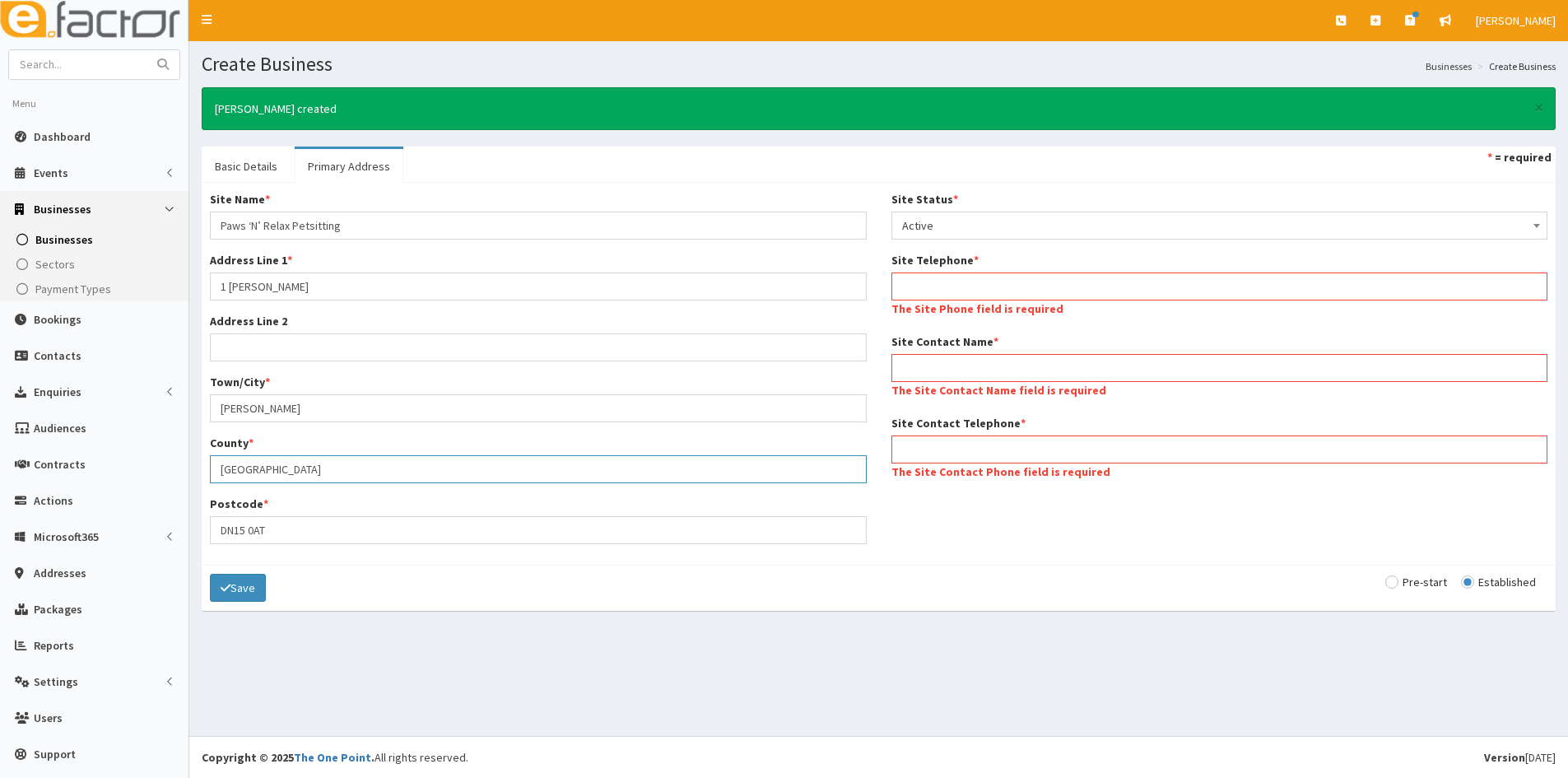
type input "[GEOGRAPHIC_DATA]"
click at [949, 281] on input "Site Telephone *" at bounding box center [1220, 286] width 657 height 28
click at [948, 291] on input "Site Telephone *" at bounding box center [1220, 286] width 657 height 28
drag, startPoint x: 948, startPoint y: 291, endPoint x: 944, endPoint y: 299, distance: 8.9
paste input "+44 7864 780325"
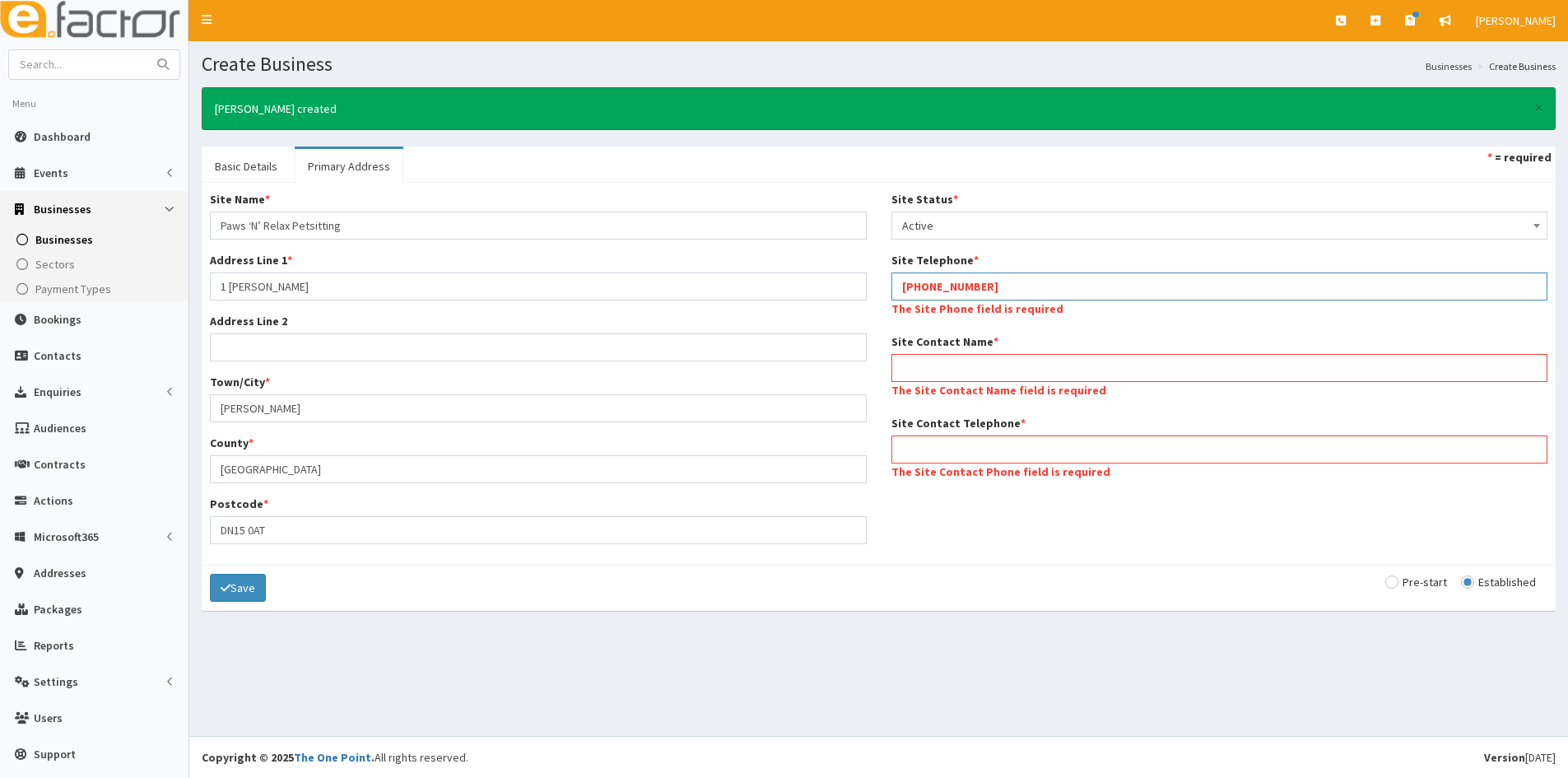
click at [945, 289] on input "+44 7864 780325" at bounding box center [1220, 286] width 657 height 28
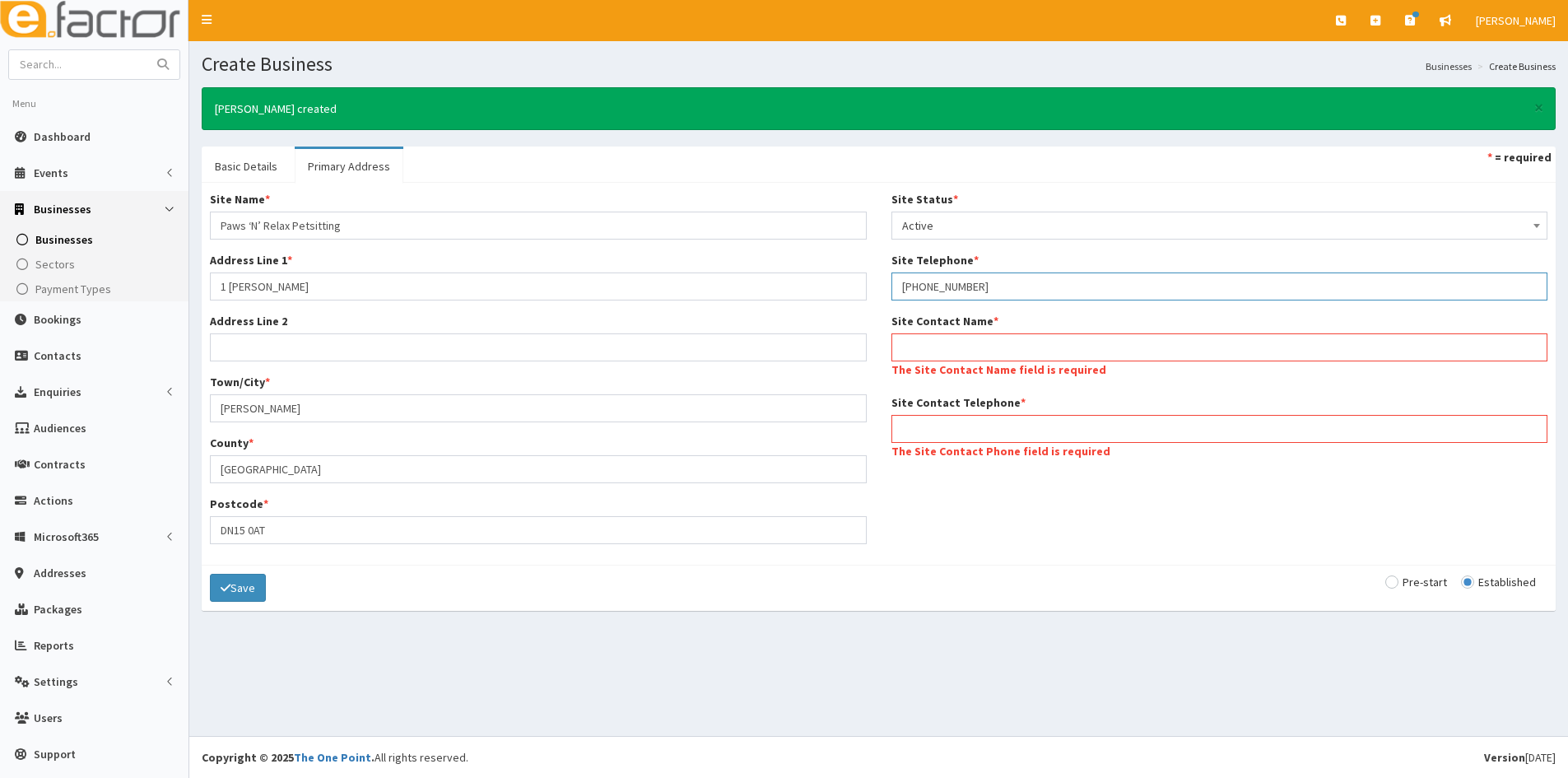
type input "+447864780325"
click at [930, 355] on input "Site Contact Name *" at bounding box center [1220, 348] width 657 height 28
click at [998, 520] on div "Site Name * Paws ‘N’ Relax Petsitting Address Line 1 * 1 Applegarth Address Lin…" at bounding box center [878, 373] width 1362 height 365
click at [980, 356] on input "Site Contact Name *" at bounding box center [1220, 348] width 657 height 28
paste input "Paws ‘N’ Relax Petsitting"
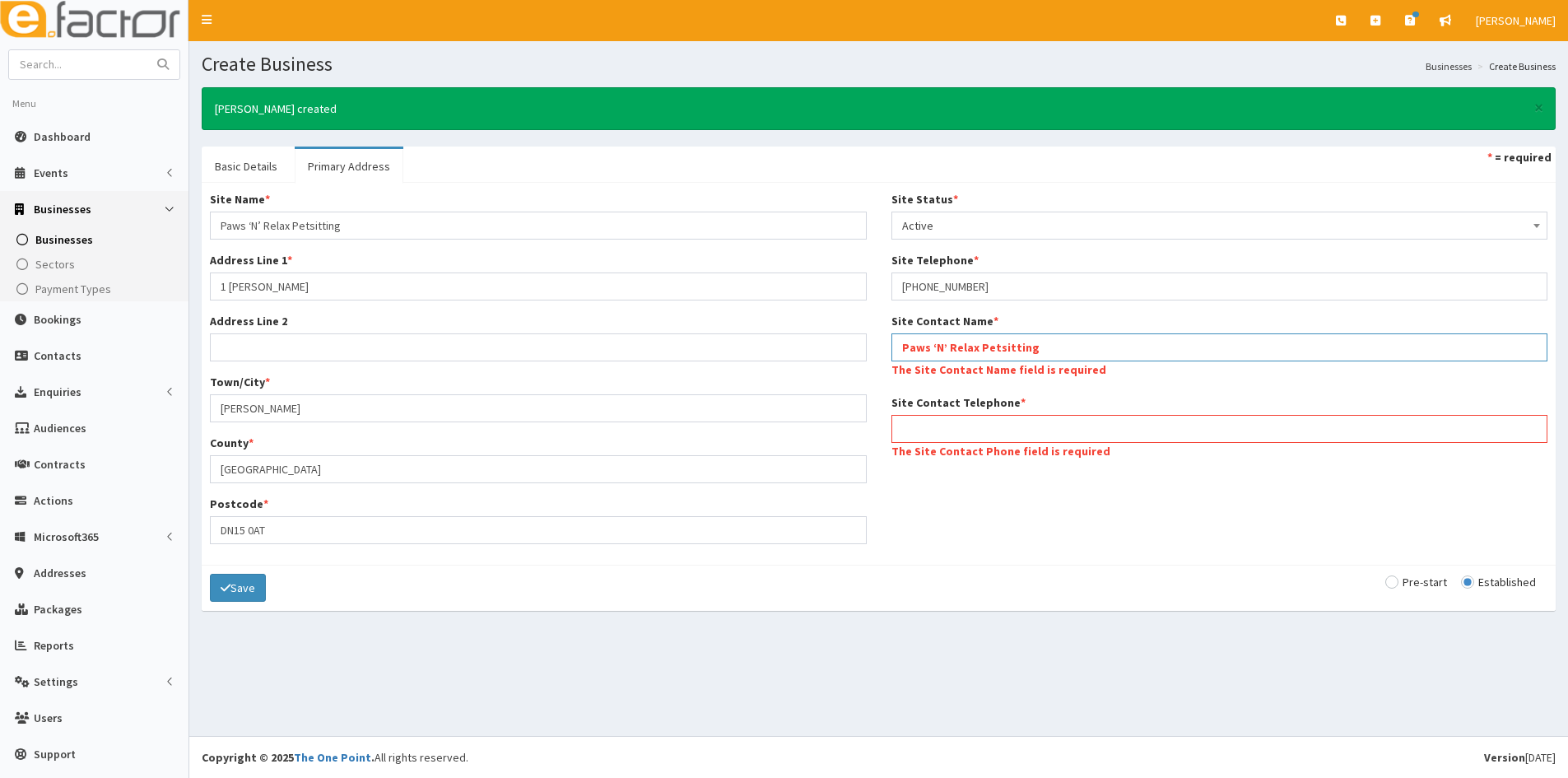
type input "Paws ‘N’ Relax Petsitting"
click at [963, 438] on div "Site Contact Telephone * The Site Contact Phone field is required" at bounding box center [1220, 429] width 657 height 69
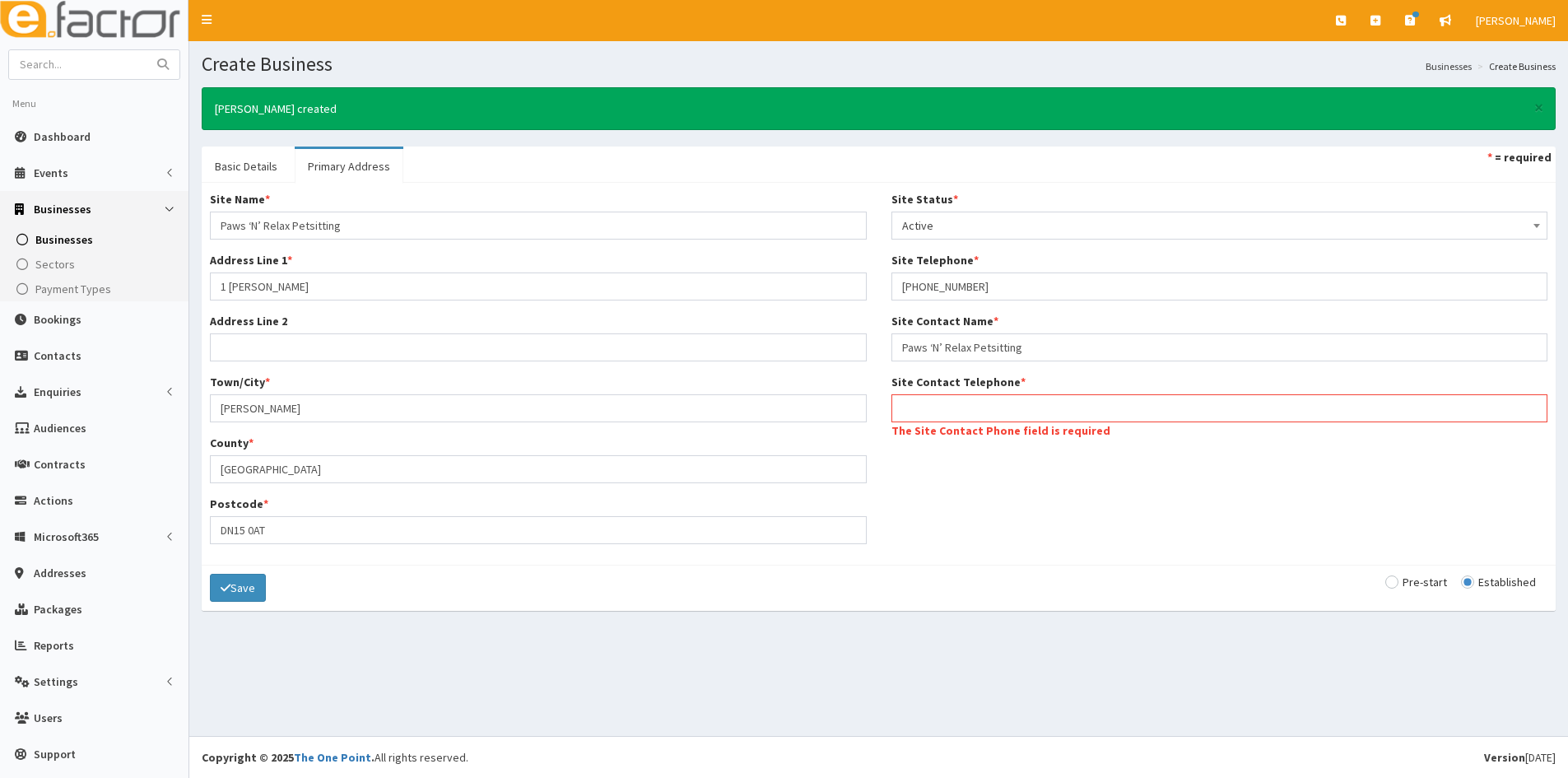
drag, startPoint x: 1532, startPoint y: 523, endPoint x: 1023, endPoint y: 530, distance: 509.0
click at [1025, 526] on div "Site Name * Paws ‘N’ Relax Petsitting Address Line 1 * 1 Applegarth Address Lin…" at bounding box center [878, 373] width 1362 height 365
click at [237, 590] on button "Save" at bounding box center [238, 587] width 56 height 28
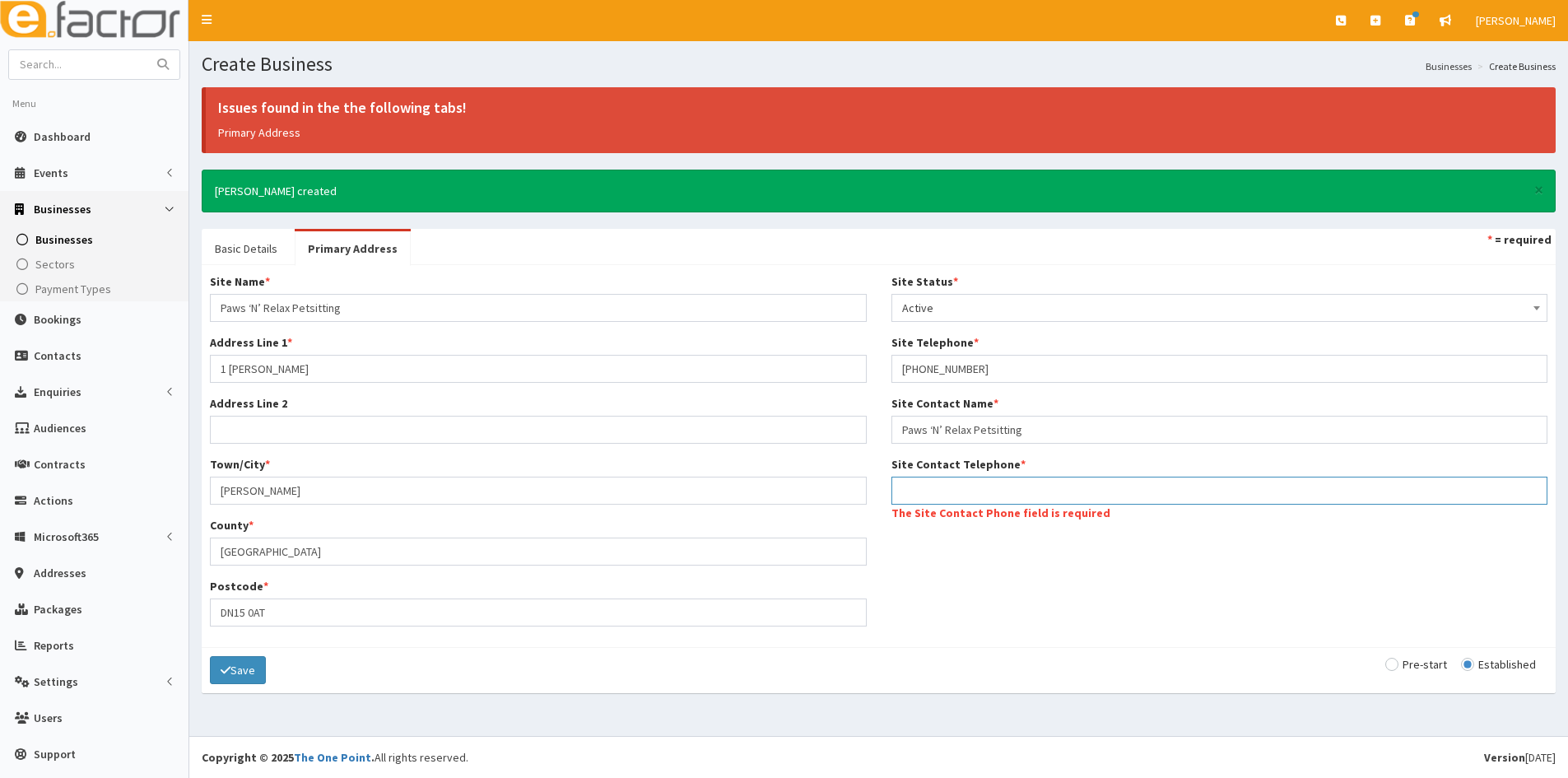
click at [1062, 500] on input "Site Contact Telephone *" at bounding box center [1220, 490] width 657 height 28
paste input "+44 7864 780325"
click at [946, 489] on input "+44 7864 780325" at bounding box center [1220, 490] width 657 height 28
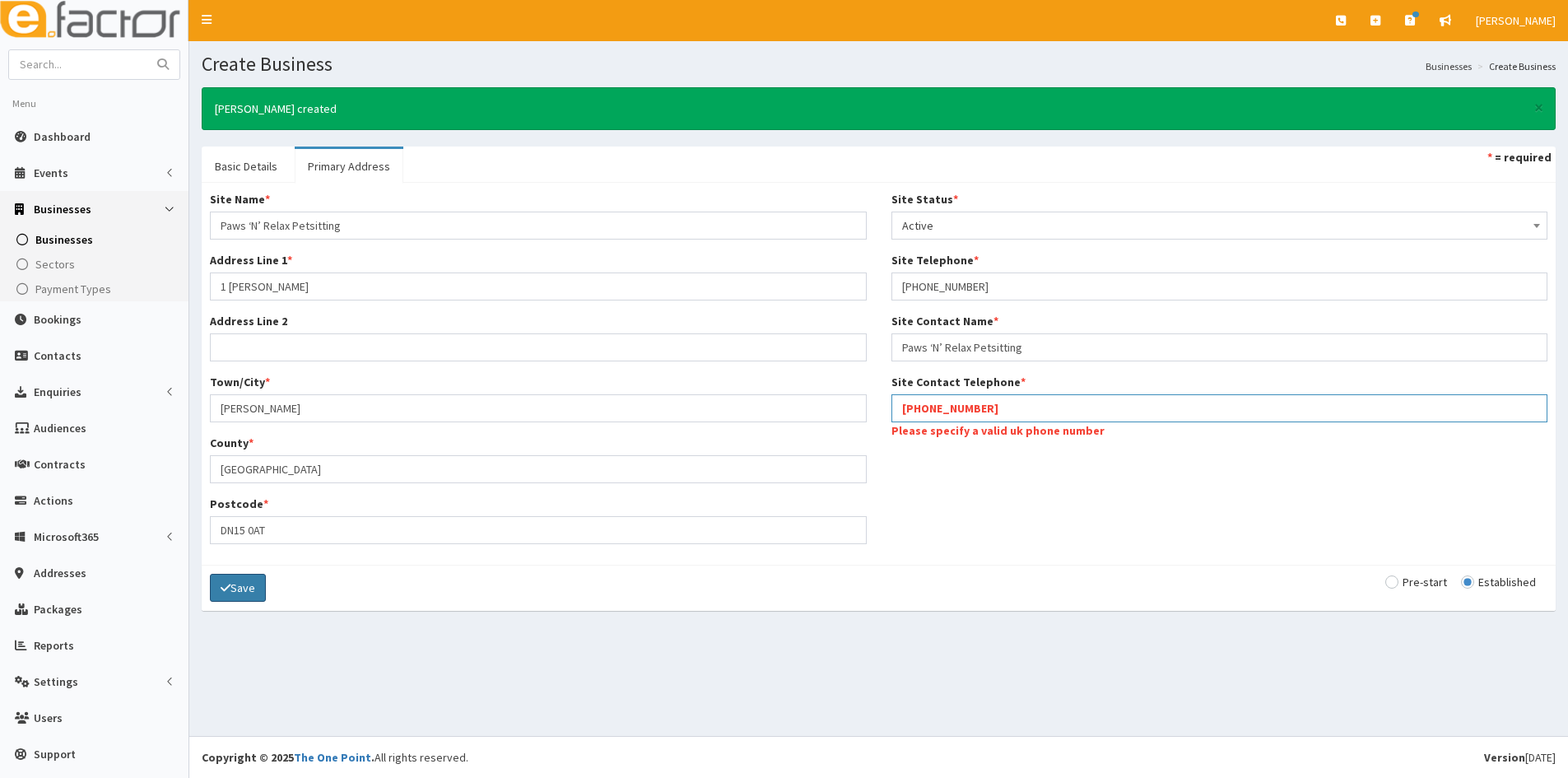
type input "+44864780325"
click at [225, 586] on icon "submit" at bounding box center [225, 587] width 10 height 11
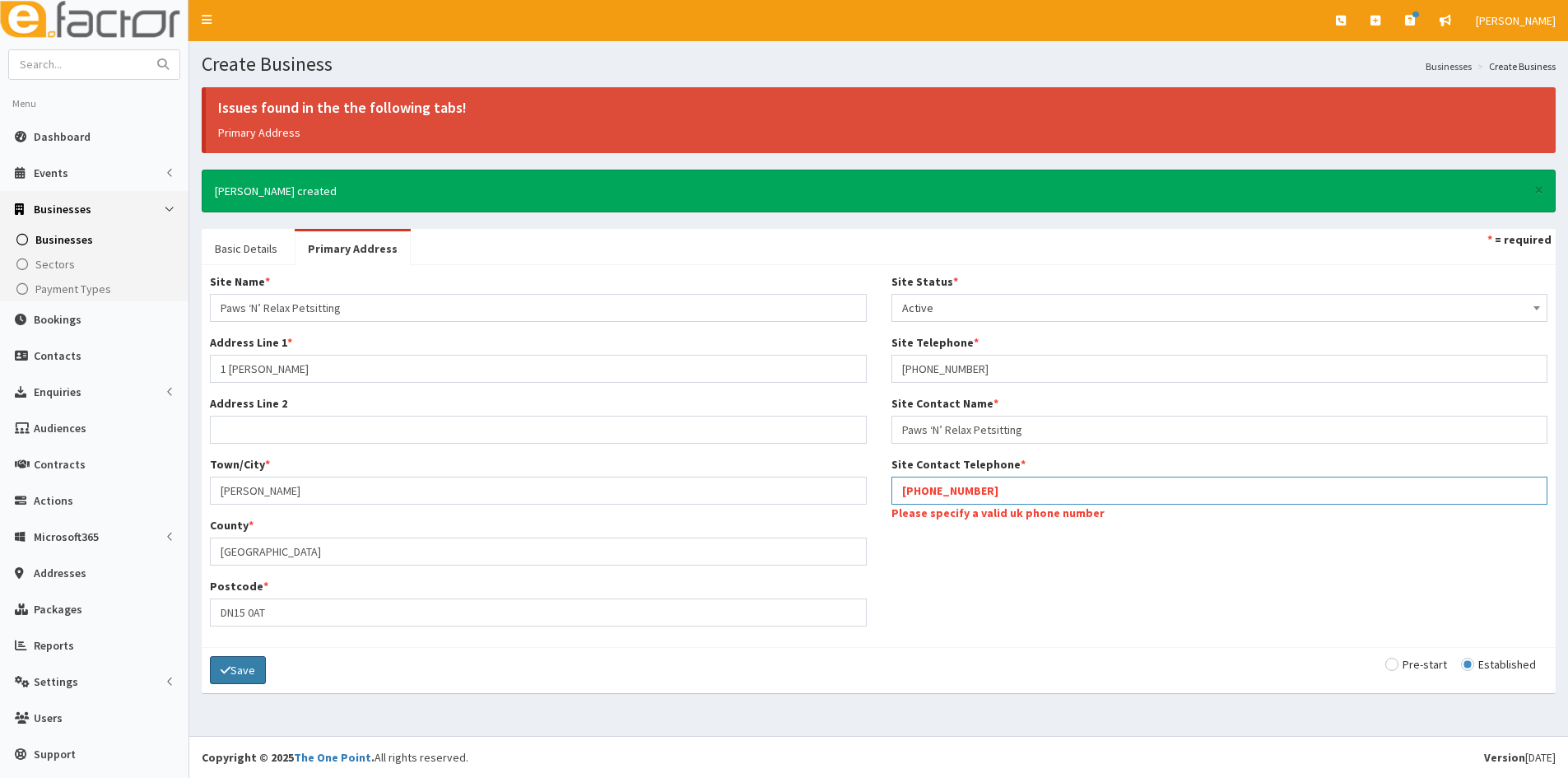
drag, startPoint x: 915, startPoint y: 502, endPoint x: 825, endPoint y: 483, distance: 92.0
click at [835, 492] on div "Site Name * Paws ‘N’ Relax Petsitting Address Line 1 * 1 Applegarth Address Lin…" at bounding box center [878, 455] width 1362 height 365
paste input "+44 7864 780325"
click at [944, 491] on input "+44 7864 780325" at bounding box center [1220, 490] width 657 height 28
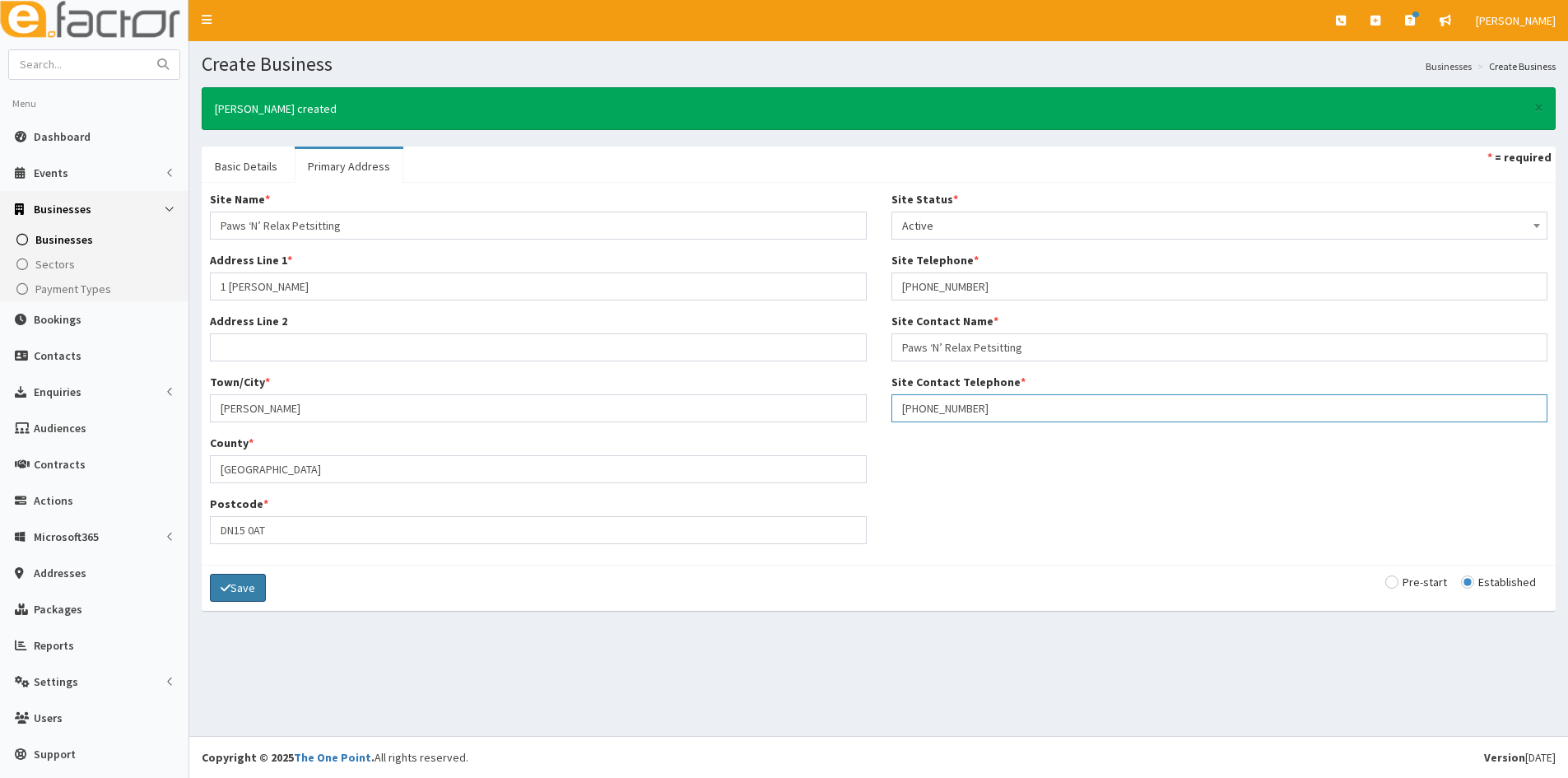
click at [915, 410] on input "+44 7864780325" at bounding box center [1220, 408] width 657 height 28
type input "+447864780325"
click at [269, 589] on div "Save Pre-start Established" at bounding box center [879, 587] width 1354 height 46
click at [260, 590] on button "Save" at bounding box center [238, 587] width 56 height 28
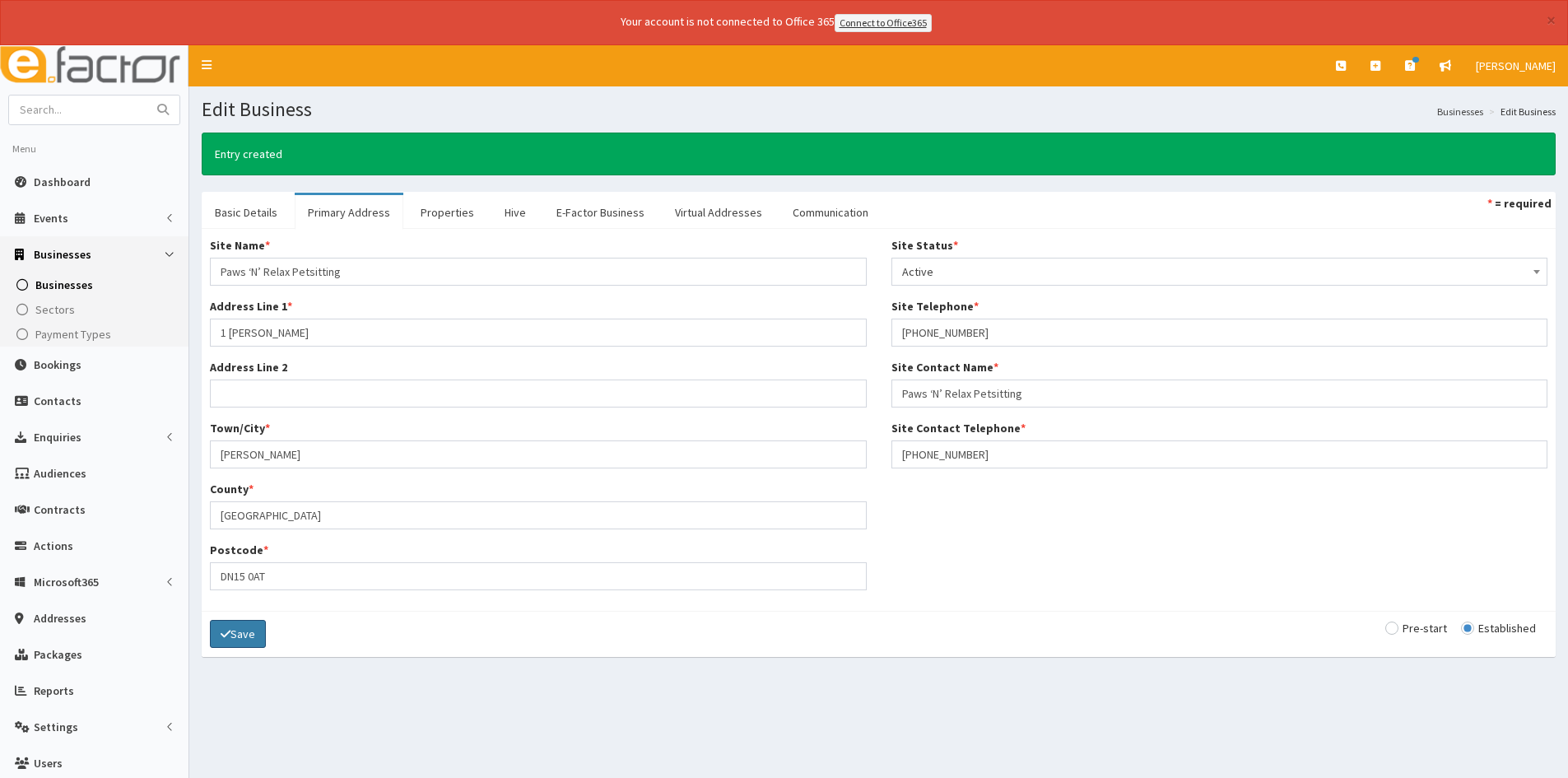
click at [236, 619] on button "Save" at bounding box center [238, 633] width 56 height 28
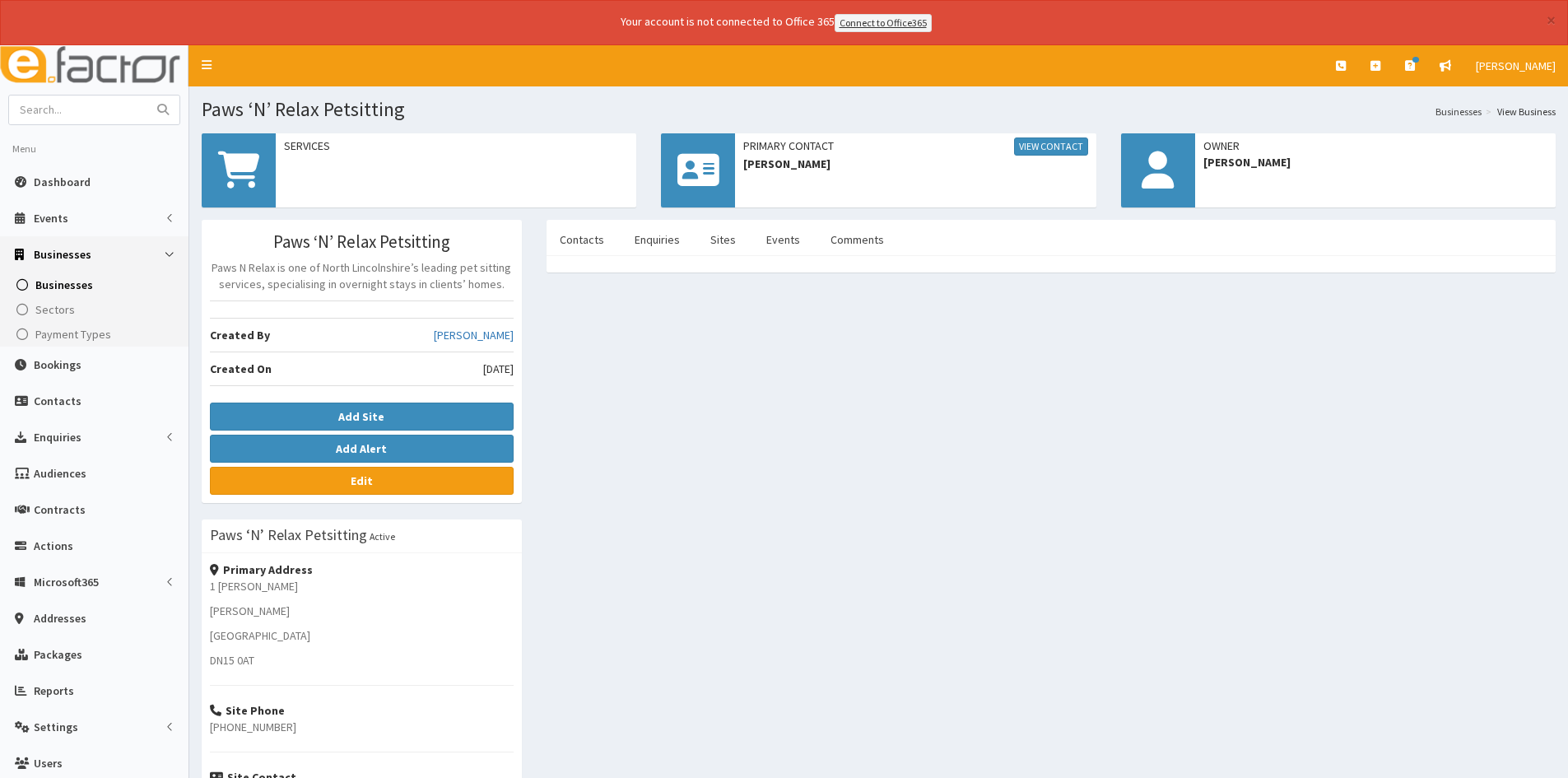
click at [1544, 21] on div "× Your account is not connected to Office 365 Connect to Office365" at bounding box center [784, 22] width 1568 height 45
click at [1544, 26] on div "× Your account is not connected to Office 365 Connect to Office365" at bounding box center [784, 22] width 1568 height 45
drag, startPoint x: 1551, startPoint y: 29, endPoint x: 1553, endPoint y: 37, distance: 8.2
click at [1552, 31] on div "× Your account is not connected to Office 365 Connect to Office365" at bounding box center [784, 22] width 1568 height 45
click at [1554, 18] on button "×" at bounding box center [1551, 19] width 9 height 18
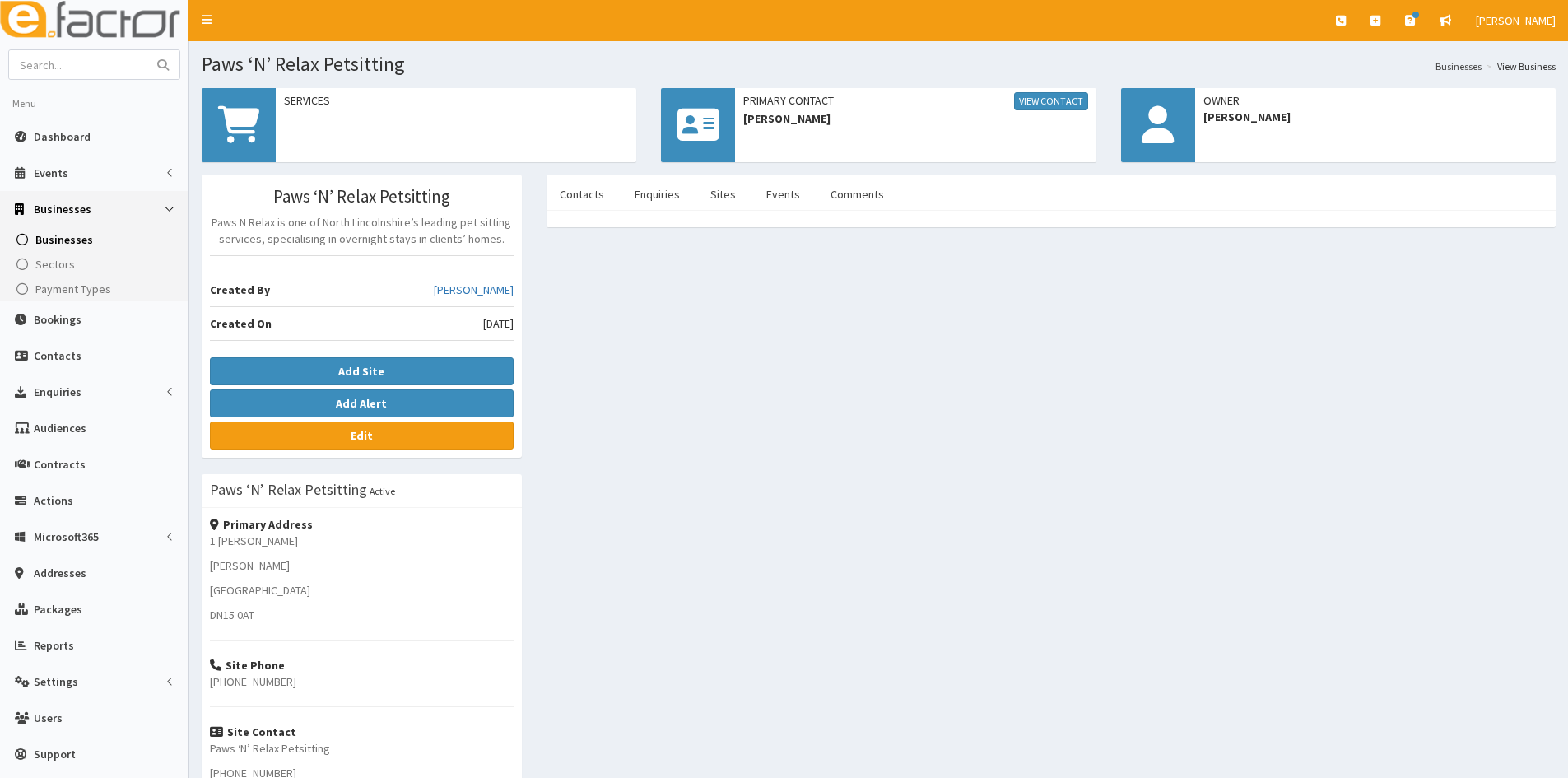
click at [113, 240] on link "Businesses" at bounding box center [96, 239] width 184 height 25
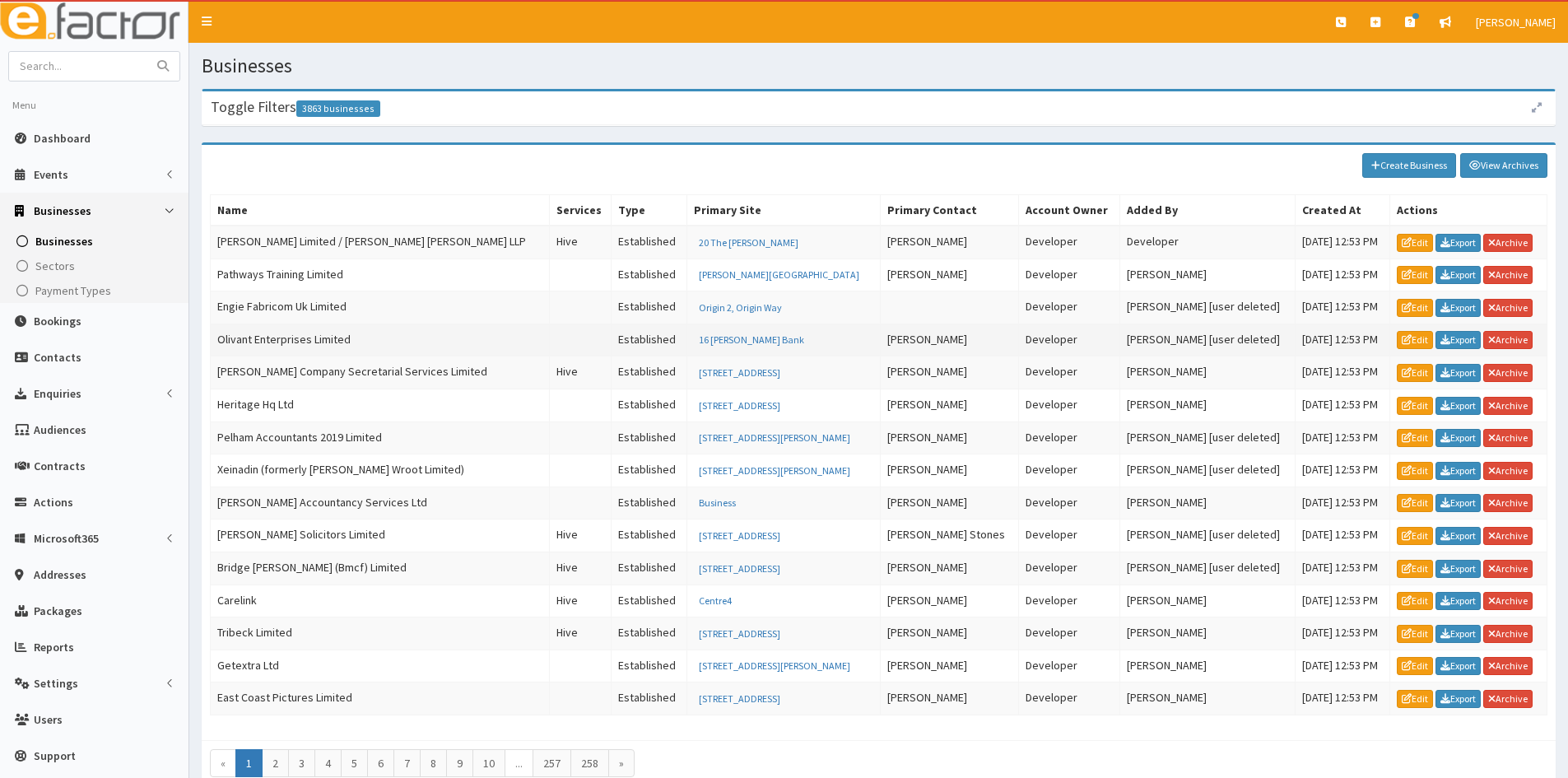
scroll to position [82, 0]
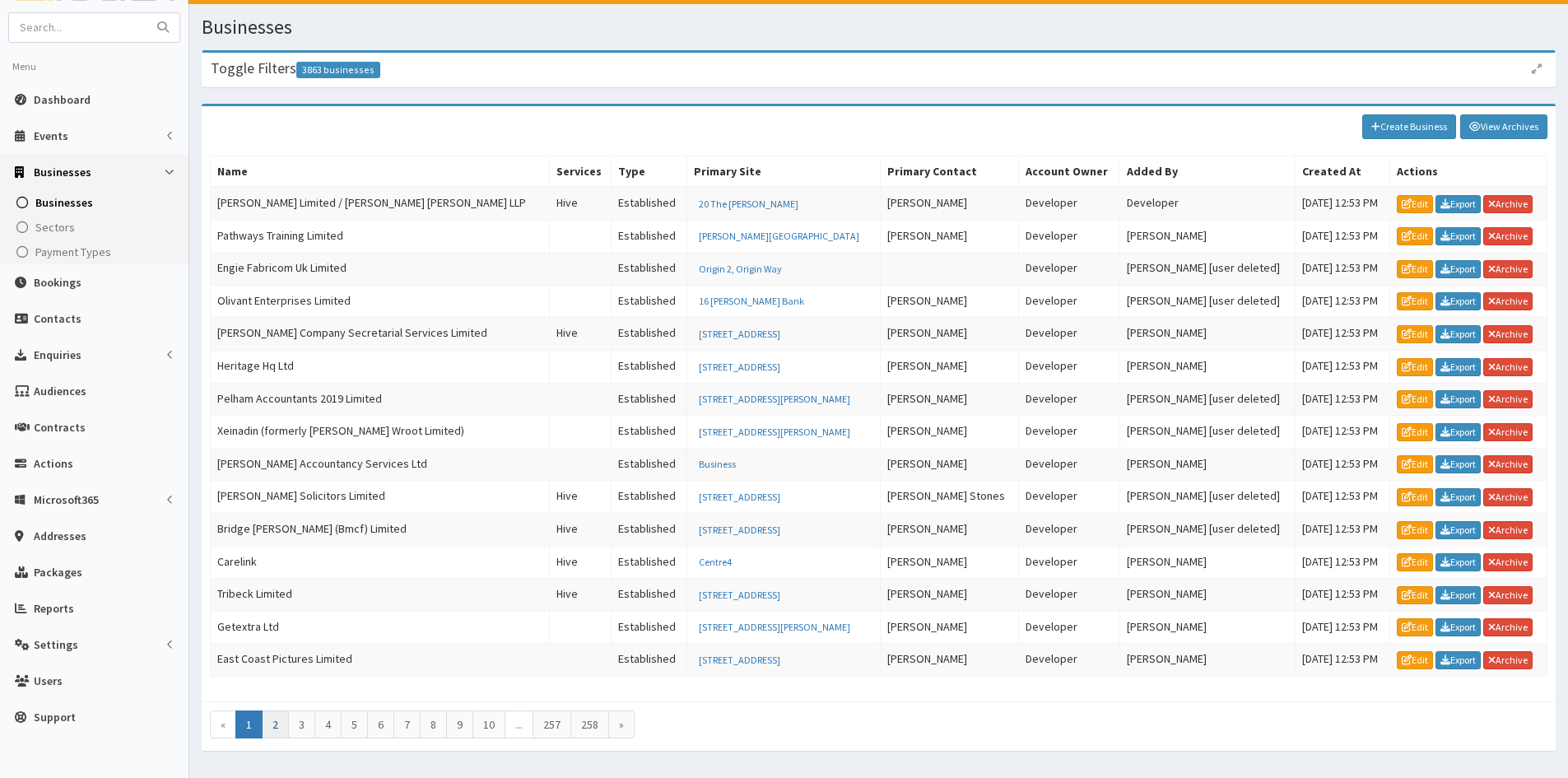
click at [283, 727] on link "2" at bounding box center [275, 724] width 27 height 28
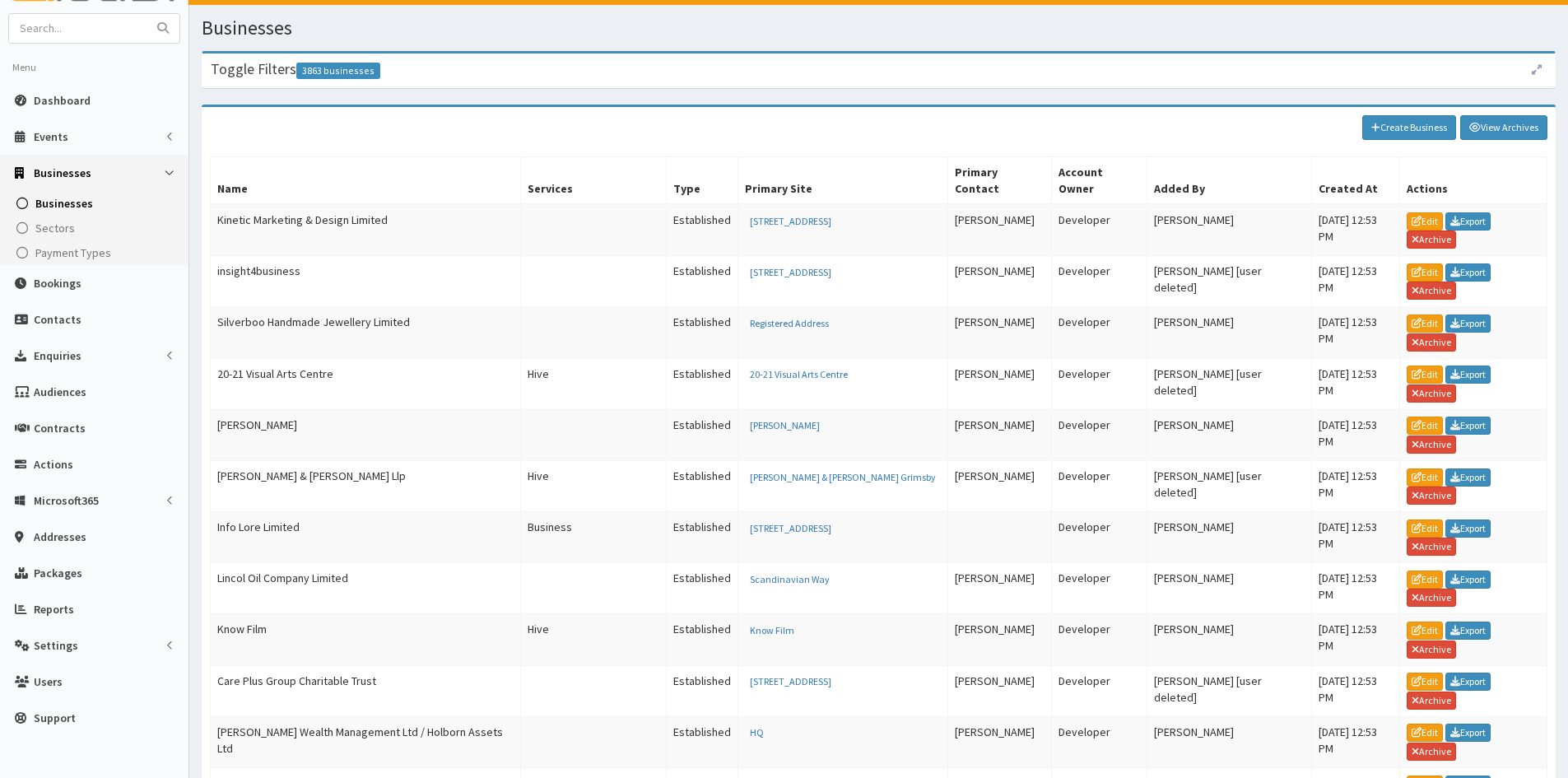
scroll to position [82, 0]
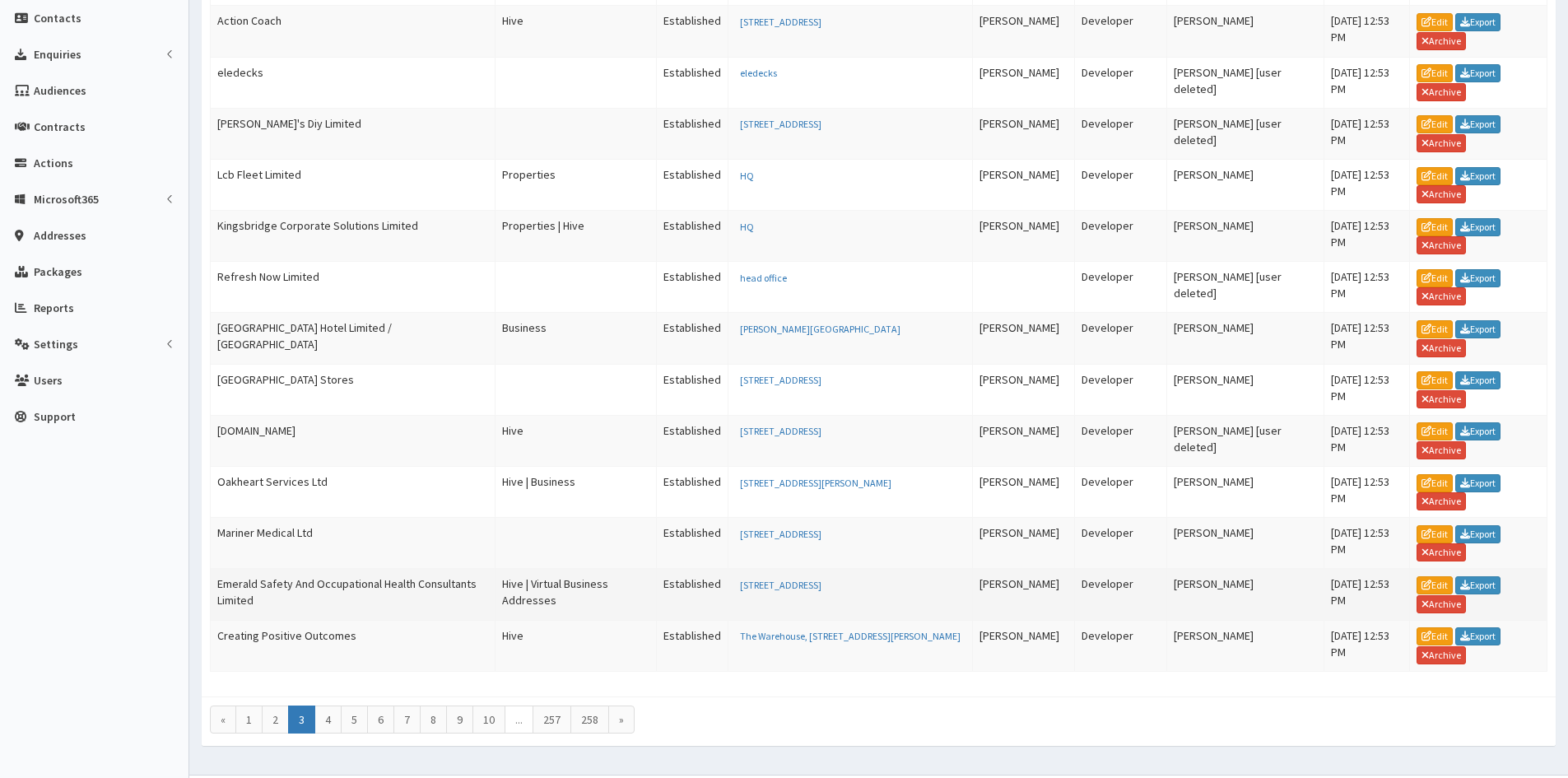
scroll to position [411, 0]
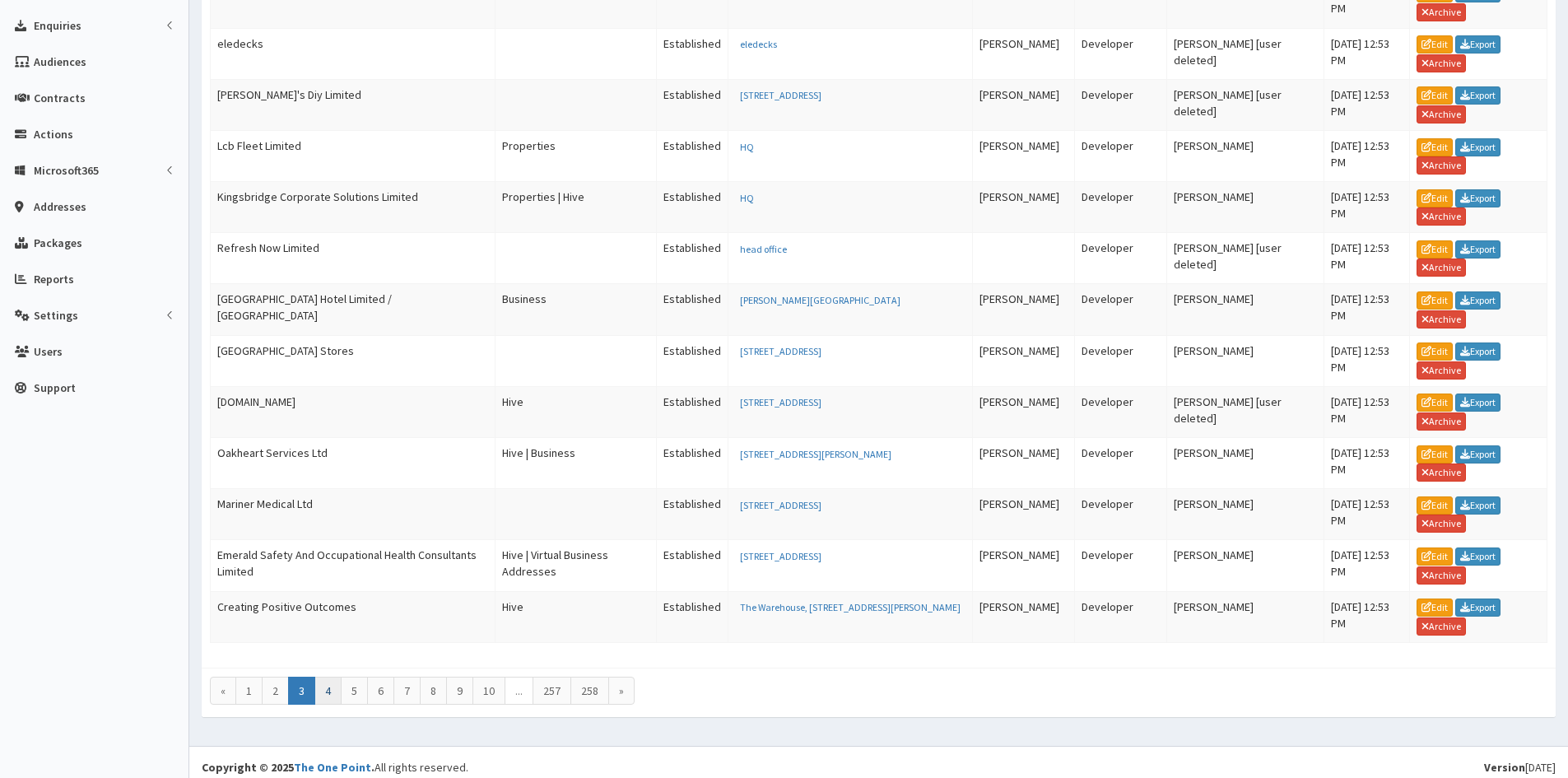
click at [329, 694] on link "4" at bounding box center [327, 690] width 27 height 28
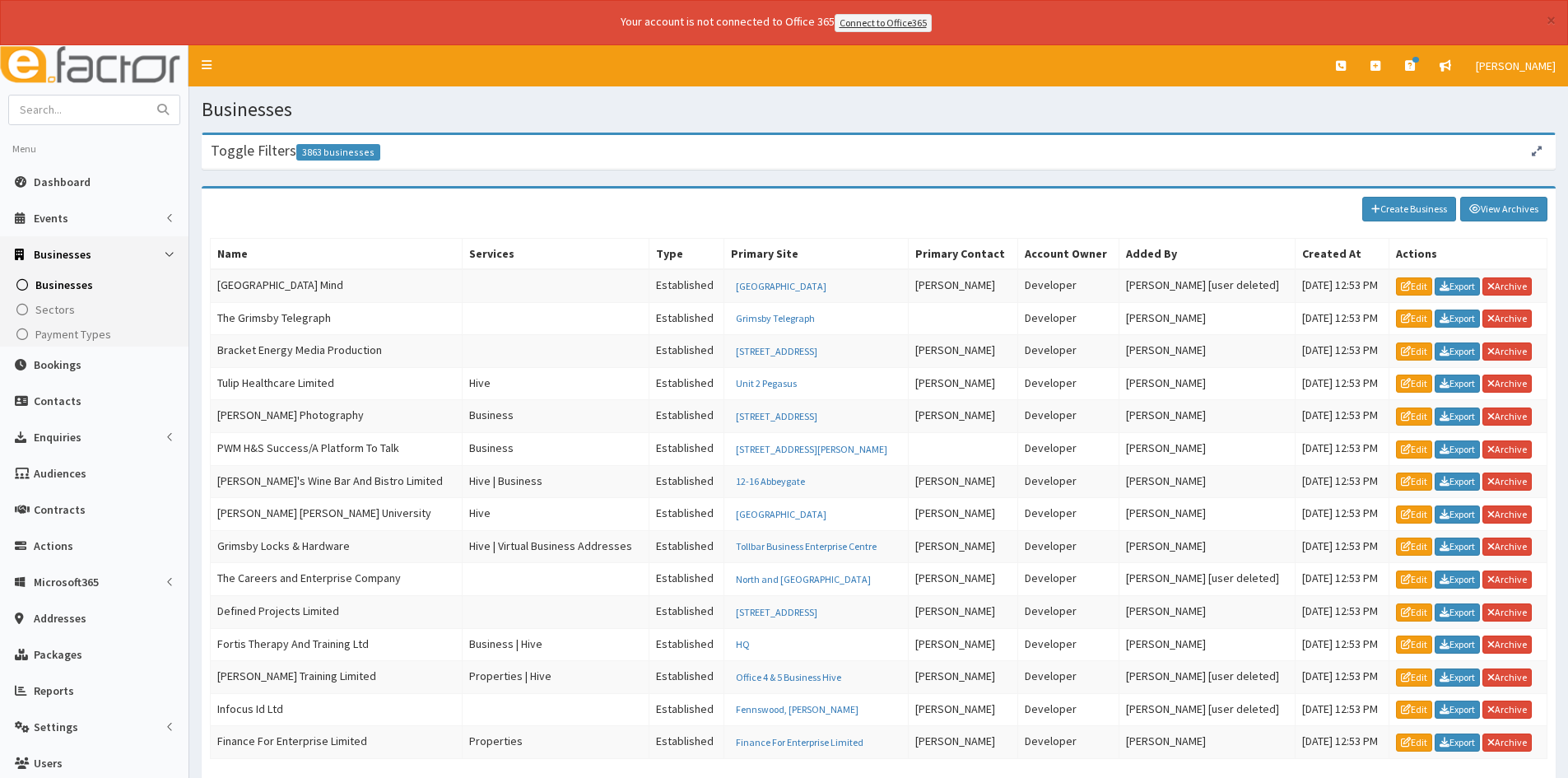
click at [1540, 142] on button "button" at bounding box center [1537, 151] width 19 height 24
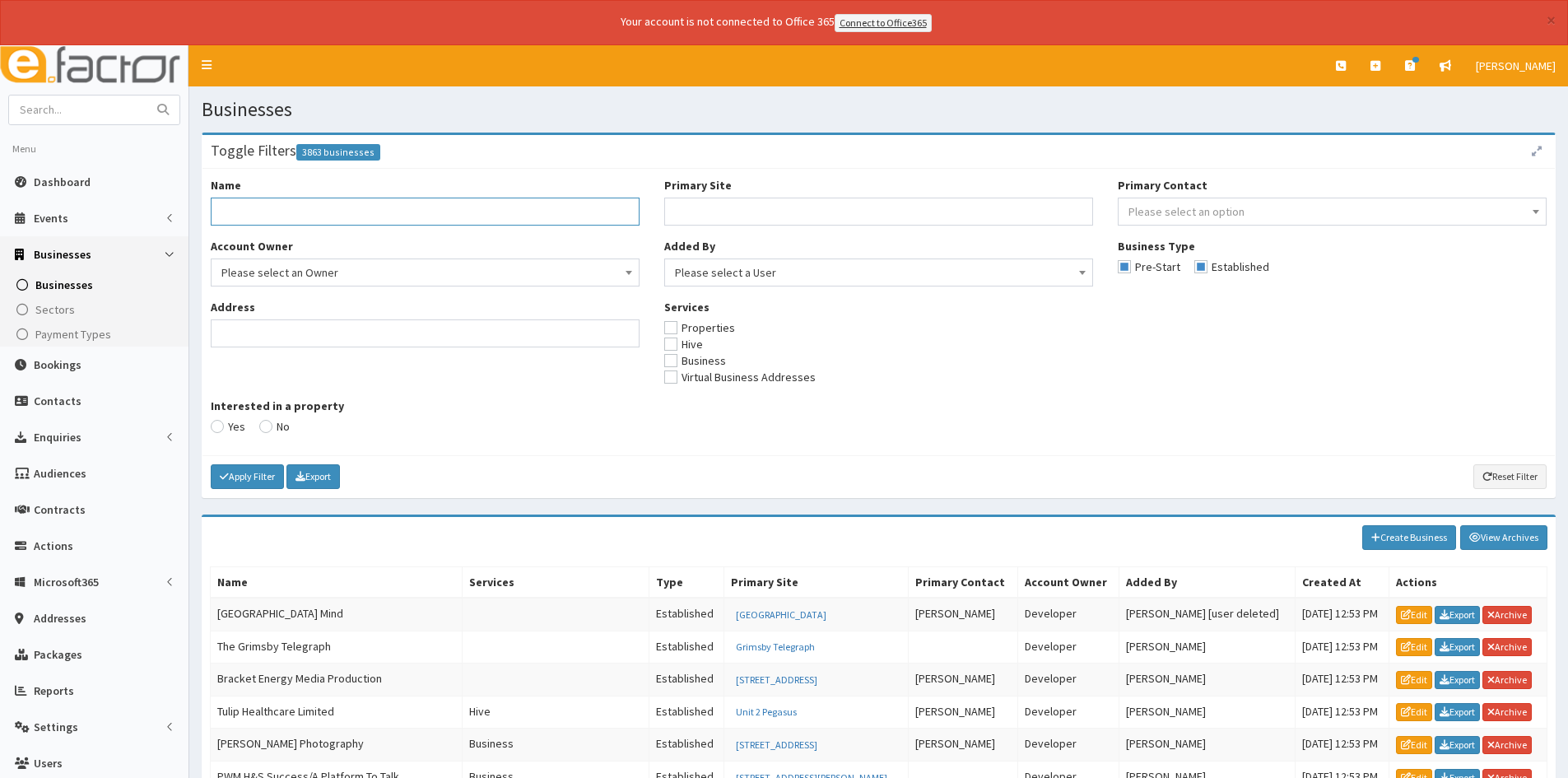
click at [569, 207] on input "Name" at bounding box center [425, 211] width 429 height 28
type input "a"
click at [742, 277] on span "Please select a User" at bounding box center [879, 272] width 408 height 23
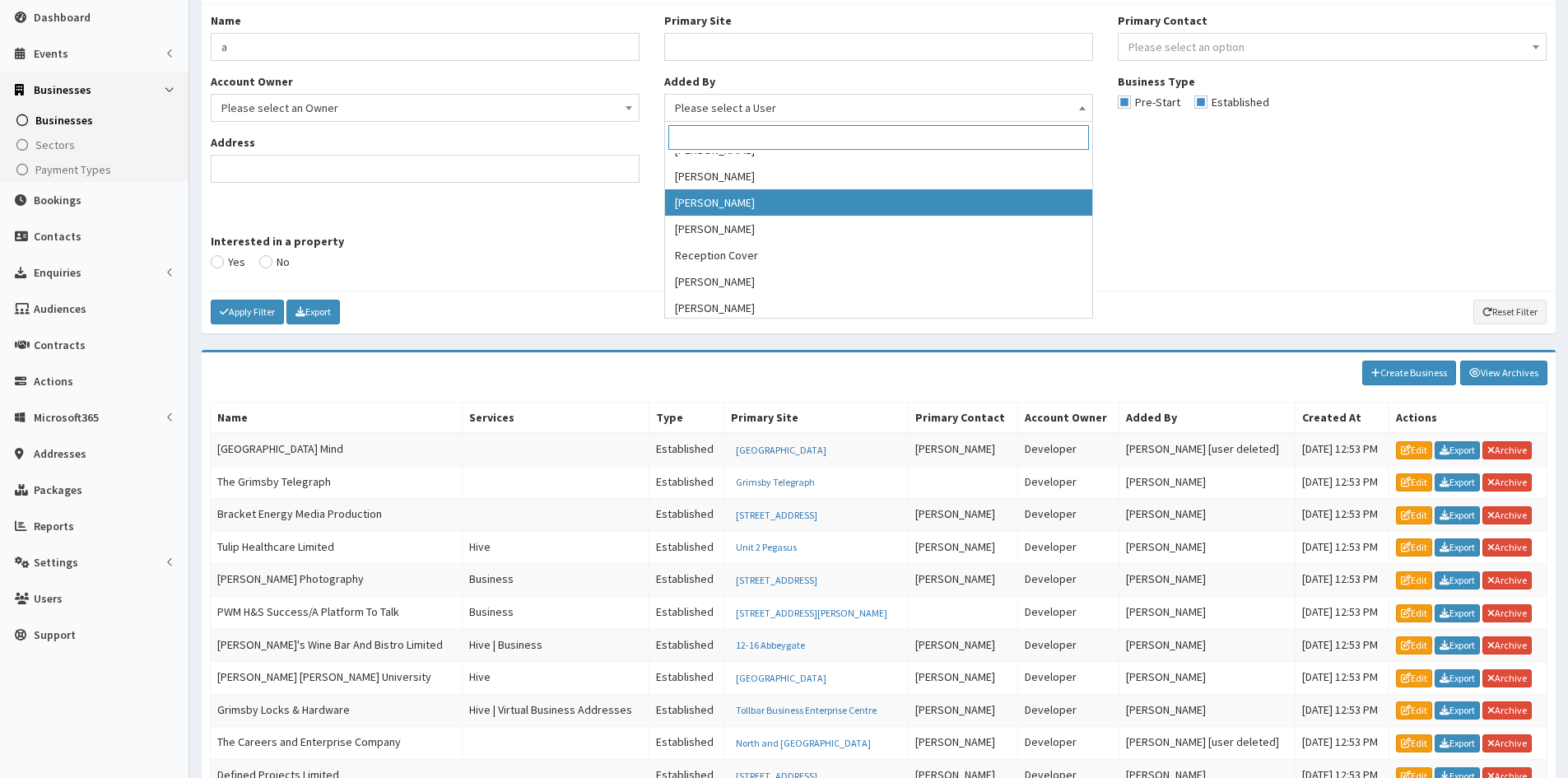
scroll to position [362, 0]
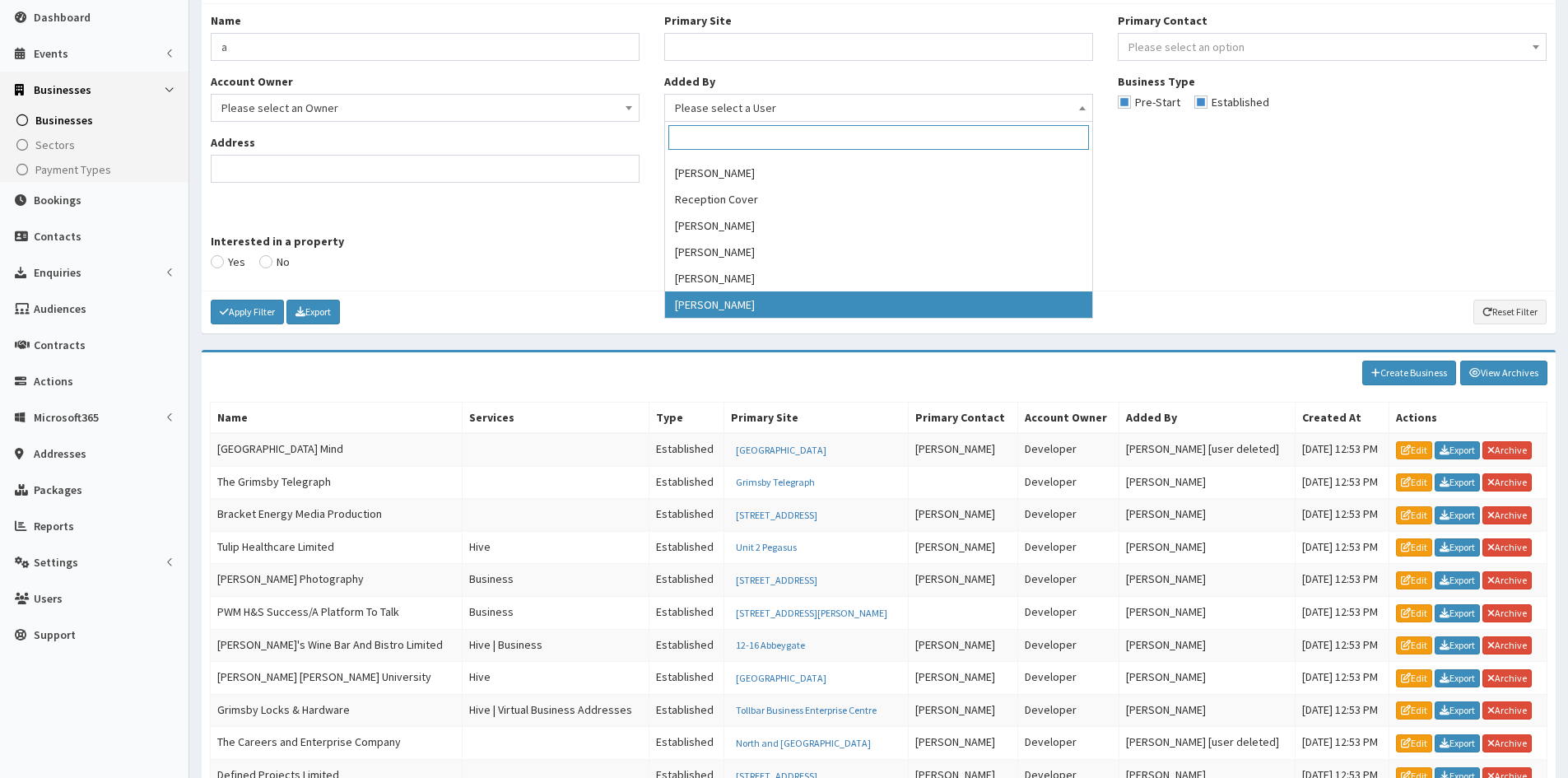
select select "46"
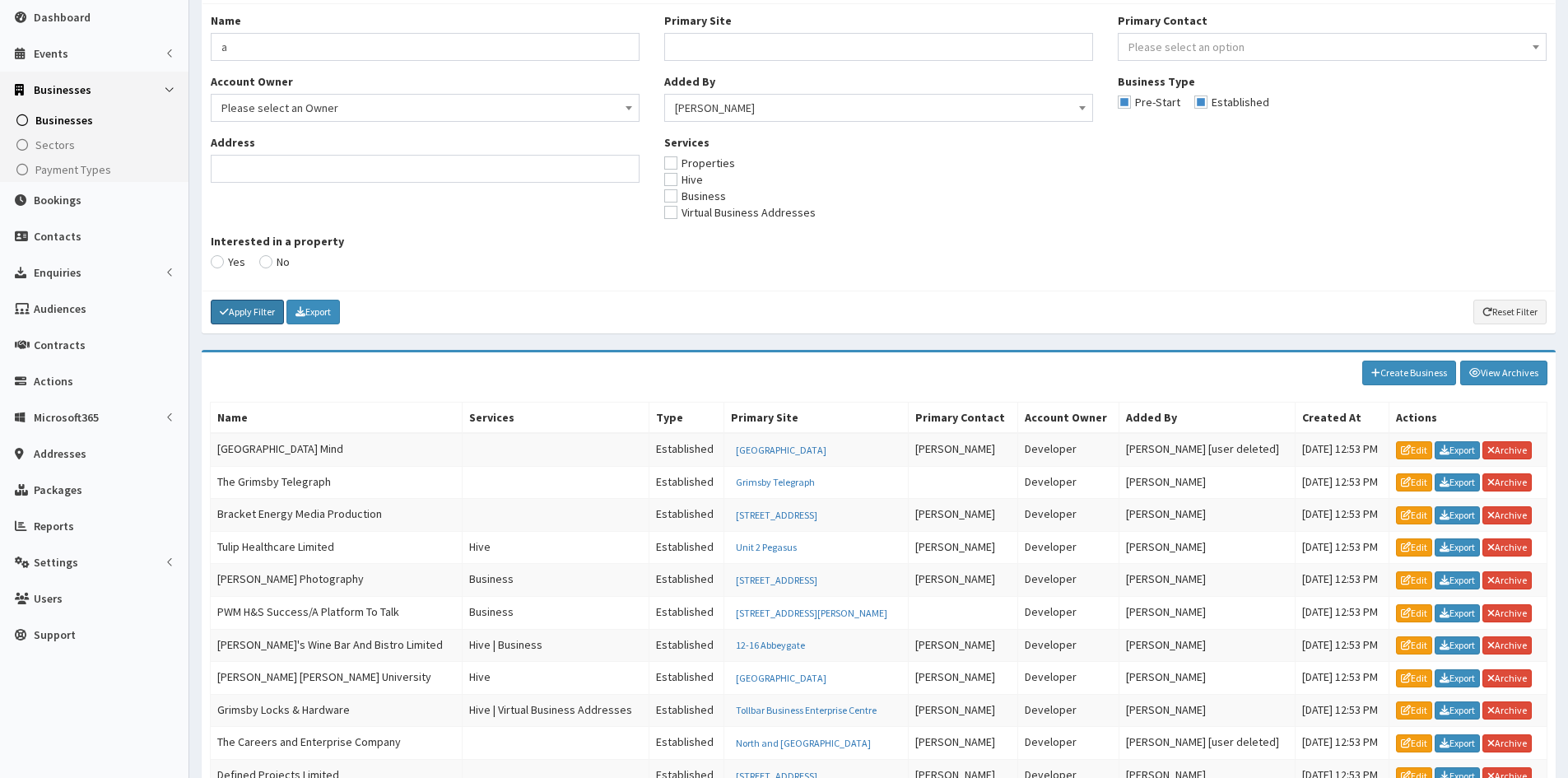
click at [232, 309] on button "Apply Filter" at bounding box center [247, 312] width 73 height 25
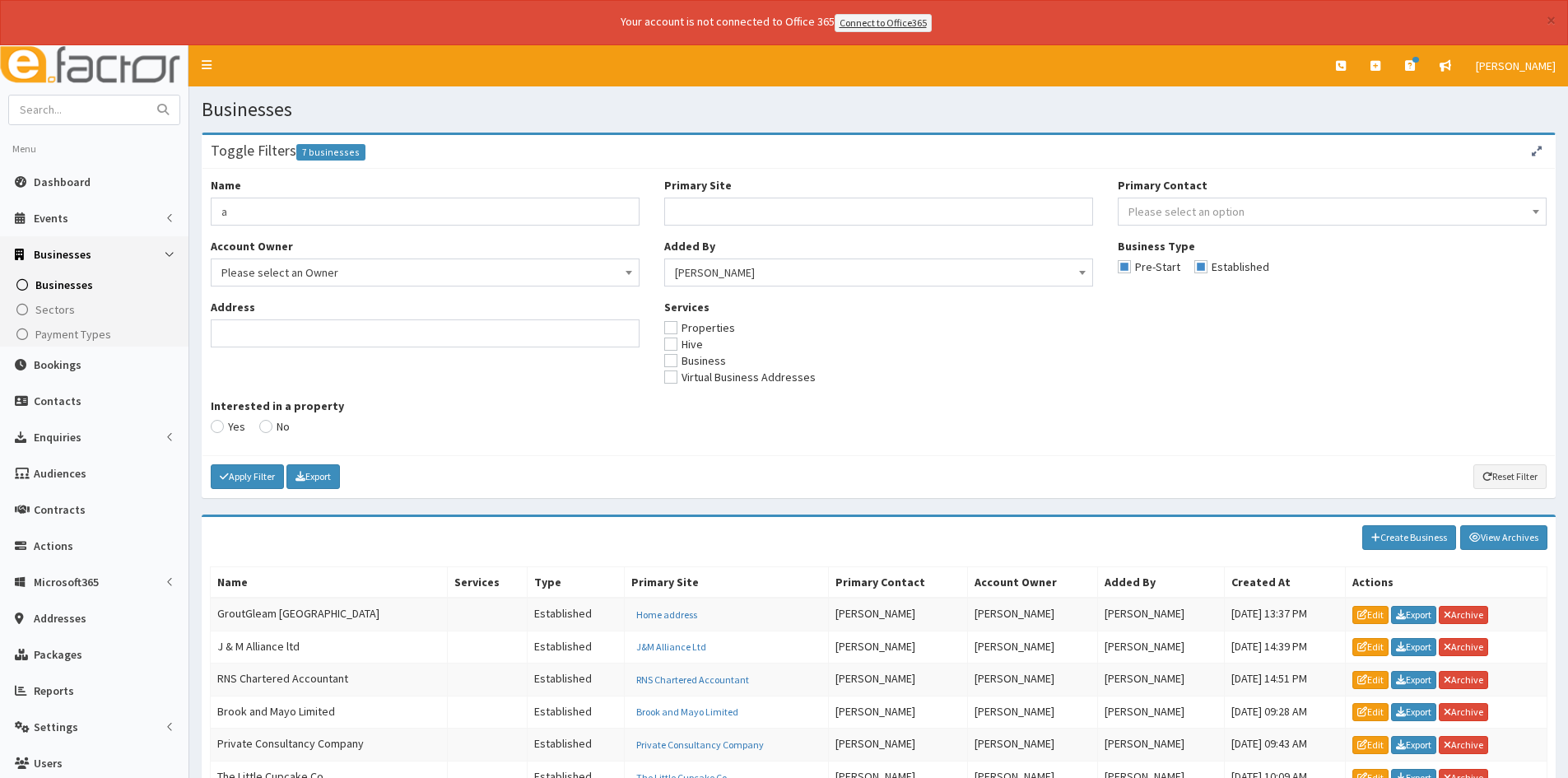
click at [1540, 157] on button "button" at bounding box center [1537, 151] width 19 height 24
click at [1523, 153] on div "Toggle Filters 7 businesses" at bounding box center [879, 151] width 1353 height 34
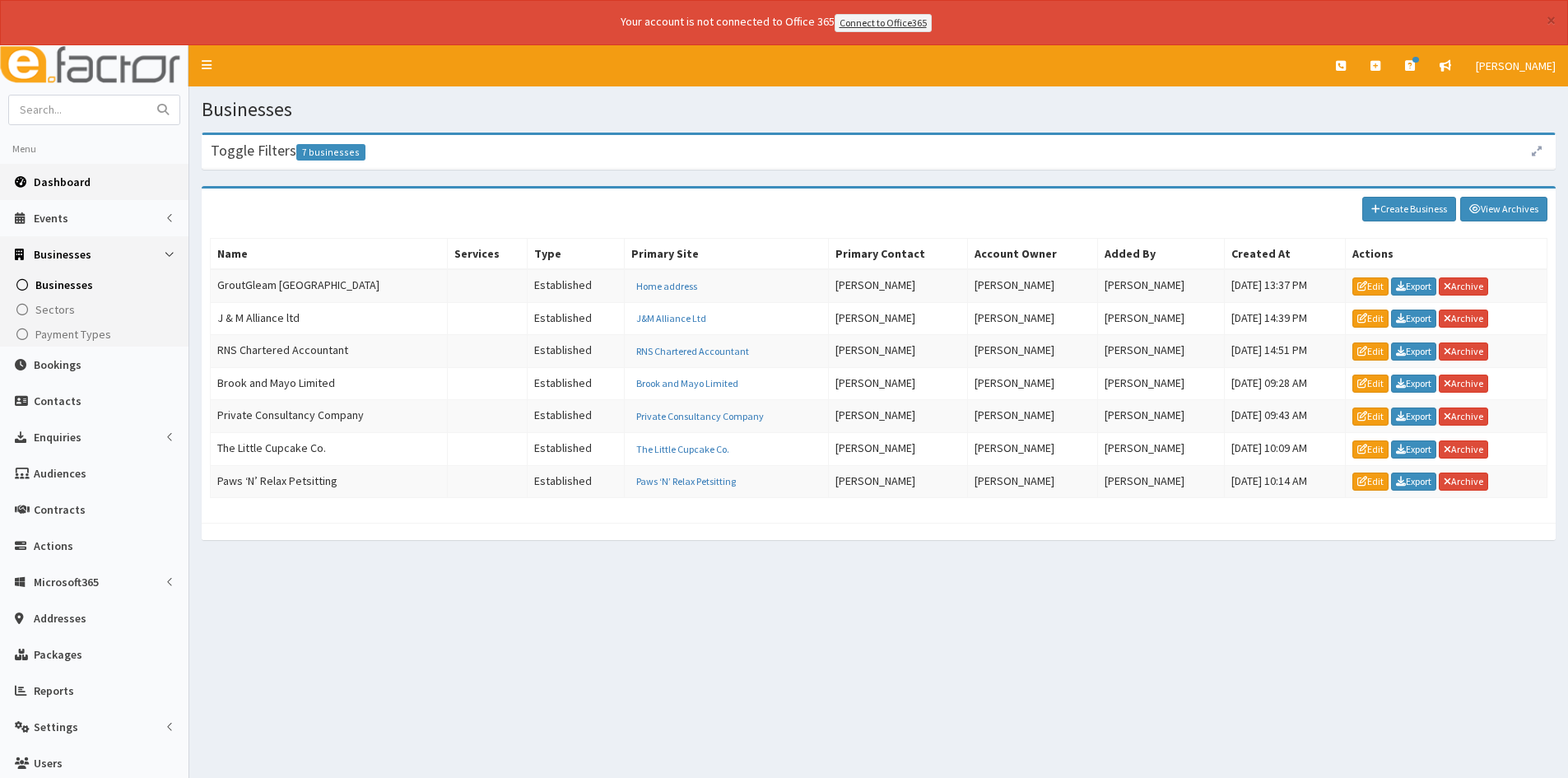
click at [77, 197] on link "Dashboard" at bounding box center [94, 182] width 188 height 36
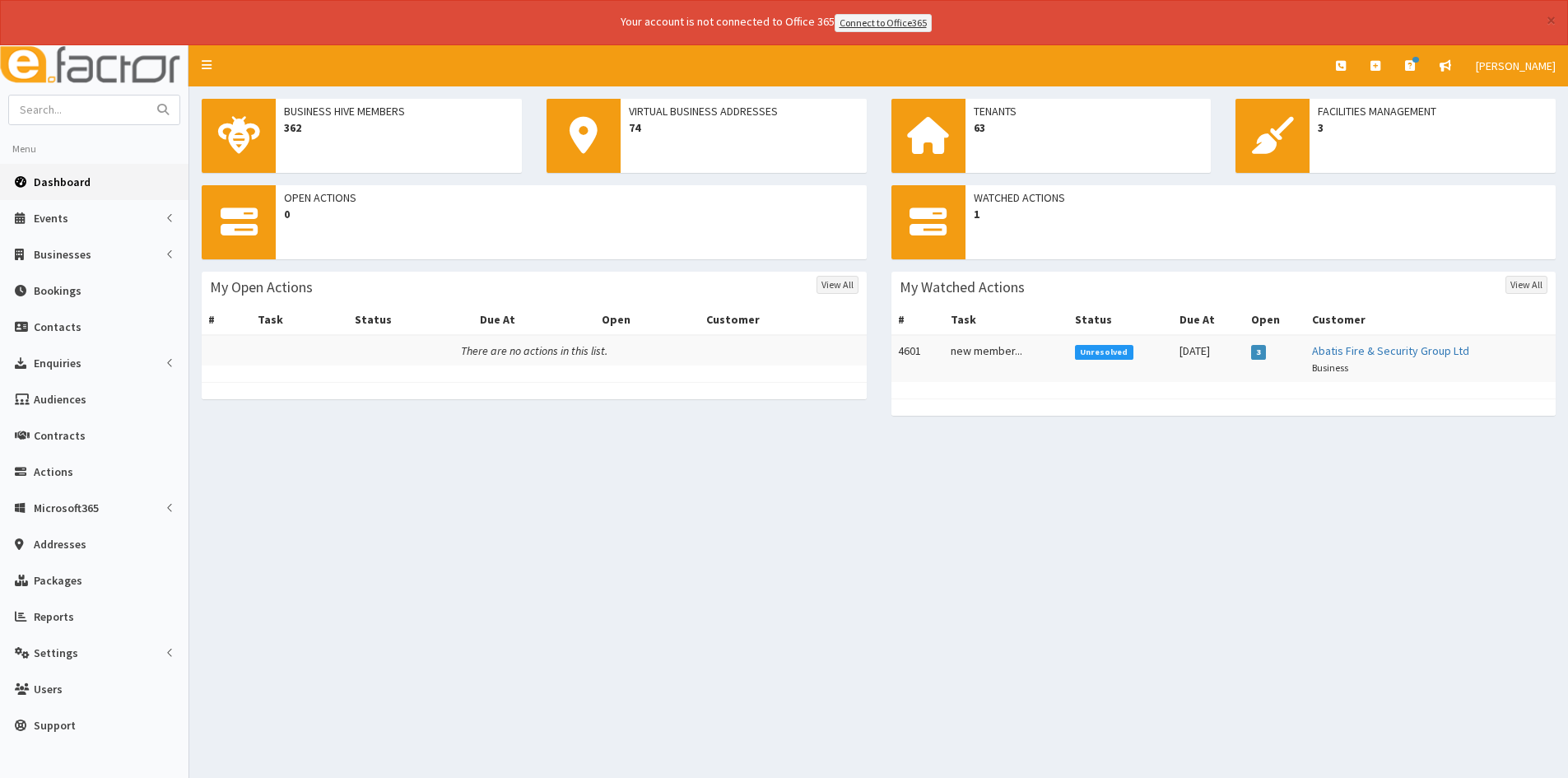
click at [1139, 378] on td "Unresolved" at bounding box center [1121, 358] width 104 height 47
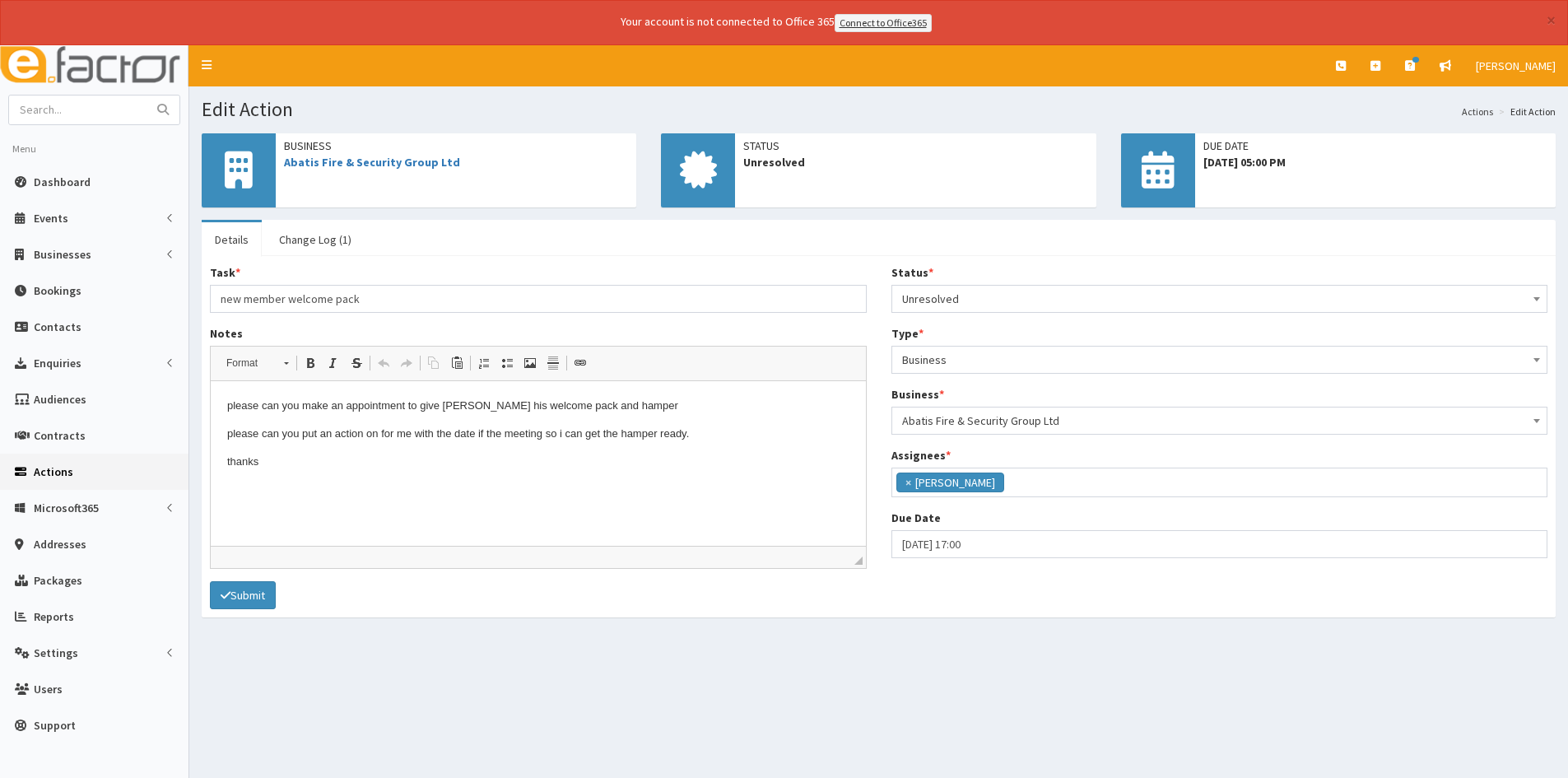
scroll to position [198, 0]
click at [66, 171] on link "Dashboard" at bounding box center [94, 182] width 188 height 36
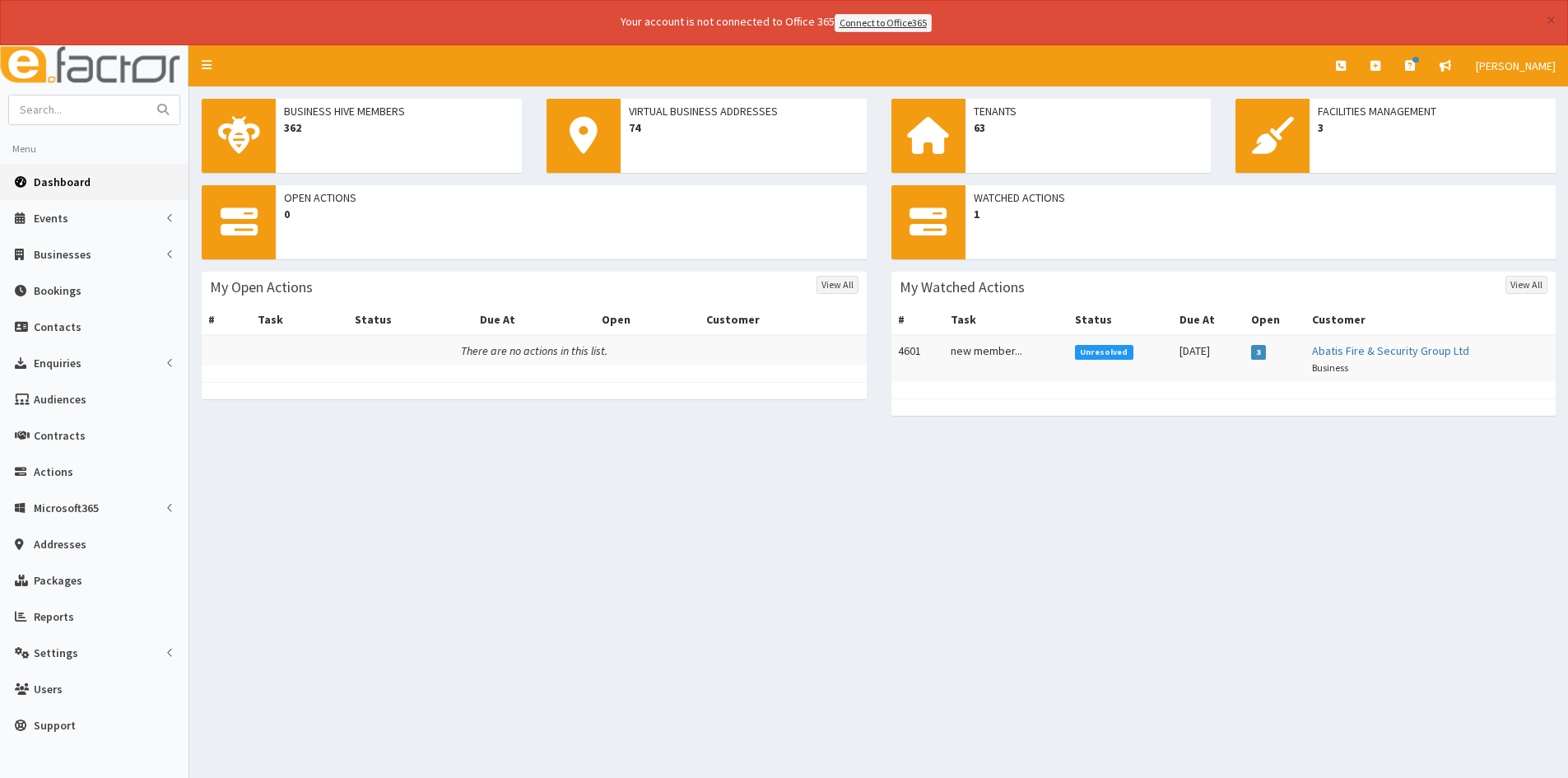
click at [1545, 12] on div "× Your account is not connected to Office 365 Connect to Office365" at bounding box center [784, 22] width 1568 height 45
click at [1550, 15] on button "×" at bounding box center [1551, 19] width 9 height 18
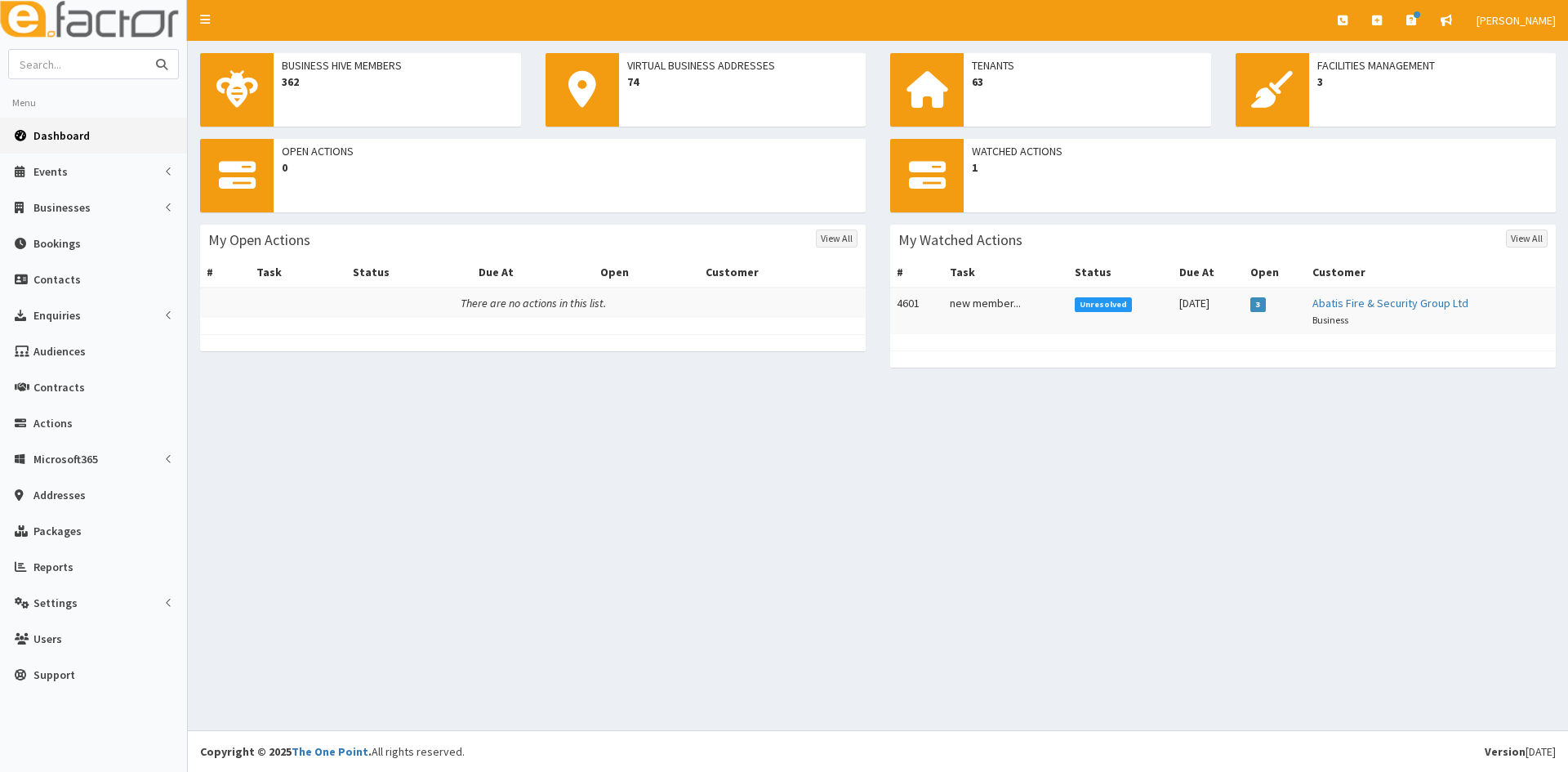
drag, startPoint x: 73, startPoint y: 63, endPoint x: 89, endPoint y: 68, distance: 16.8
click at [73, 63] on input "text" at bounding box center [78, 63] width 137 height 28
drag, startPoint x: 120, startPoint y: 61, endPoint x: 102, endPoint y: 55, distance: 19.0
click at [120, 61] on input "text" at bounding box center [78, 63] width 137 height 28
click at [145, 49] on button "submit" at bounding box center [162, 63] width 33 height 28
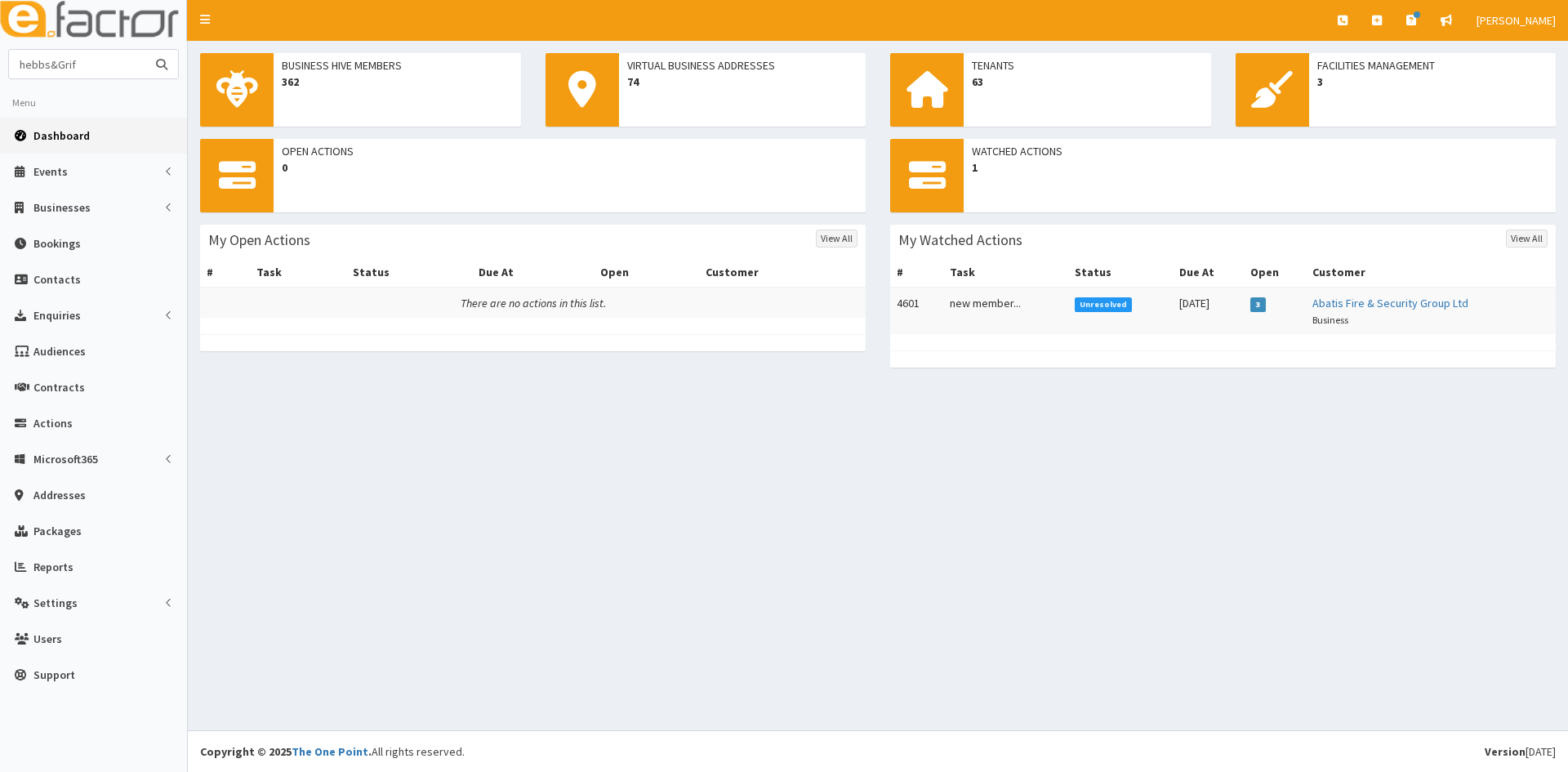
type input "hebbs&Grif"
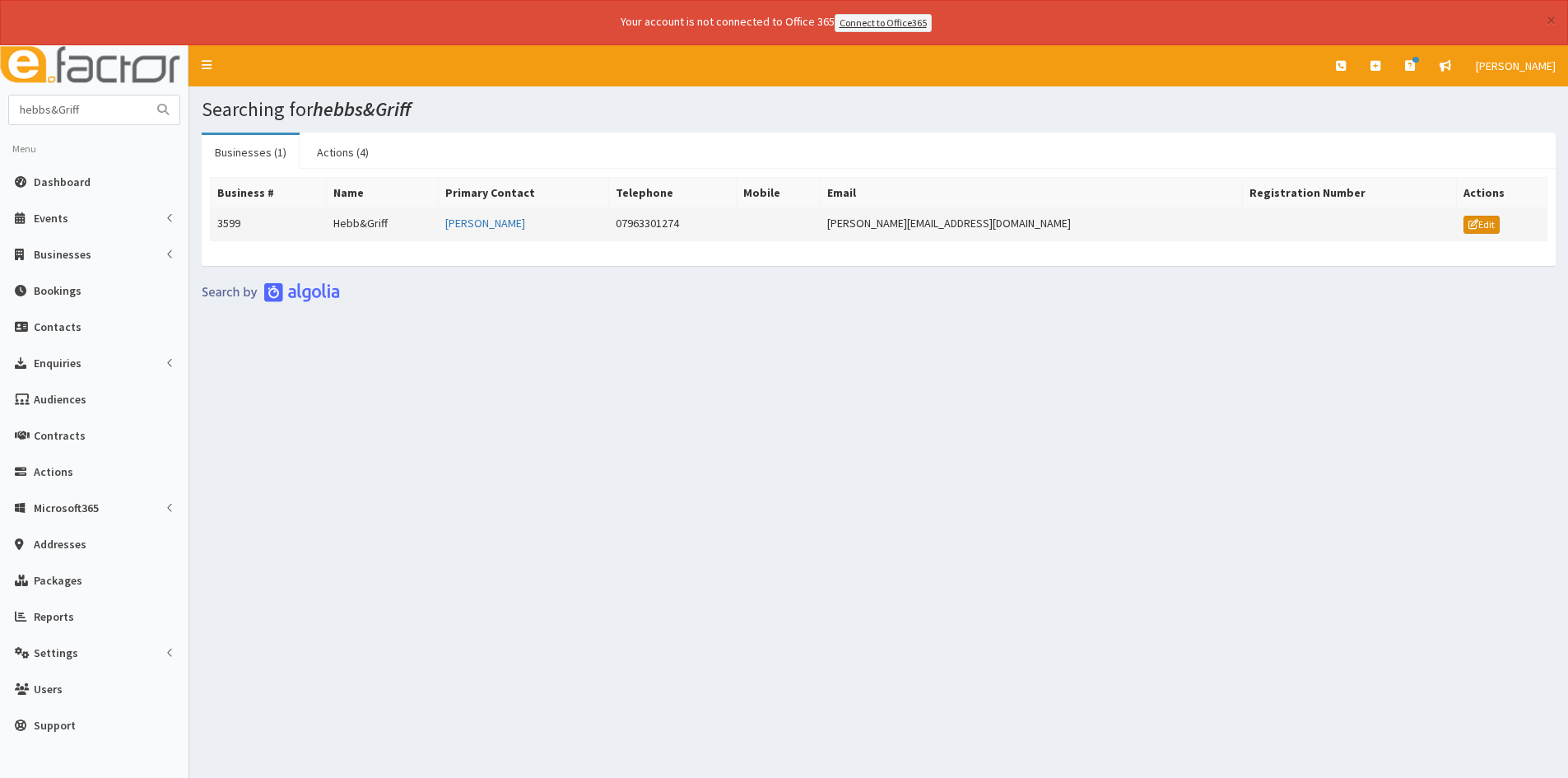
click at [1464, 230] on link "Edit" at bounding box center [1481, 225] width 36 height 18
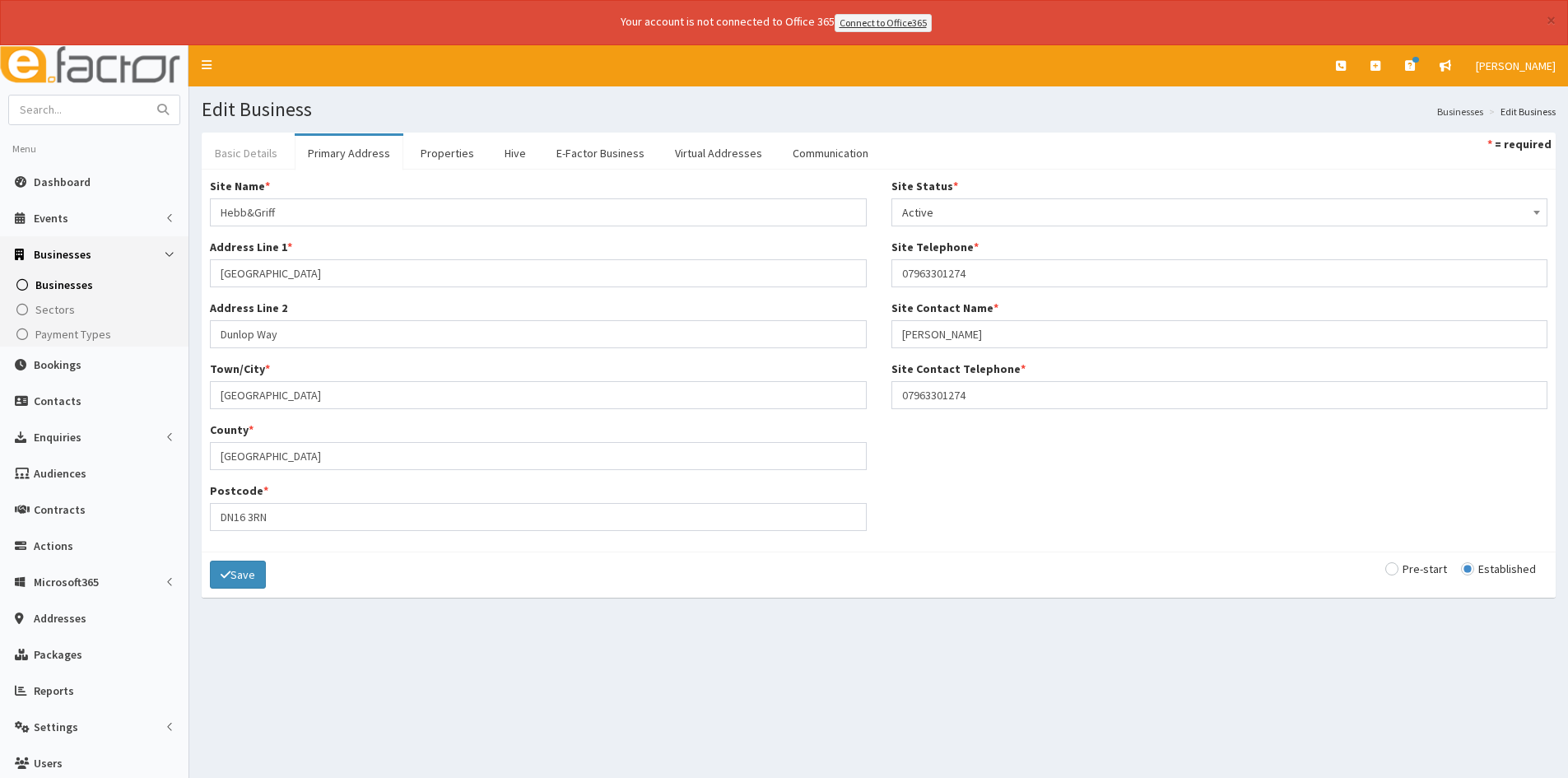
click at [272, 144] on link "Basic Details" at bounding box center [246, 152] width 89 height 34
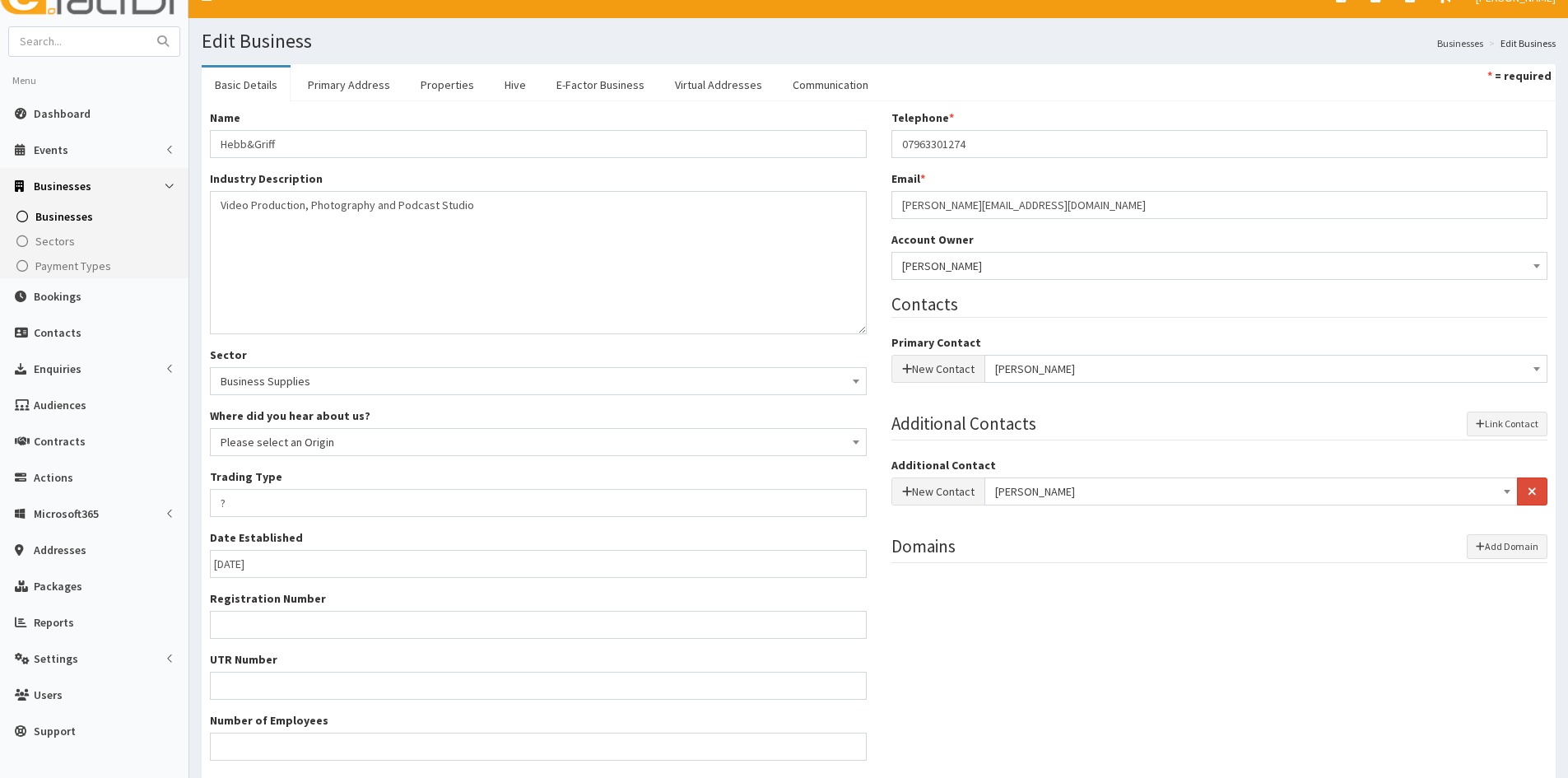
scroll to position [189, 0]
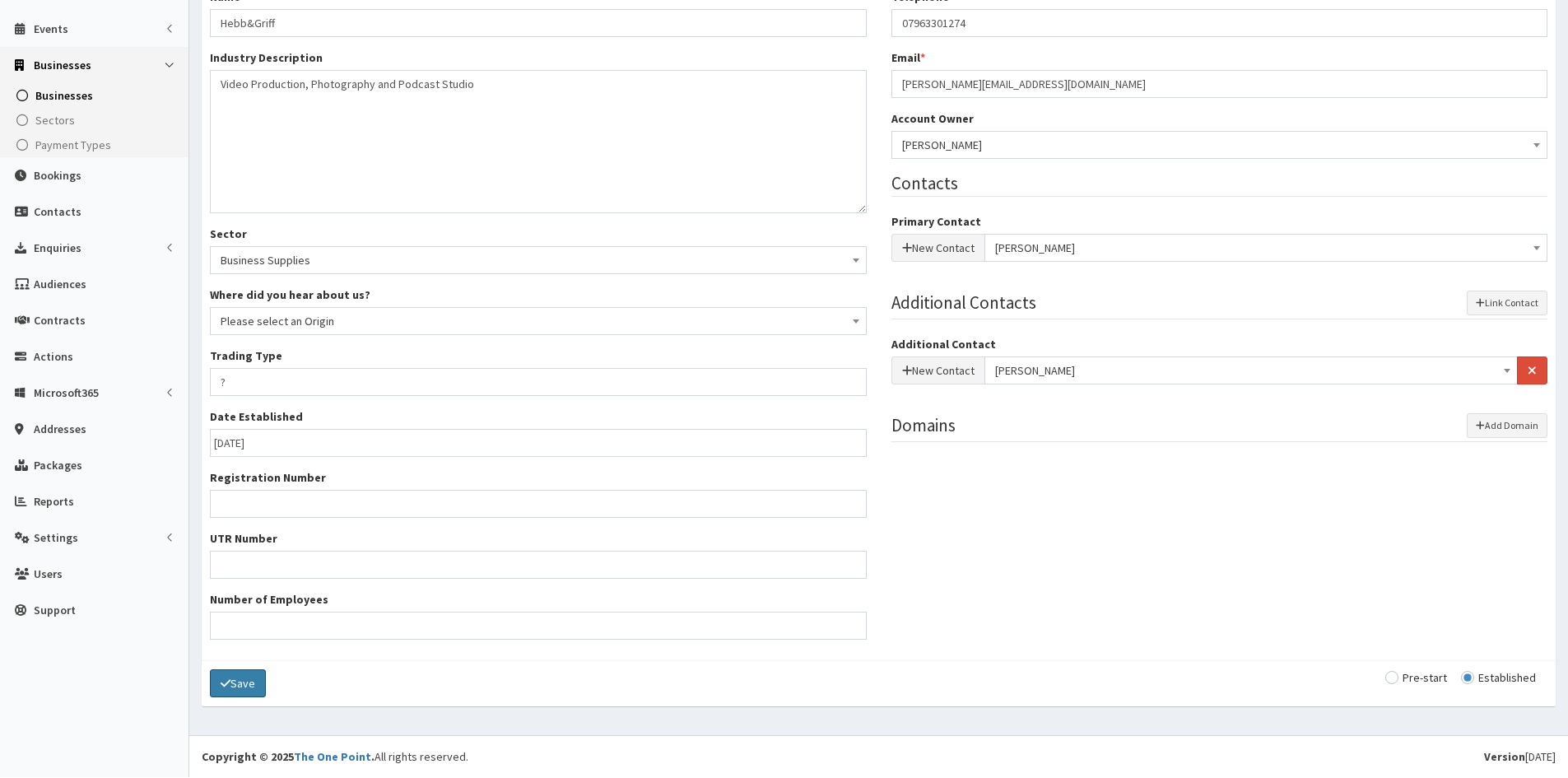
click at [231, 679] on button "Save" at bounding box center [238, 683] width 56 height 28
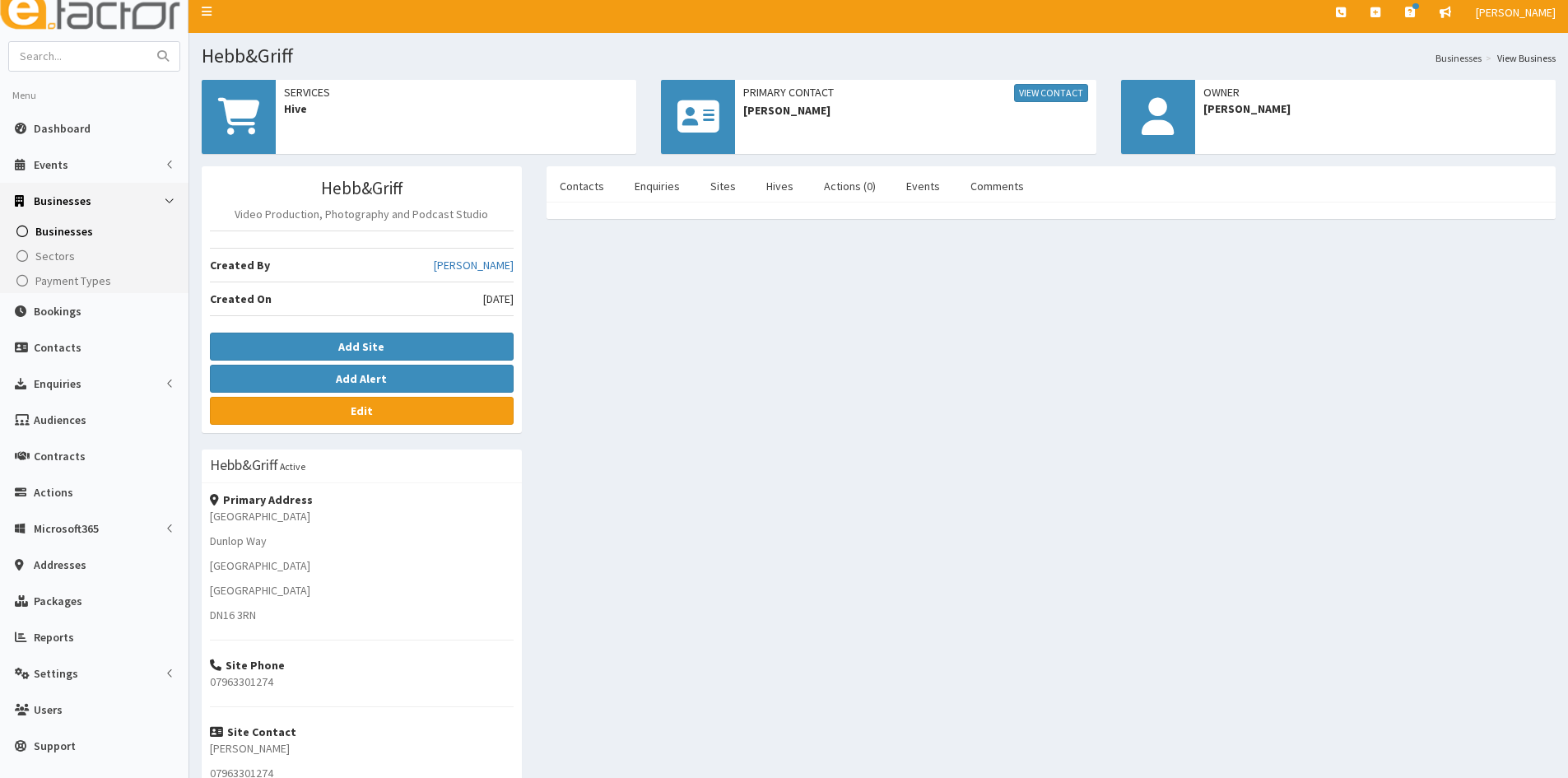
scroll to position [82, 0]
